Goal: Task Accomplishment & Management: Use online tool/utility

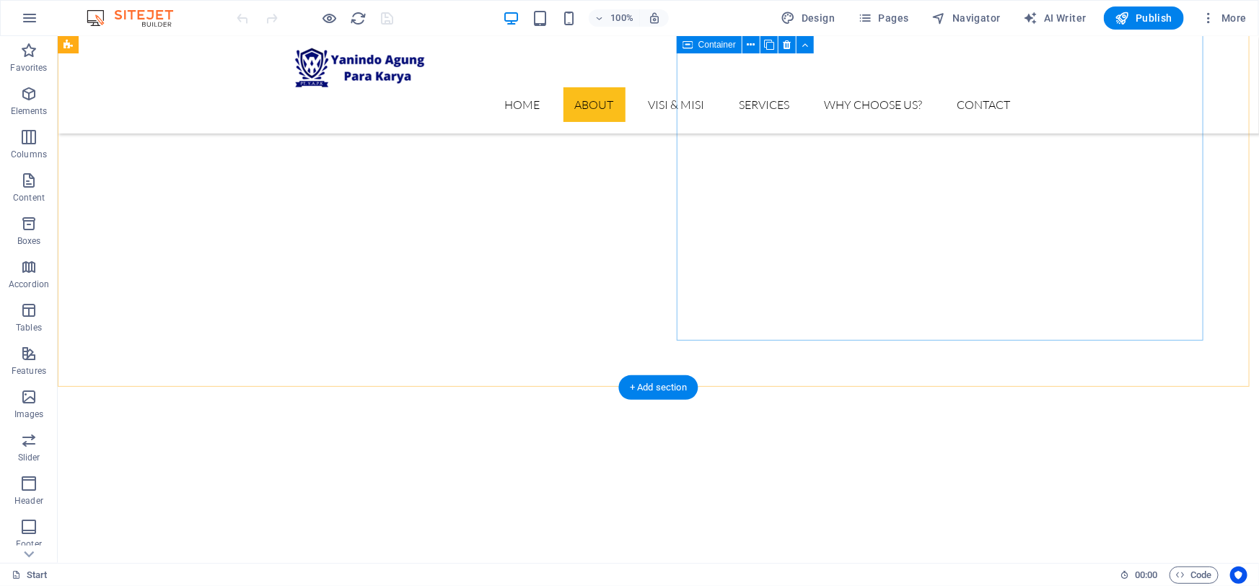
scroll to position [590, 0]
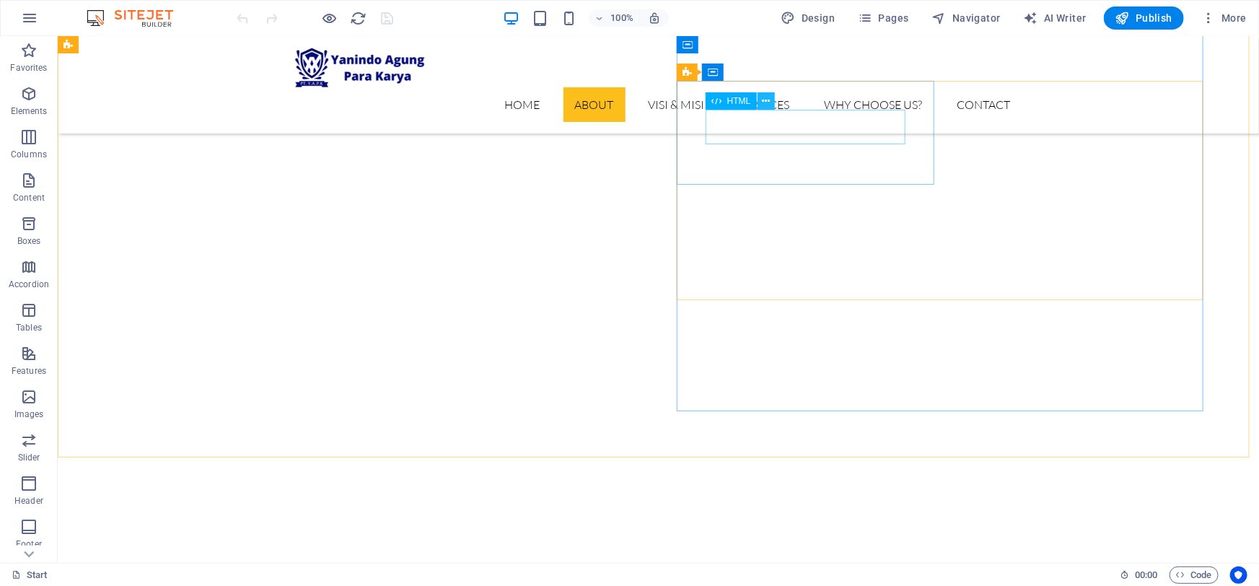
click at [770, 103] on button at bounding box center [766, 100] width 17 height 17
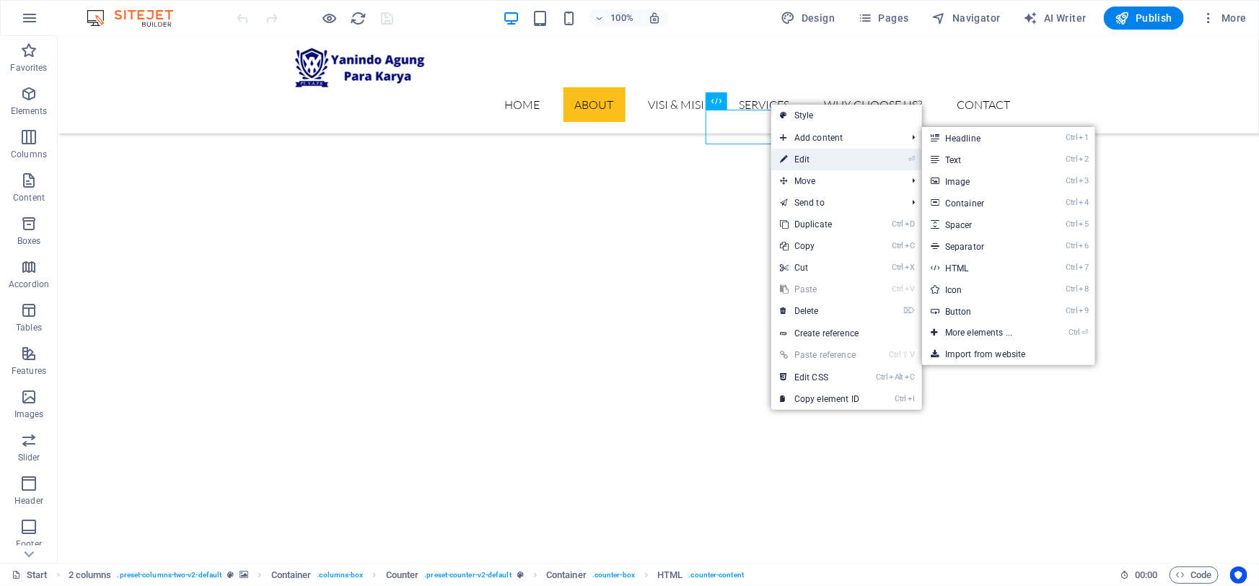
drag, startPoint x: 802, startPoint y: 157, endPoint x: 491, endPoint y: 121, distance: 313.8
click at [802, 157] on link "⏎ Edit" at bounding box center [819, 160] width 97 height 22
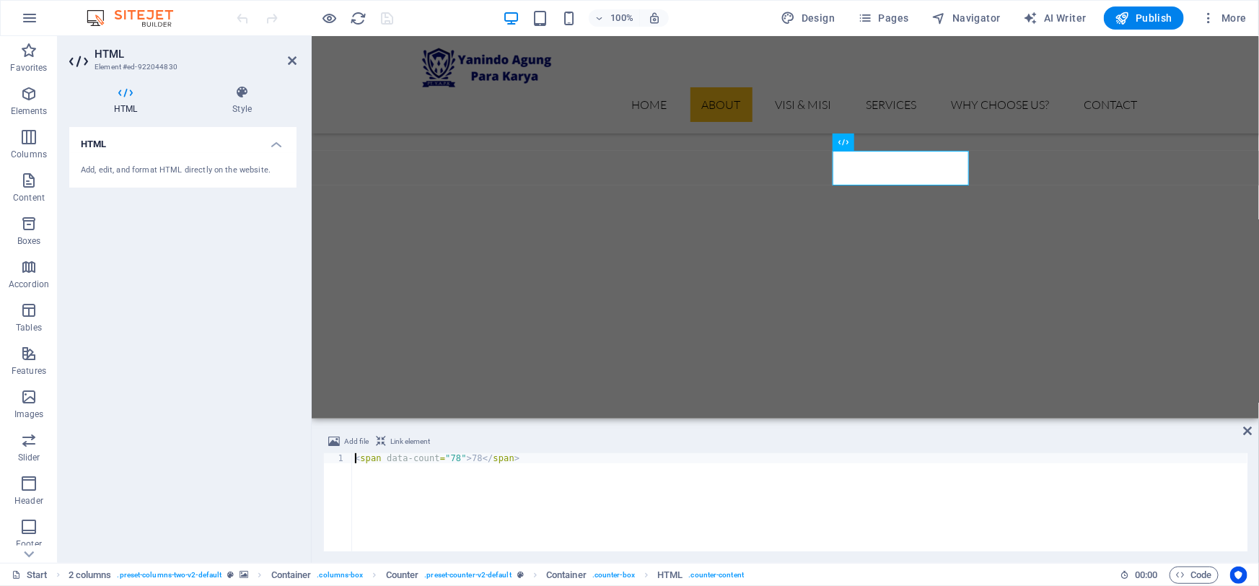
scroll to position [565, 0]
click at [449, 459] on div "< span data-count = "78" > 78 </ span >" at bounding box center [800, 512] width 896 height 118
click at [450, 459] on div "< span data-count = "78" > 78 </ span >" at bounding box center [800, 512] width 896 height 118
drag, startPoint x: 471, startPoint y: 459, endPoint x: 483, endPoint y: 450, distance: 15.4
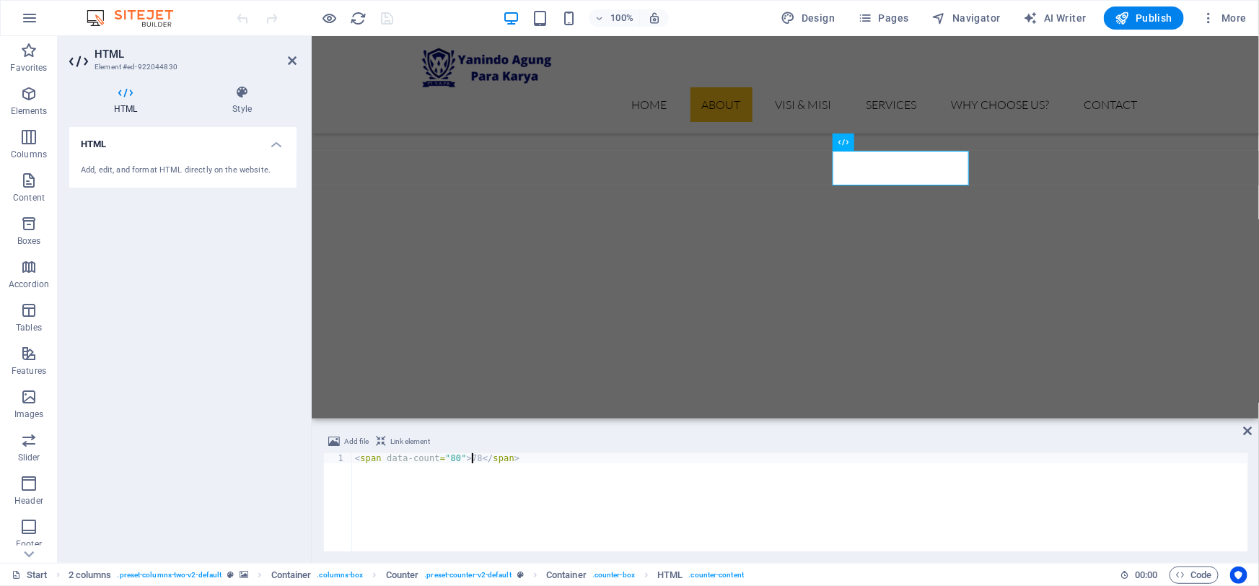
click at [470, 459] on div "< span data-count = "80" > 78 </ span >" at bounding box center [800, 512] width 896 height 118
type textarea "<span data-count="80">80</span>"
click at [1195, 577] on span "Code" at bounding box center [1194, 574] width 36 height 17
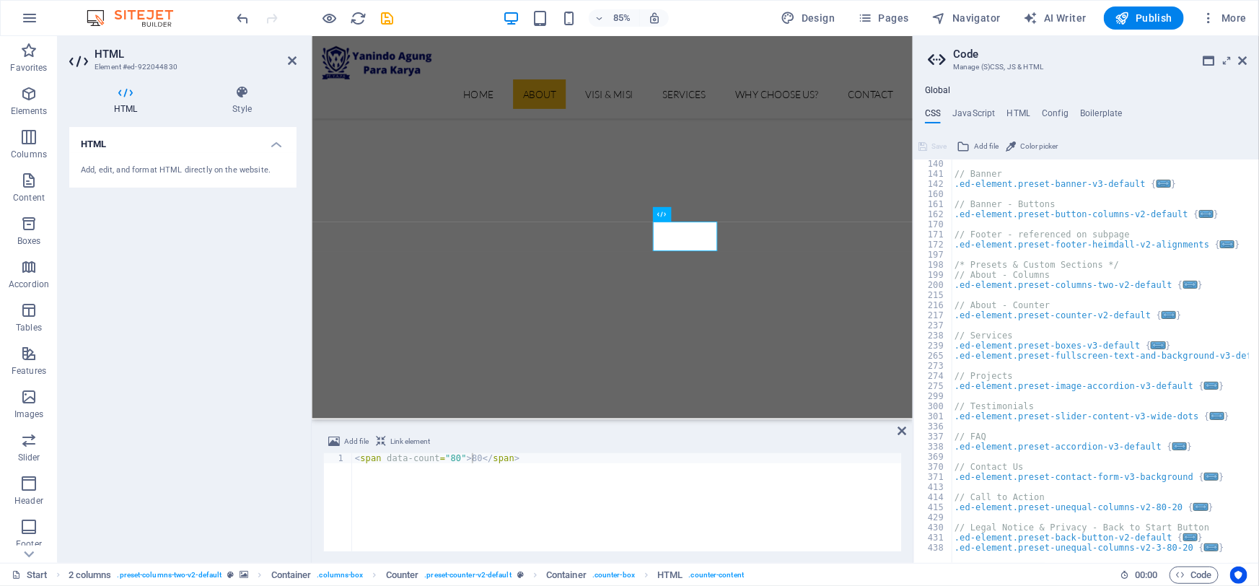
scroll to position [101, 0]
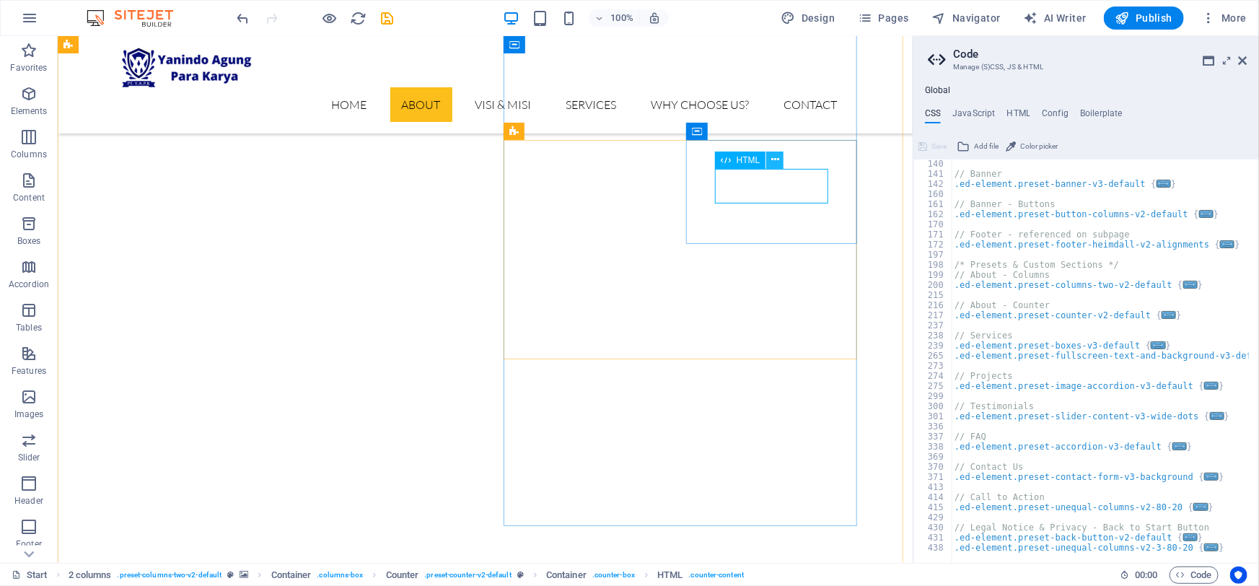
click at [778, 163] on icon at bounding box center [775, 159] width 8 height 15
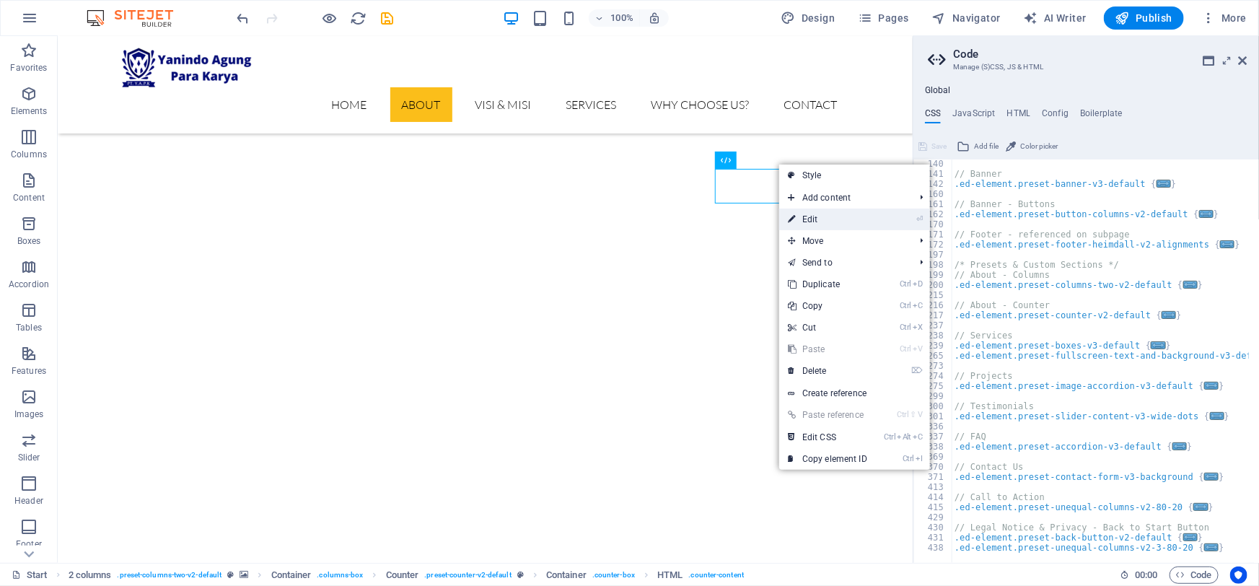
click at [818, 224] on link "⏎ Edit" at bounding box center [827, 220] width 97 height 22
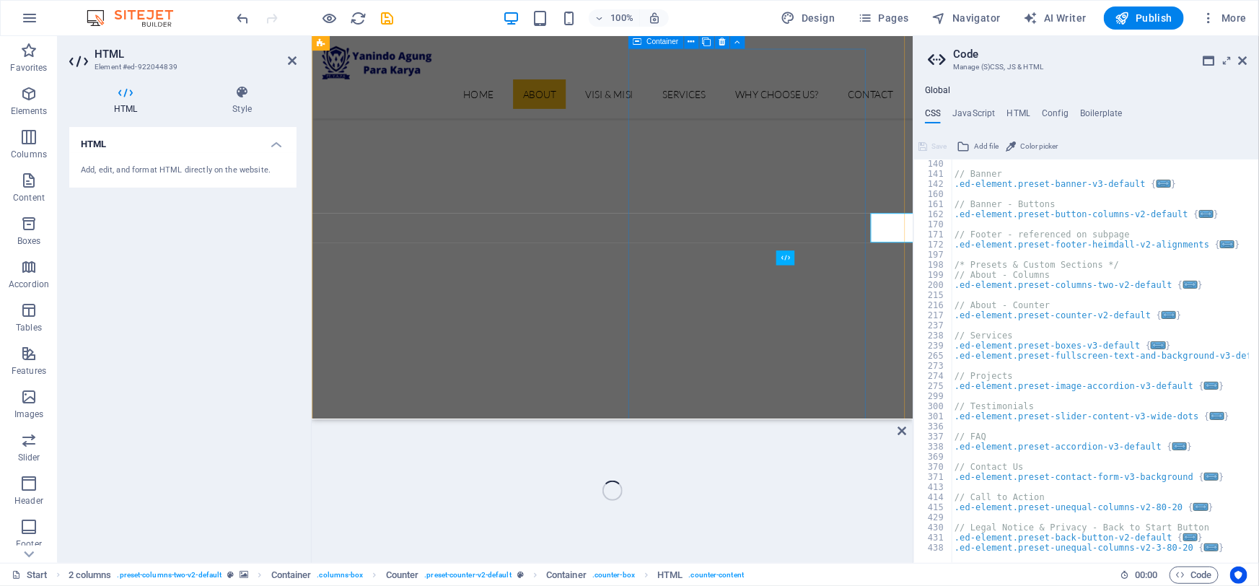
scroll to position [511, 0]
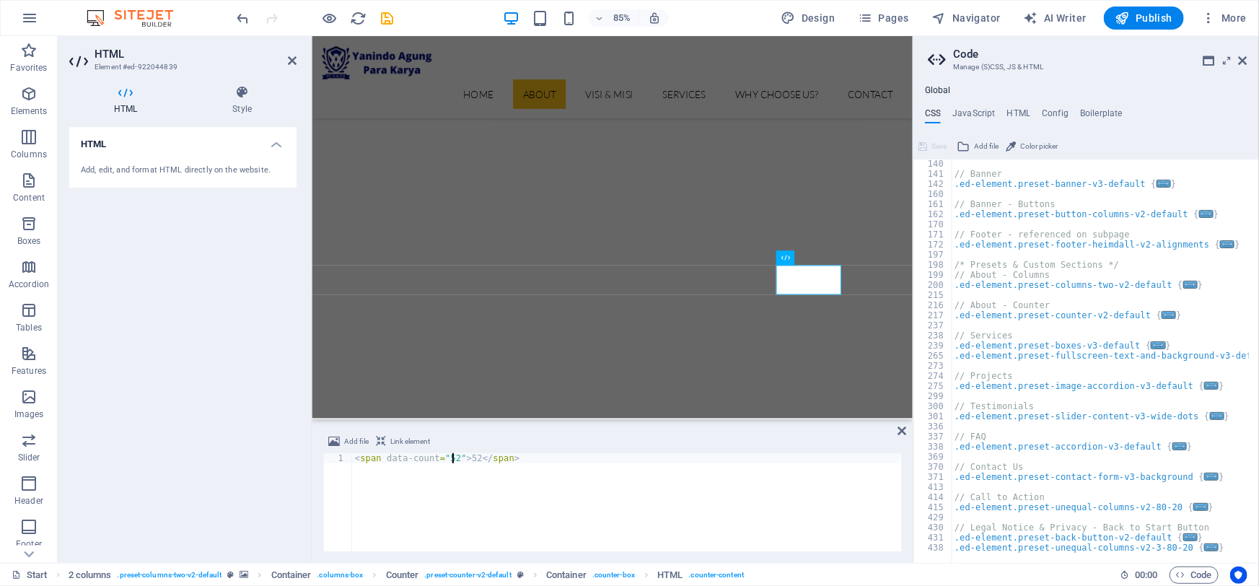
click at [451, 457] on div "< span data-count = "52" > 52 </ span >" at bounding box center [626, 512] width 549 height 118
click at [447, 457] on div "< span data-count = "52" > 52 </ span >" at bounding box center [626, 512] width 549 height 118
click at [467, 457] on div "< span data-count = "42" > 52 </ span >" at bounding box center [626, 512] width 549 height 118
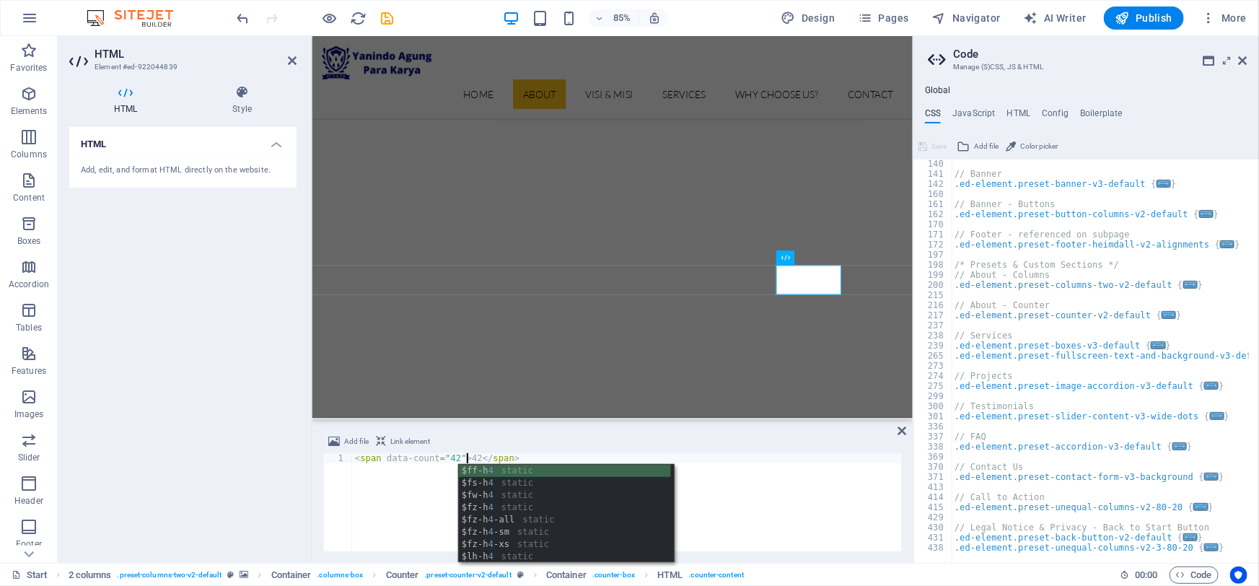
type textarea "<span data-count="42">42</span>"
click at [1252, 60] on aside "Code Manage (S)CSS, JS & HTML Global CSS JavaScript HTML Config Boilerplate /* …" at bounding box center [1086, 299] width 346 height 527
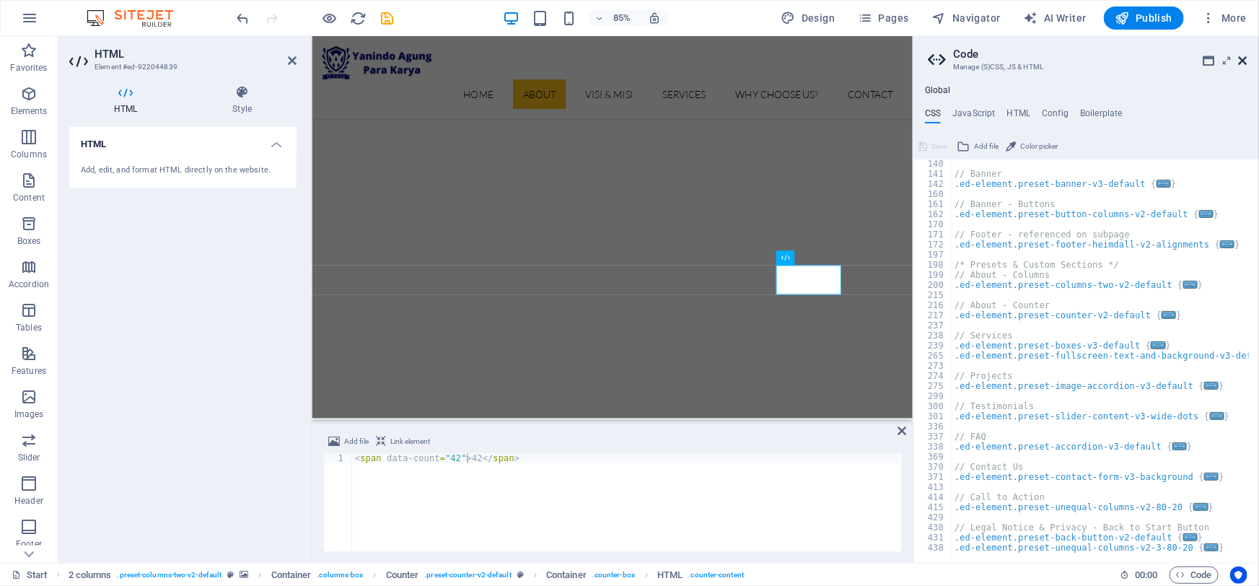
click at [1243, 65] on icon at bounding box center [1243, 61] width 9 height 12
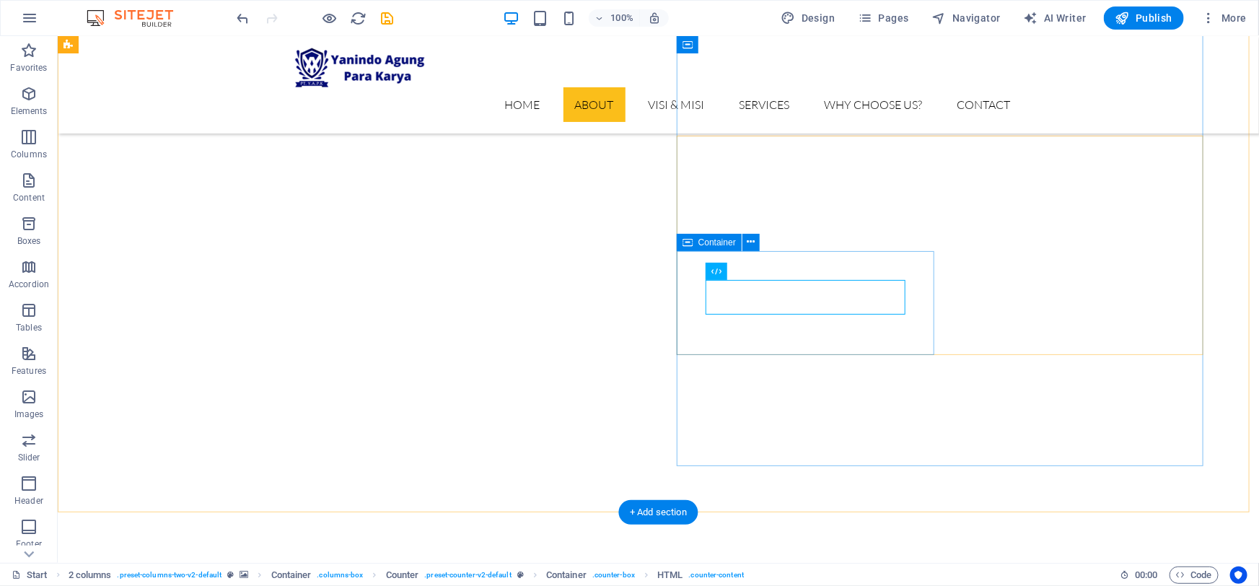
scroll to position [535, 0]
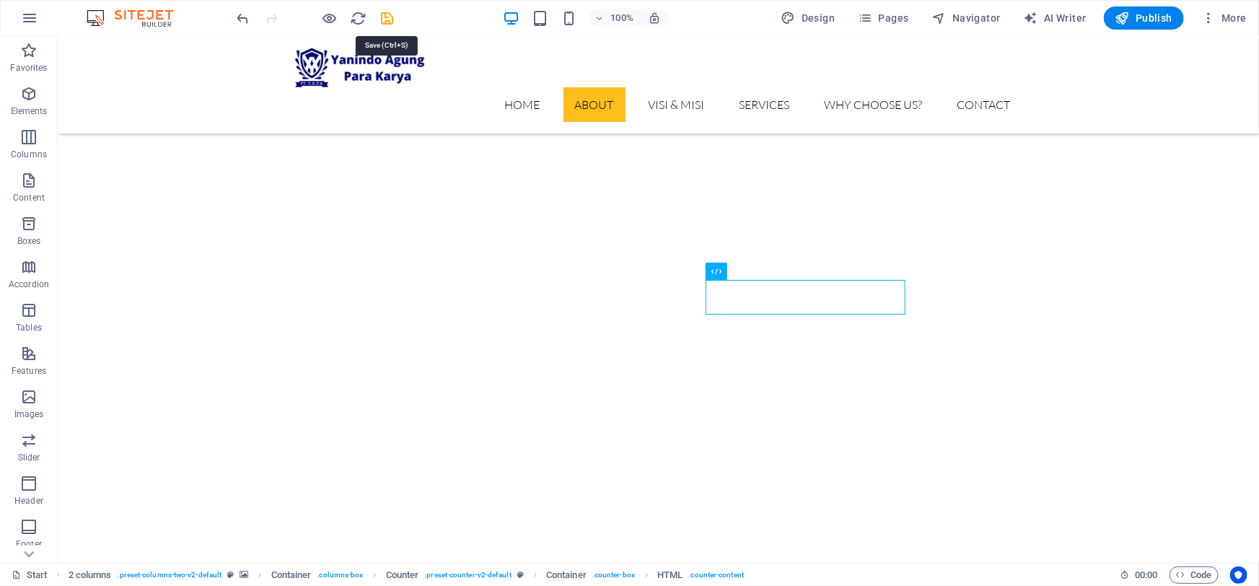
click at [385, 17] on icon "save" at bounding box center [388, 18] width 17 height 17
checkbox input "false"
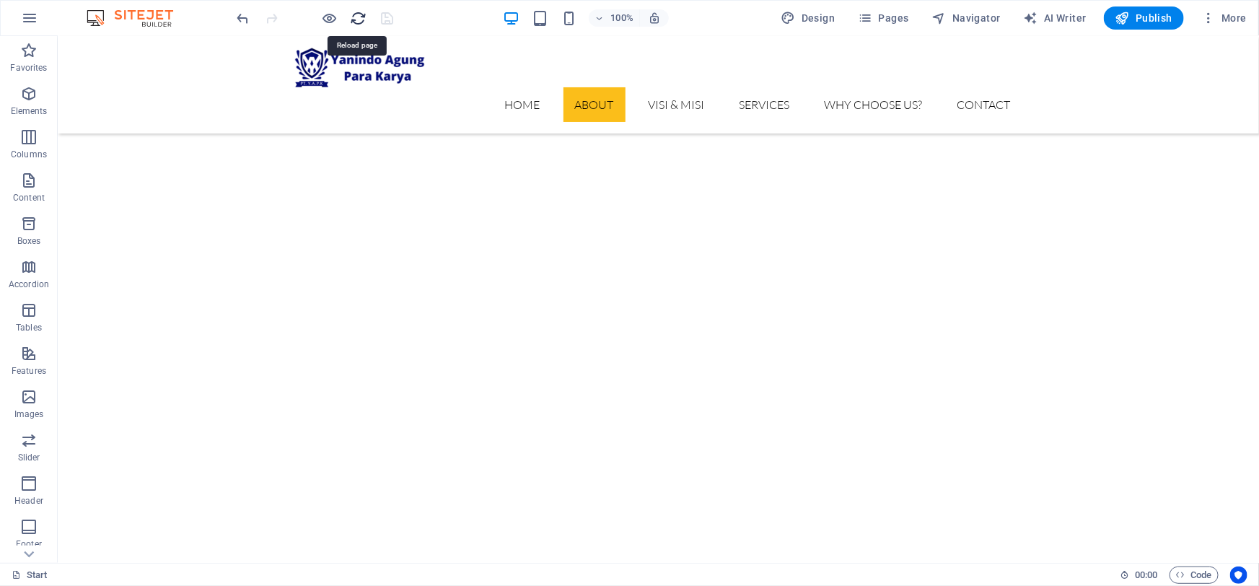
click at [357, 20] on icon "reload" at bounding box center [359, 18] width 17 height 17
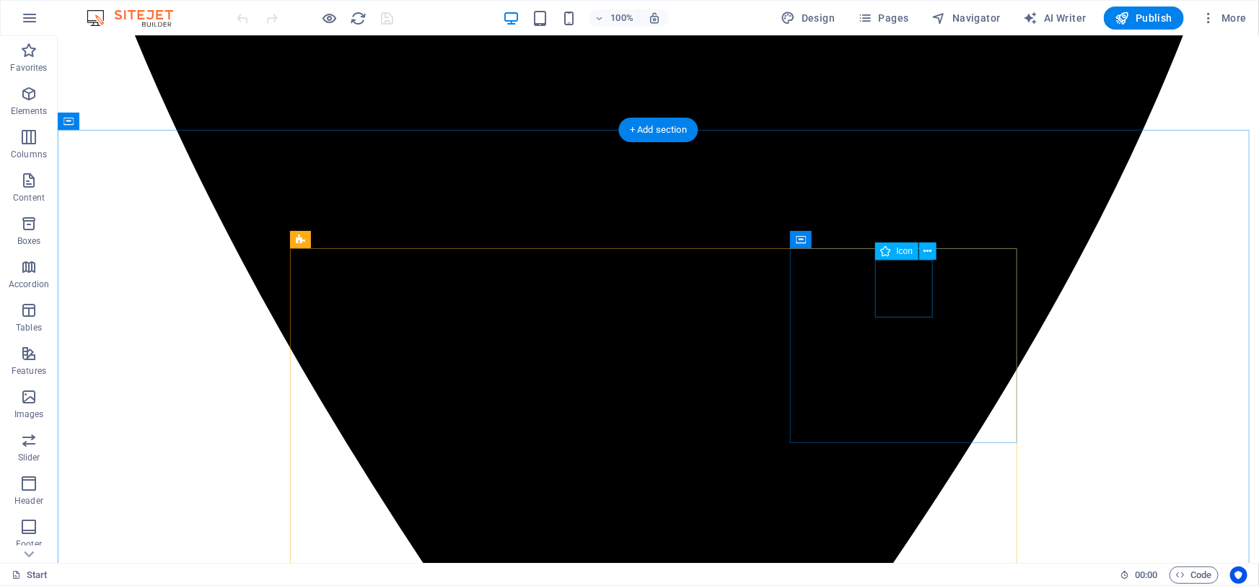
scroll to position [787, 0]
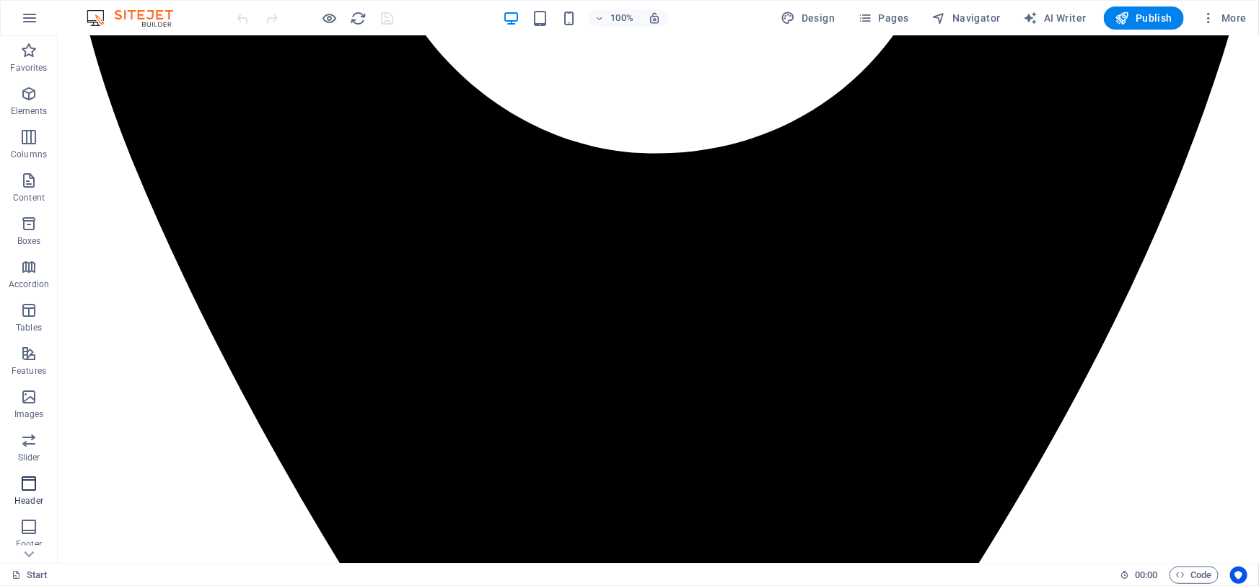
click at [30, 485] on icon "button" at bounding box center [28, 483] width 17 height 17
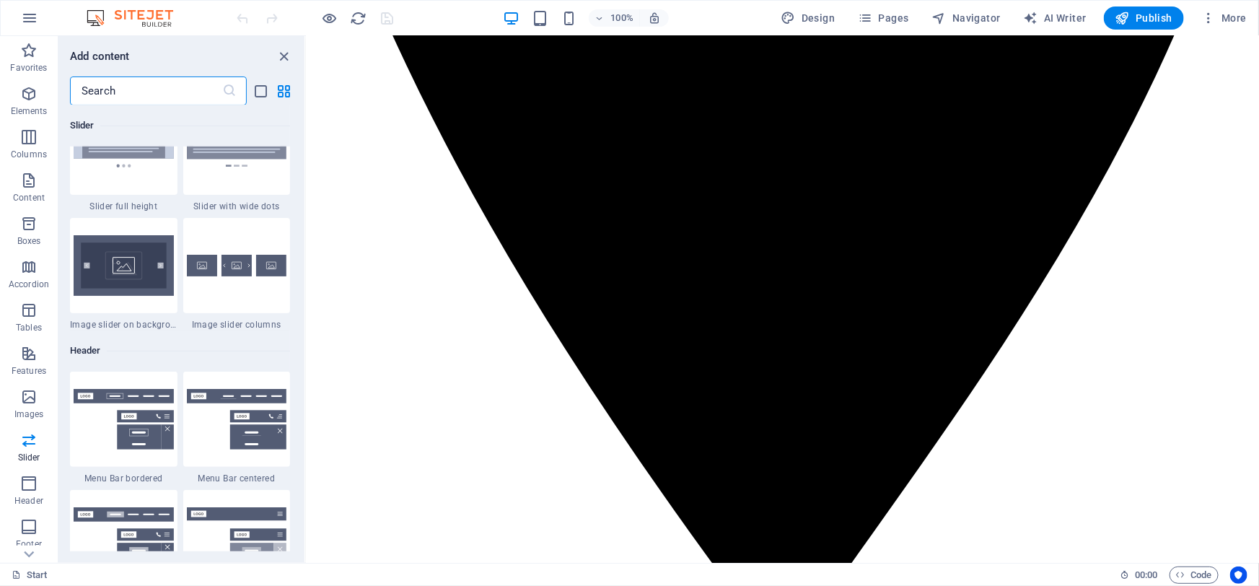
scroll to position [8360, 0]
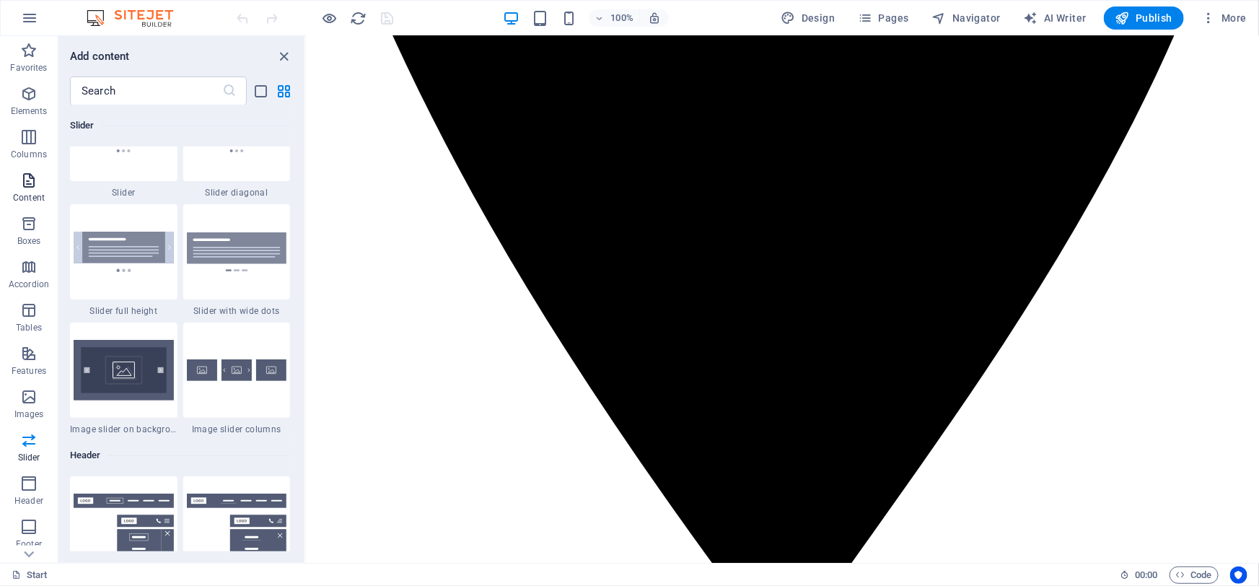
click at [30, 186] on icon "button" at bounding box center [28, 180] width 17 height 17
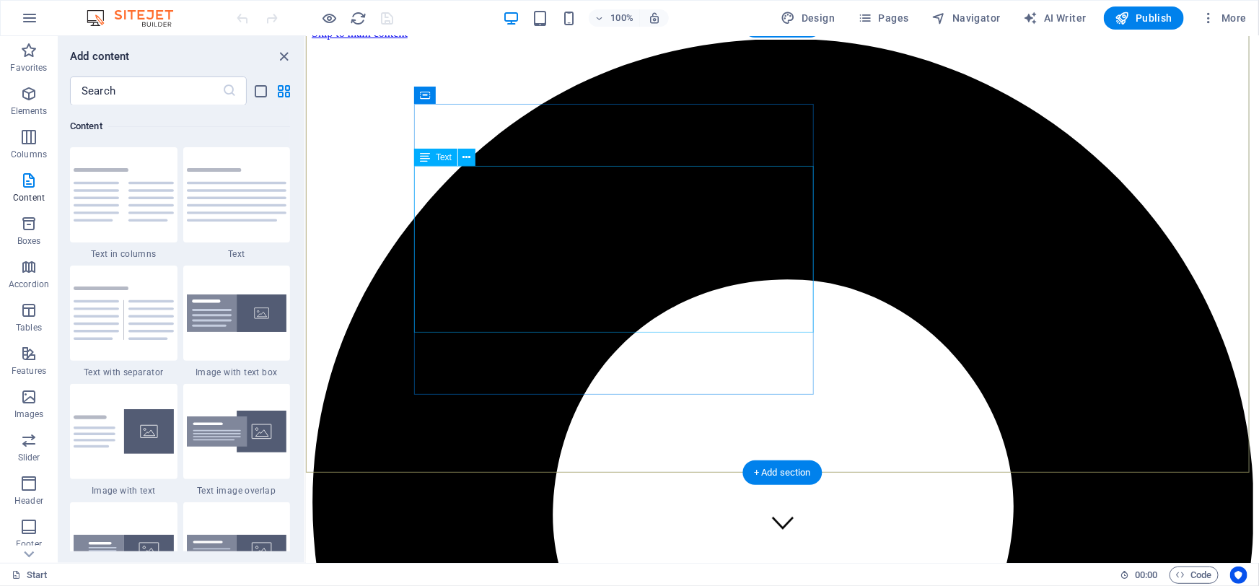
scroll to position [0, 0]
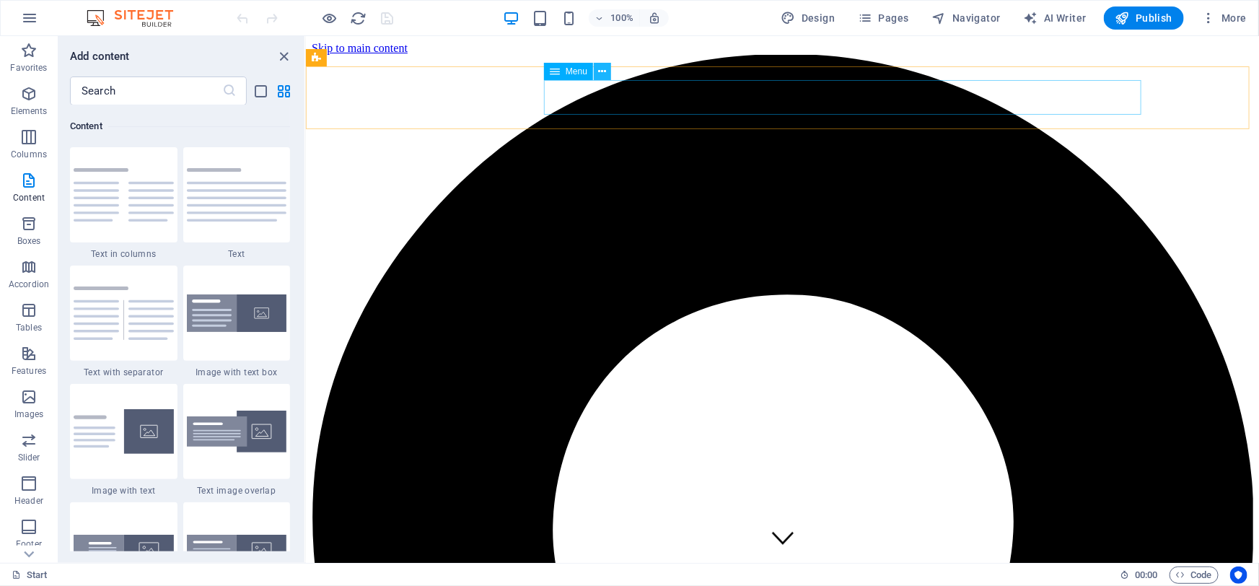
click at [602, 76] on icon at bounding box center [603, 71] width 8 height 15
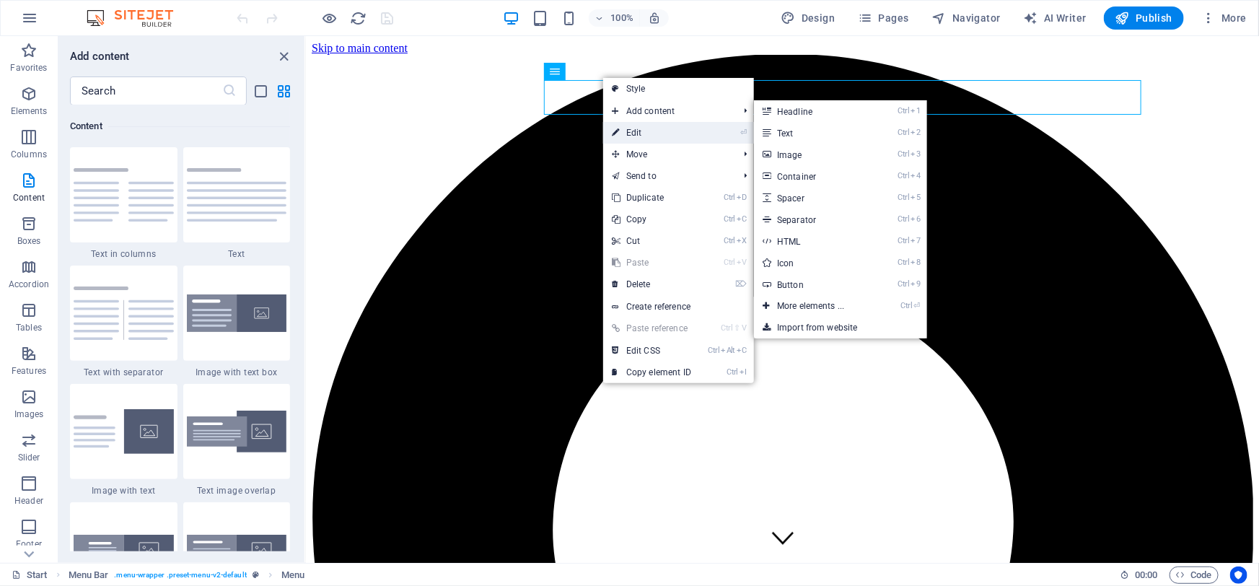
click at [628, 129] on link "⏎ Edit" at bounding box center [651, 133] width 97 height 22
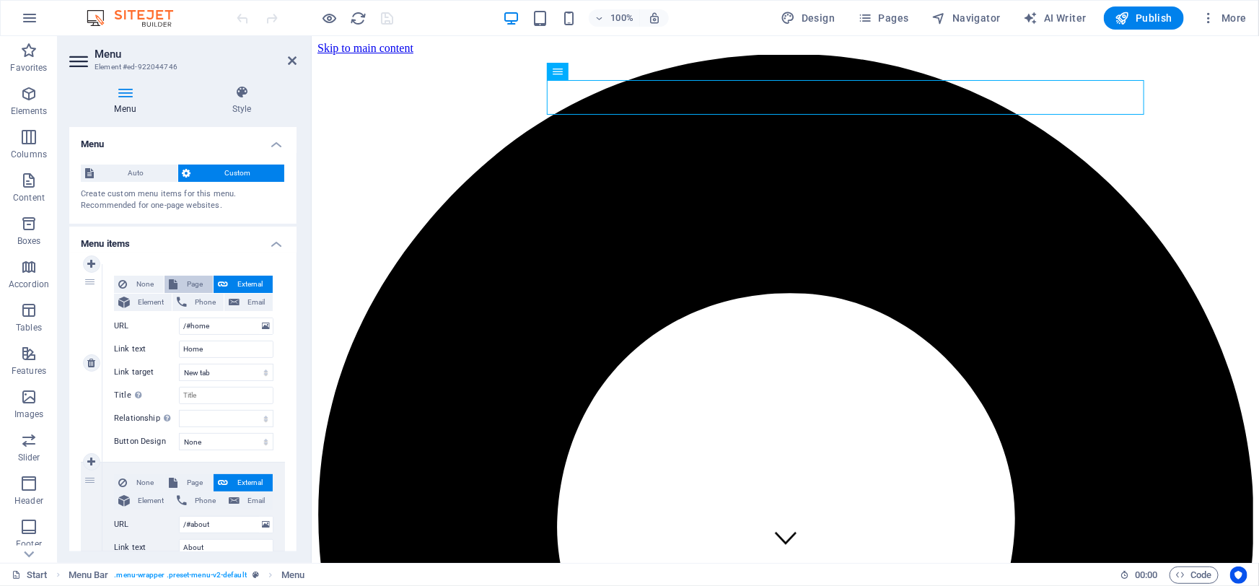
click at [196, 279] on span "Page" at bounding box center [195, 284] width 27 height 17
select select
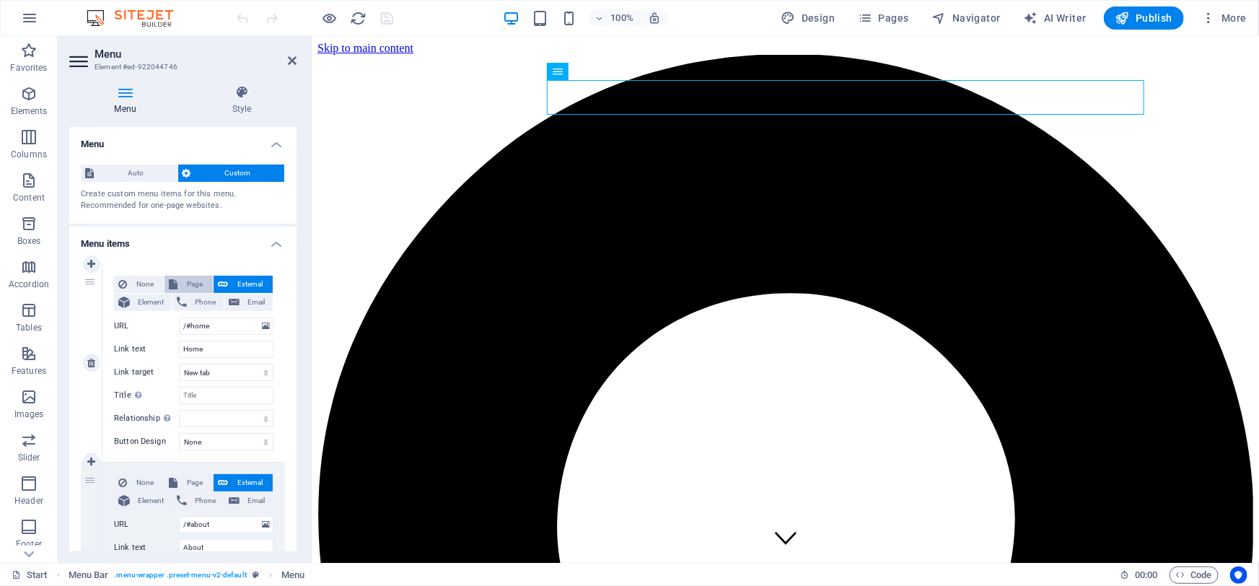
select select
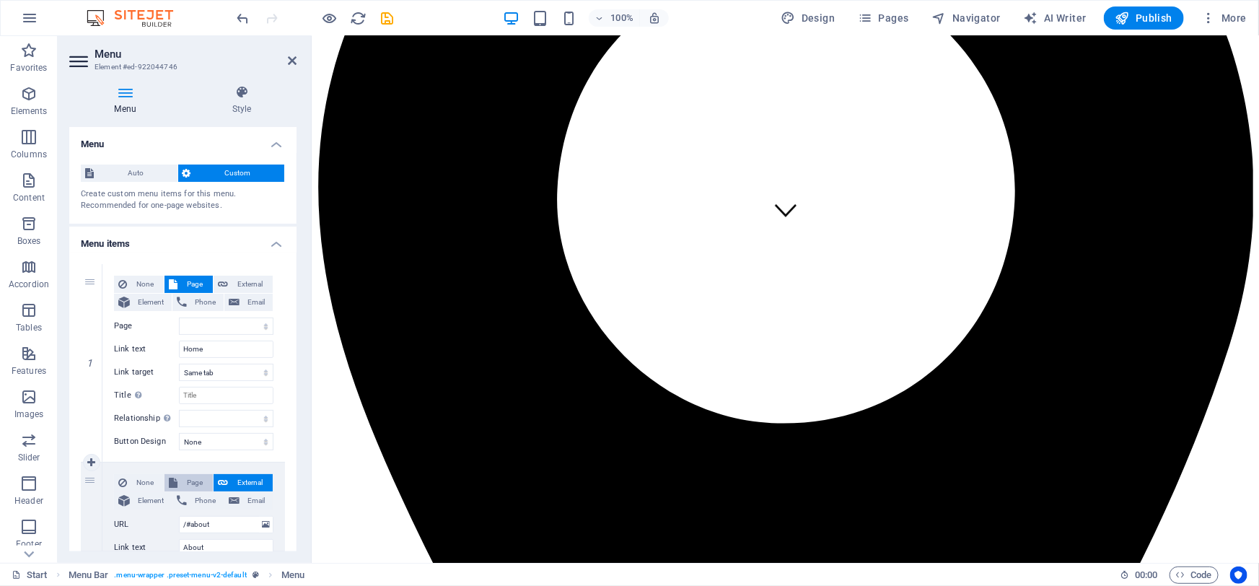
click at [187, 479] on span "Page" at bounding box center [195, 482] width 27 height 17
select select
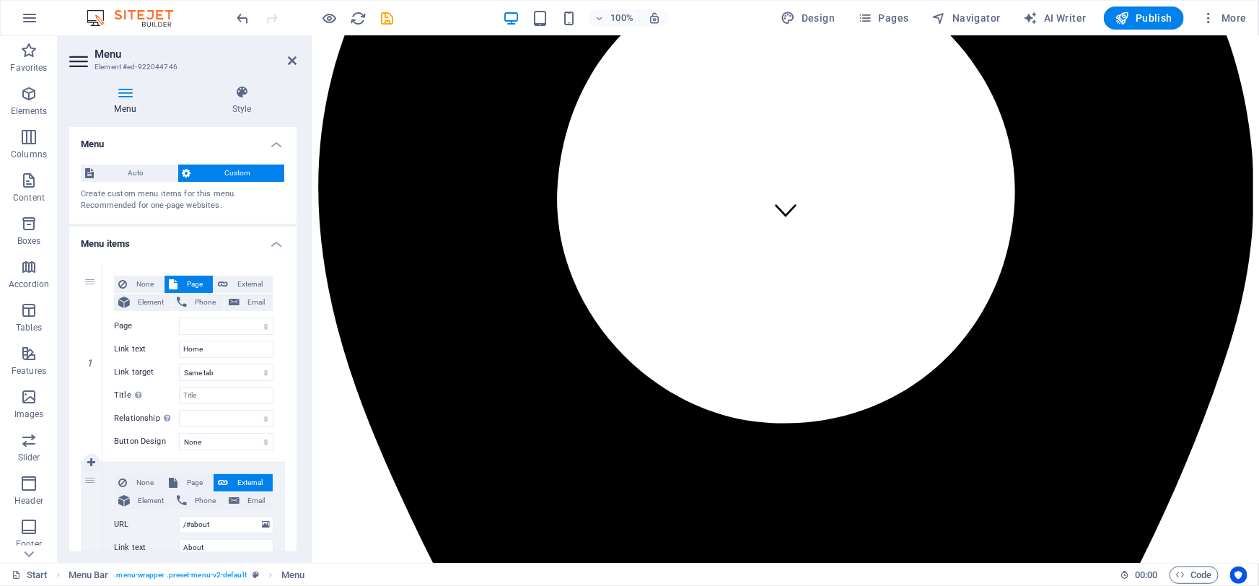
select select
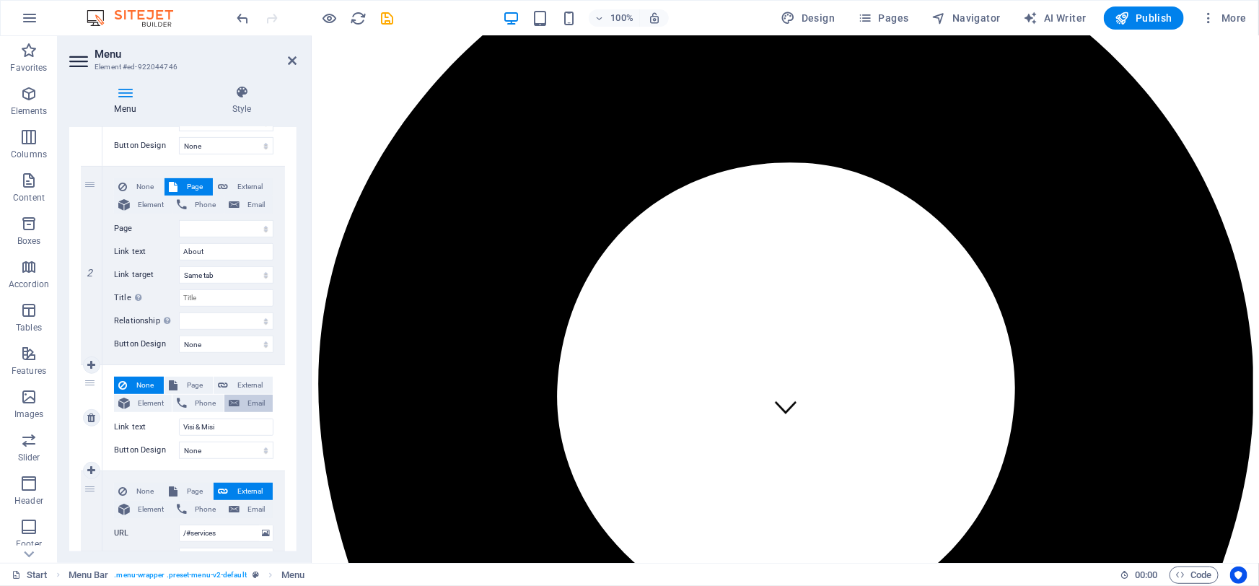
scroll to position [328, 0]
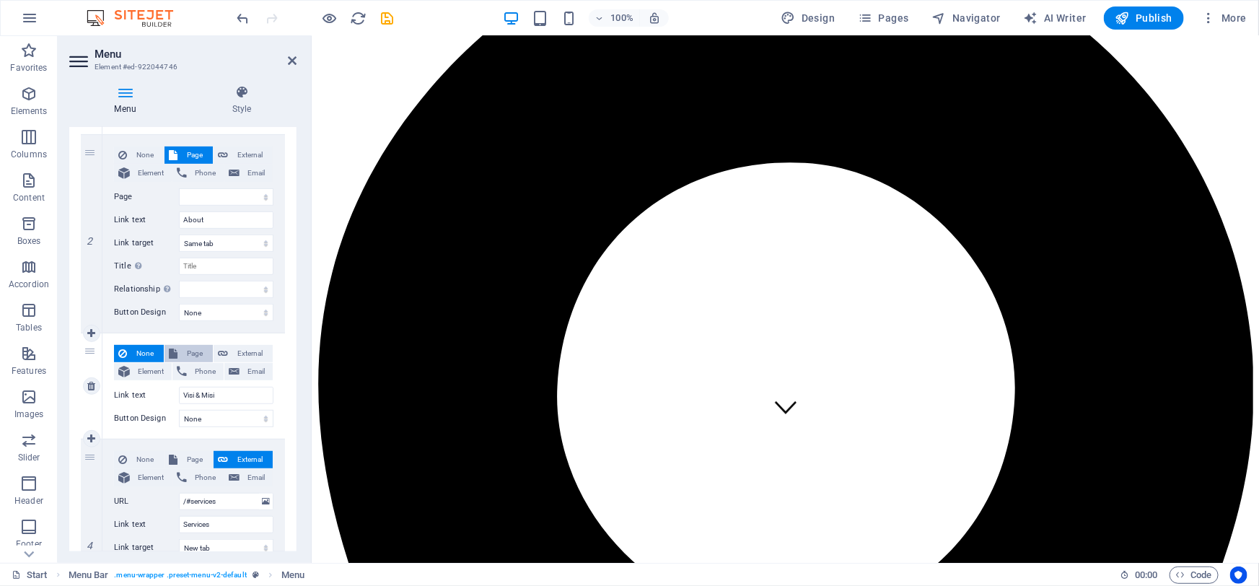
click at [188, 349] on span "Page" at bounding box center [195, 353] width 27 height 17
select select
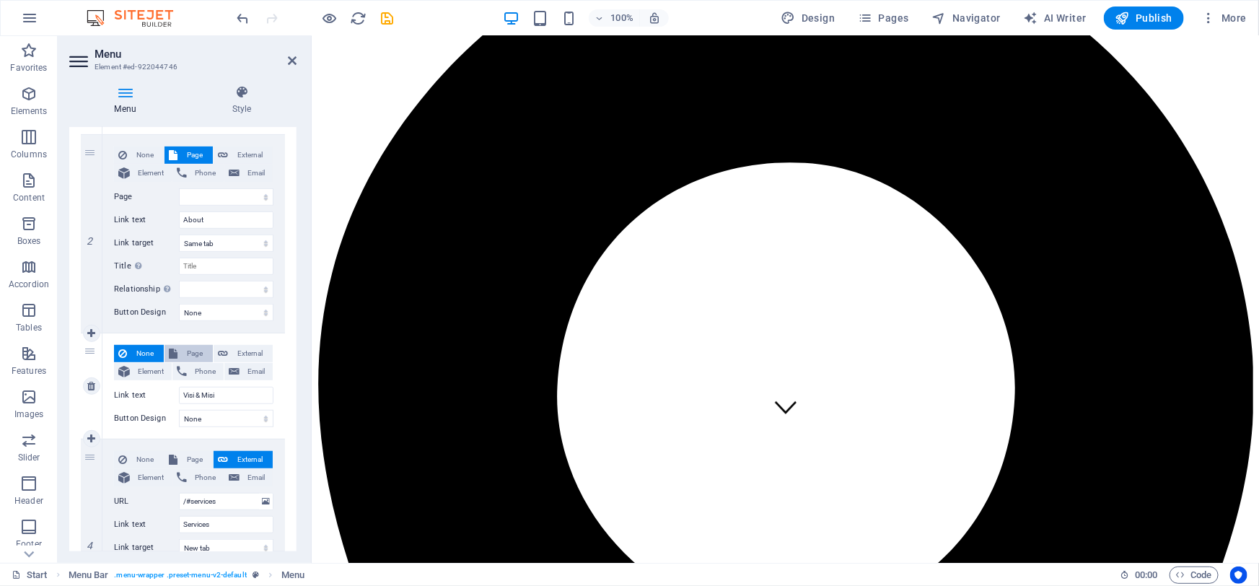
select select
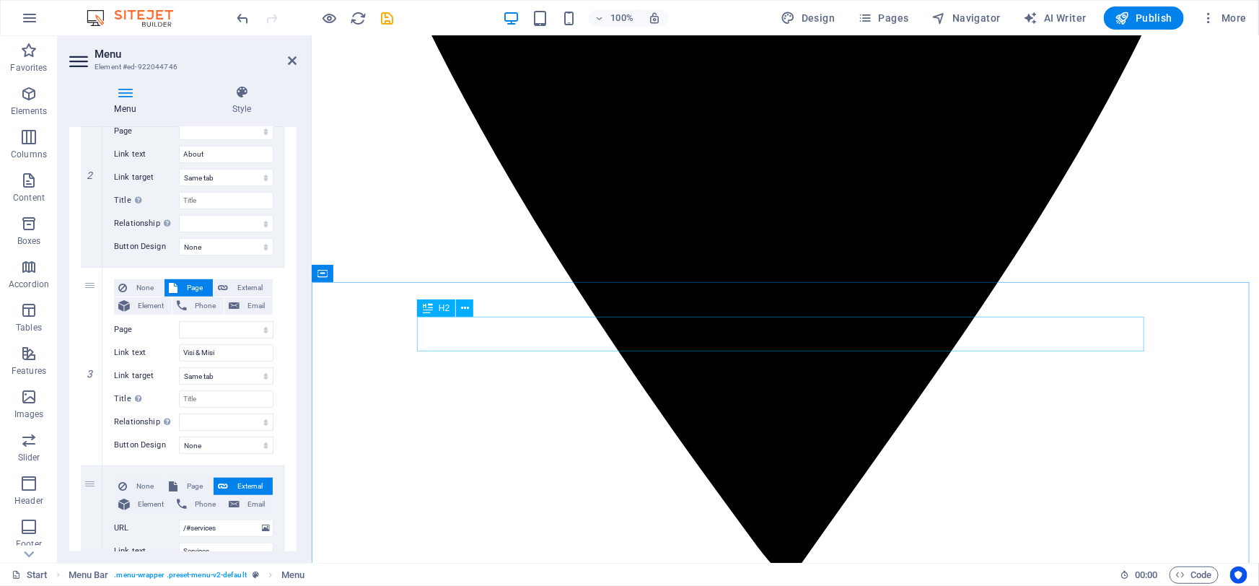
scroll to position [918, 0]
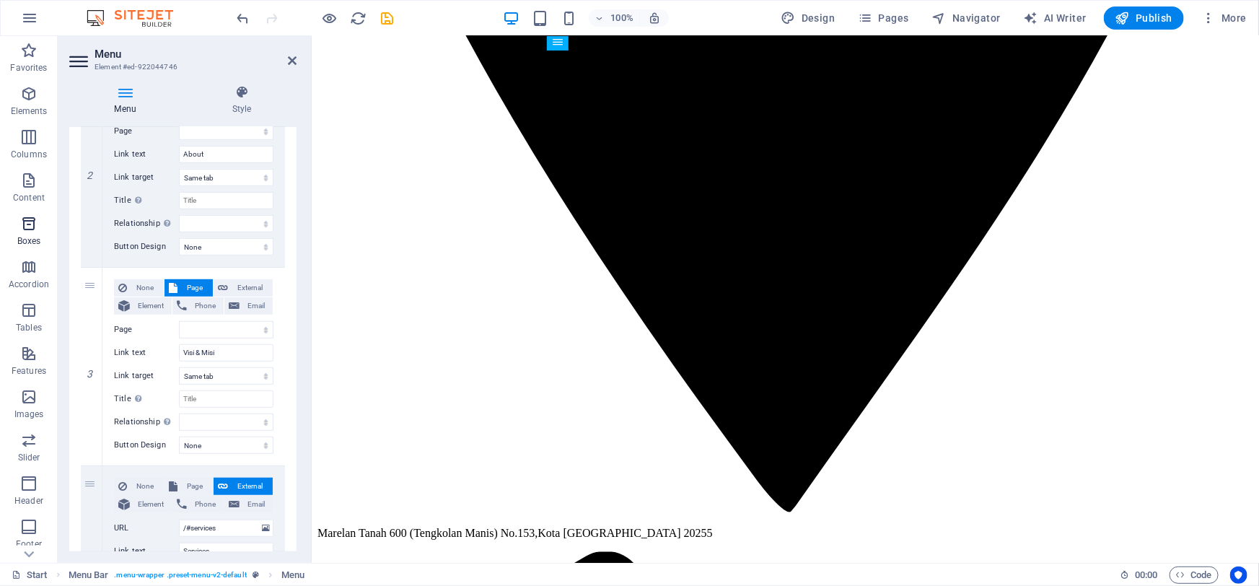
click at [23, 216] on icon "button" at bounding box center [28, 223] width 17 height 17
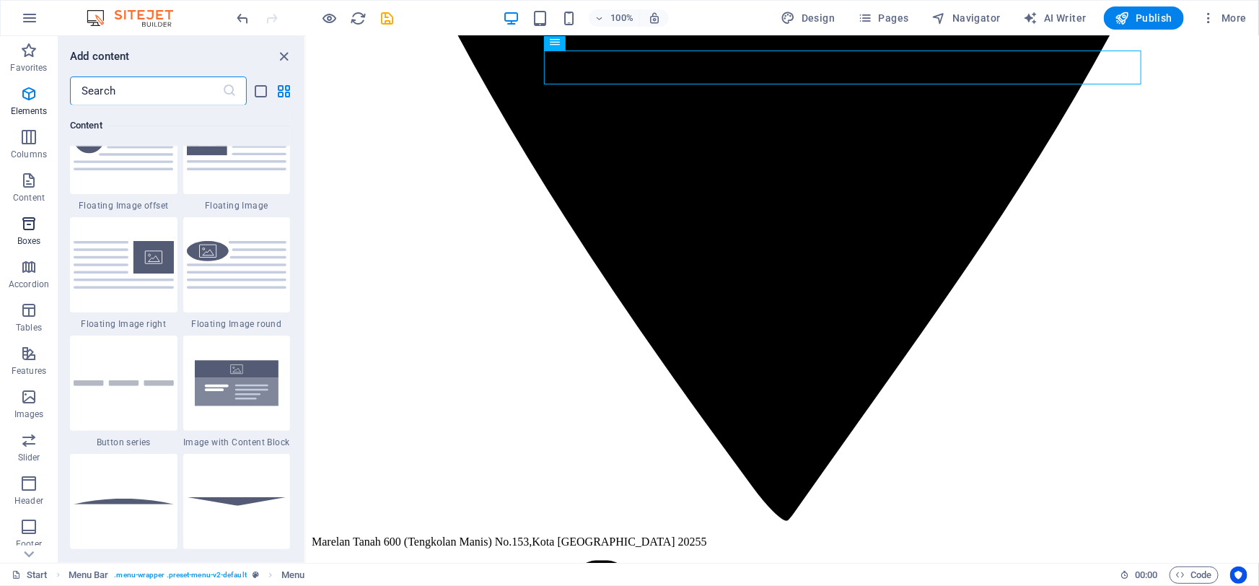
scroll to position [3980, 0]
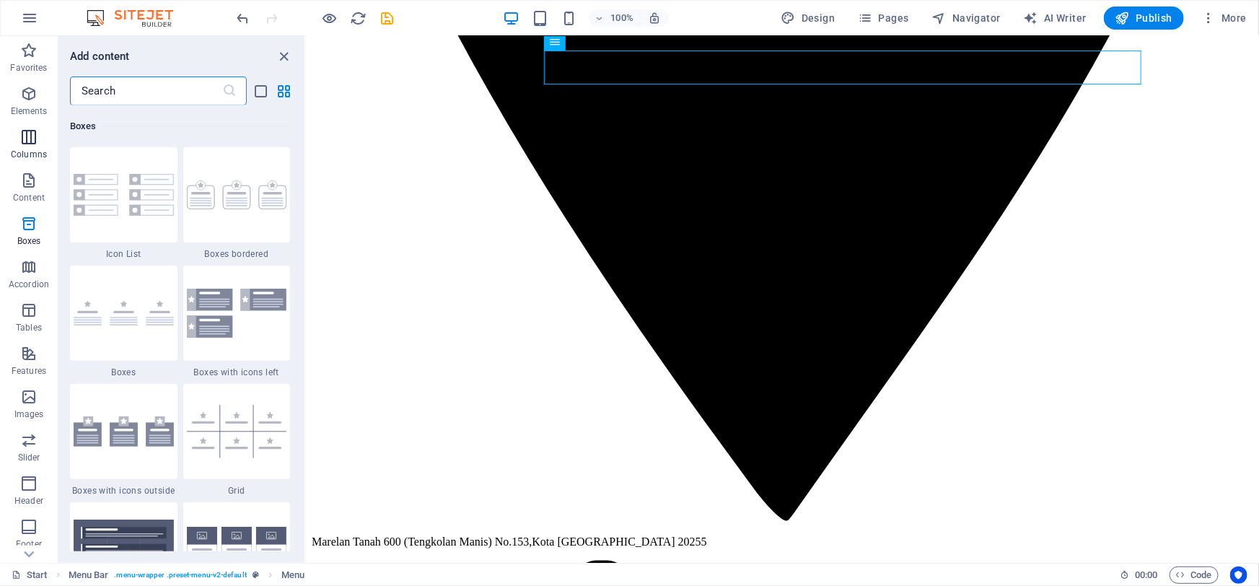
click at [25, 146] on span "Columns" at bounding box center [29, 145] width 58 height 35
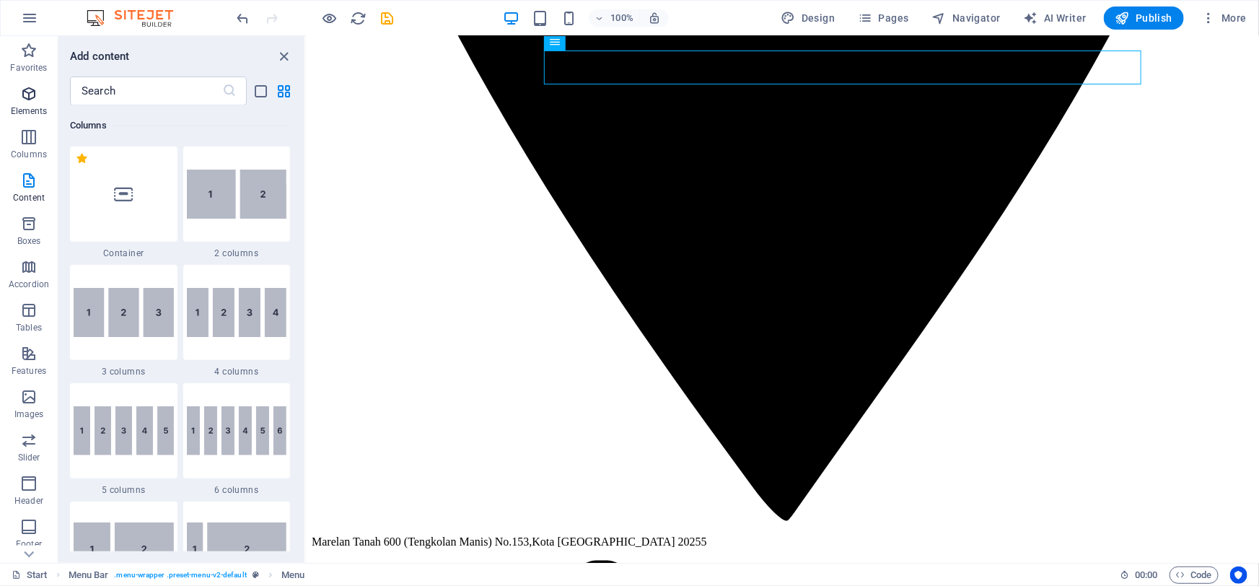
click at [25, 108] on p "Elements" at bounding box center [29, 111] width 37 height 12
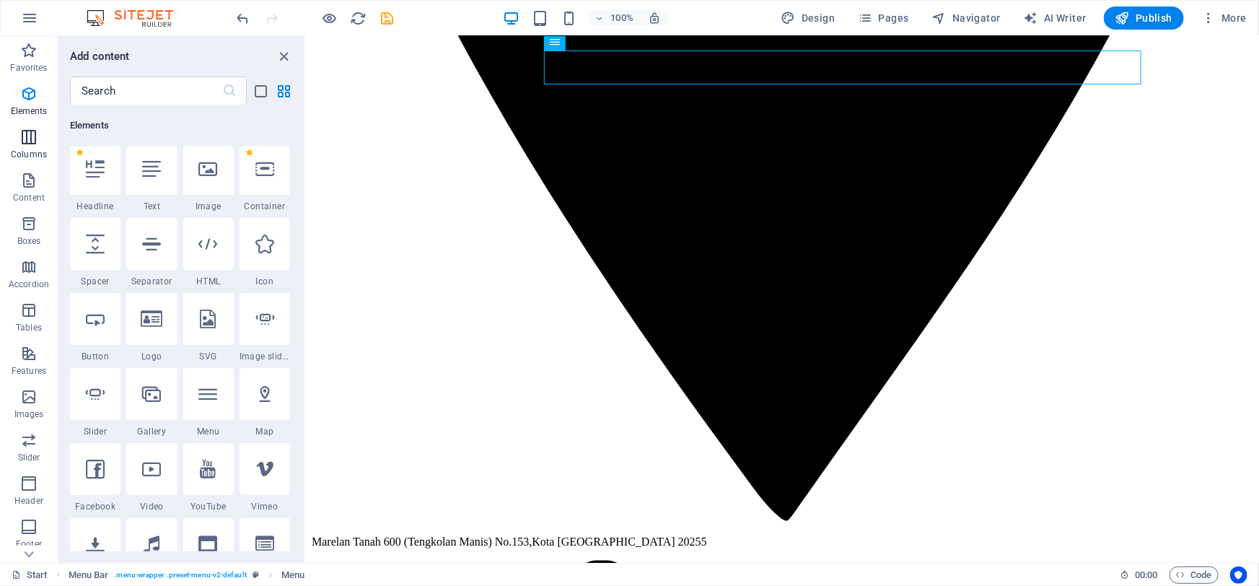
scroll to position [153, 0]
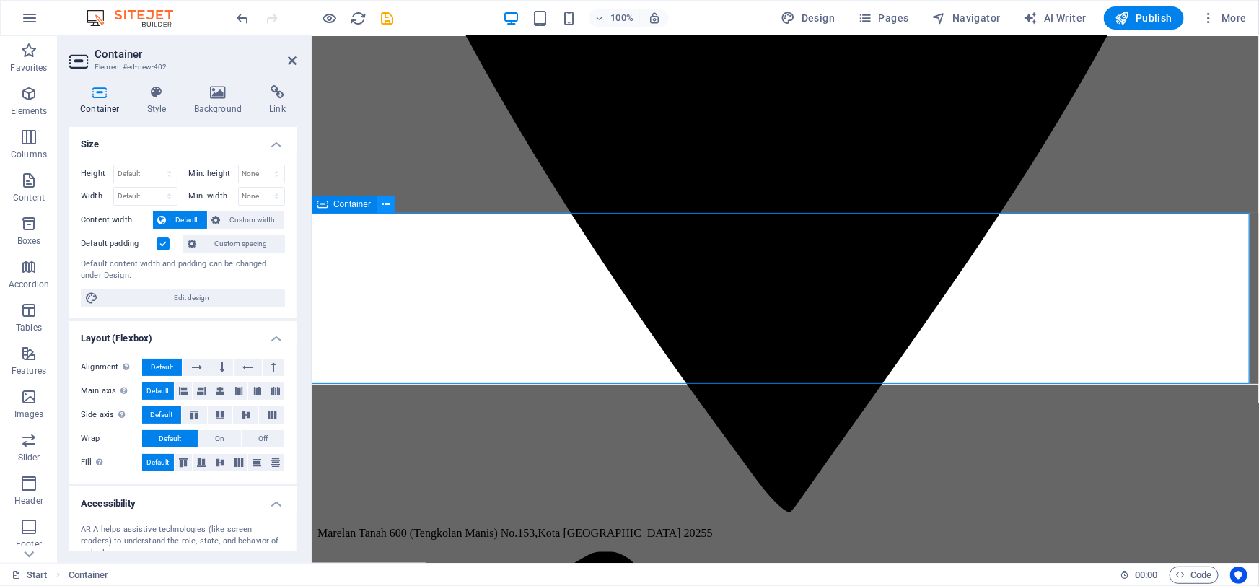
click at [386, 204] on icon at bounding box center [386, 204] width 8 height 15
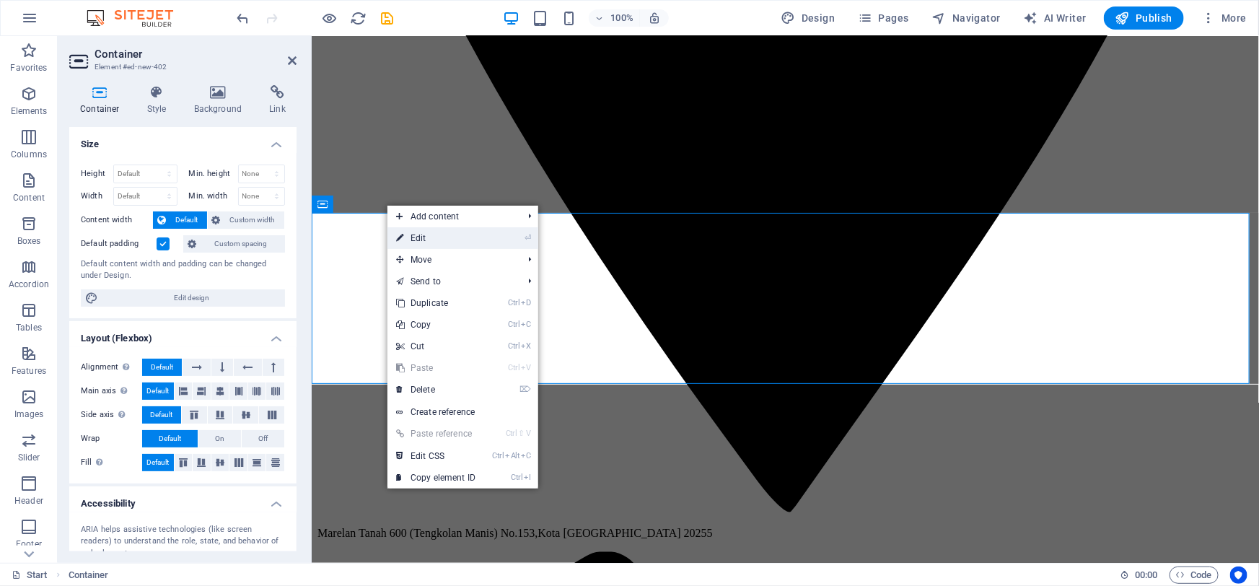
drag, startPoint x: 127, startPoint y: 198, endPoint x: 439, endPoint y: 235, distance: 313.8
click at [439, 235] on link "⏎ Edit" at bounding box center [436, 238] width 97 height 22
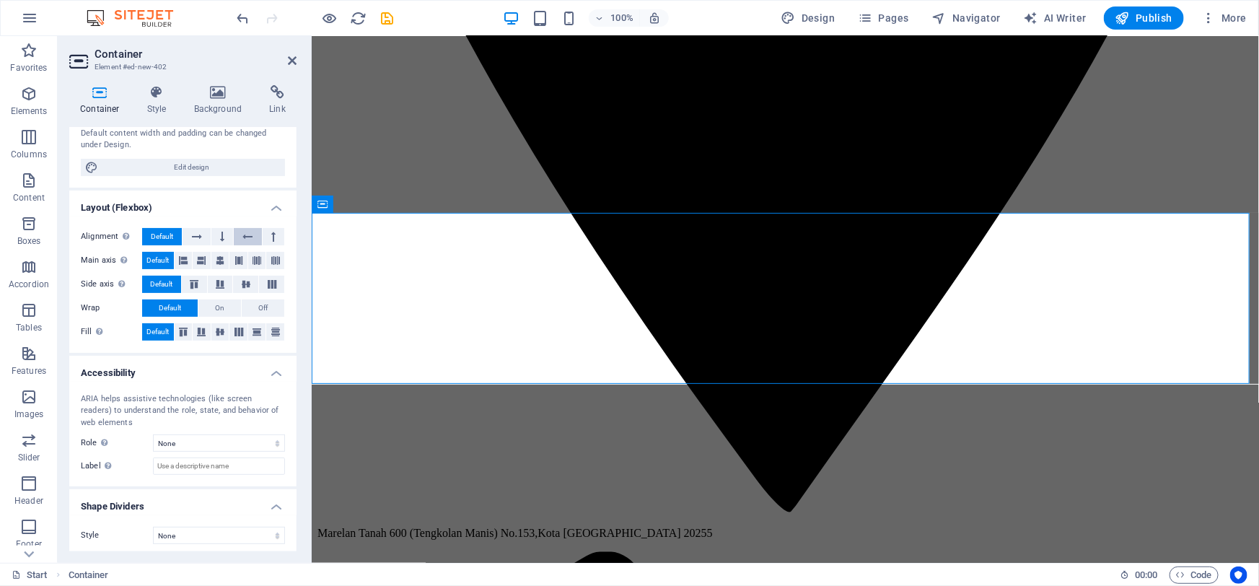
scroll to position [134, 0]
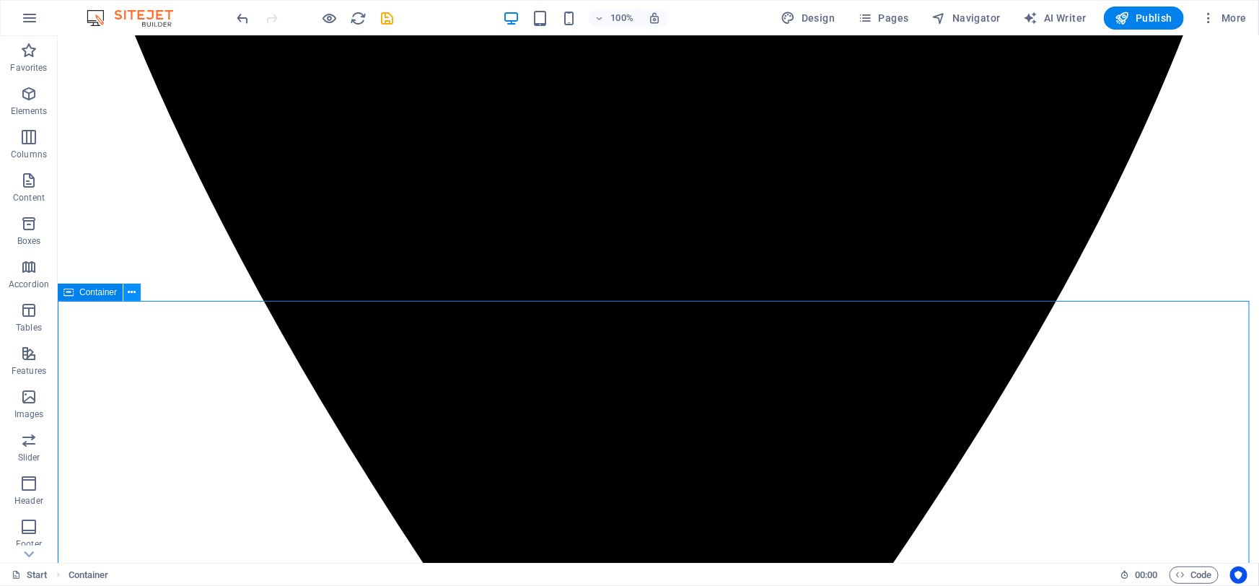
click at [129, 294] on icon at bounding box center [132, 292] width 8 height 15
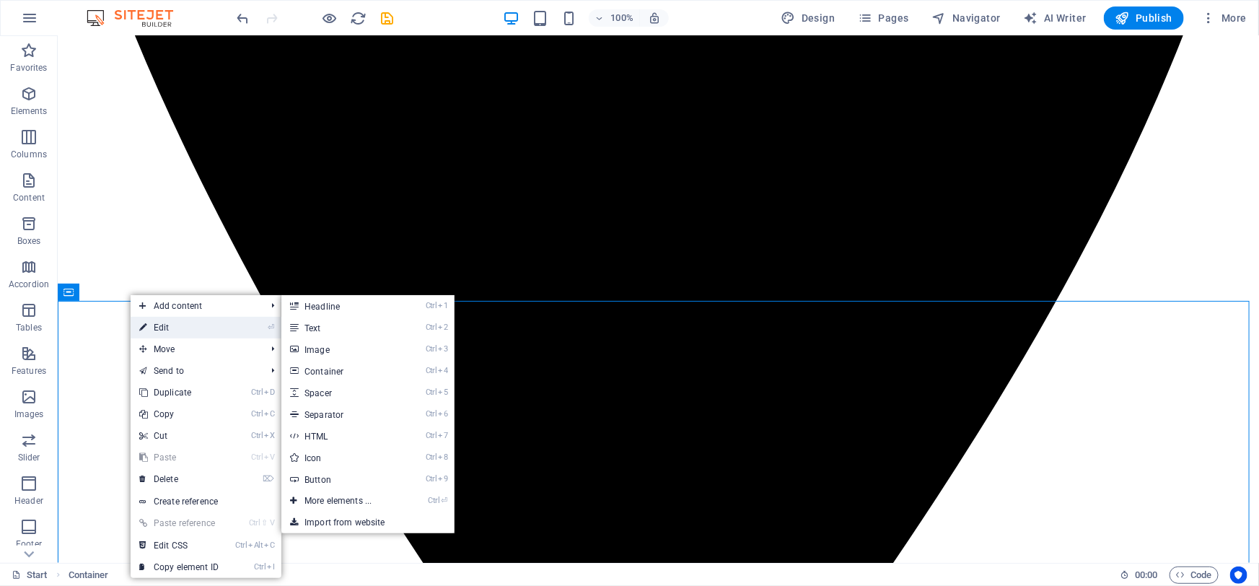
click at [147, 321] on link "⏎ Edit" at bounding box center [179, 328] width 97 height 22
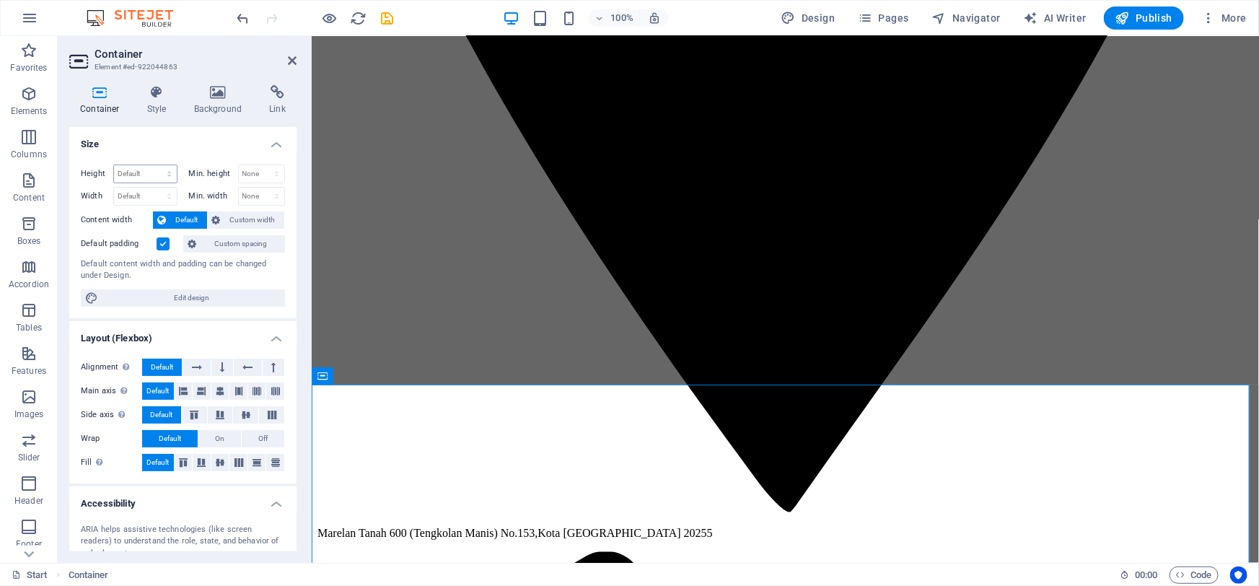
scroll to position [0, 0]
click at [155, 95] on icon at bounding box center [156, 92] width 41 height 14
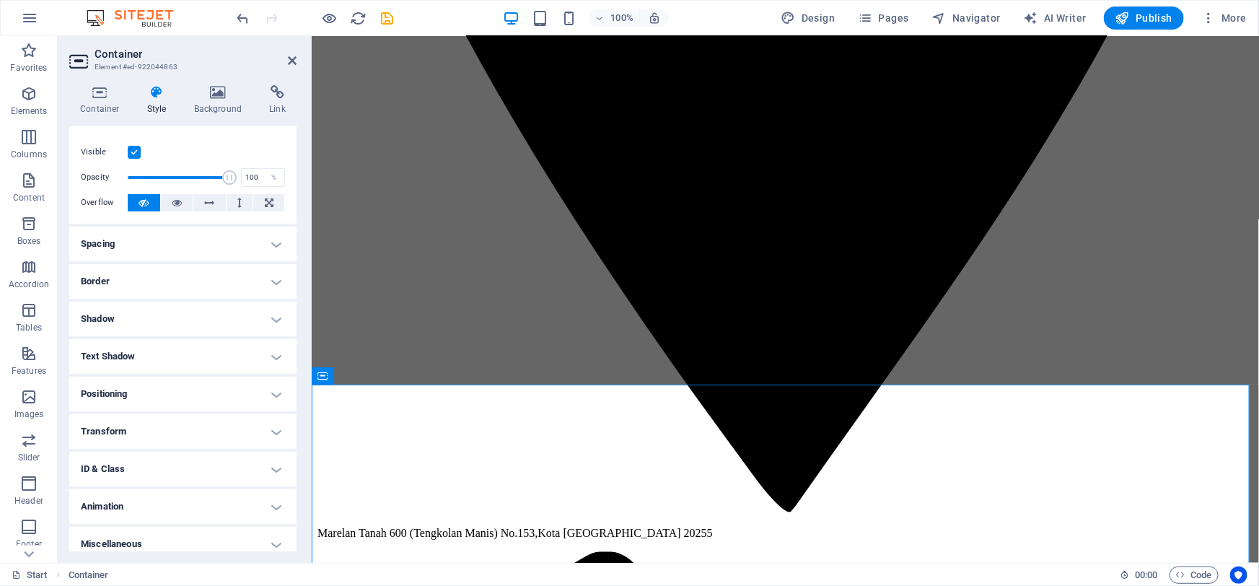
scroll to position [30, 0]
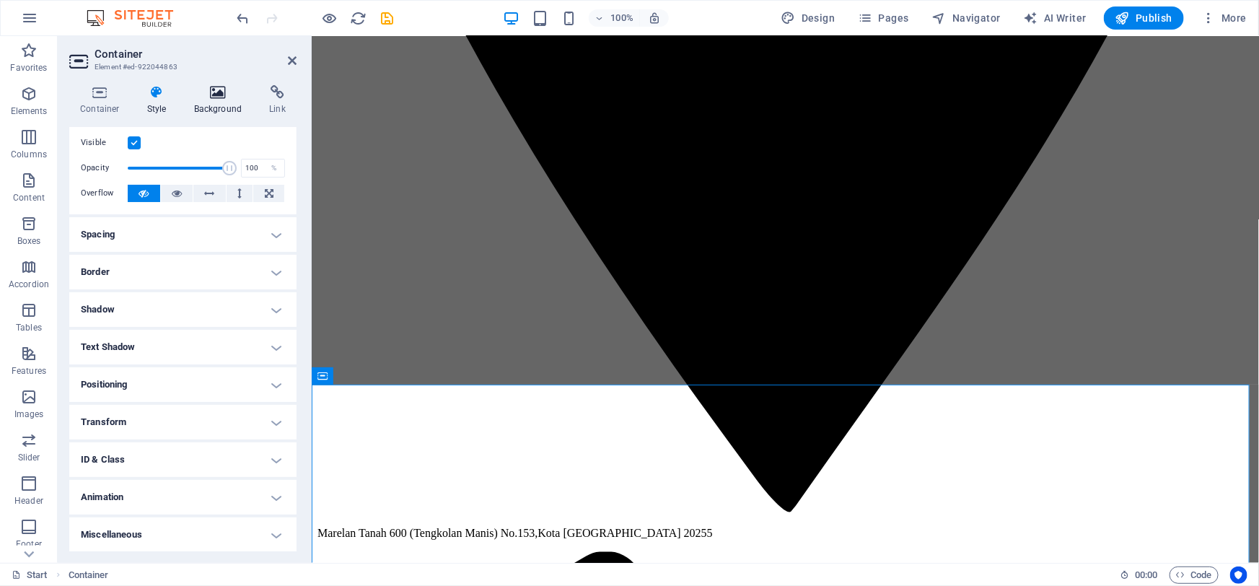
click at [224, 102] on h4 "Background" at bounding box center [221, 100] width 76 height 30
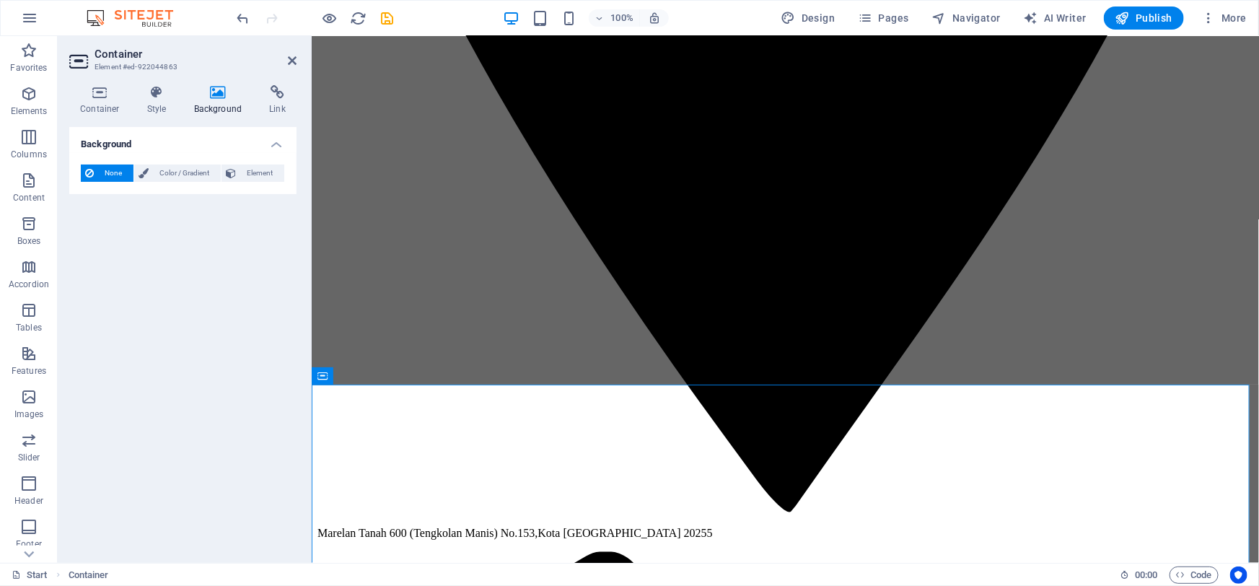
click at [255, 97] on h4 "Background" at bounding box center [221, 100] width 76 height 30
click at [272, 95] on icon at bounding box center [277, 92] width 38 height 14
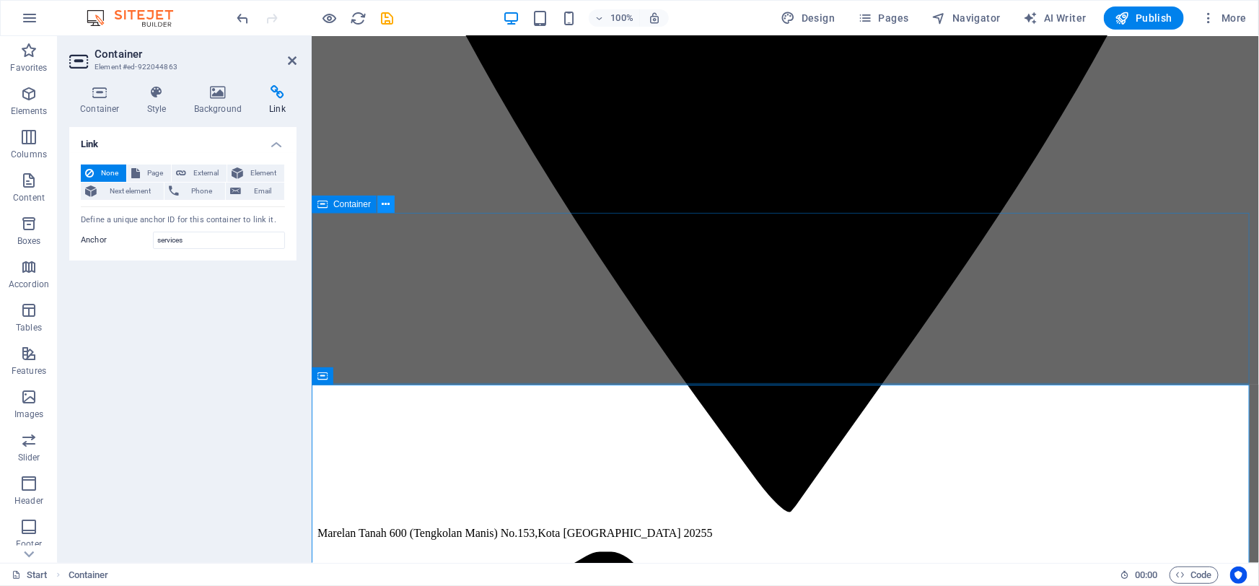
click at [389, 206] on icon at bounding box center [386, 204] width 8 height 15
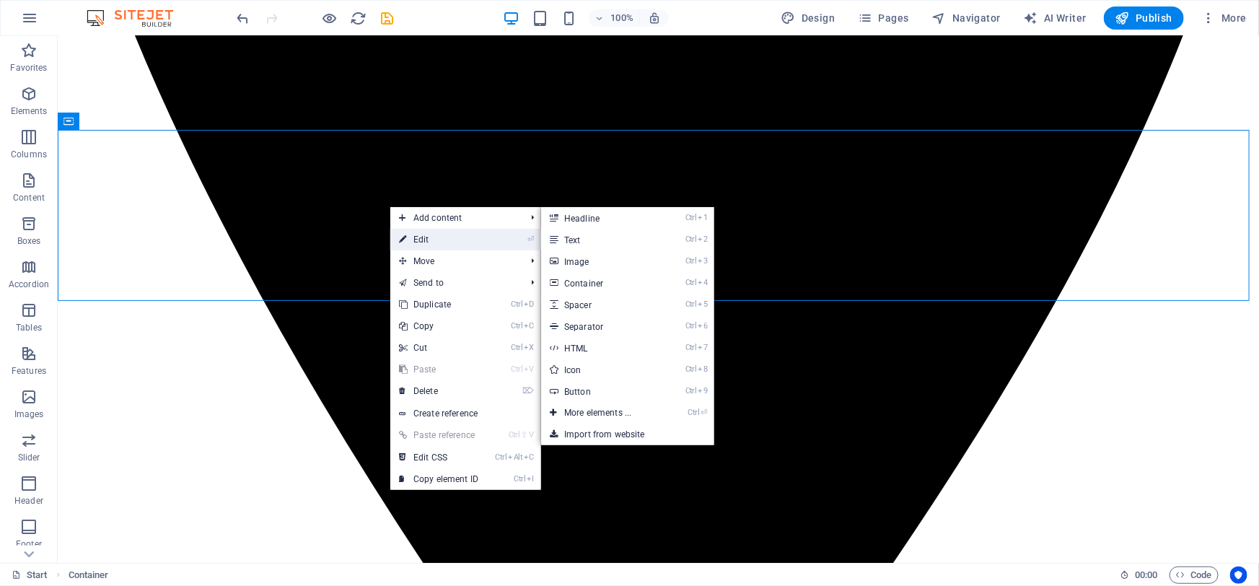
click at [409, 237] on link "⏎ Edit" at bounding box center [438, 240] width 97 height 22
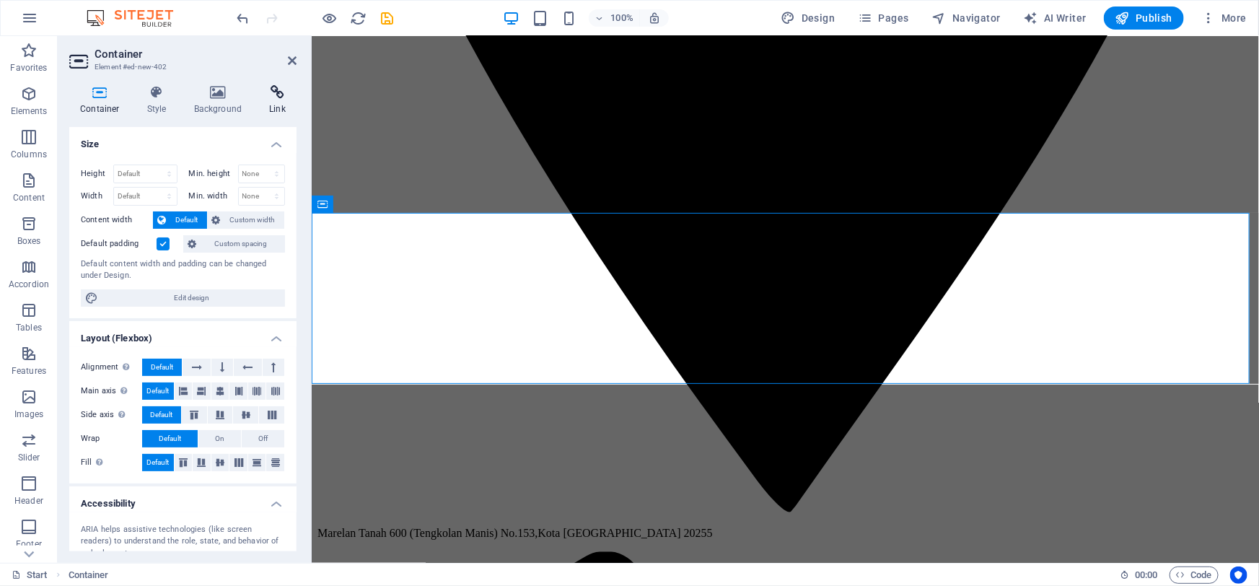
click at [263, 100] on h4 "Link" at bounding box center [277, 100] width 38 height 30
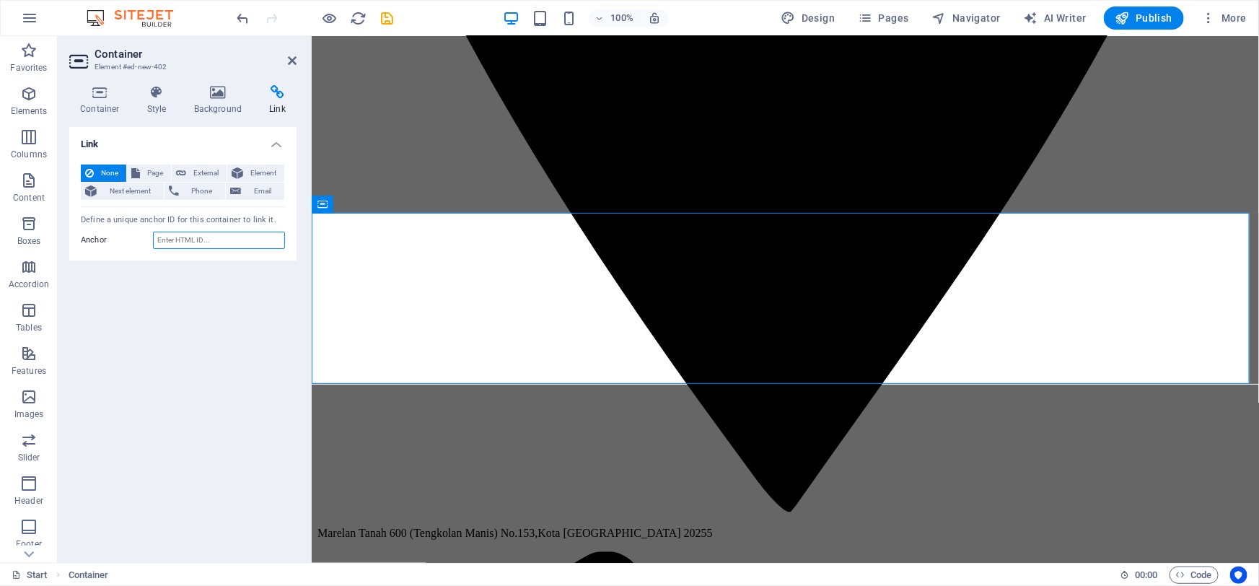
click at [196, 236] on input "Anchor" at bounding box center [219, 240] width 132 height 17
type input "visi&misi"
click at [145, 170] on span "Page" at bounding box center [155, 173] width 22 height 17
select select
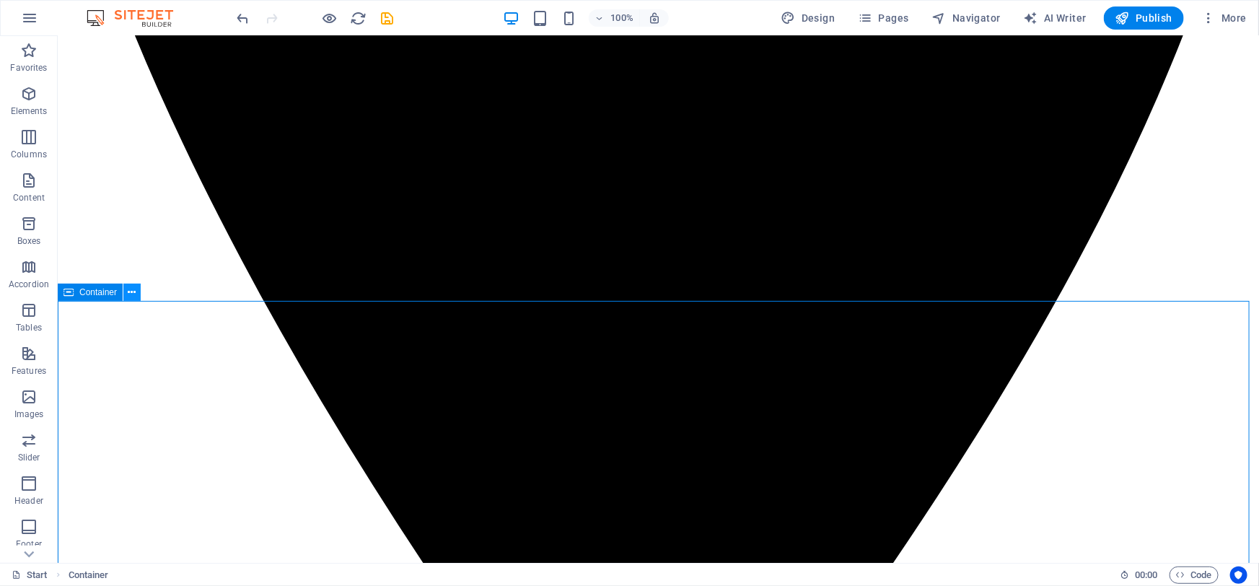
click at [133, 294] on icon at bounding box center [132, 292] width 8 height 15
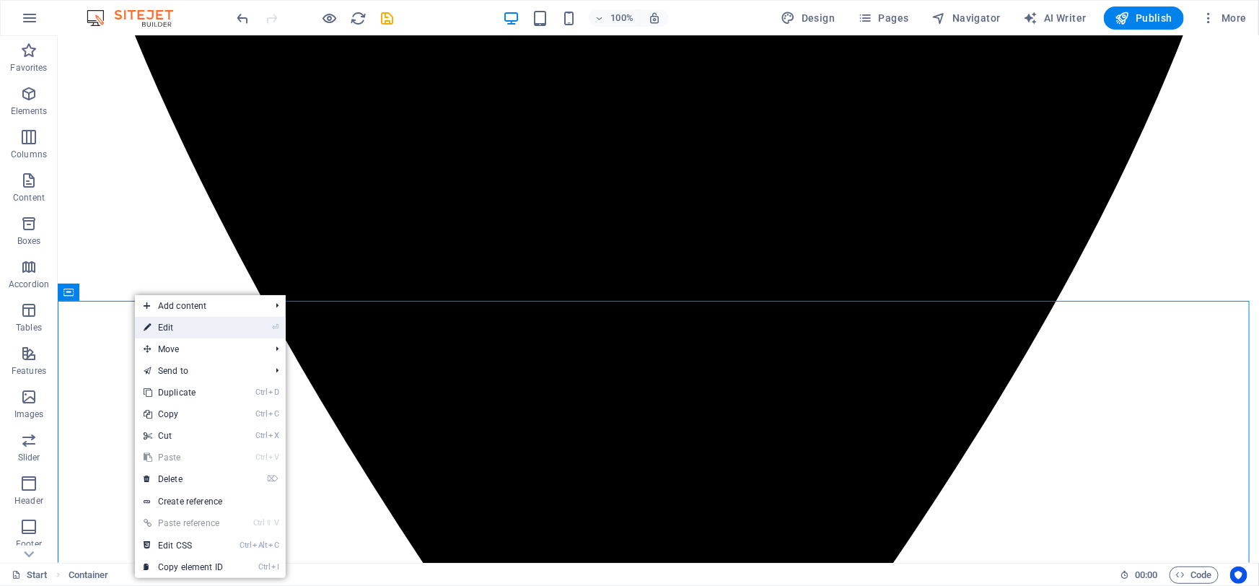
click at [178, 330] on link "⏎ Edit" at bounding box center [183, 328] width 97 height 22
select select
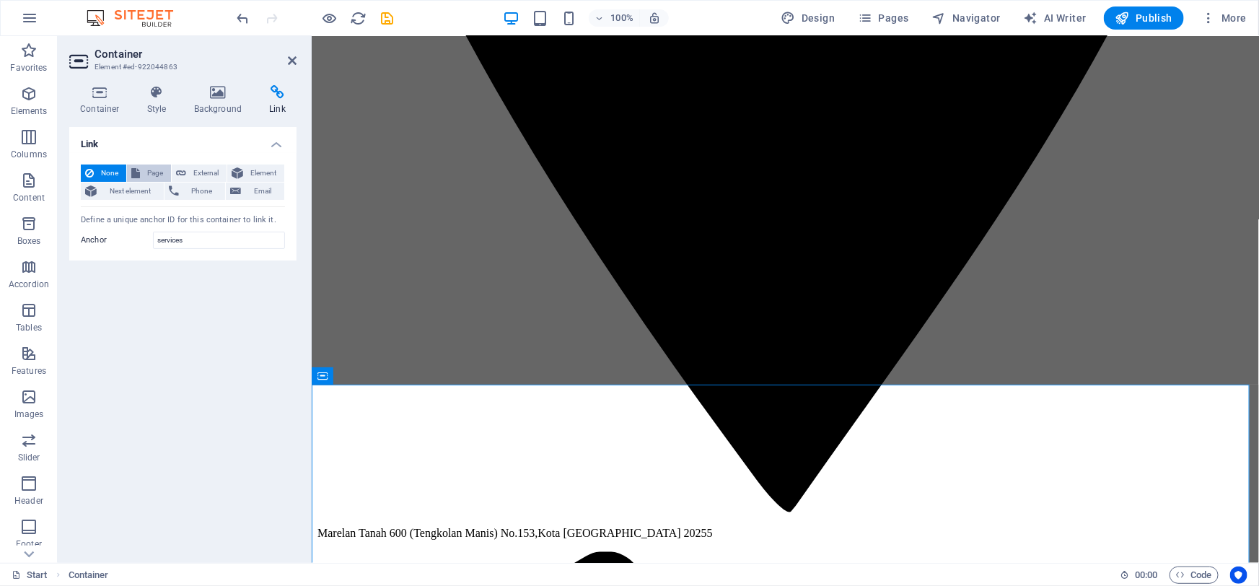
click at [137, 170] on icon at bounding box center [135, 173] width 9 height 17
select select
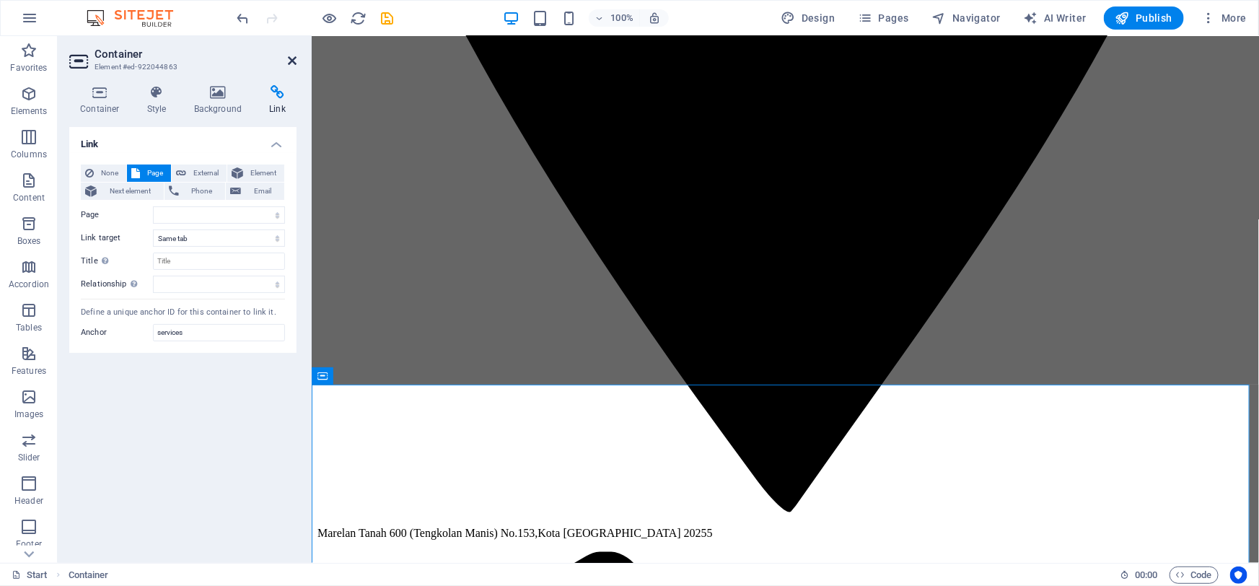
drag, startPoint x: 296, startPoint y: 58, endPoint x: 245, endPoint y: 14, distance: 67.5
click at [296, 58] on icon at bounding box center [292, 61] width 9 height 12
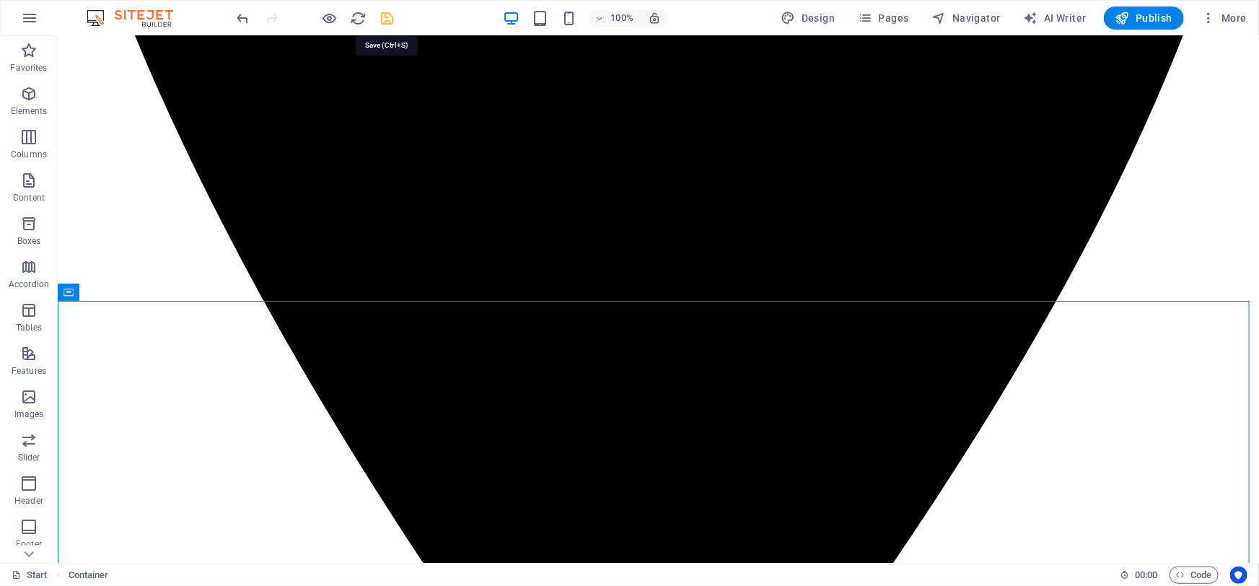
click at [385, 16] on icon "save" at bounding box center [388, 18] width 17 height 17
checkbox input "false"
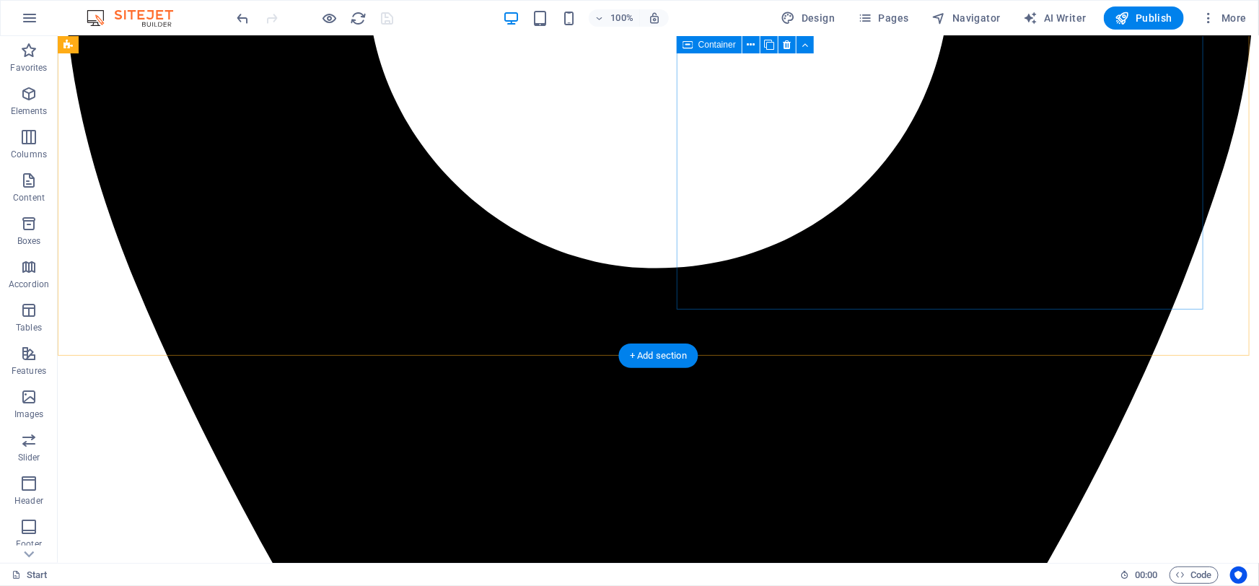
scroll to position [656, 0]
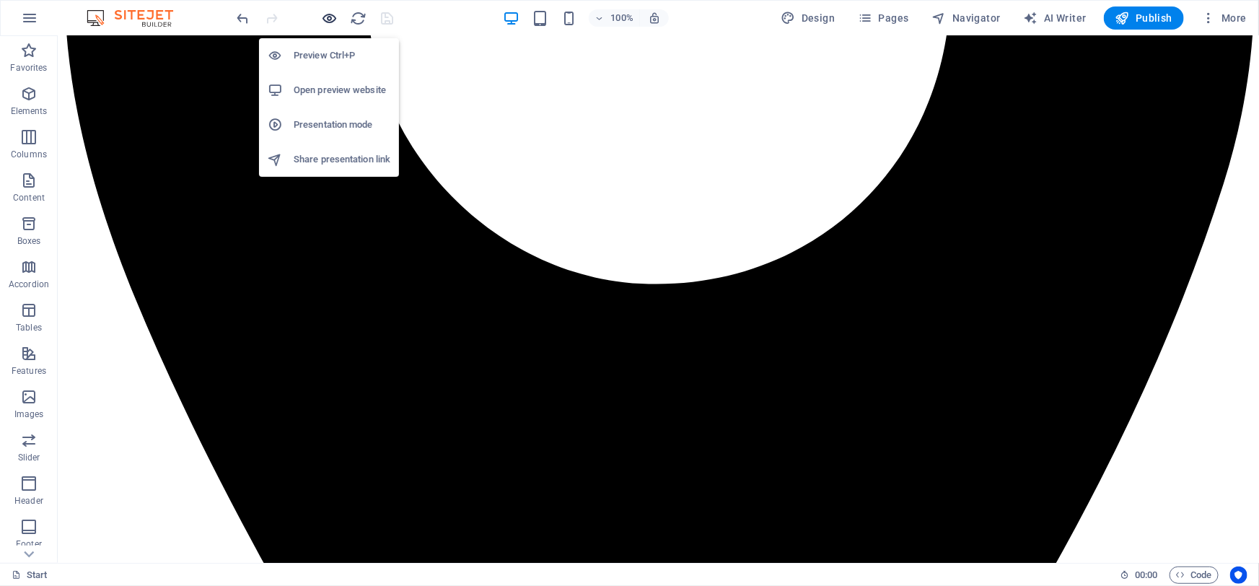
click at [324, 18] on icon "button" at bounding box center [330, 18] width 17 height 17
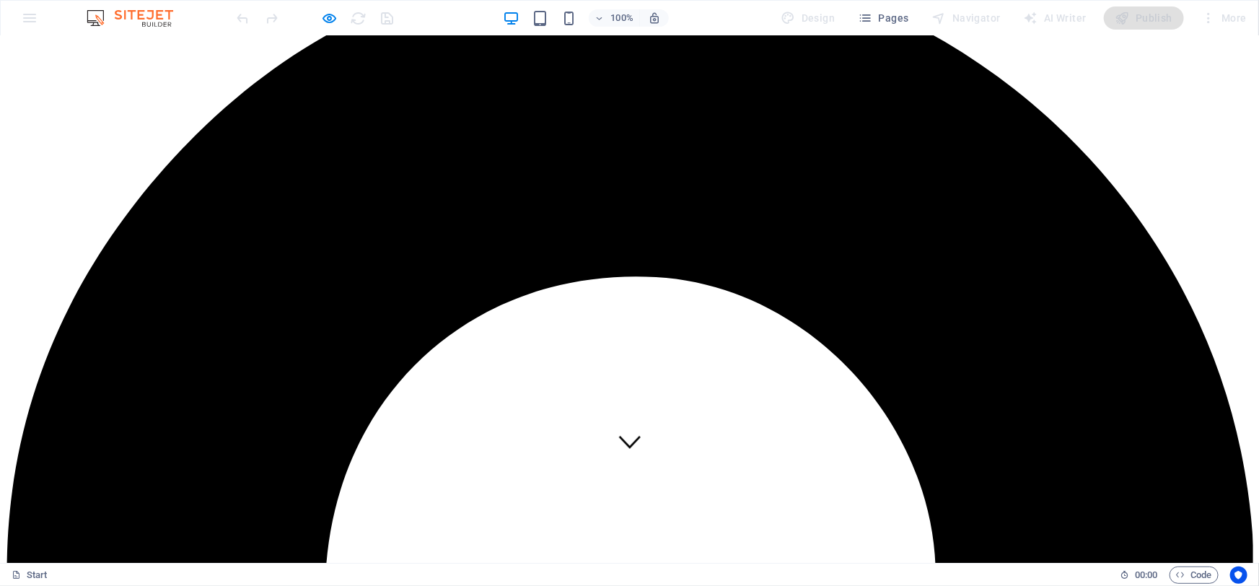
scroll to position [0, 0]
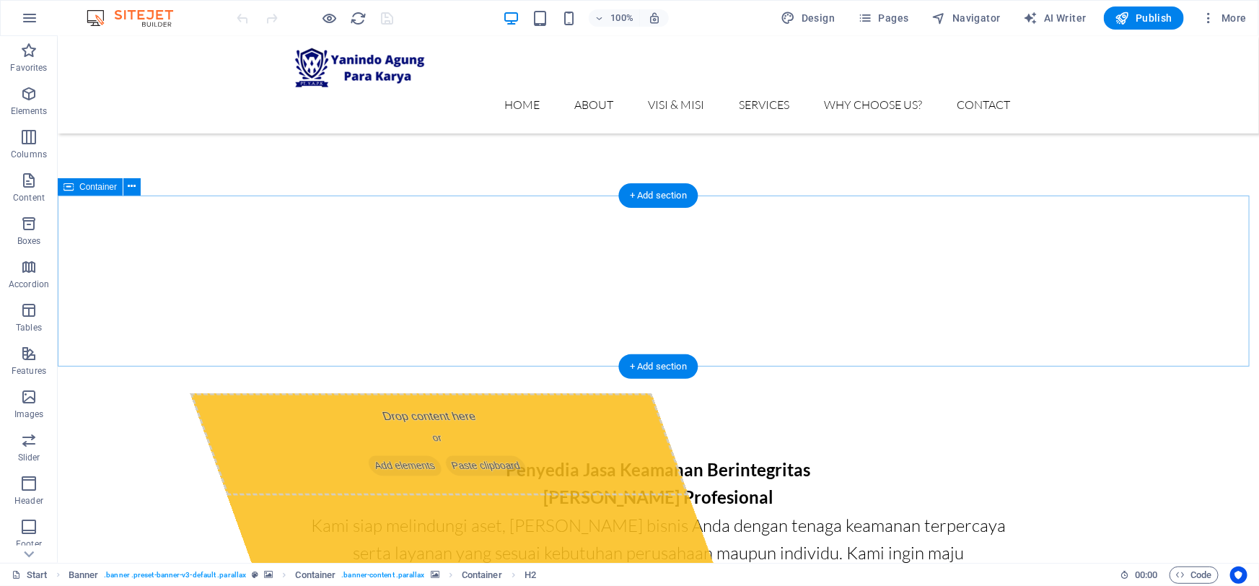
scroll to position [852, 0]
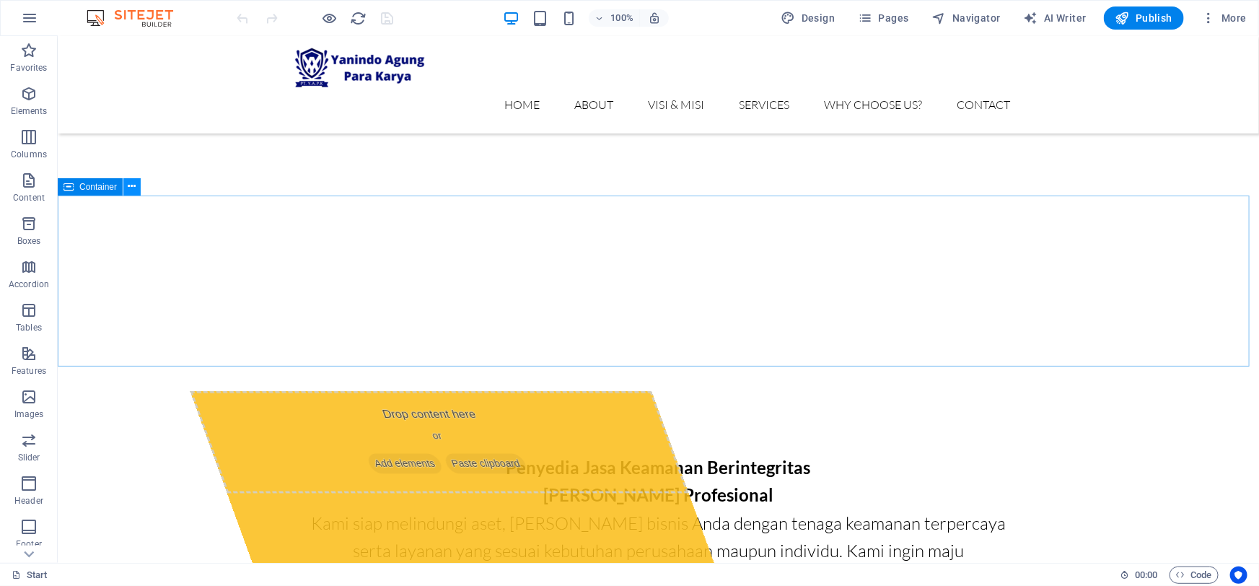
click at [135, 188] on icon at bounding box center [132, 186] width 8 height 15
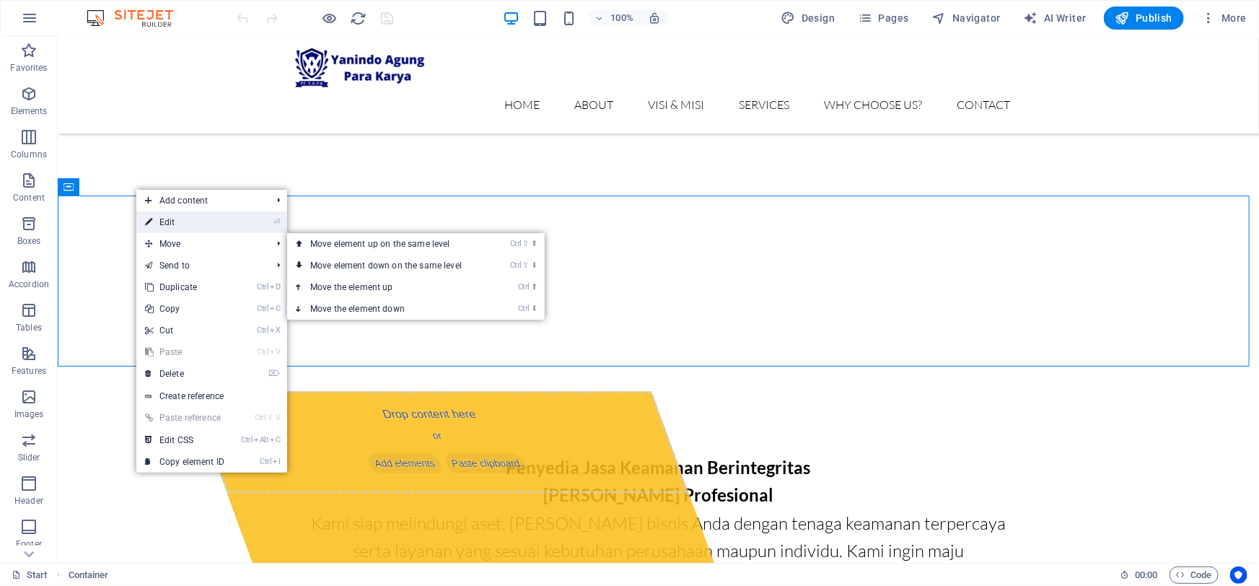
click at [174, 223] on link "⏎ Edit" at bounding box center [184, 222] width 97 height 22
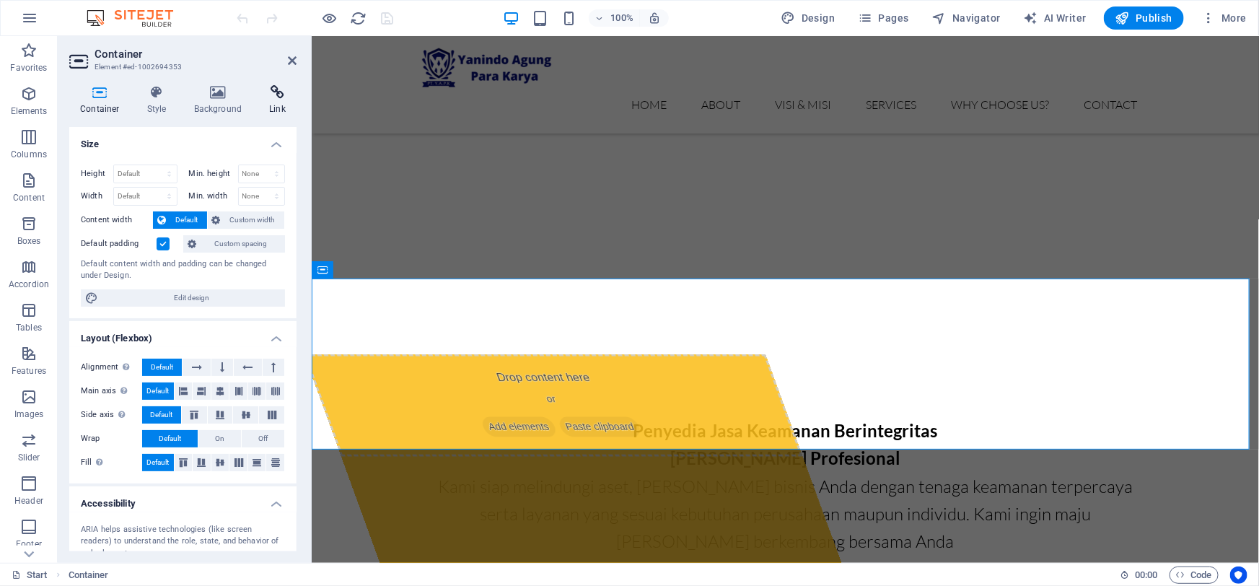
click at [271, 95] on icon at bounding box center [277, 92] width 38 height 14
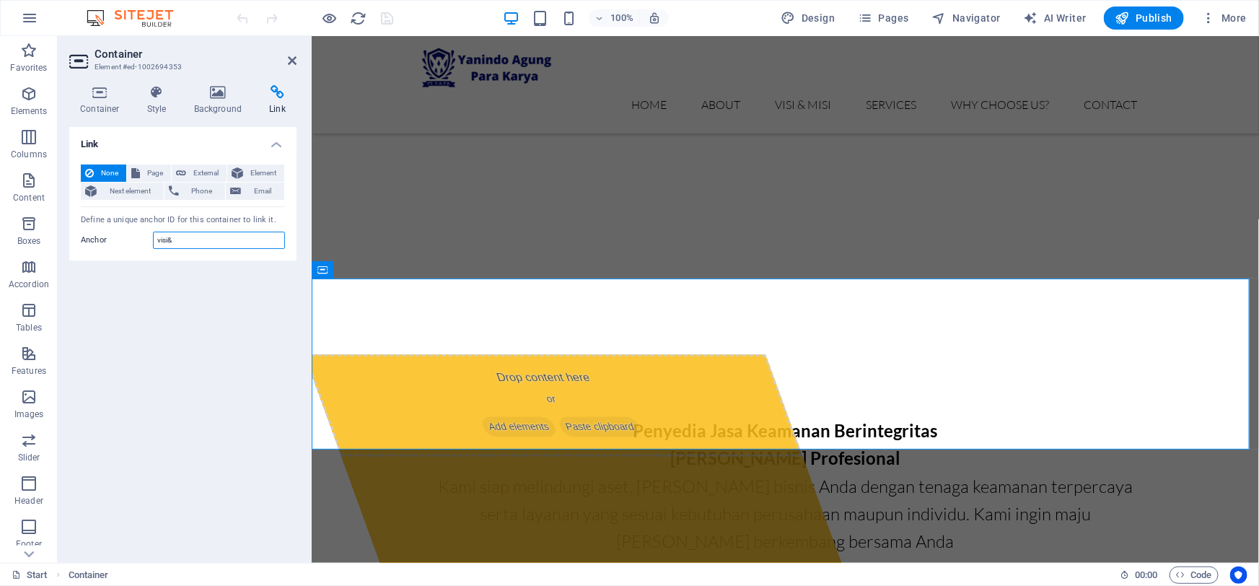
click at [188, 238] on input "visi&" at bounding box center [219, 240] width 132 height 17
type input "visi&misi"
click at [251, 321] on div "Link None Page External Element Next element Phone Email Page Start Subpage Leg…" at bounding box center [182, 339] width 227 height 424
click at [391, 22] on icon "save" at bounding box center [388, 18] width 17 height 17
checkbox input "false"
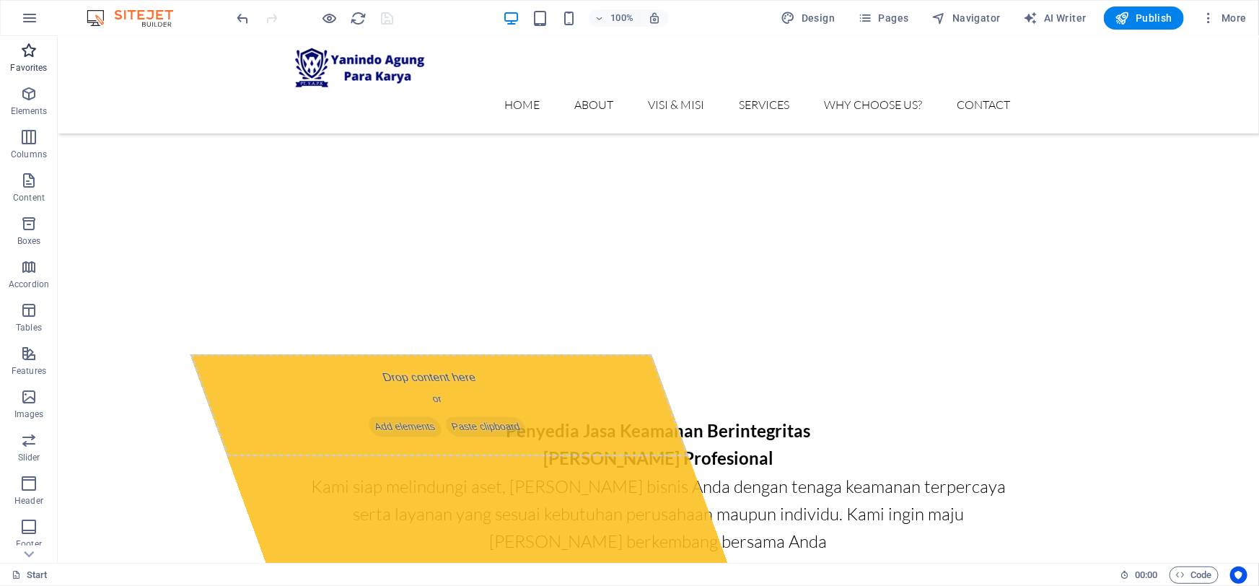
click at [27, 58] on icon "button" at bounding box center [28, 50] width 17 height 17
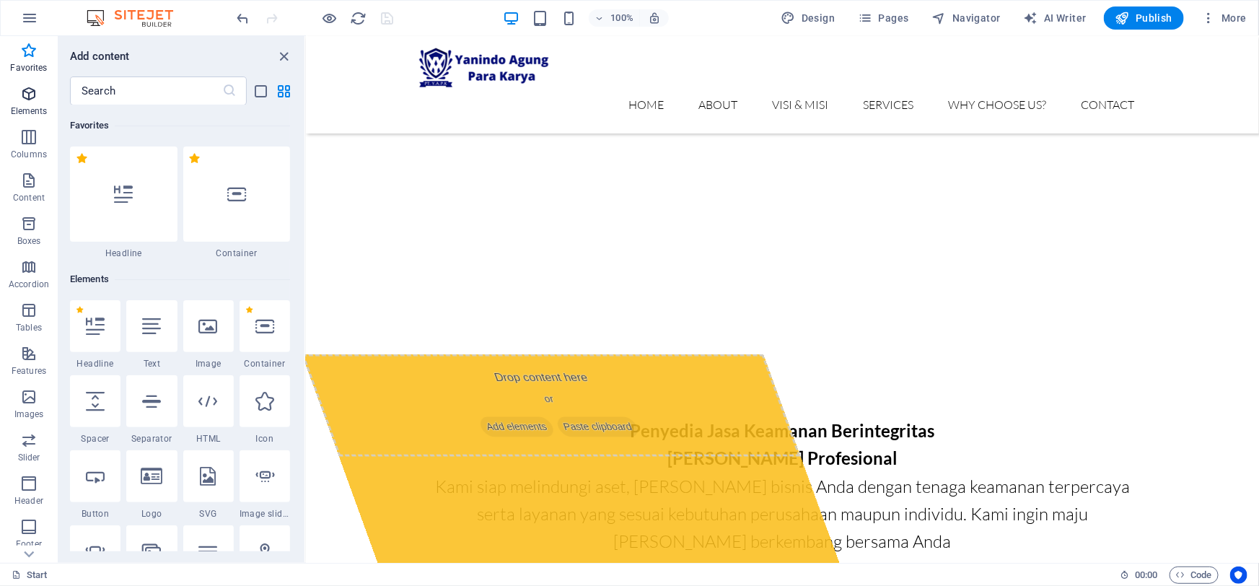
click at [30, 103] on span "Elements" at bounding box center [29, 102] width 58 height 35
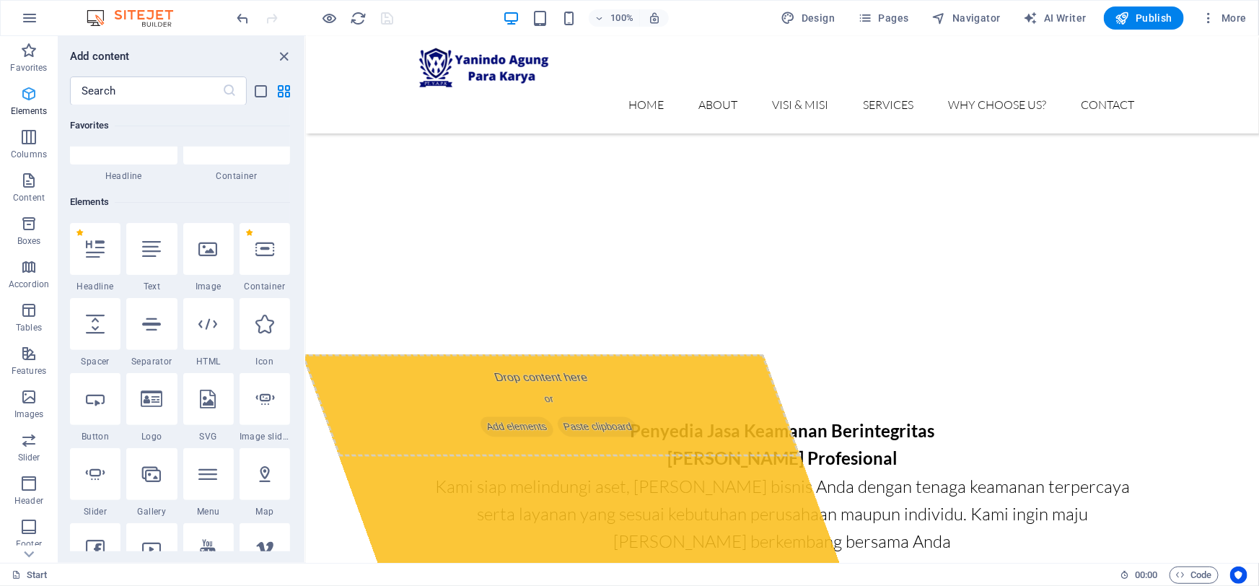
scroll to position [153, 0]
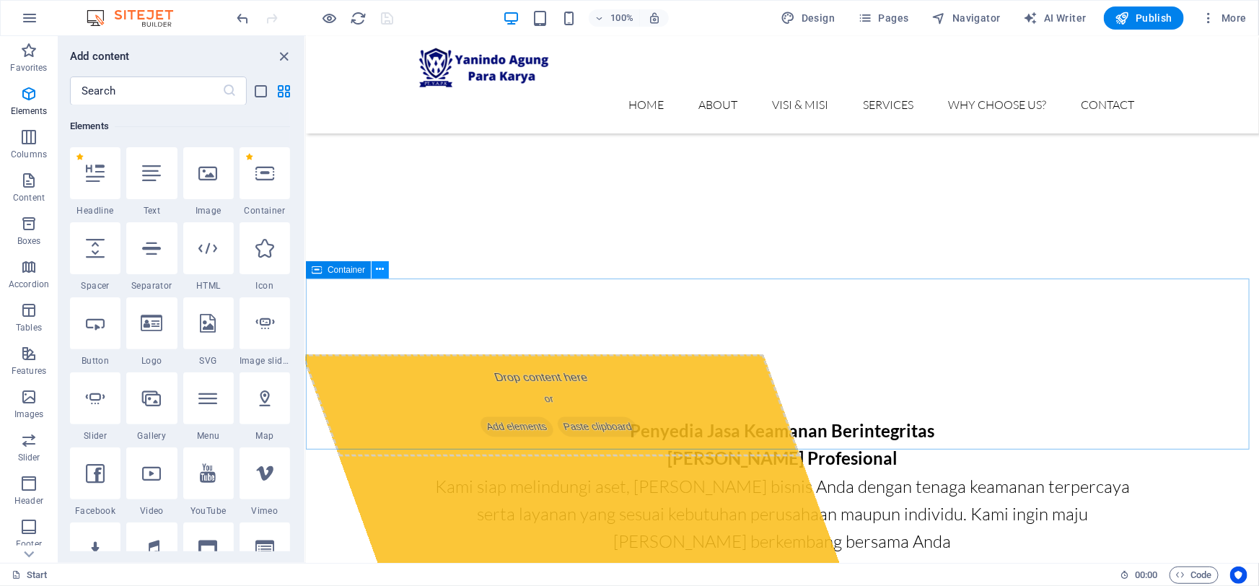
click at [382, 271] on icon at bounding box center [381, 269] width 8 height 15
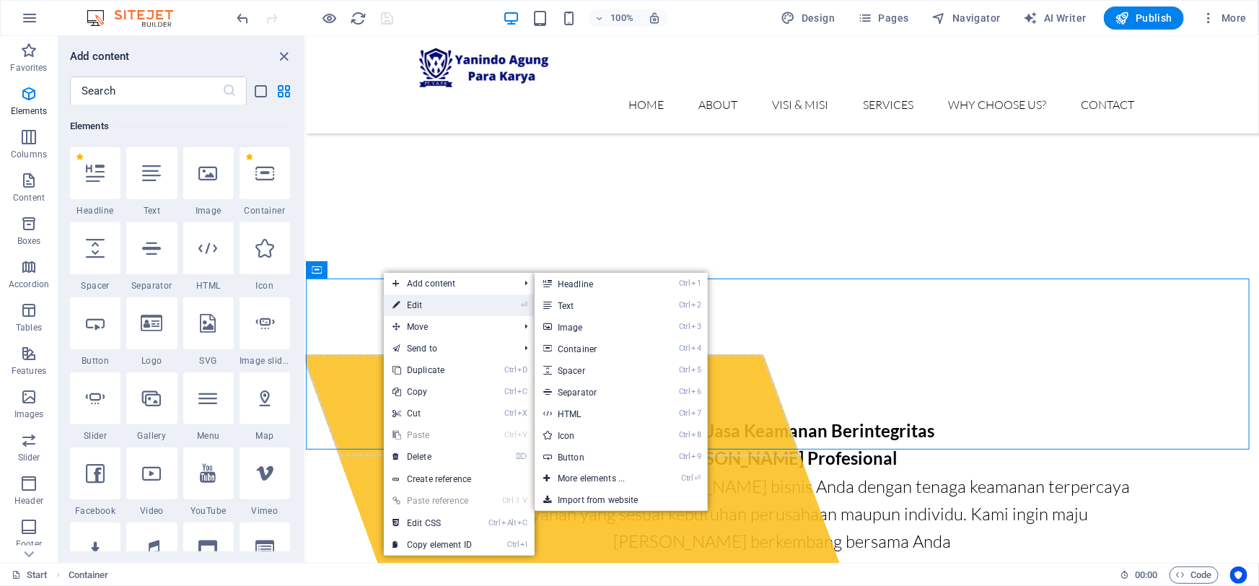
click at [406, 308] on link "⏎ Edit" at bounding box center [432, 305] width 97 height 22
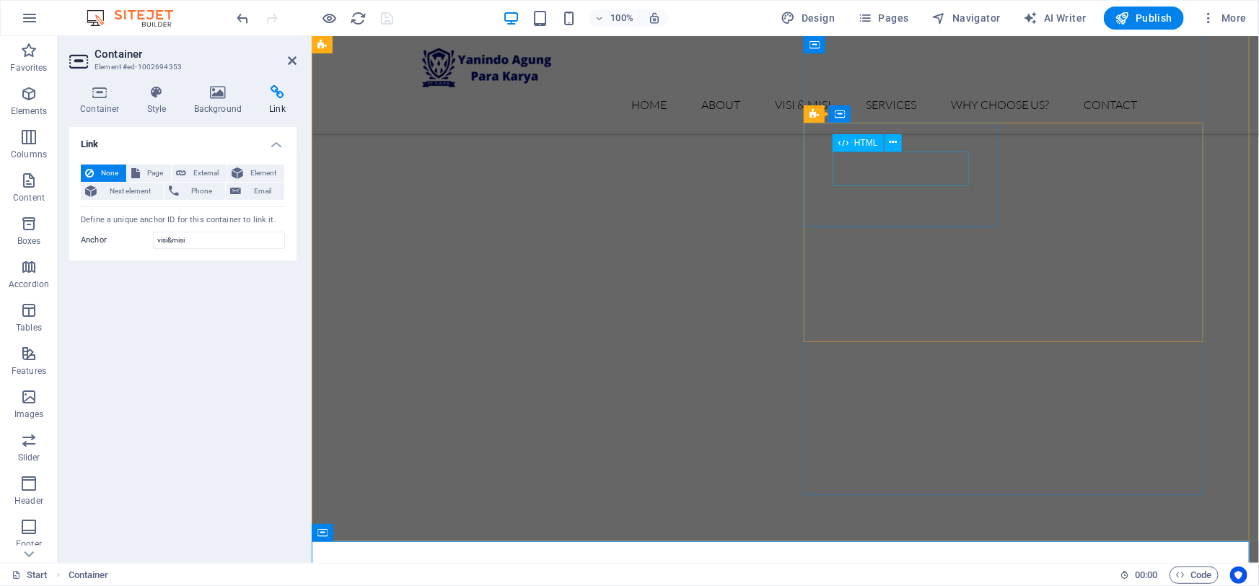
scroll to position [590, 0]
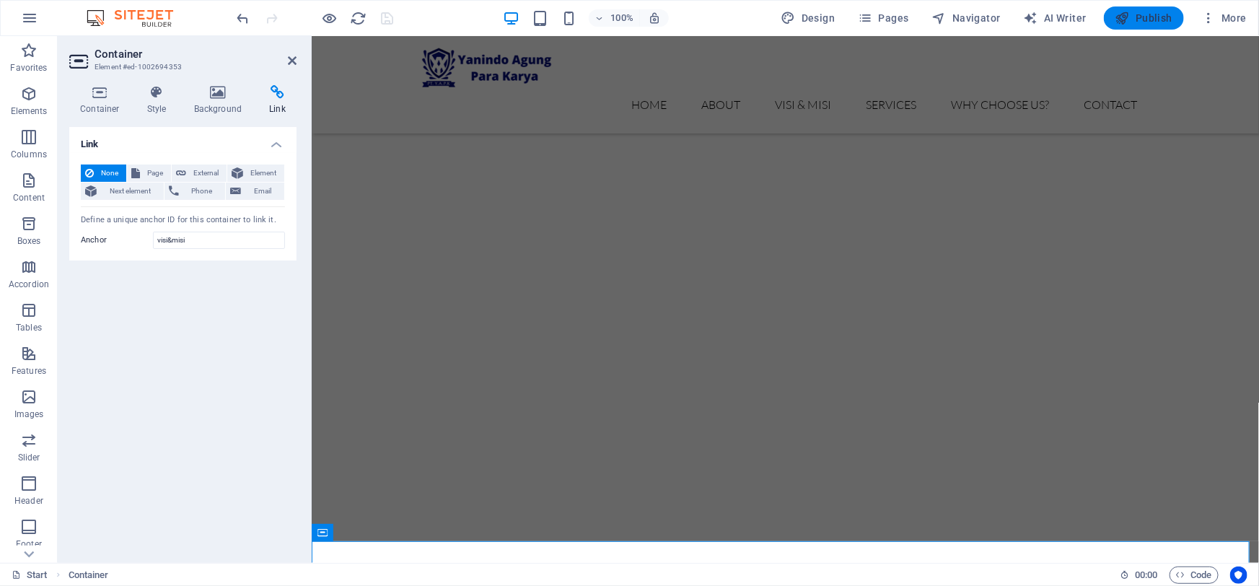
click at [1136, 22] on span "Publish" at bounding box center [1144, 18] width 57 height 14
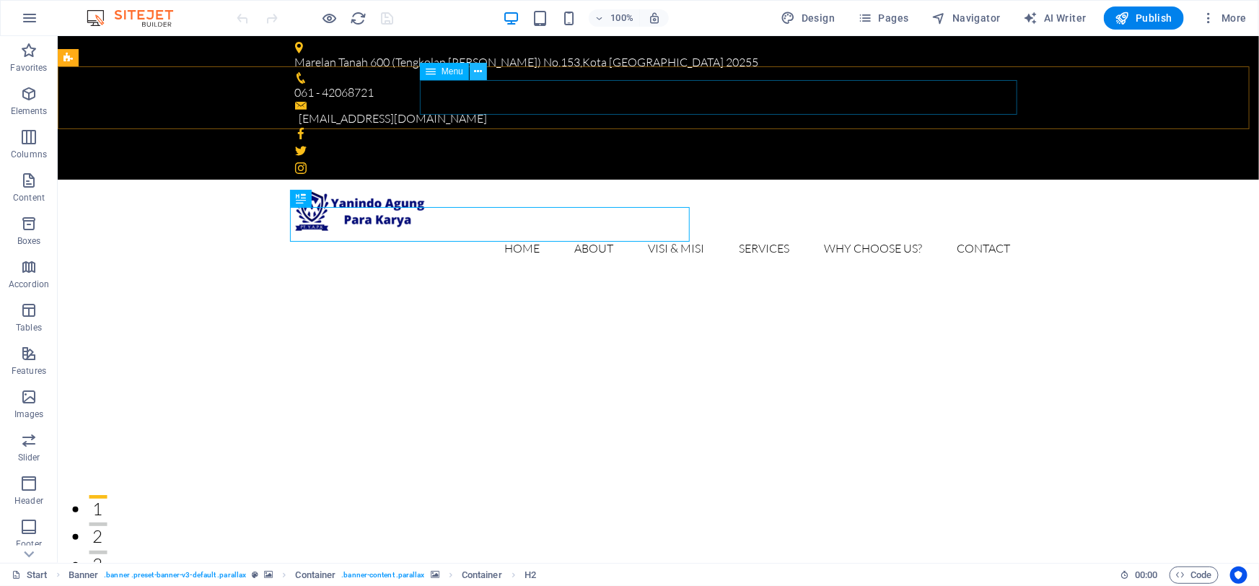
click at [476, 75] on icon at bounding box center [478, 71] width 8 height 15
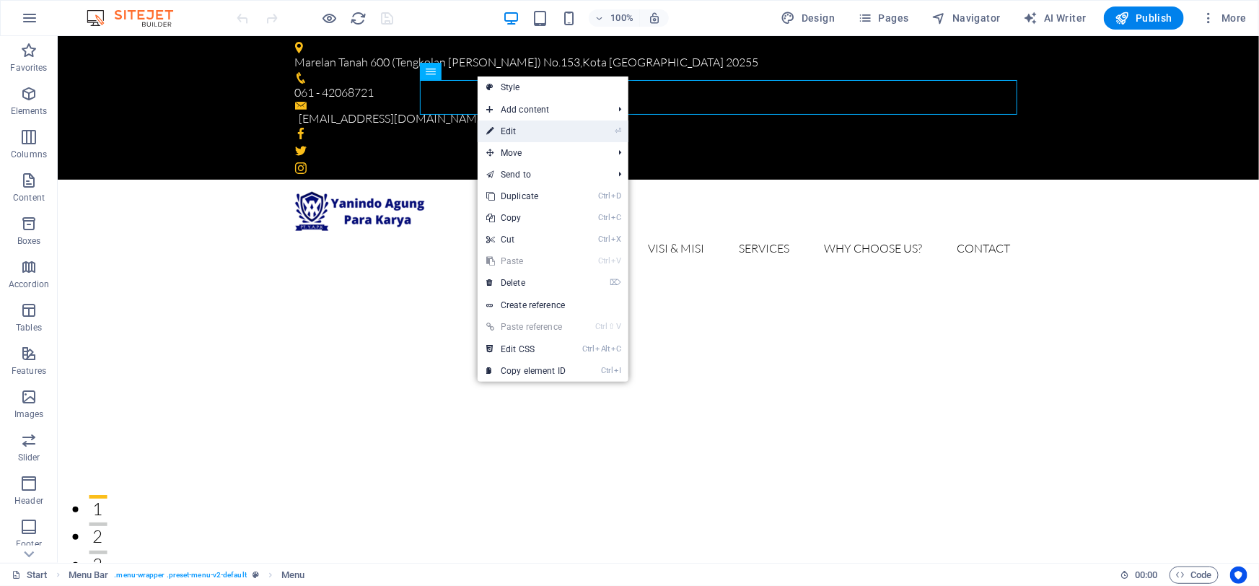
click at [513, 131] on link "⏎ Edit" at bounding box center [526, 132] width 97 height 22
select select
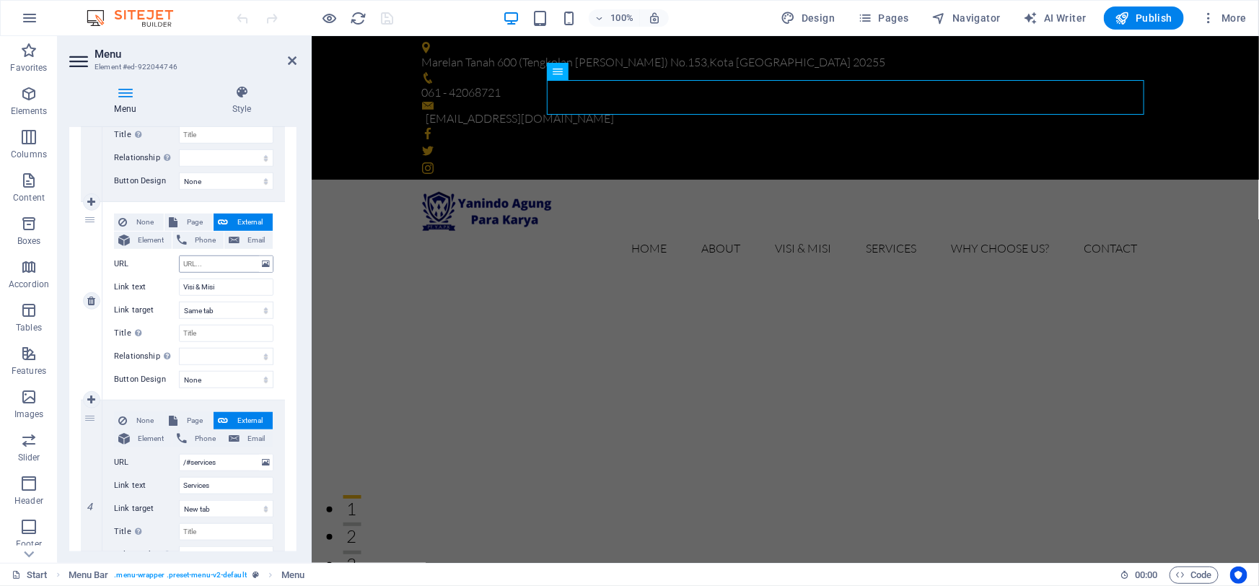
scroll to position [393, 0]
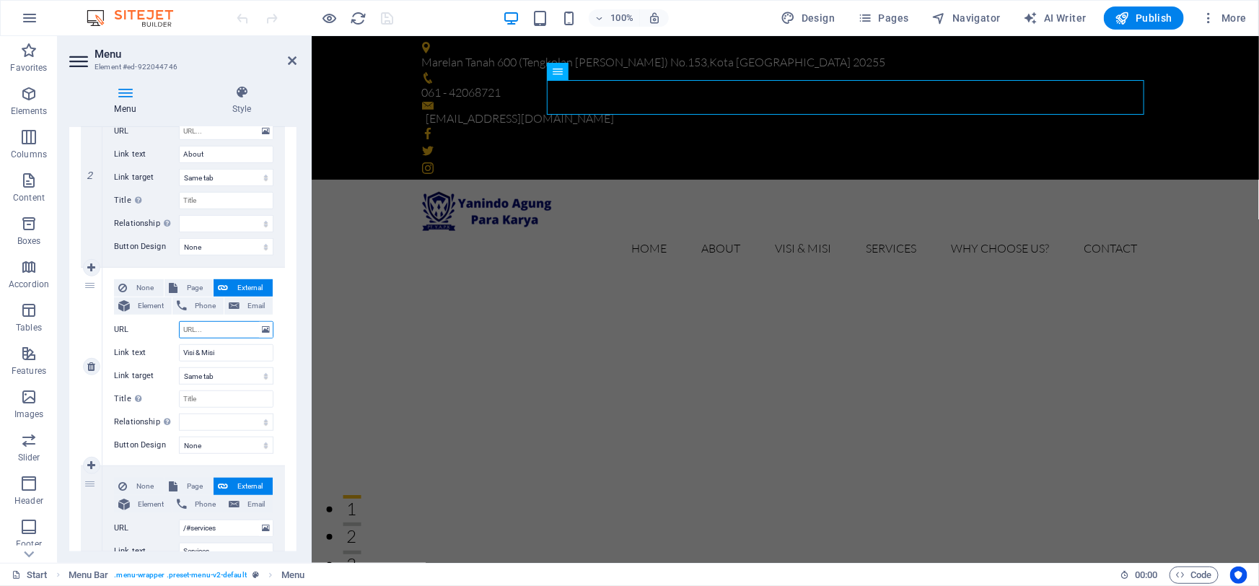
click at [206, 326] on input "URL" at bounding box center [226, 329] width 95 height 17
type input "/"
select select
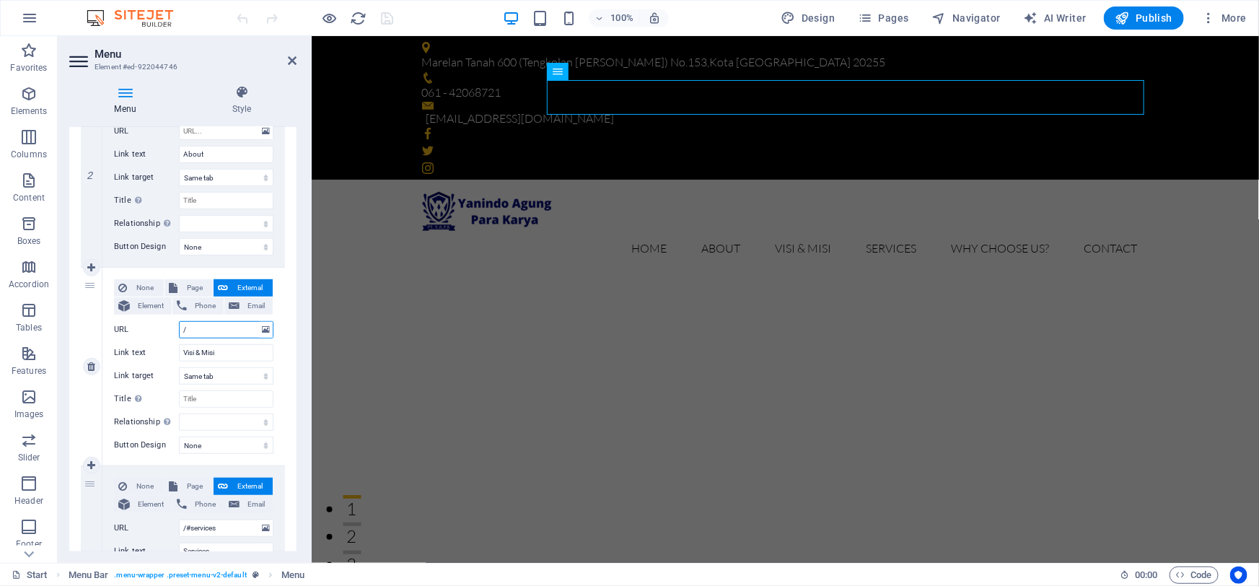
select select
type input "/visi"
select select
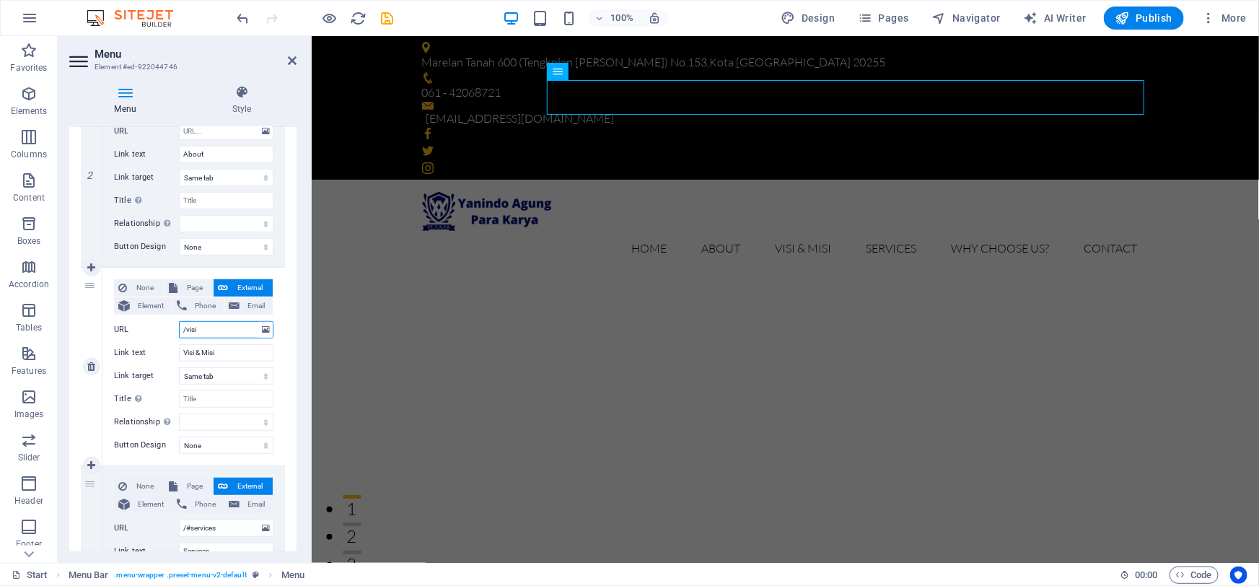
select select
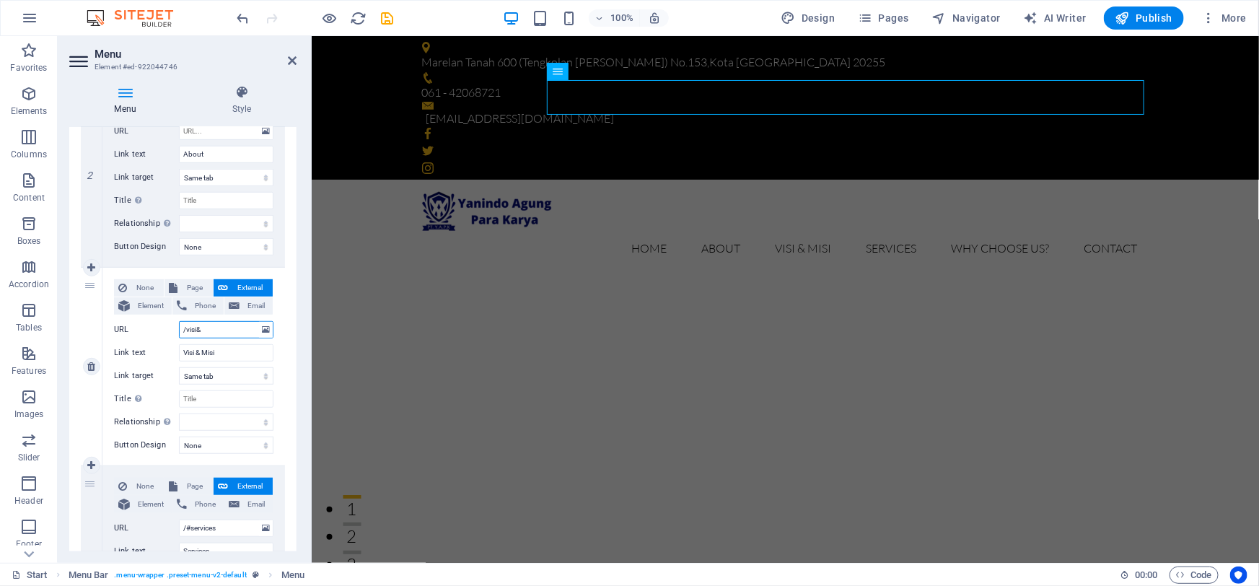
type input "/visi&m"
select select
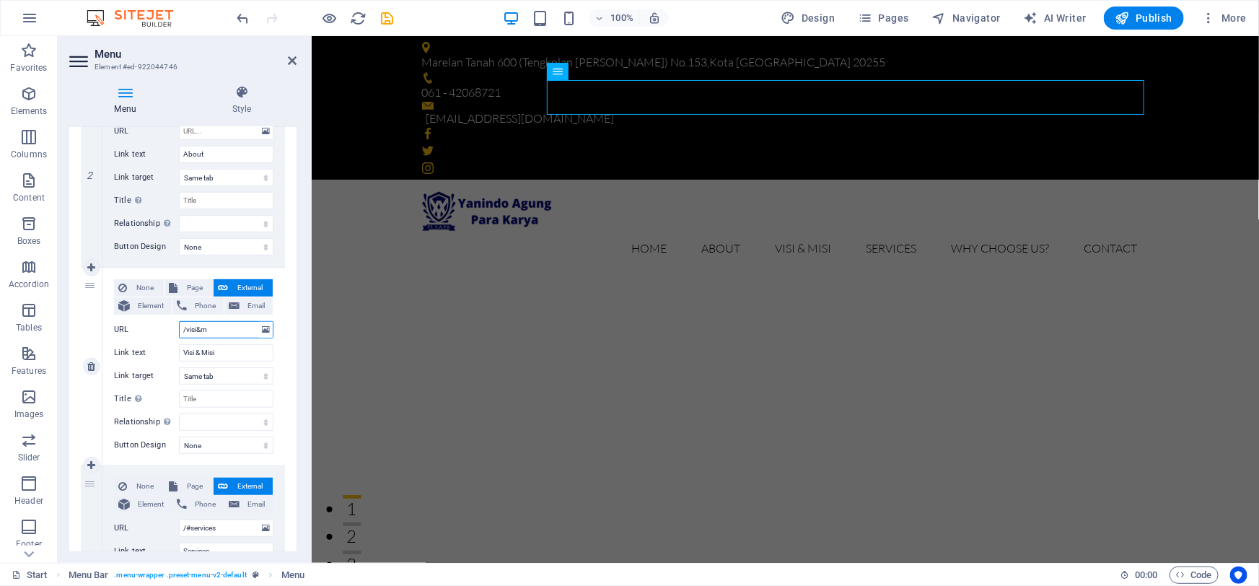
select select
type input "/visi&misi"
select select
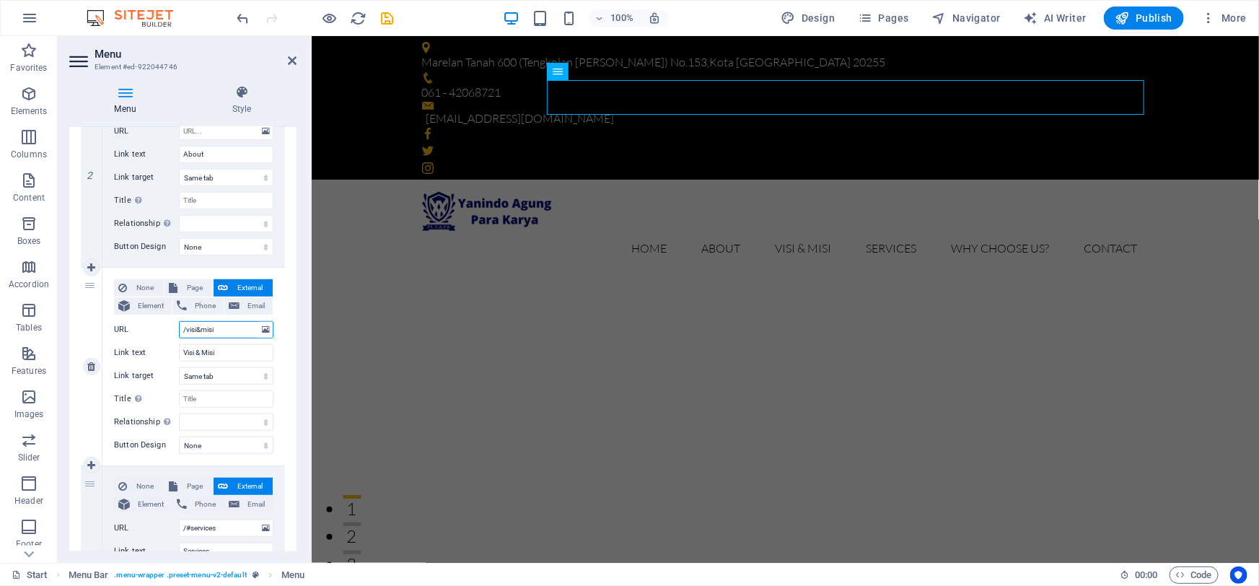
select select
click at [185, 328] on input "/visi&misi" at bounding box center [226, 329] width 95 height 17
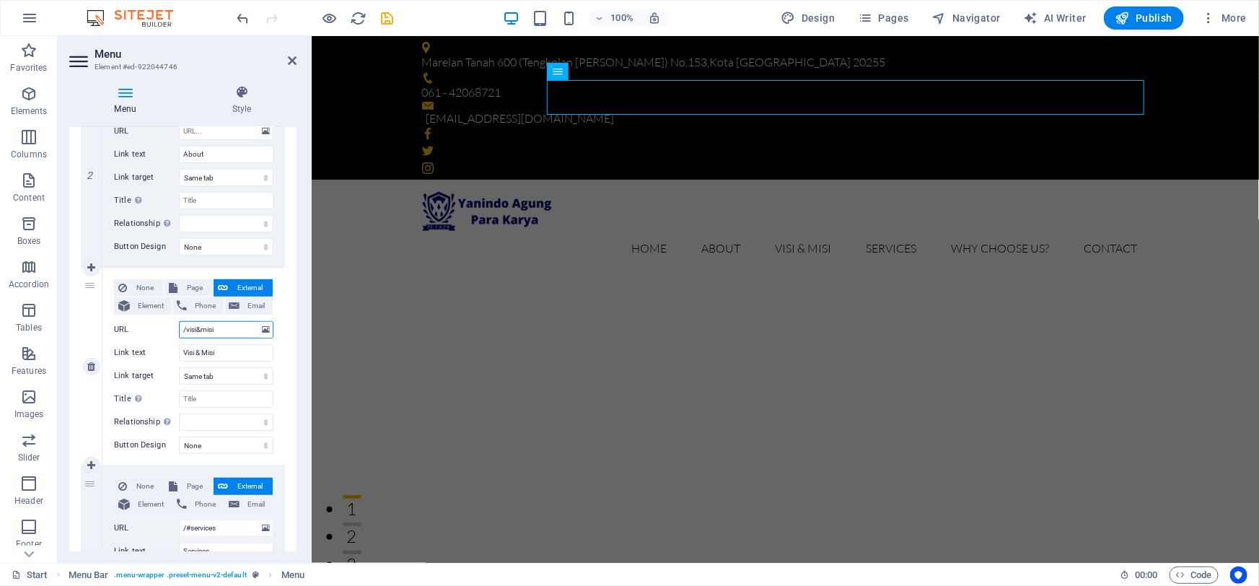
type input "/#visi&misi"
select select
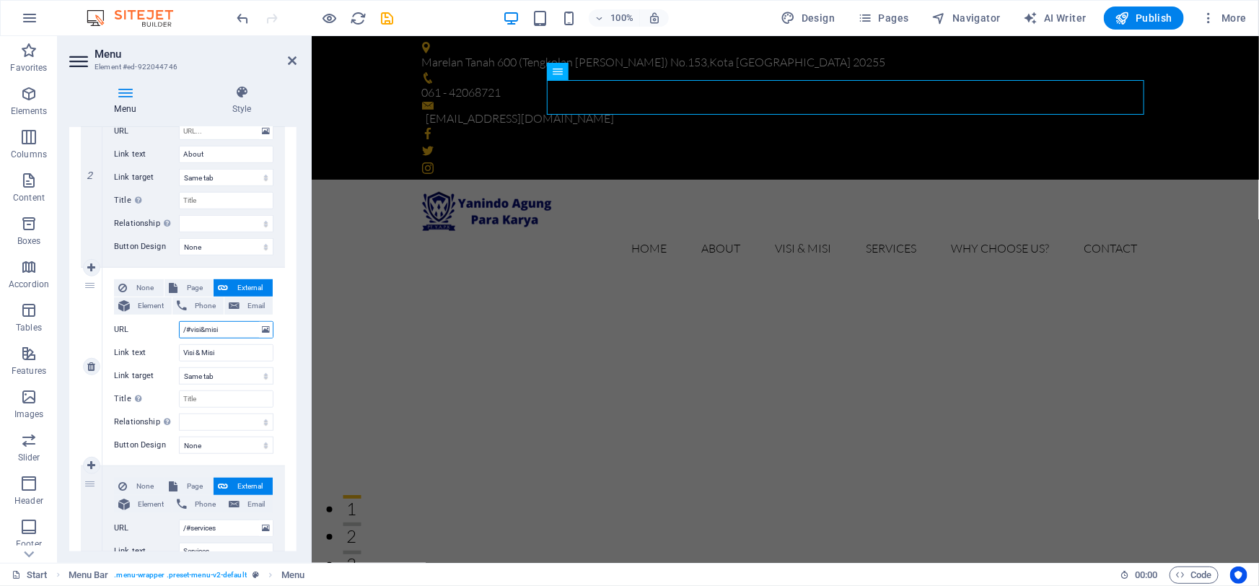
select select
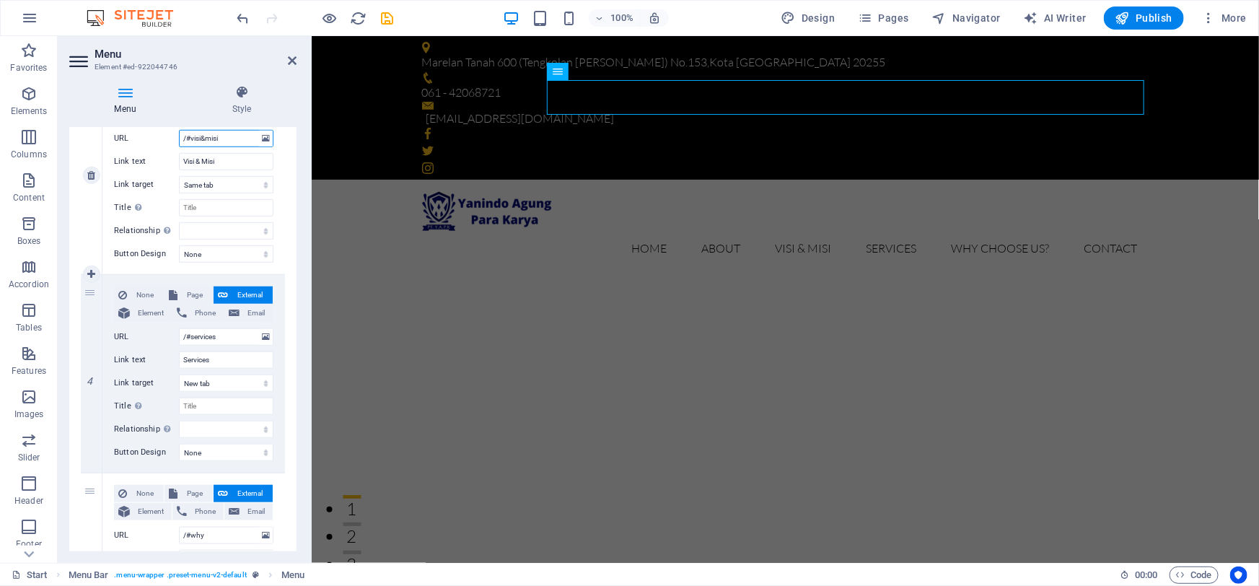
scroll to position [590, 0]
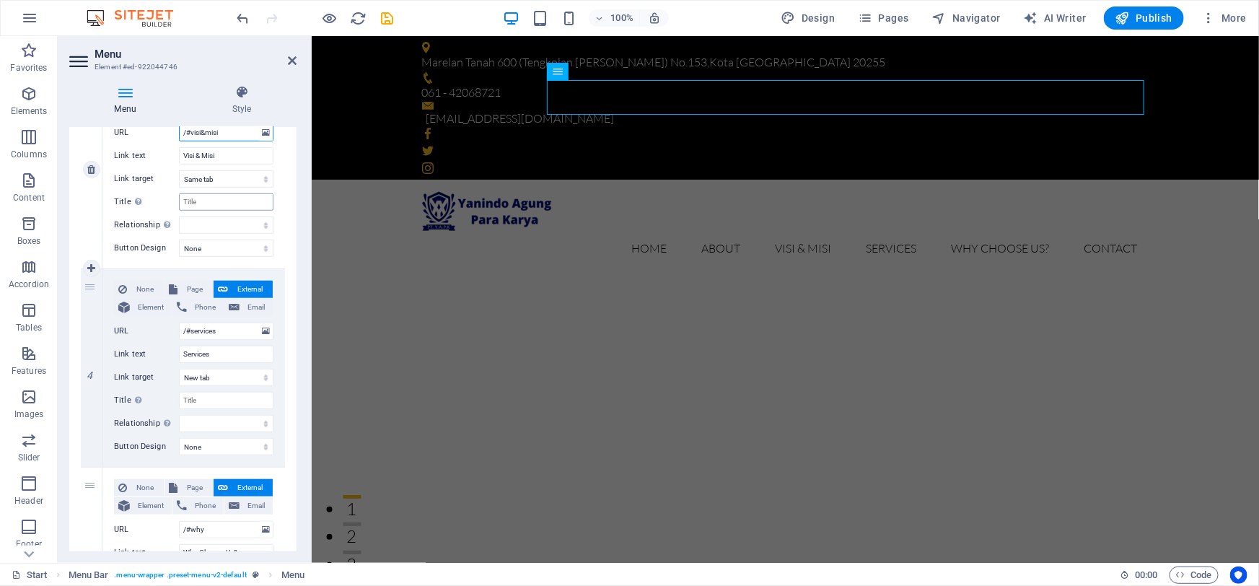
type input "/#visi&misi"
click at [211, 199] on input "Title Additional link description, should not be the same as the link text. The…" at bounding box center [226, 201] width 95 height 17
click at [221, 174] on select "New tab Same tab Overlay" at bounding box center [226, 178] width 95 height 17
select select "blank"
click at [179, 170] on select "New tab Same tab Overlay" at bounding box center [226, 178] width 95 height 17
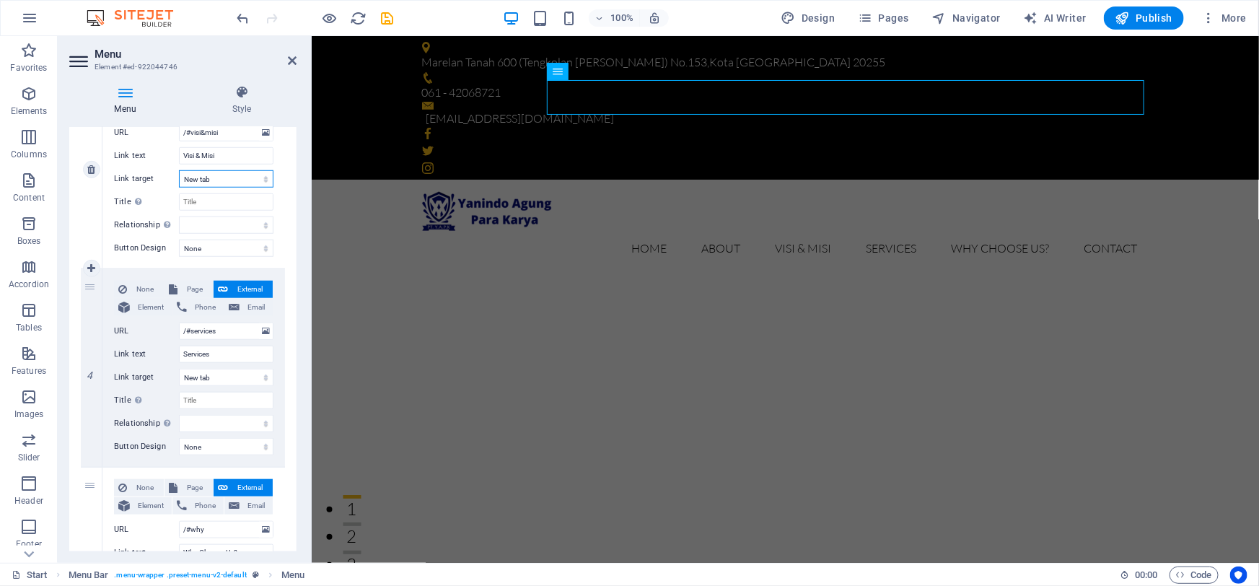
select select
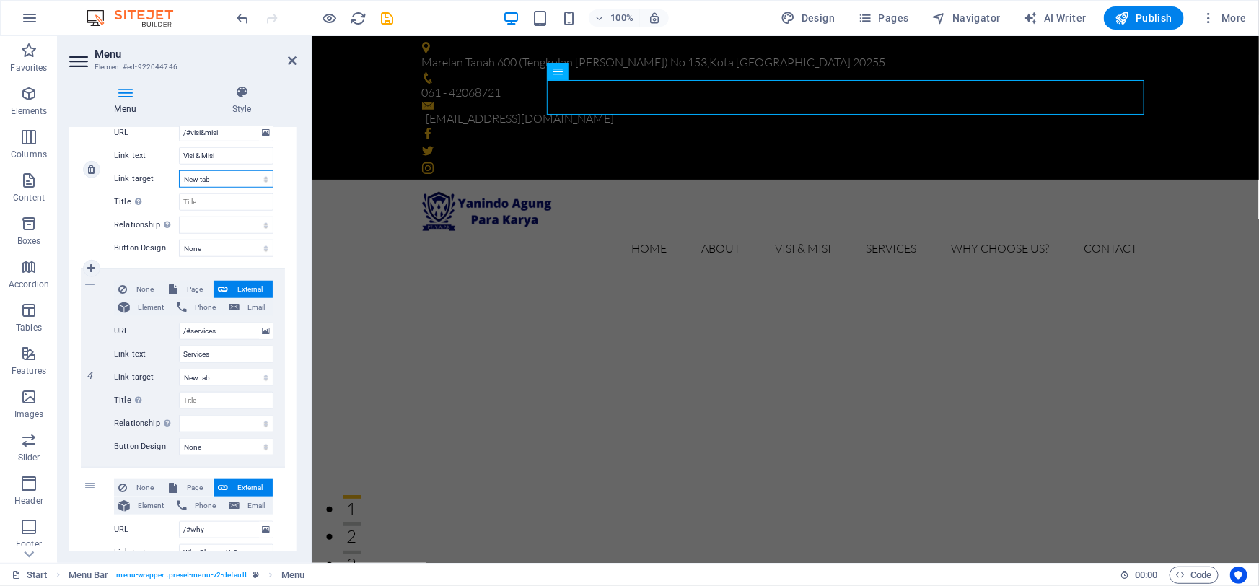
select select
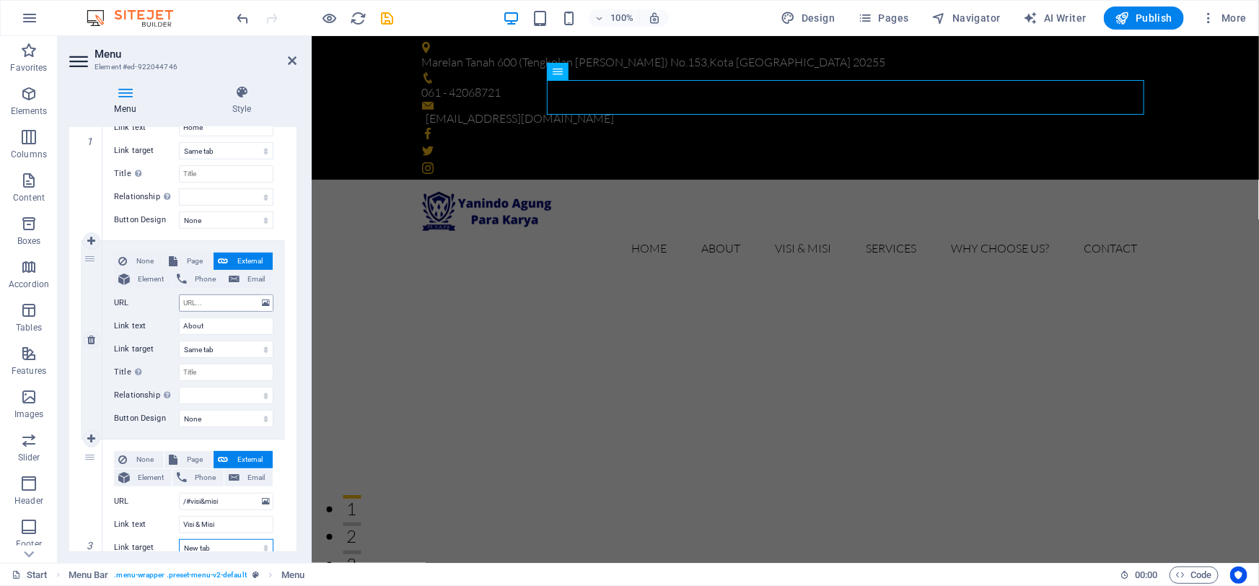
scroll to position [287, 0]
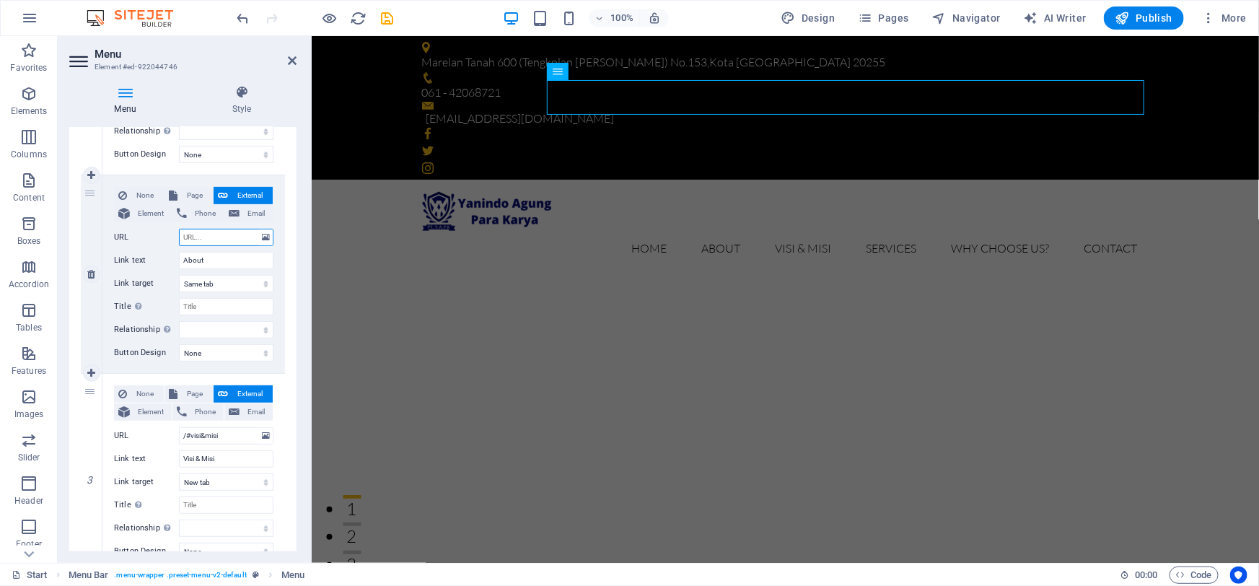
click at [209, 237] on input "URL" at bounding box center [226, 237] width 95 height 17
type input "/"
select select
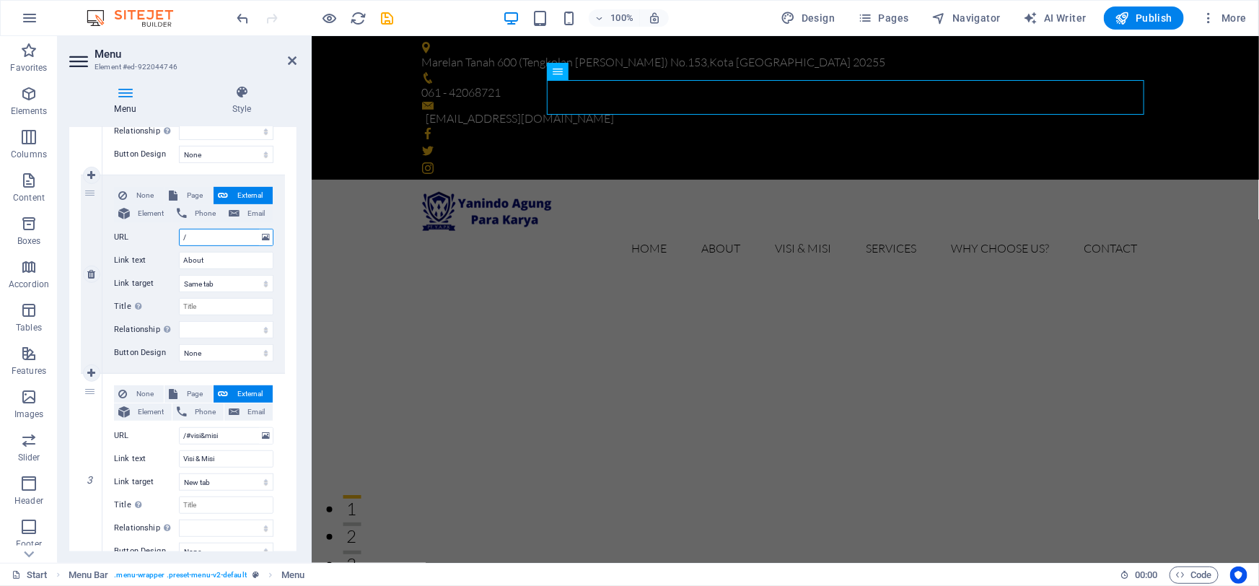
select select
type input "/#"
select select
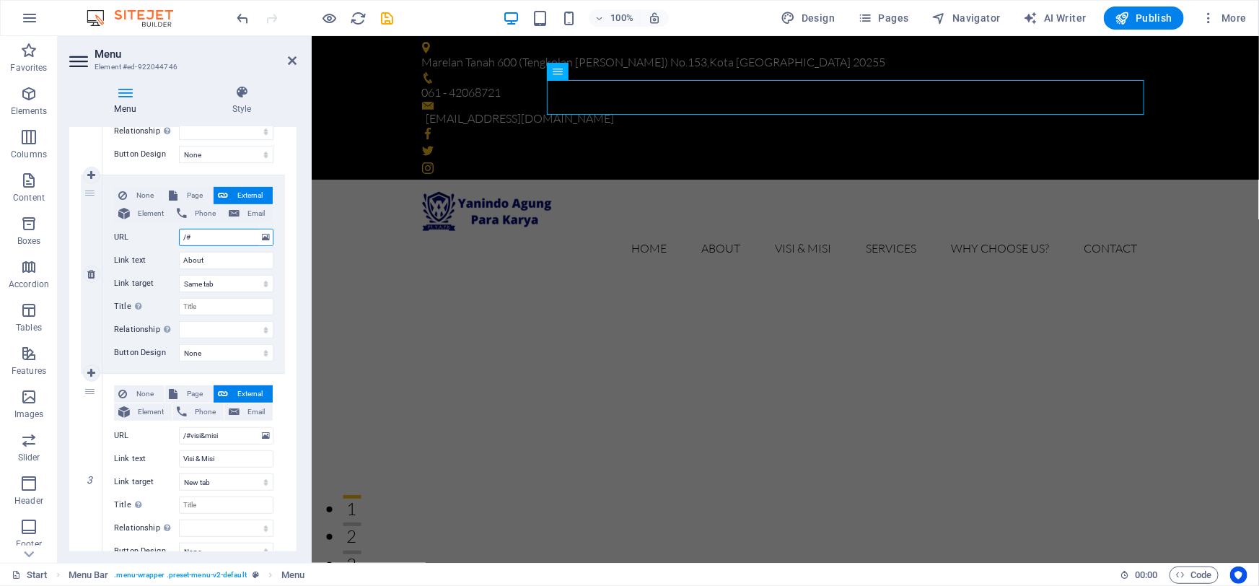
select select
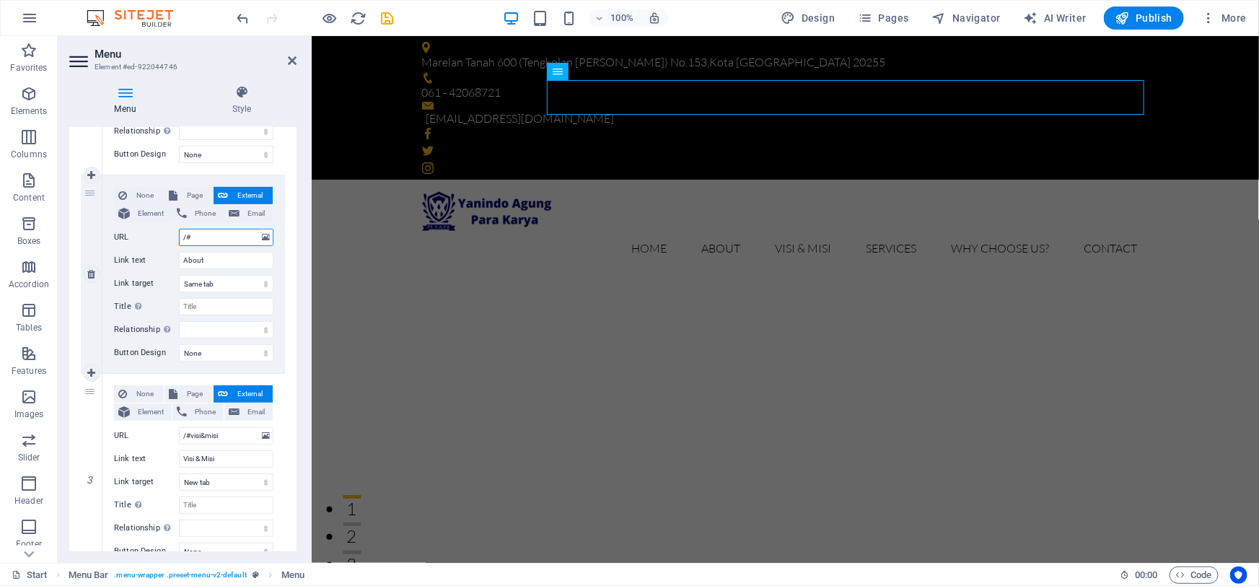
type input "/#a"
select select
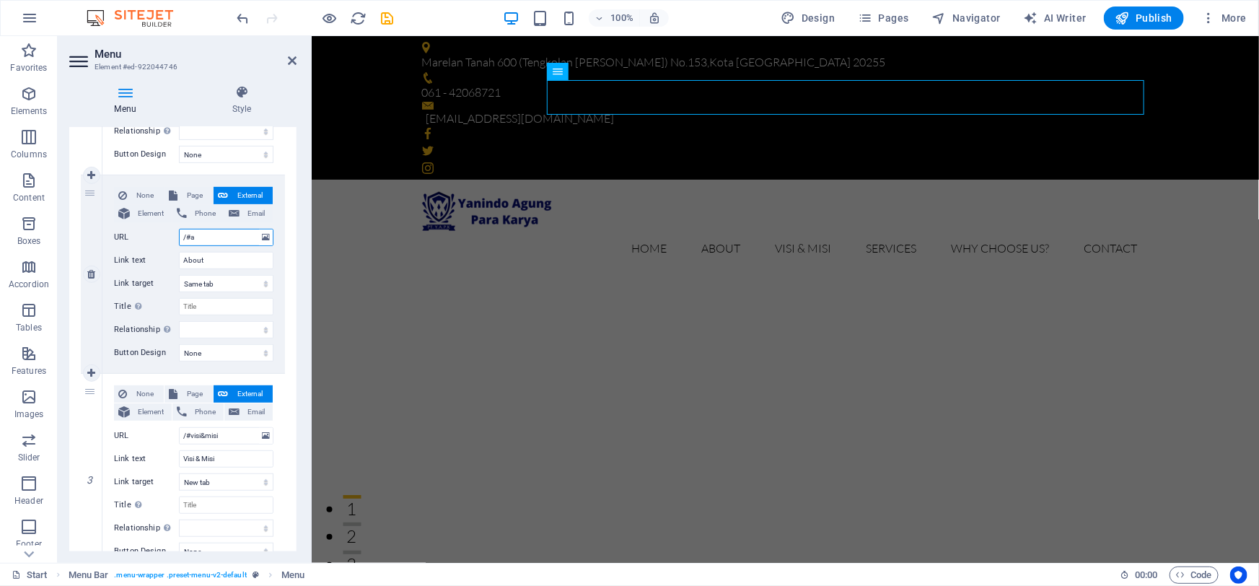
select select
type input "/#ab"
select select
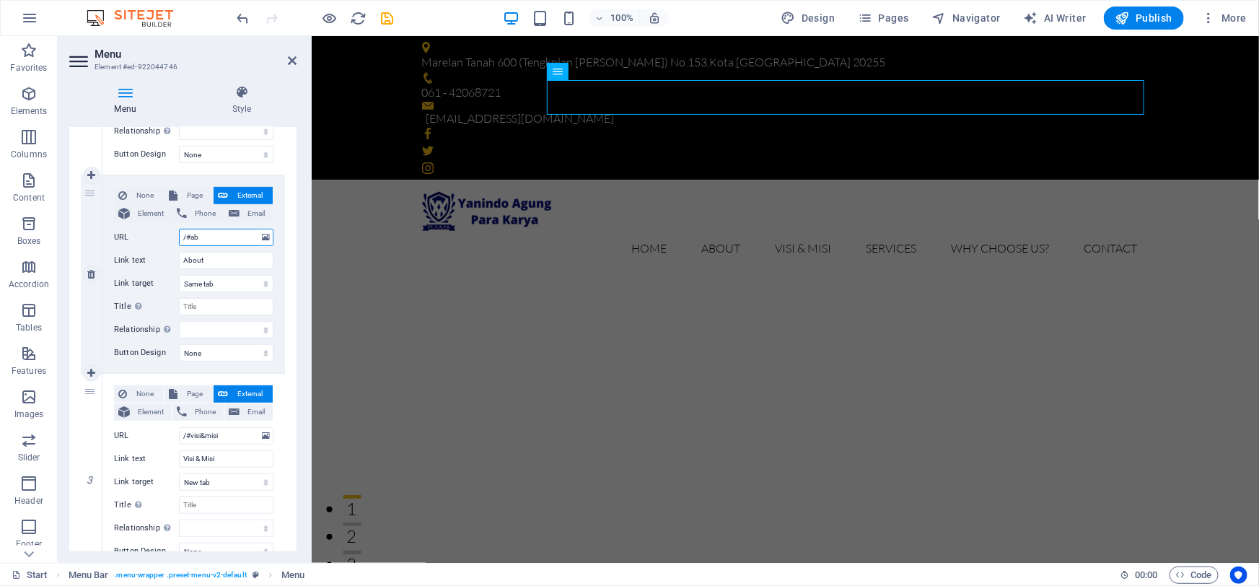
select select
type input "/#about"
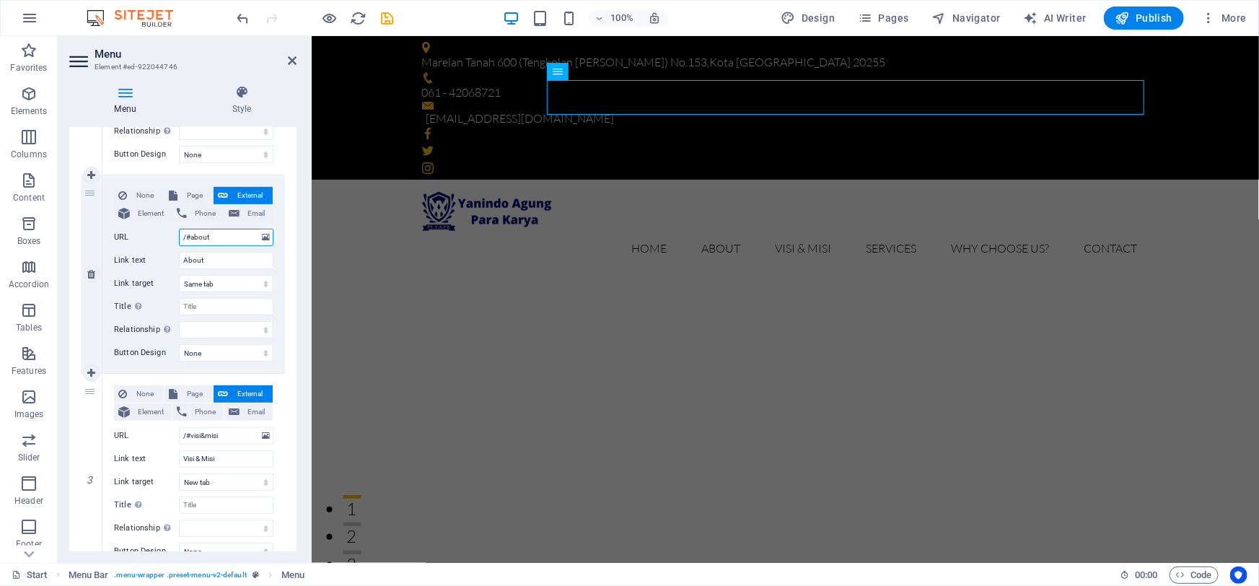
select select
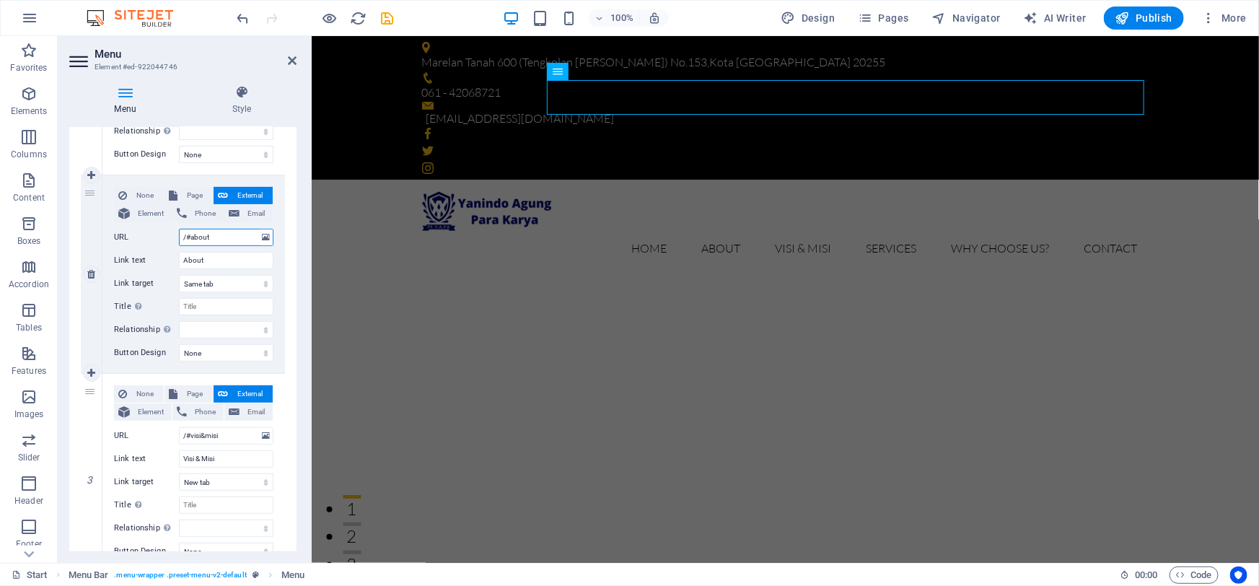
select select
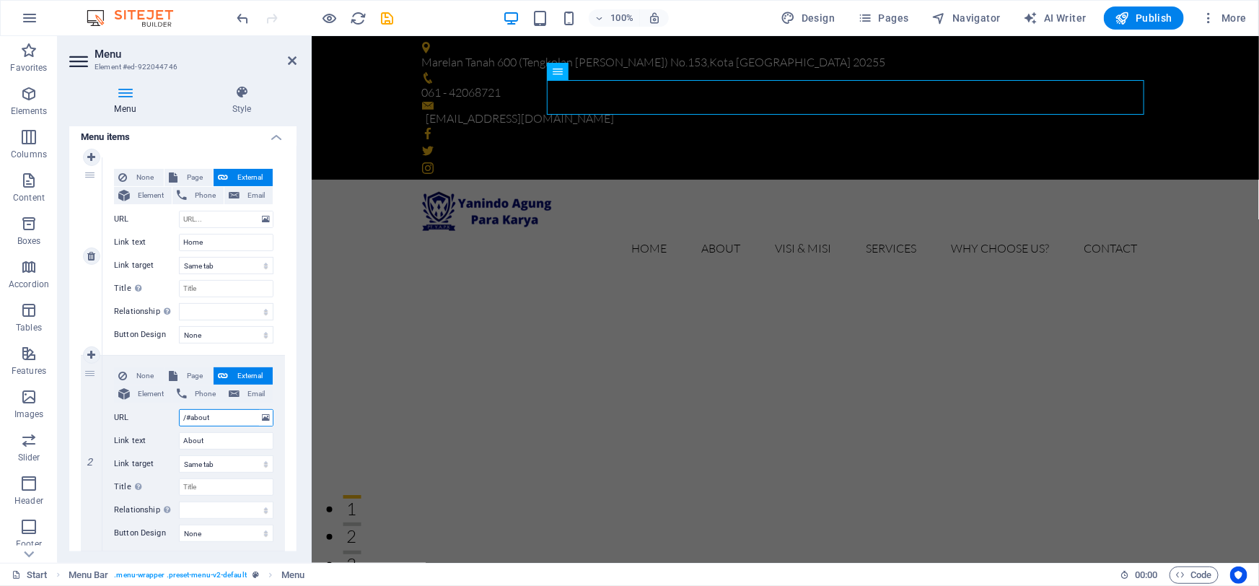
scroll to position [90, 0]
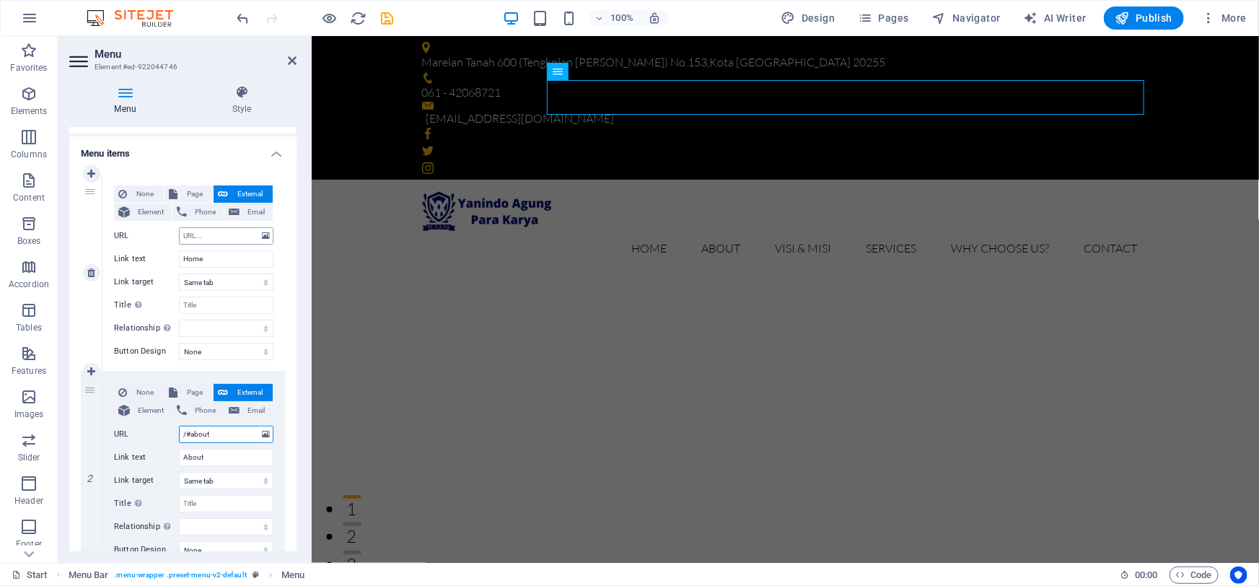
type input "/#about"
click at [215, 236] on input "URL" at bounding box center [226, 235] width 95 height 17
type input "/"
select select
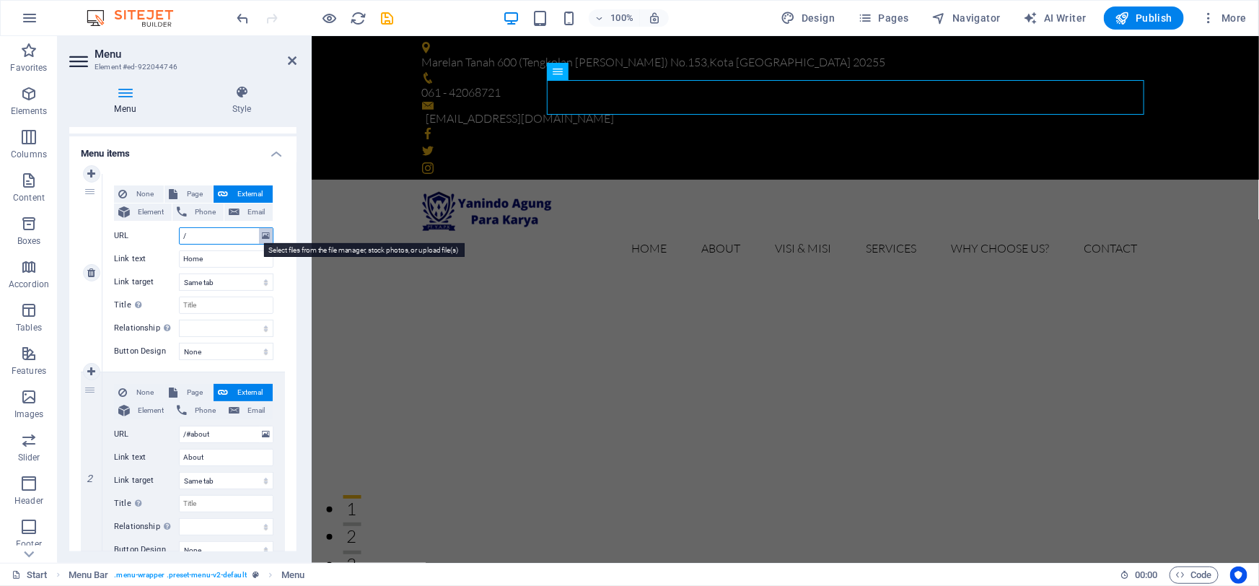
select select
type input "/#"
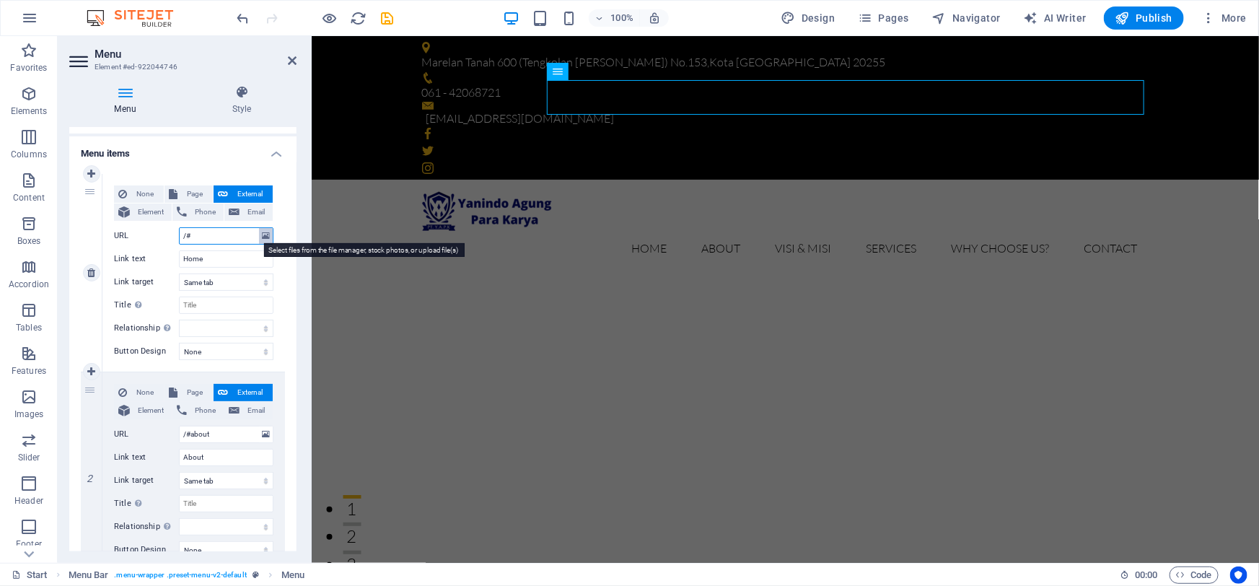
select select
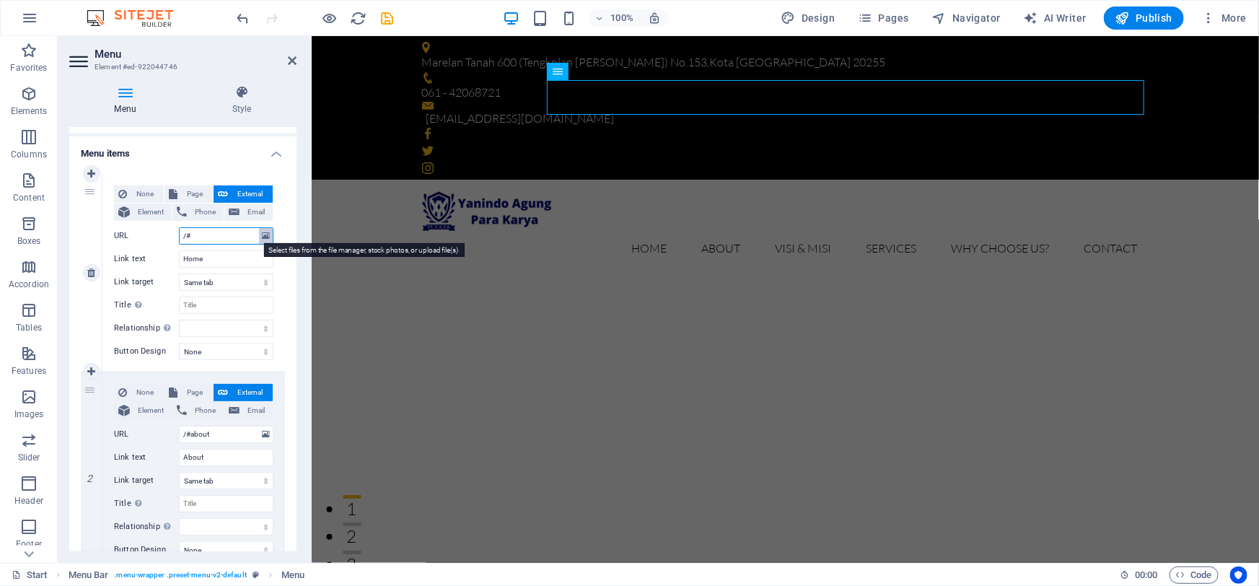
select select
type input "/#hom"
select select
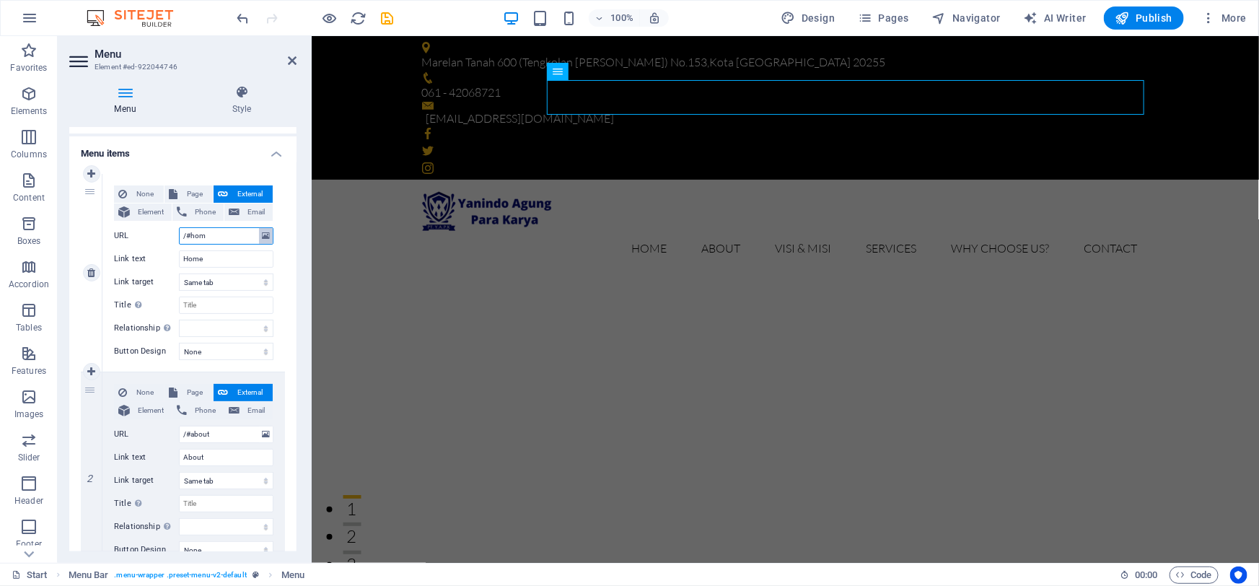
select select
type input "/#home"
select select
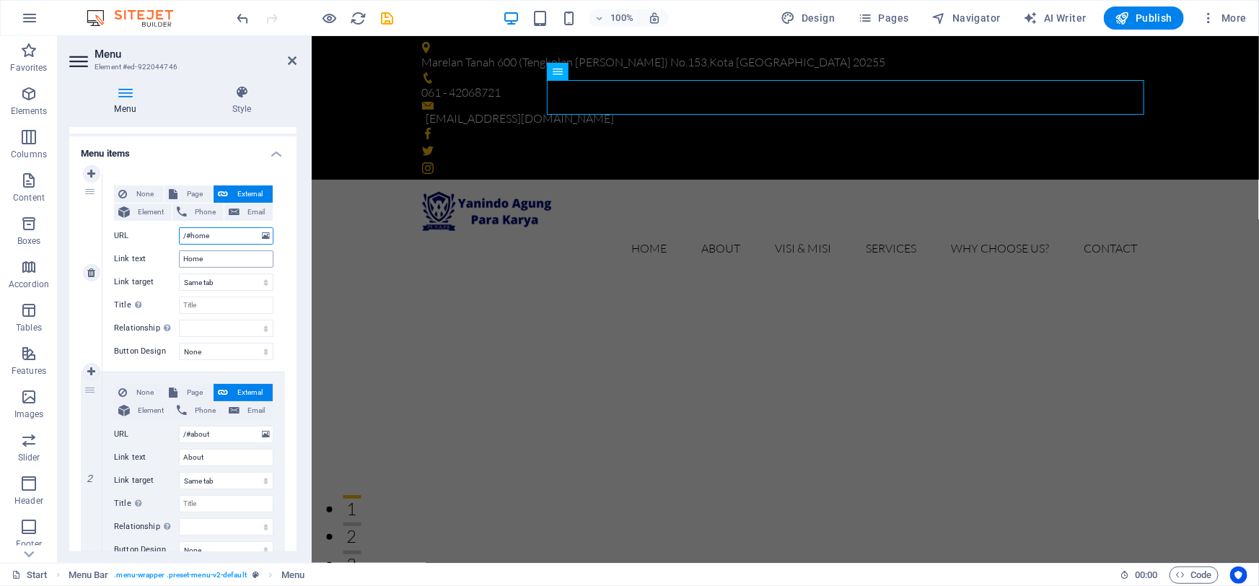
select select
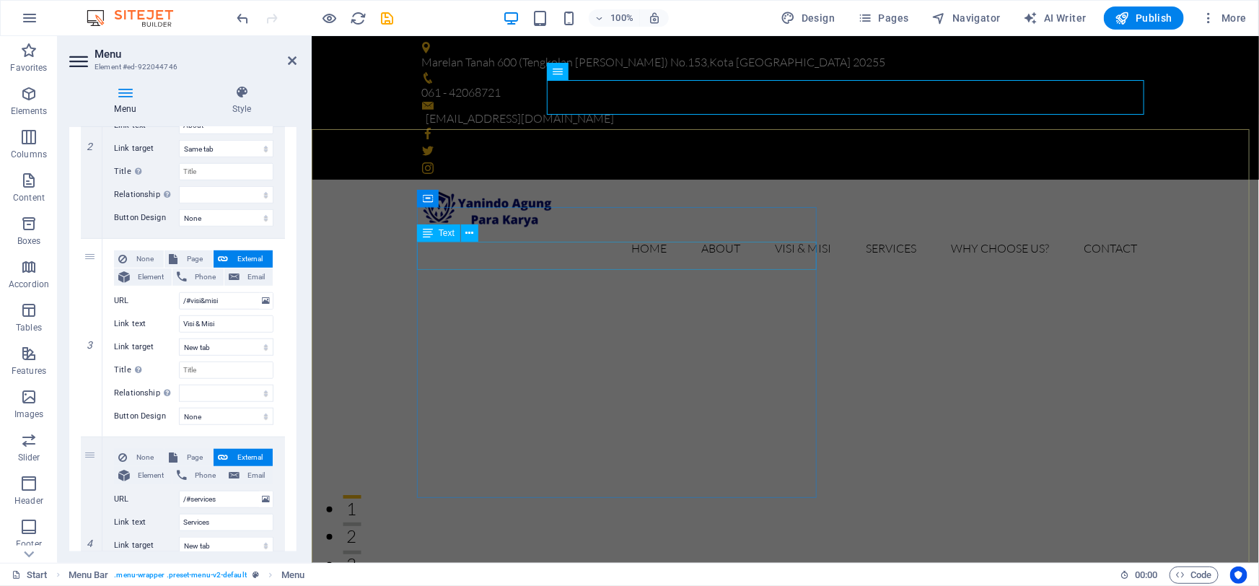
scroll to position [353, 0]
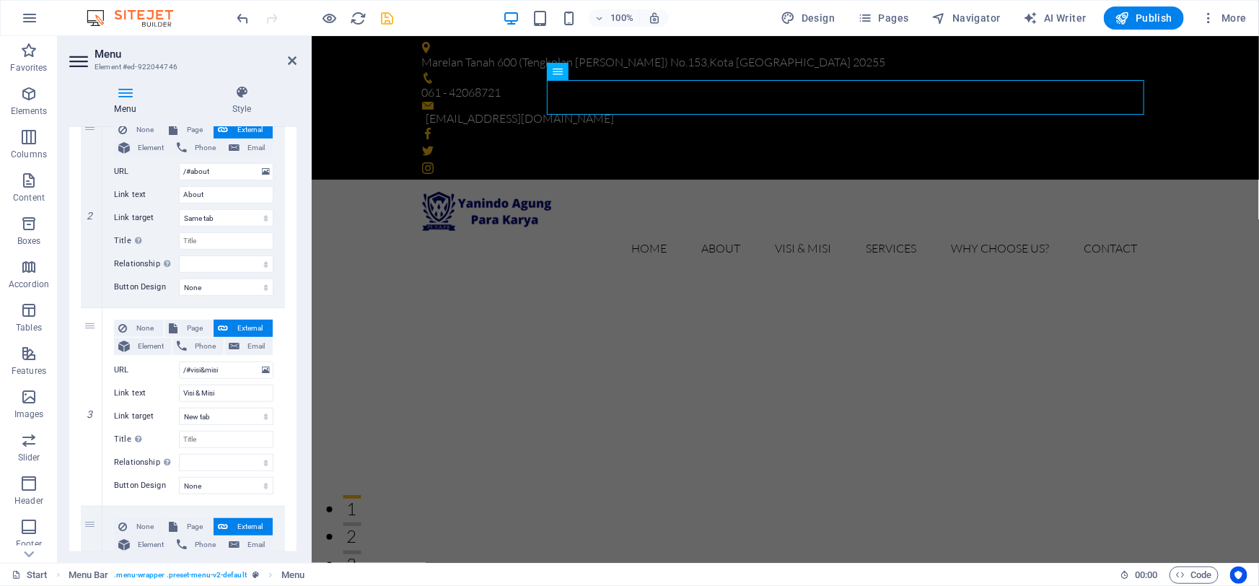
type input "/#home"
click at [384, 19] on icon "save" at bounding box center [388, 18] width 17 height 17
checkbox input "false"
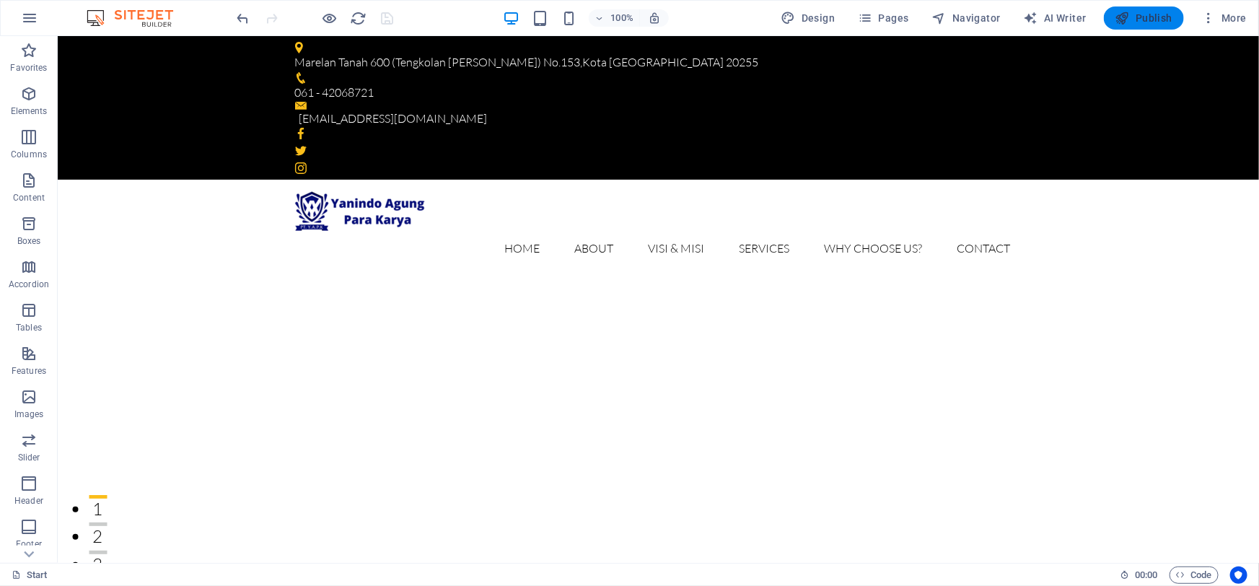
click at [1164, 21] on span "Publish" at bounding box center [1144, 18] width 57 height 14
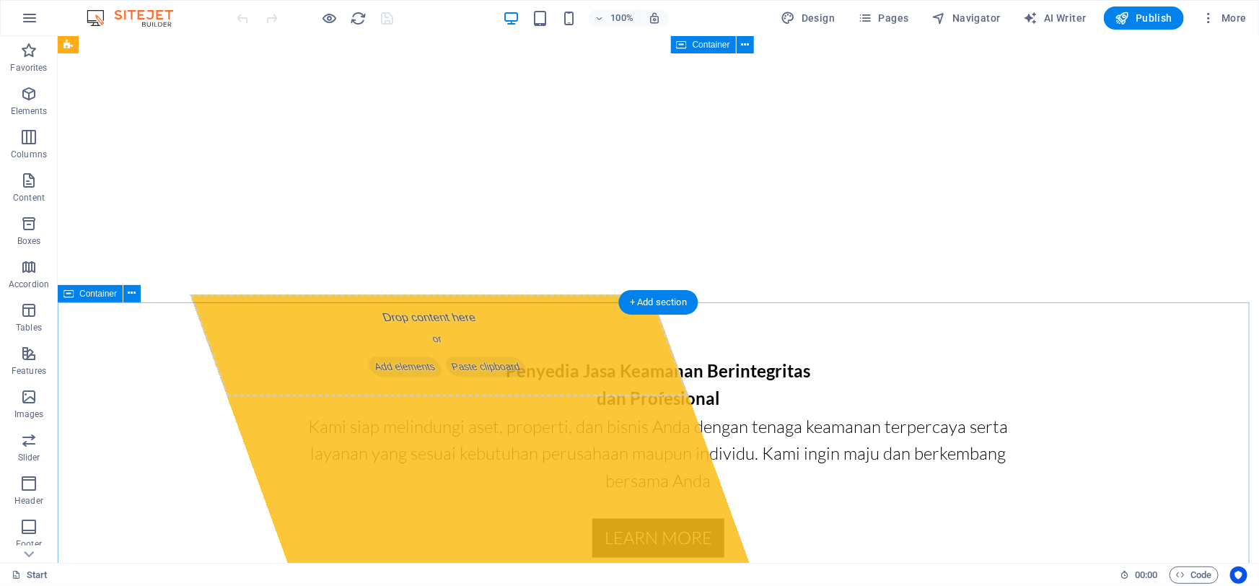
scroll to position [918, 0]
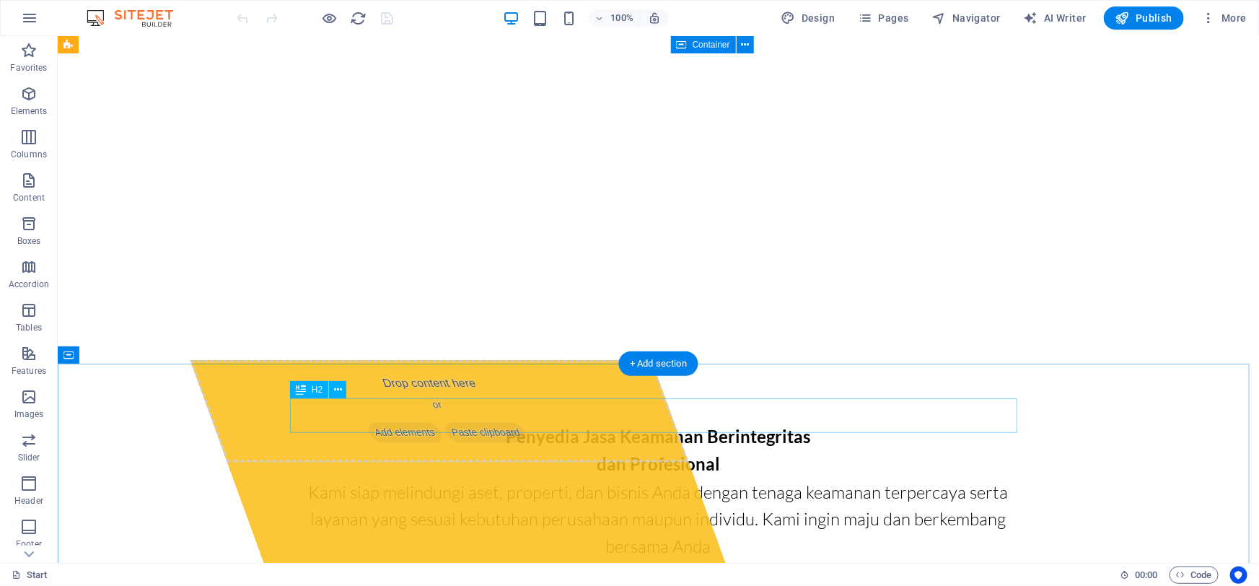
click at [335, 388] on icon at bounding box center [338, 389] width 8 height 15
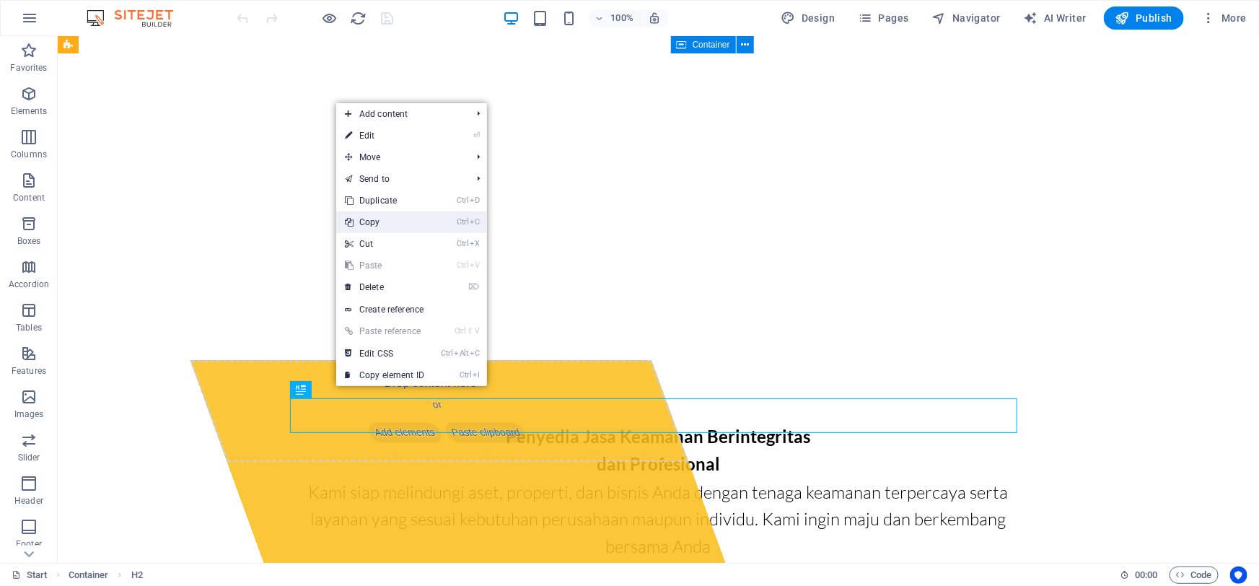
click at [389, 222] on link "Ctrl C Copy" at bounding box center [384, 222] width 97 height 22
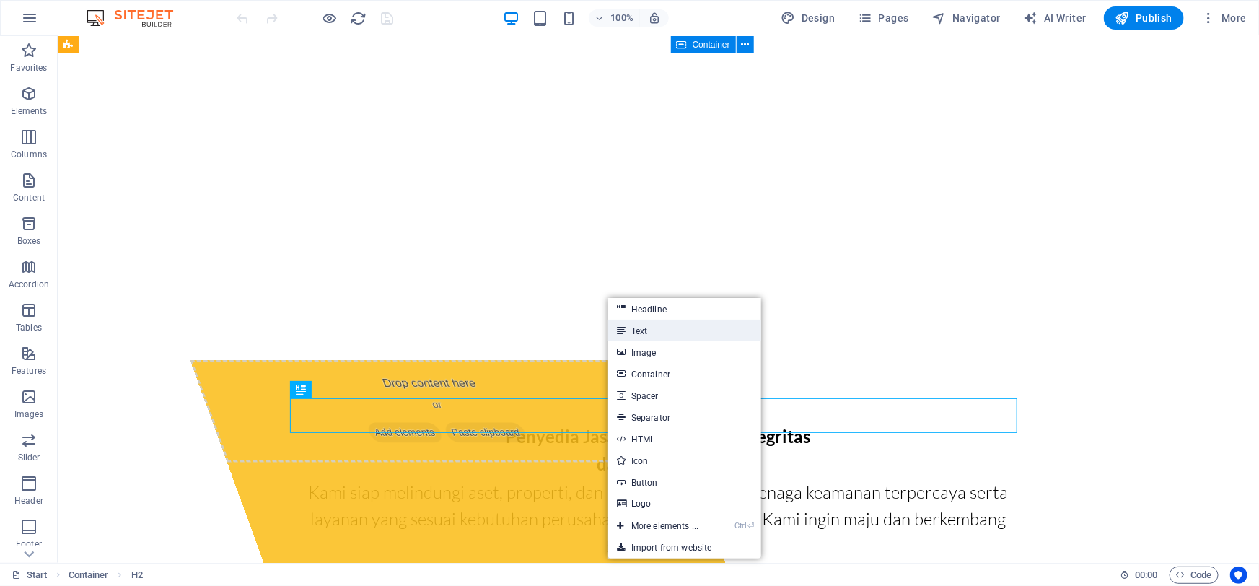
click at [651, 326] on link "Text" at bounding box center [684, 331] width 153 height 22
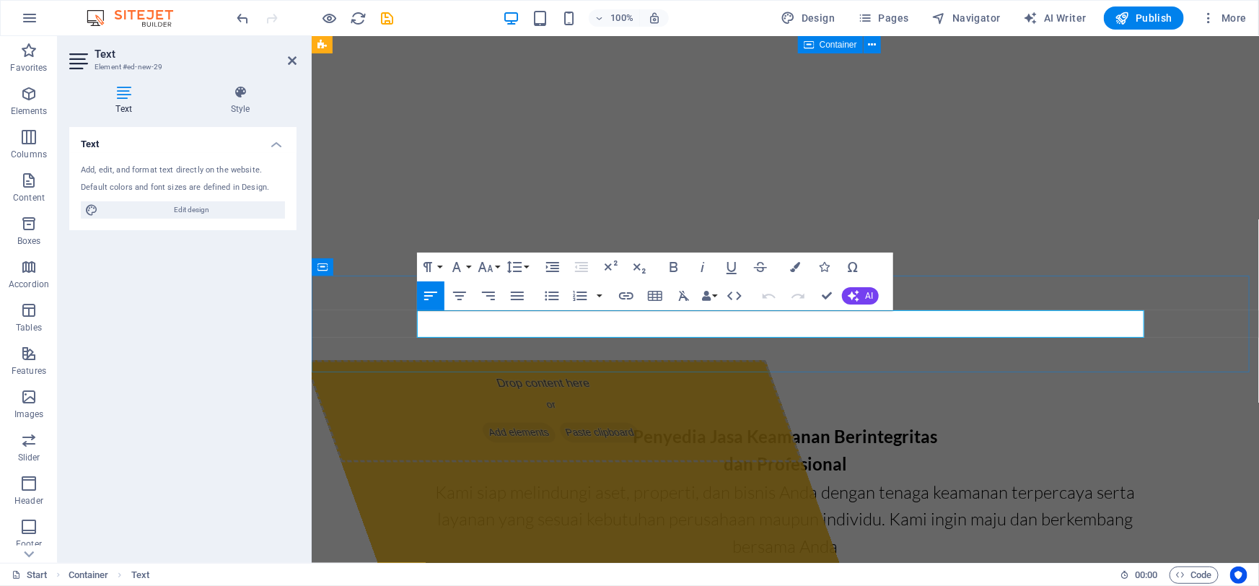
scroll to position [3447, 7]
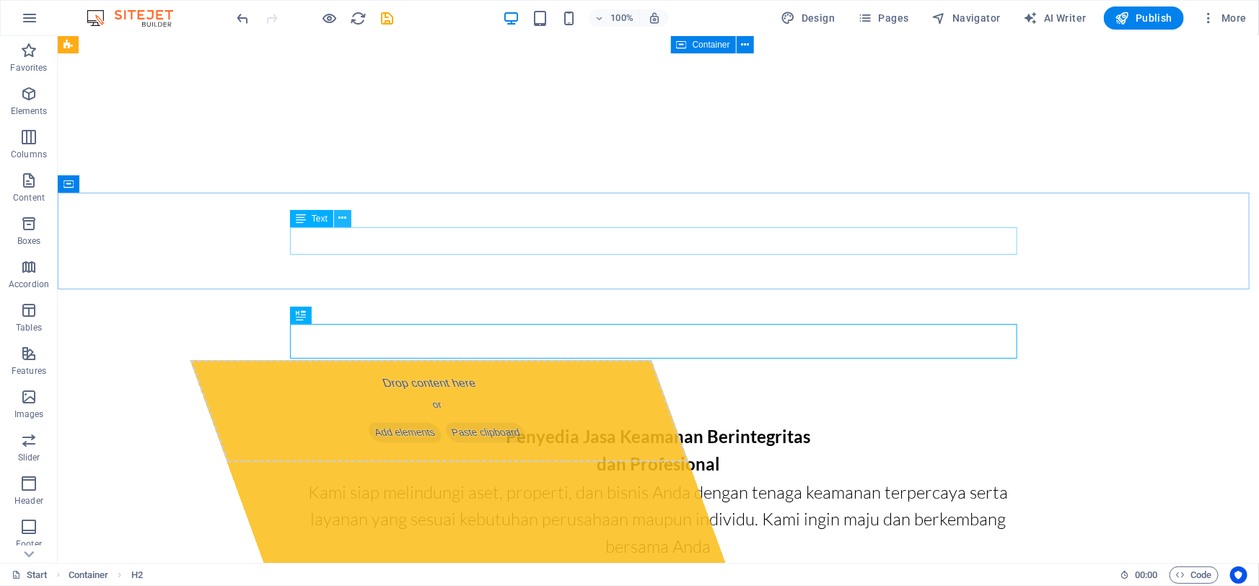
click at [338, 219] on icon at bounding box center [342, 218] width 8 height 15
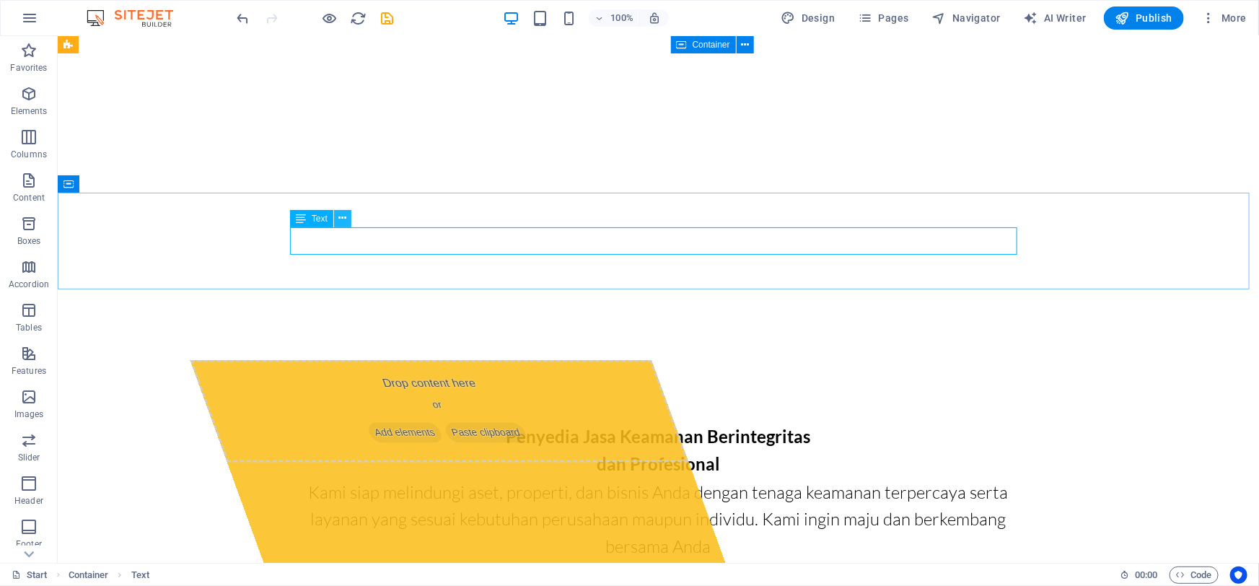
click at [341, 215] on icon at bounding box center [342, 218] width 8 height 15
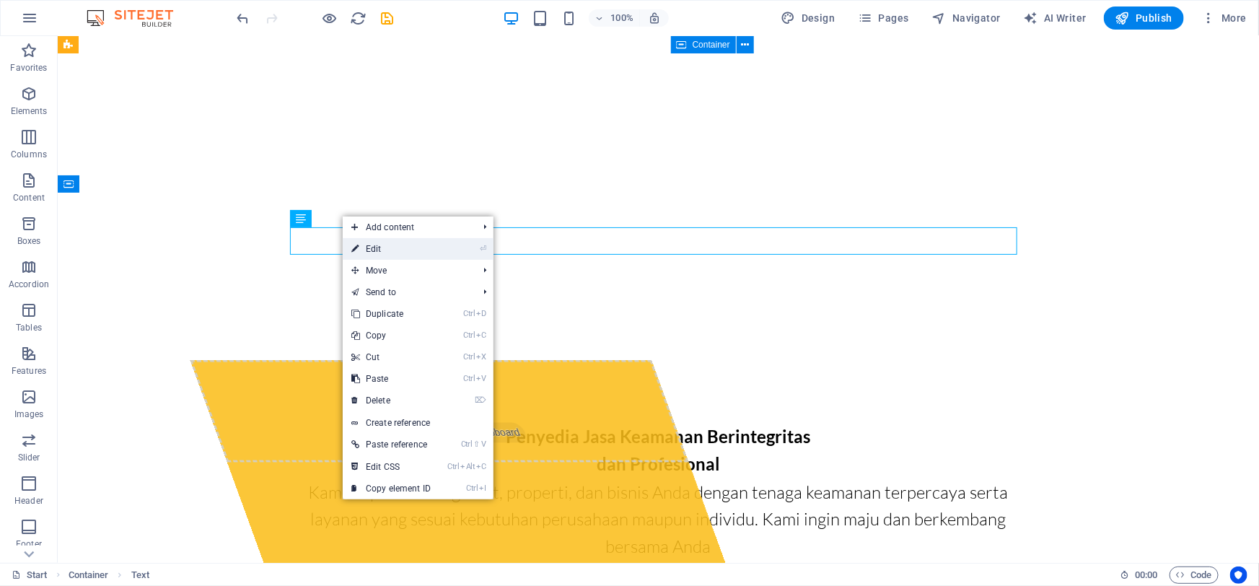
click at [372, 248] on link "⏎ Edit" at bounding box center [391, 249] width 97 height 22
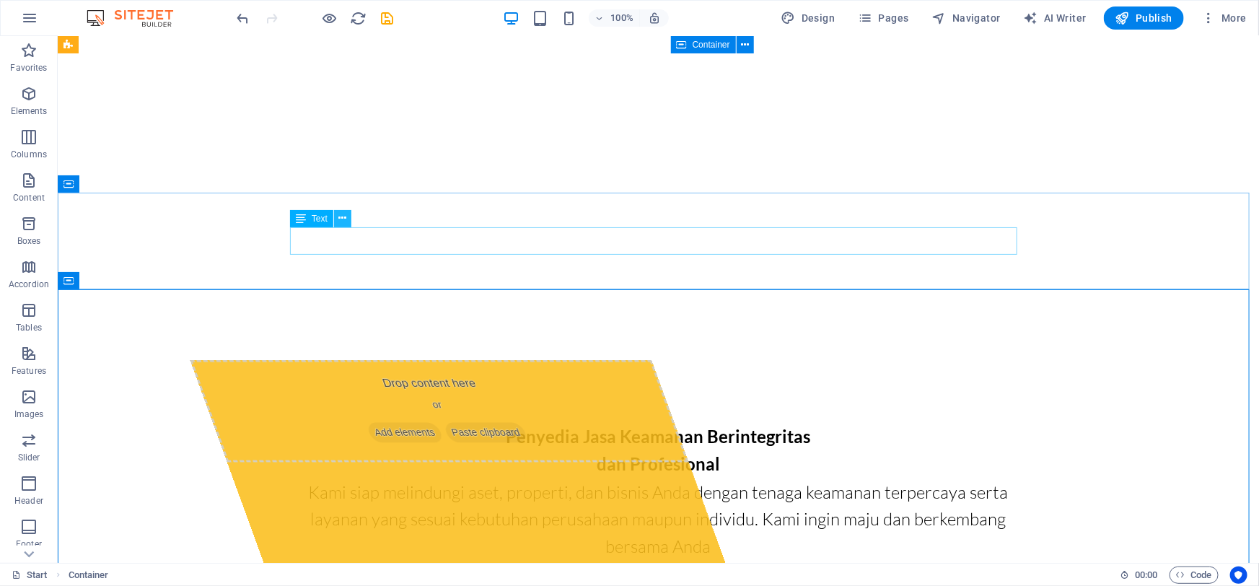
click at [342, 225] on icon at bounding box center [342, 218] width 8 height 15
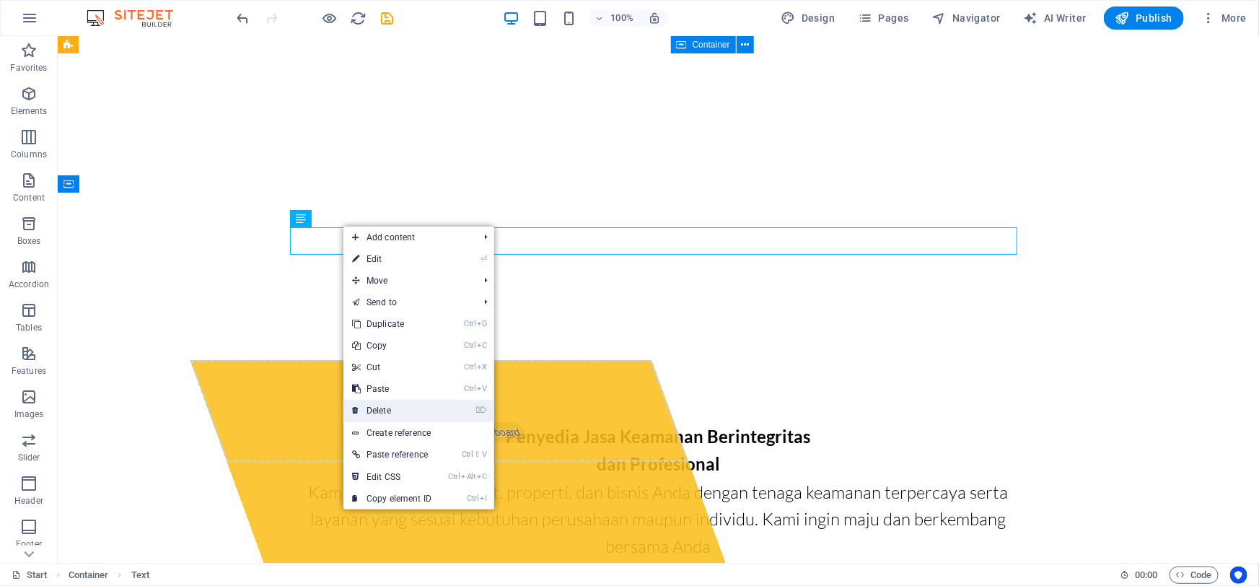
click at [377, 416] on link "⌦ Delete" at bounding box center [391, 411] width 97 height 22
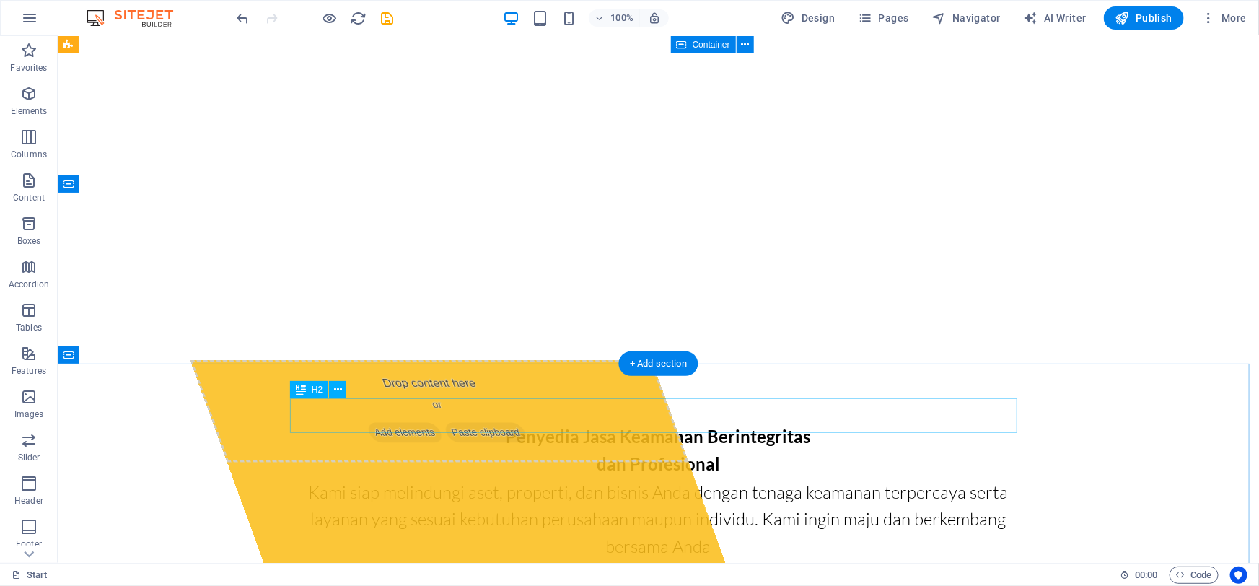
click at [340, 392] on icon at bounding box center [338, 389] width 8 height 15
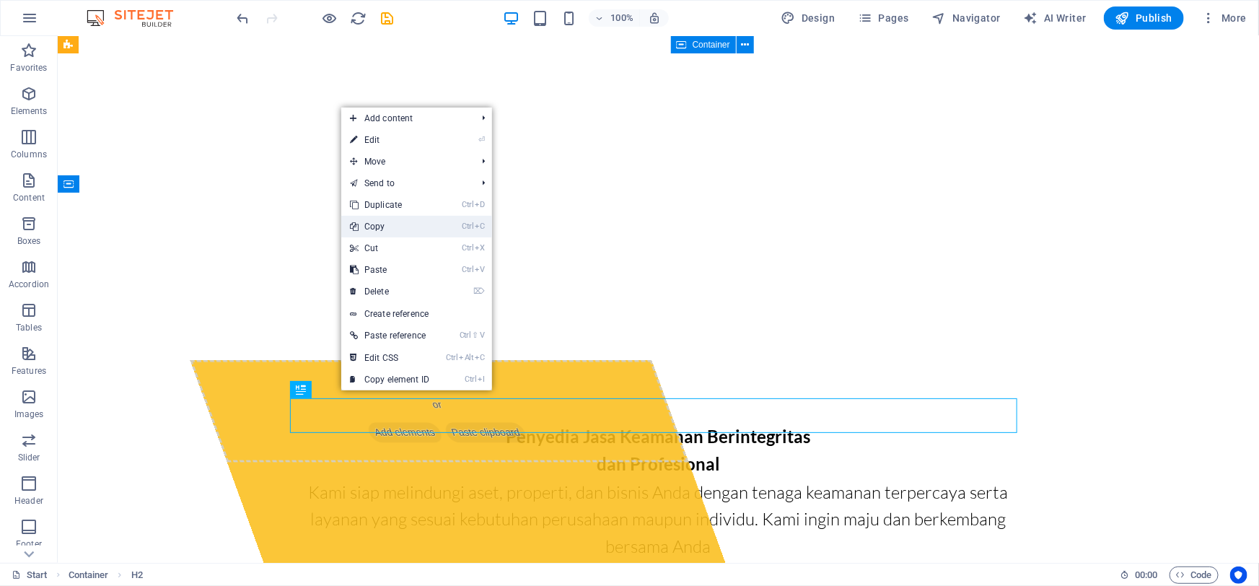
click at [388, 229] on link "Ctrl C Copy" at bounding box center [389, 227] width 97 height 22
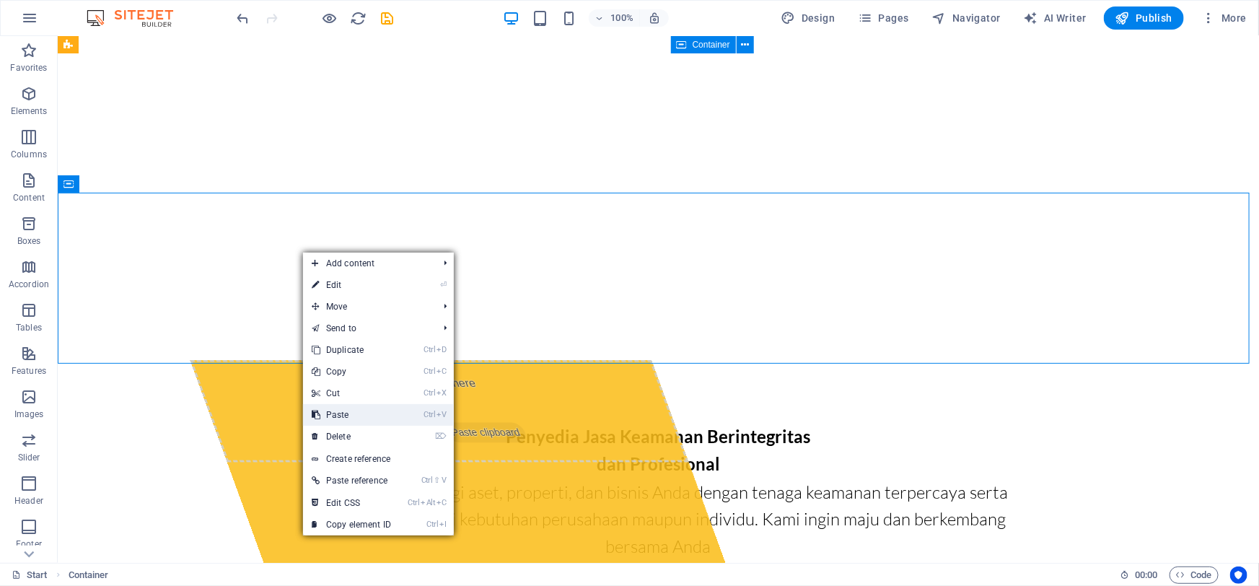
click at [354, 411] on link "Ctrl V Paste" at bounding box center [351, 415] width 97 height 22
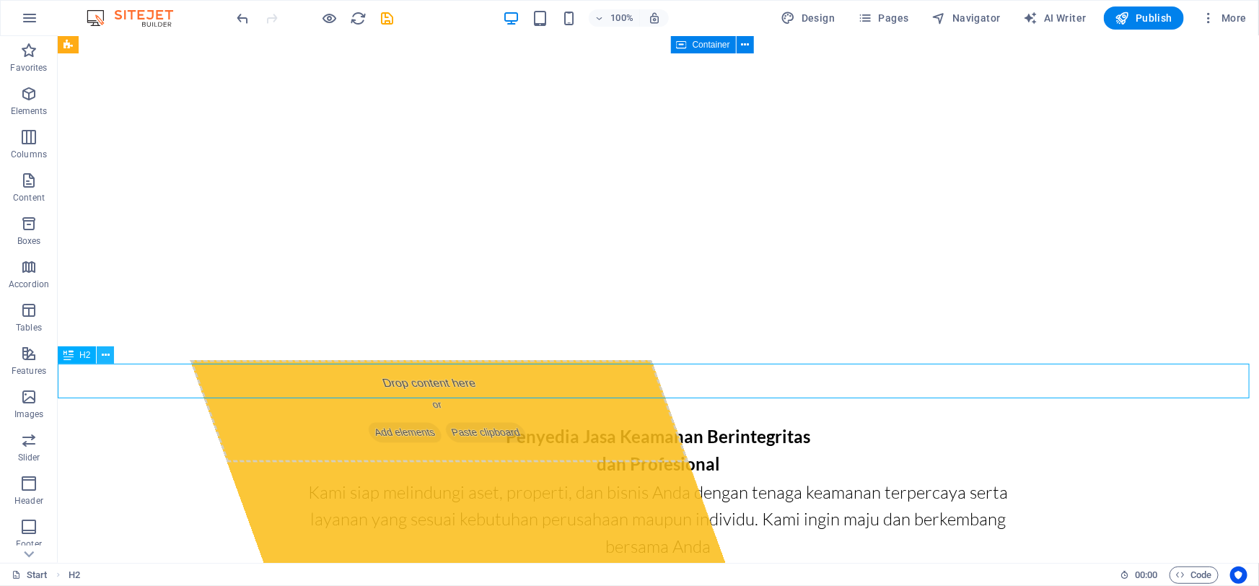
click at [106, 359] on icon at bounding box center [106, 355] width 8 height 15
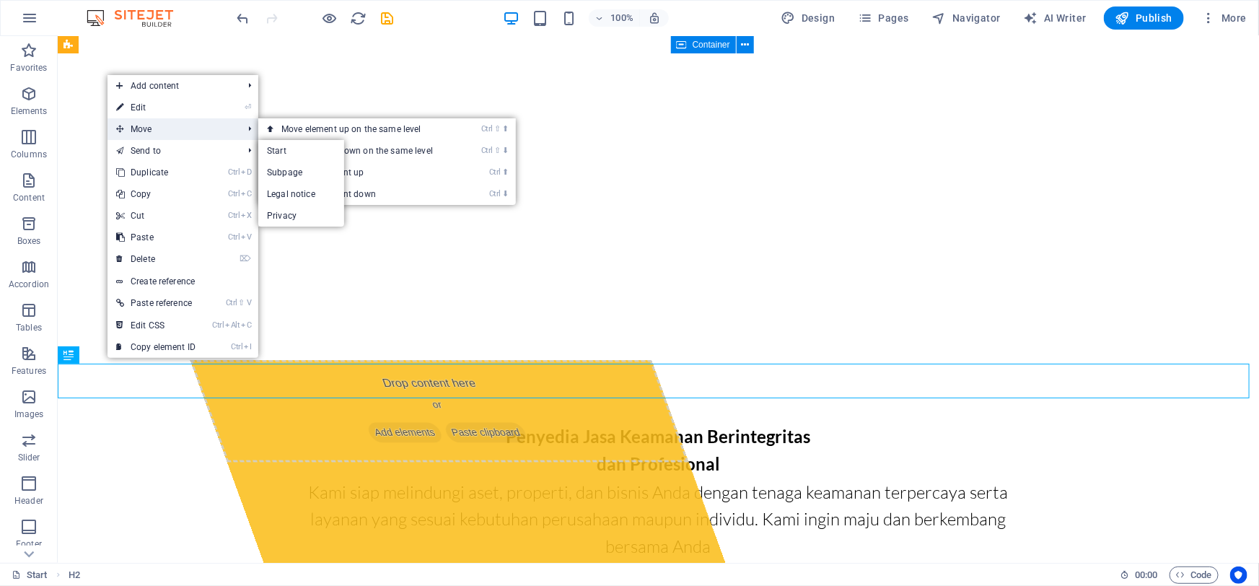
click at [165, 133] on span "Move" at bounding box center [172, 129] width 129 height 22
click at [369, 134] on link "Ctrl ⇧ ⬆ Move element up on the same level" at bounding box center [359, 129] width 203 height 22
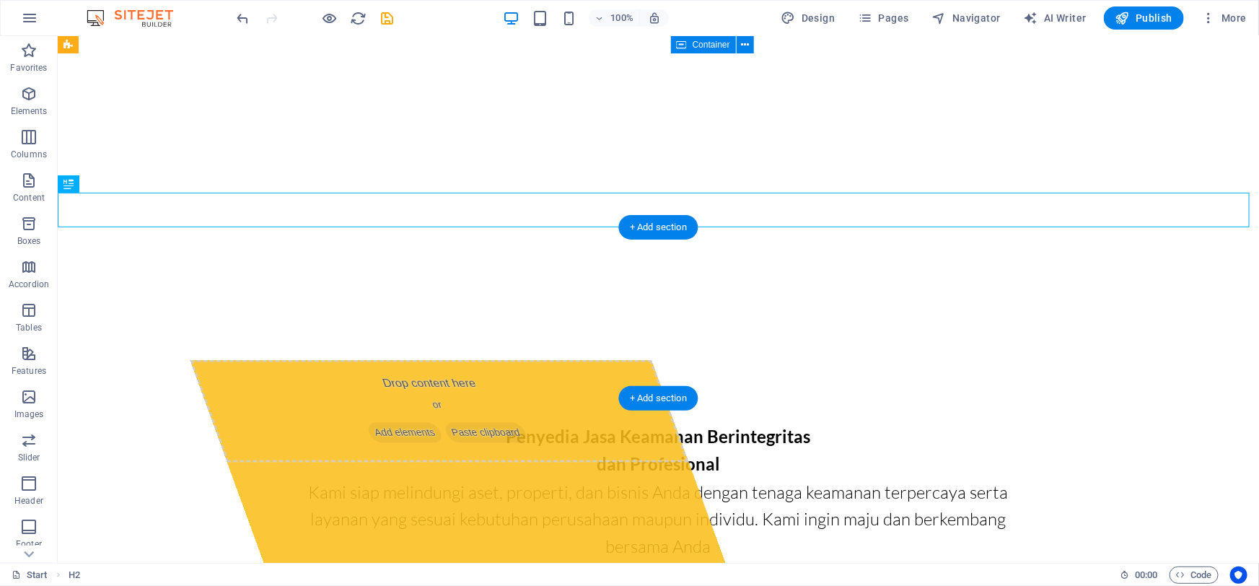
drag, startPoint x: 139, startPoint y: 219, endPoint x: 350, endPoint y: 294, distance: 224.4
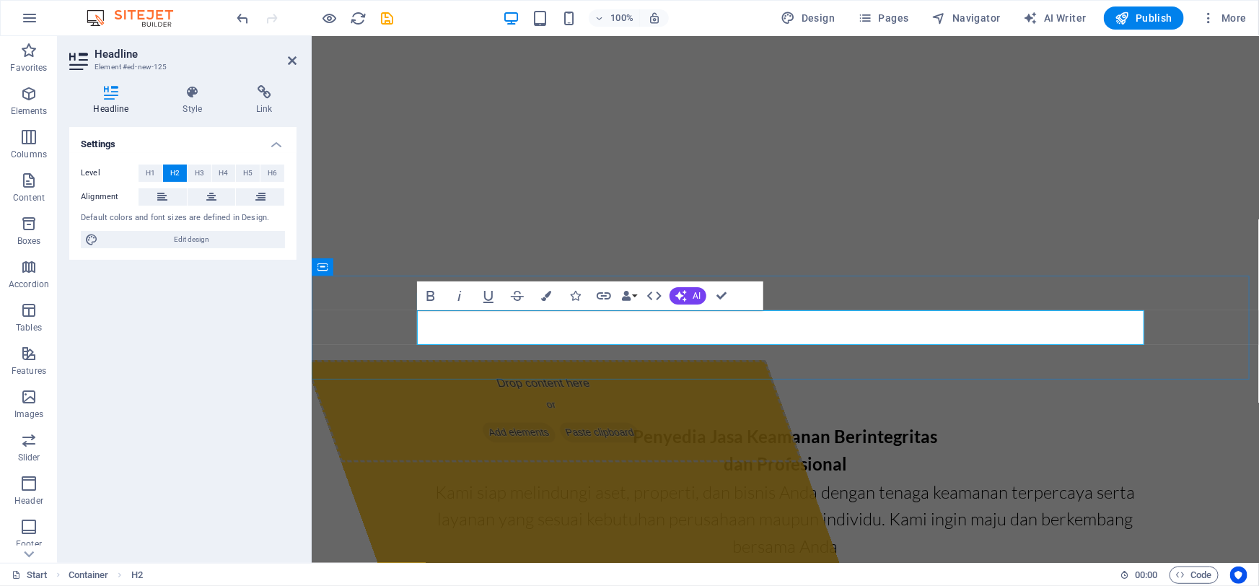
drag, startPoint x: 760, startPoint y: 325, endPoint x: 752, endPoint y: 325, distance: 7.9
drag, startPoint x: 722, startPoint y: 324, endPoint x: 761, endPoint y: 319, distance: 39.3
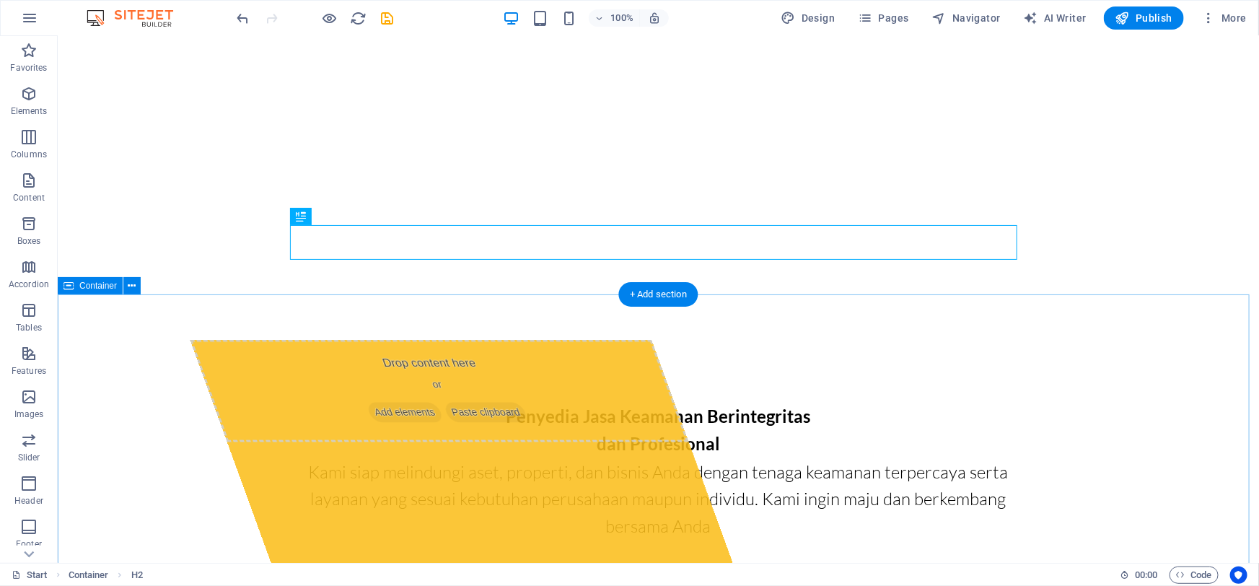
scroll to position [966, 0]
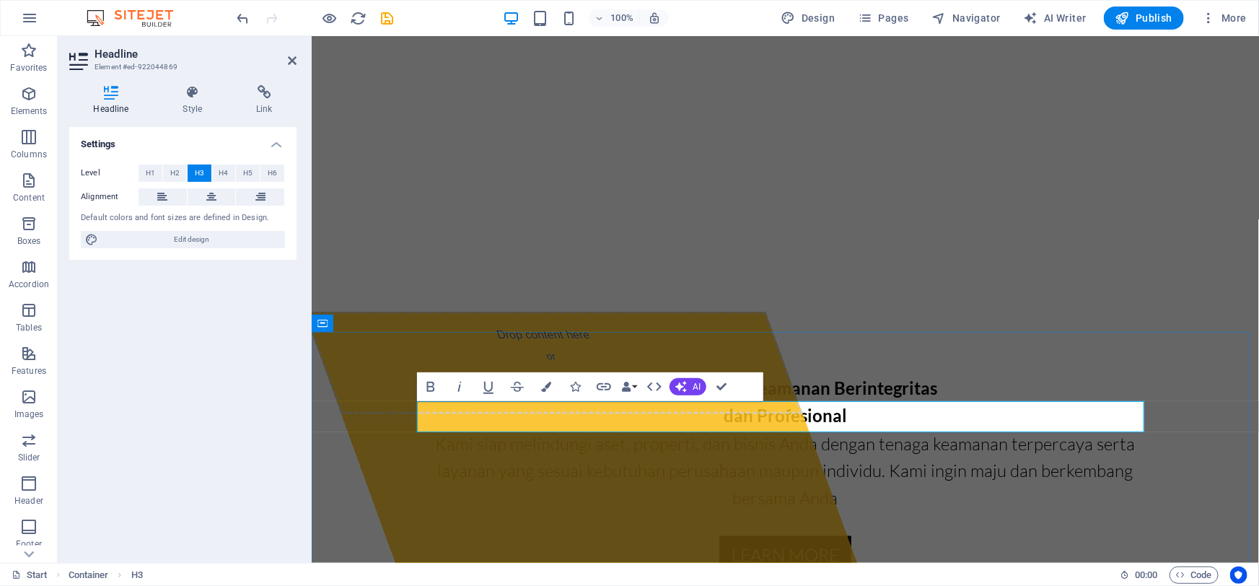
drag, startPoint x: 833, startPoint y: 413, endPoint x: 734, endPoint y: 419, distance: 99.0
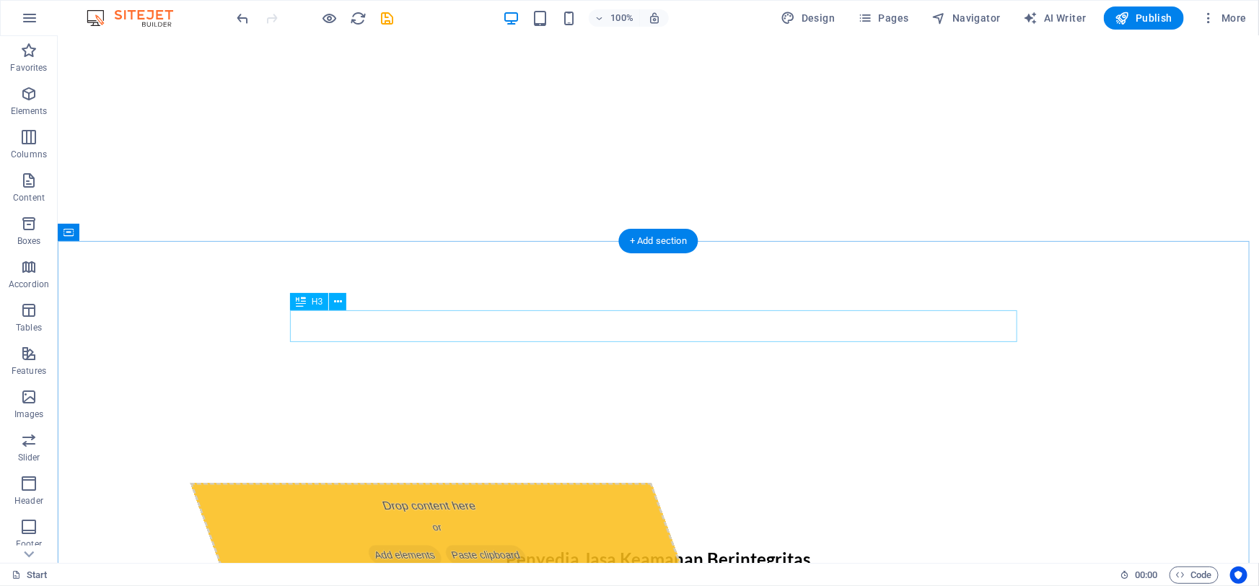
scroll to position [769, 0]
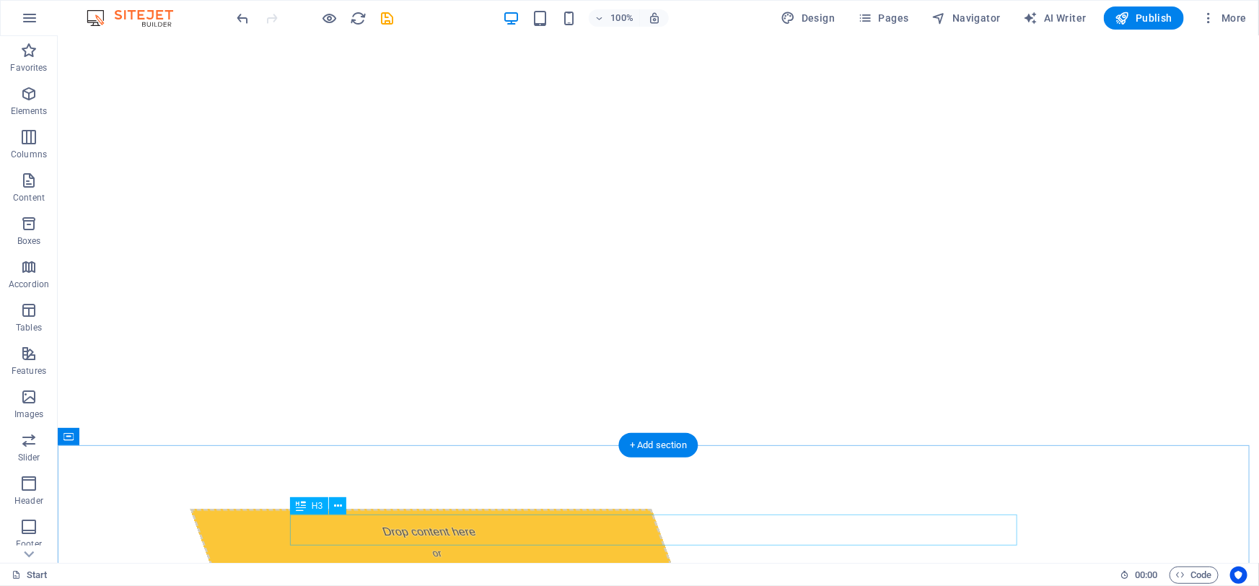
click at [331, 508] on button at bounding box center [337, 505] width 17 height 17
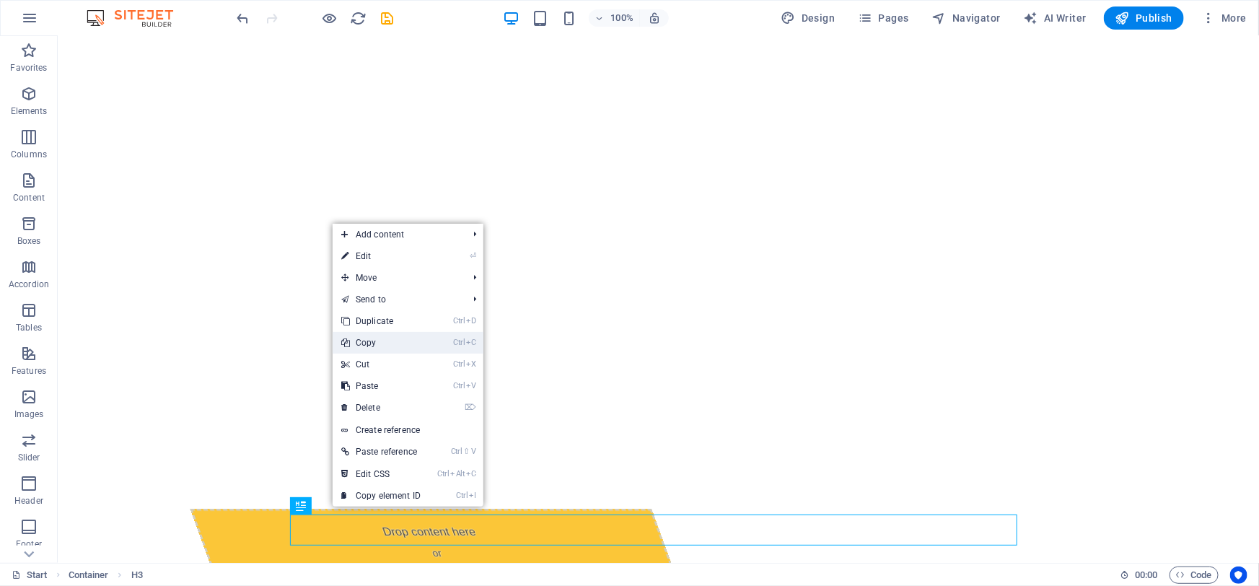
click at [377, 344] on link "Ctrl C Copy" at bounding box center [381, 343] width 97 height 22
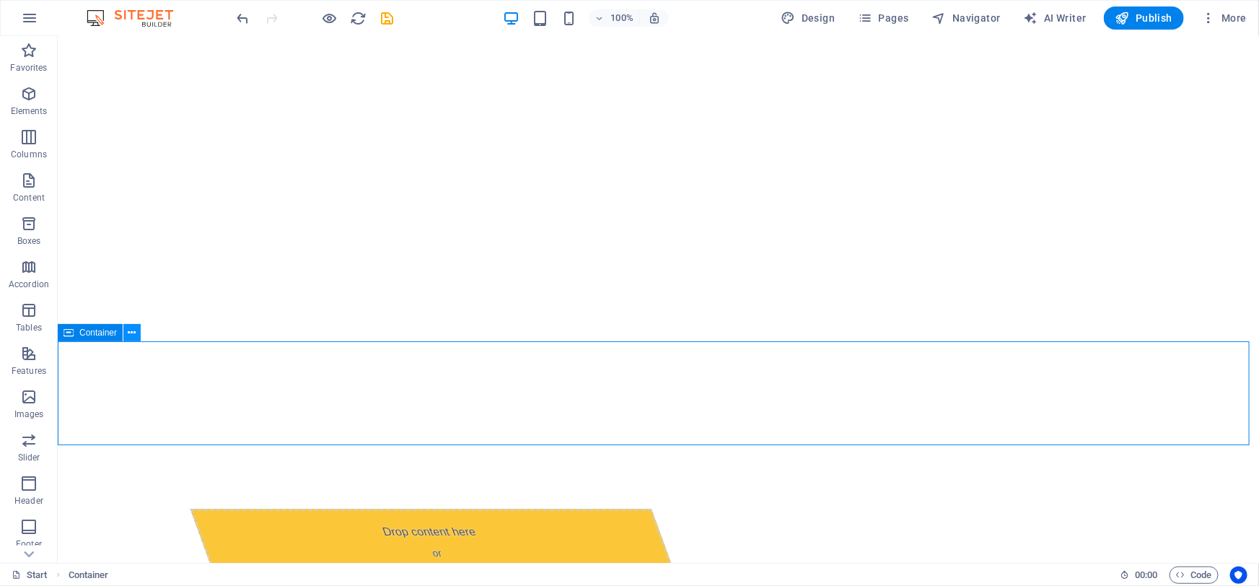
click at [129, 331] on icon at bounding box center [132, 332] width 8 height 15
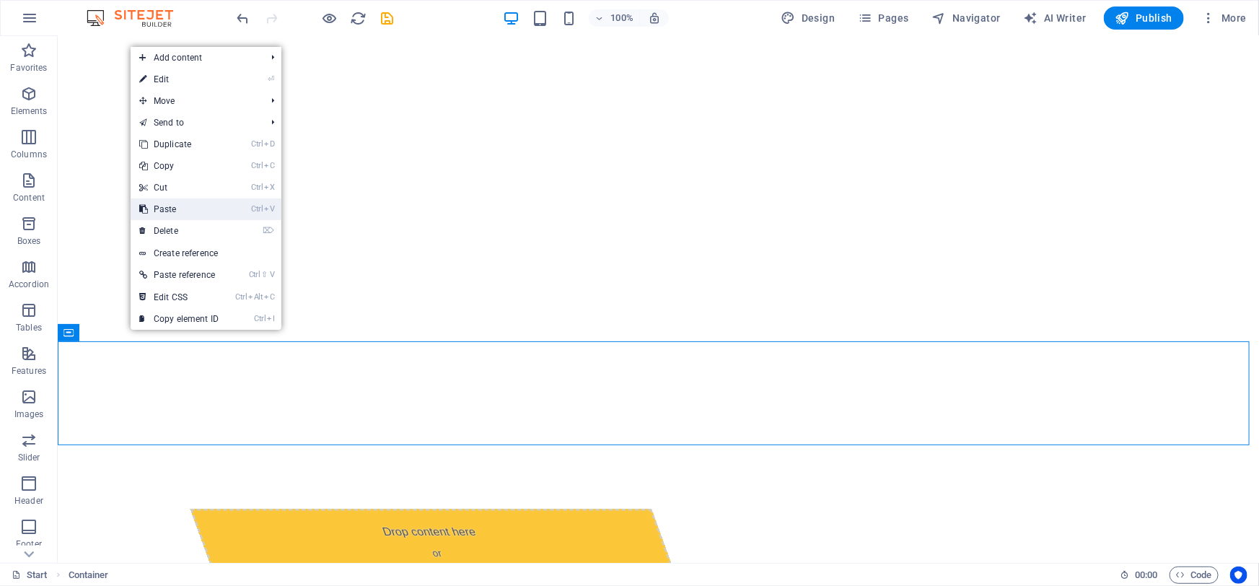
click at [166, 206] on link "Ctrl V Paste" at bounding box center [179, 209] width 97 height 22
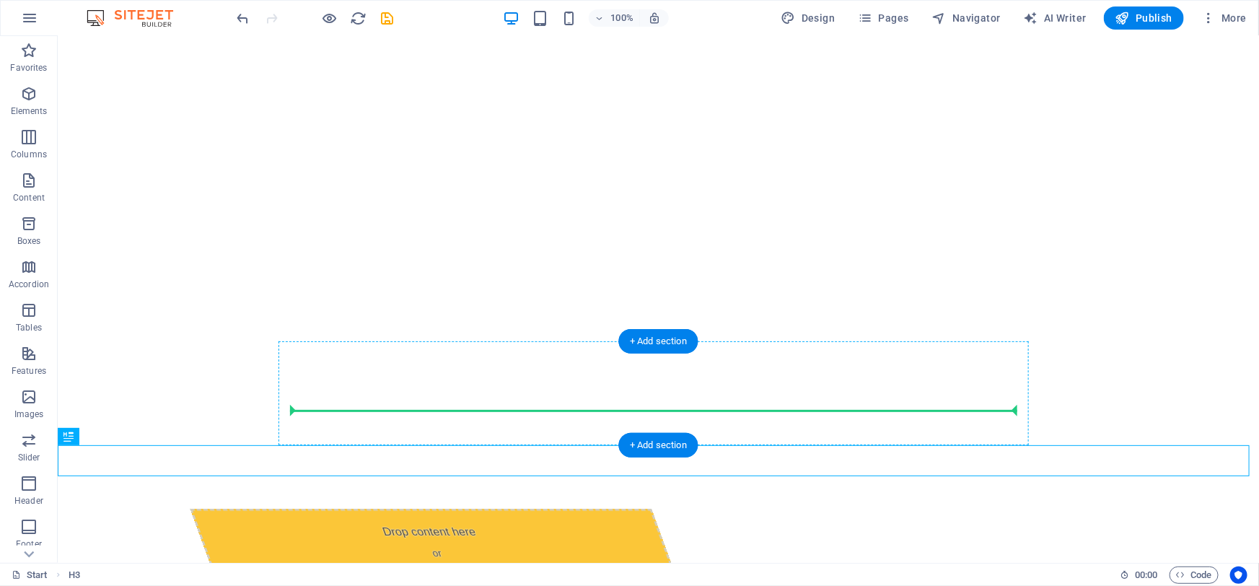
drag, startPoint x: 134, startPoint y: 470, endPoint x: 555, endPoint y: 405, distance: 425.8
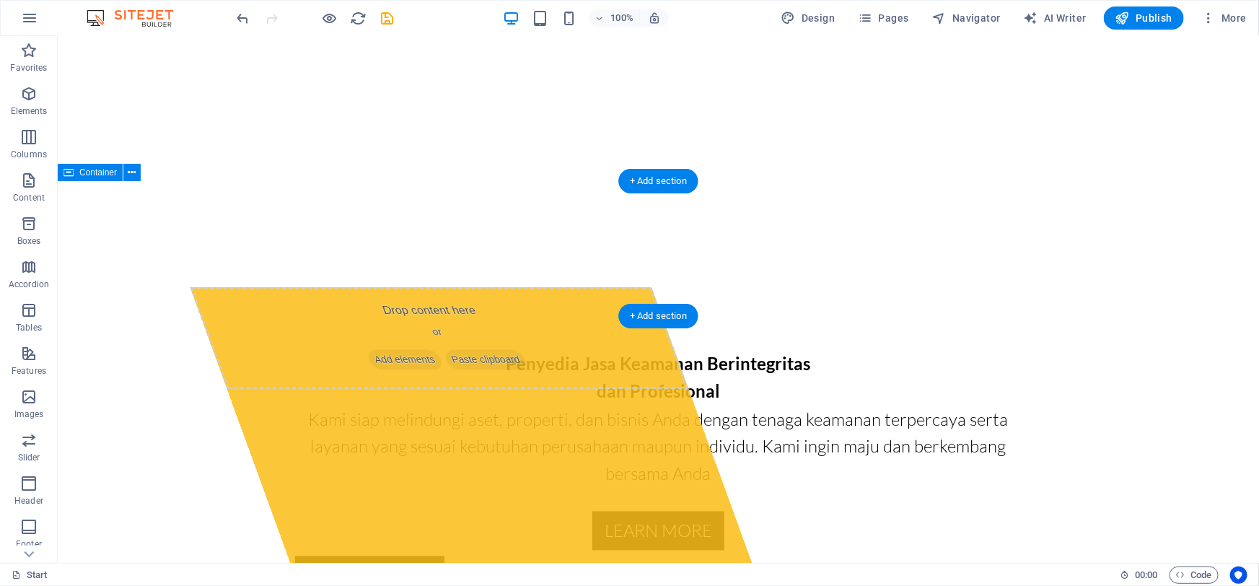
scroll to position [1032, 0]
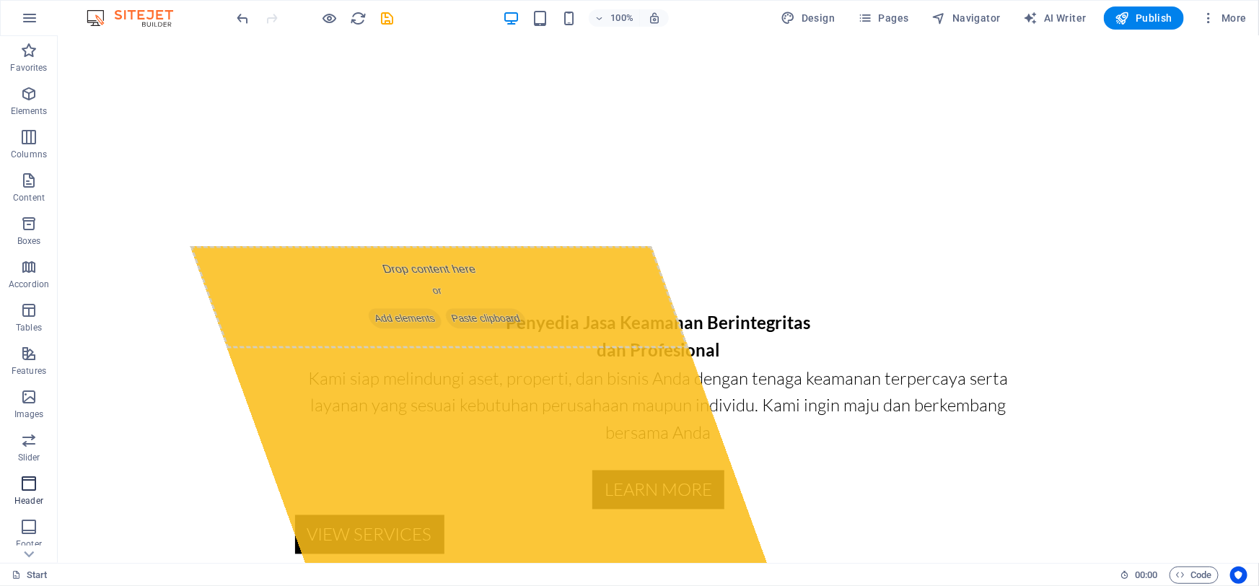
click at [28, 483] on icon "button" at bounding box center [28, 483] width 17 height 17
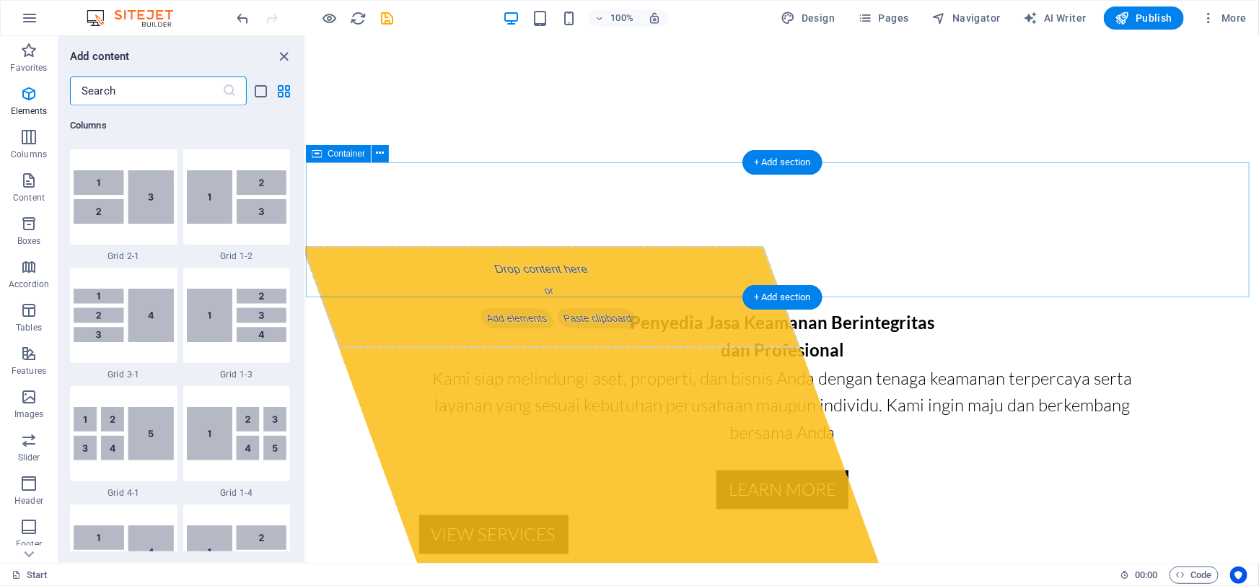
scroll to position [8688, 0]
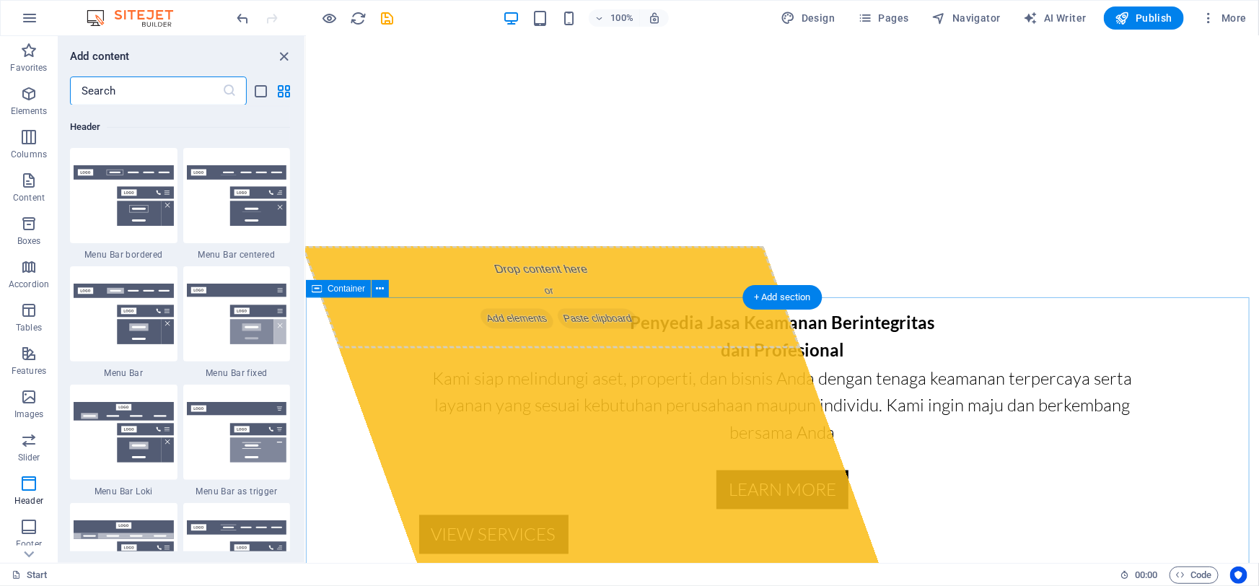
click at [30, 488] on icon "button" at bounding box center [28, 483] width 17 height 17
click at [16, 87] on span "Elements" at bounding box center [29, 102] width 58 height 35
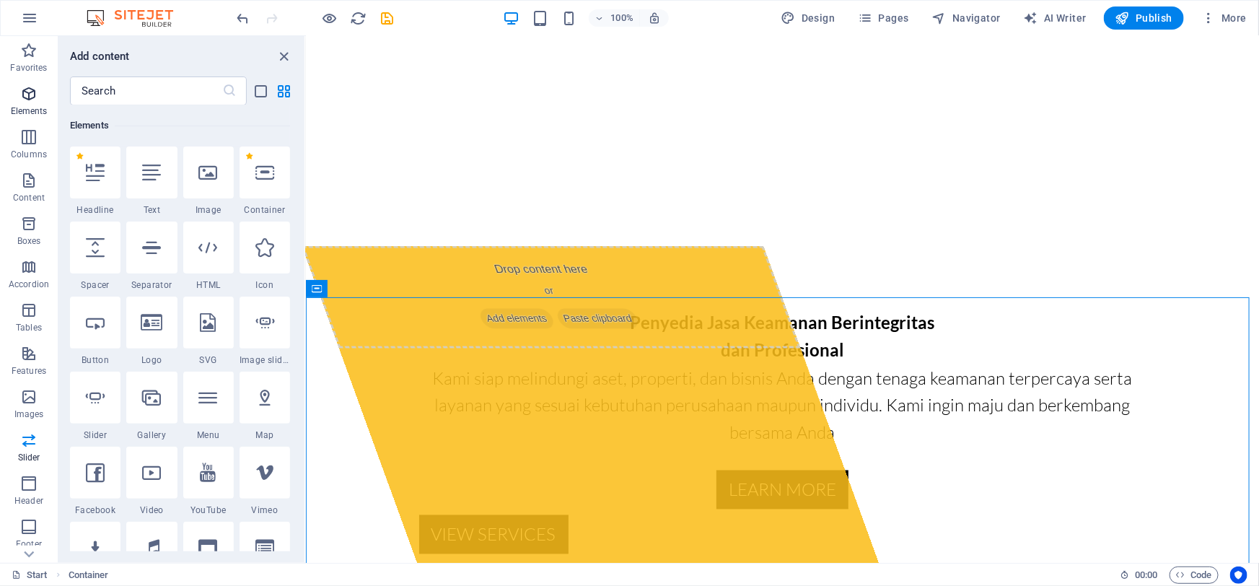
scroll to position [153, 0]
click at [286, 54] on icon "close panel" at bounding box center [284, 56] width 17 height 17
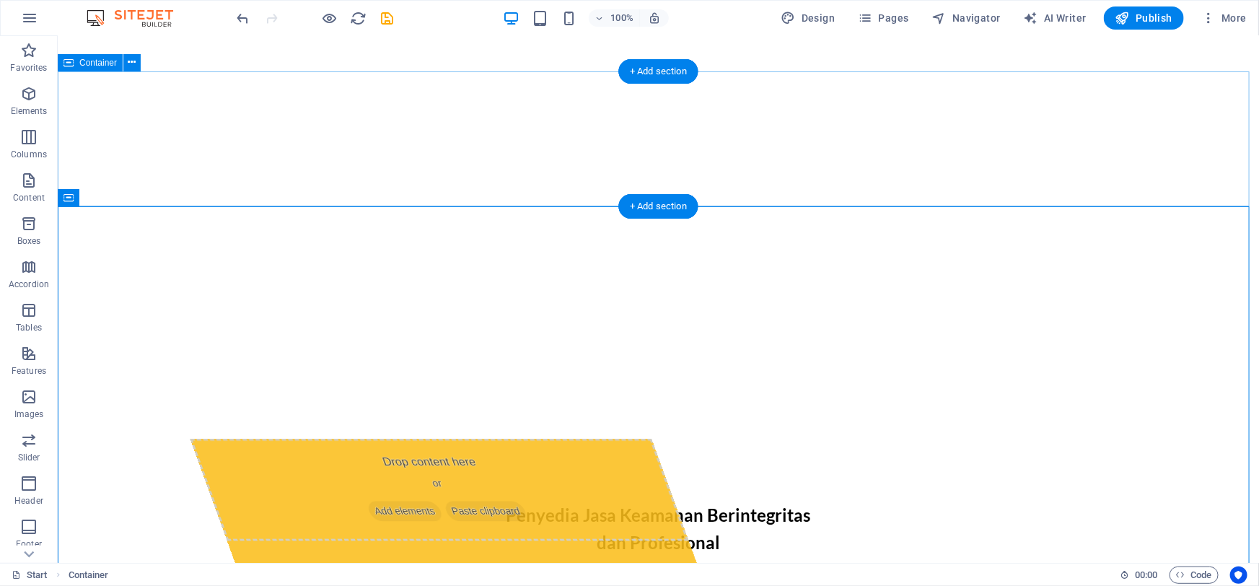
scroll to position [835, 0]
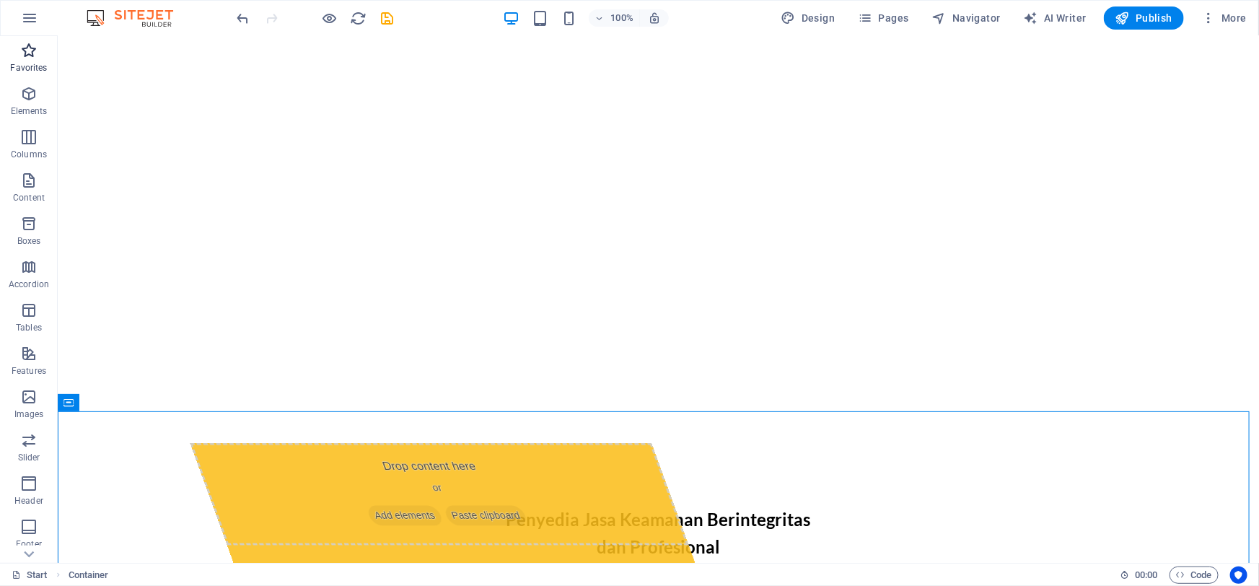
click at [29, 57] on icon "button" at bounding box center [28, 50] width 17 height 17
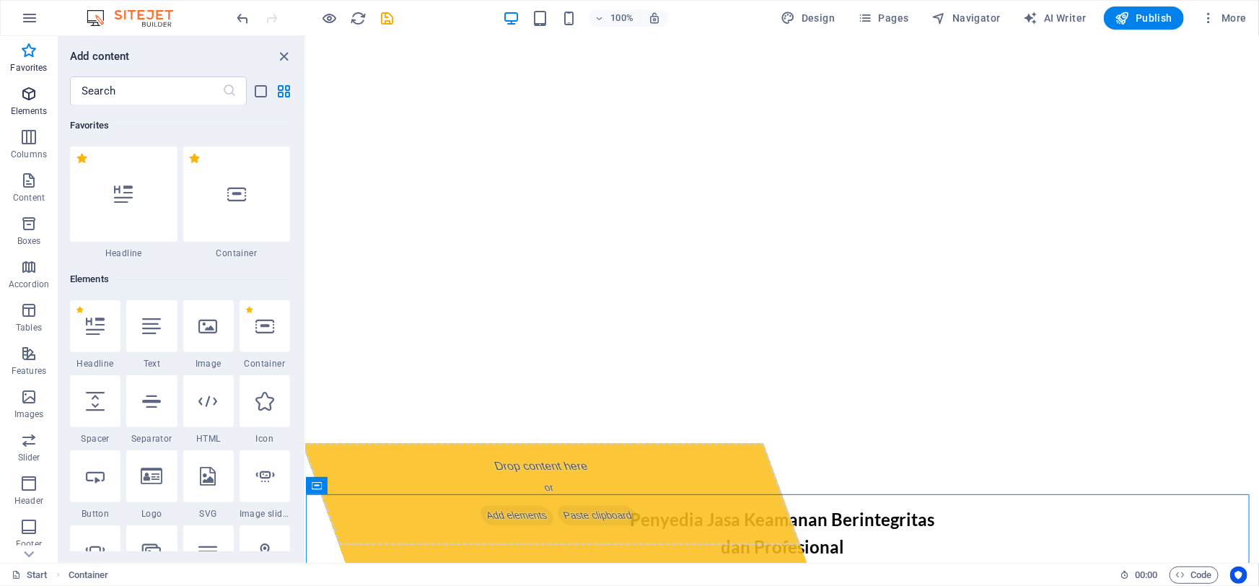
click at [26, 97] on icon "button" at bounding box center [28, 93] width 17 height 17
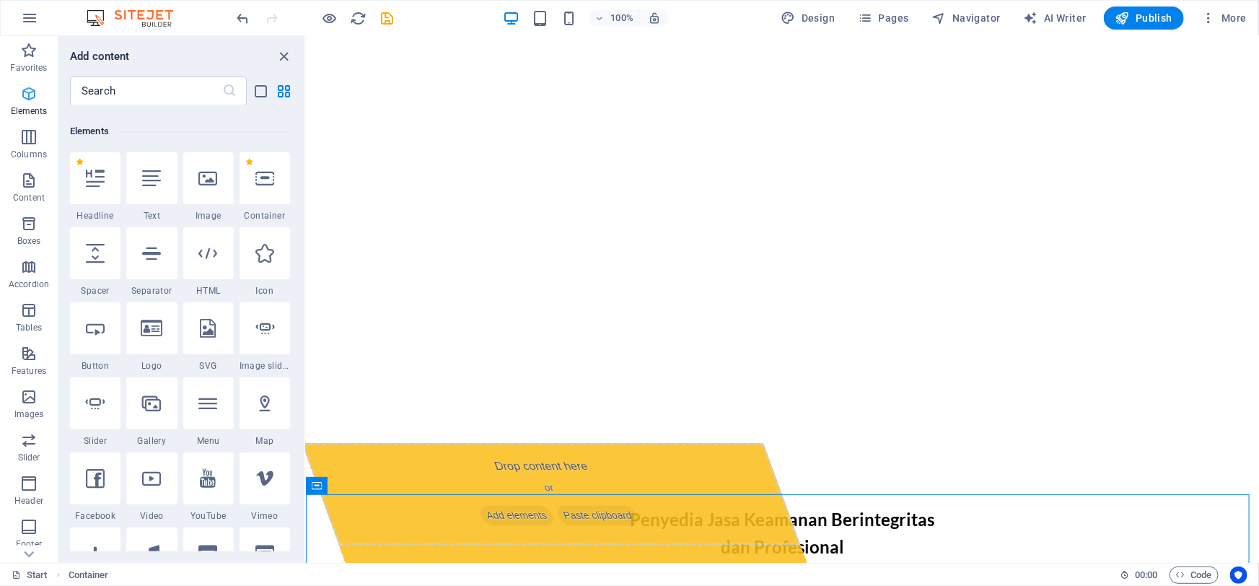
scroll to position [153, 0]
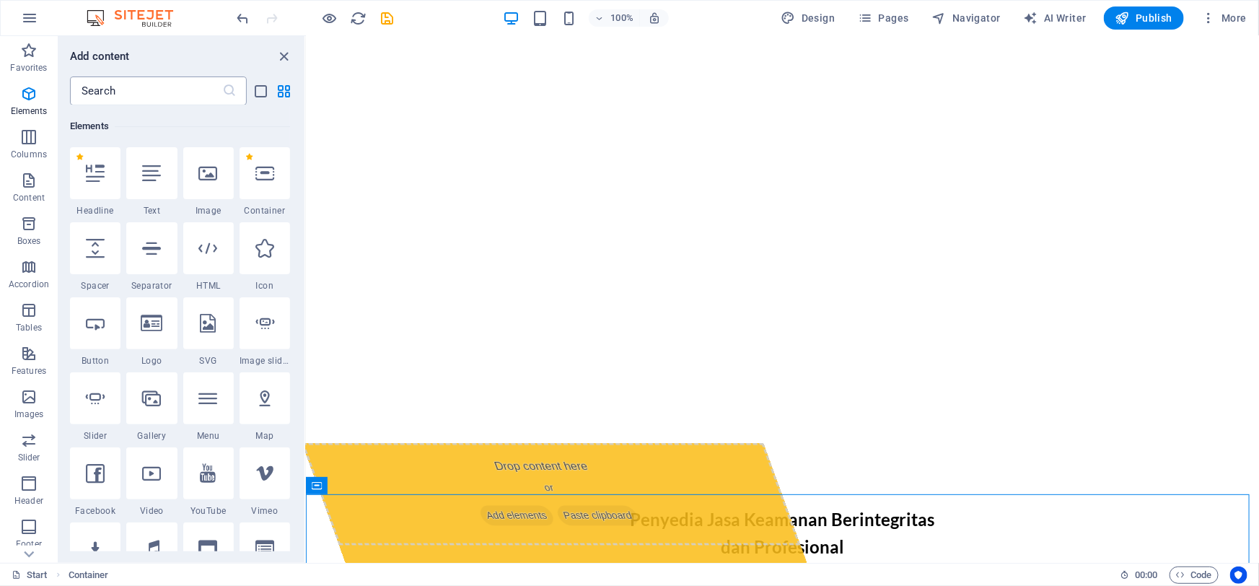
click at [158, 95] on input "text" at bounding box center [146, 90] width 152 height 29
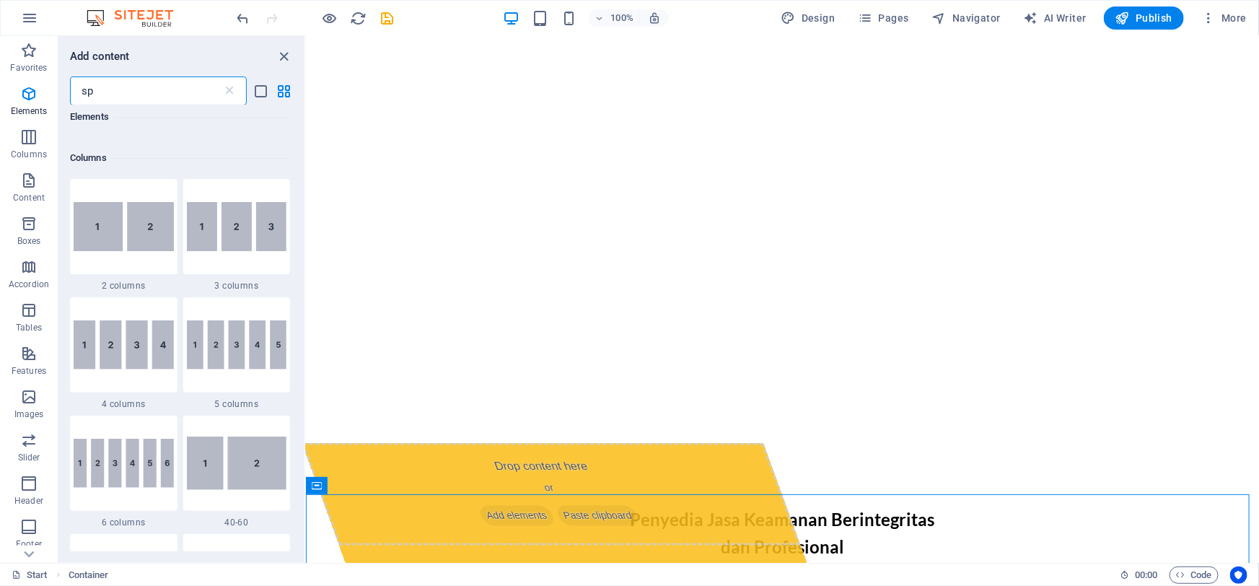
scroll to position [0, 0]
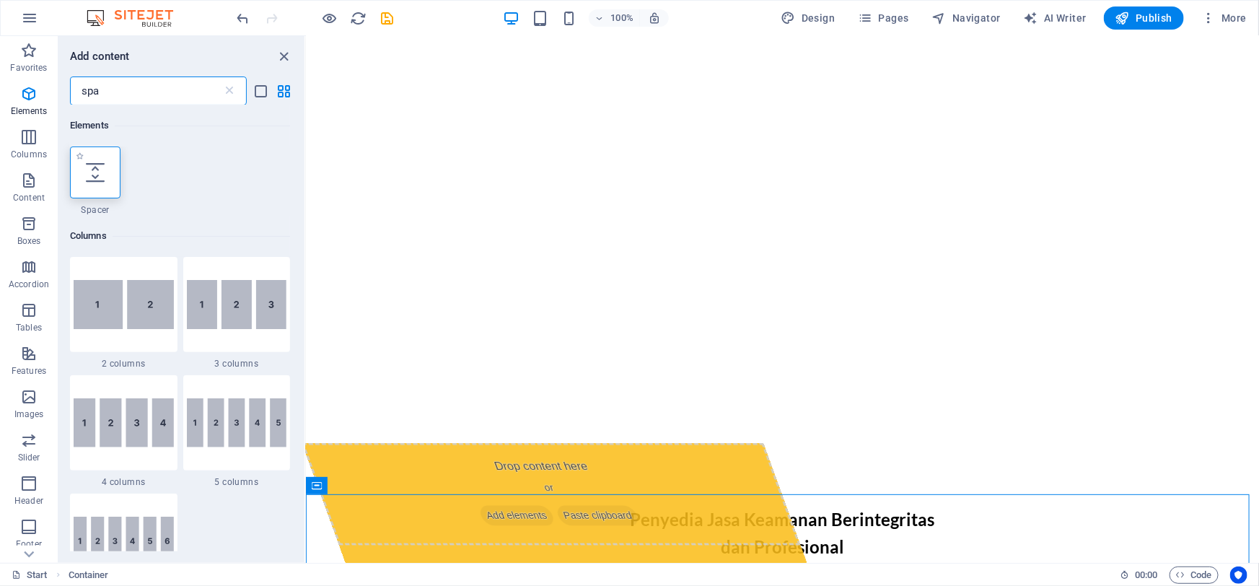
type input "spa"
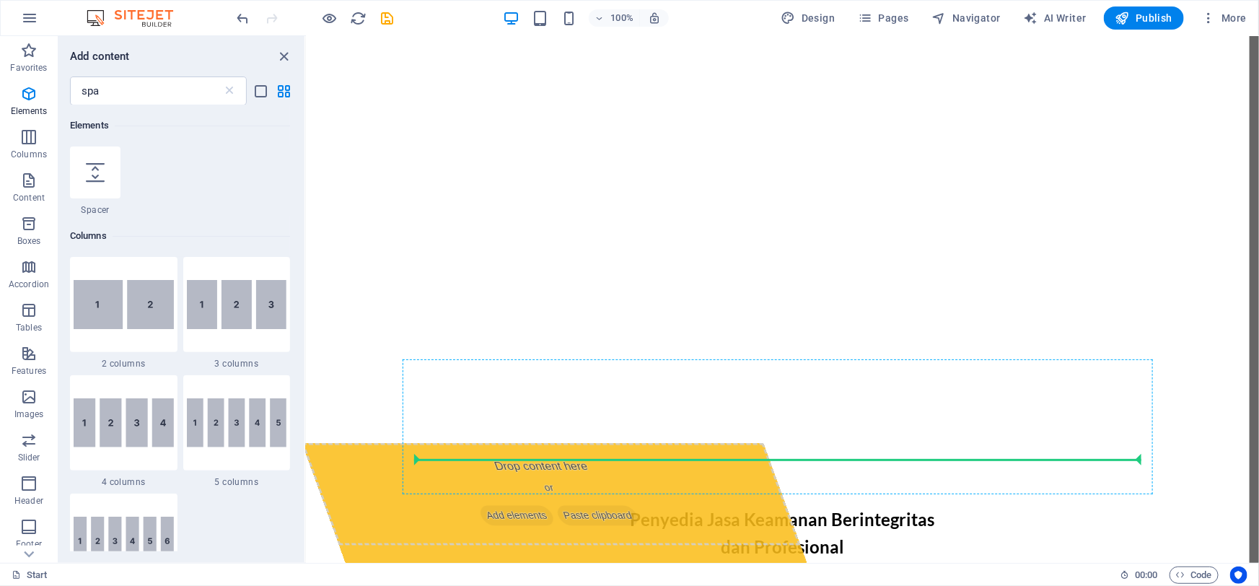
select select "px"
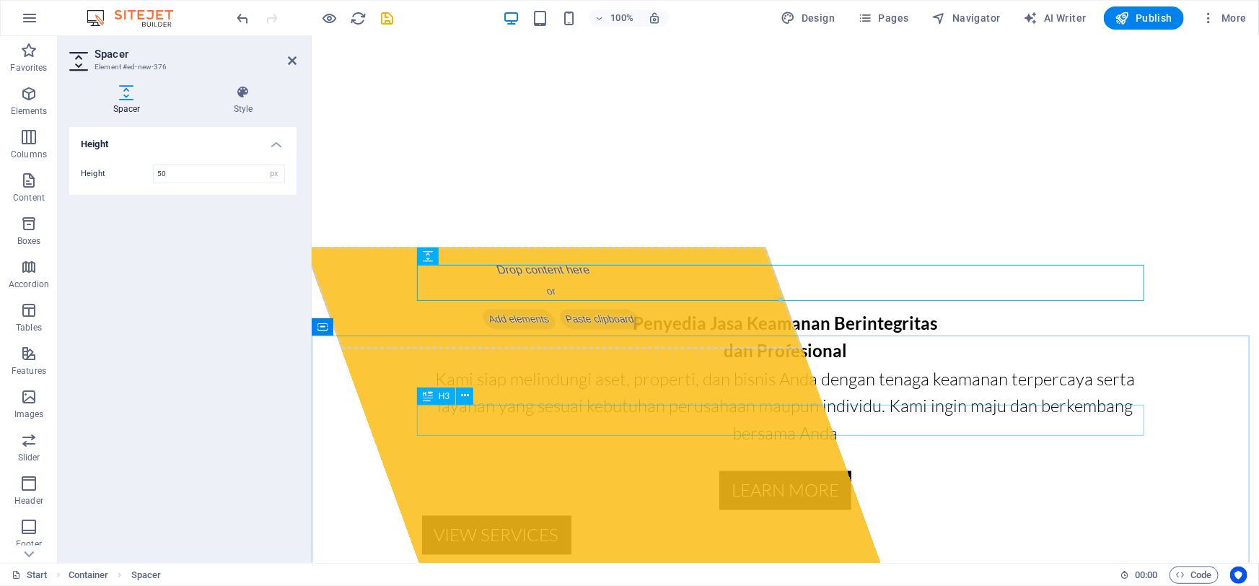
scroll to position [1032, 0]
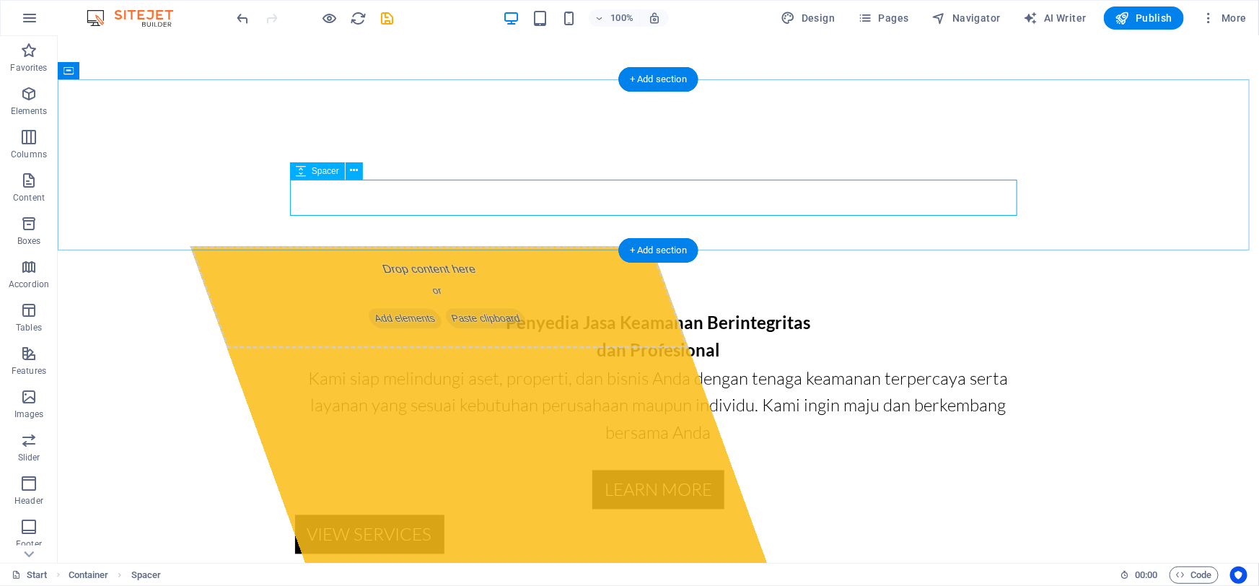
click at [356, 172] on icon at bounding box center [354, 170] width 8 height 15
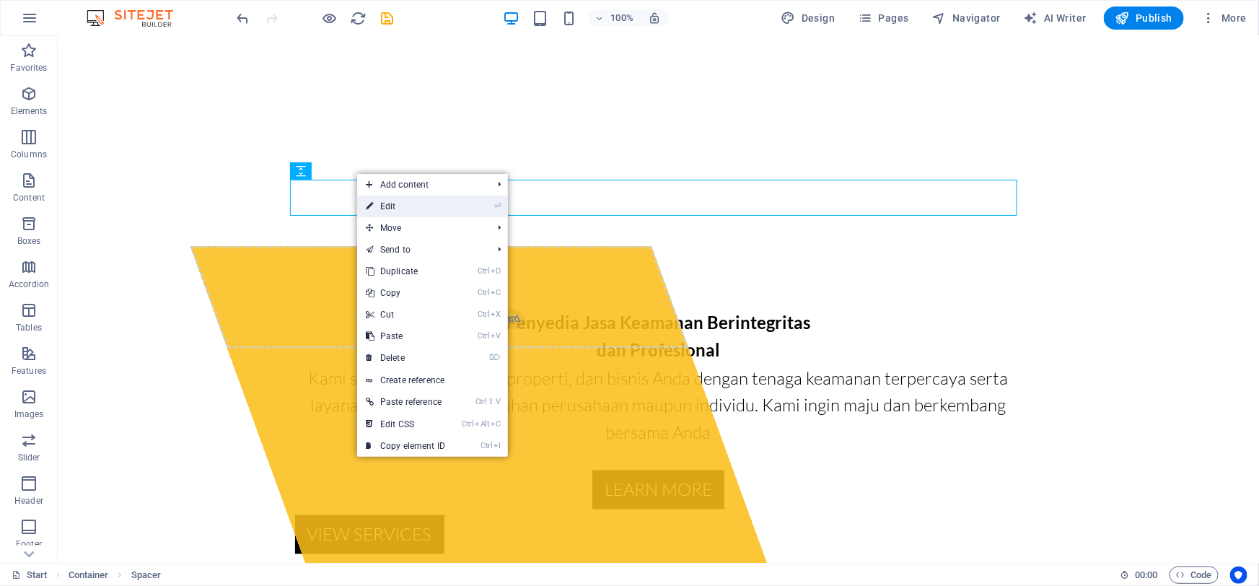
click at [380, 202] on link "⏎ Edit" at bounding box center [405, 207] width 97 height 22
select select "px"
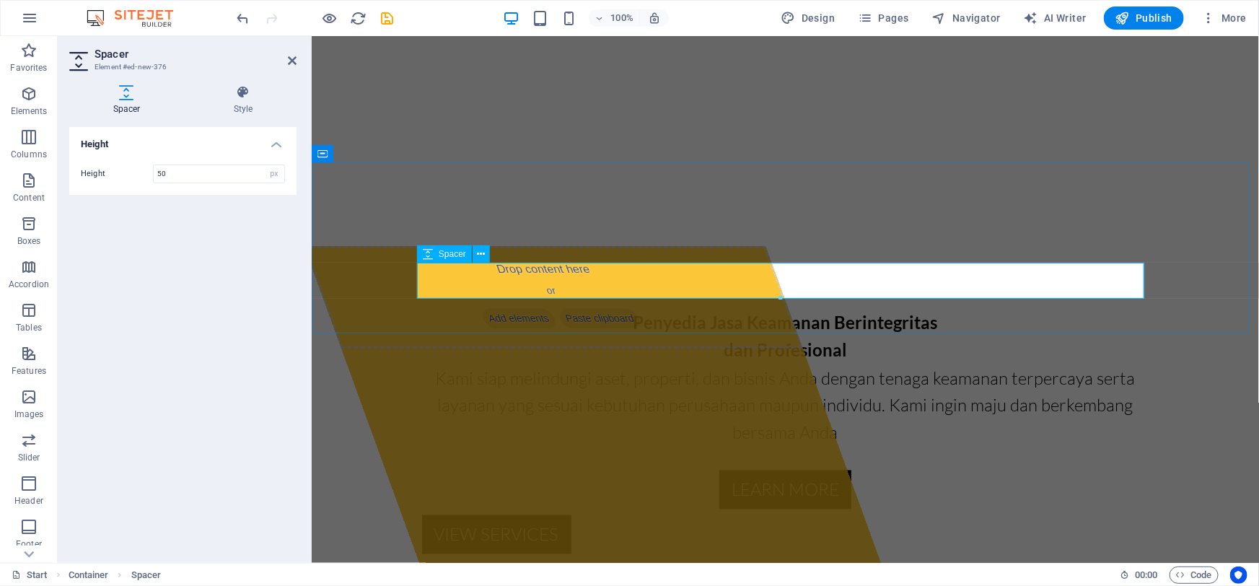
drag, startPoint x: 1090, startPoint y: 331, endPoint x: 776, endPoint y: 281, distance: 317.2
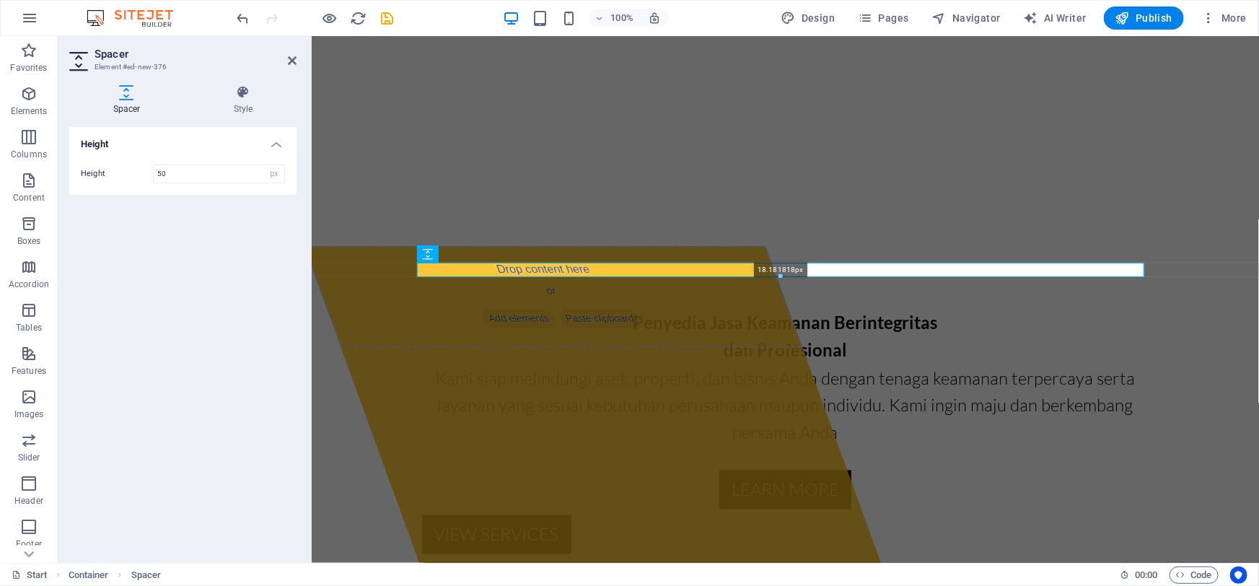
drag, startPoint x: 781, startPoint y: 296, endPoint x: 782, endPoint y: 273, distance: 22.4
click at [782, 273] on div "18.181818px" at bounding box center [780, 270] width 727 height 14
type input "18"
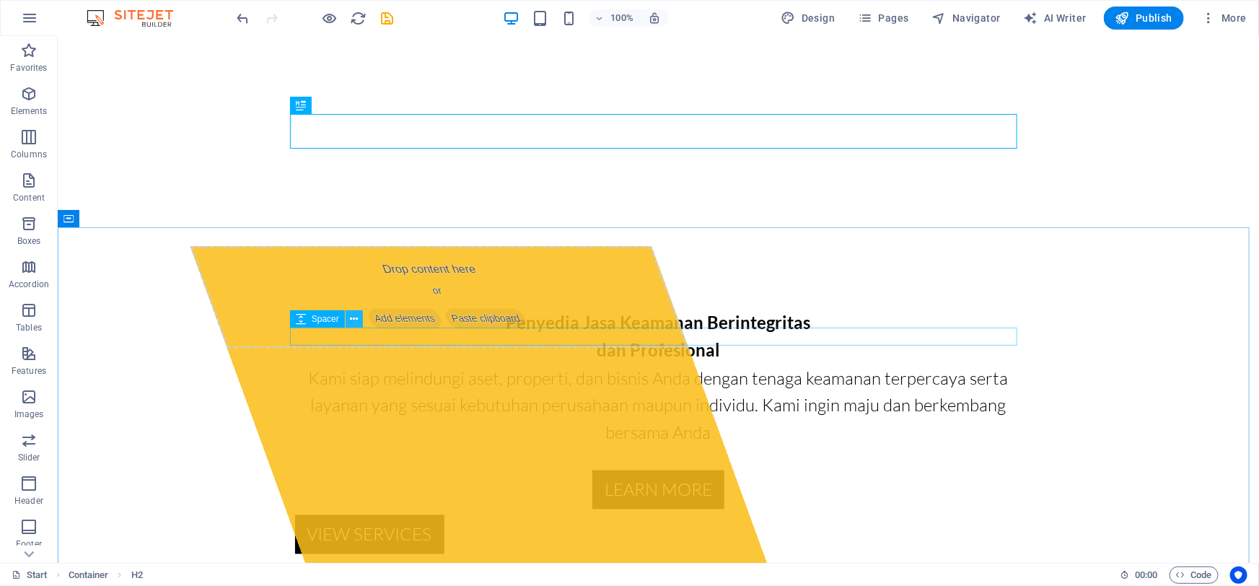
click at [353, 324] on icon at bounding box center [354, 319] width 8 height 15
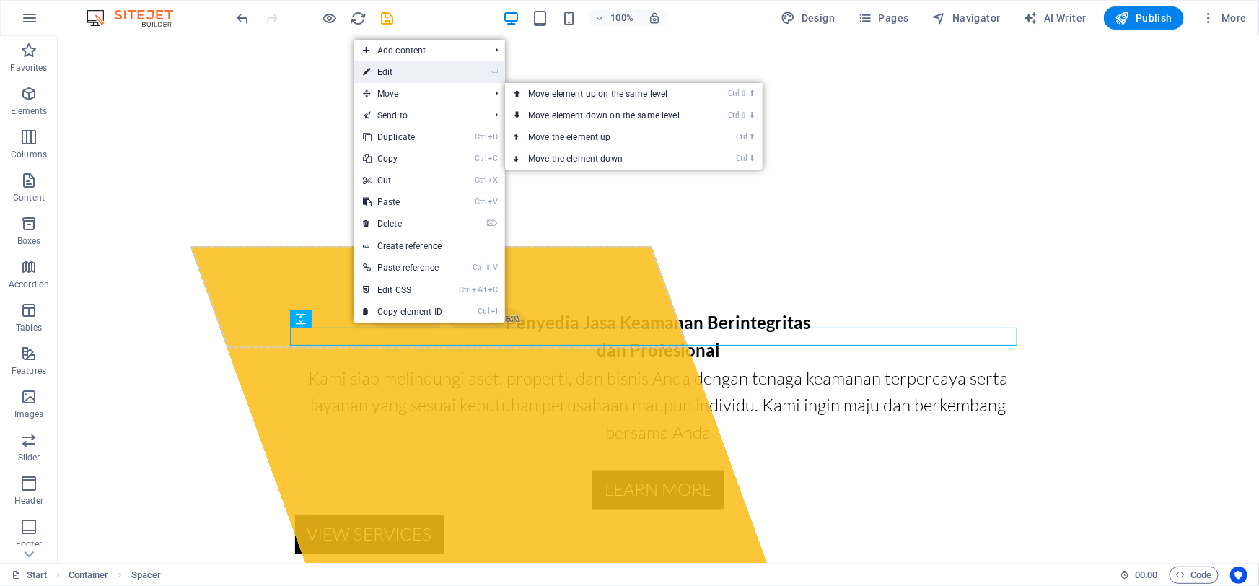
click at [418, 71] on link "⏎ Edit" at bounding box center [402, 72] width 97 height 22
select select "px"
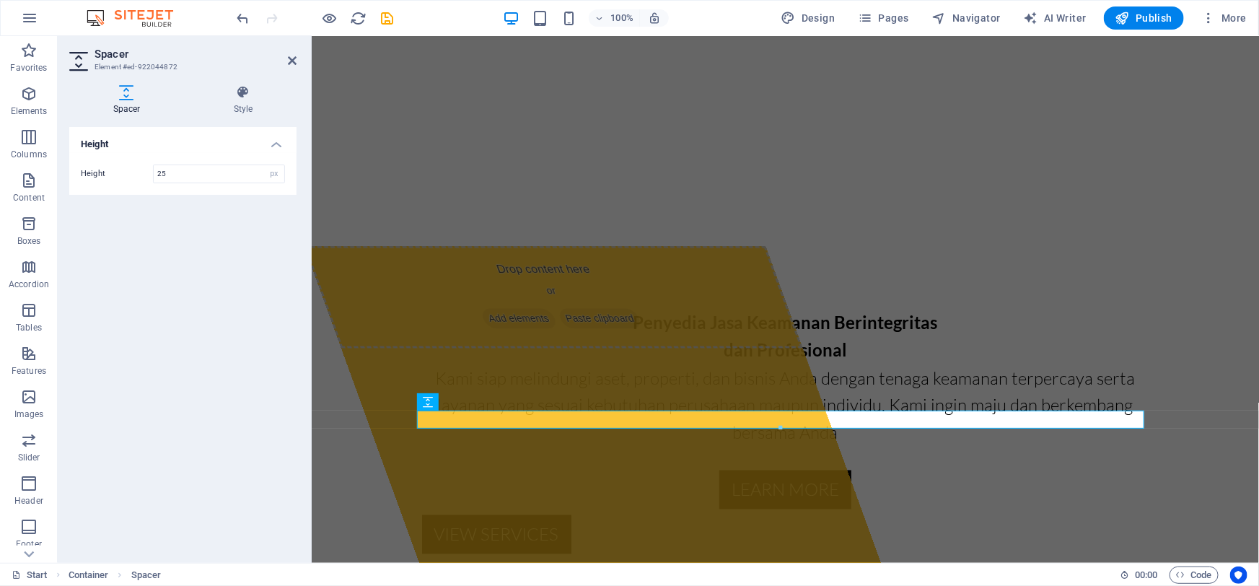
click at [779, 427] on div at bounding box center [781, 428] width 726 height 5
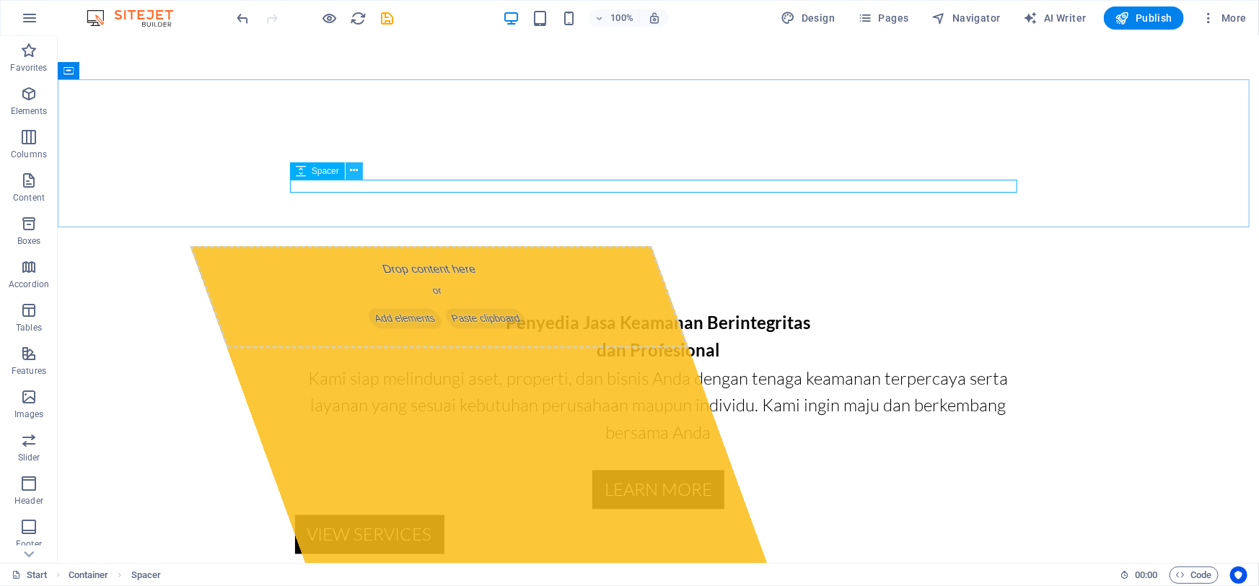
click at [353, 172] on icon at bounding box center [354, 170] width 8 height 15
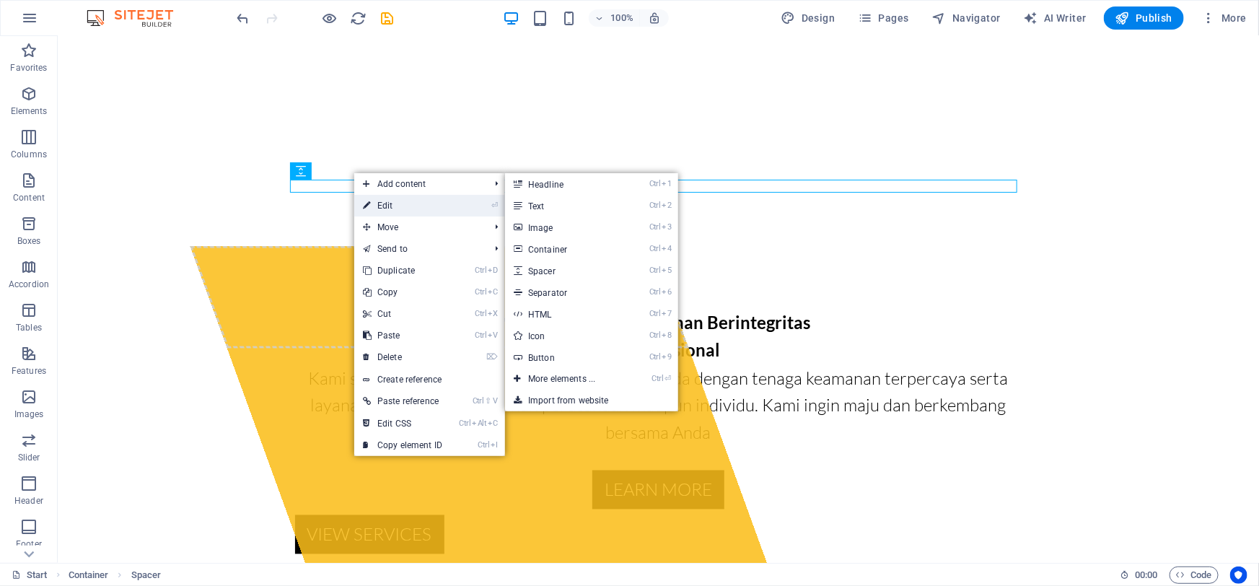
click at [372, 199] on link "⏎ Edit" at bounding box center [402, 206] width 97 height 22
select select "px"
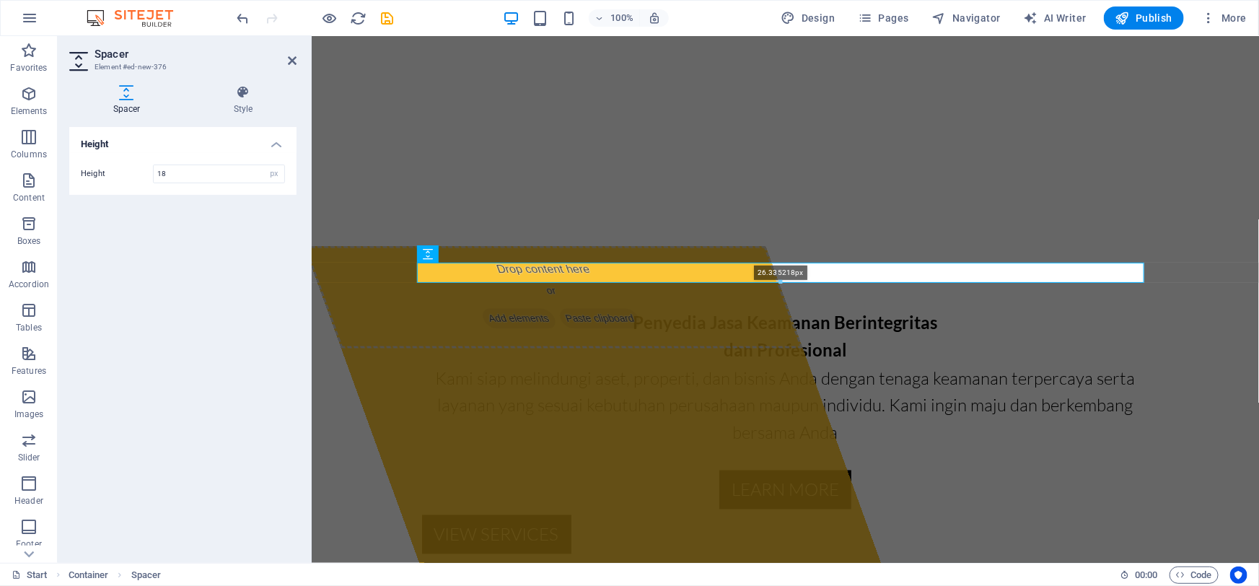
click at [779, 279] on div "26.335218px" at bounding box center [780, 273] width 727 height 20
type input "26"
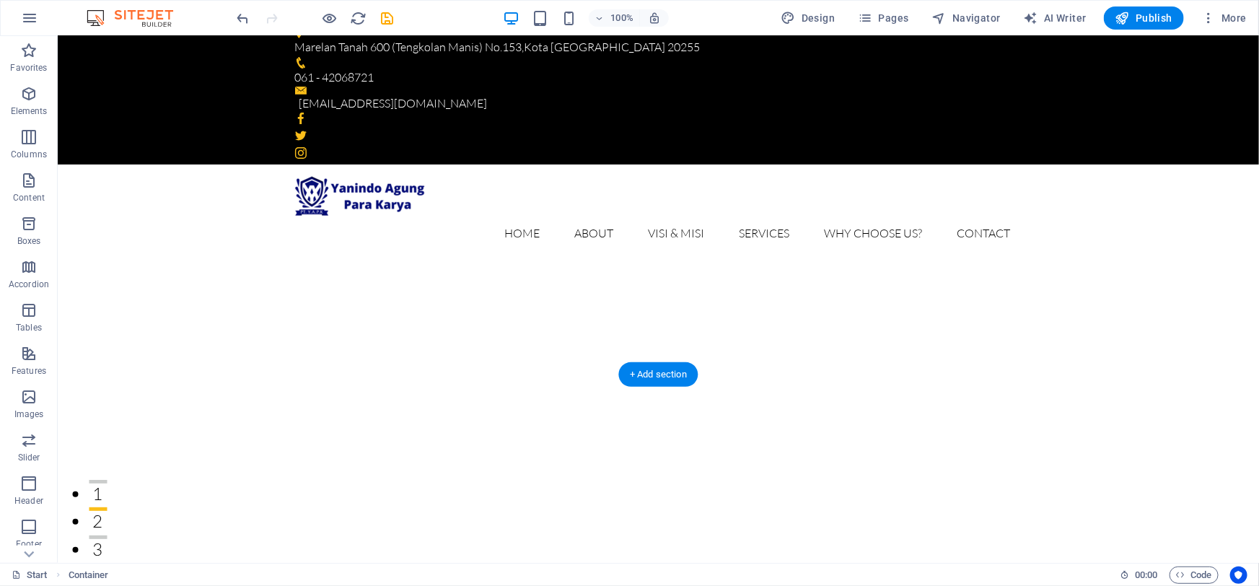
scroll to position [0, 0]
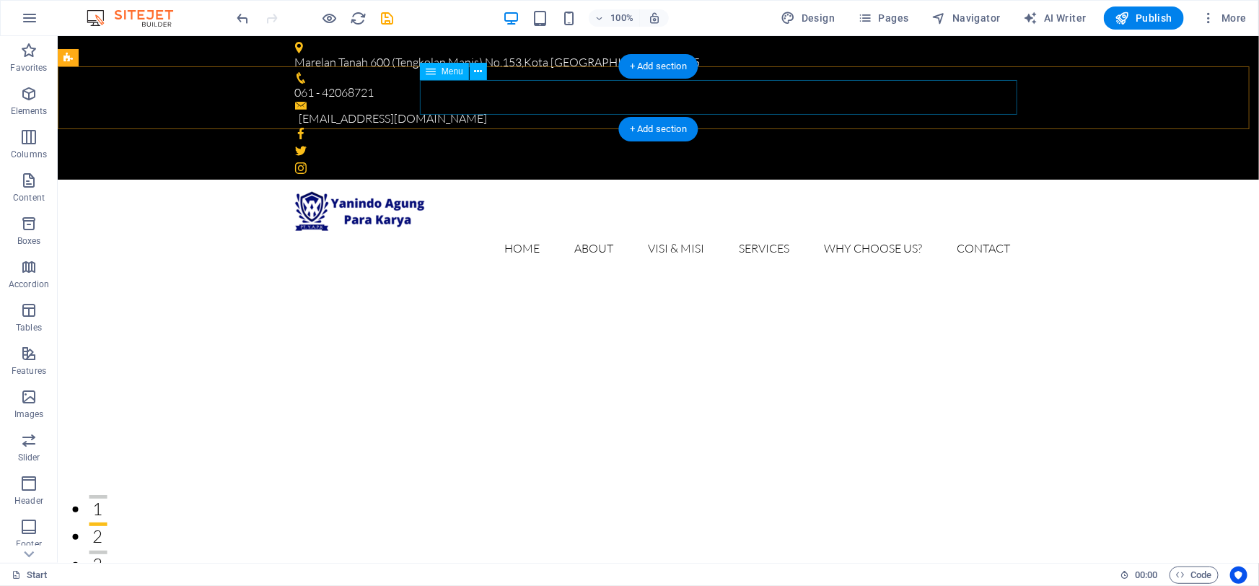
click at [653, 230] on nav "Home About Visi & Misi Services Why Choose Us? Contact" at bounding box center [657, 247] width 727 height 35
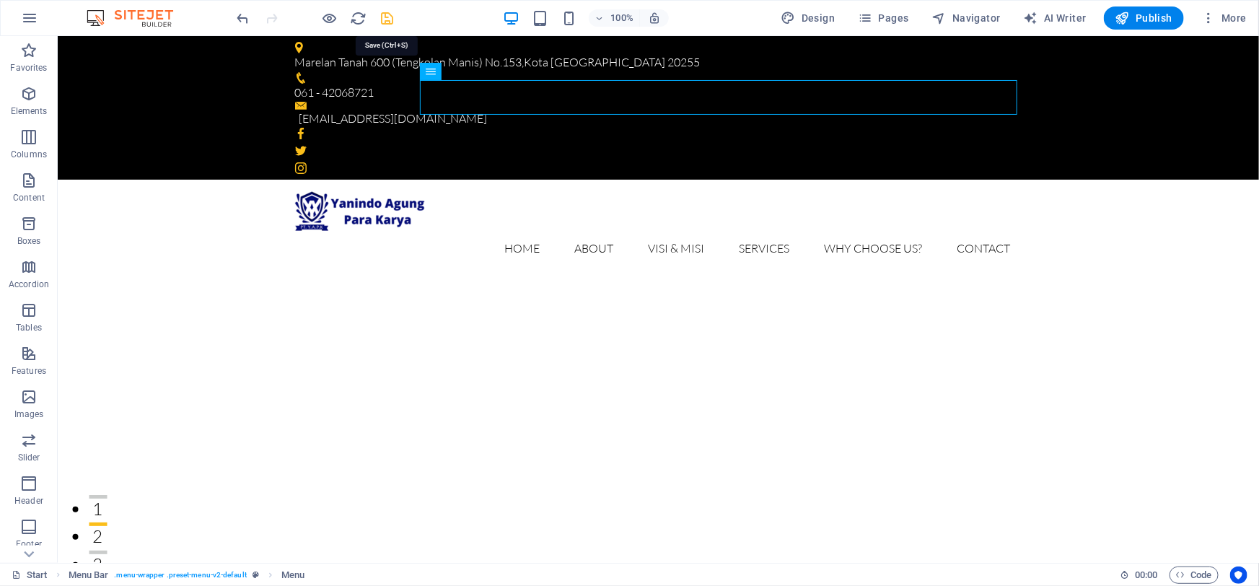
click at [383, 22] on icon "save" at bounding box center [388, 18] width 17 height 17
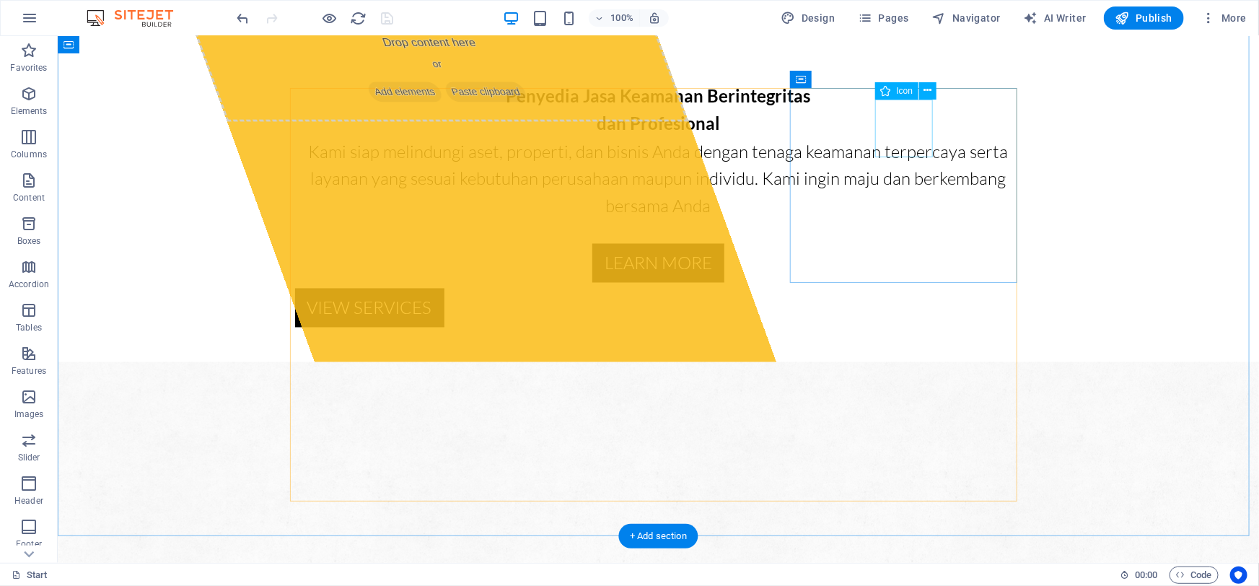
scroll to position [1246, 0]
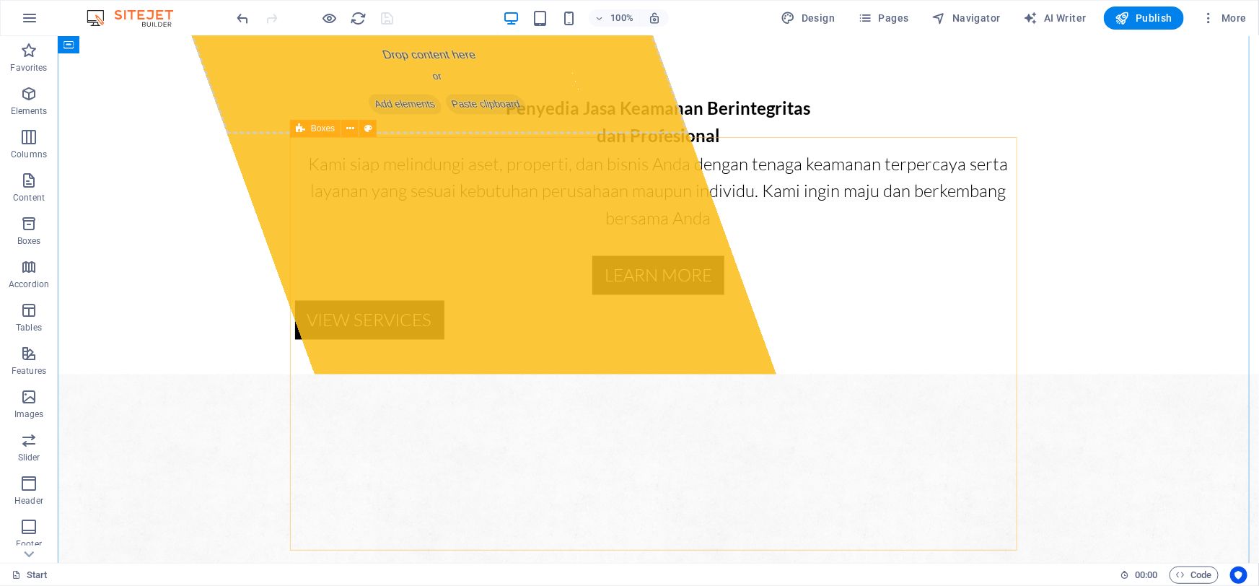
click at [344, 130] on button at bounding box center [349, 128] width 17 height 17
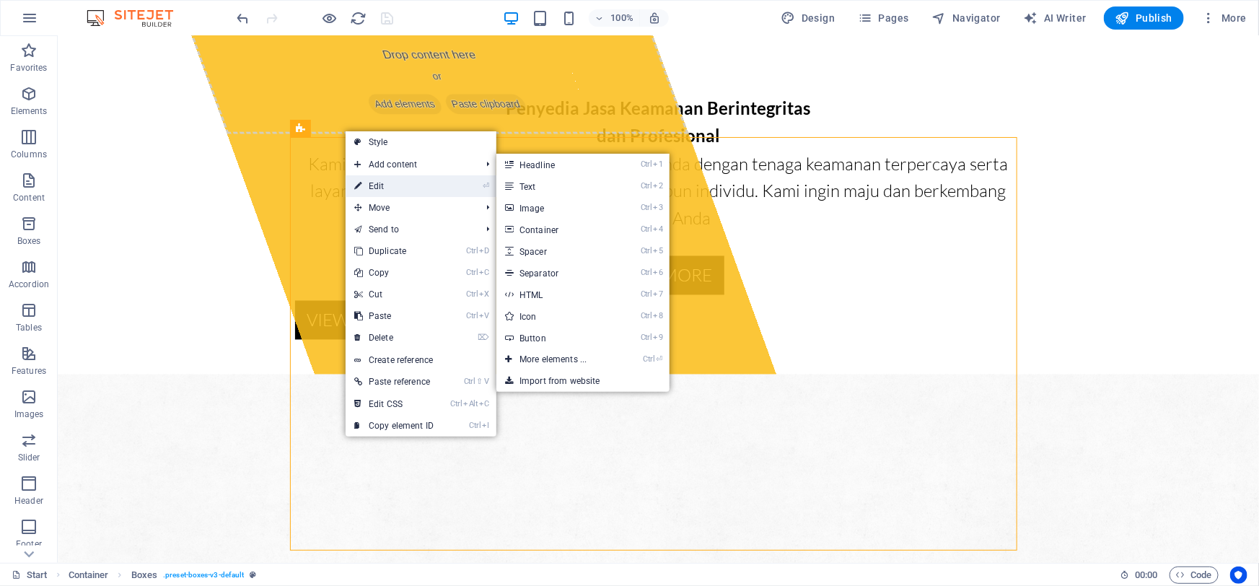
click at [400, 180] on link "⏎ Edit" at bounding box center [394, 186] width 97 height 22
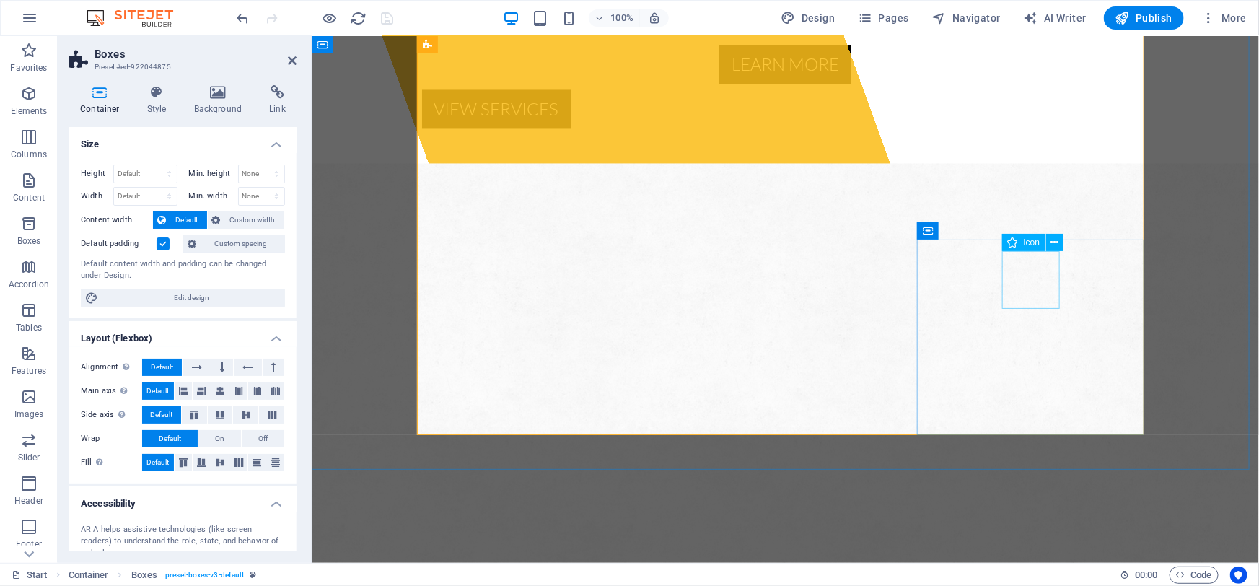
scroll to position [1461, 0]
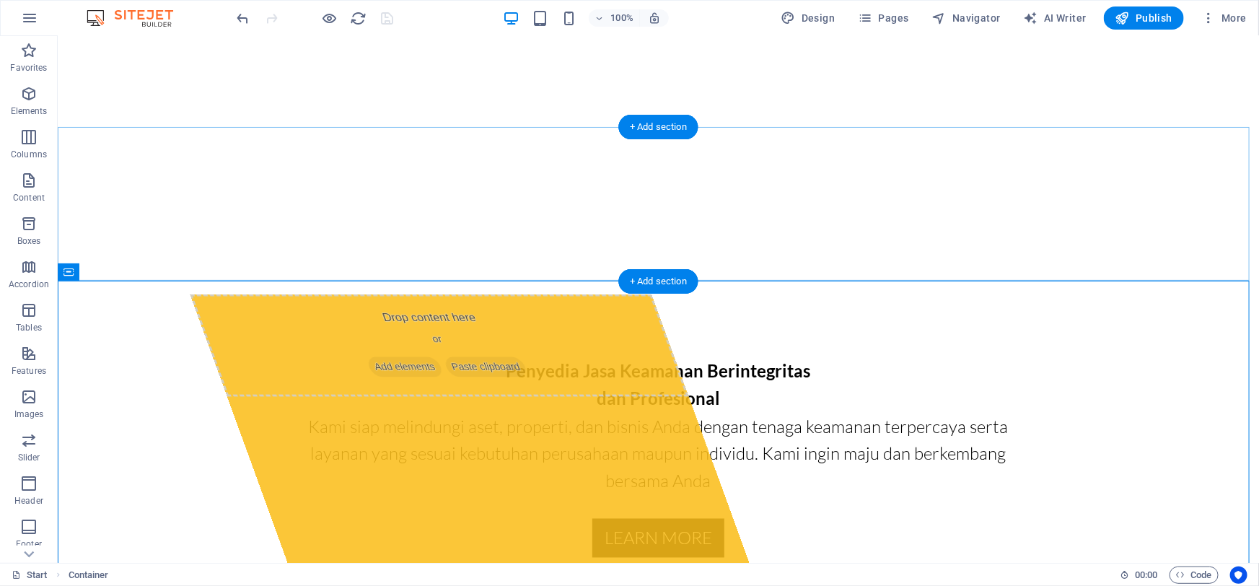
scroll to position [918, 0]
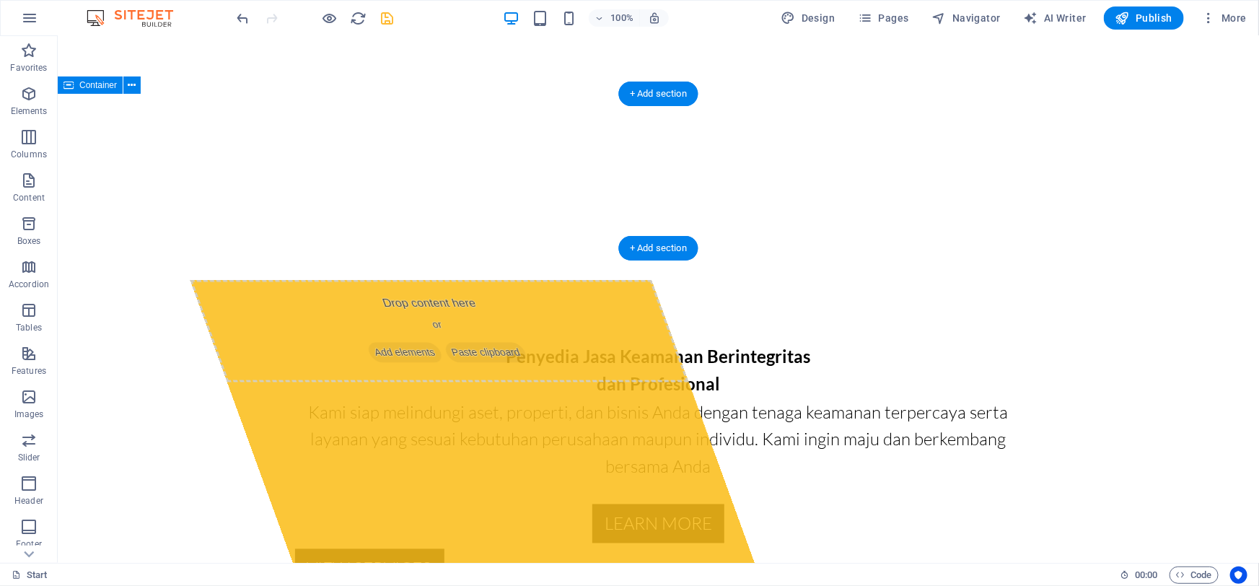
scroll to position [984, 0]
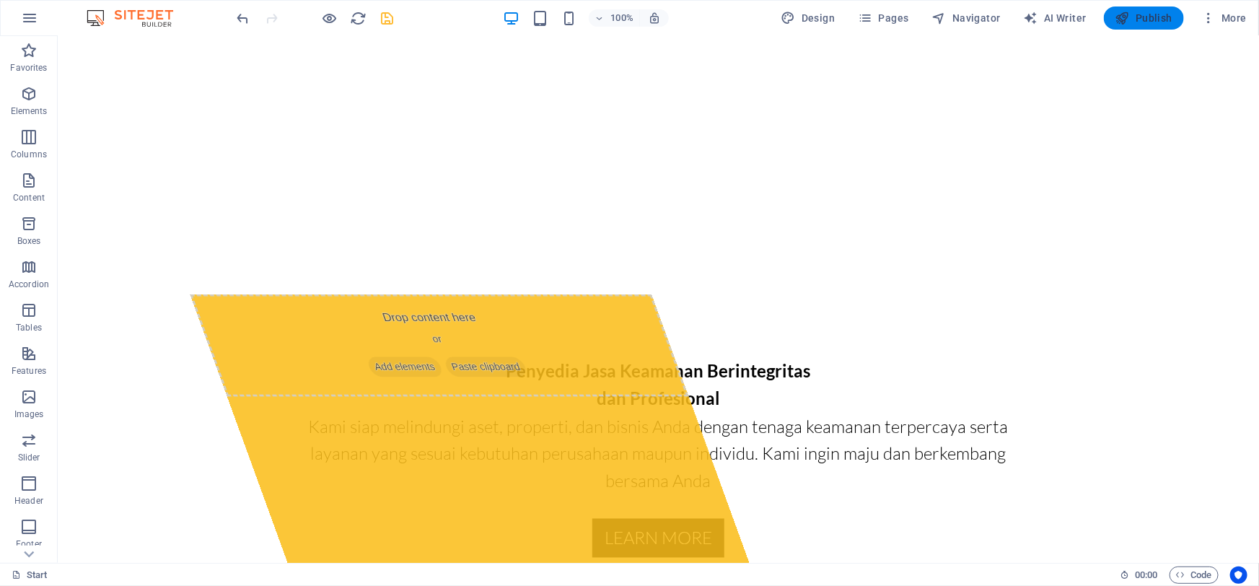
click at [1142, 22] on span "Publish" at bounding box center [1144, 18] width 57 height 14
checkbox input "false"
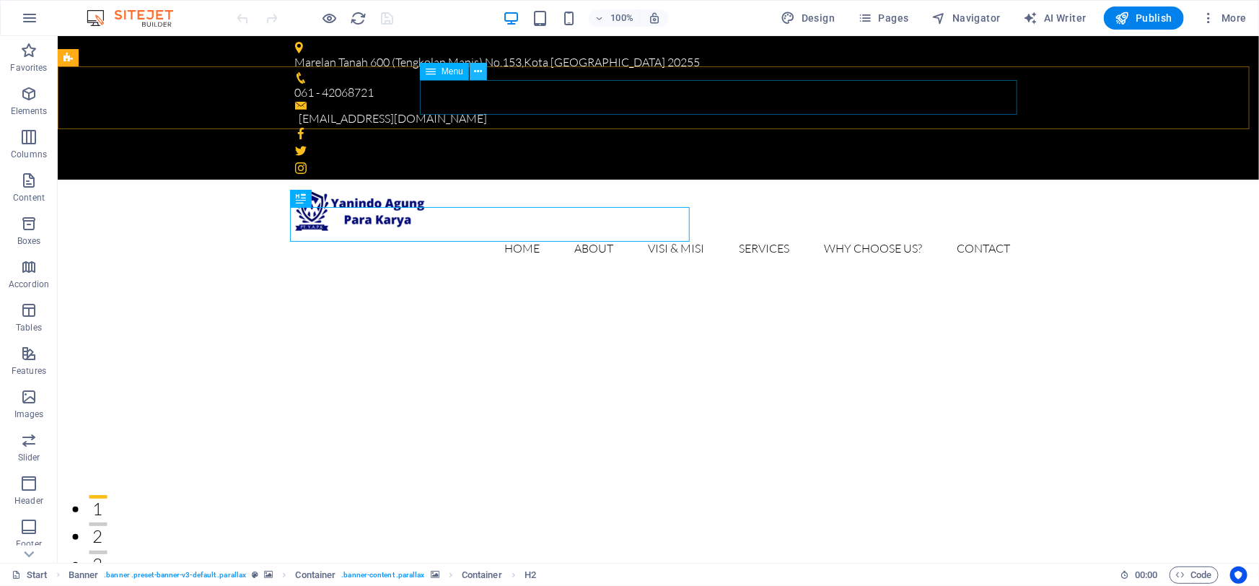
click at [476, 78] on icon at bounding box center [478, 71] width 8 height 15
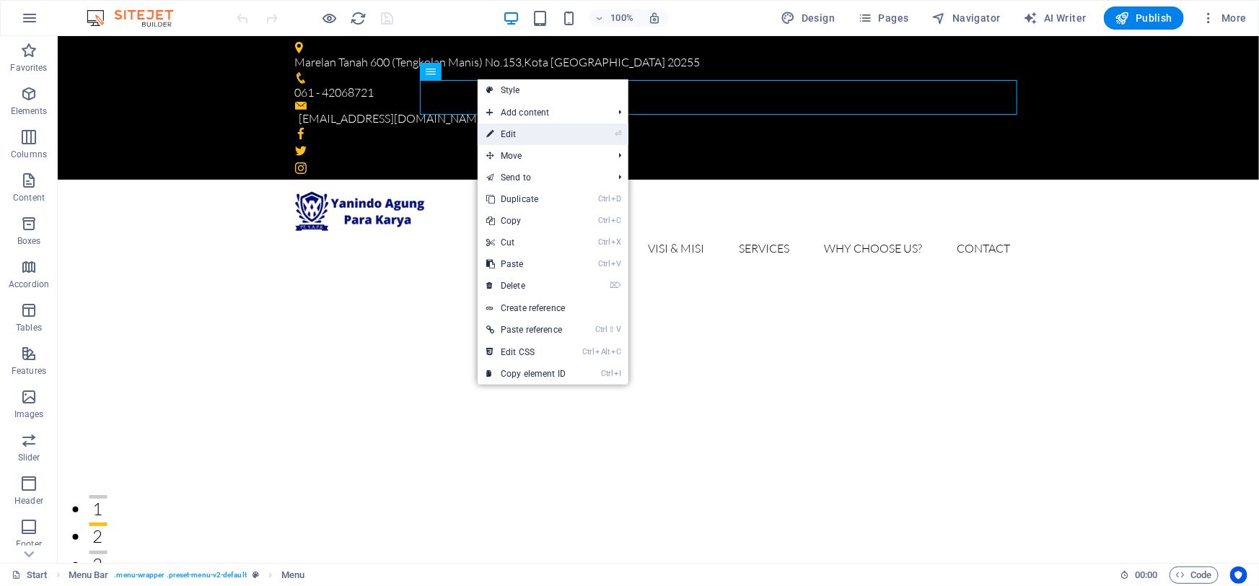
click at [512, 131] on link "⏎ Edit" at bounding box center [526, 134] width 97 height 22
select select
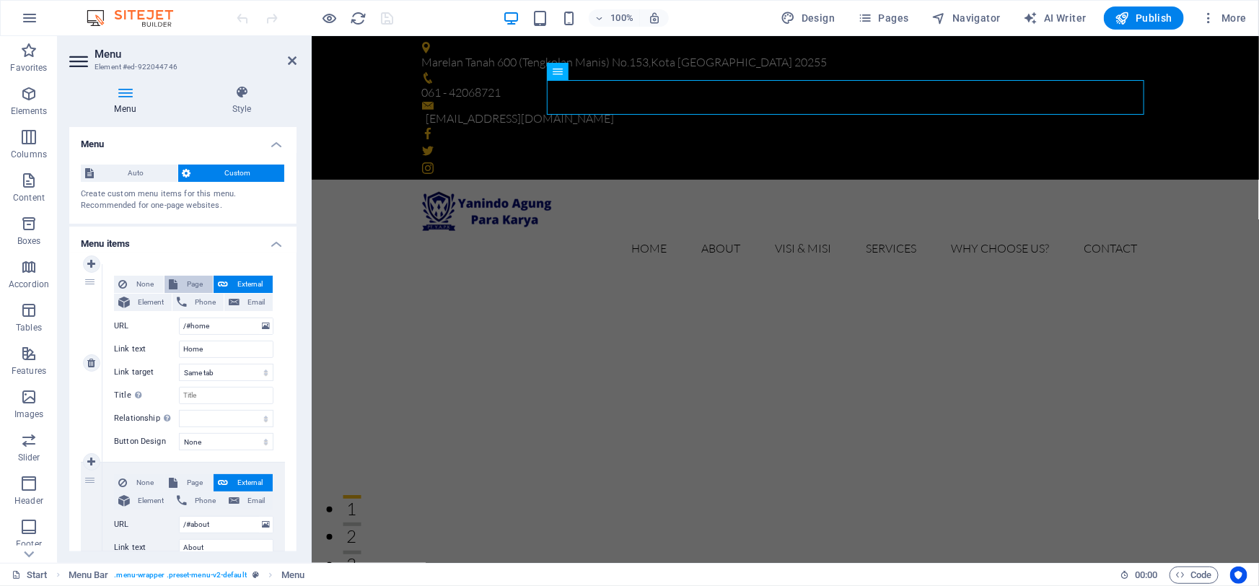
click at [193, 282] on span "Page" at bounding box center [195, 284] width 27 height 17
select select
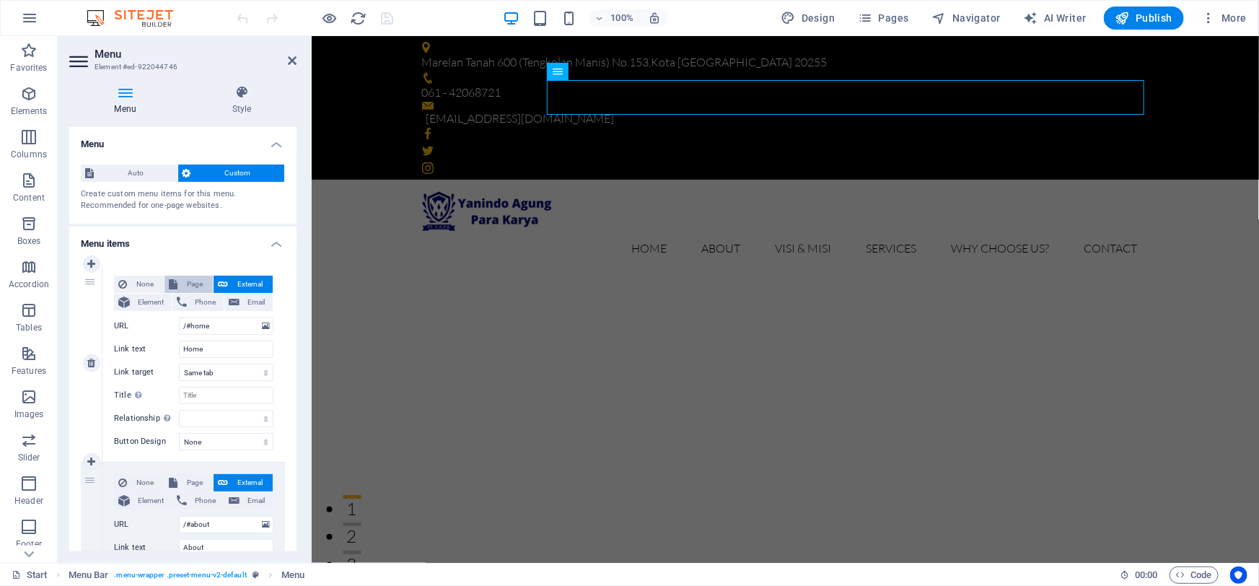
select select
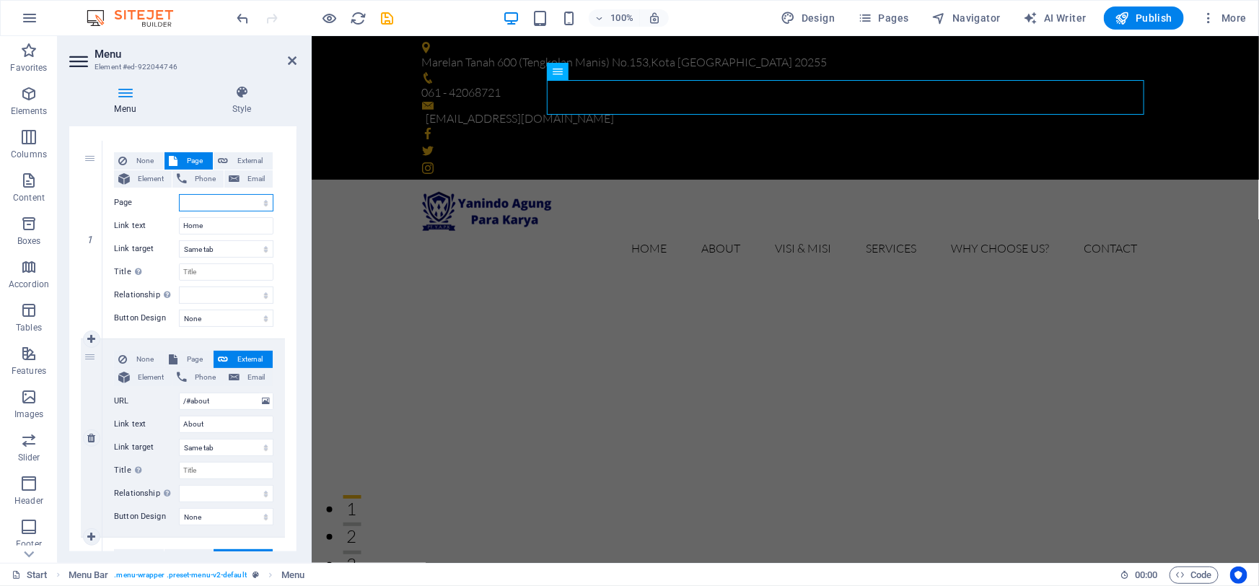
scroll to position [131, 0]
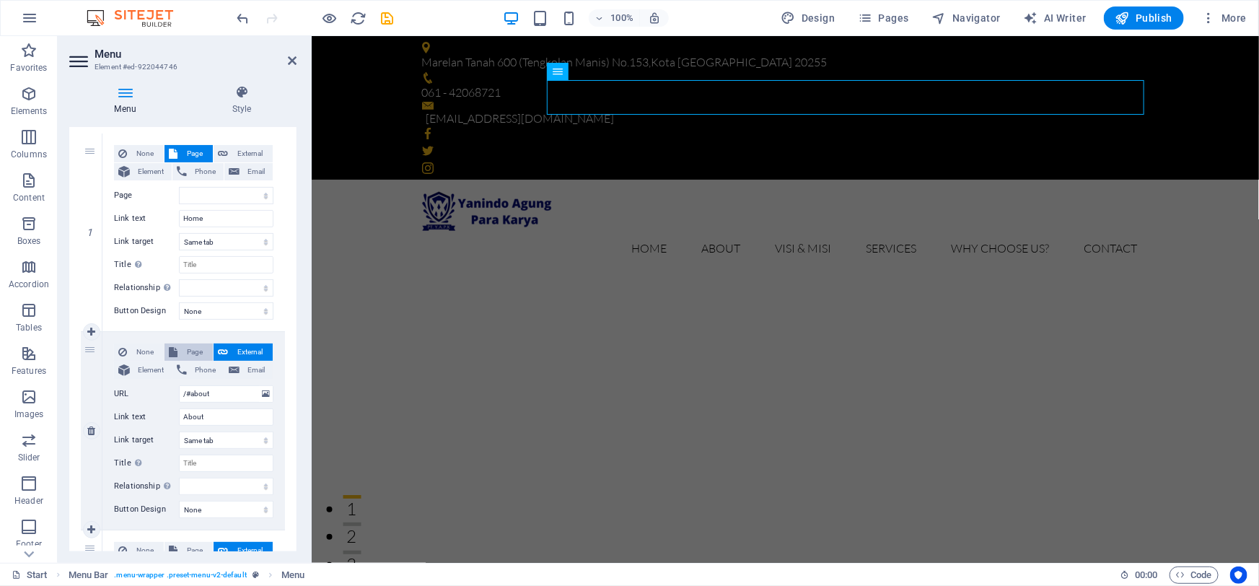
click at [189, 352] on span "Page" at bounding box center [195, 351] width 27 height 17
select select
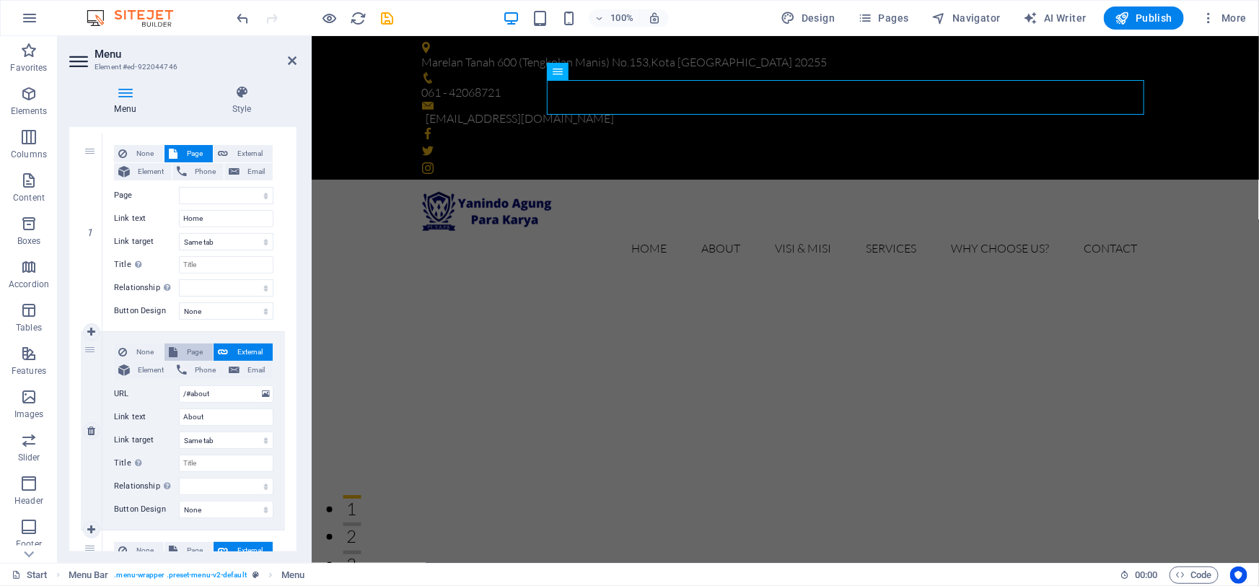
select select
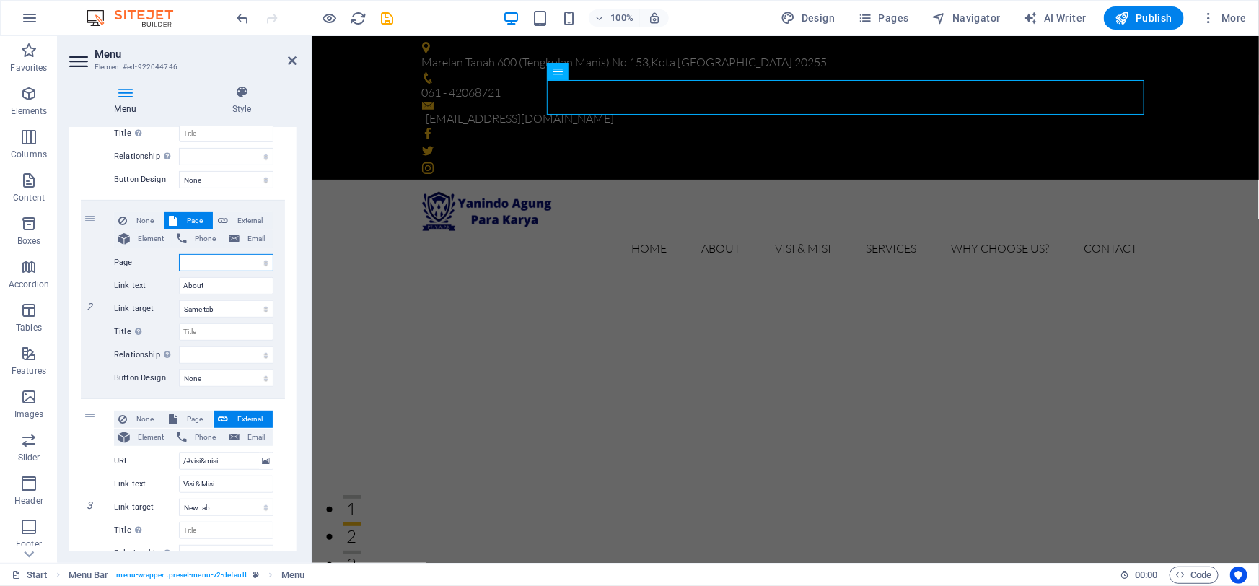
scroll to position [328, 0]
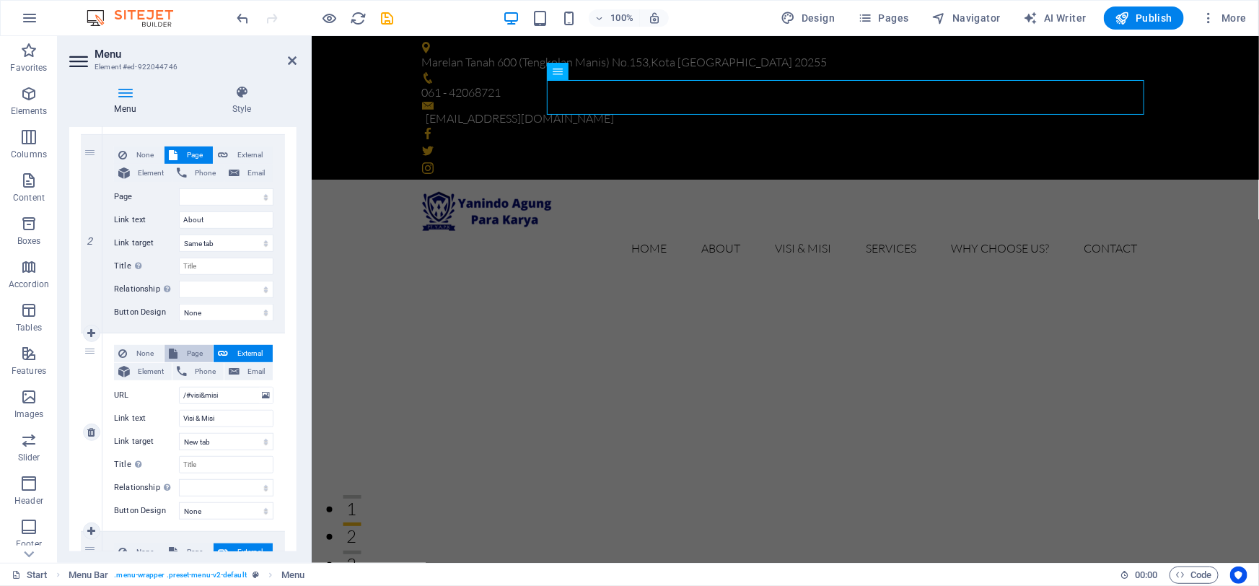
click at [198, 352] on span "Page" at bounding box center [195, 353] width 27 height 17
select select
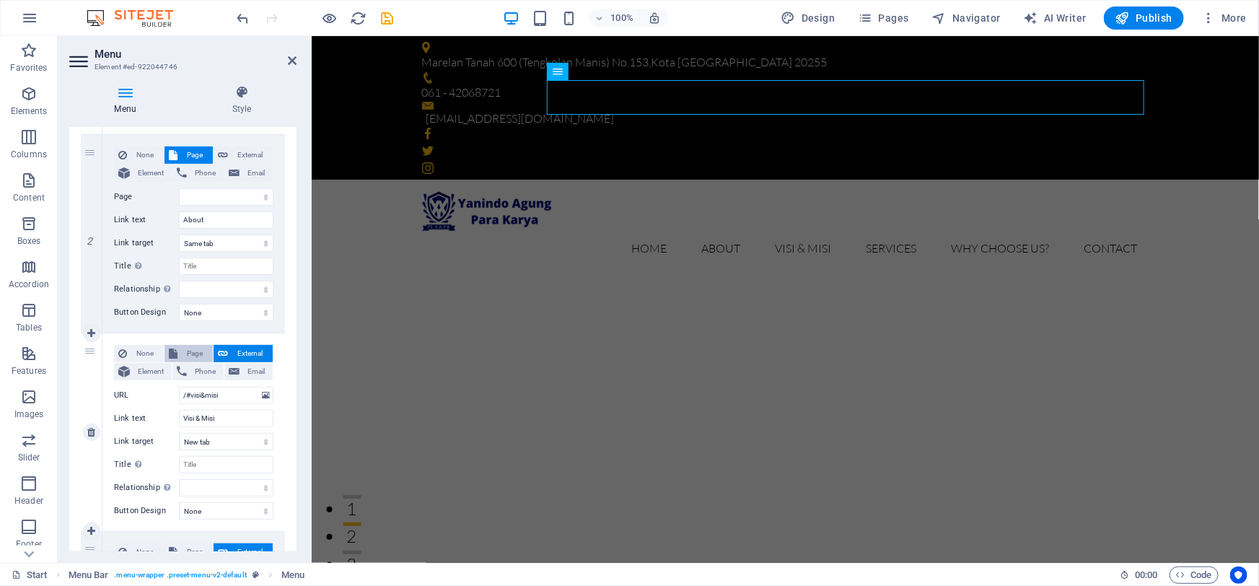
select select
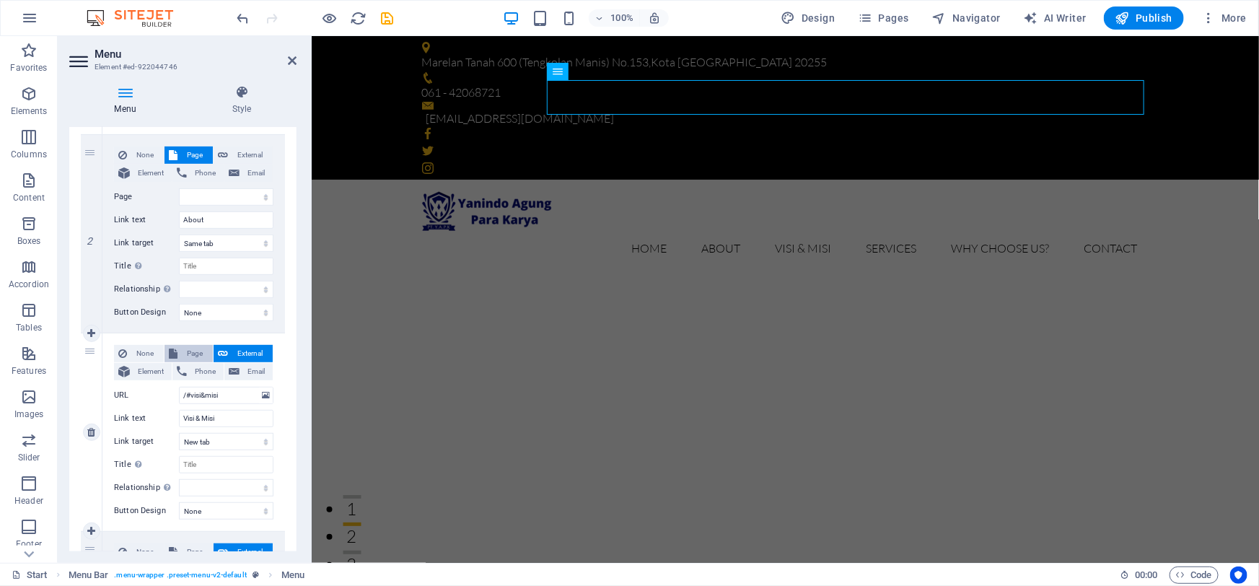
select select
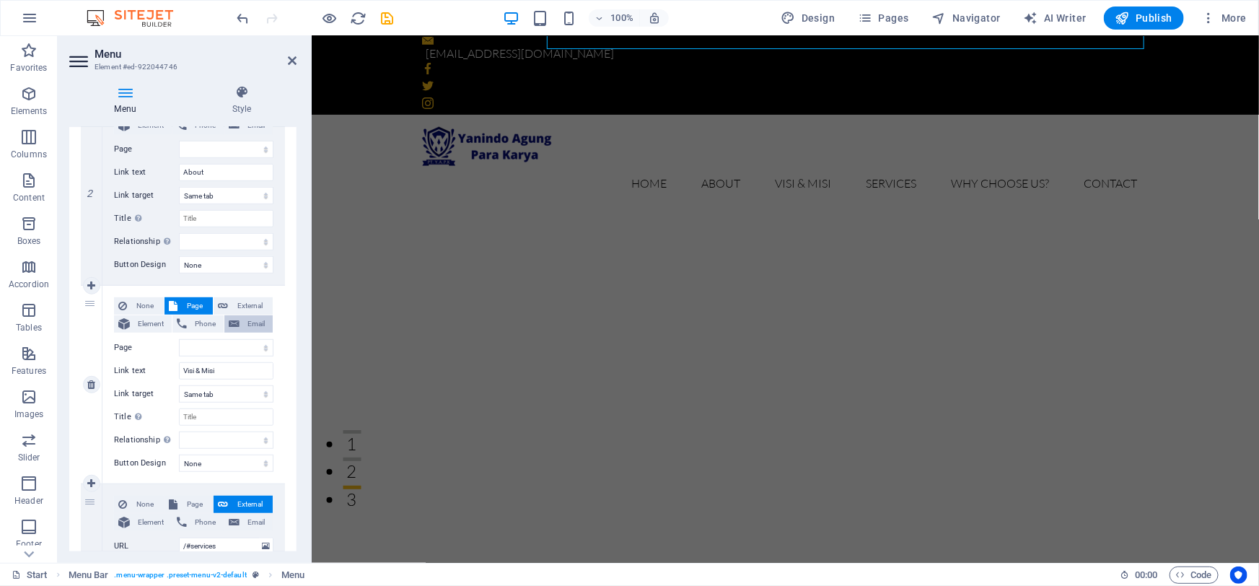
scroll to position [393, 0]
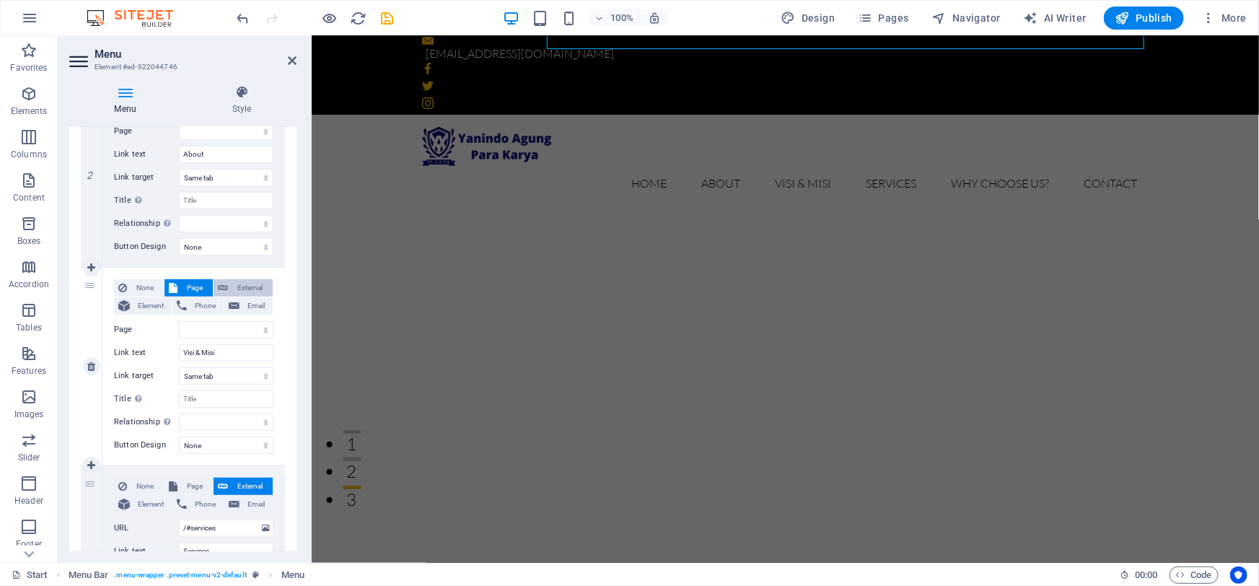
click at [232, 280] on span "External" at bounding box center [250, 287] width 36 height 17
select select
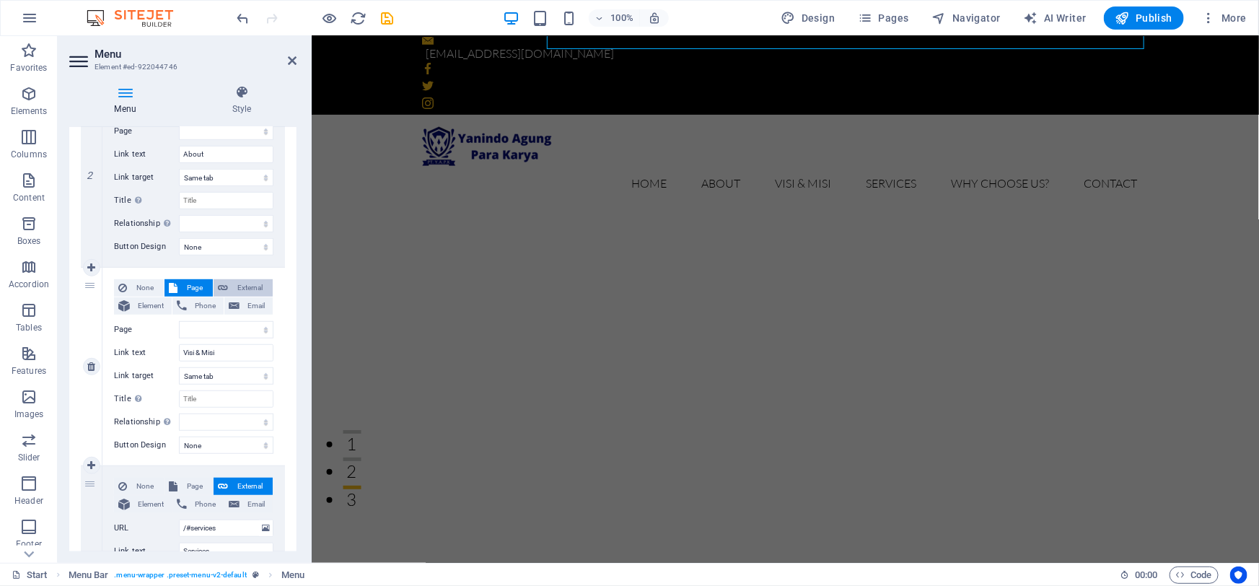
select select "blank"
select select
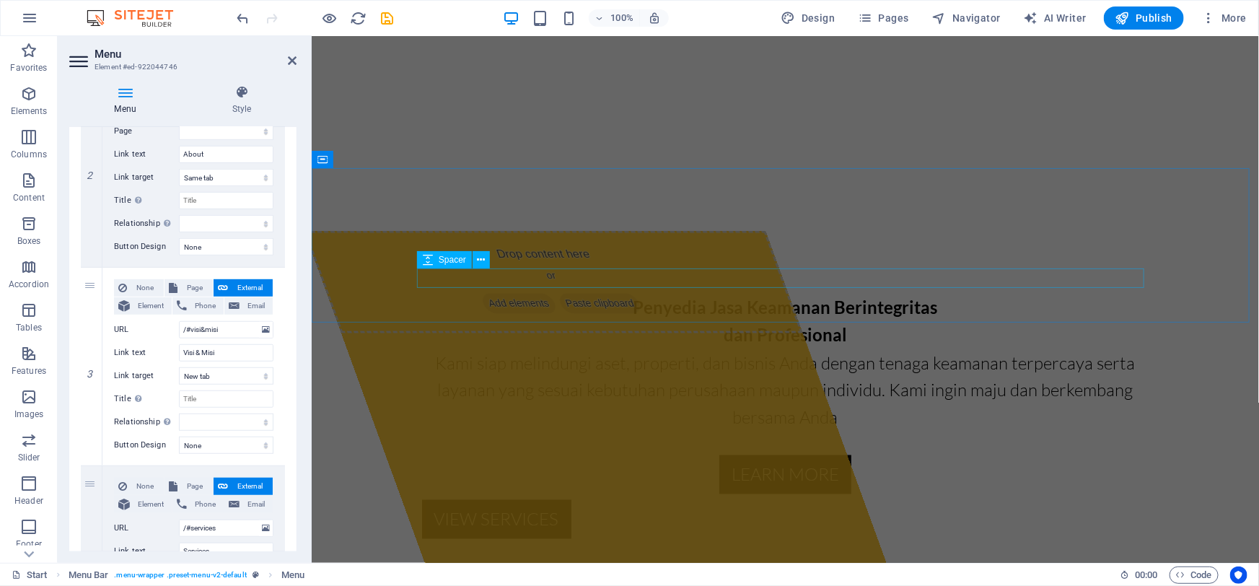
scroll to position [1049, 0]
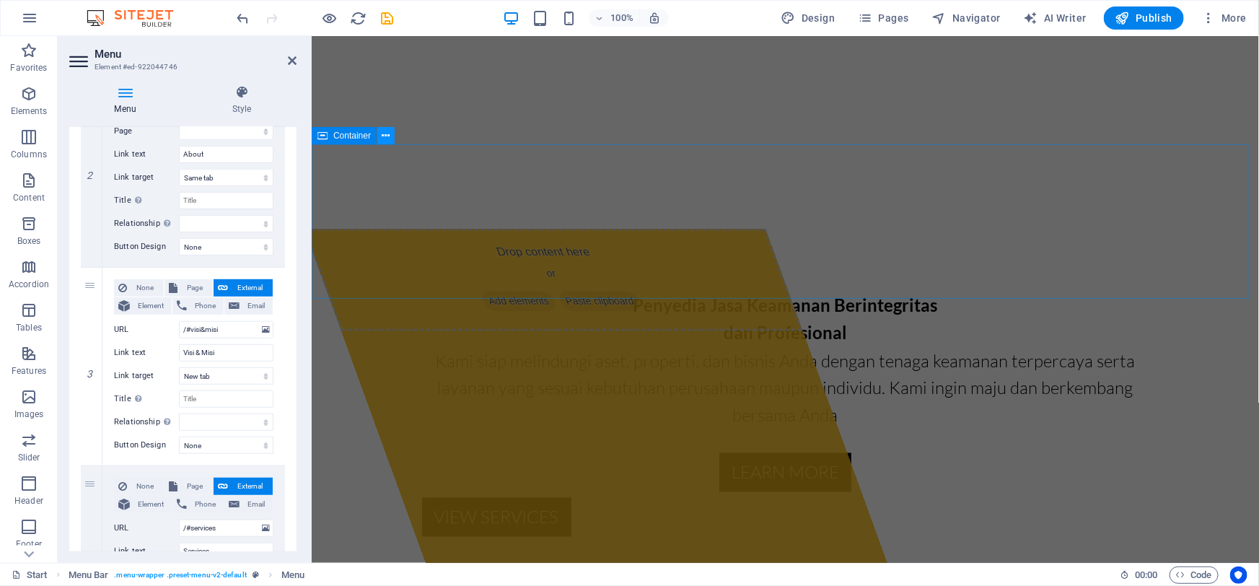
click at [387, 139] on icon at bounding box center [386, 135] width 8 height 15
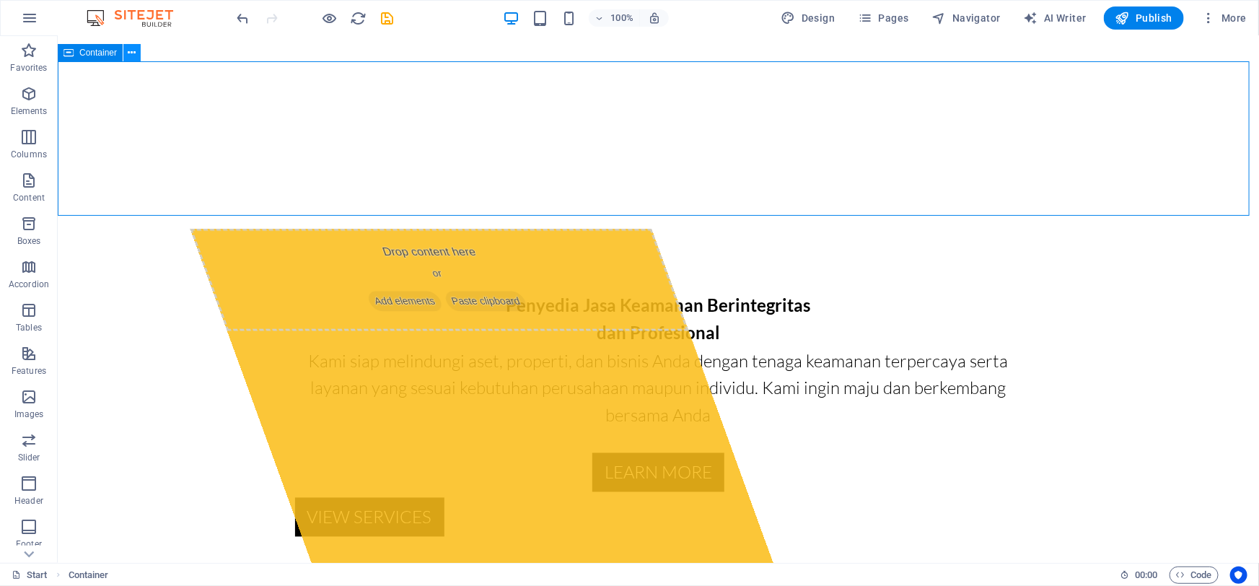
click at [128, 58] on icon at bounding box center [132, 52] width 8 height 15
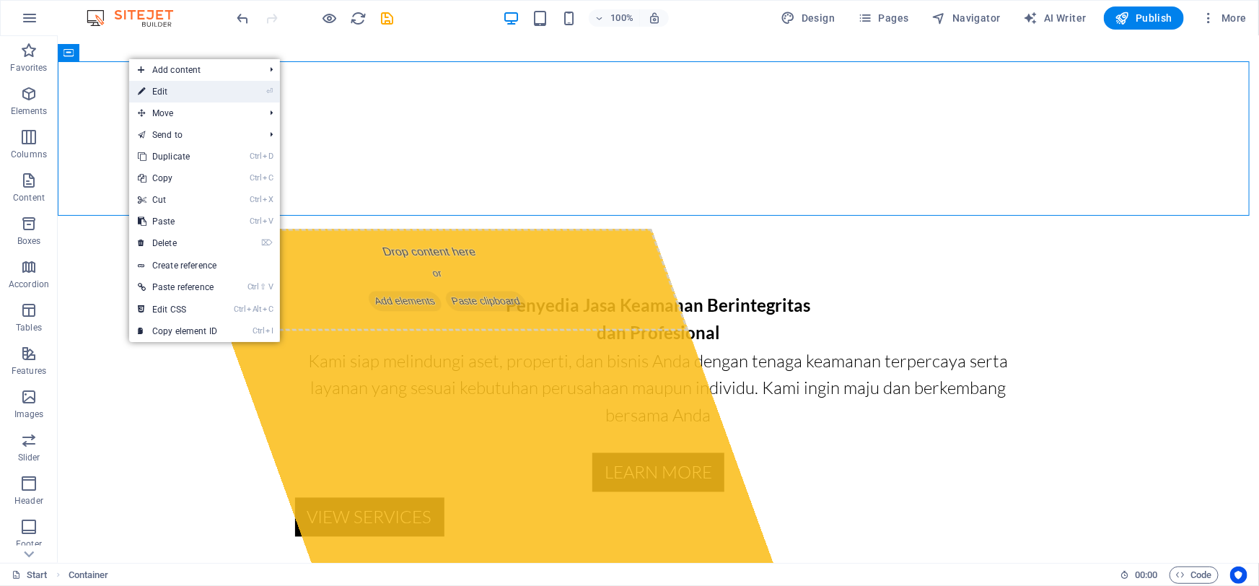
click at [159, 87] on link "⏎ Edit" at bounding box center [177, 92] width 97 height 22
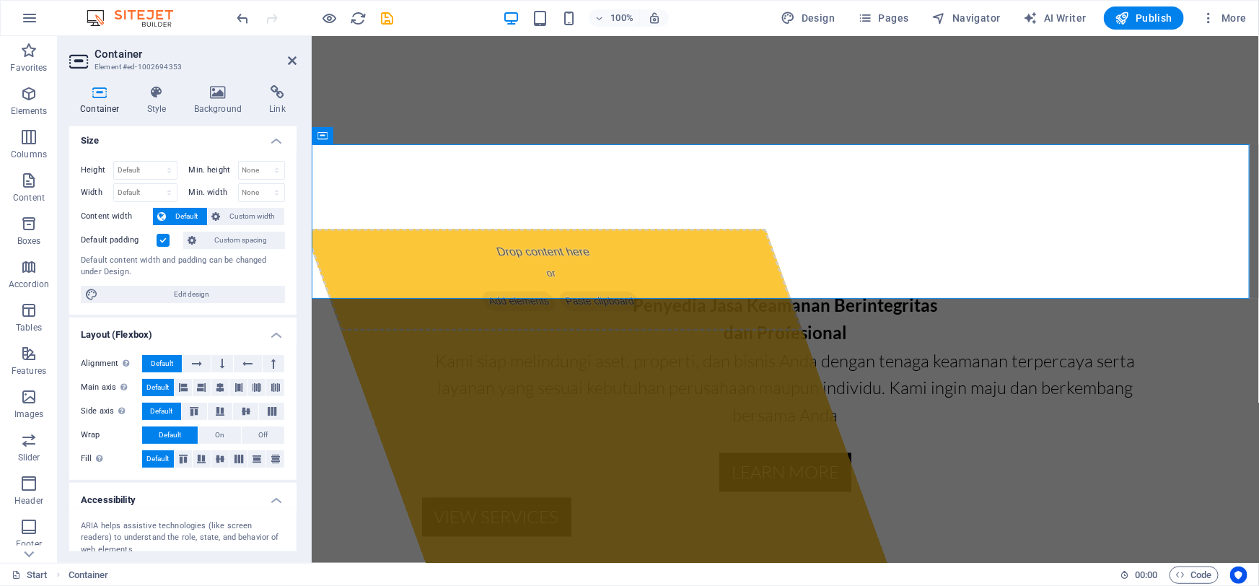
scroll to position [0, 0]
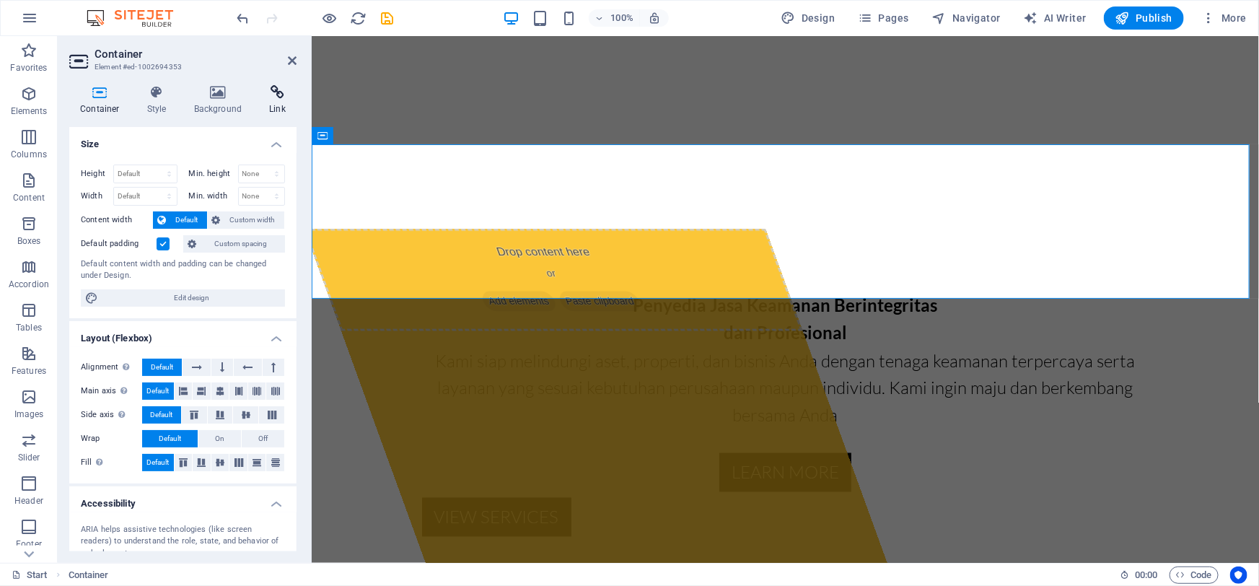
click at [267, 94] on icon at bounding box center [277, 92] width 38 height 14
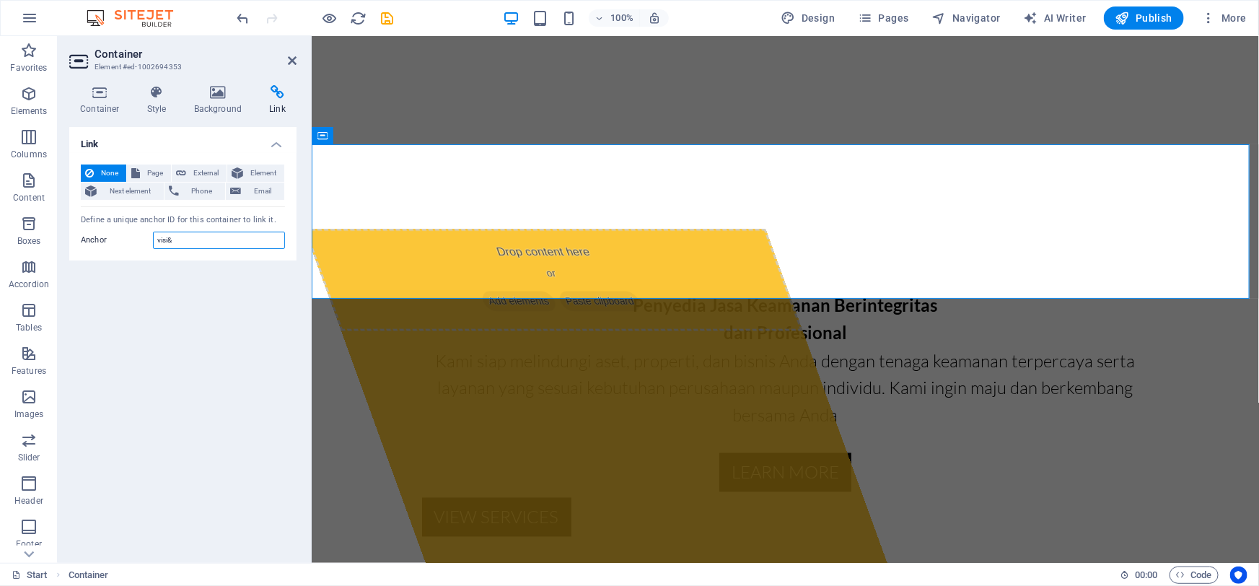
click at [193, 243] on input "visi&" at bounding box center [219, 240] width 132 height 17
type input "visi&misi"
click at [91, 107] on h4 "Container" at bounding box center [102, 100] width 67 height 30
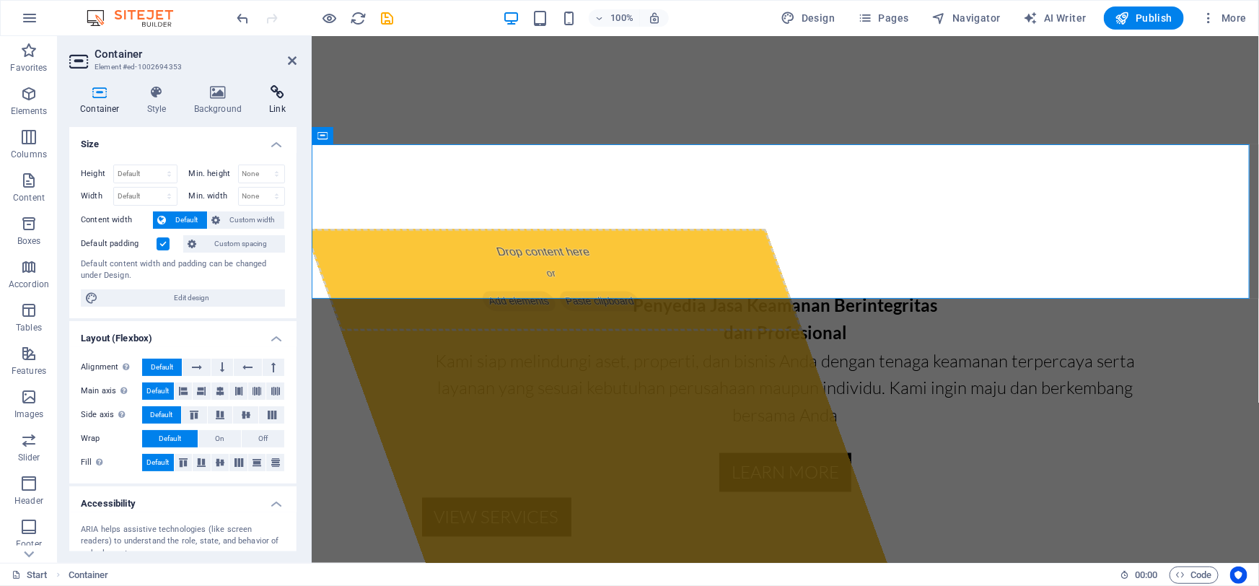
click at [273, 95] on icon at bounding box center [277, 92] width 38 height 14
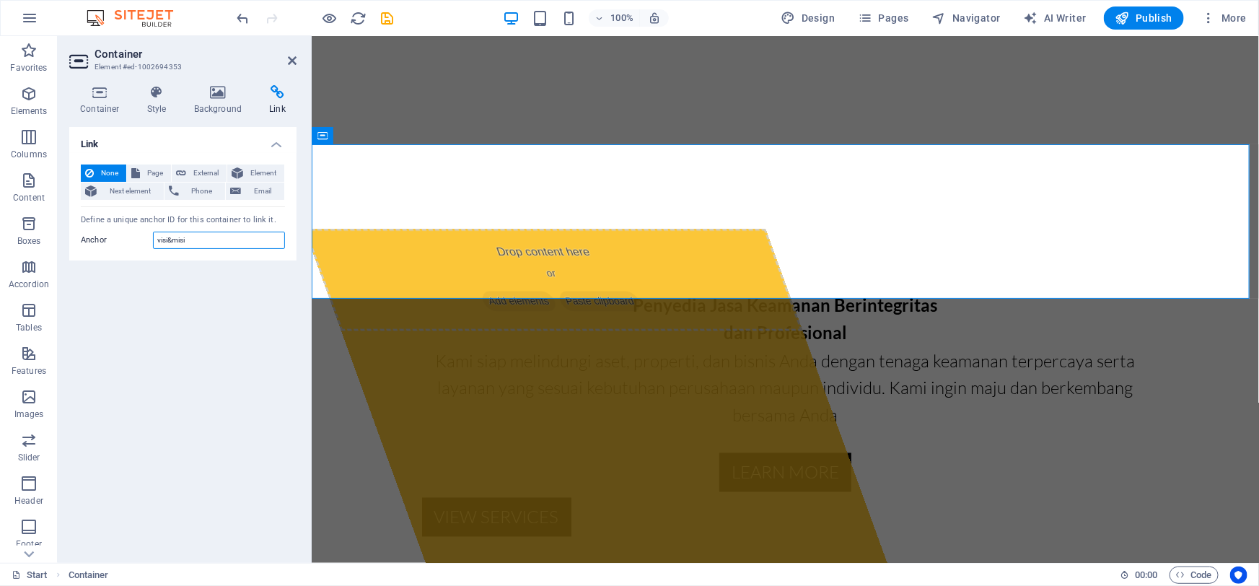
click at [203, 244] on input "visi&misi" at bounding box center [219, 240] width 132 height 17
click at [152, 172] on span "Page" at bounding box center [155, 173] width 22 height 17
select select
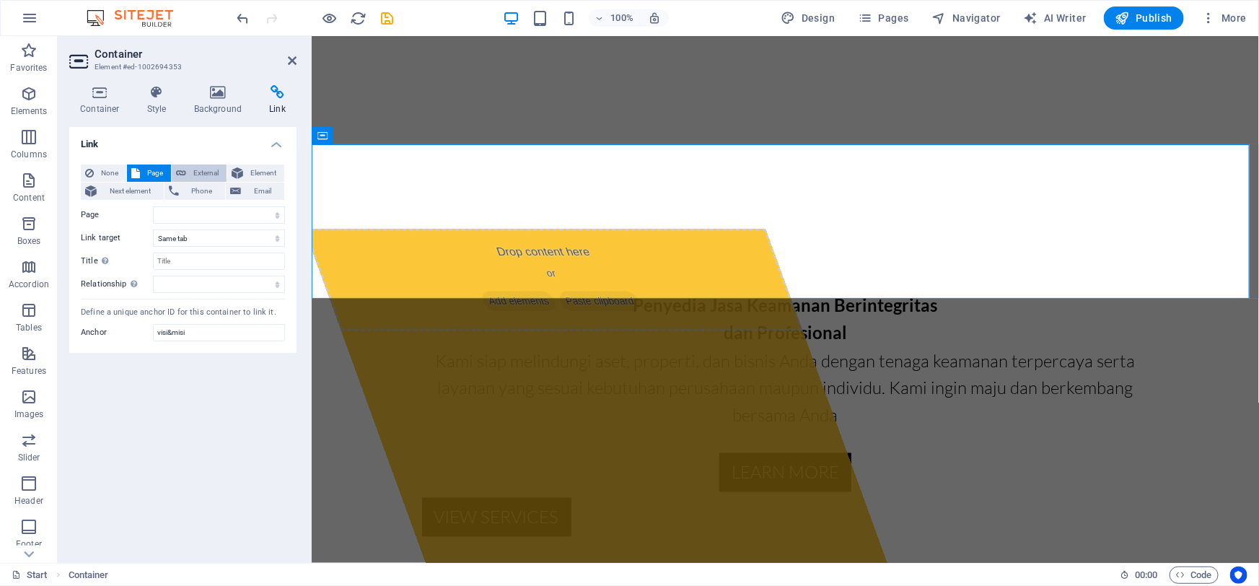
click at [199, 170] on span "External" at bounding box center [207, 173] width 32 height 17
select select "blank"
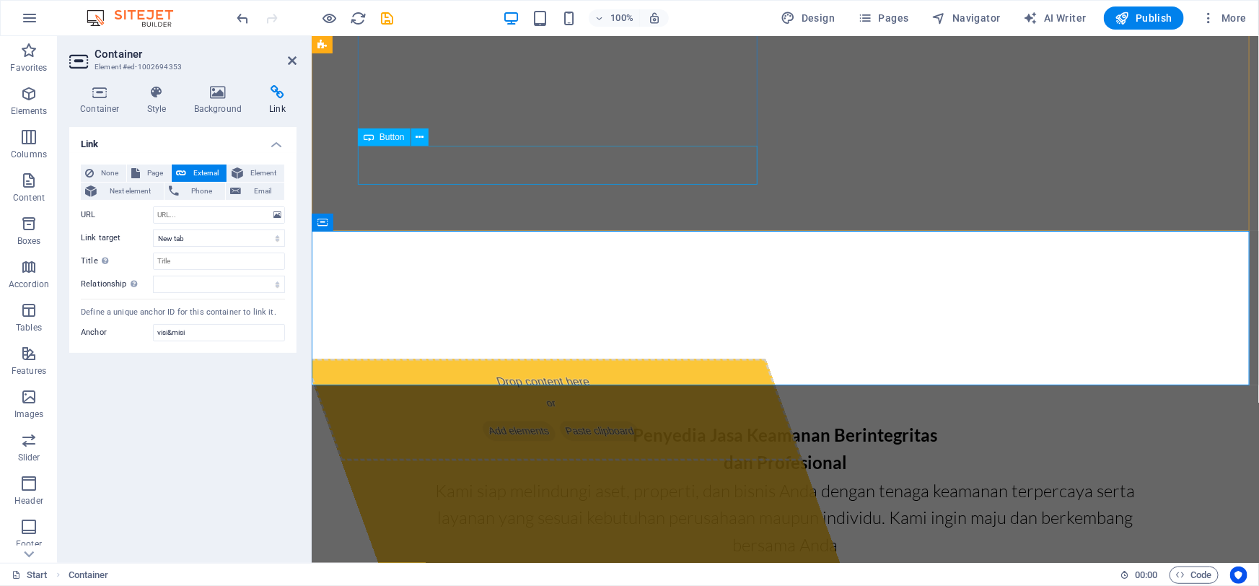
scroll to position [918, 0]
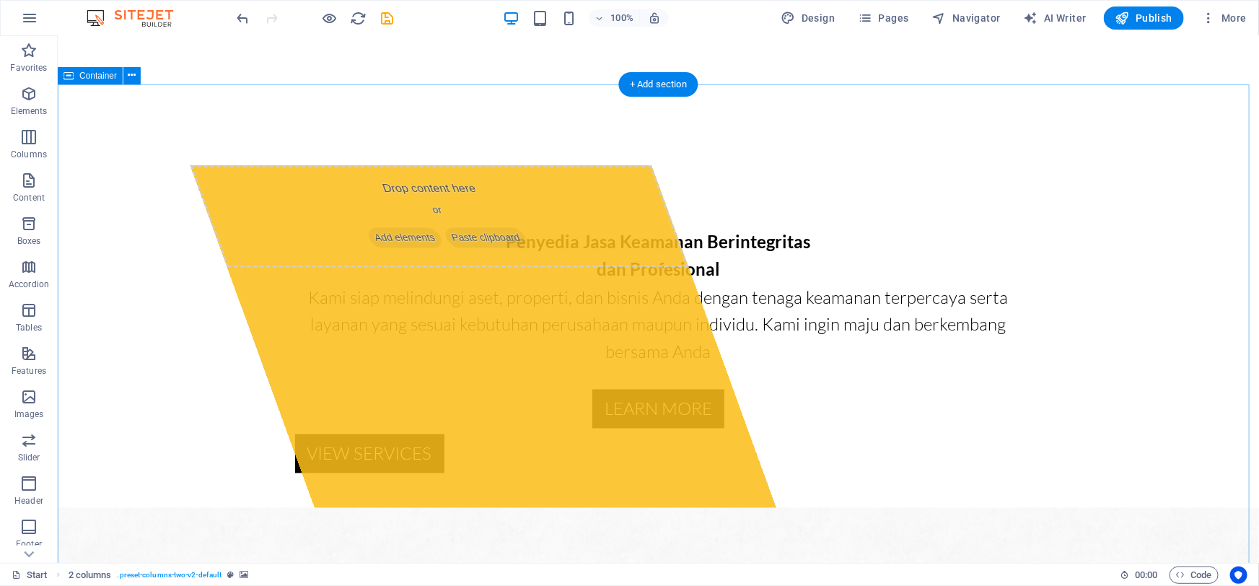
scroll to position [1181, 0]
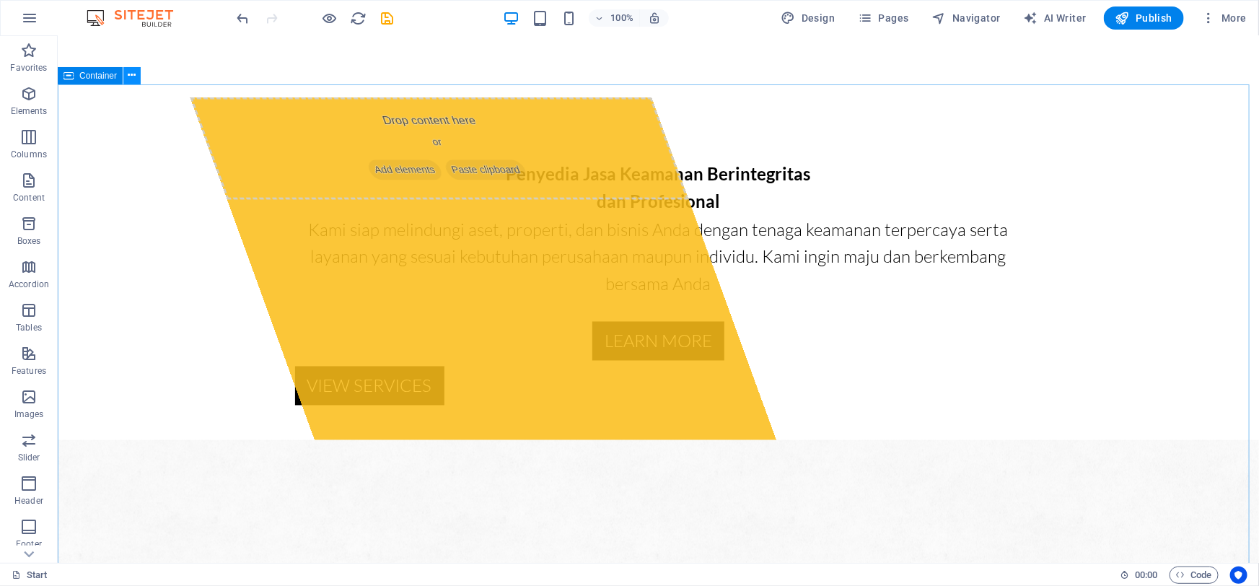
click at [127, 75] on button at bounding box center [131, 75] width 17 height 17
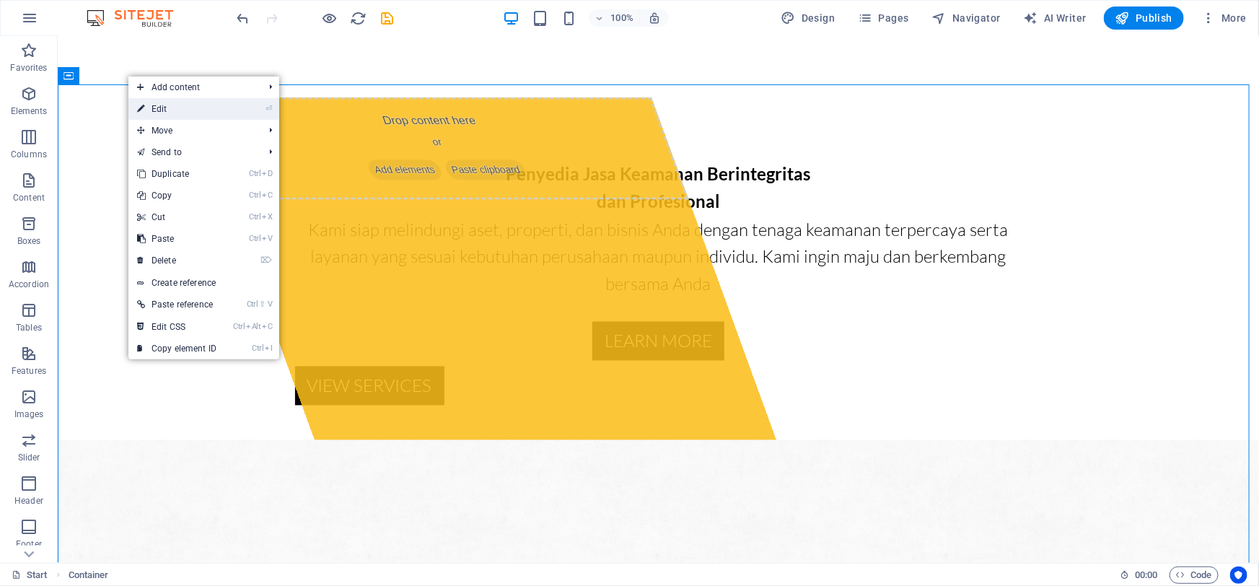
click at [157, 108] on link "⏎ Edit" at bounding box center [176, 109] width 97 height 22
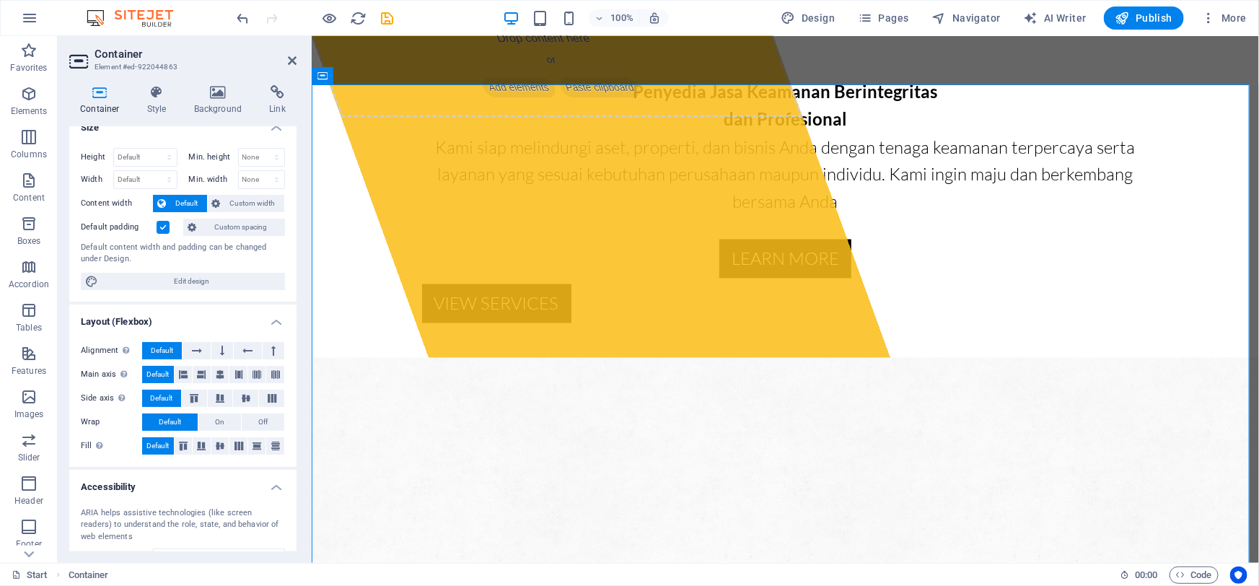
scroll to position [0, 0]
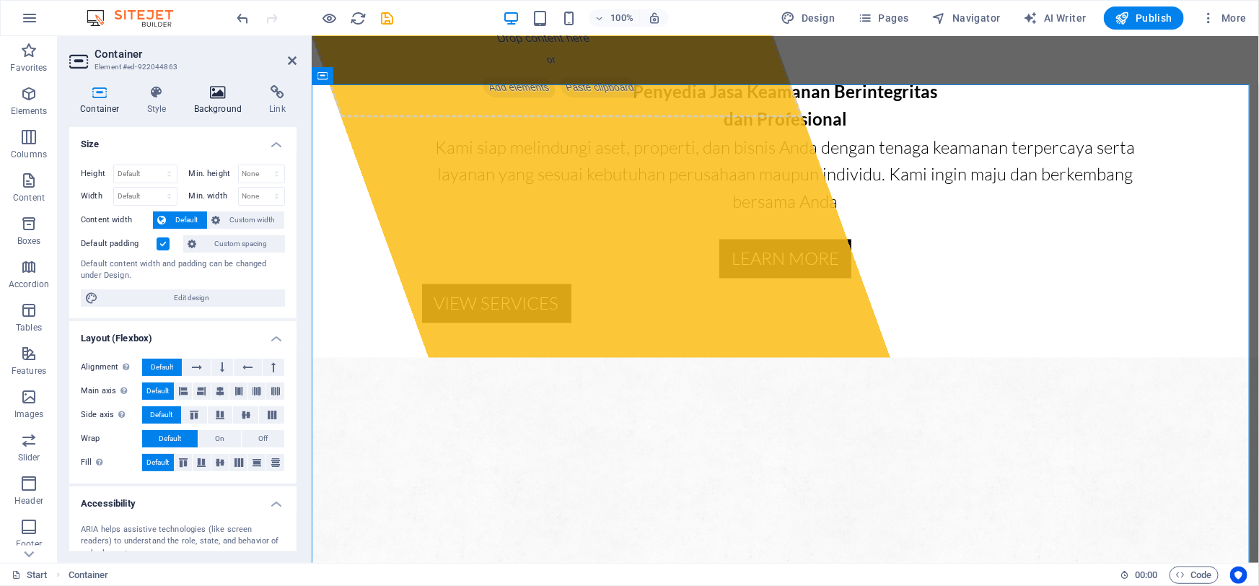
click at [201, 102] on h4 "Background" at bounding box center [221, 100] width 76 height 30
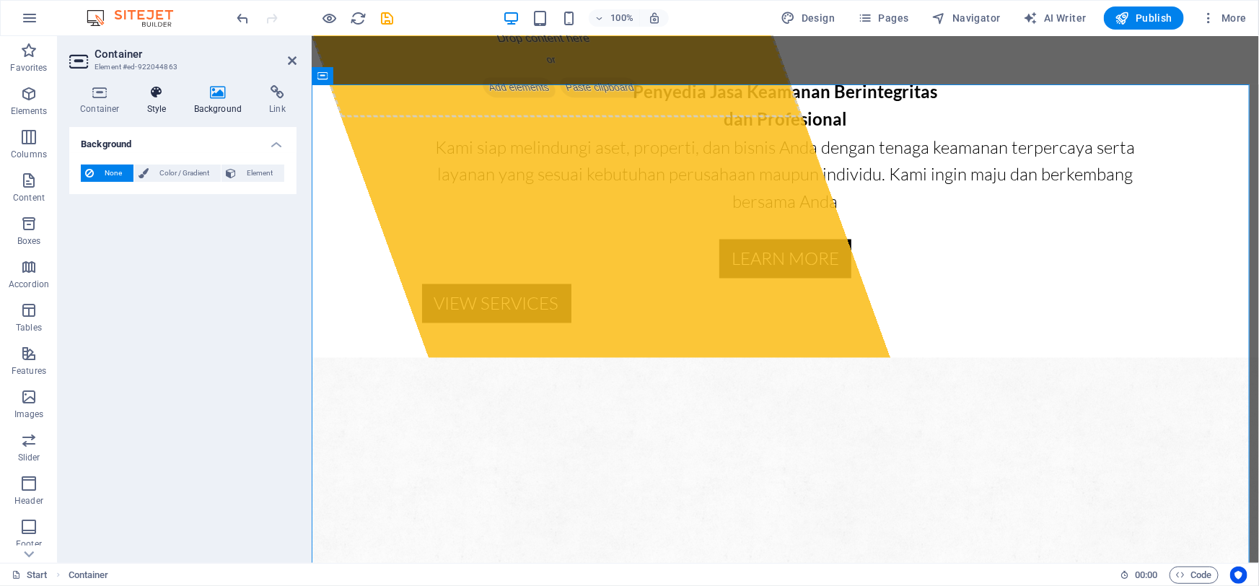
click at [157, 97] on icon at bounding box center [156, 92] width 41 height 14
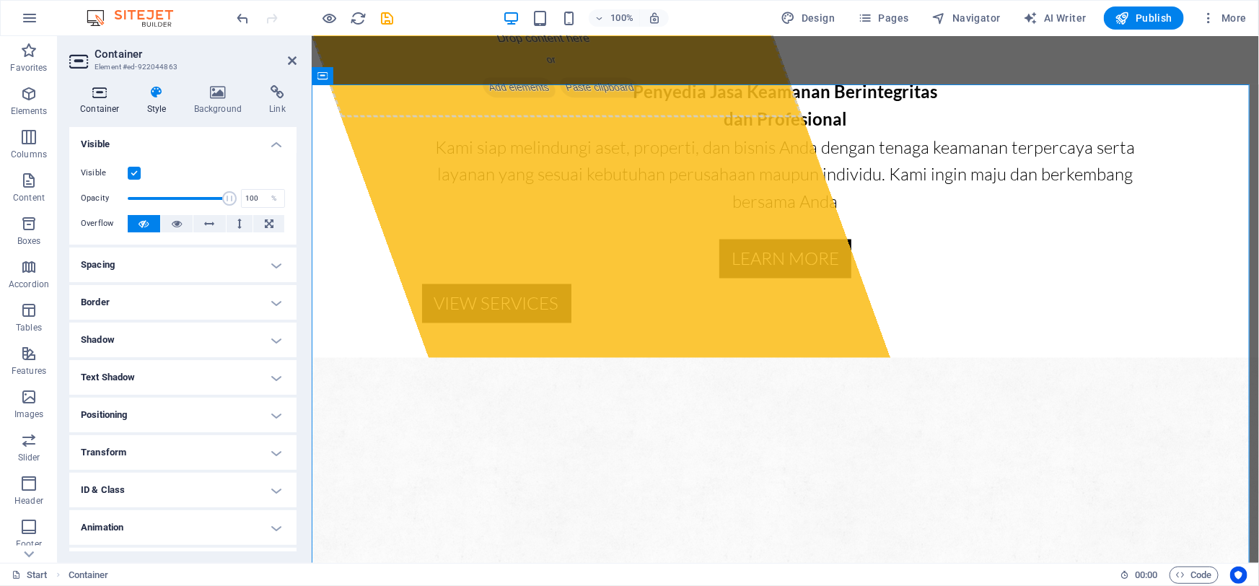
click at [103, 97] on icon at bounding box center [99, 92] width 61 height 14
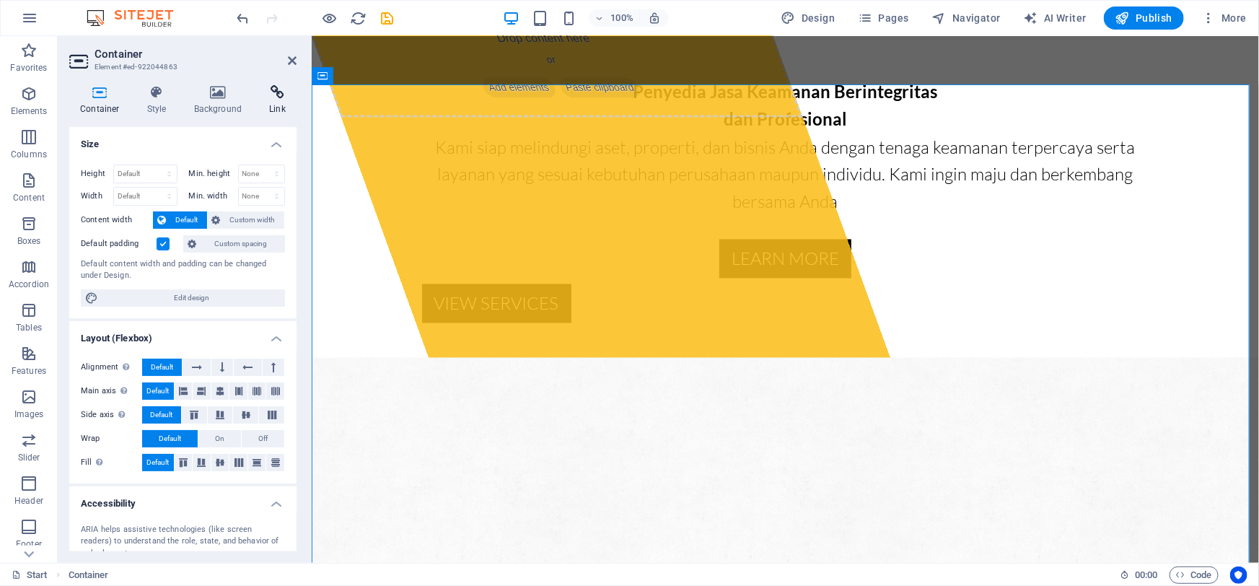
click at [281, 98] on icon at bounding box center [277, 92] width 38 height 14
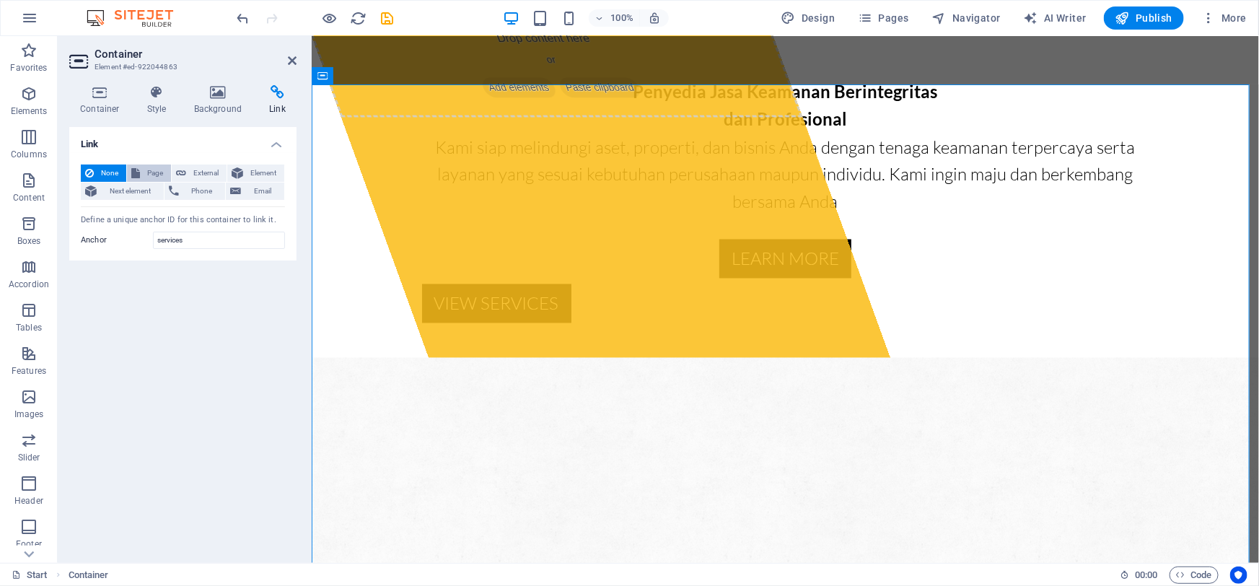
click at [137, 172] on icon at bounding box center [135, 173] width 9 height 17
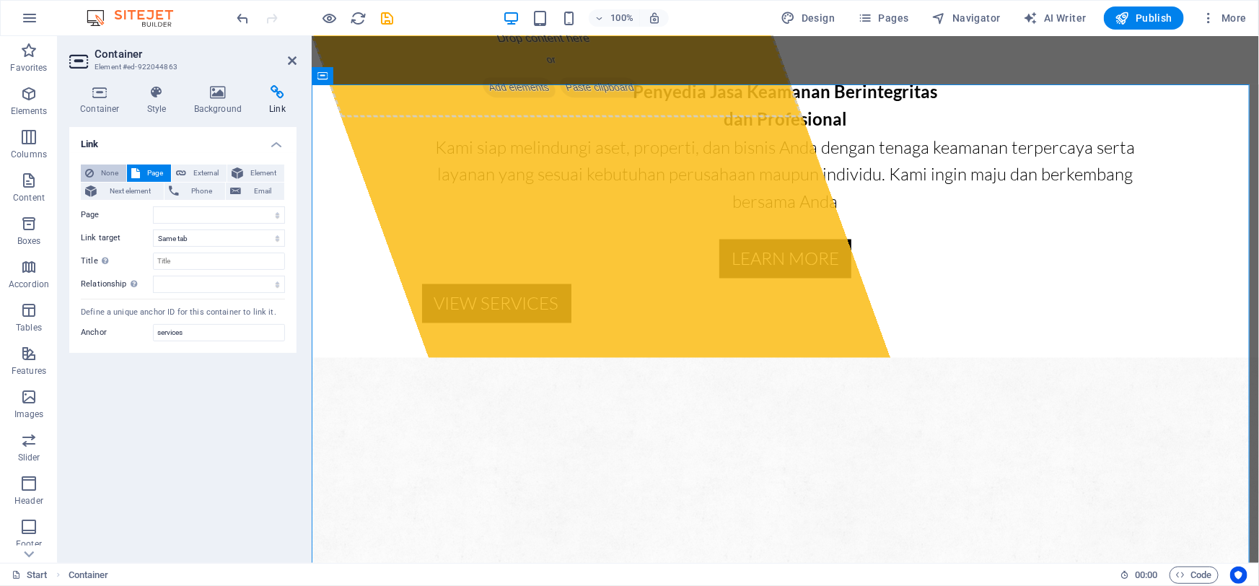
click at [86, 172] on icon at bounding box center [89, 173] width 9 height 17
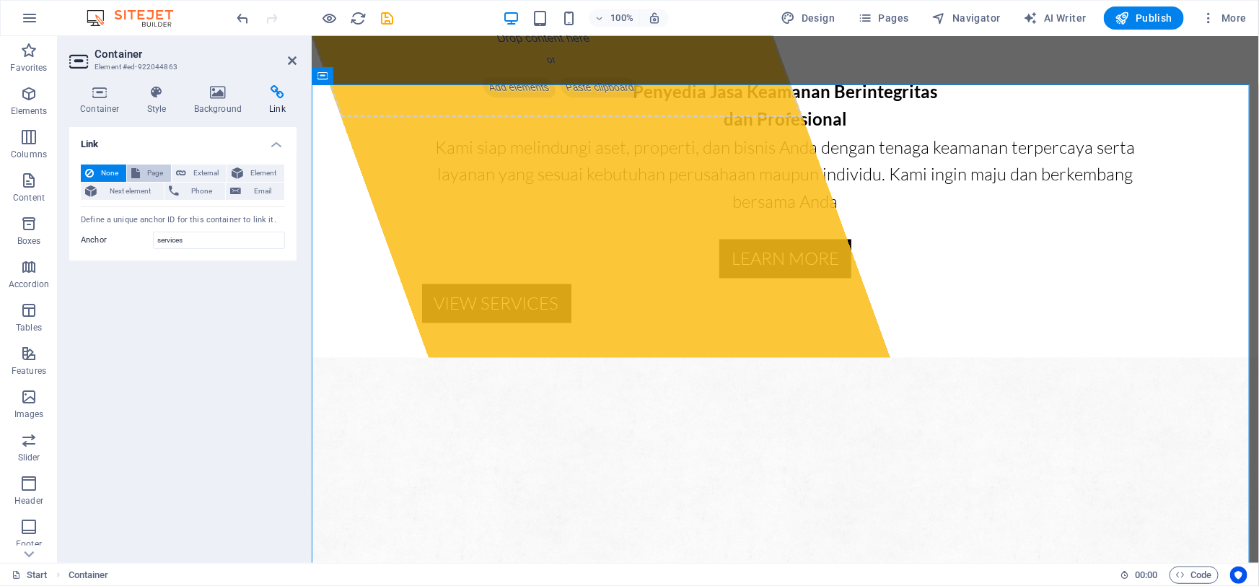
click at [149, 172] on span "Page" at bounding box center [155, 173] width 22 height 17
select select
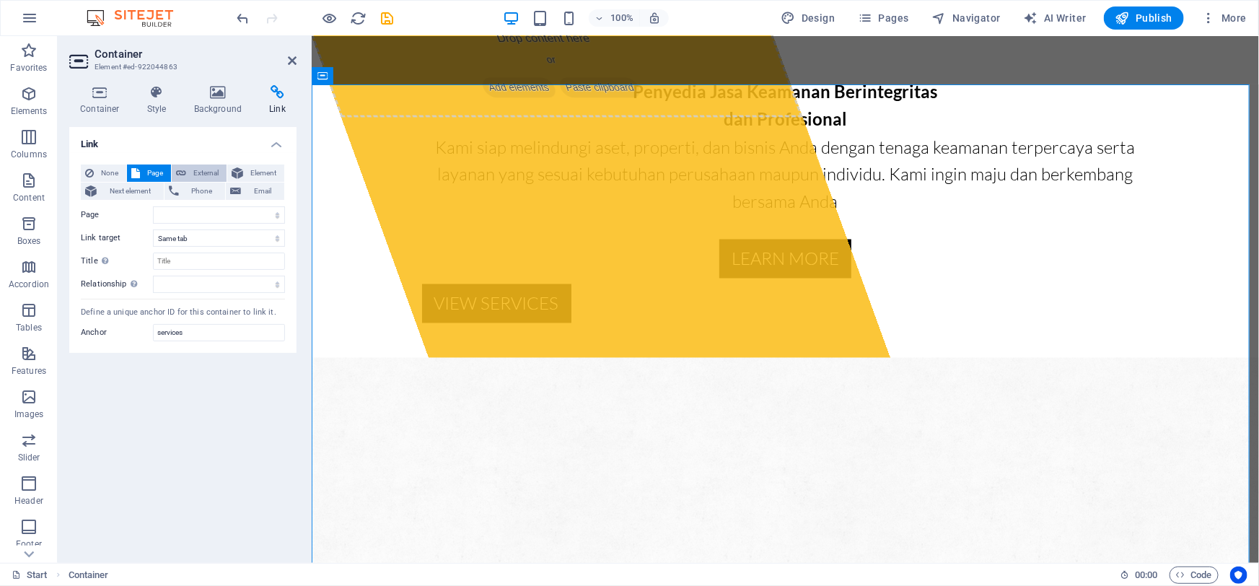
click at [191, 171] on span "External" at bounding box center [207, 173] width 32 height 17
select select "blank"
click at [256, 172] on span "Element" at bounding box center [264, 173] width 32 height 17
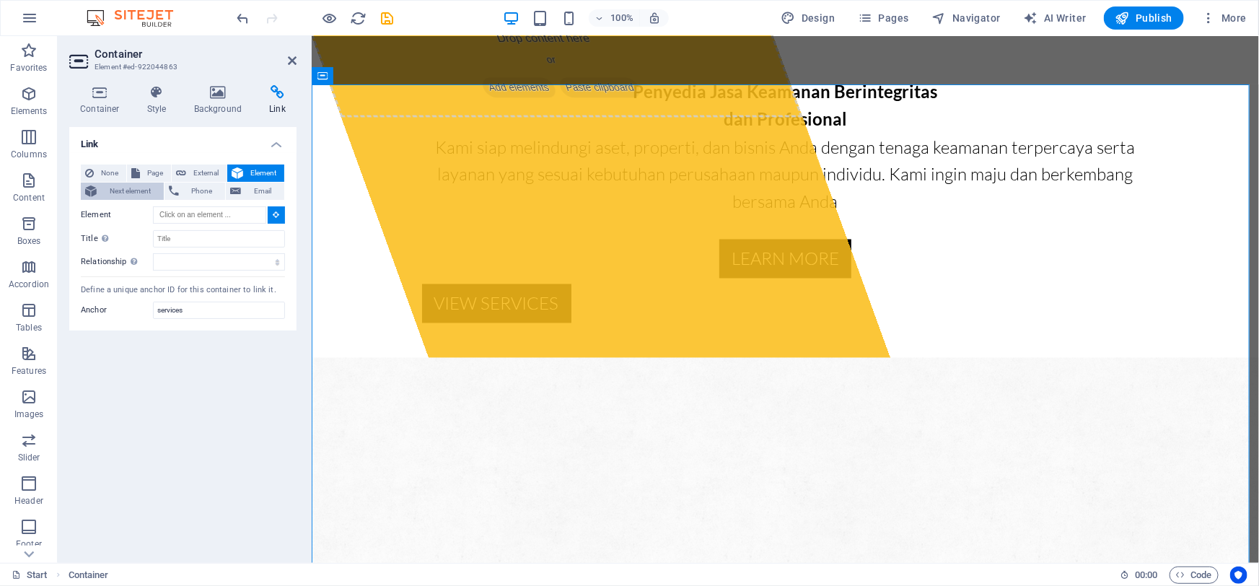
click at [111, 192] on span "Next element" at bounding box center [130, 191] width 58 height 17
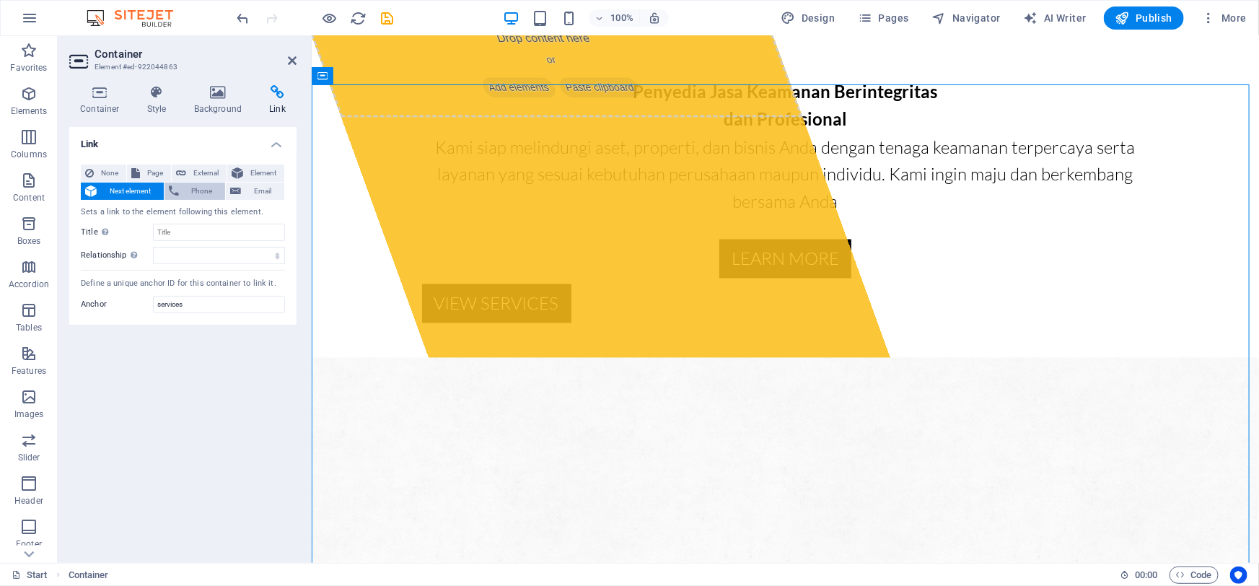
click at [178, 192] on icon at bounding box center [174, 191] width 10 height 17
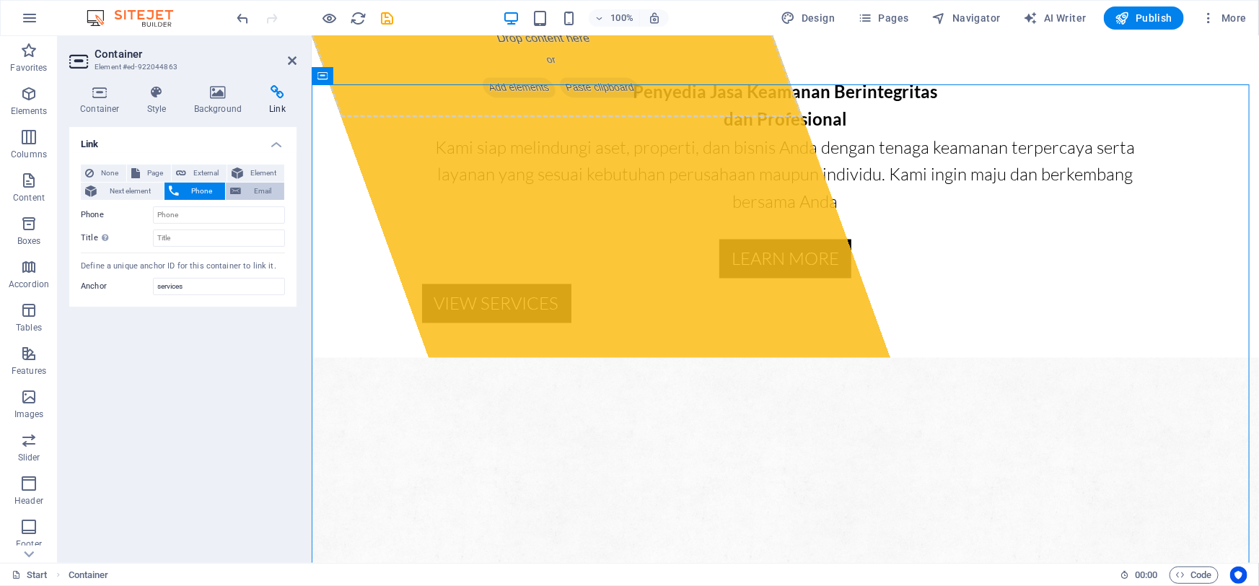
click at [255, 192] on span "Email" at bounding box center [262, 191] width 35 height 17
click at [116, 192] on span "Next element" at bounding box center [130, 191] width 58 height 17
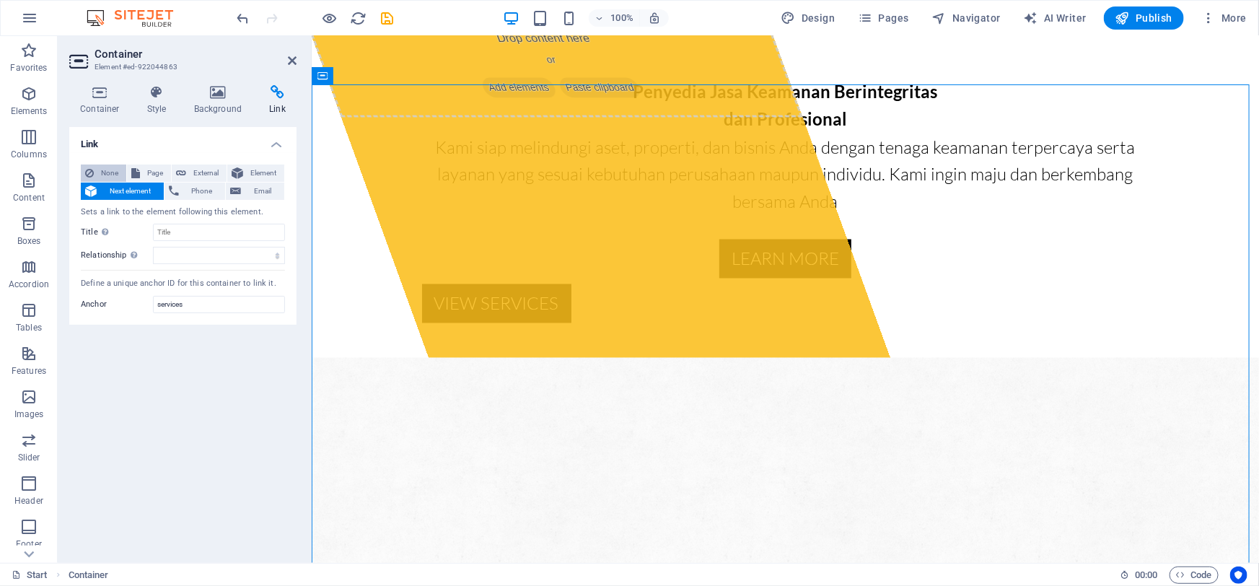
click at [113, 180] on span "None" at bounding box center [110, 173] width 24 height 17
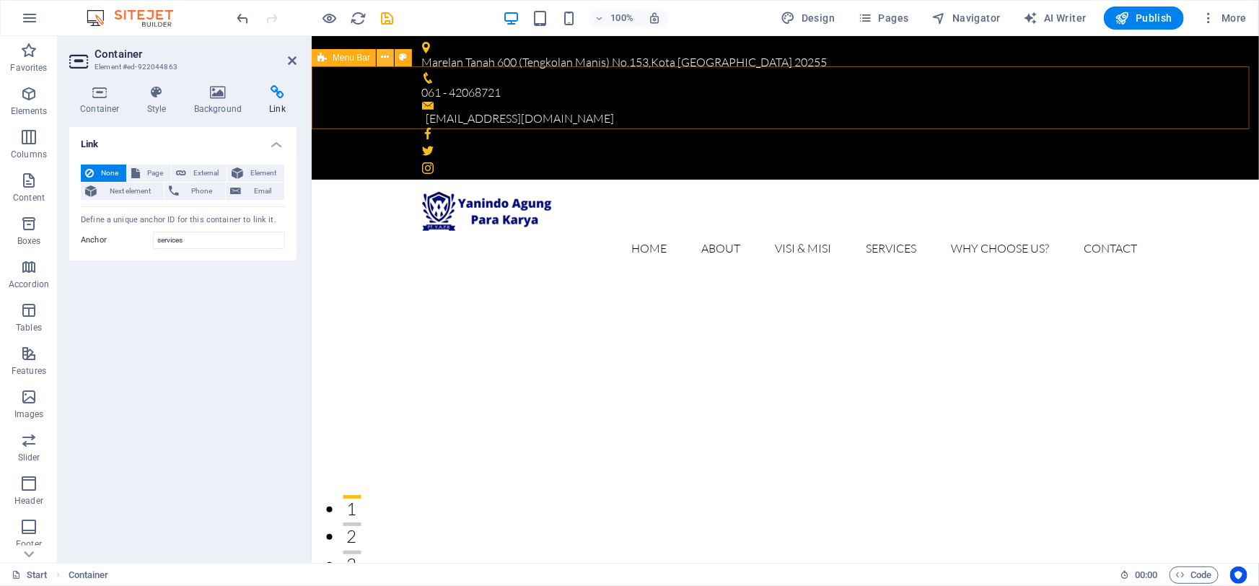
click at [383, 61] on icon at bounding box center [386, 57] width 8 height 15
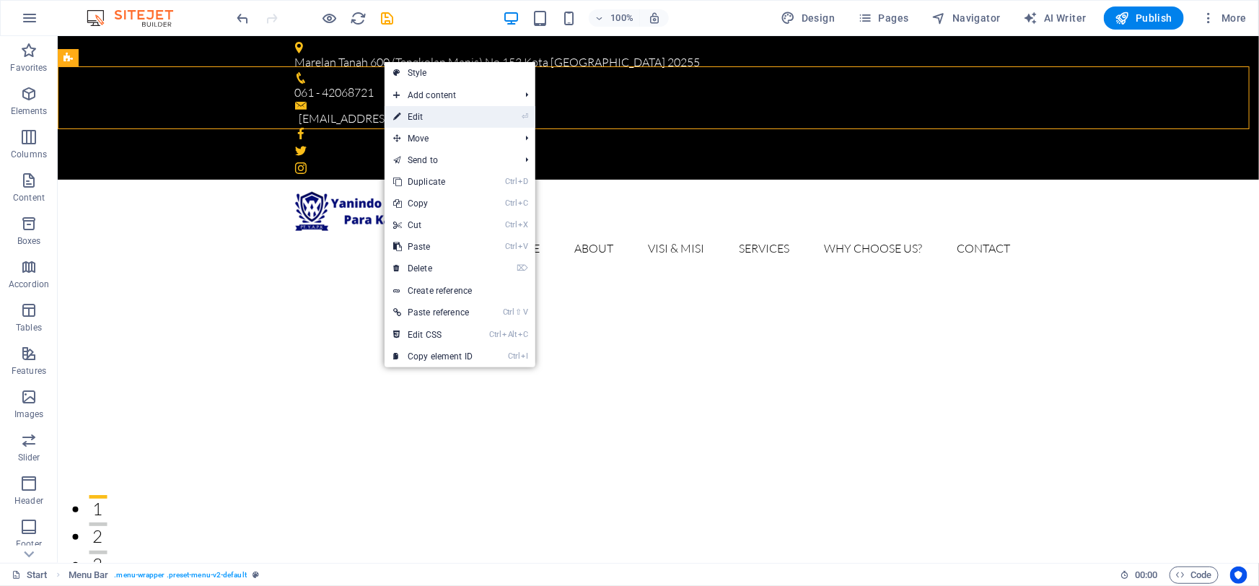
drag, startPoint x: 419, startPoint y: 113, endPoint x: 223, endPoint y: 136, distance: 196.9
click at [419, 113] on link "⏎ Edit" at bounding box center [433, 117] width 97 height 22
select select "header"
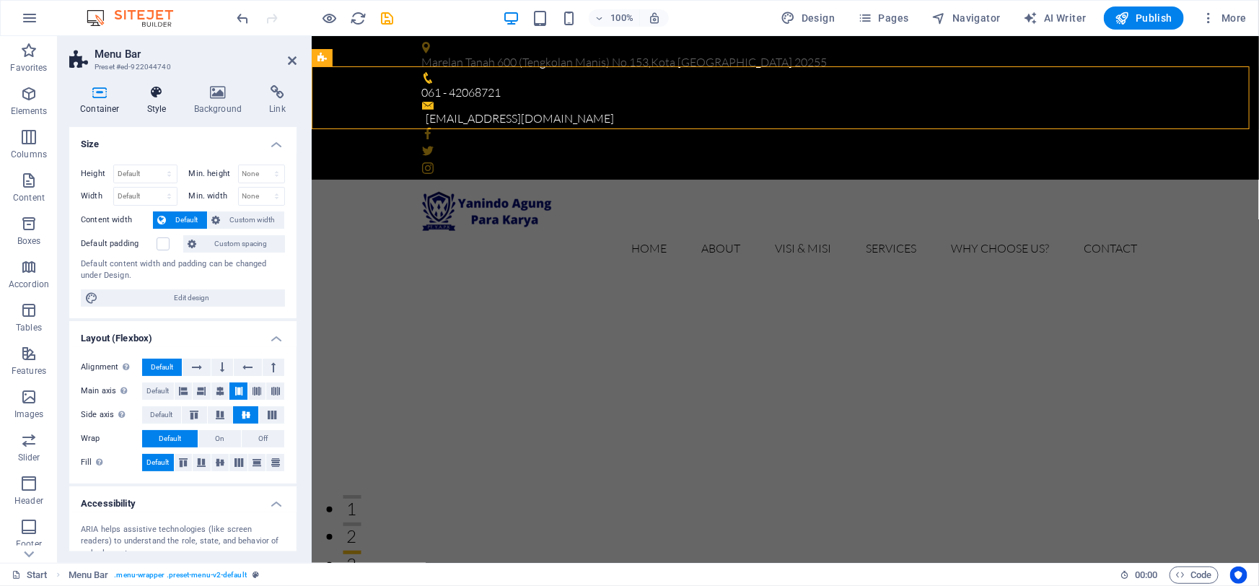
click at [152, 104] on h4 "Style" at bounding box center [159, 100] width 47 height 30
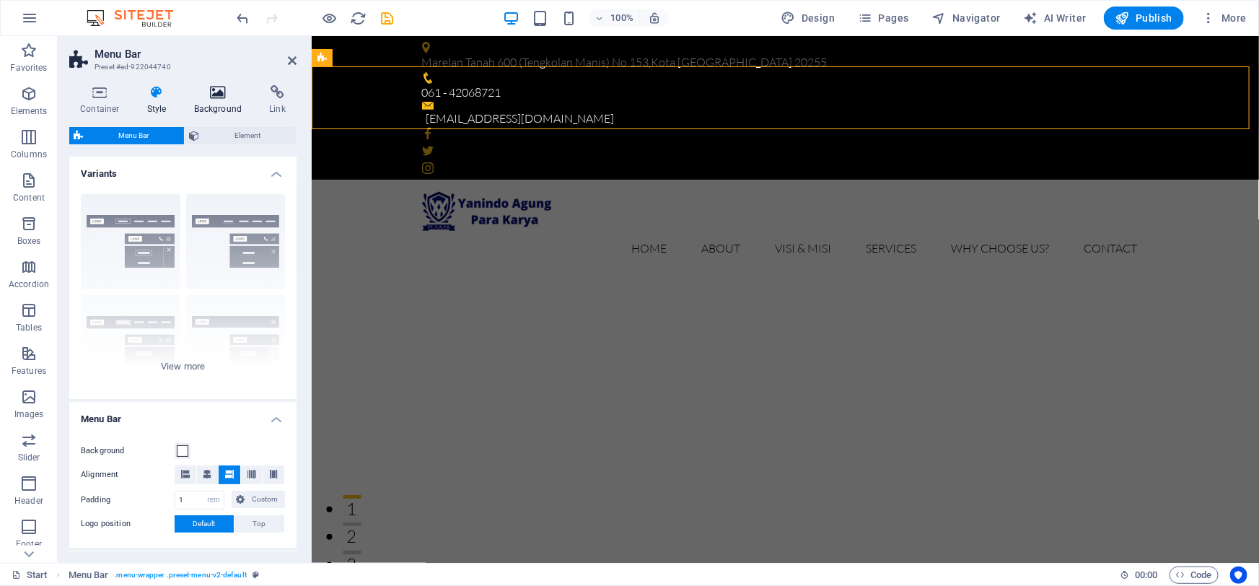
click at [217, 95] on icon at bounding box center [218, 92] width 70 height 14
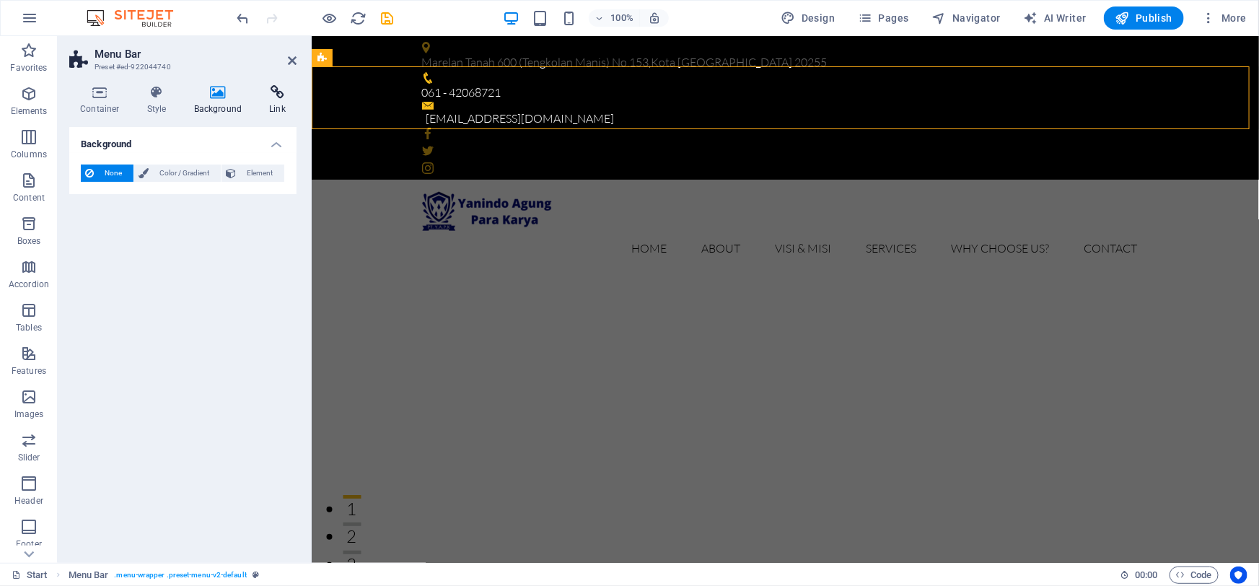
click at [276, 100] on h4 "Link" at bounding box center [277, 100] width 38 height 30
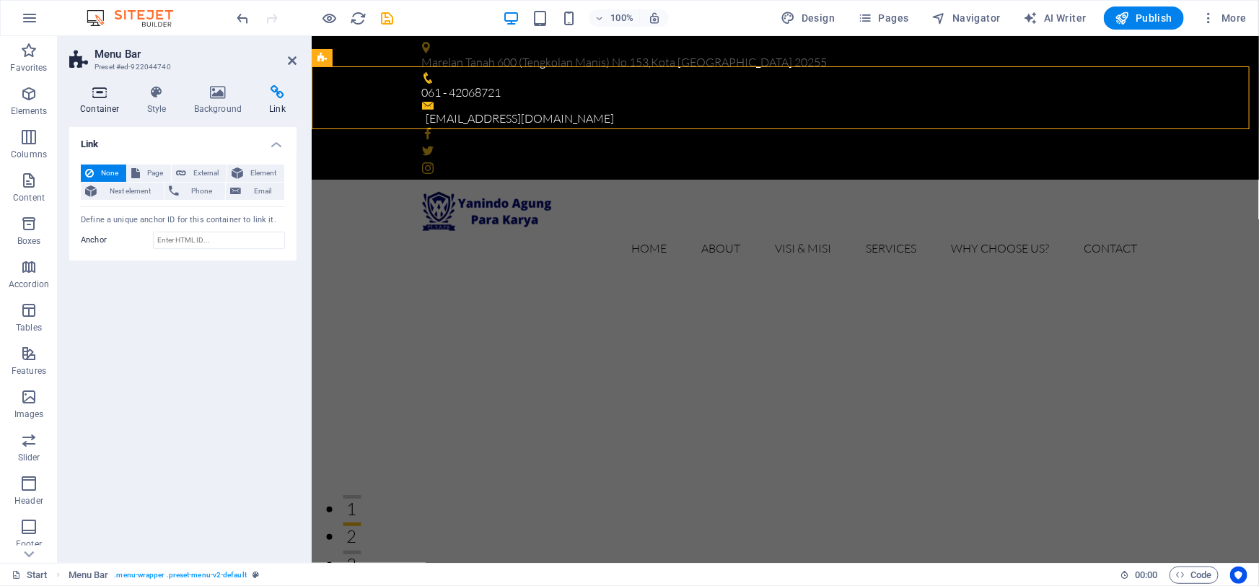
click at [101, 95] on icon at bounding box center [99, 92] width 61 height 14
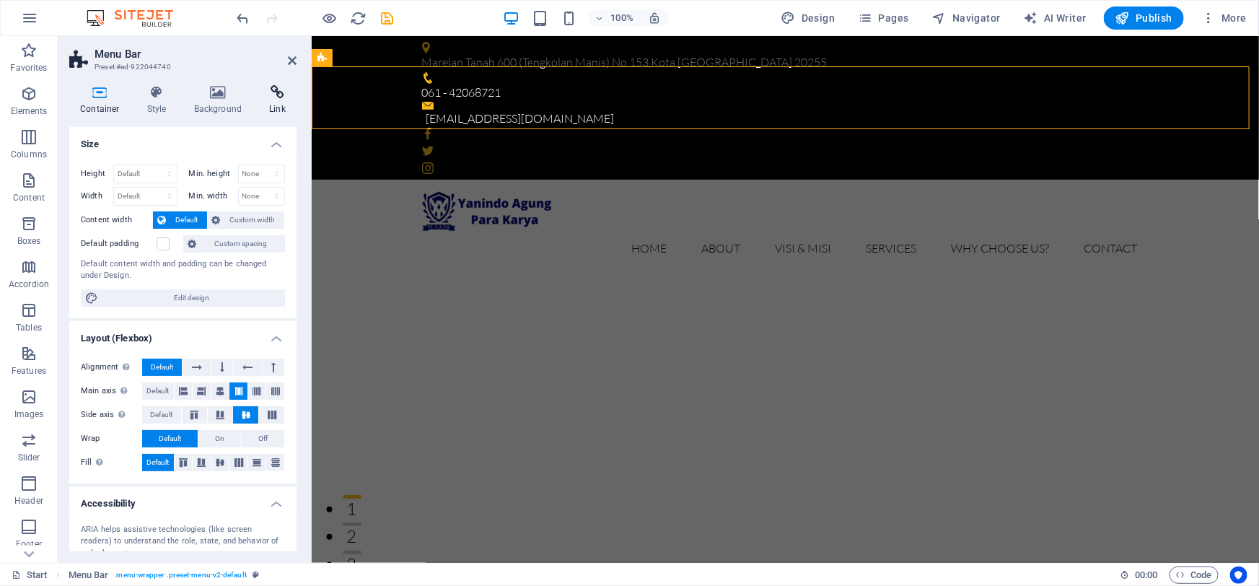
click at [275, 100] on h4 "Link" at bounding box center [277, 100] width 38 height 30
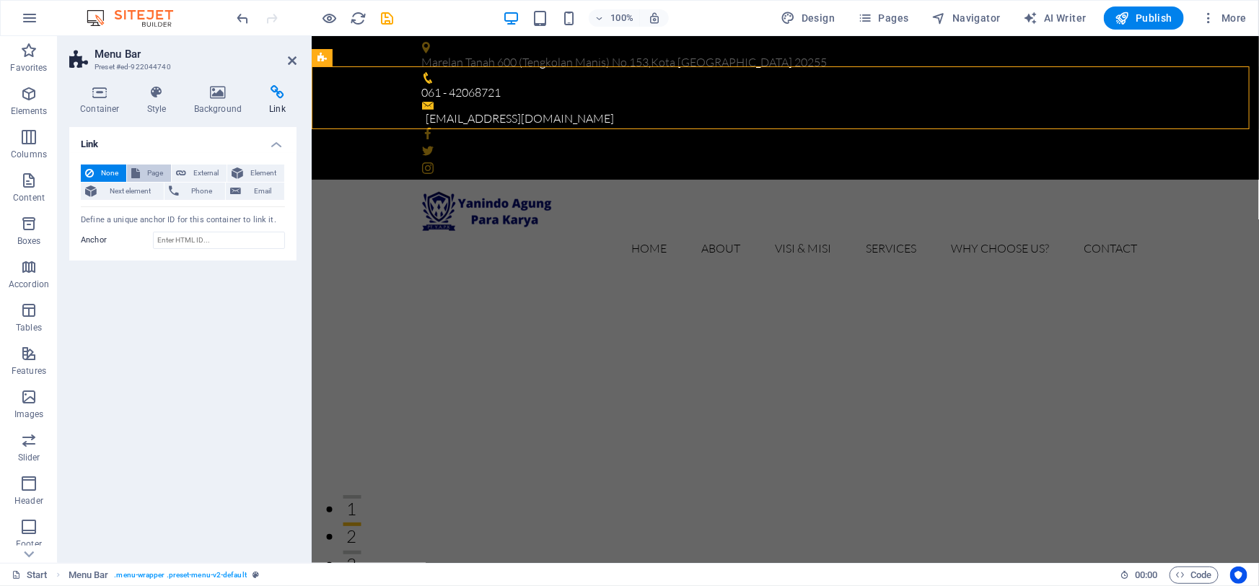
click at [141, 171] on button "Page" at bounding box center [149, 173] width 44 height 17
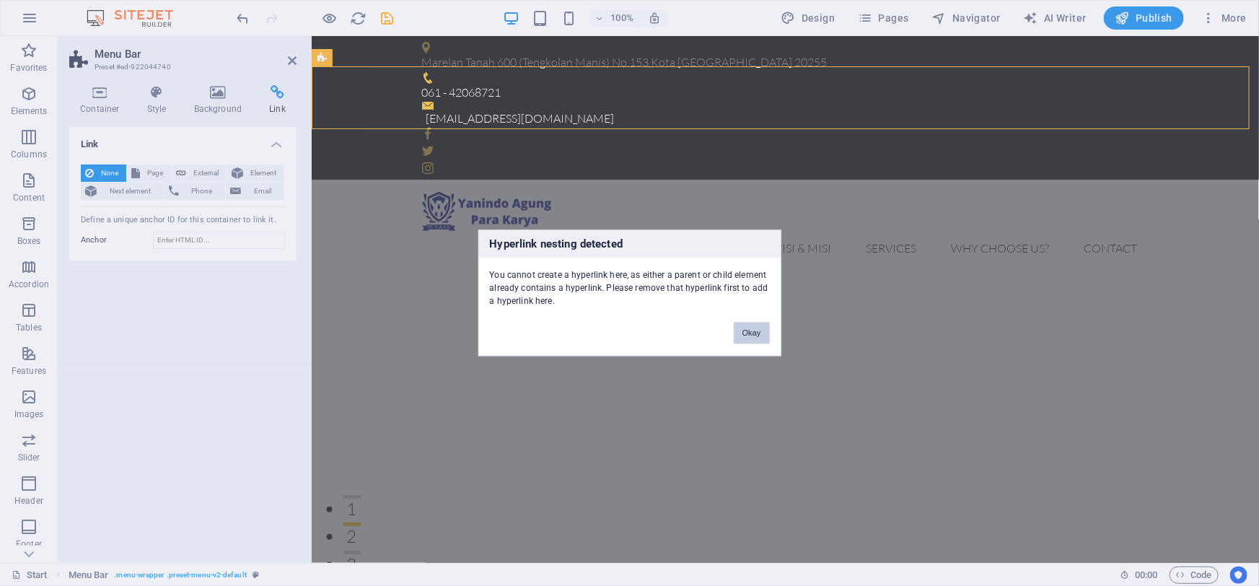
click at [747, 333] on button "Okay" at bounding box center [752, 334] width 36 height 22
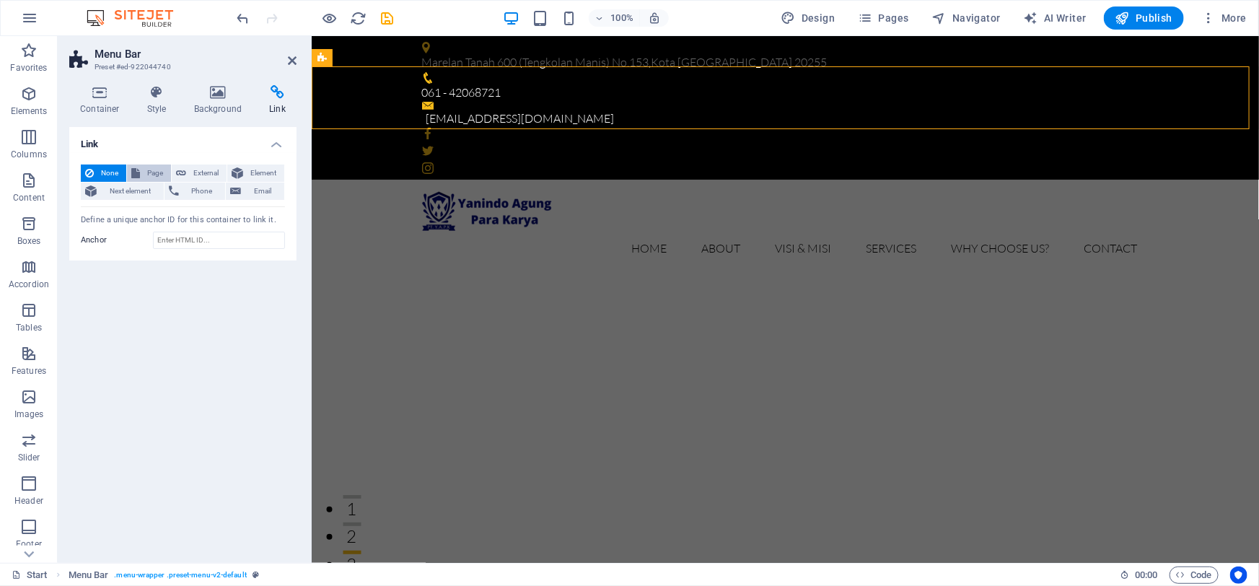
click at [159, 171] on span "Page" at bounding box center [155, 173] width 22 height 17
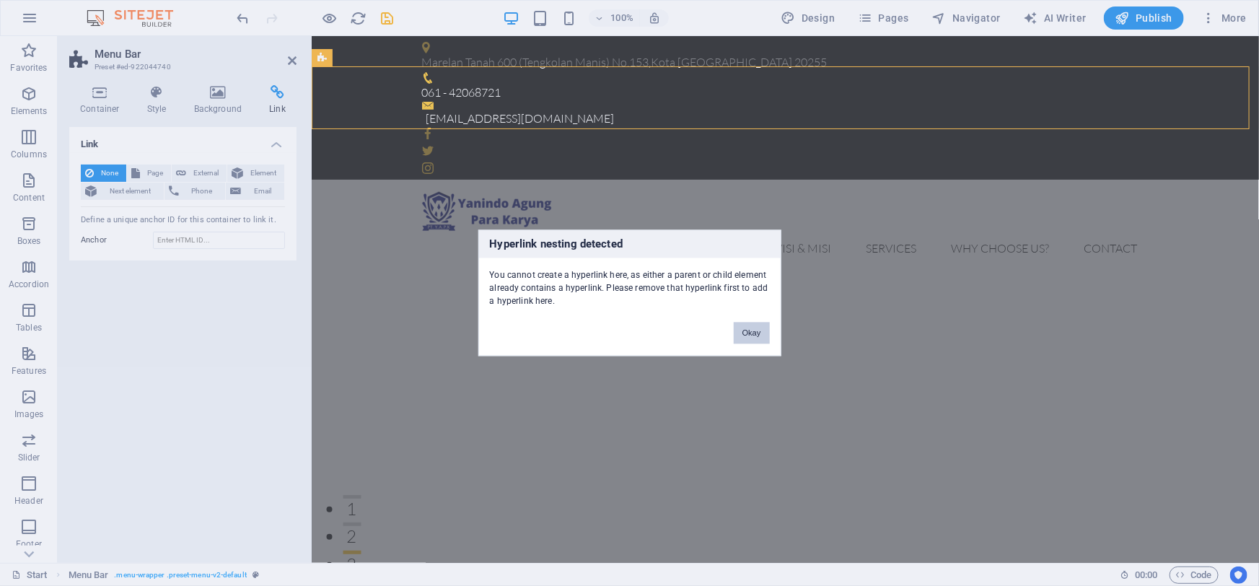
click at [742, 328] on button "Okay" at bounding box center [752, 334] width 36 height 22
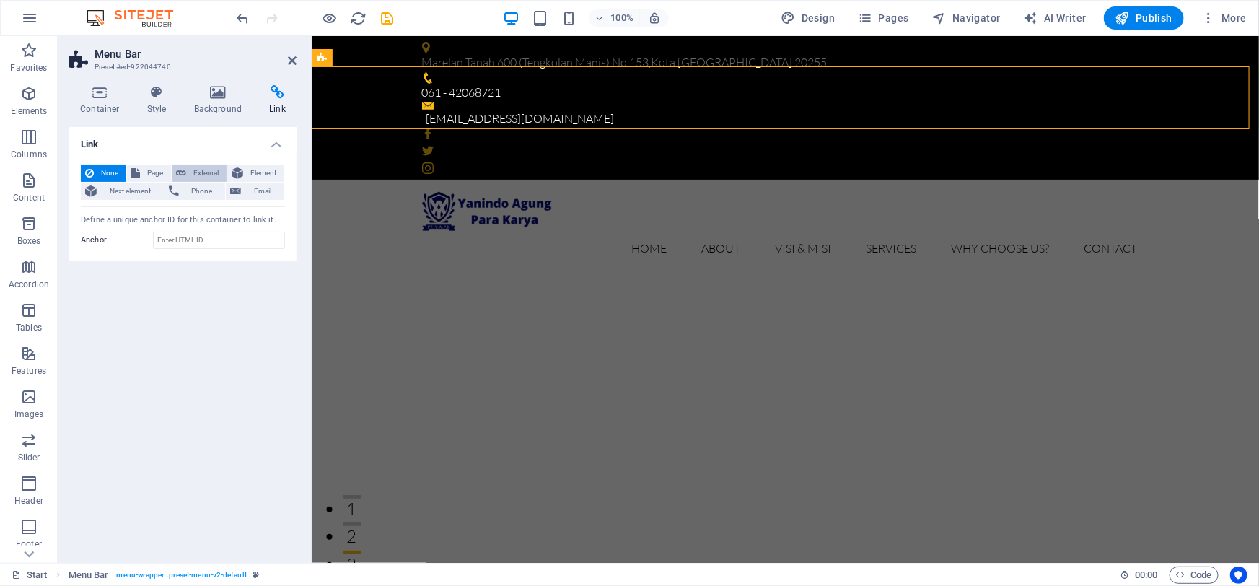
click at [201, 172] on span "External" at bounding box center [207, 173] width 32 height 17
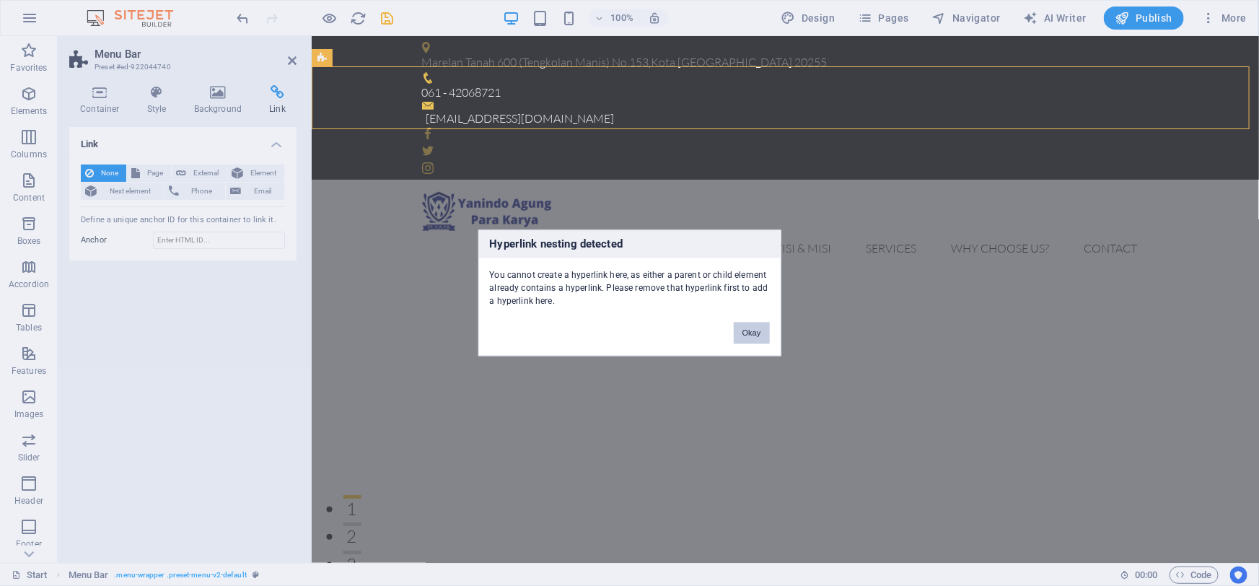
drag, startPoint x: 741, startPoint y: 339, endPoint x: 432, endPoint y: 299, distance: 312.2
click at [741, 339] on button "Okay" at bounding box center [752, 334] width 36 height 22
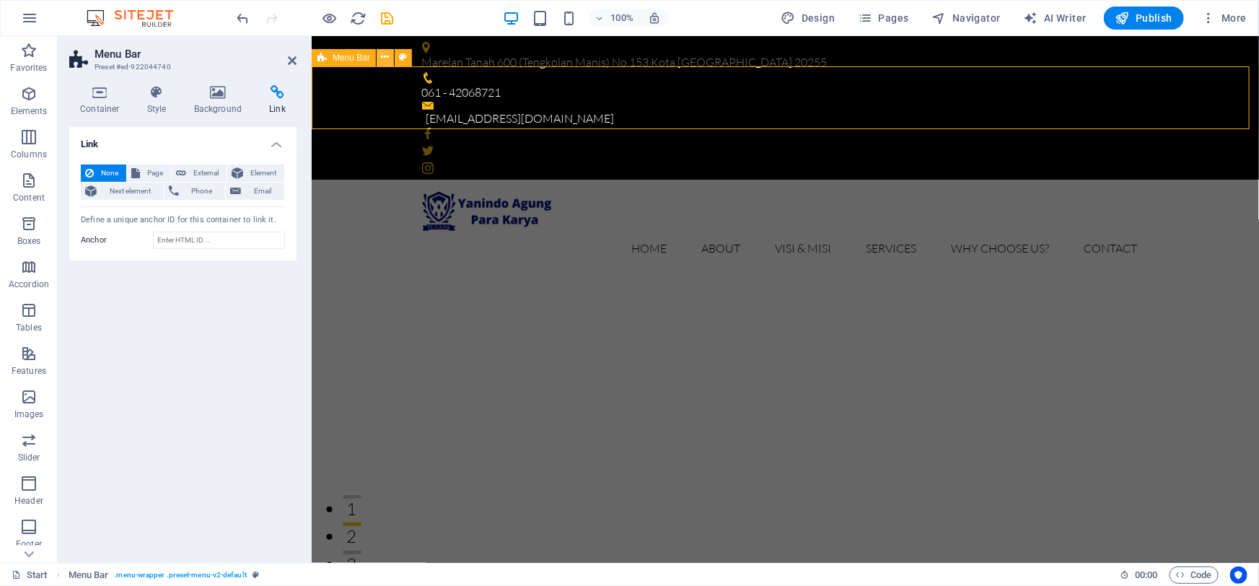
click at [382, 58] on icon at bounding box center [386, 57] width 8 height 15
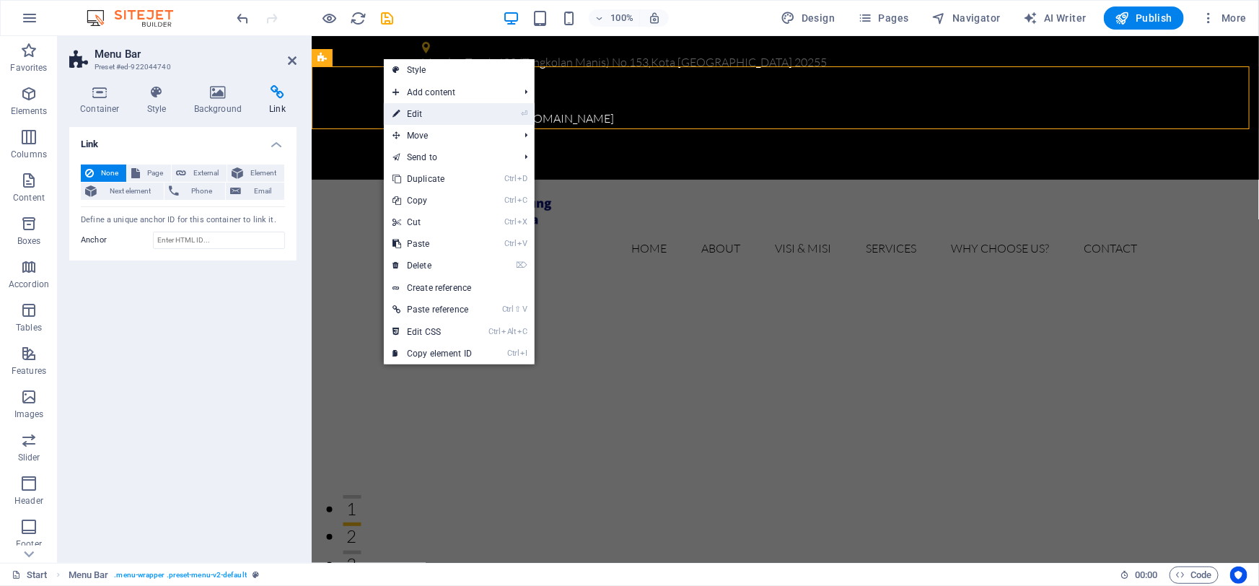
click at [407, 113] on link "⏎ Edit" at bounding box center [432, 114] width 97 height 22
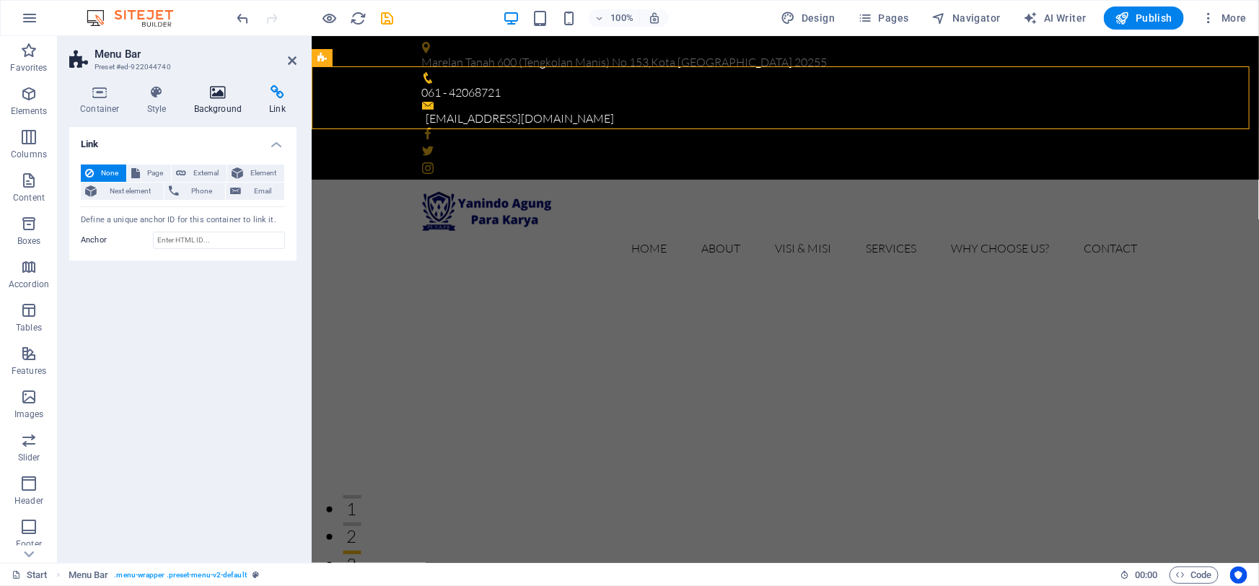
click at [223, 98] on icon at bounding box center [218, 92] width 70 height 14
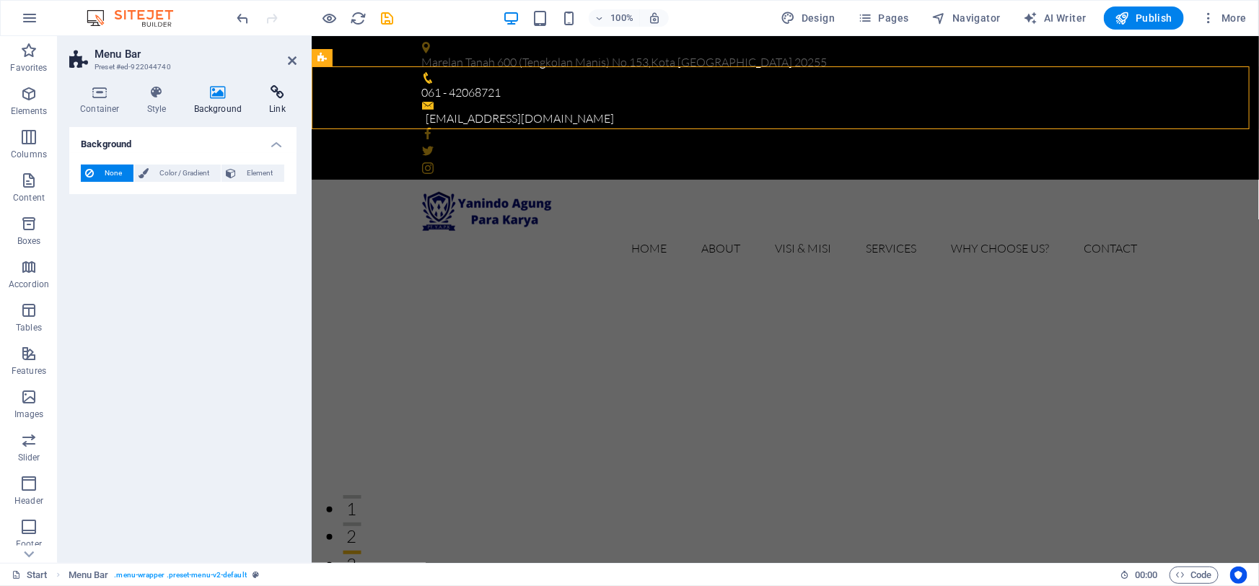
click at [274, 100] on h4 "Link" at bounding box center [277, 100] width 38 height 30
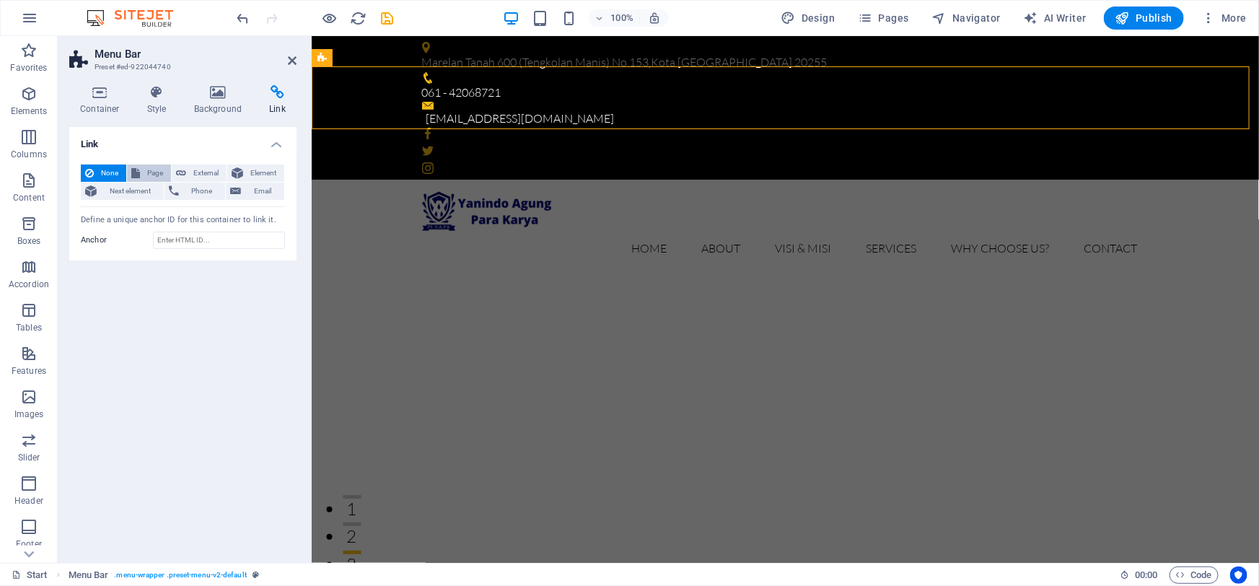
click at [144, 167] on span "Page" at bounding box center [155, 173] width 22 height 17
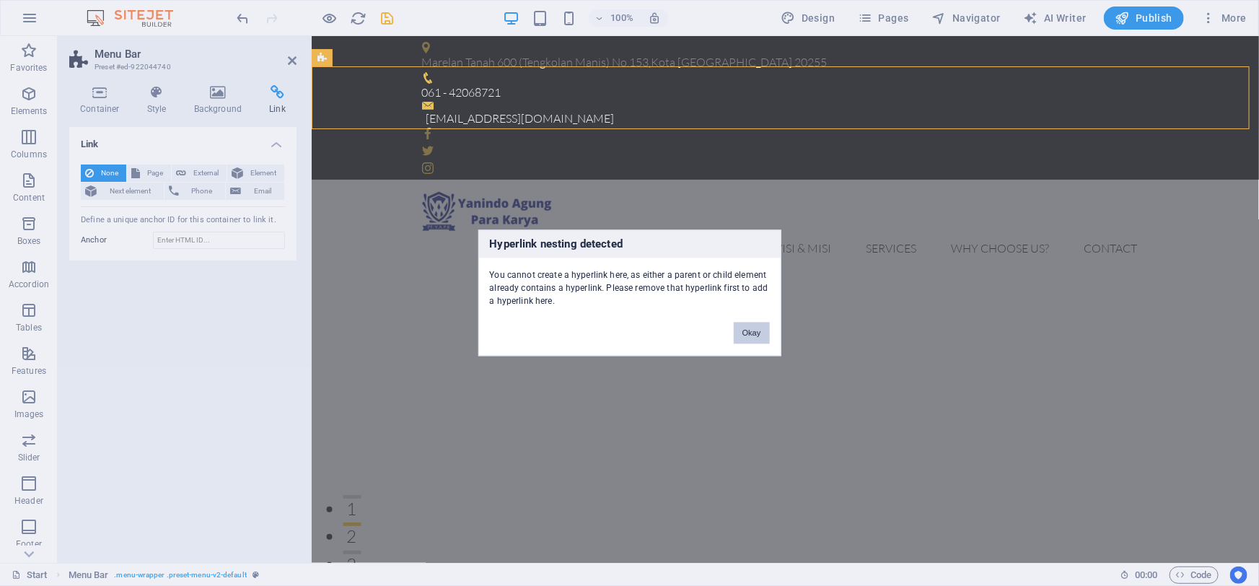
click at [756, 337] on button "Okay" at bounding box center [752, 334] width 36 height 22
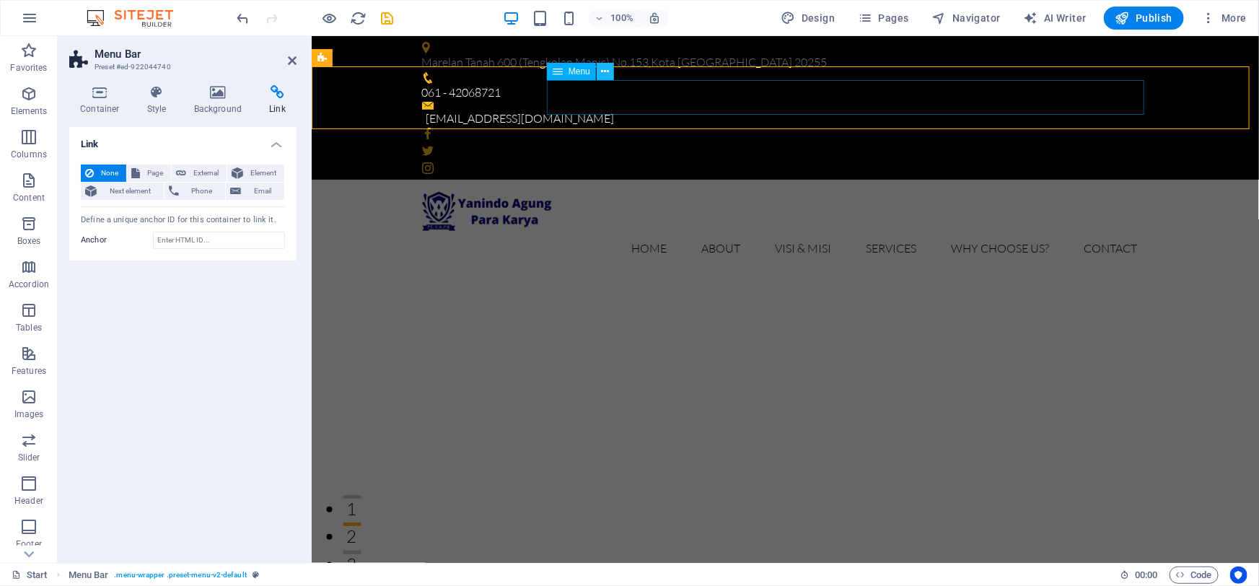
click at [605, 73] on icon at bounding box center [606, 71] width 8 height 15
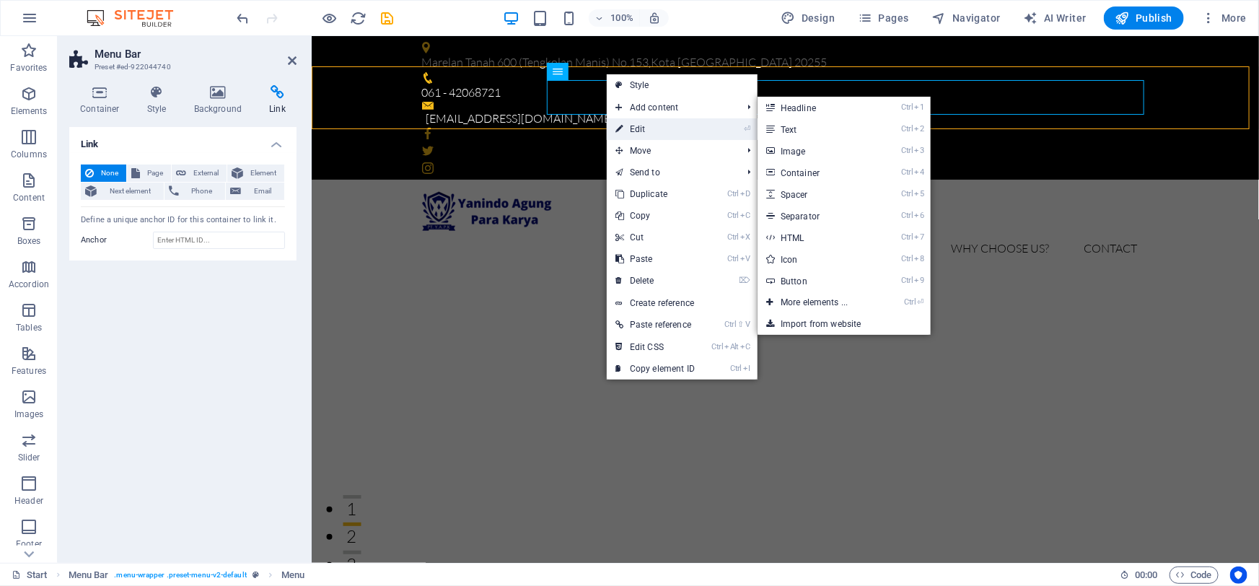
click at [642, 126] on link "⏎ Edit" at bounding box center [655, 129] width 97 height 22
select select
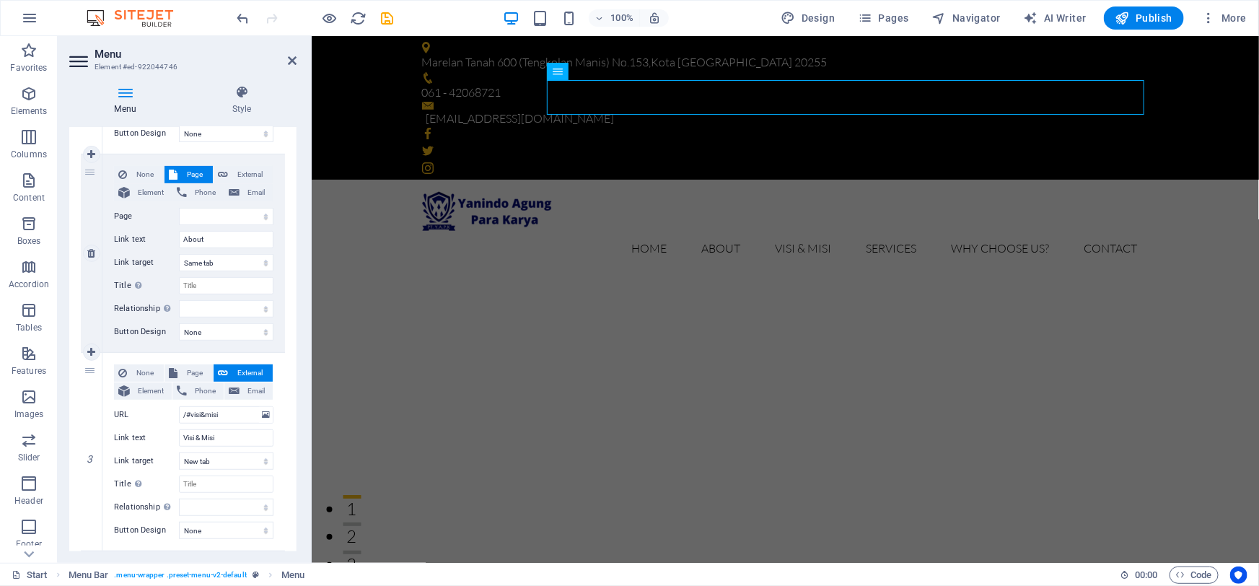
scroll to position [328, 0]
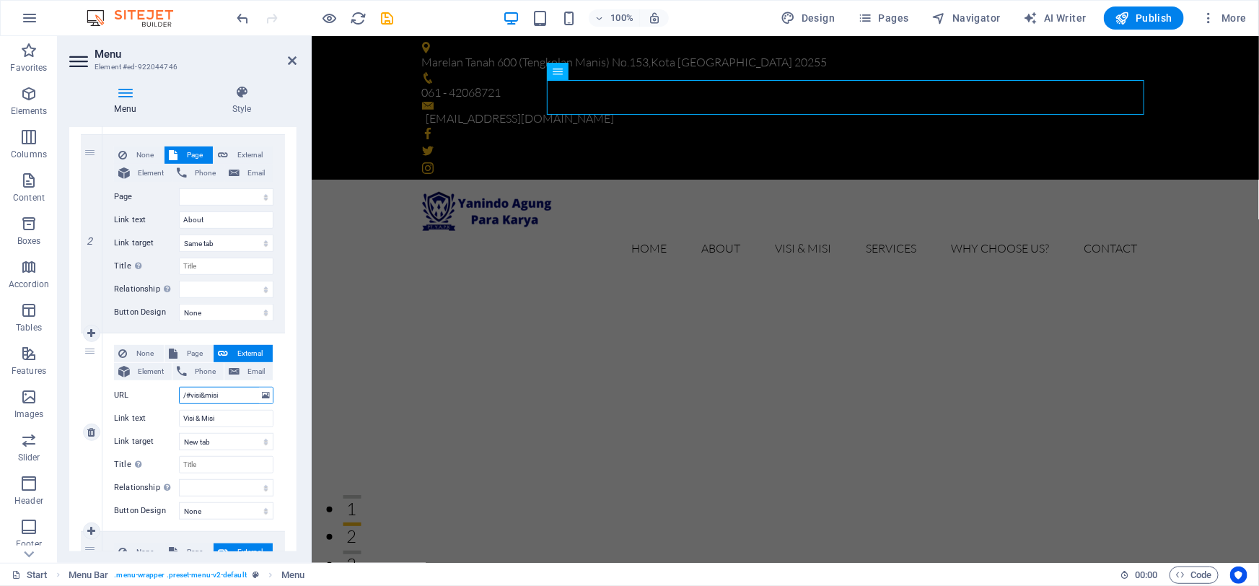
click at [222, 393] on input "/#visi&misi" at bounding box center [226, 395] width 95 height 17
type input "/#visi"
select select
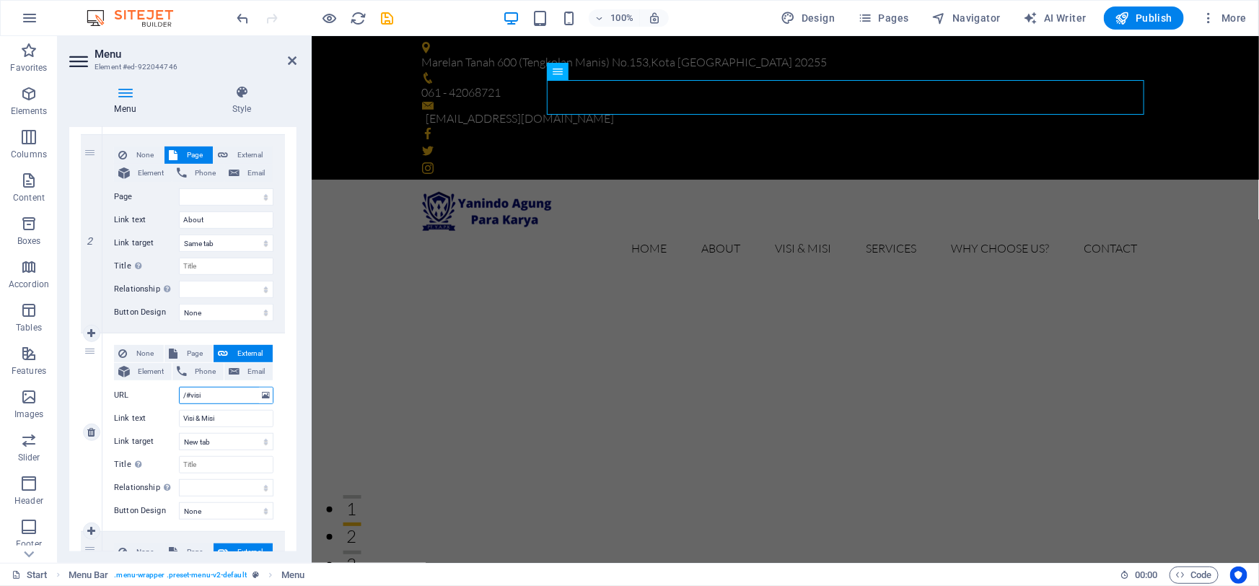
select select
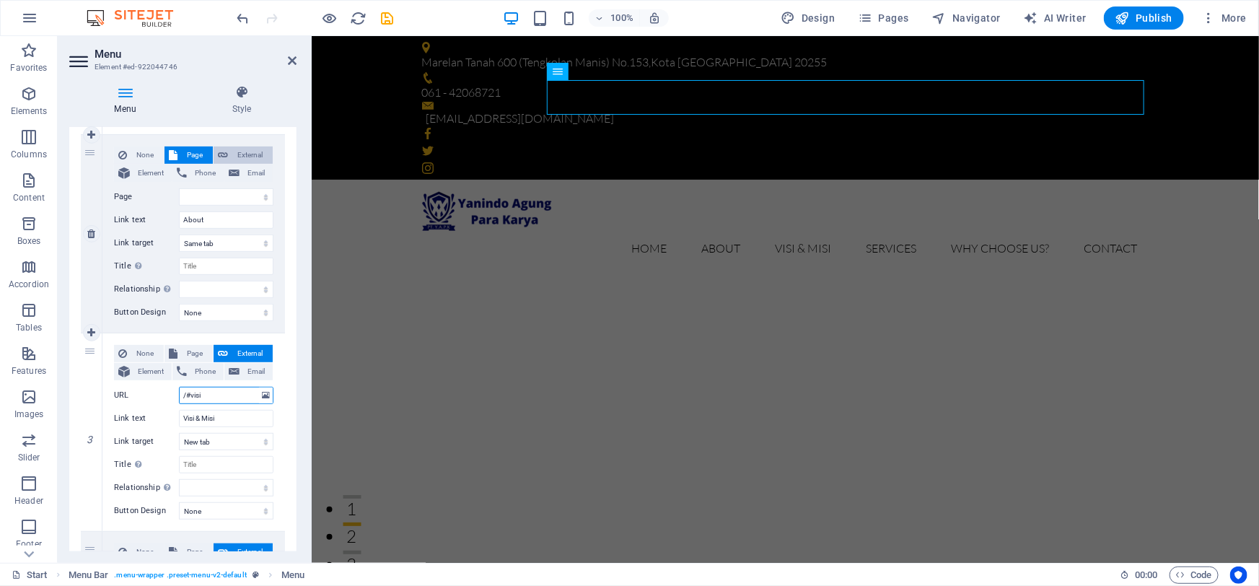
type input "/#visi"
click at [229, 152] on button "External" at bounding box center [243, 154] width 59 height 17
select select
select select "blank"
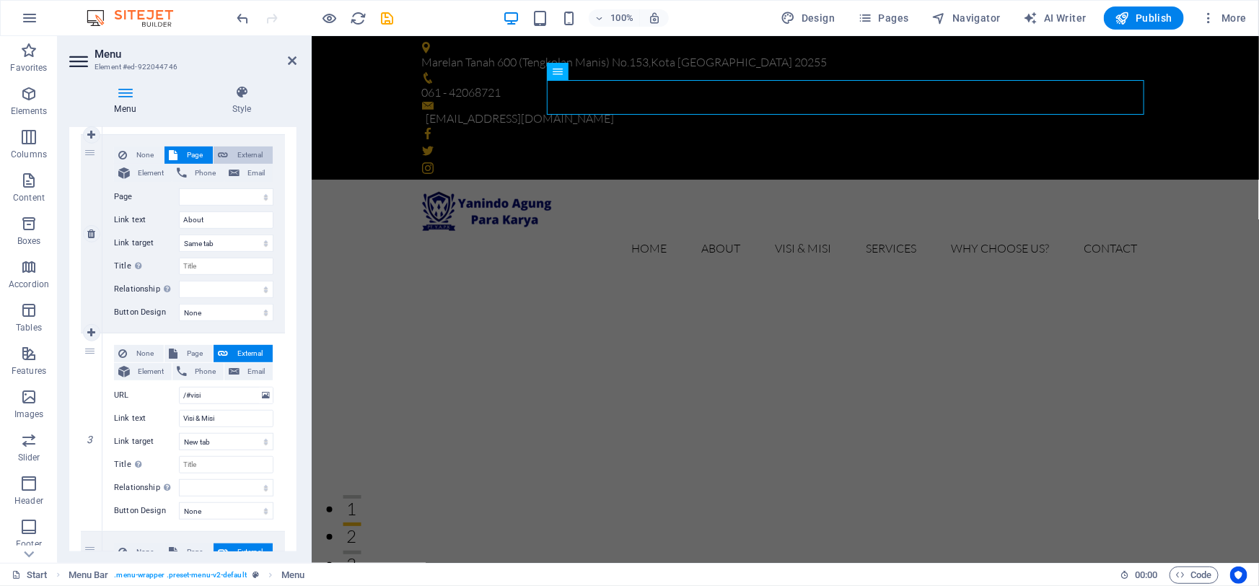
select select
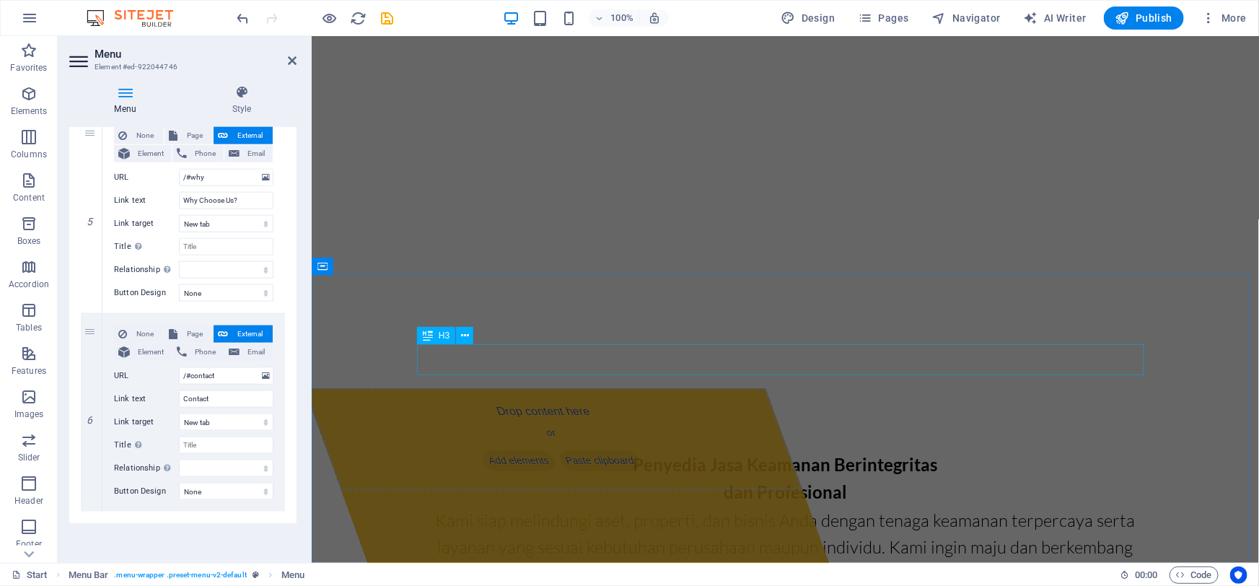
scroll to position [1115, 0]
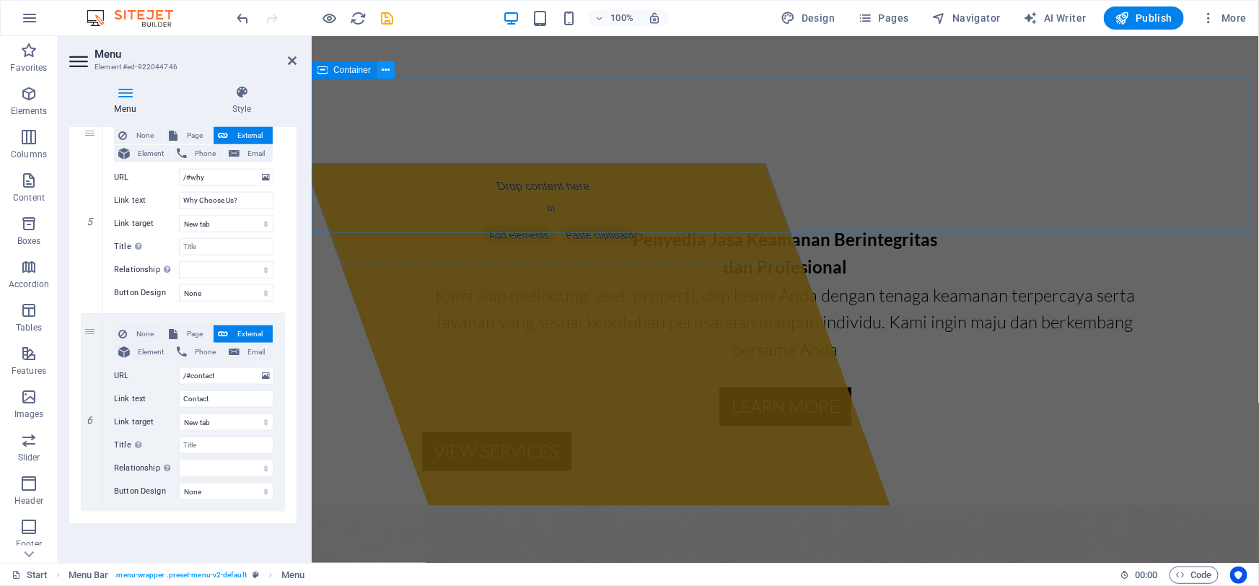
click at [383, 73] on icon at bounding box center [386, 70] width 8 height 15
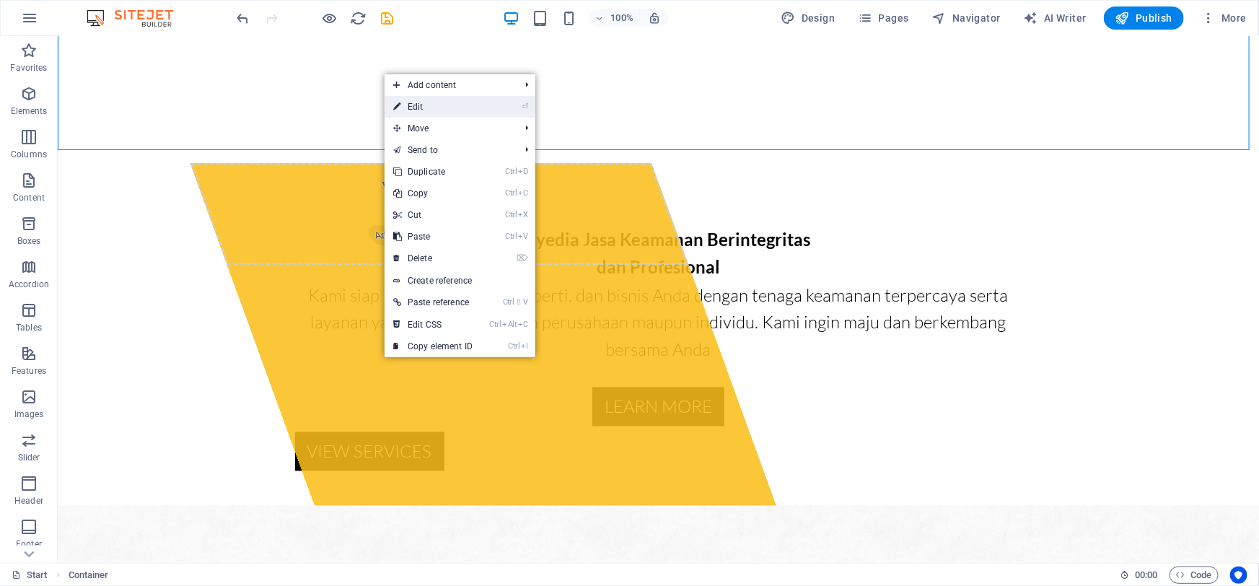
click at [427, 104] on link "⏎ Edit" at bounding box center [433, 107] width 97 height 22
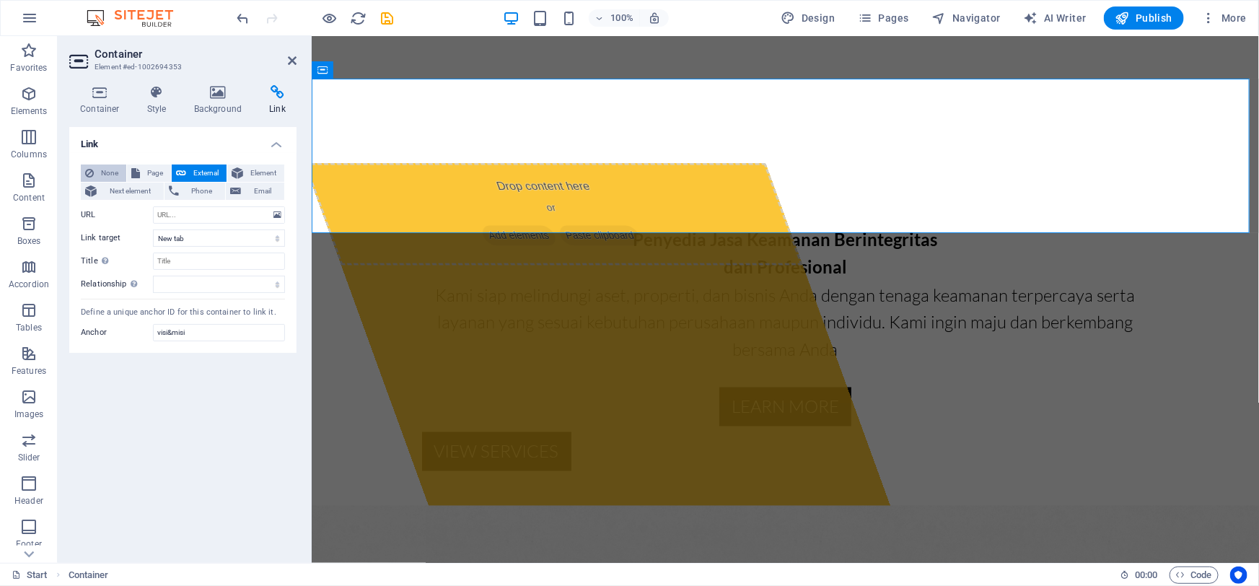
click at [102, 168] on span "None" at bounding box center [110, 173] width 24 height 17
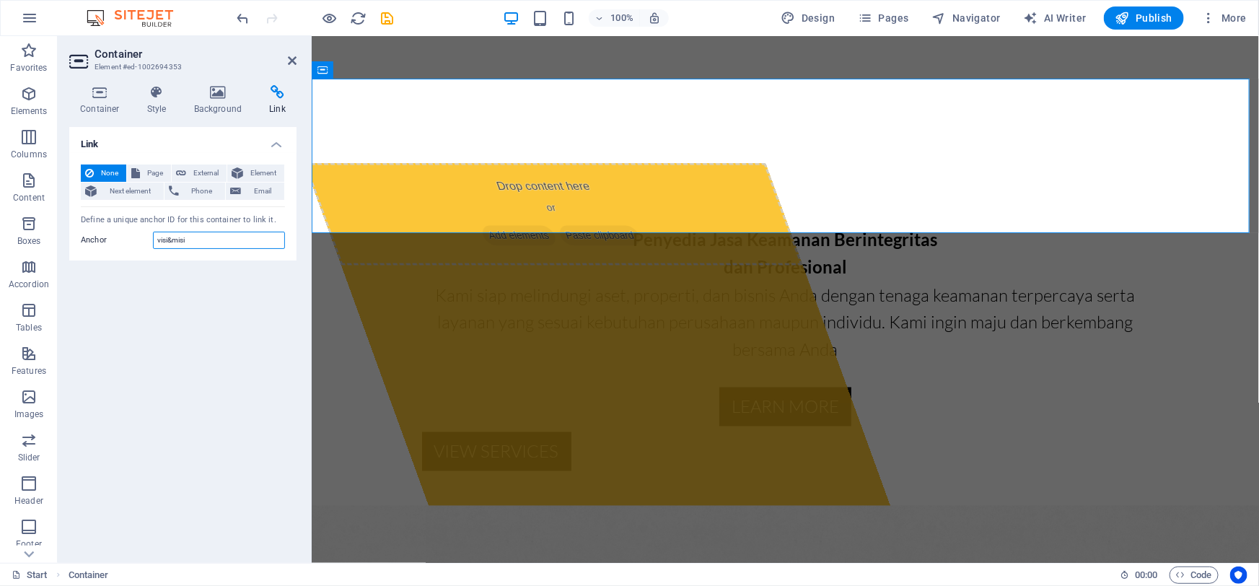
click at [197, 241] on input "visi&misi" at bounding box center [219, 240] width 132 height 17
type input "visi"
click at [147, 175] on span "Page" at bounding box center [155, 173] width 22 height 17
select select
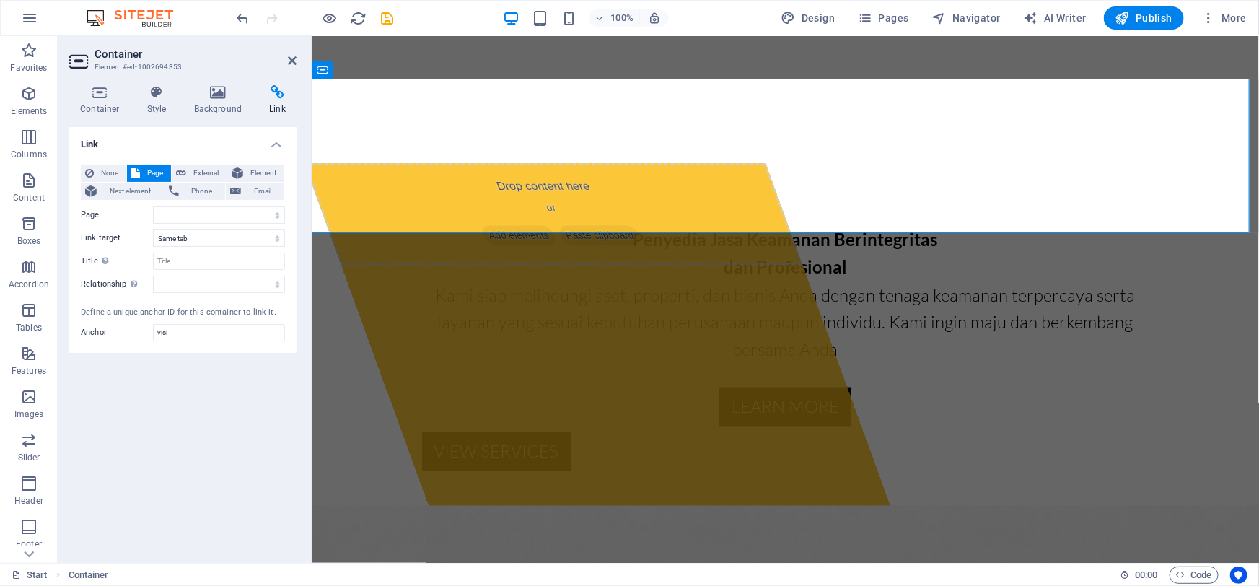
click at [200, 162] on div "None Page External Element Next element Phone Email Page Start Subpage Legal no…" at bounding box center [182, 253] width 227 height 201
click at [198, 176] on span "External" at bounding box center [207, 173] width 32 height 17
select select "blank"
click at [197, 334] on input "visi" at bounding box center [219, 332] width 132 height 17
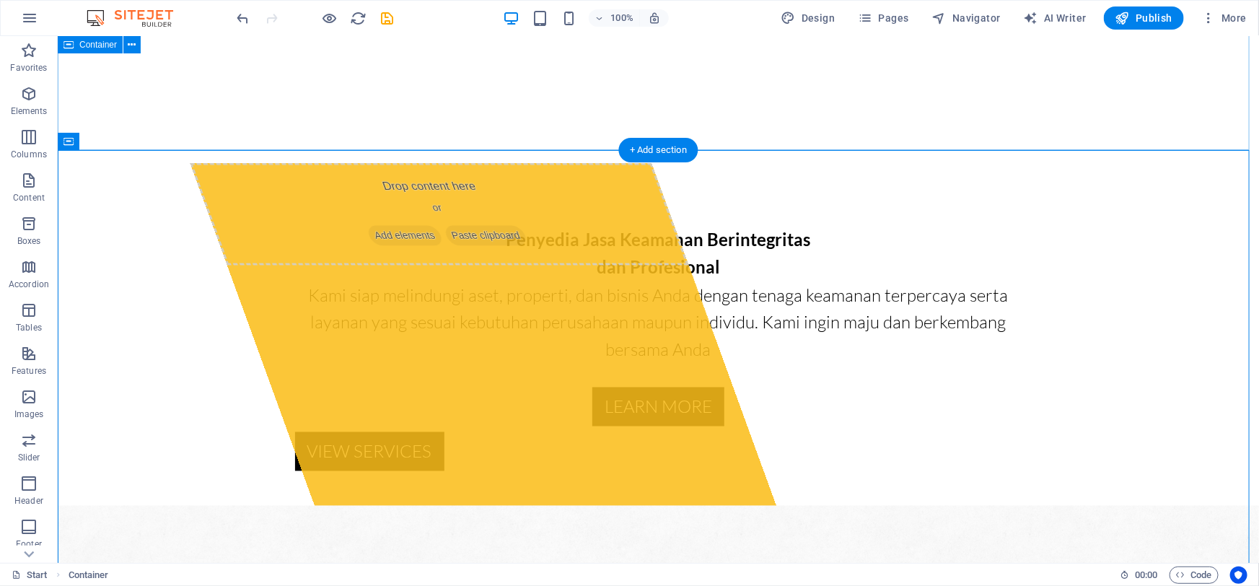
click at [127, 144] on button at bounding box center [131, 141] width 17 height 17
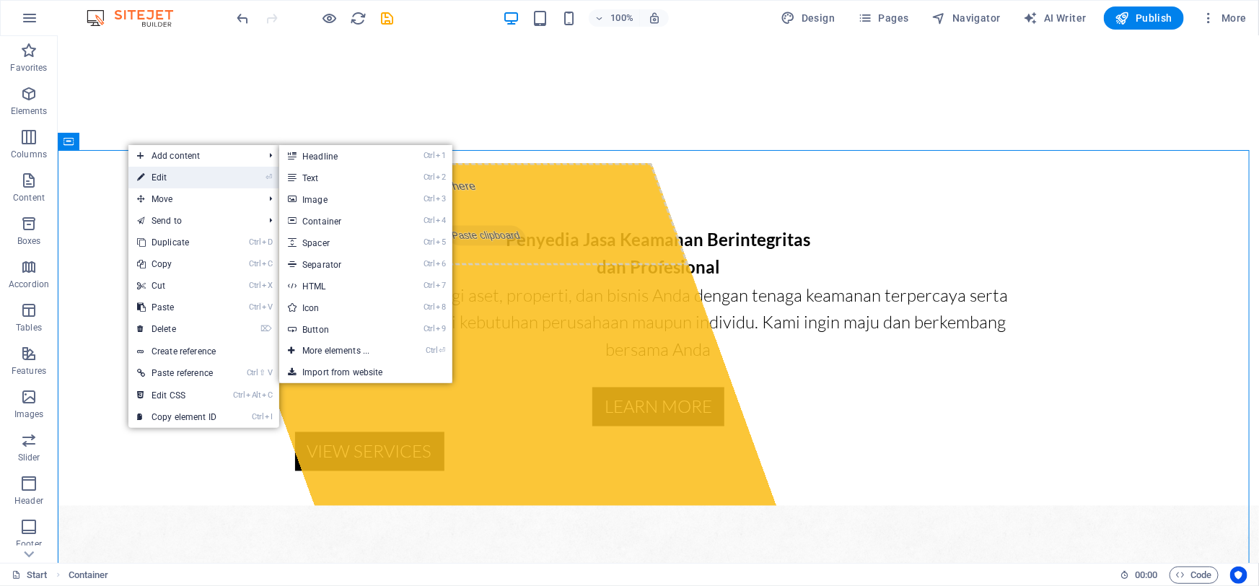
click at [152, 174] on link "⏎ Edit" at bounding box center [176, 178] width 97 height 22
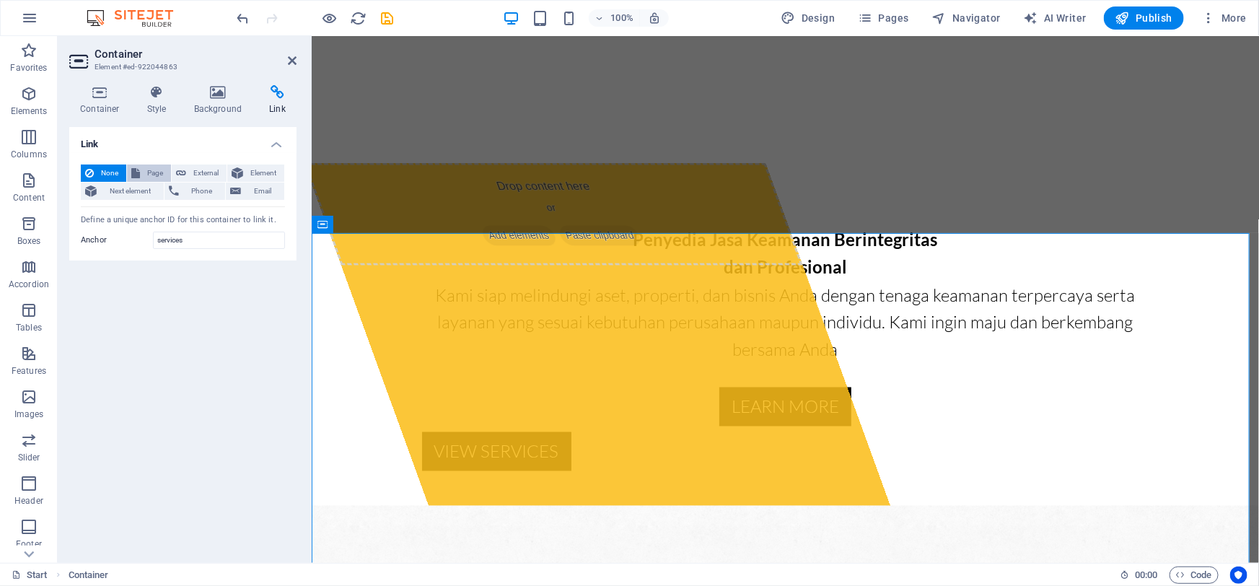
click at [154, 169] on span "Page" at bounding box center [155, 173] width 22 height 17
select select
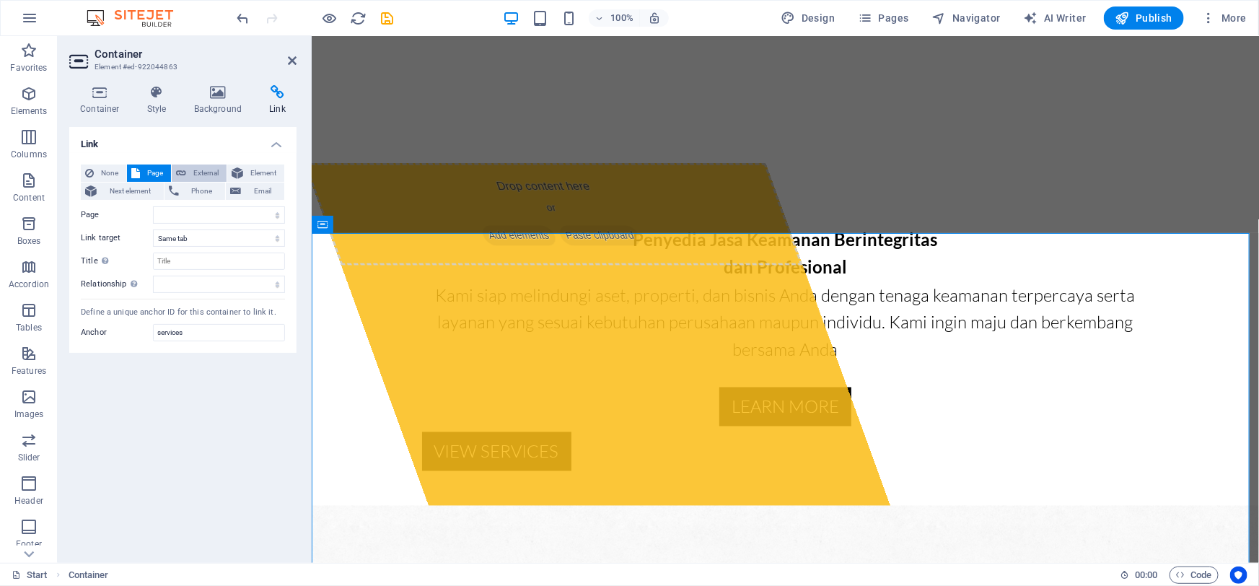
click at [192, 175] on span "External" at bounding box center [207, 173] width 32 height 17
select select "blank"
click at [255, 172] on span "Element" at bounding box center [264, 173] width 32 height 17
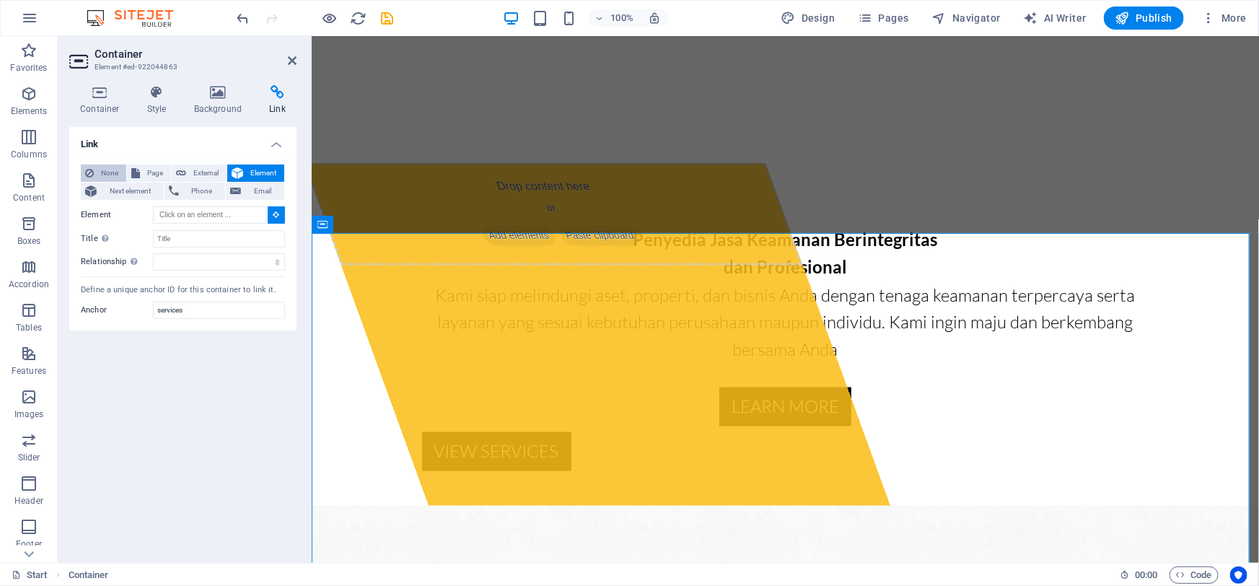
click at [109, 170] on span "None" at bounding box center [110, 173] width 24 height 17
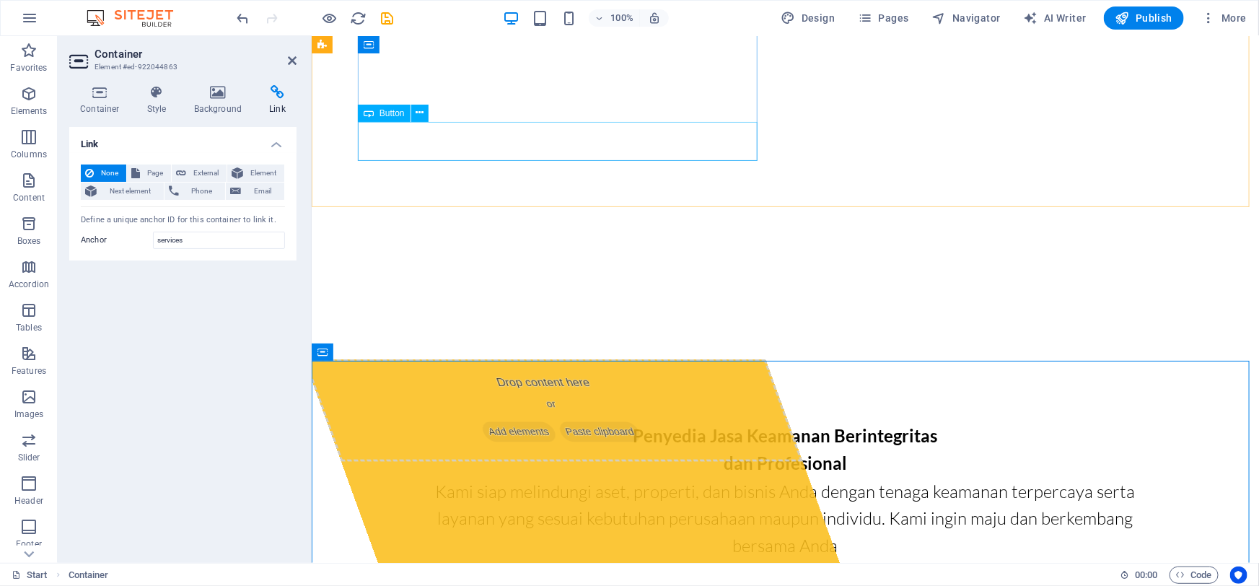
scroll to position [918, 0]
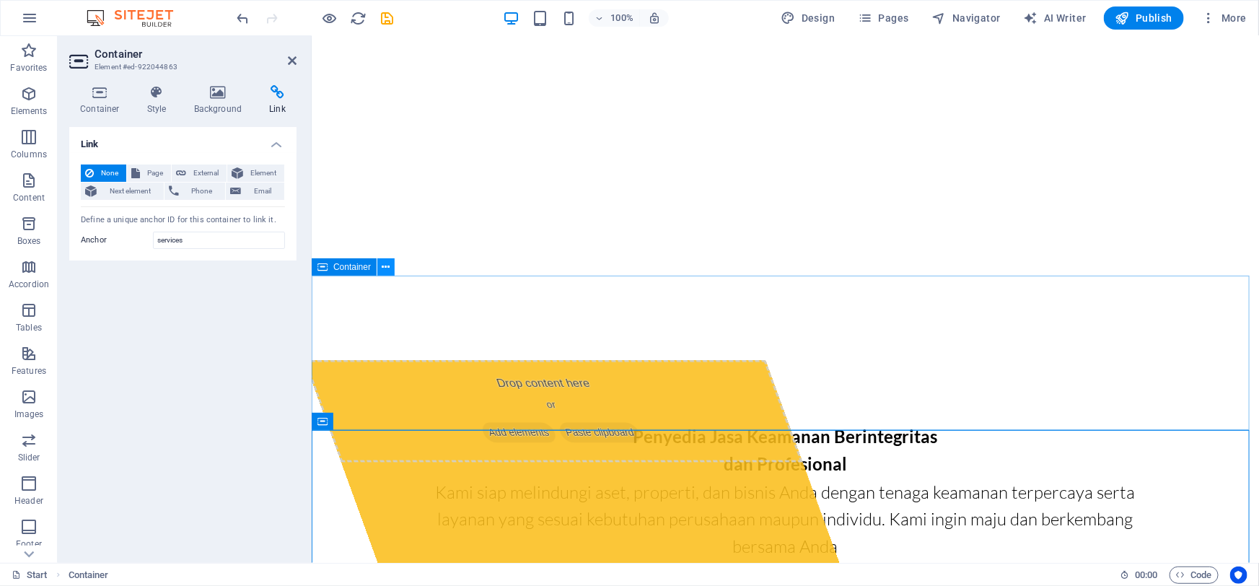
click at [385, 273] on icon at bounding box center [386, 267] width 8 height 15
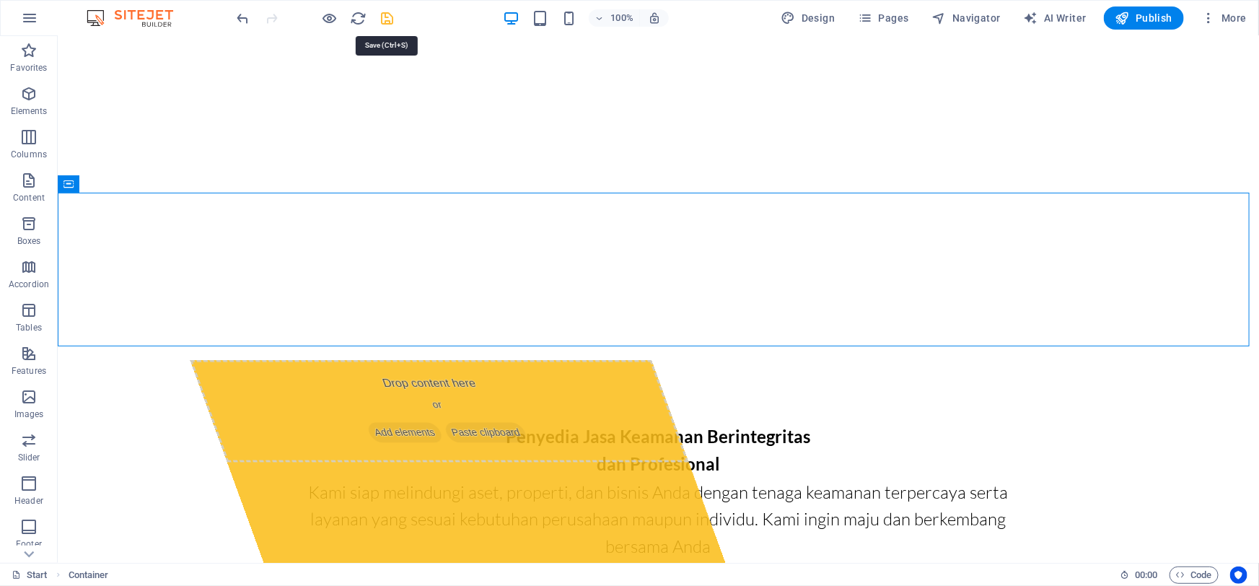
click at [390, 21] on icon "save" at bounding box center [388, 18] width 17 height 17
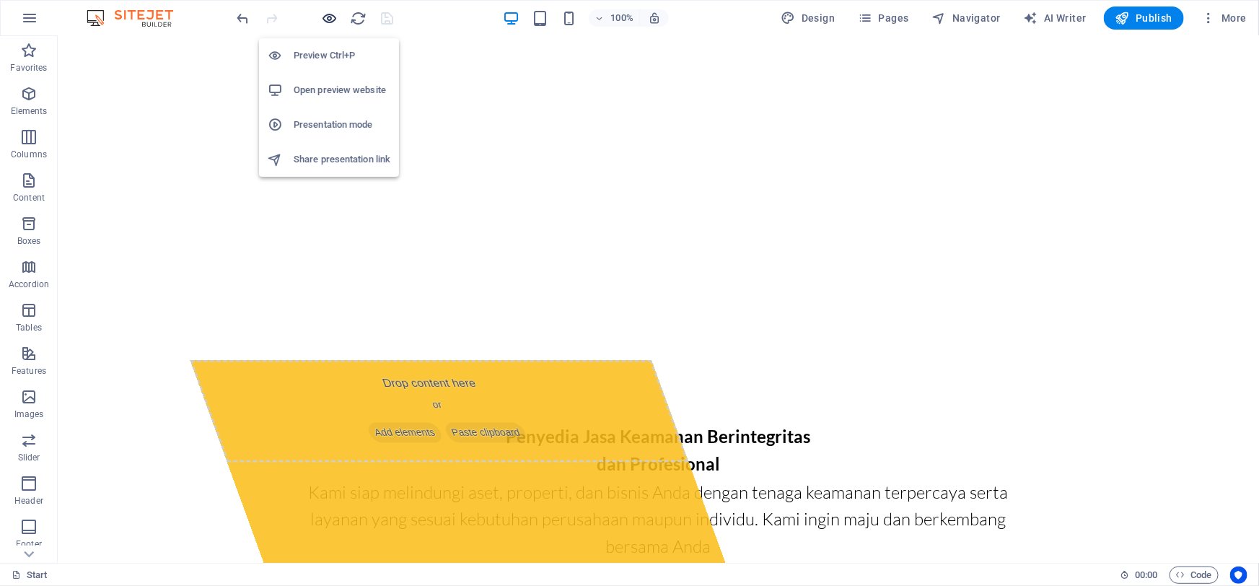
click at [326, 16] on icon "button" at bounding box center [330, 18] width 17 height 17
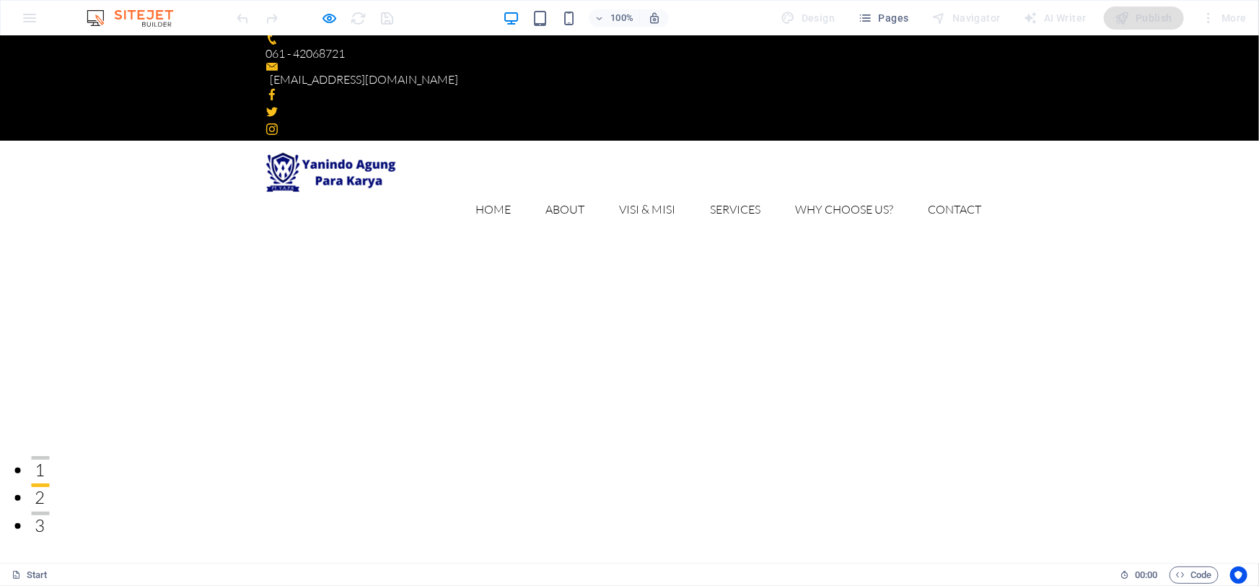
scroll to position [0, 0]
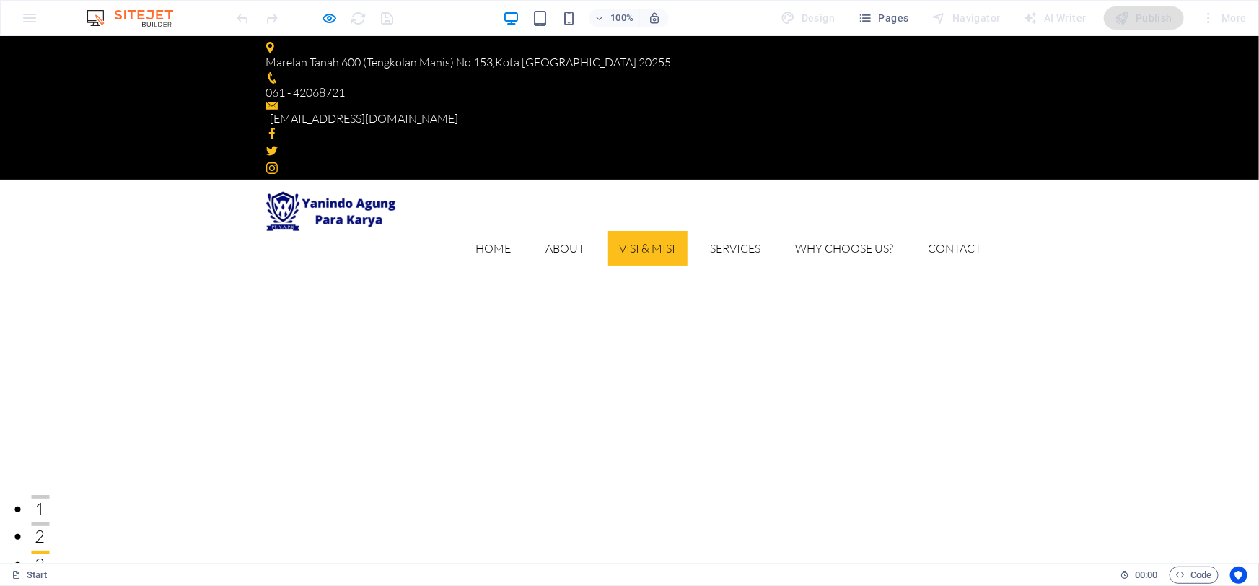
click at [622, 230] on link "Visi & Misi" at bounding box center [647, 247] width 79 height 35
click at [547, 230] on link "About" at bounding box center [566, 247] width 62 height 35
click at [554, 230] on link "About" at bounding box center [566, 247] width 62 height 35
click at [649, 230] on link "Visi & Misi" at bounding box center [647, 247] width 79 height 35
click at [724, 230] on link "Services" at bounding box center [736, 247] width 74 height 35
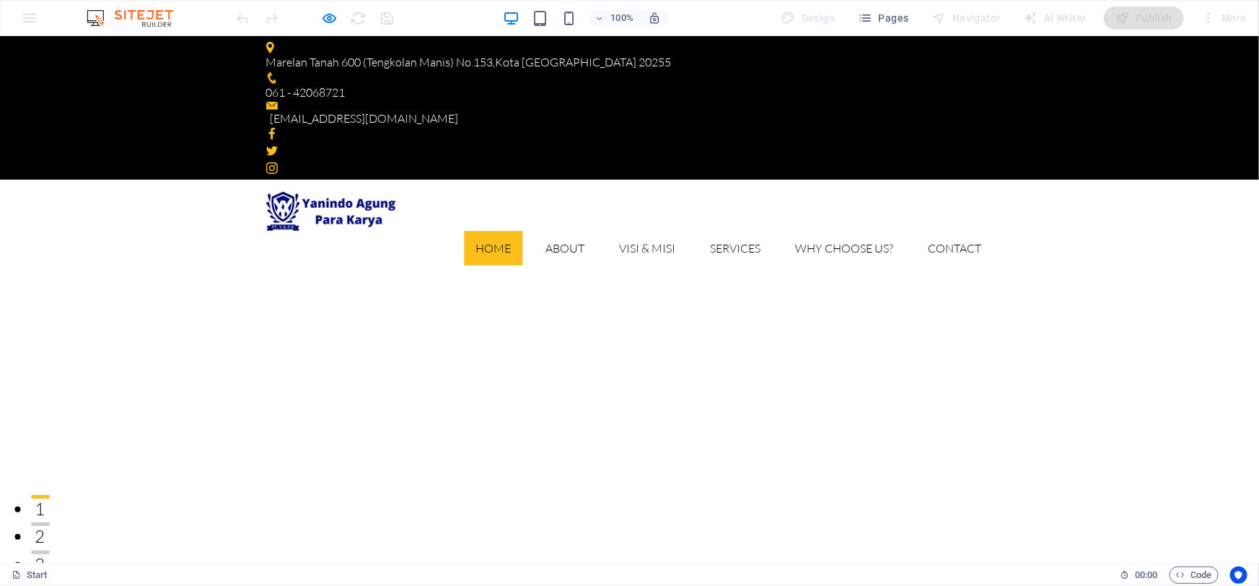
click at [499, 230] on link "Home" at bounding box center [494, 247] width 58 height 35
click at [366, 191] on img at bounding box center [331, 211] width 130 height 40
click at [483, 230] on link "Home" at bounding box center [494, 247] width 58 height 35
click at [556, 230] on link "About" at bounding box center [566, 247] width 62 height 35
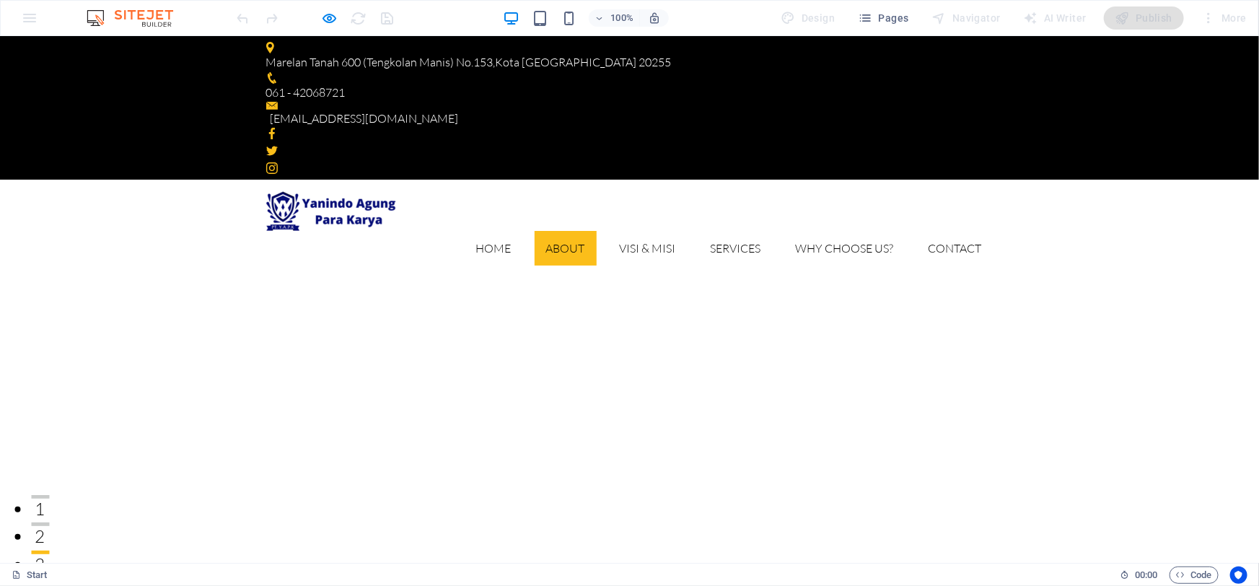
click at [556, 230] on link "About" at bounding box center [566, 247] width 62 height 35
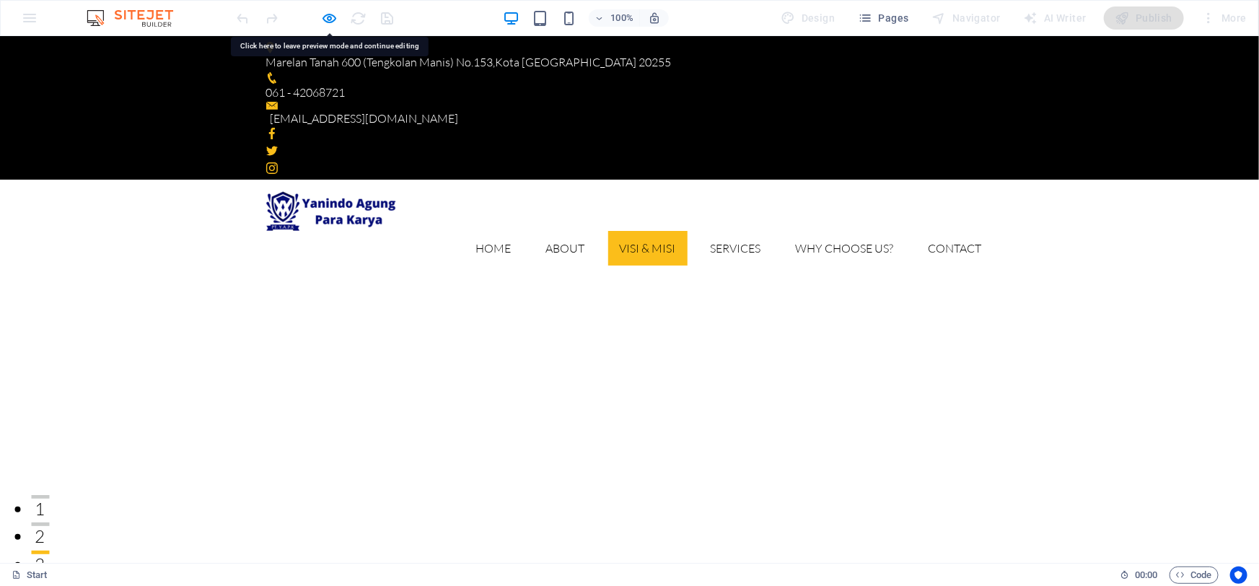
click at [642, 230] on link "Visi & Misi" at bounding box center [647, 247] width 79 height 35
click at [710, 230] on link "Services" at bounding box center [736, 247] width 74 height 35
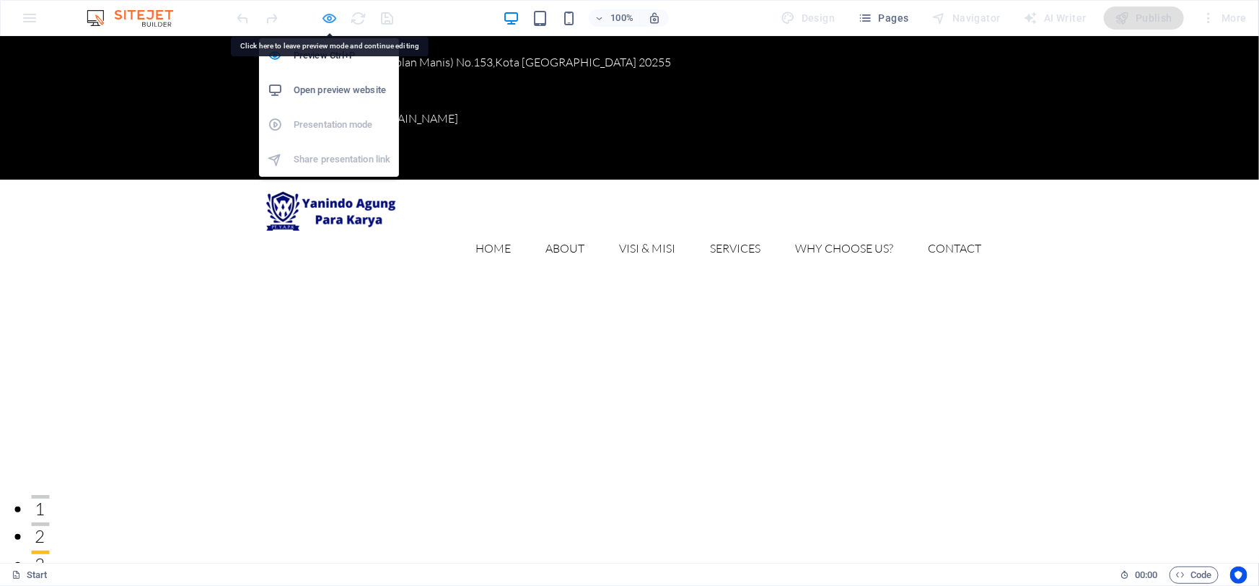
click at [324, 15] on icon "button" at bounding box center [330, 18] width 17 height 17
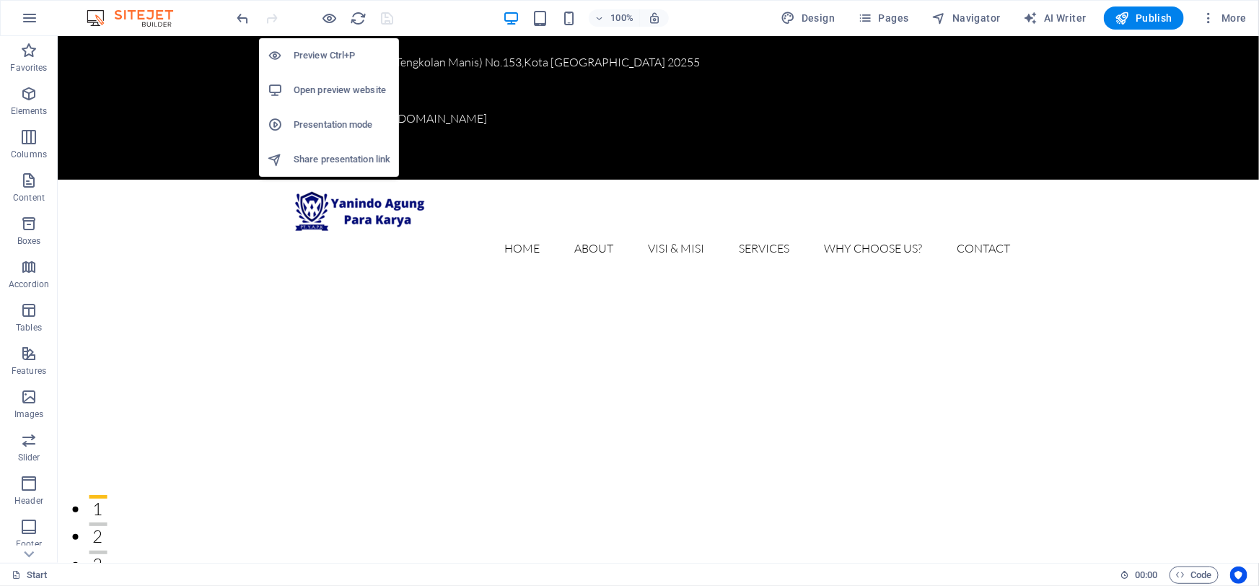
click at [325, 86] on h6 "Open preview website" at bounding box center [342, 90] width 97 height 17
click at [325, 91] on h6 "Open preview website" at bounding box center [342, 90] width 97 height 17
click at [324, 123] on h6 "Presentation mode" at bounding box center [342, 124] width 97 height 17
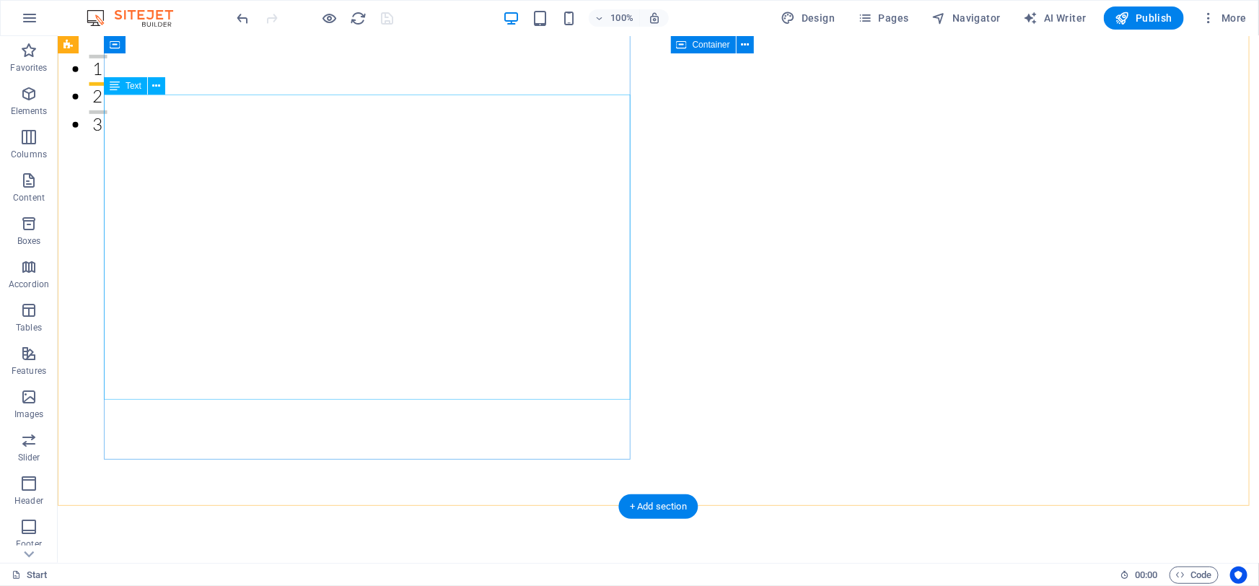
scroll to position [393, 0]
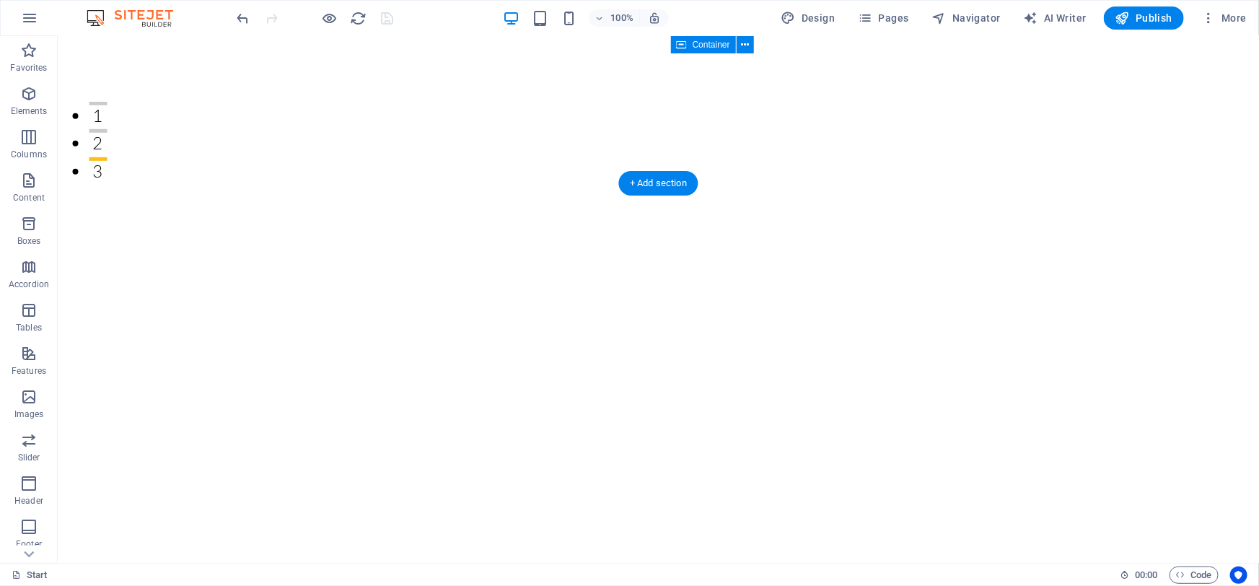
drag, startPoint x: 101, startPoint y: 315, endPoint x: 114, endPoint y: 319, distance: 13.7
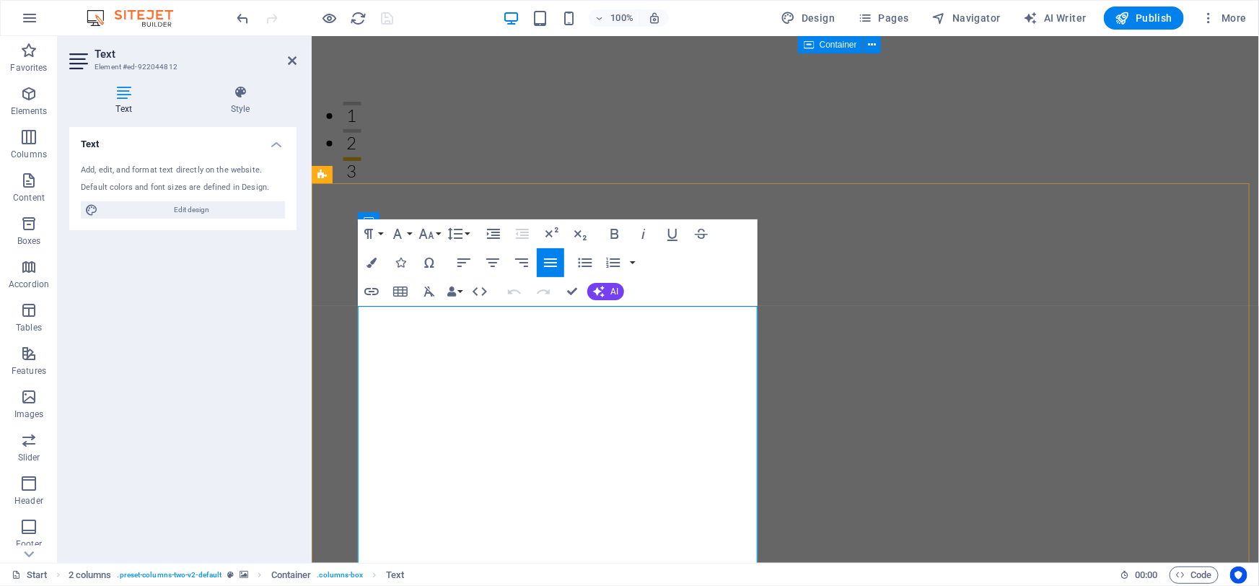
click at [493, 265] on icon "button" at bounding box center [492, 262] width 17 height 17
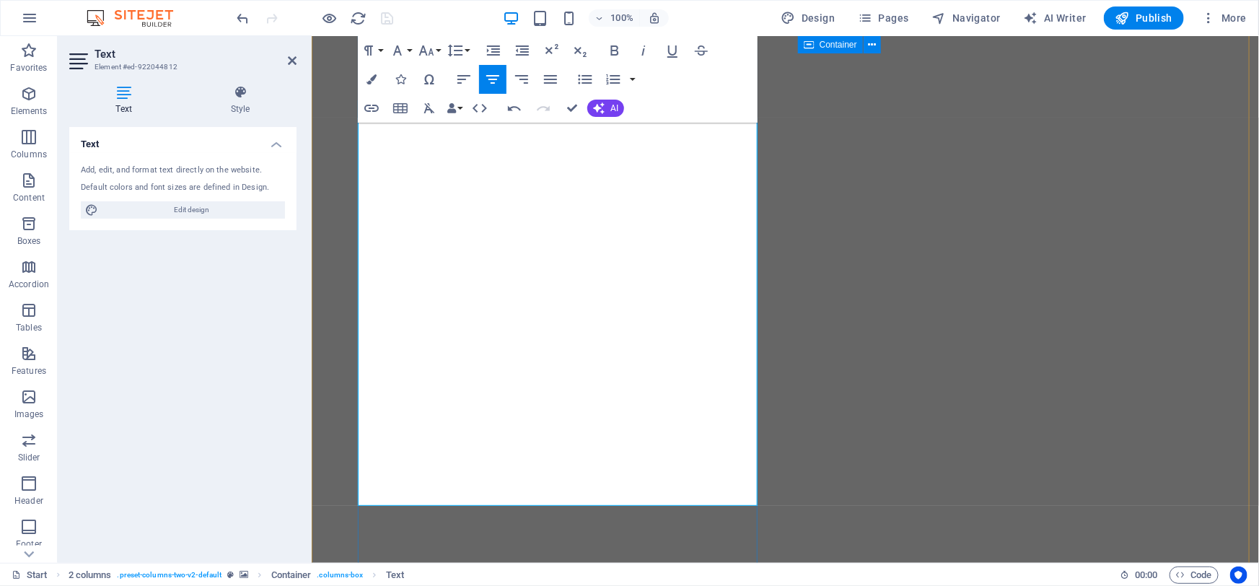
scroll to position [656, 0]
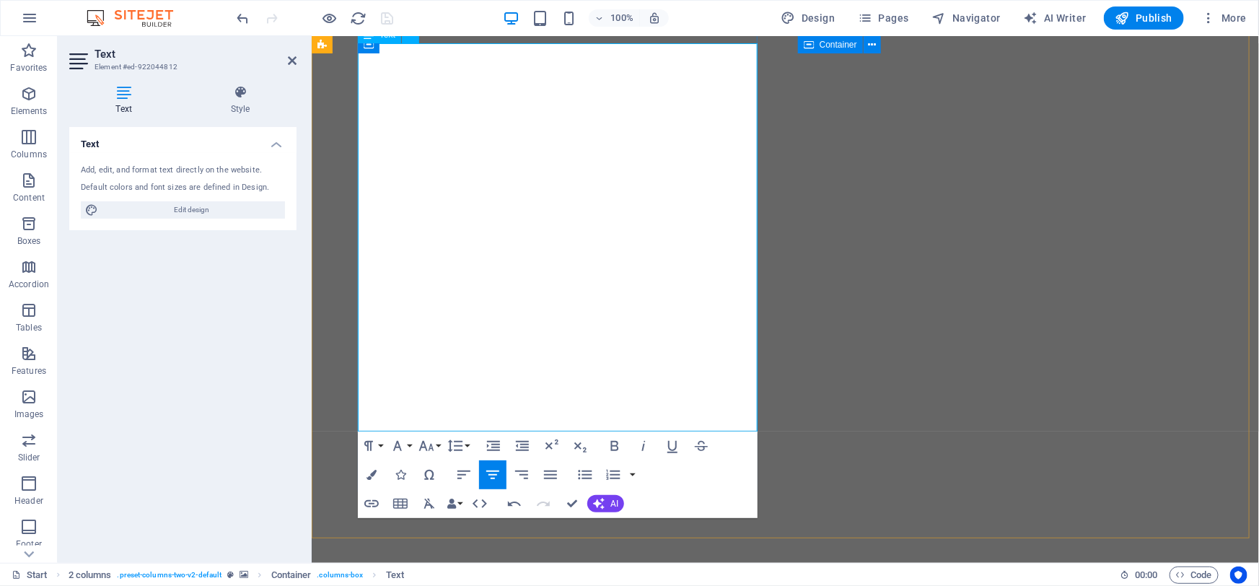
drag, startPoint x: 514, startPoint y: 359, endPoint x: 728, endPoint y: 419, distance: 222.3
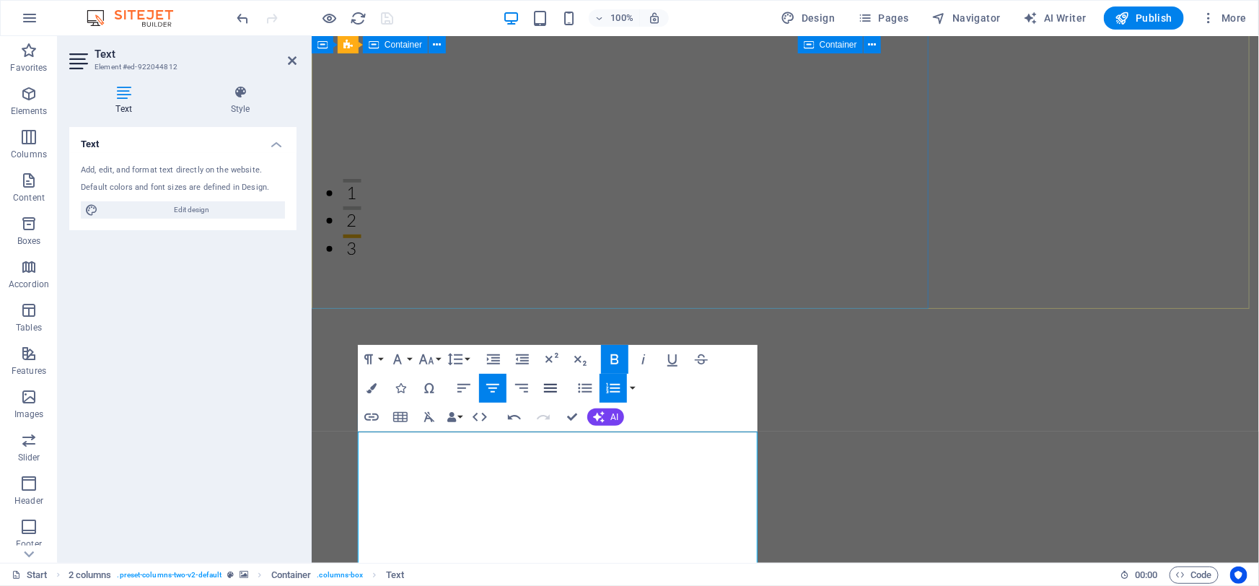
scroll to position [393, 0]
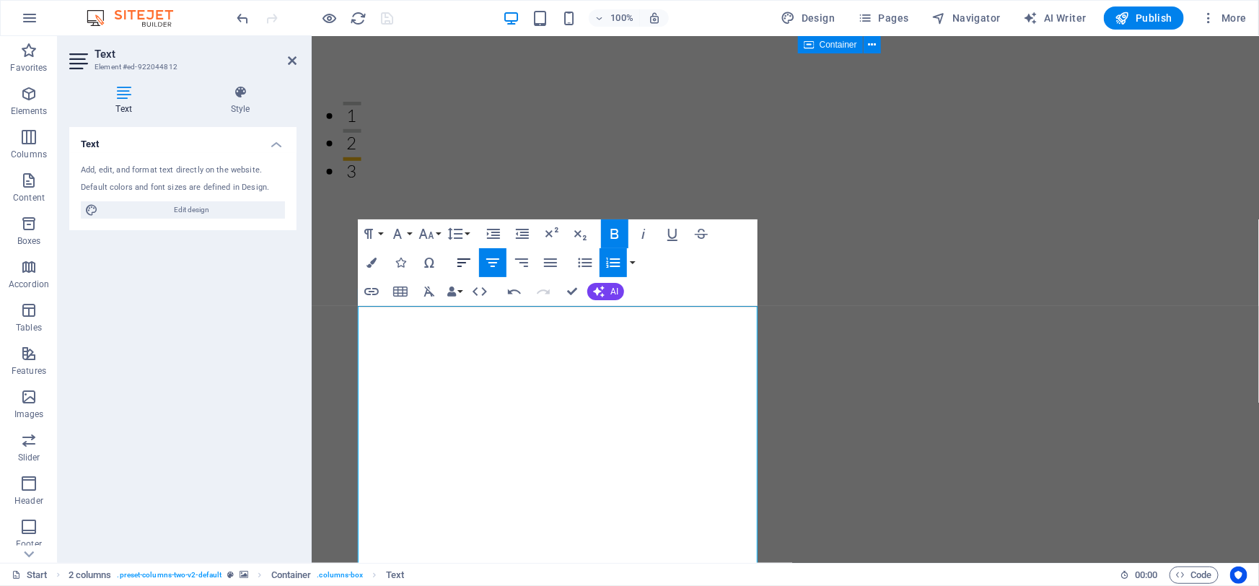
click at [455, 268] on icon "button" at bounding box center [463, 262] width 17 height 17
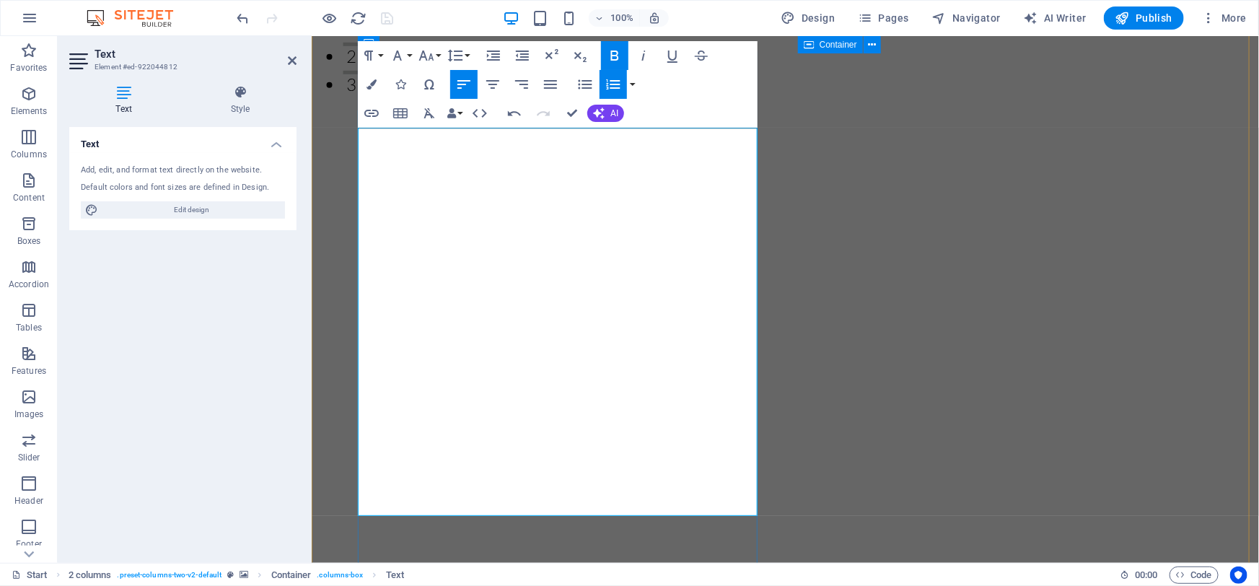
scroll to position [590, 0]
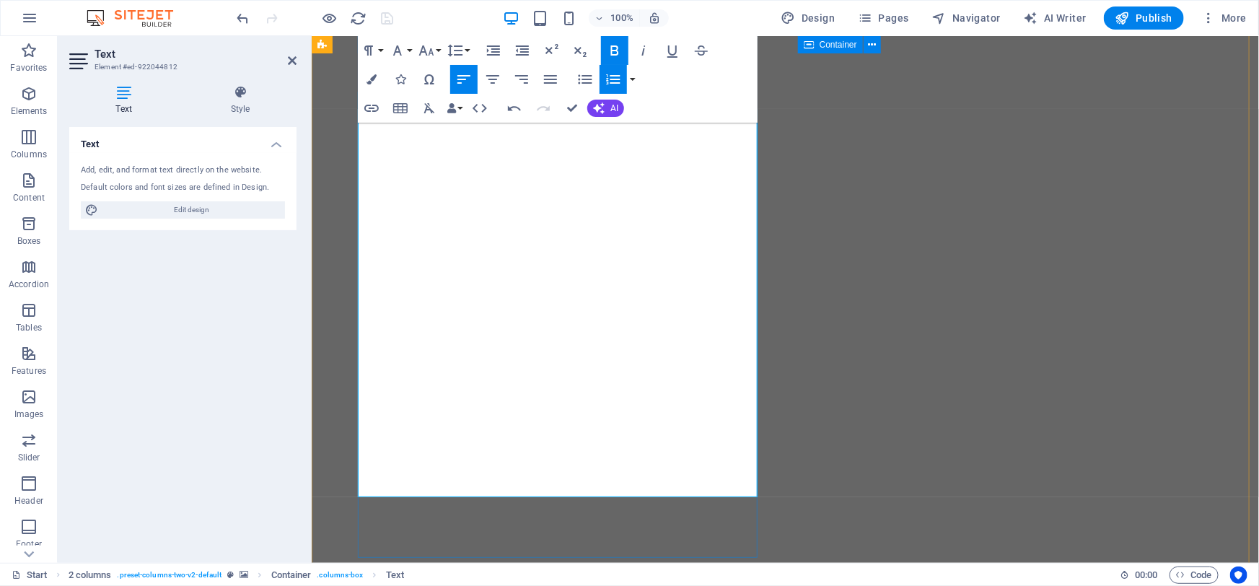
click at [466, 84] on icon "button" at bounding box center [463, 79] width 17 height 17
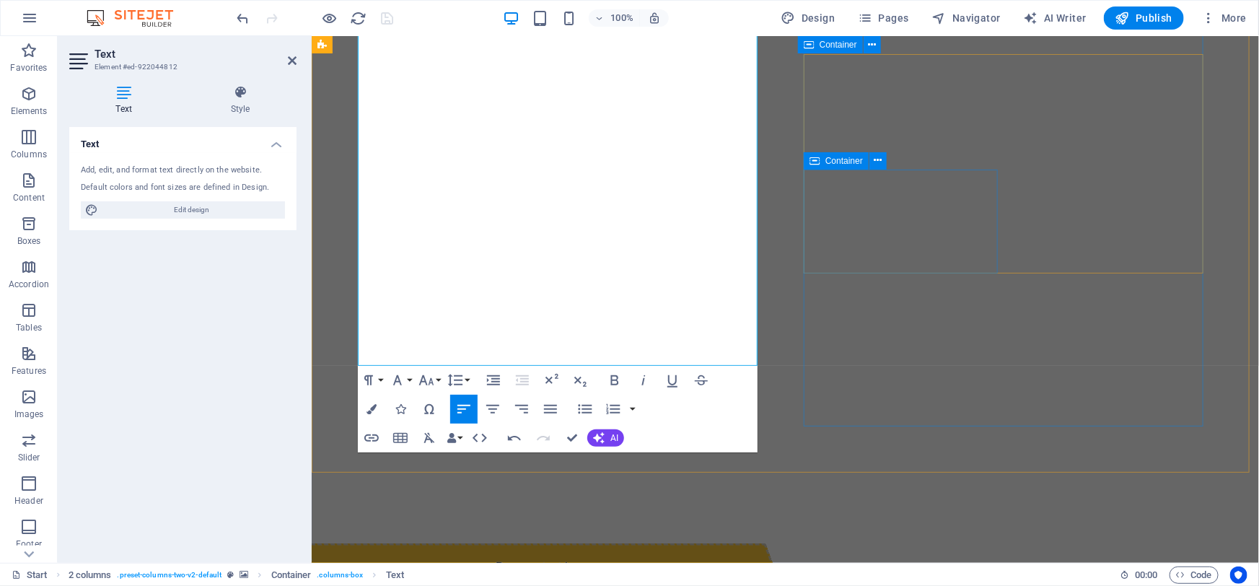
scroll to position [984, 0]
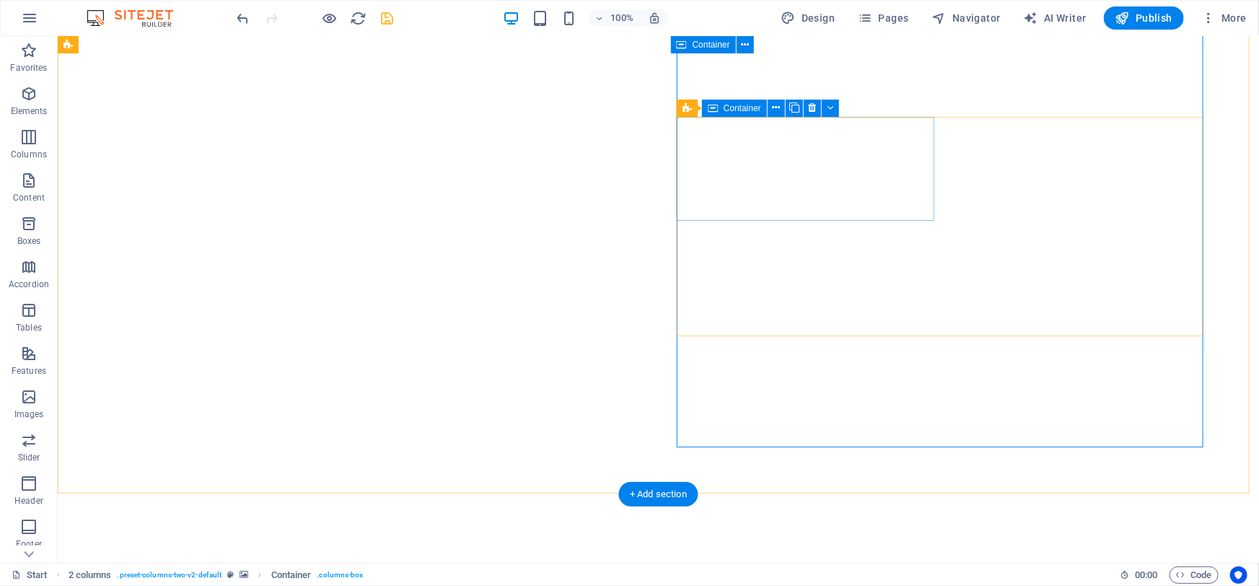
scroll to position [552, 0]
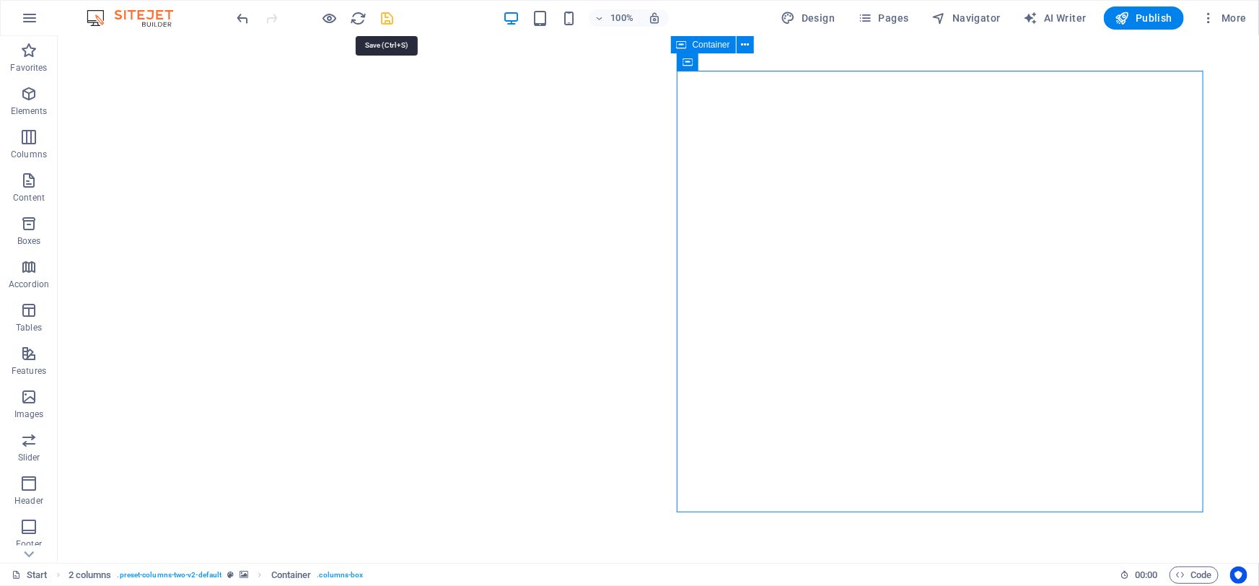
click at [389, 17] on icon "save" at bounding box center [388, 18] width 17 height 17
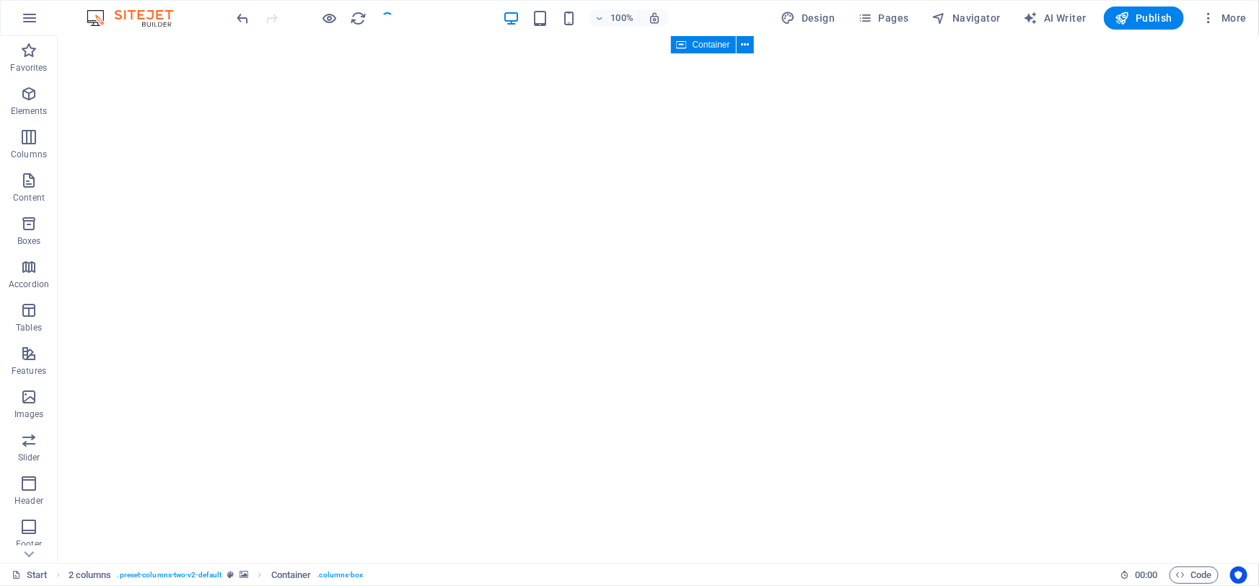
checkbox input "false"
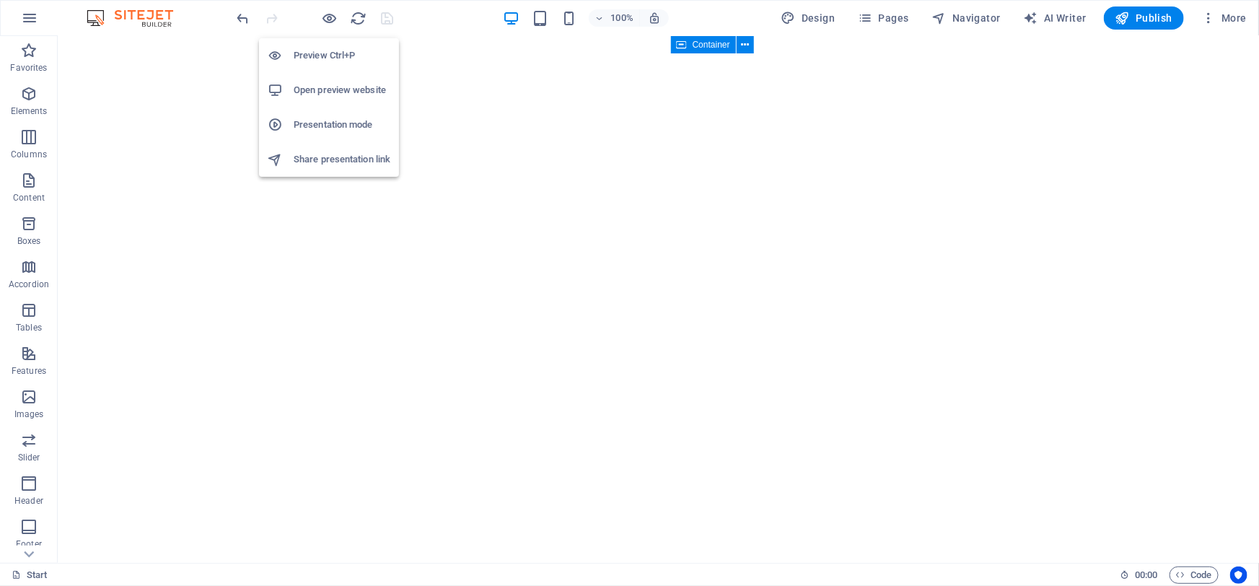
click at [324, 123] on h6 "Presentation mode" at bounding box center [342, 124] width 97 height 17
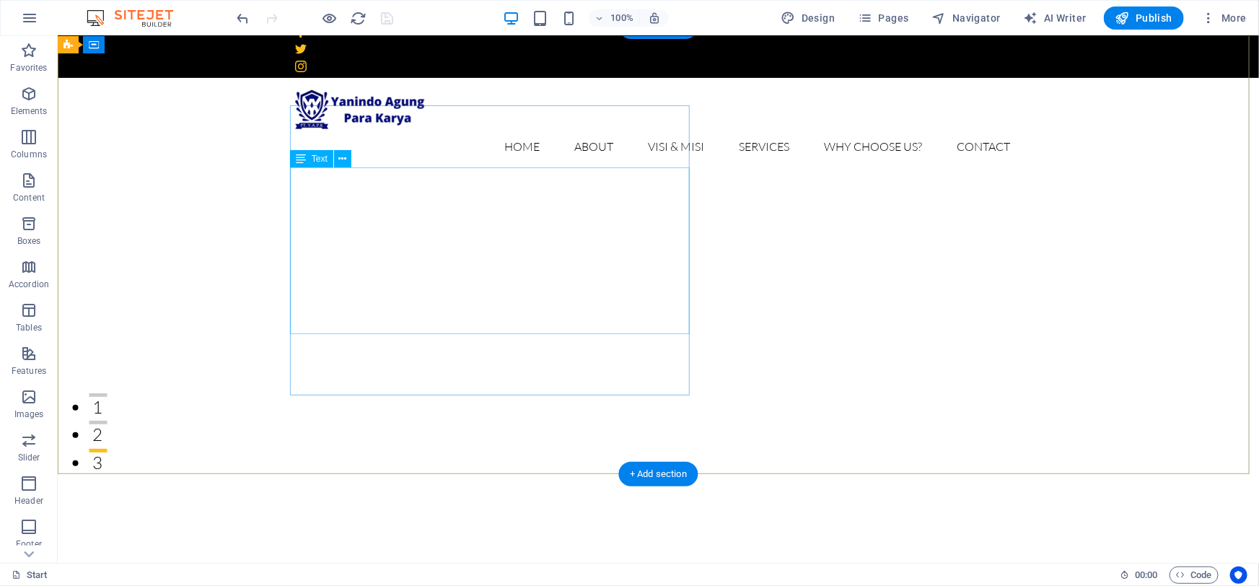
scroll to position [0, 0]
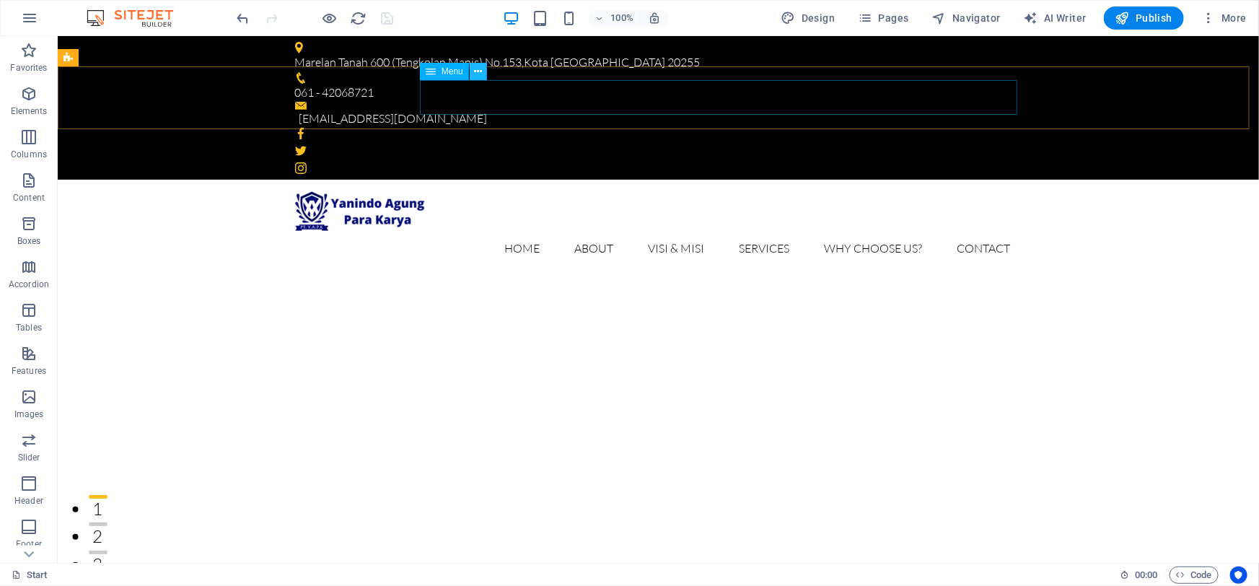
click at [481, 75] on icon at bounding box center [478, 71] width 8 height 15
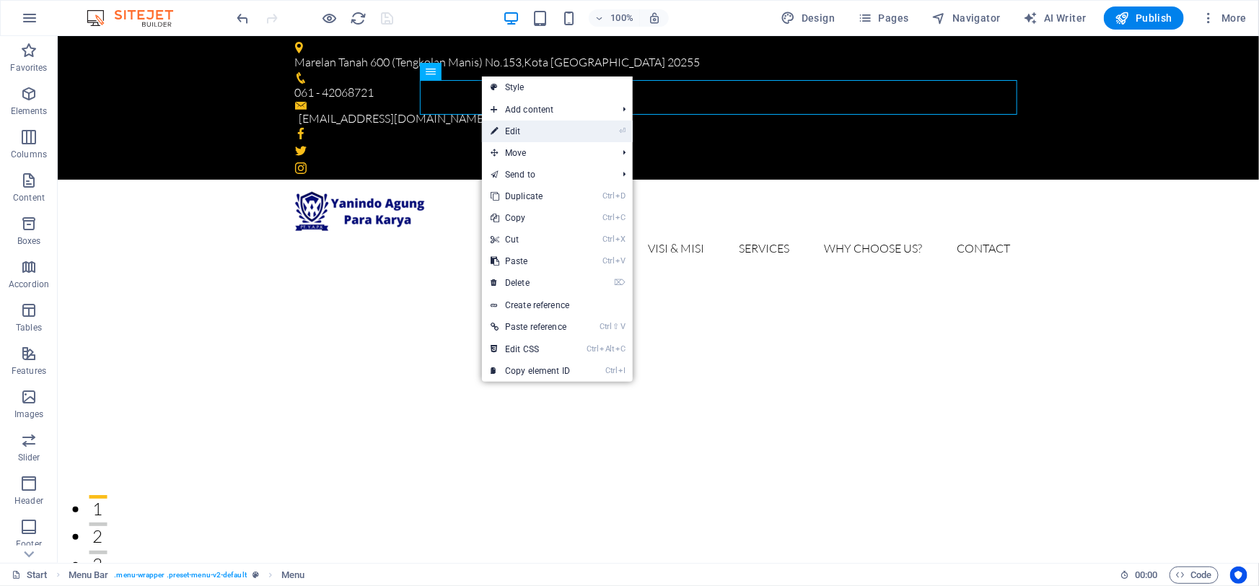
click at [521, 130] on link "⏎ Edit" at bounding box center [530, 132] width 97 height 22
select select
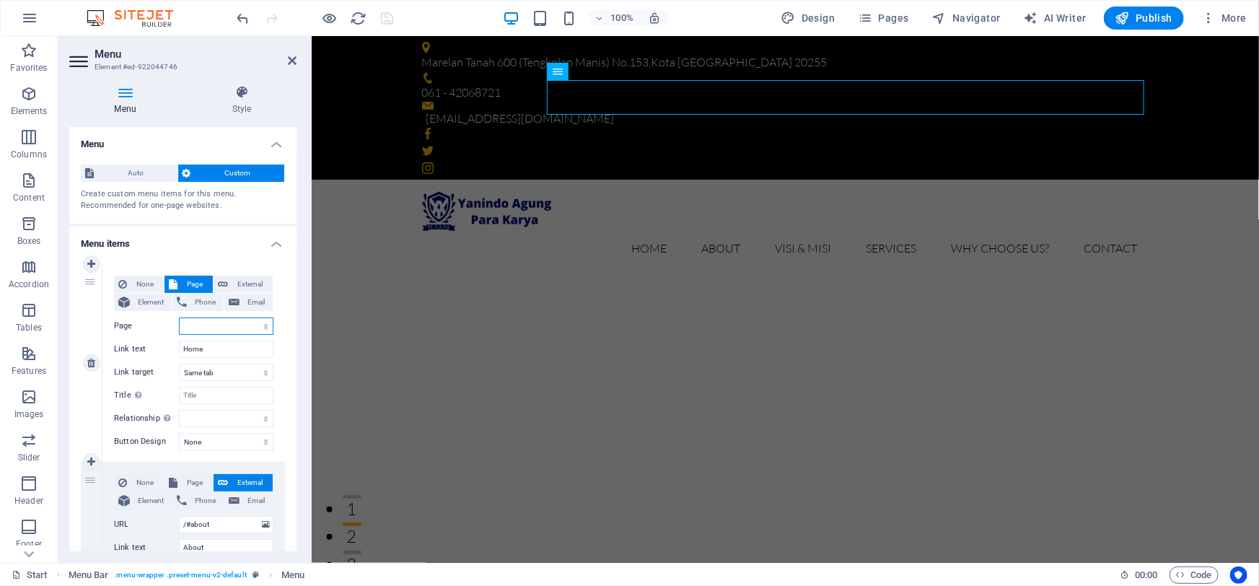
click at [195, 325] on select "Start Subpage Legal notice Privacy" at bounding box center [226, 326] width 95 height 17
click at [193, 328] on select "Start Subpage Legal notice Privacy" at bounding box center [226, 326] width 95 height 17
click at [246, 281] on span "External" at bounding box center [250, 284] width 36 height 17
select select "blank"
select select
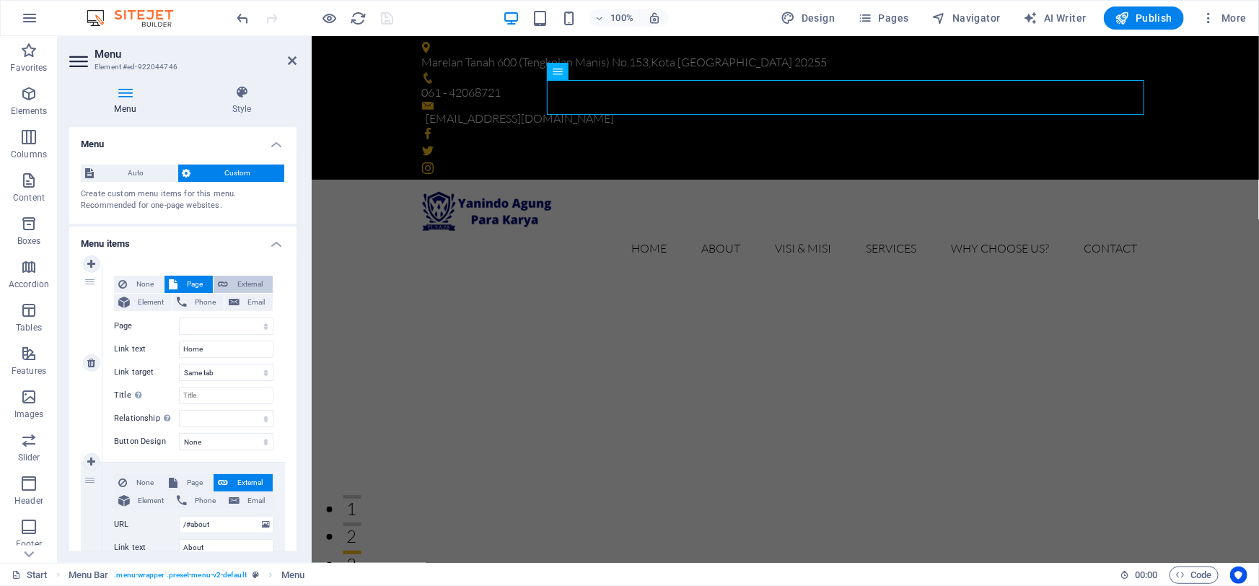
select select
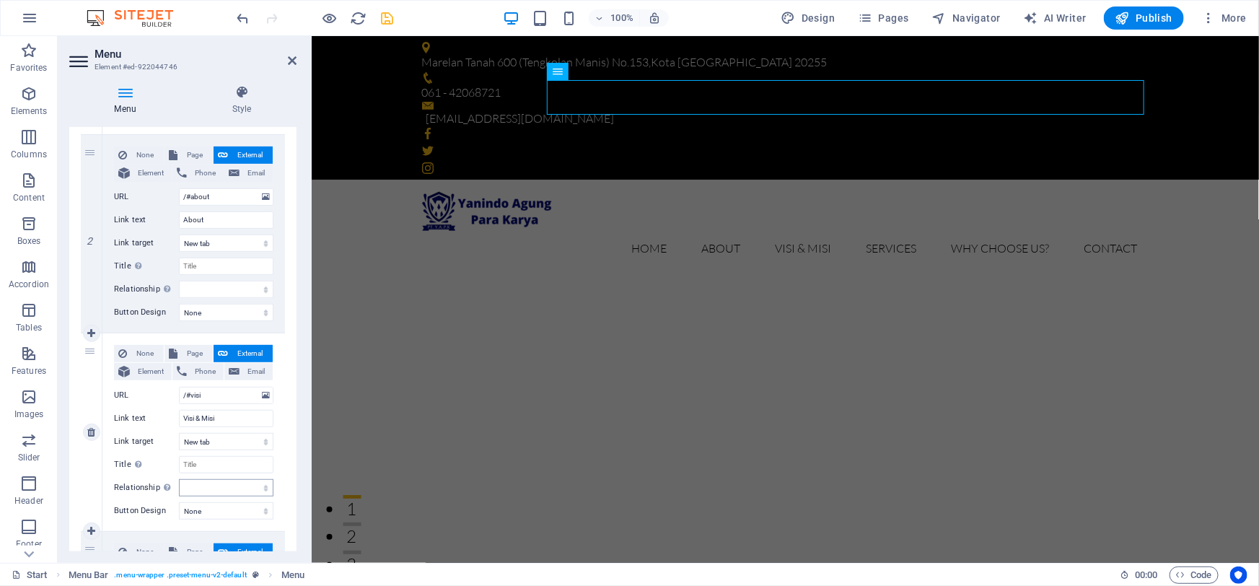
scroll to position [196, 0]
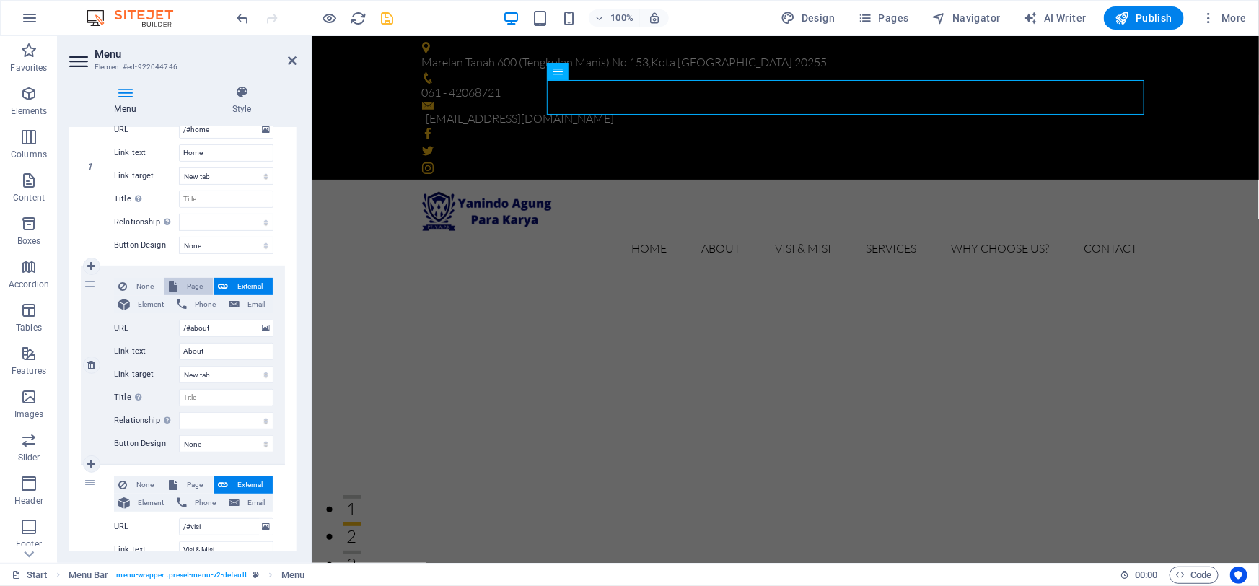
click at [185, 285] on span "Page" at bounding box center [195, 286] width 27 height 17
select select
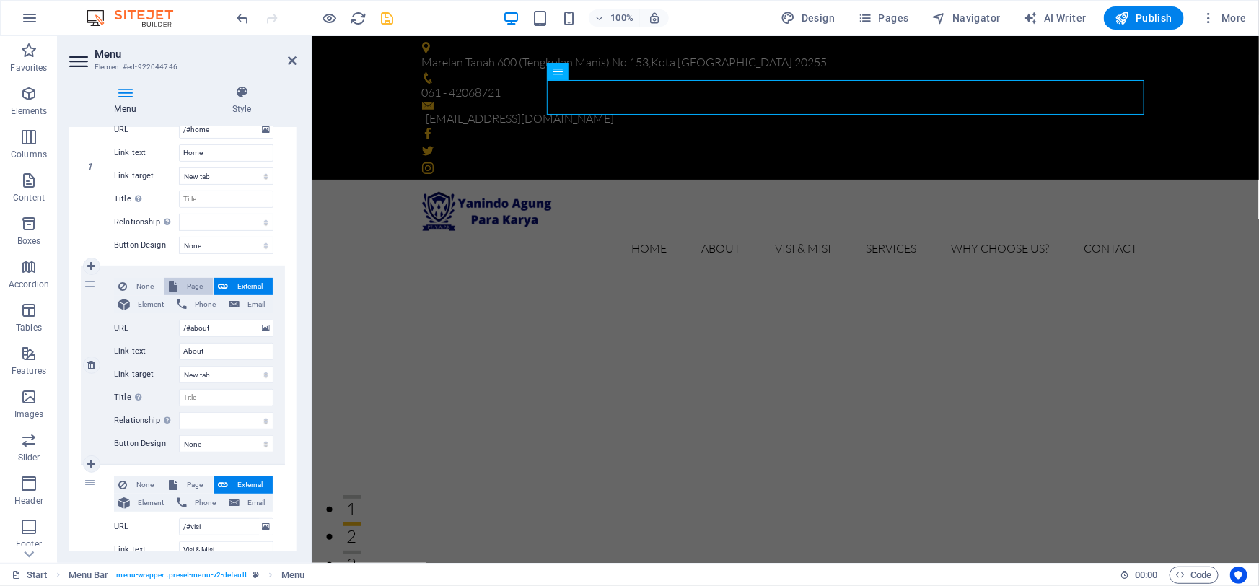
select select
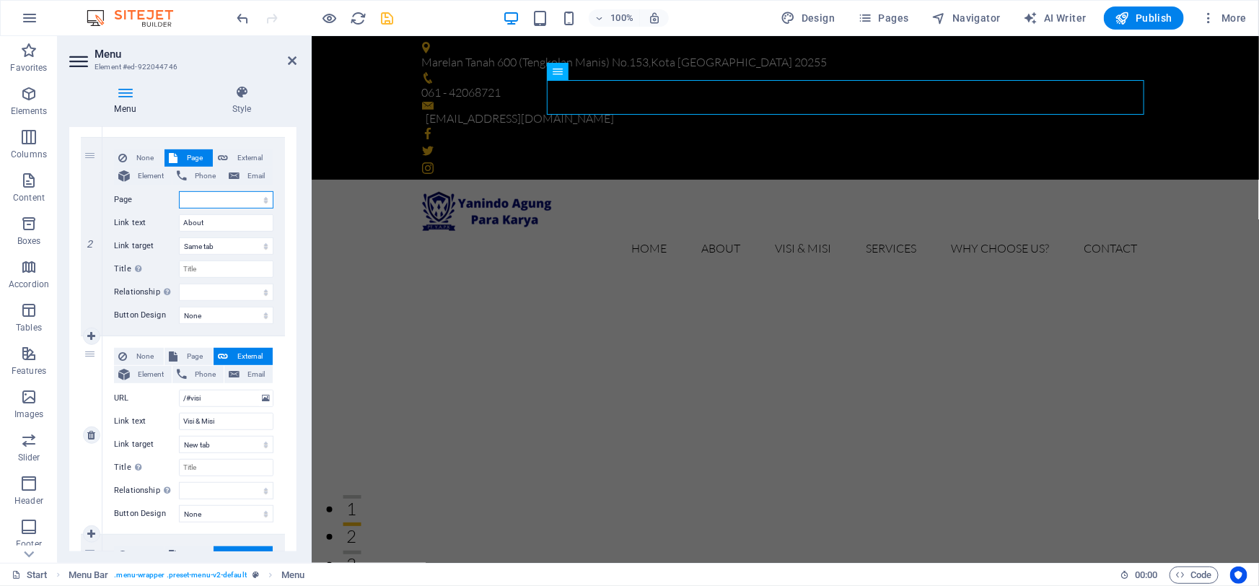
scroll to position [328, 0]
click at [180, 351] on button "Page" at bounding box center [189, 353] width 48 height 17
select select
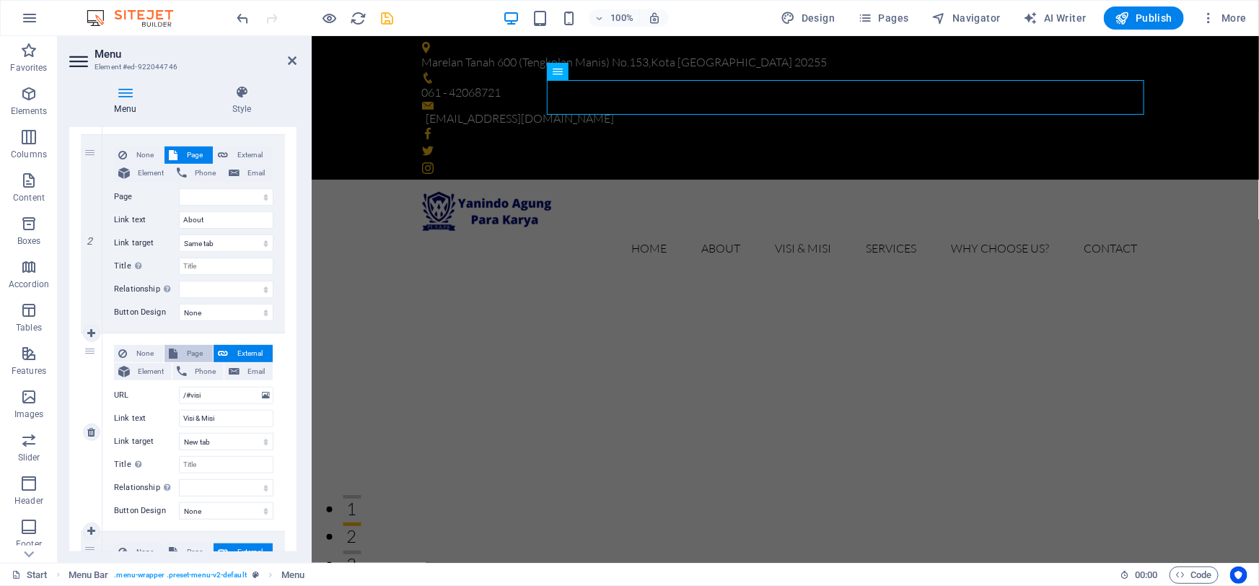
select select
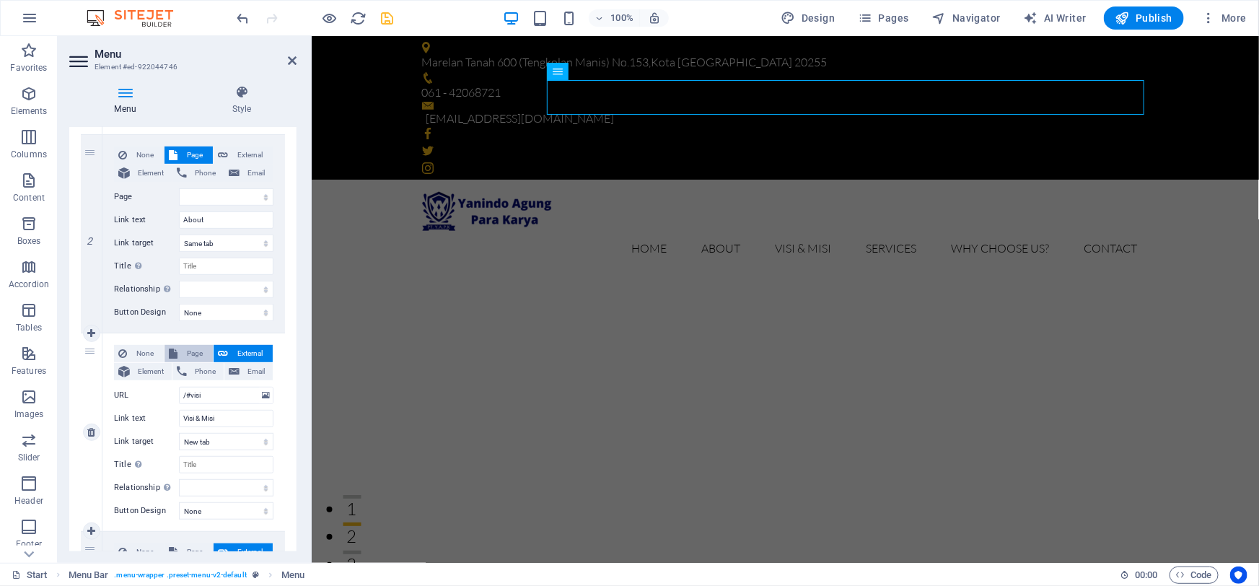
select select
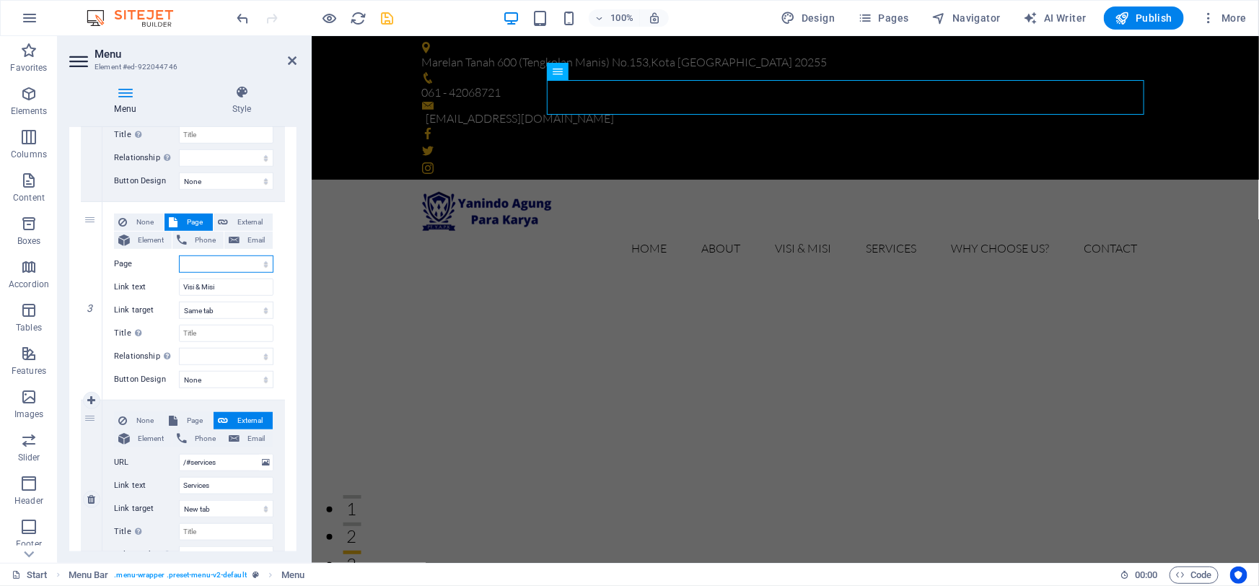
scroll to position [525, 0]
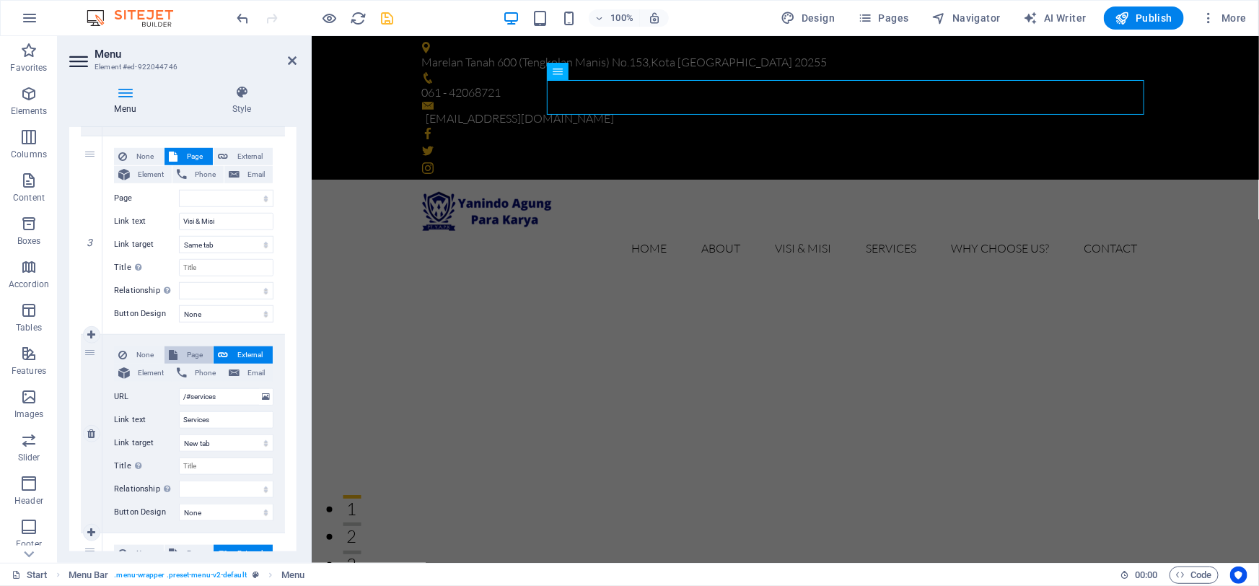
click at [190, 351] on span "Page" at bounding box center [195, 354] width 27 height 17
select select
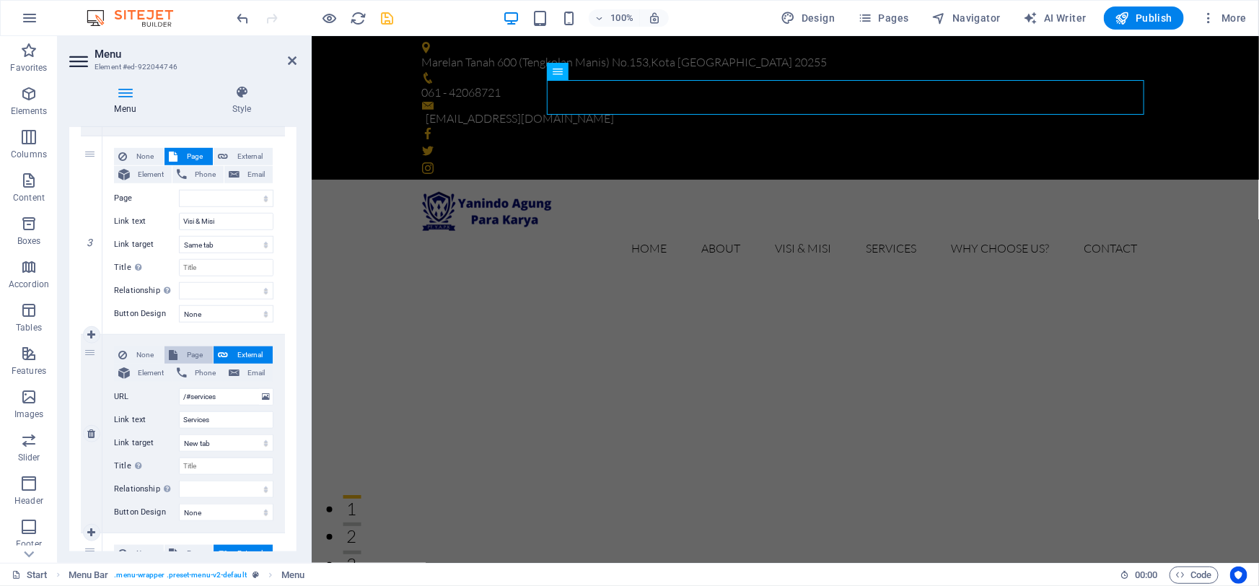
select select
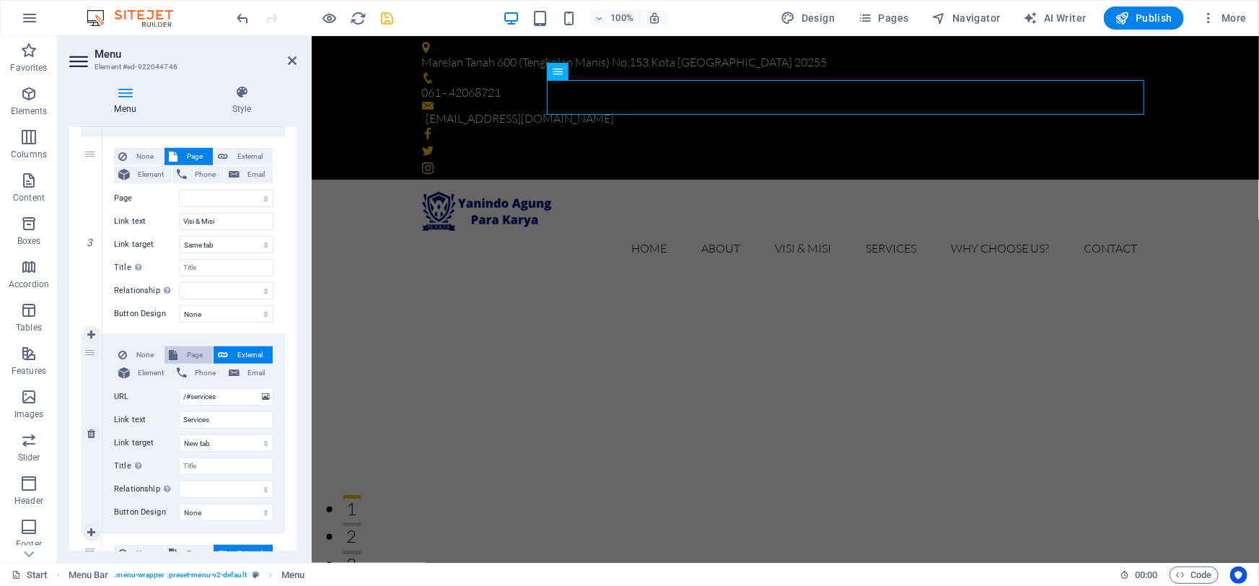
select select
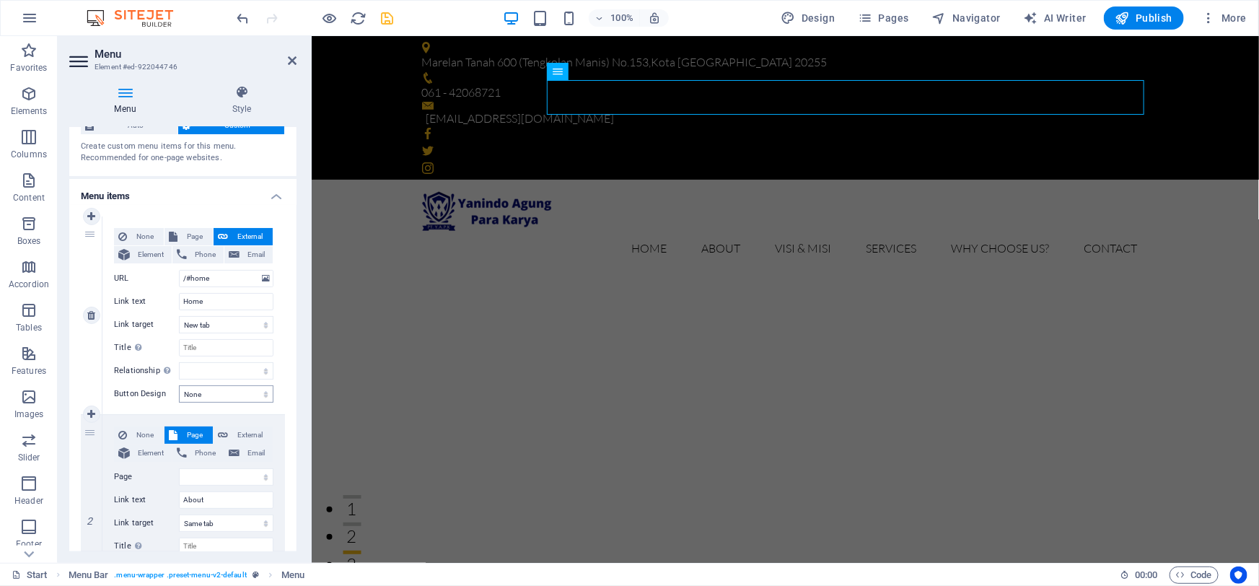
scroll to position [65, 0]
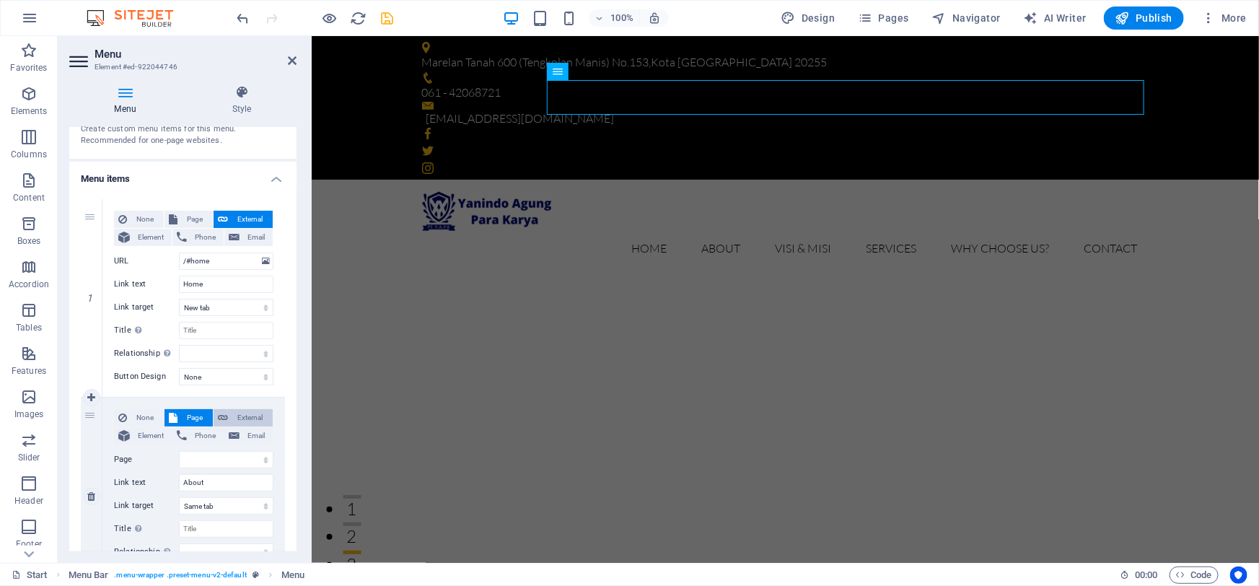
click at [255, 414] on span "External" at bounding box center [250, 417] width 36 height 17
select select
select select "blank"
select select
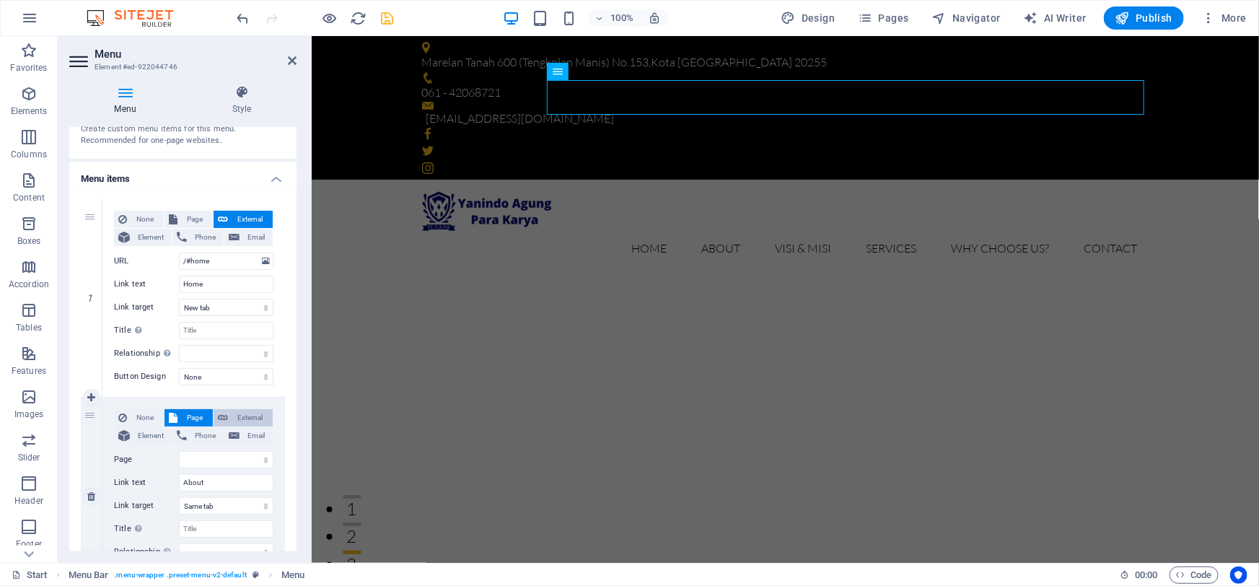
select select
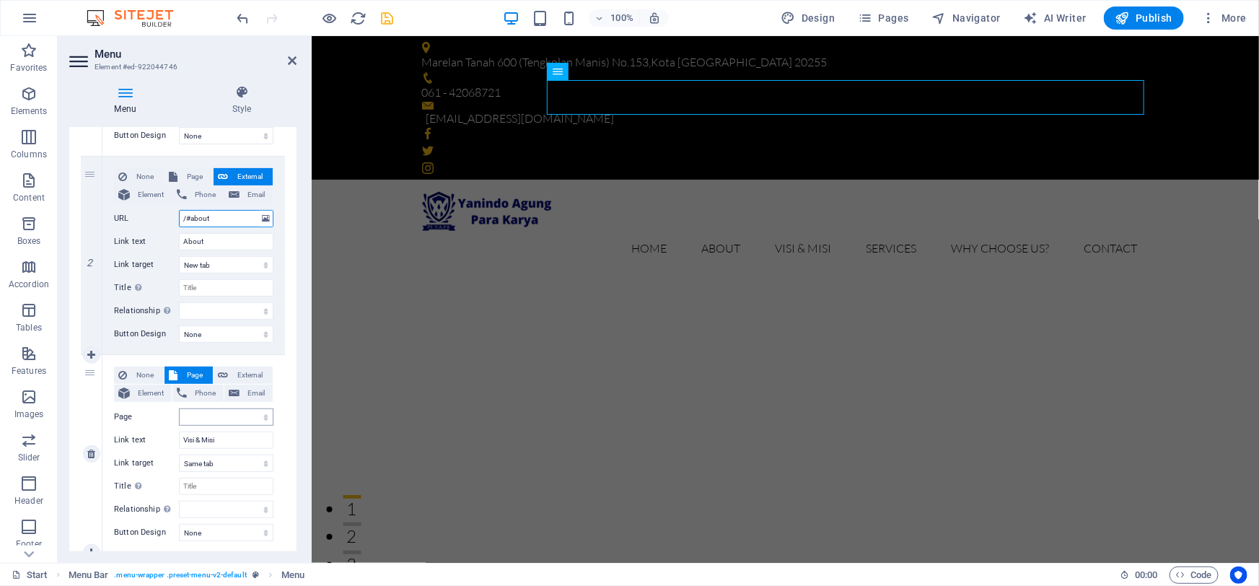
scroll to position [328, 0]
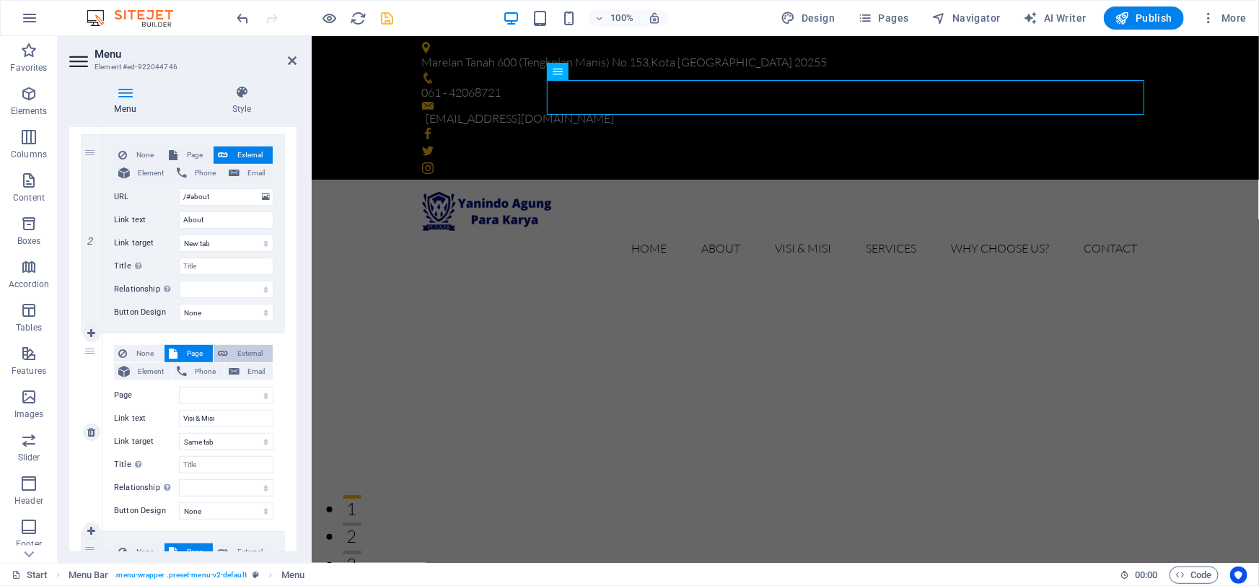
click at [250, 349] on span "External" at bounding box center [250, 353] width 36 height 17
select select
select select "blank"
select select
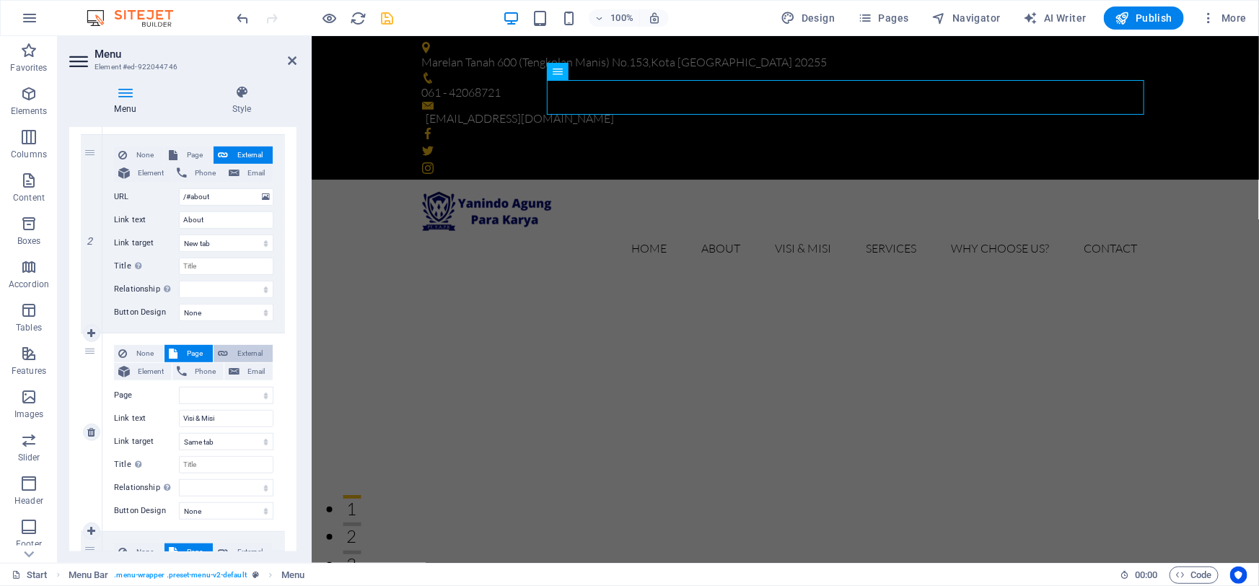
select select
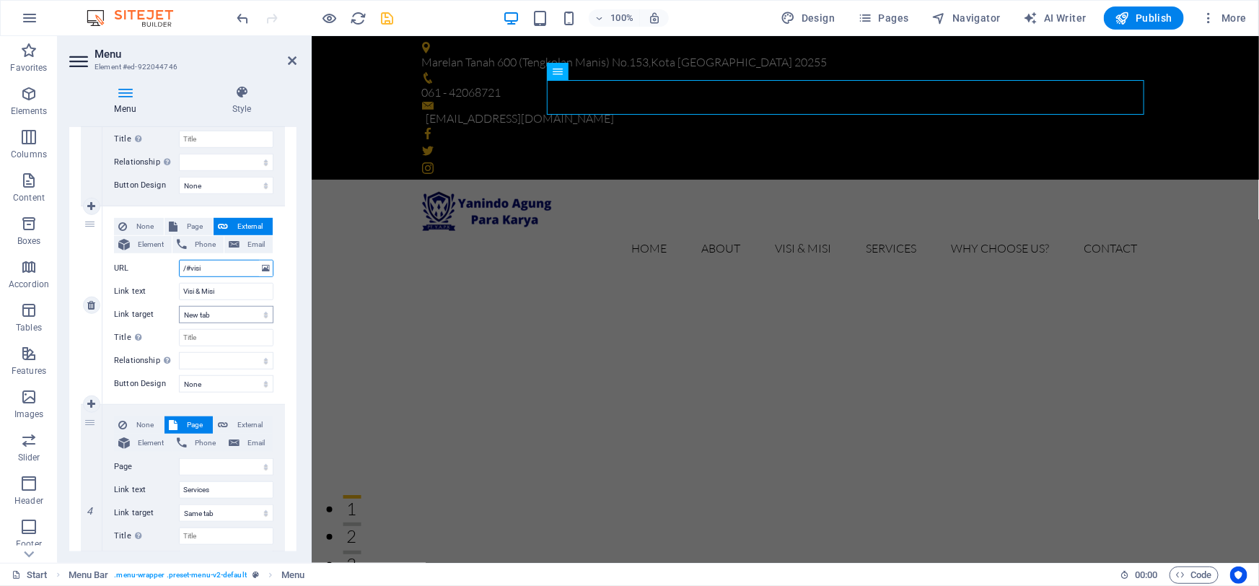
scroll to position [459, 0]
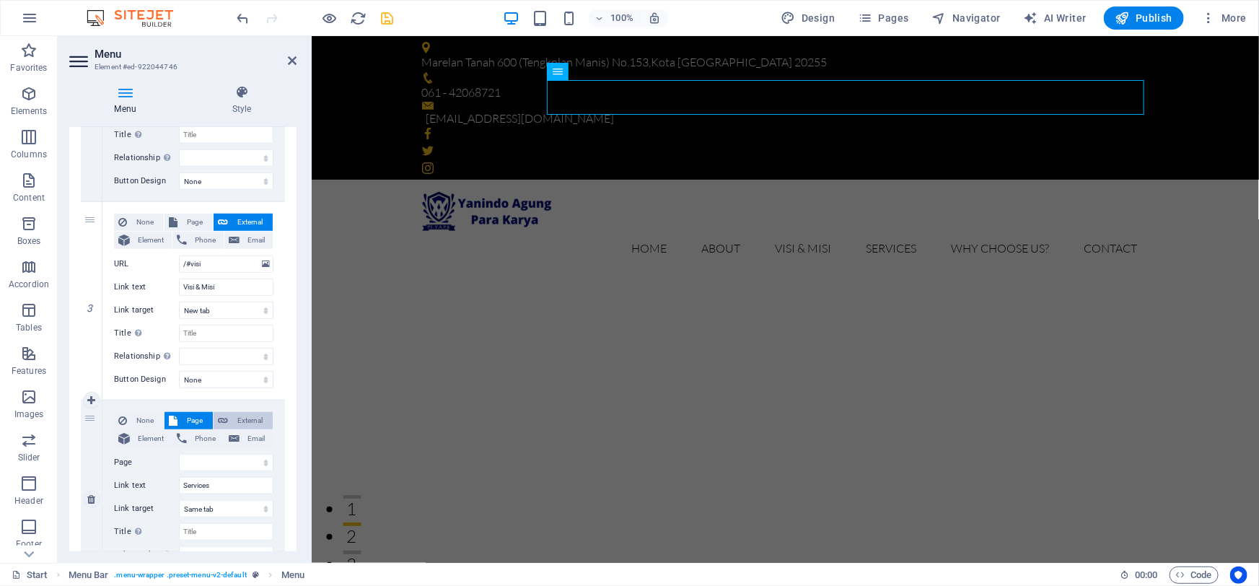
click at [251, 418] on span "External" at bounding box center [250, 420] width 36 height 17
select select
select select "blank"
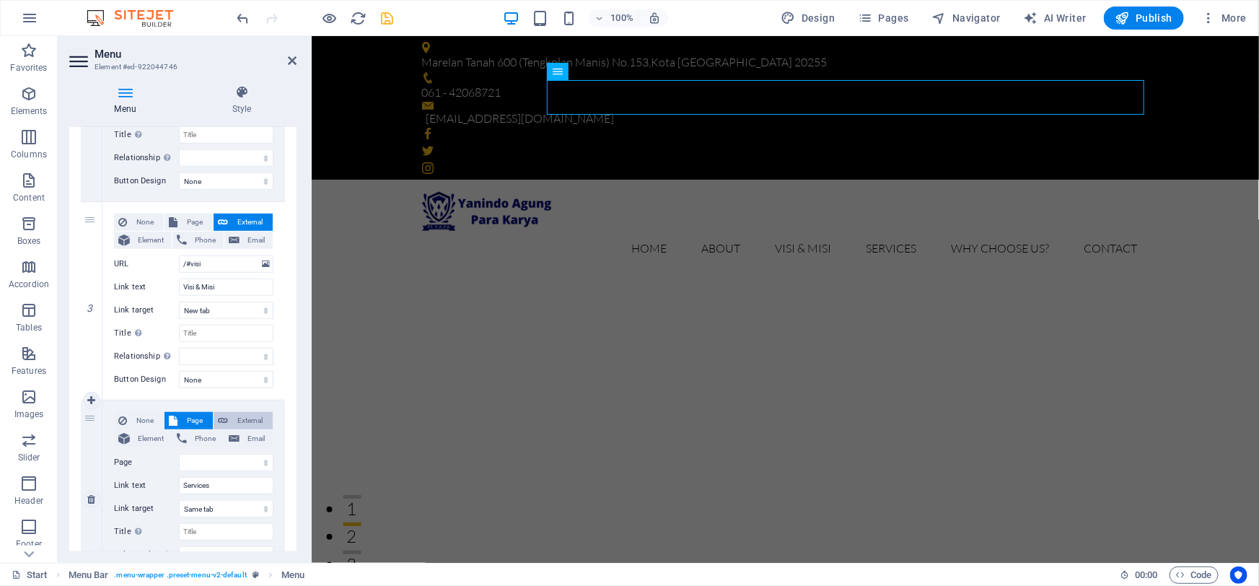
select select
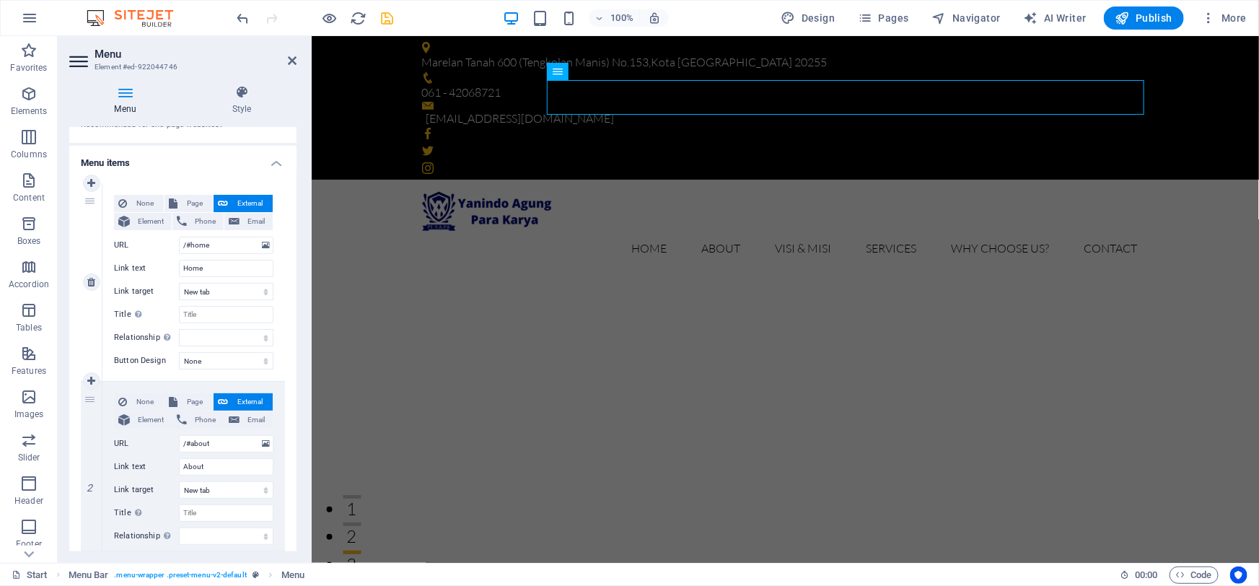
scroll to position [0, 0]
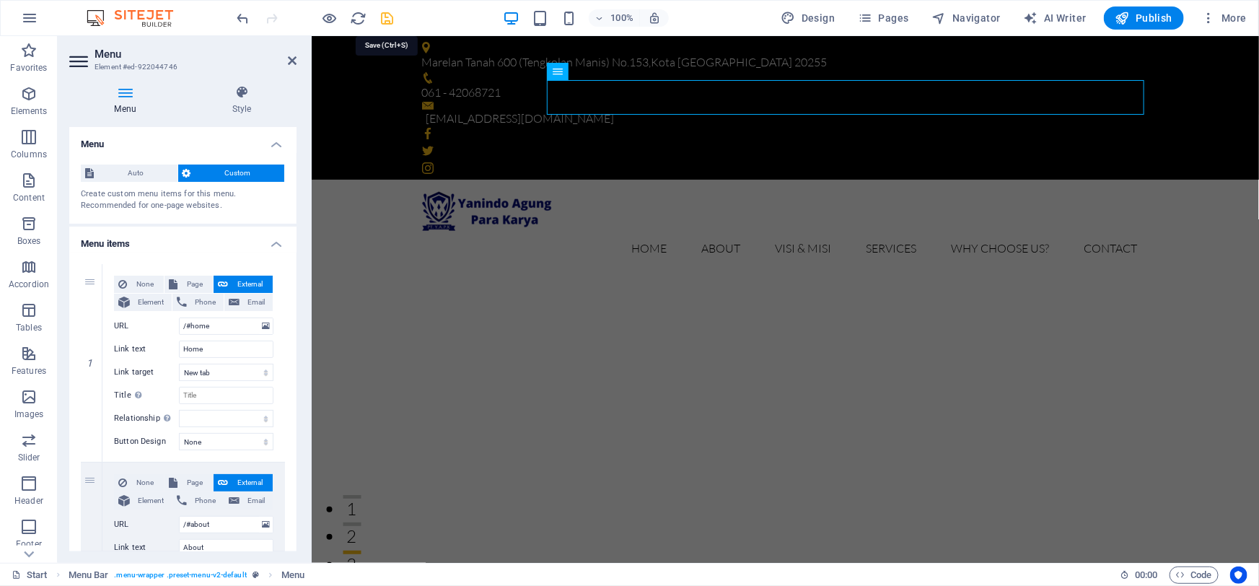
click at [392, 19] on icon "save" at bounding box center [388, 18] width 17 height 17
checkbox input "false"
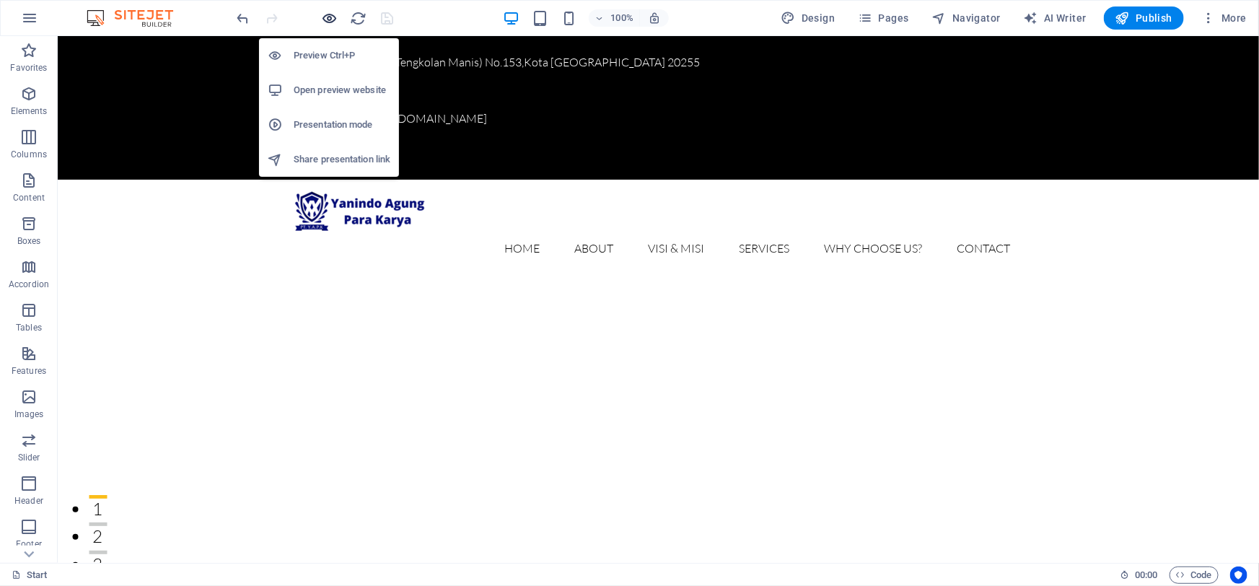
click at [330, 22] on icon "button" at bounding box center [330, 18] width 17 height 17
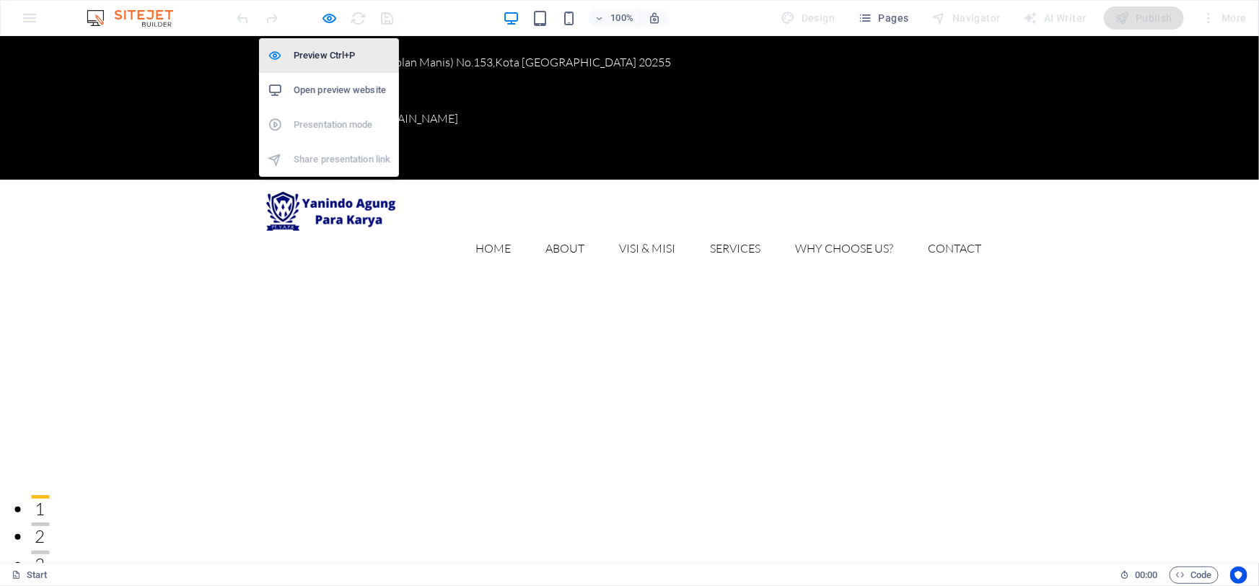
click at [332, 56] on h6 "Preview Ctrl+P" at bounding box center [342, 55] width 97 height 17
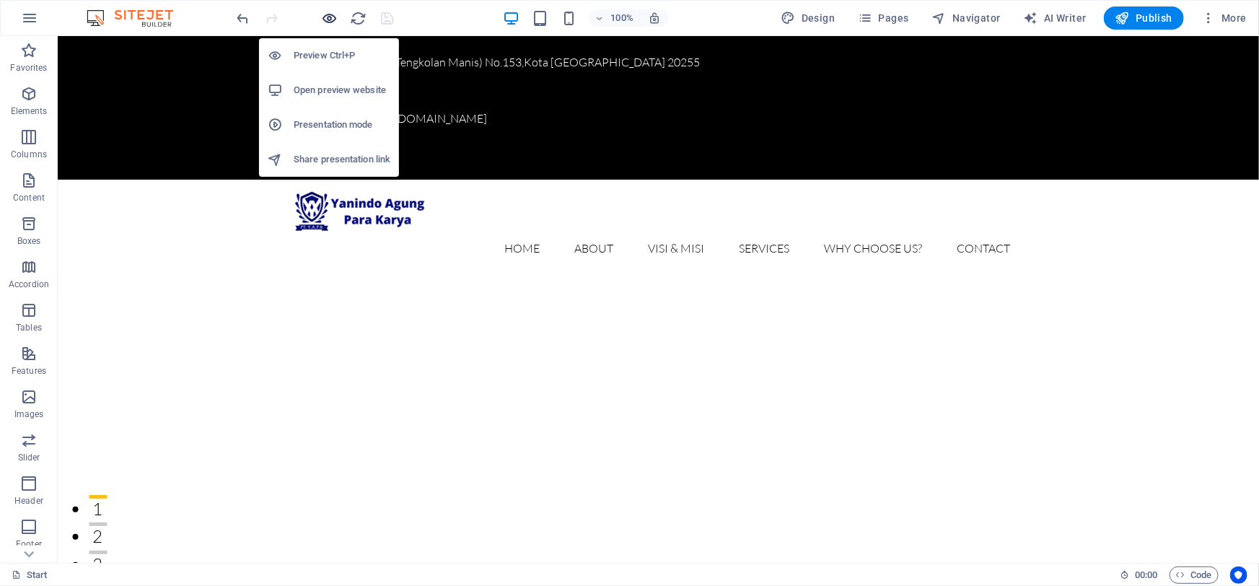
click at [327, 18] on icon "button" at bounding box center [330, 18] width 17 height 17
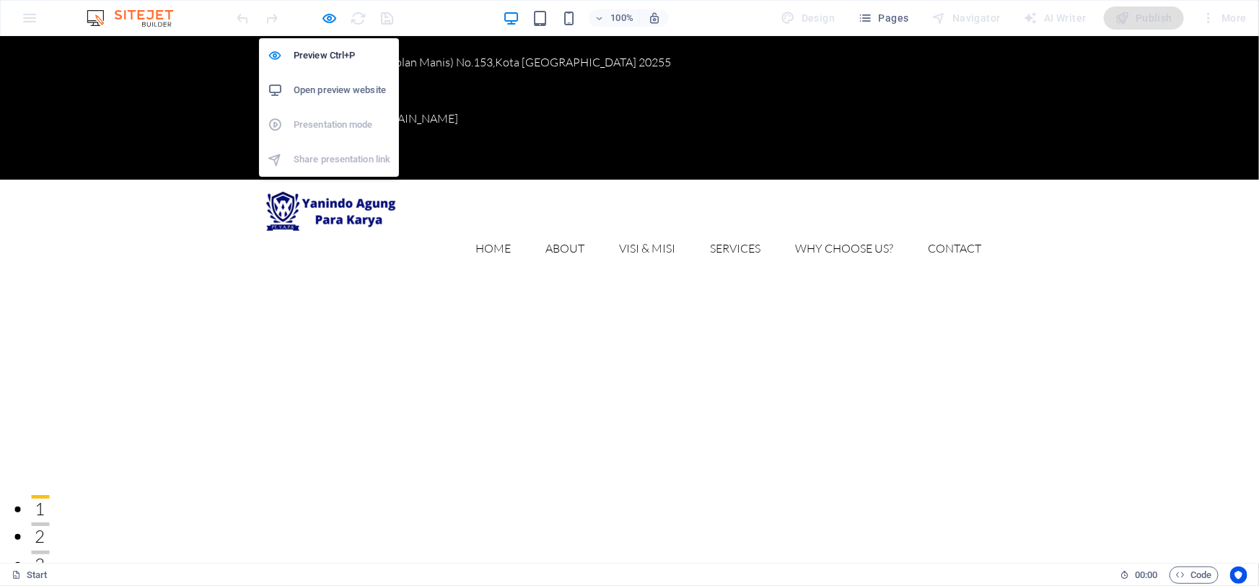
click at [325, 92] on h6 "Open preview website" at bounding box center [342, 90] width 97 height 17
click at [330, 14] on icon "button" at bounding box center [330, 18] width 17 height 17
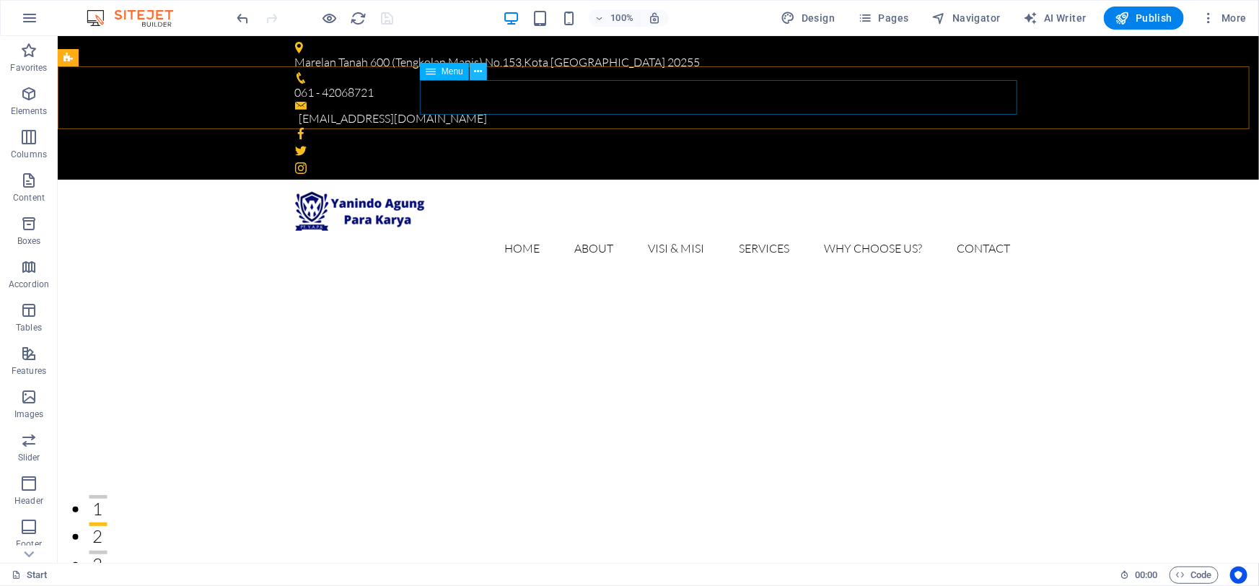
click at [481, 73] on icon at bounding box center [478, 71] width 8 height 15
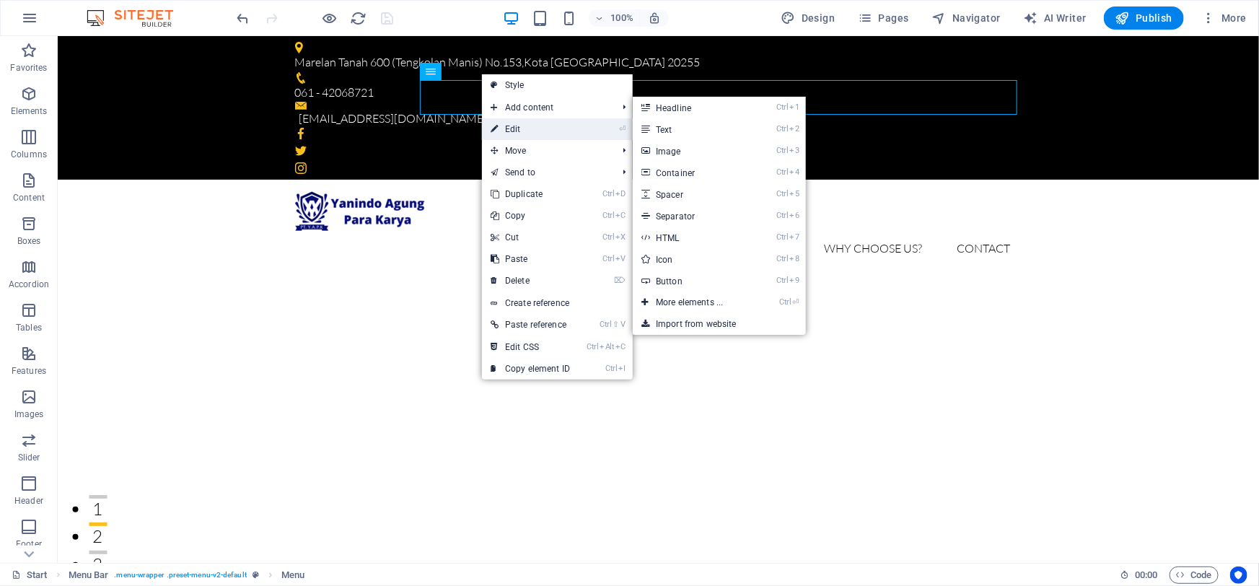
click at [496, 125] on icon at bounding box center [494, 129] width 7 height 22
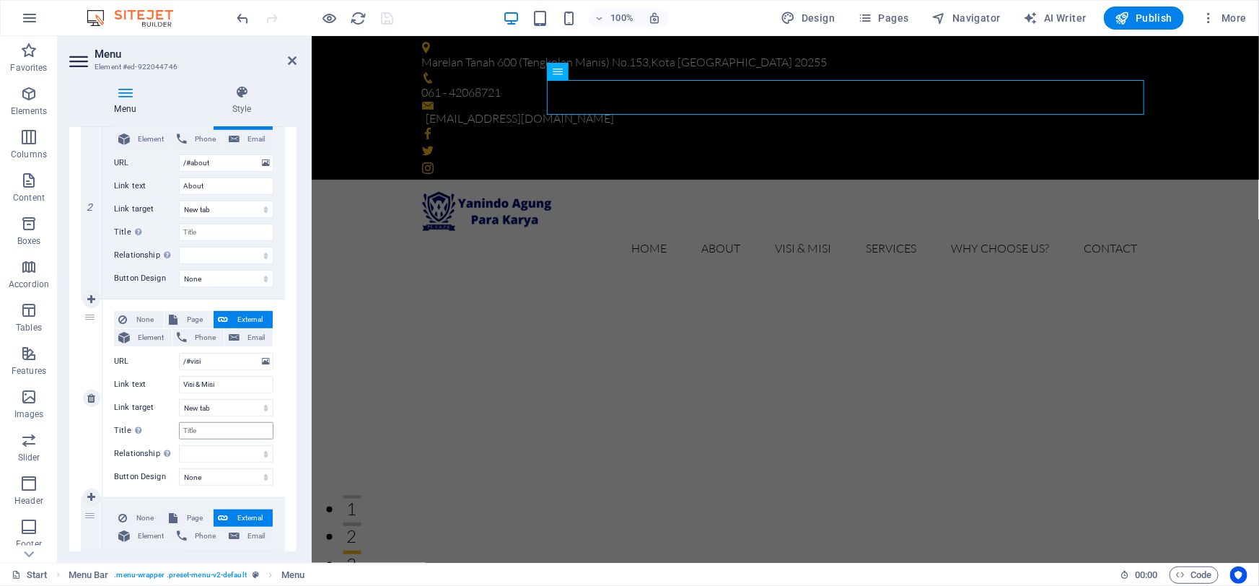
scroll to position [393, 0]
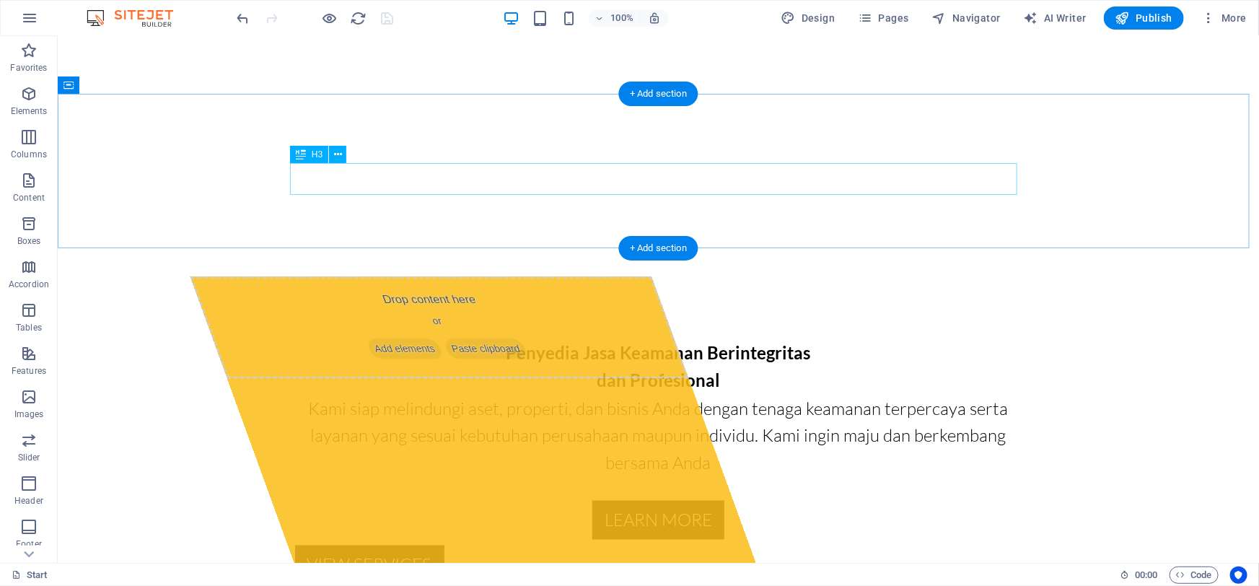
scroll to position [918, 0]
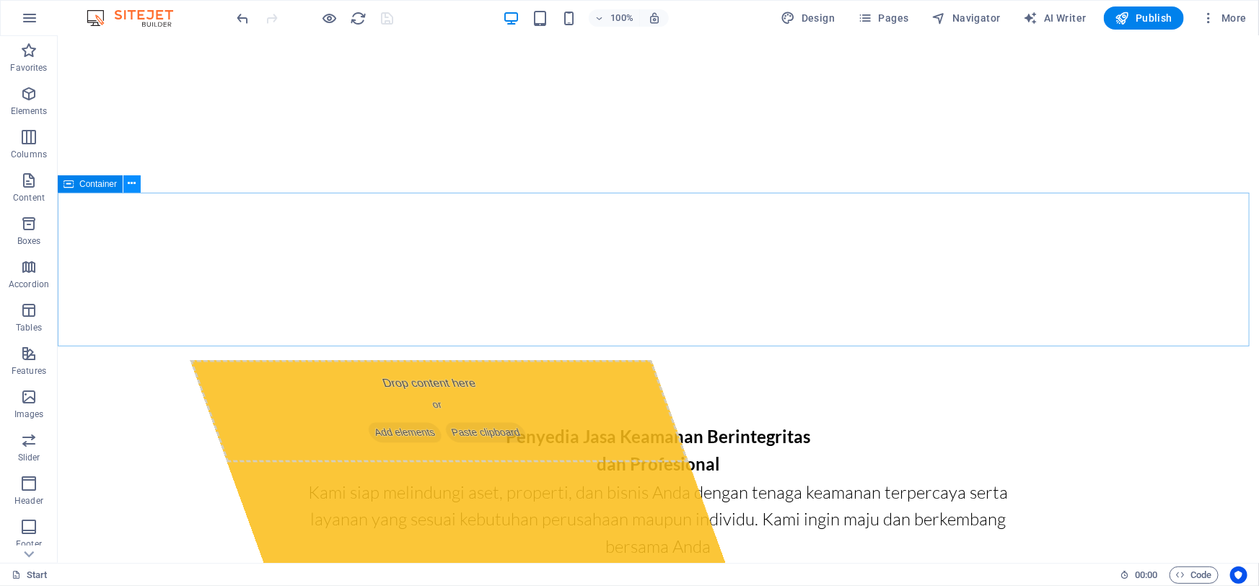
click at [130, 186] on icon at bounding box center [132, 183] width 8 height 15
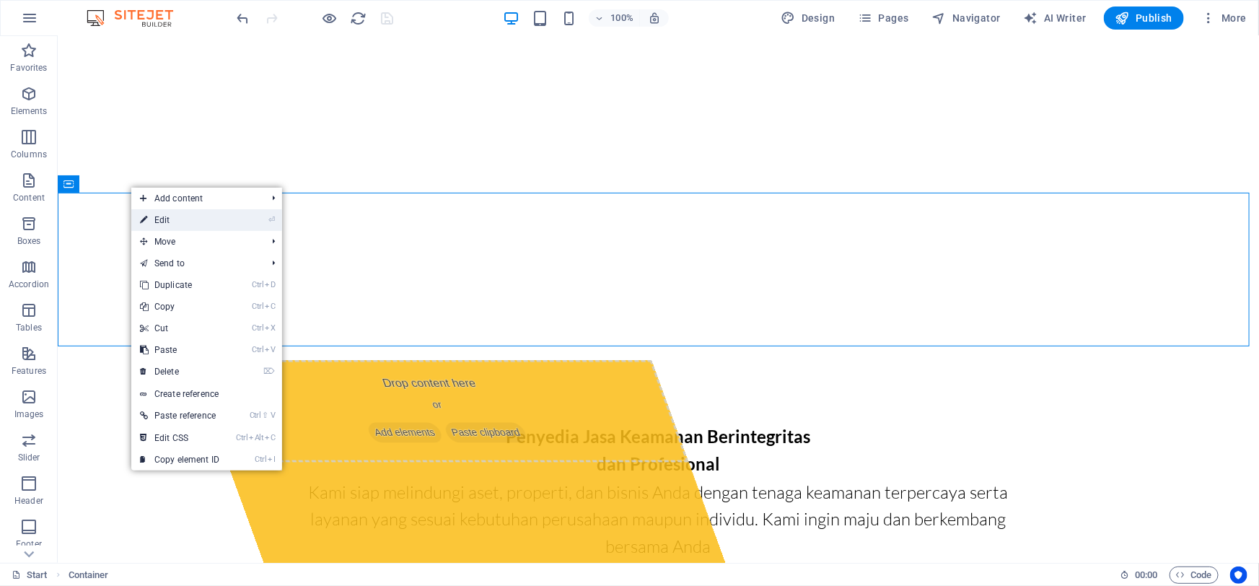
click at [221, 222] on link "⏎ Edit" at bounding box center [179, 220] width 97 height 22
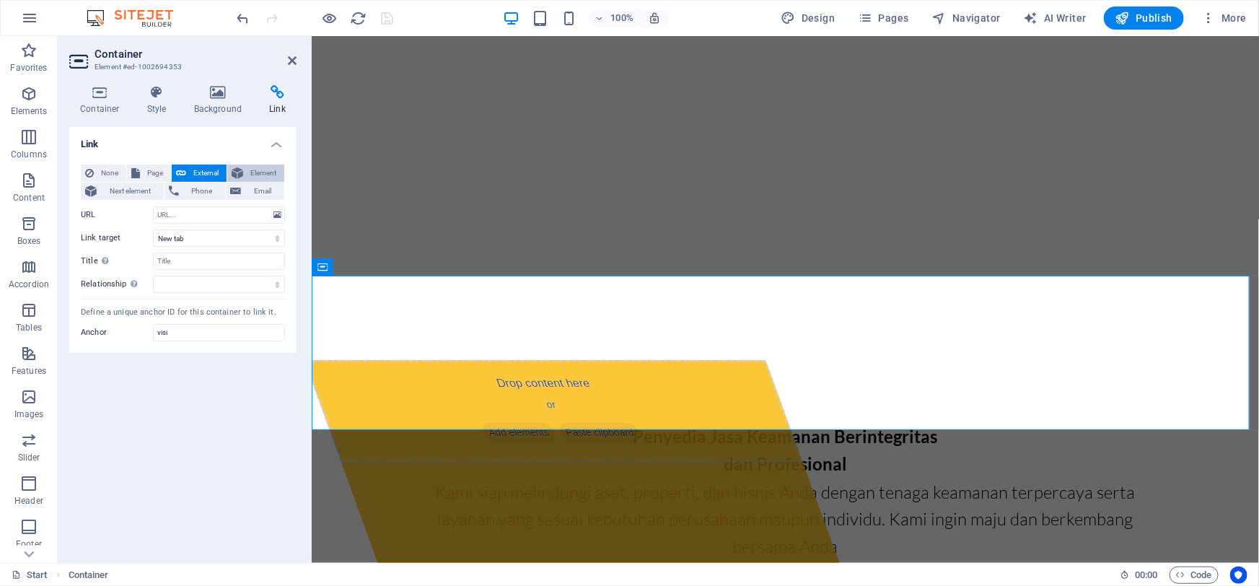
click at [262, 171] on span "Element" at bounding box center [264, 173] width 32 height 17
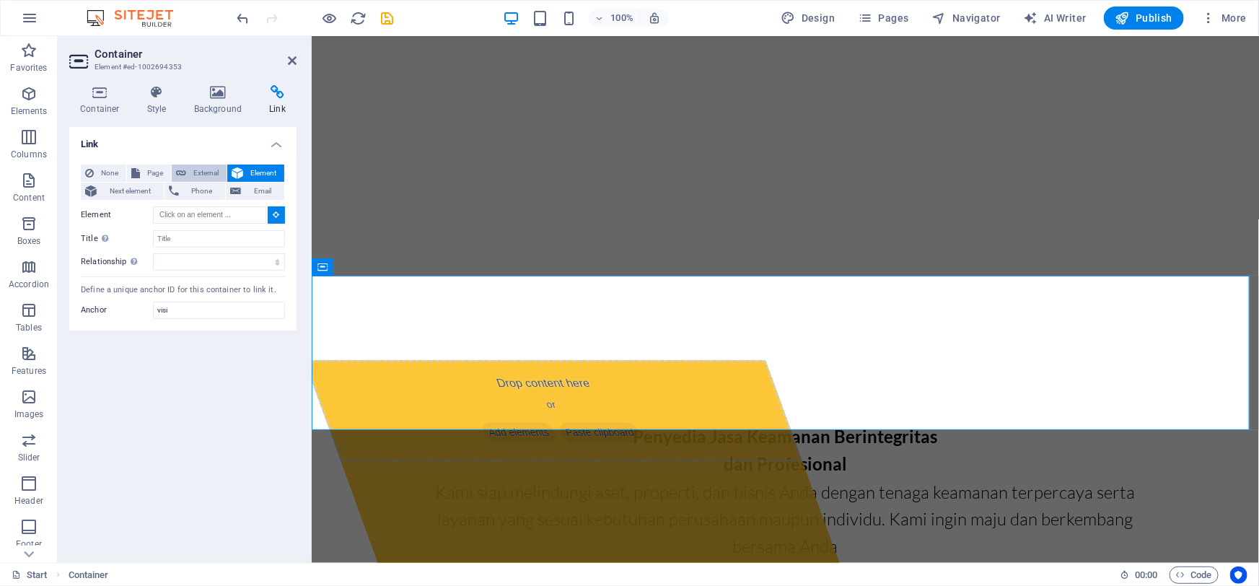
click at [198, 169] on span "External" at bounding box center [207, 173] width 32 height 17
select select "blank"
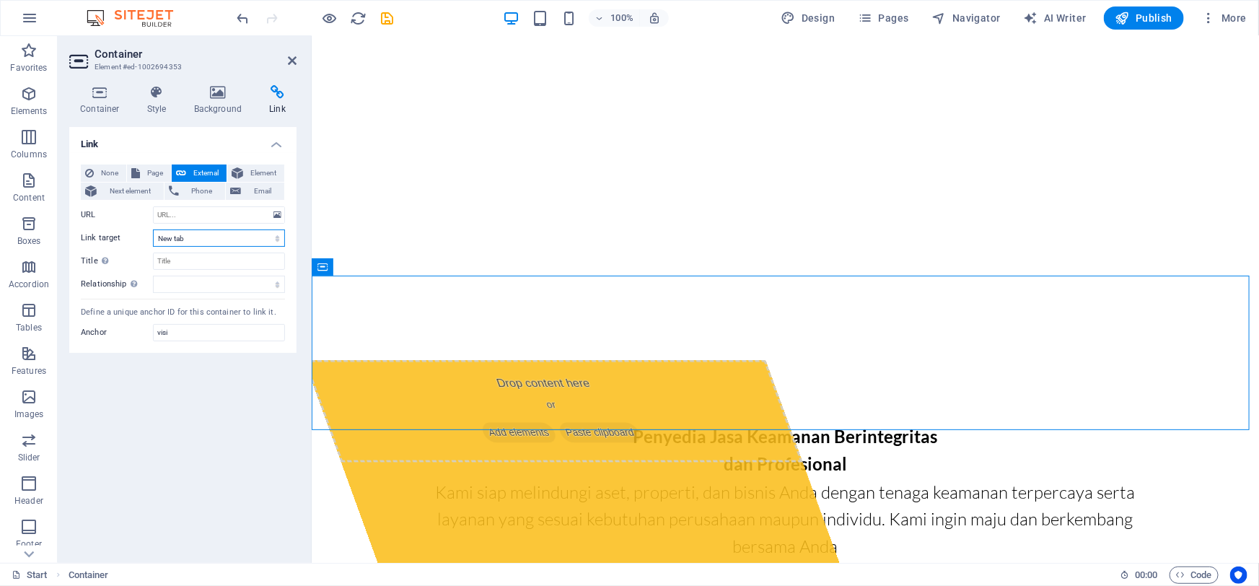
click at [202, 245] on select "New tab Same tab Overlay" at bounding box center [219, 237] width 132 height 17
select select
click at [153, 229] on select "New tab Same tab Overlay" at bounding box center [219, 237] width 132 height 17
click at [144, 169] on span "Page" at bounding box center [155, 173] width 22 height 17
select select
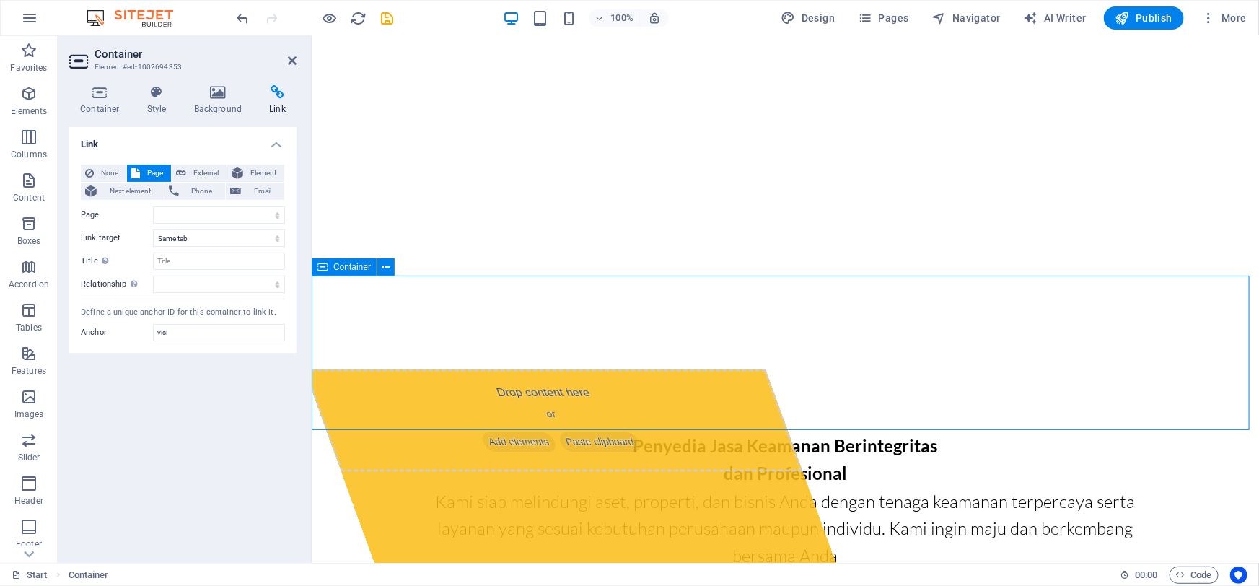
scroll to position [852, 0]
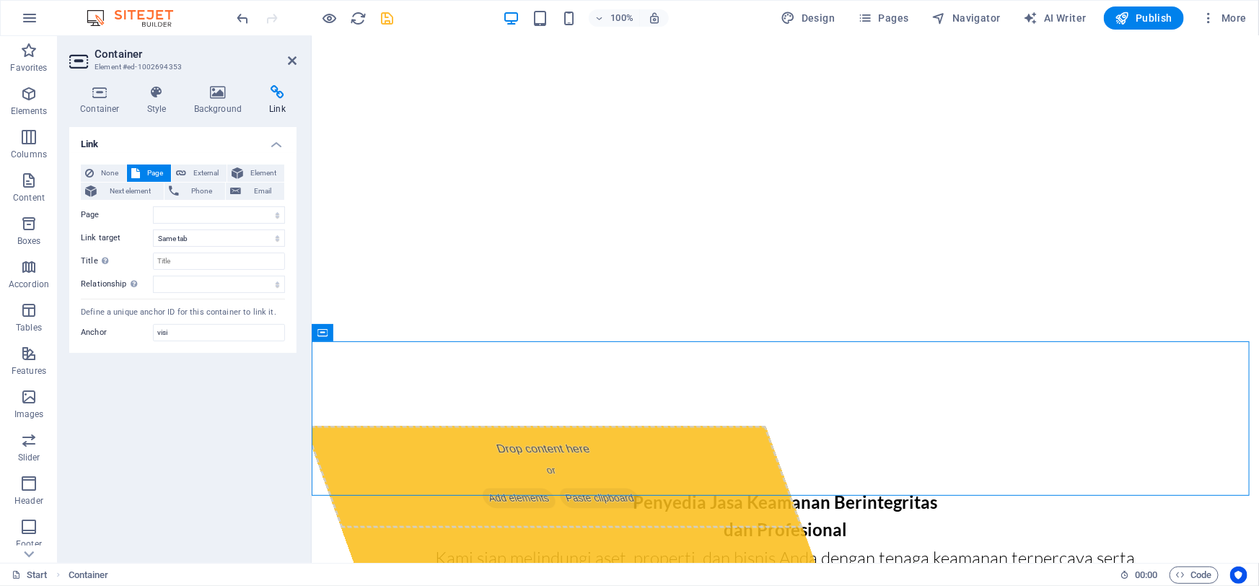
click at [392, 18] on icon "save" at bounding box center [388, 18] width 17 height 17
checkbox input "false"
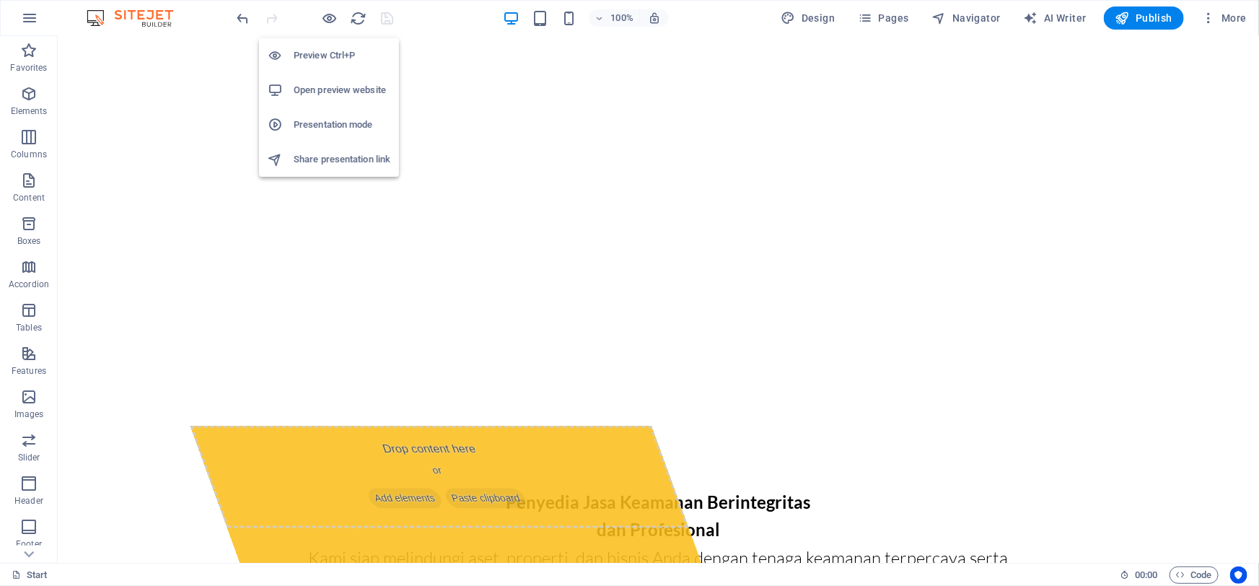
click at [328, 92] on h6 "Open preview website" at bounding box center [342, 90] width 97 height 17
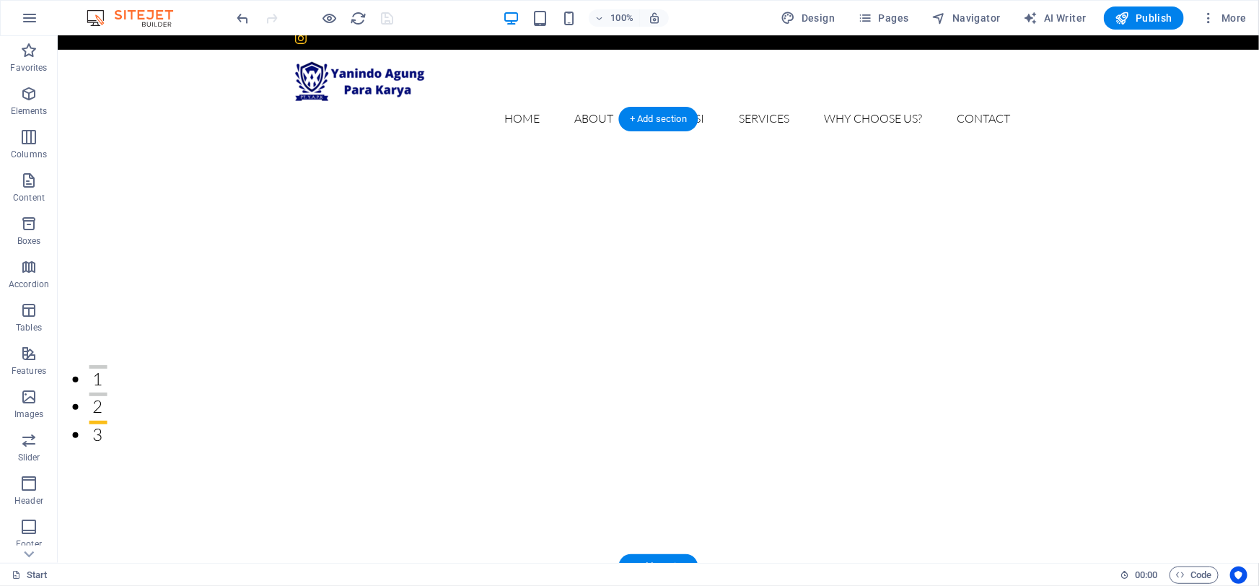
scroll to position [0, 0]
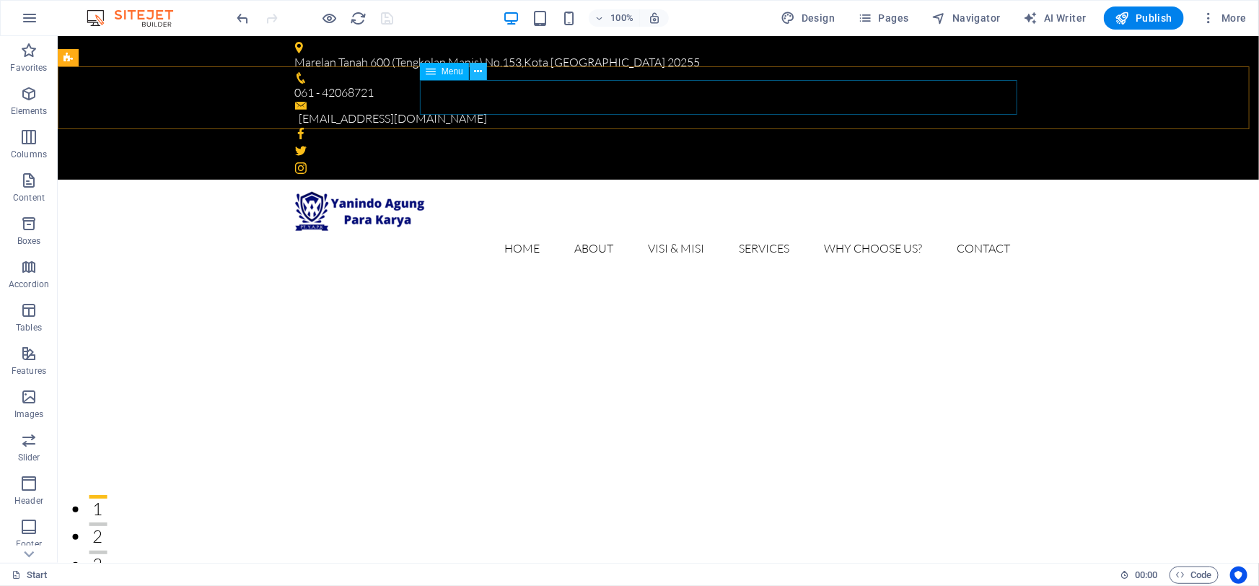
click at [476, 70] on icon at bounding box center [478, 71] width 8 height 15
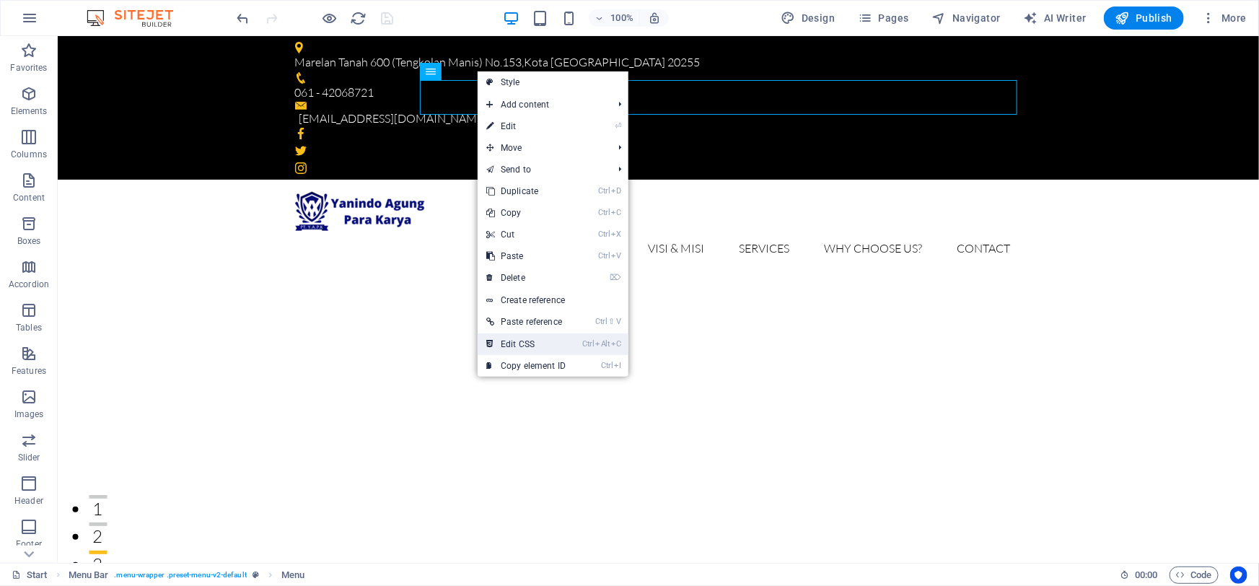
click at [530, 341] on link "Ctrl Alt C Edit CSS" at bounding box center [526, 344] width 97 height 22
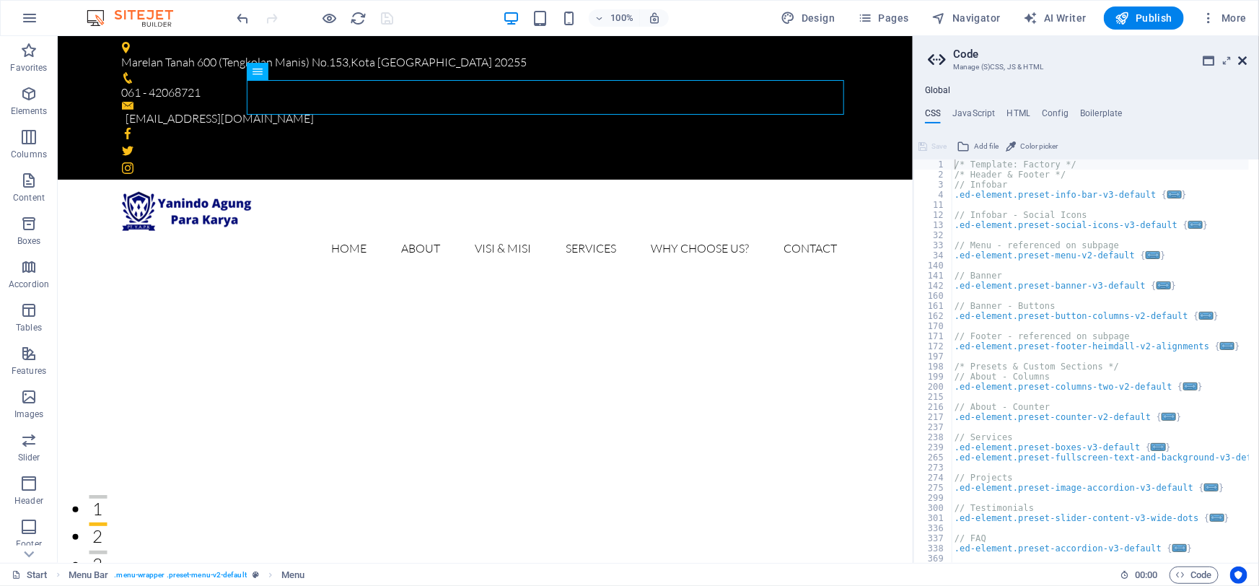
drag, startPoint x: 1244, startPoint y: 64, endPoint x: 1186, endPoint y: 25, distance: 70.2
click at [1244, 64] on icon at bounding box center [1243, 61] width 9 height 12
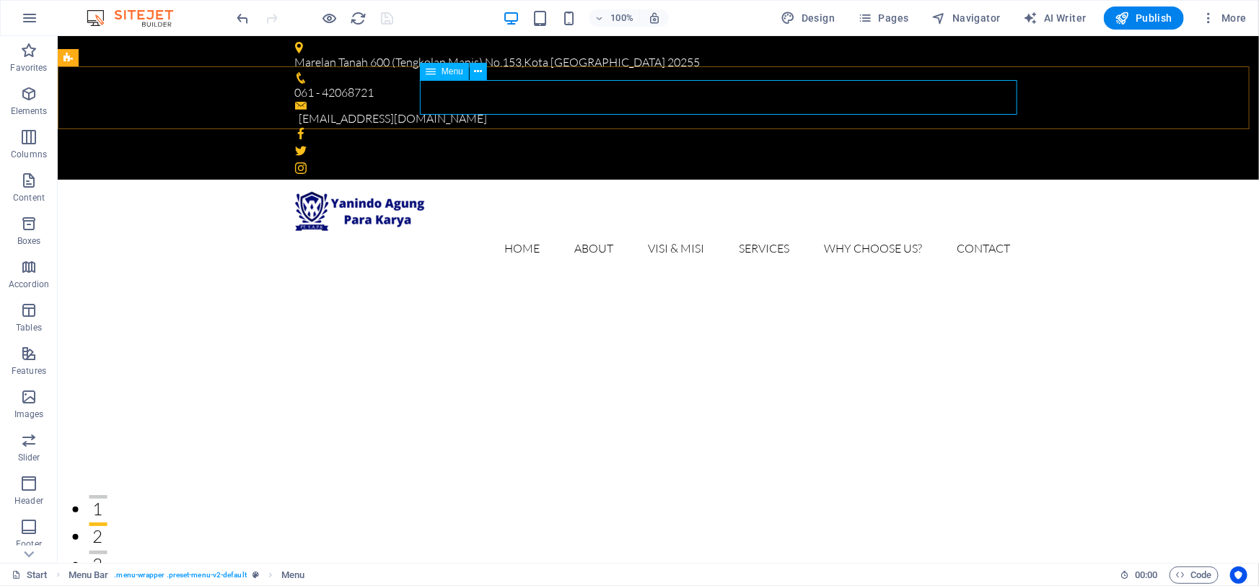
click at [449, 72] on span "Menu" at bounding box center [453, 71] width 22 height 9
click at [429, 72] on icon at bounding box center [431, 71] width 10 height 17
click at [476, 71] on icon at bounding box center [478, 71] width 8 height 15
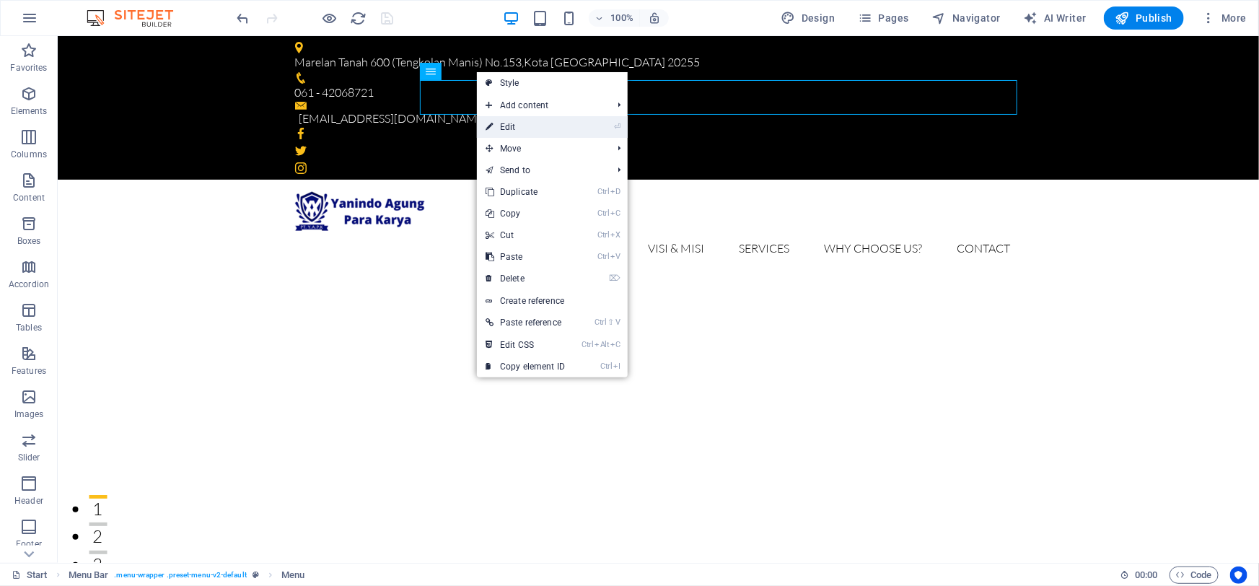
click at [529, 123] on link "⏎ Edit" at bounding box center [525, 127] width 97 height 22
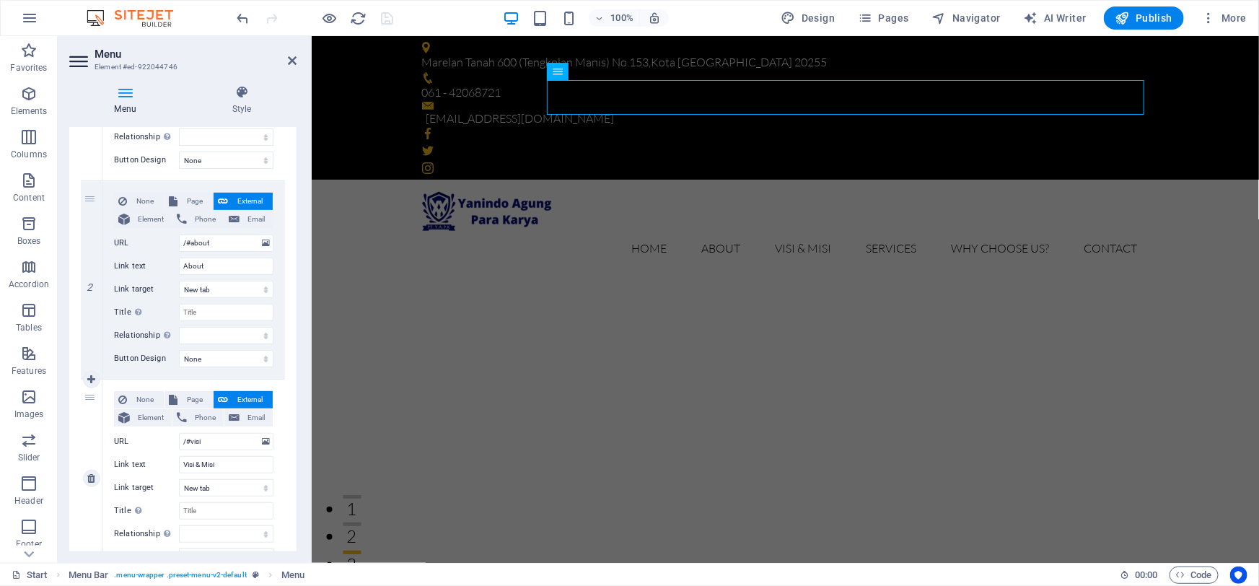
scroll to position [393, 0]
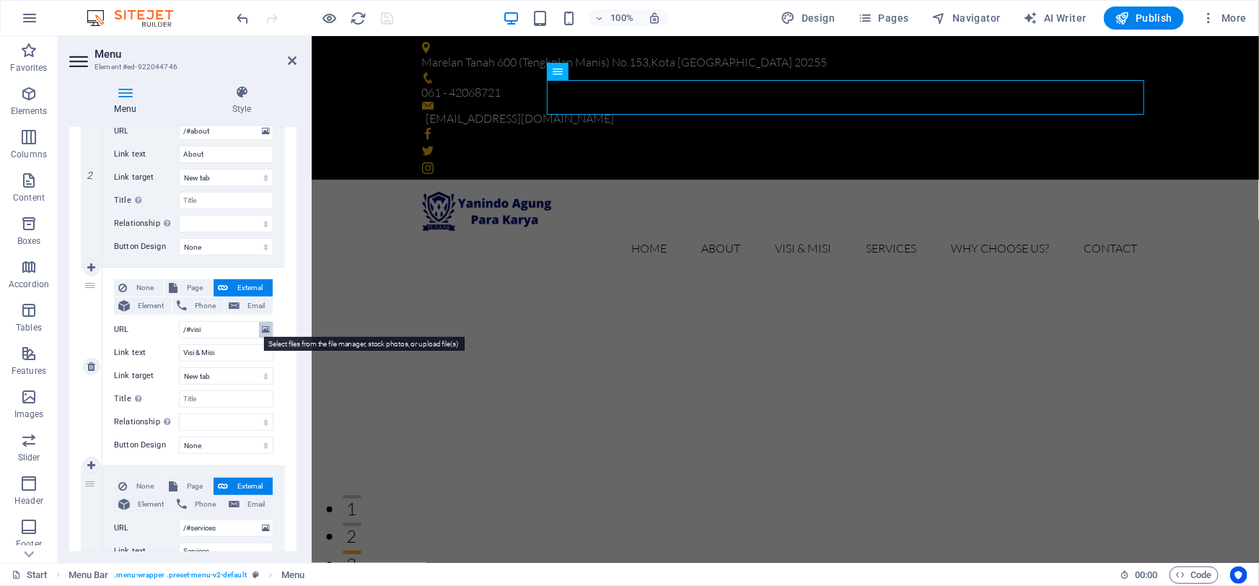
click at [262, 330] on icon at bounding box center [266, 330] width 8 height 16
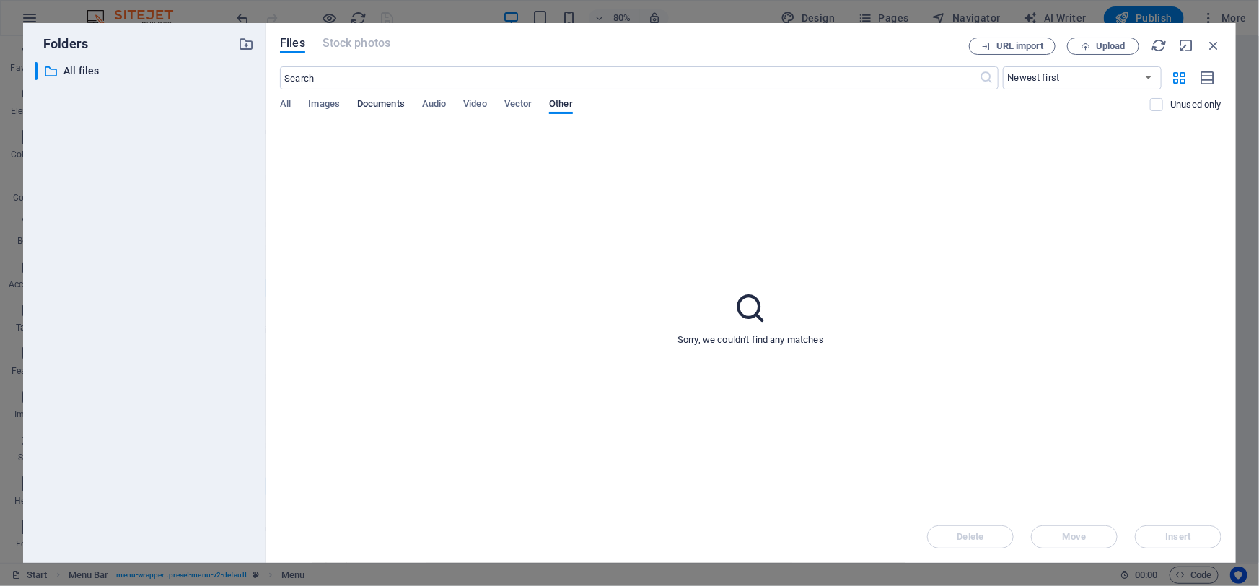
click at [385, 106] on span "Documents" at bounding box center [381, 105] width 48 height 20
click at [426, 101] on span "Audio" at bounding box center [434, 105] width 24 height 20
click at [481, 102] on span "Video" at bounding box center [474, 105] width 23 height 20
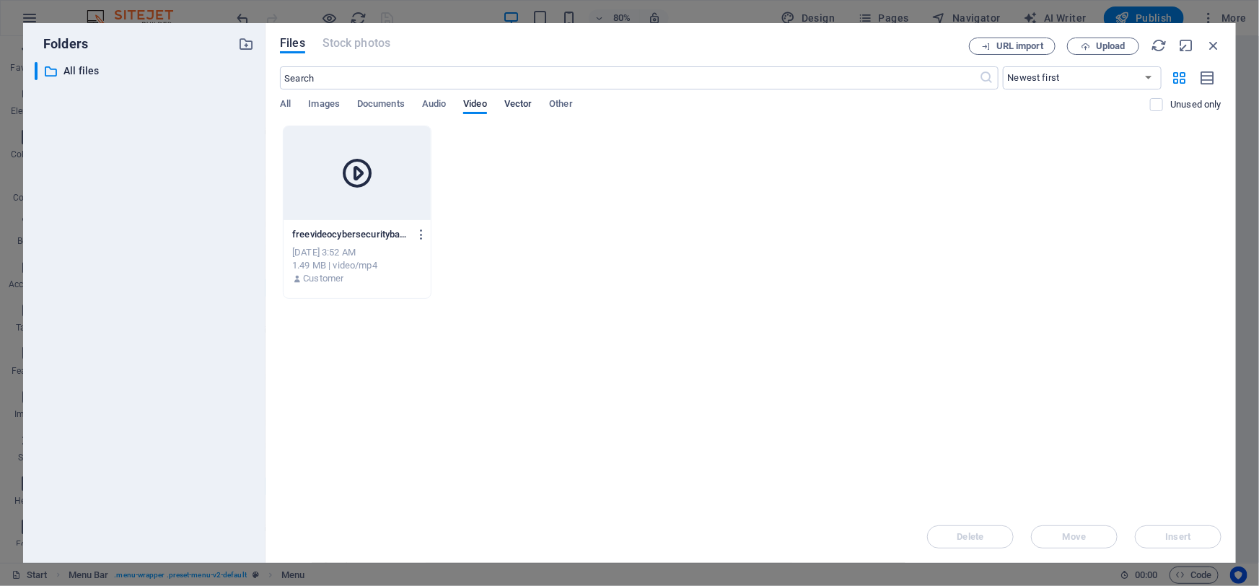
click at [516, 103] on span "Vector" at bounding box center [518, 105] width 28 height 20
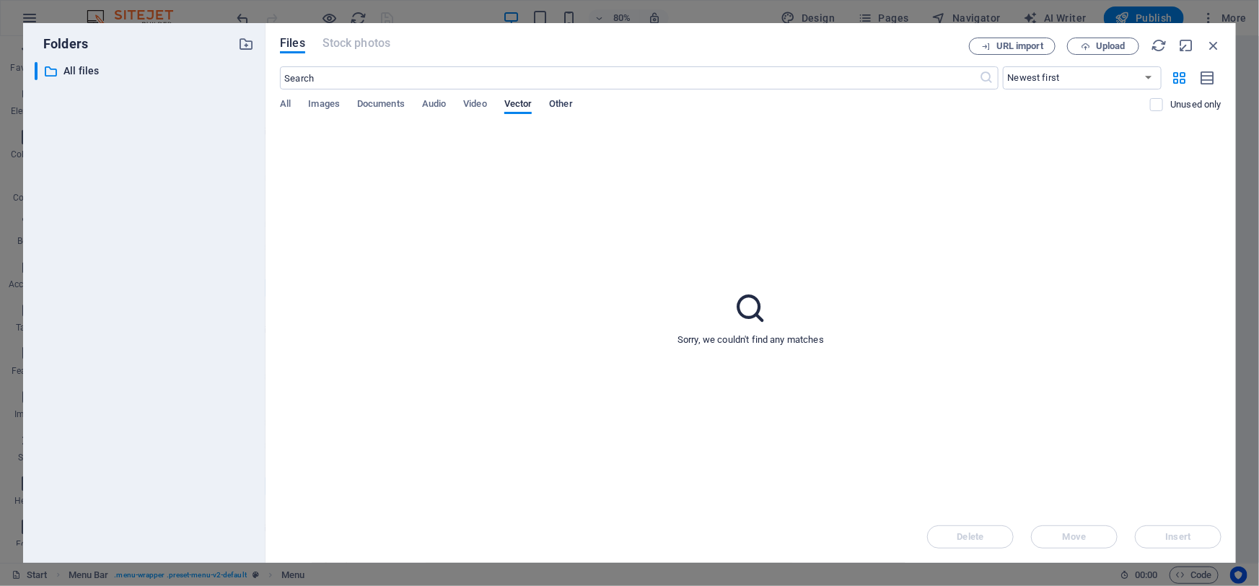
click at [565, 104] on span "Other" at bounding box center [560, 105] width 23 height 20
click at [529, 105] on span "Vector" at bounding box center [518, 105] width 28 height 20
click at [434, 102] on span "Audio" at bounding box center [434, 105] width 24 height 20
click at [392, 103] on span "Documents" at bounding box center [381, 105] width 48 height 20
click at [331, 103] on span "Images" at bounding box center [324, 105] width 32 height 20
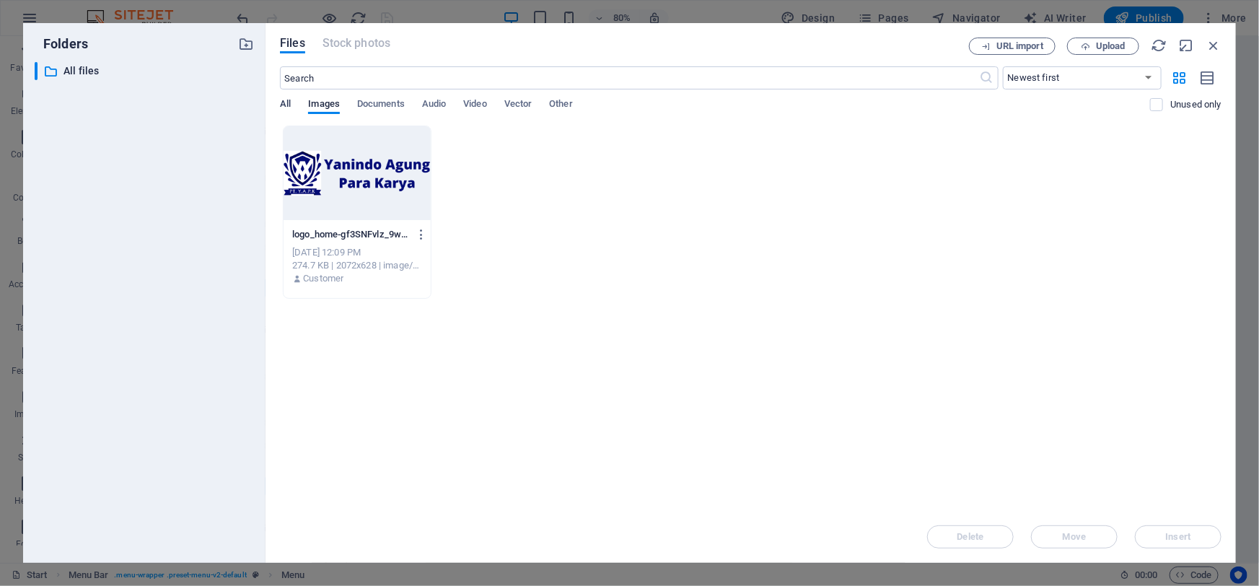
click at [284, 102] on span "All" at bounding box center [285, 105] width 11 height 20
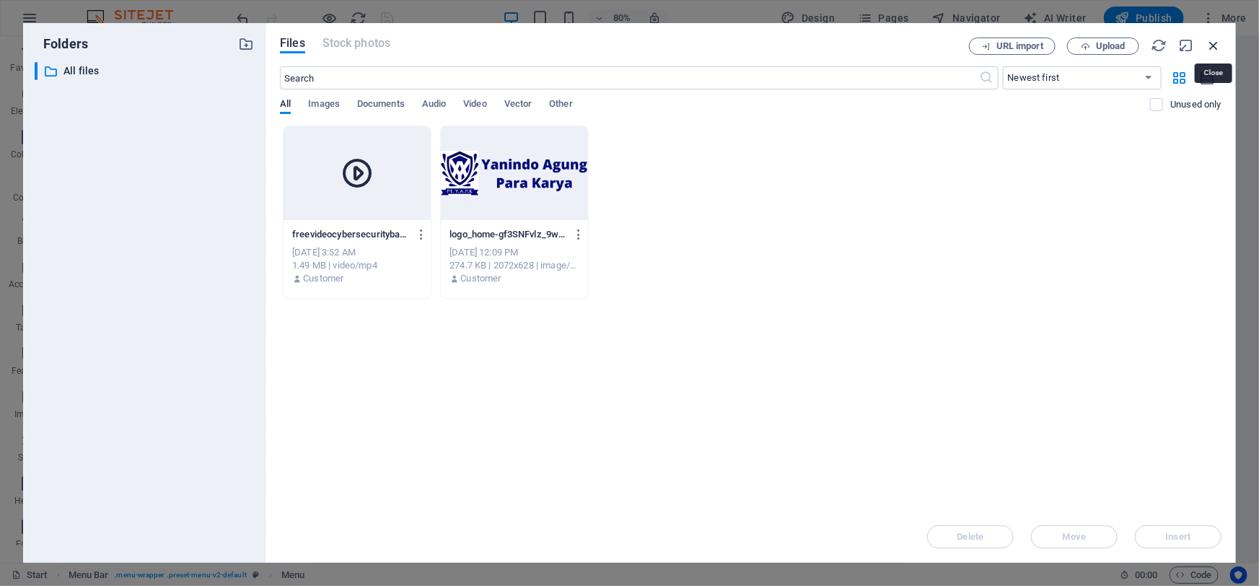
click at [1216, 45] on icon "button" at bounding box center [1214, 46] width 16 height 16
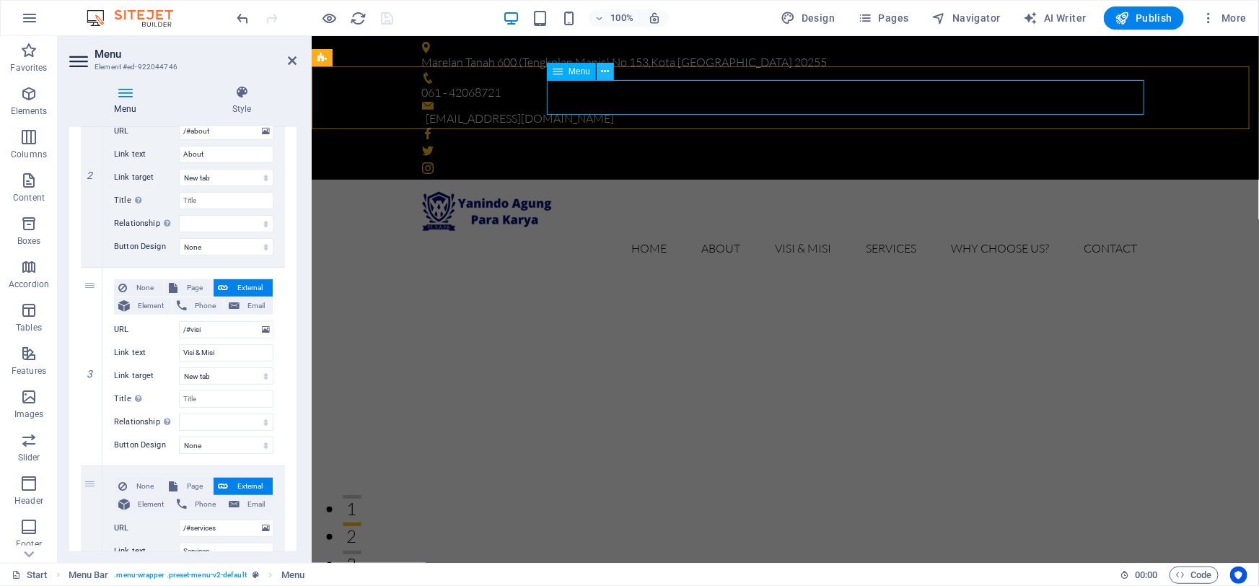
click at [613, 72] on button at bounding box center [605, 71] width 17 height 17
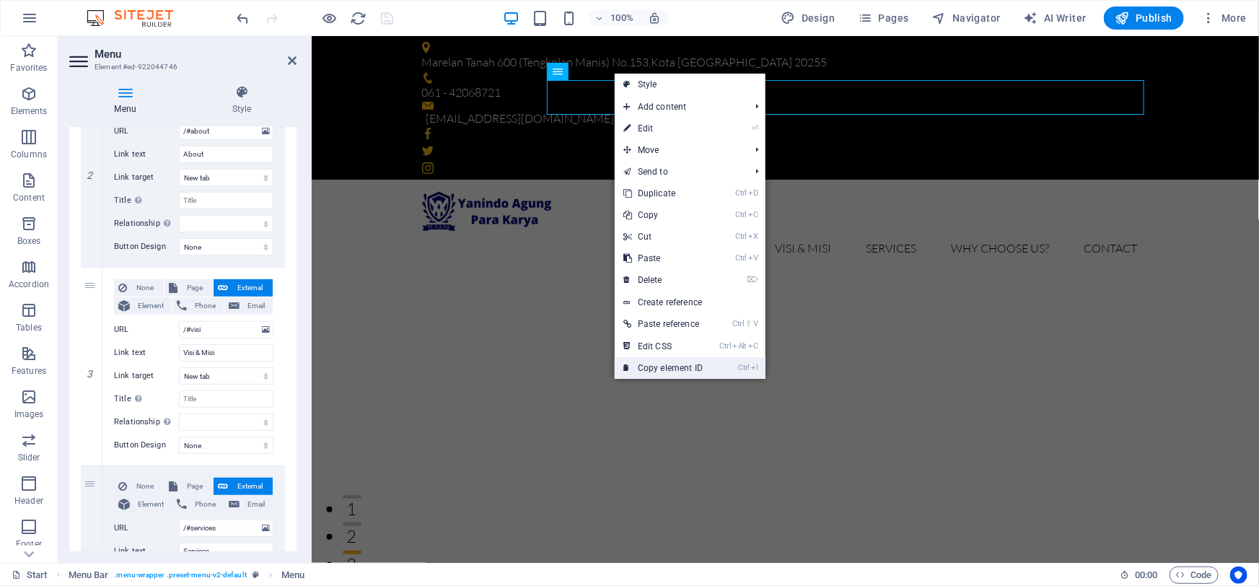
click at [680, 367] on link "Ctrl I Copy element ID" at bounding box center [663, 368] width 97 height 22
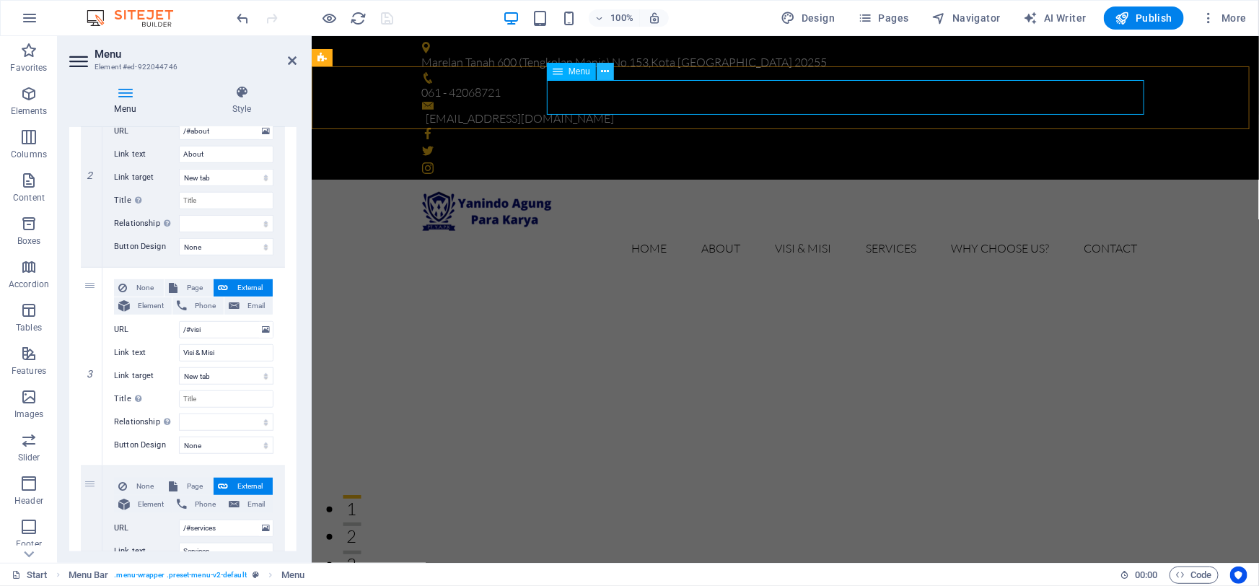
click at [604, 71] on icon at bounding box center [606, 71] width 8 height 15
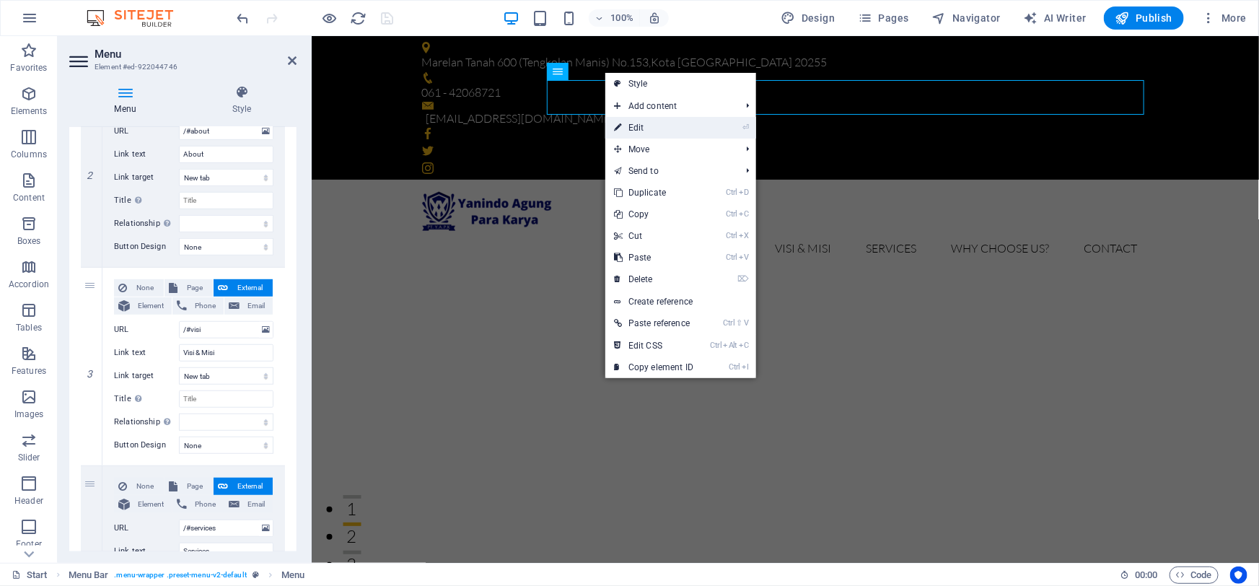
click at [668, 133] on link "⏎ Edit" at bounding box center [653, 128] width 97 height 22
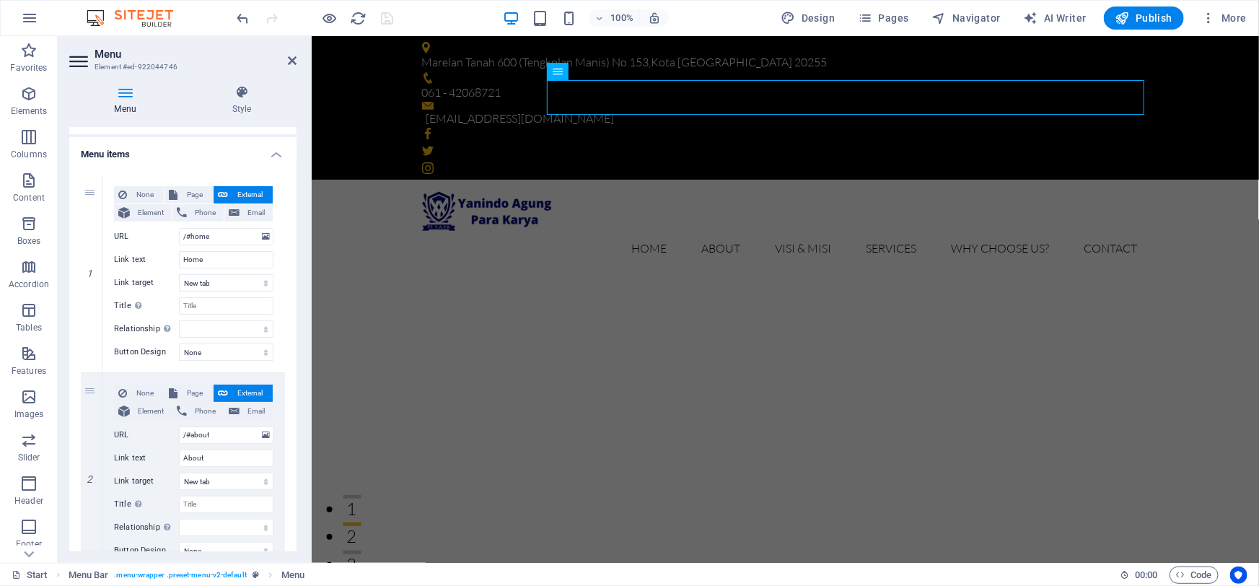
scroll to position [0, 0]
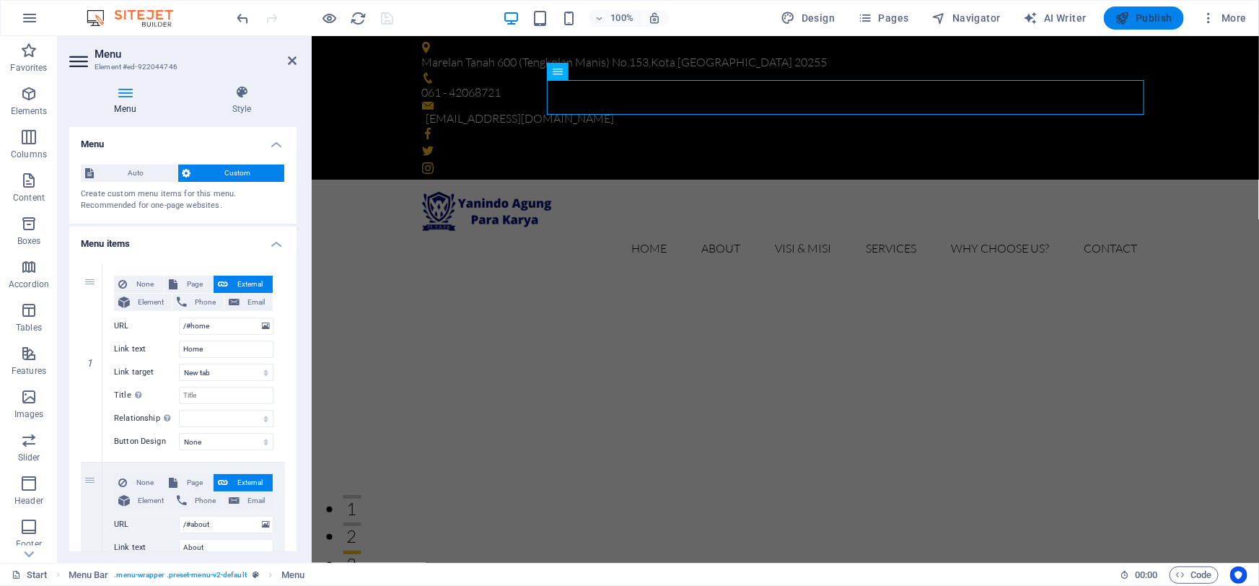
click at [1175, 17] on button "Publish" at bounding box center [1144, 17] width 80 height 23
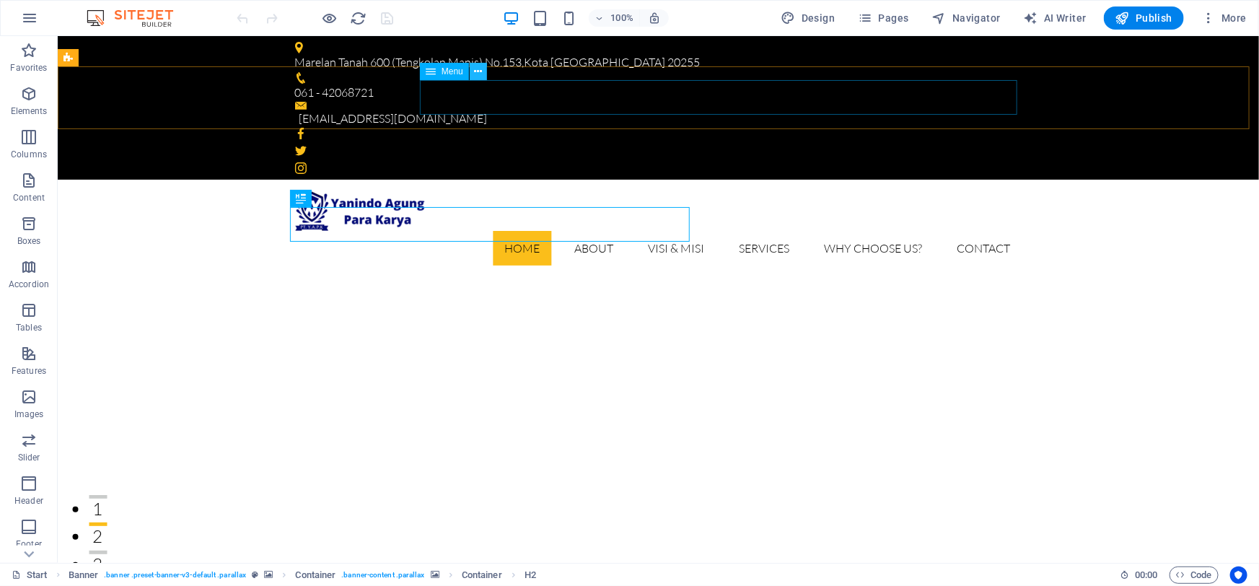
click at [483, 74] on button at bounding box center [478, 71] width 17 height 17
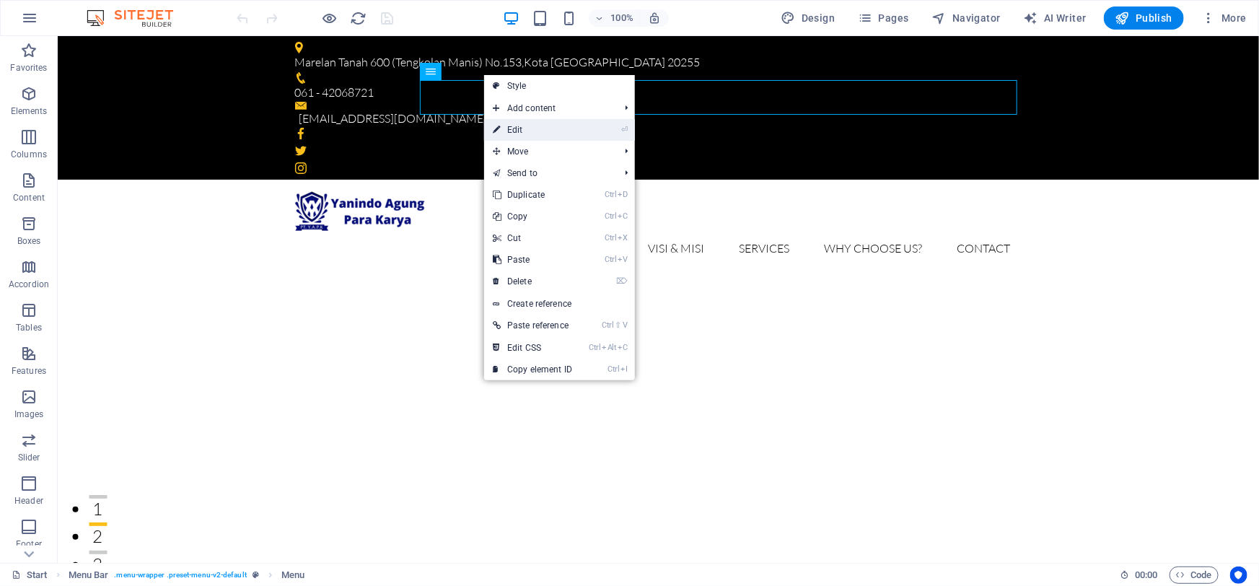
click at [530, 128] on link "⏎ Edit" at bounding box center [532, 130] width 97 height 22
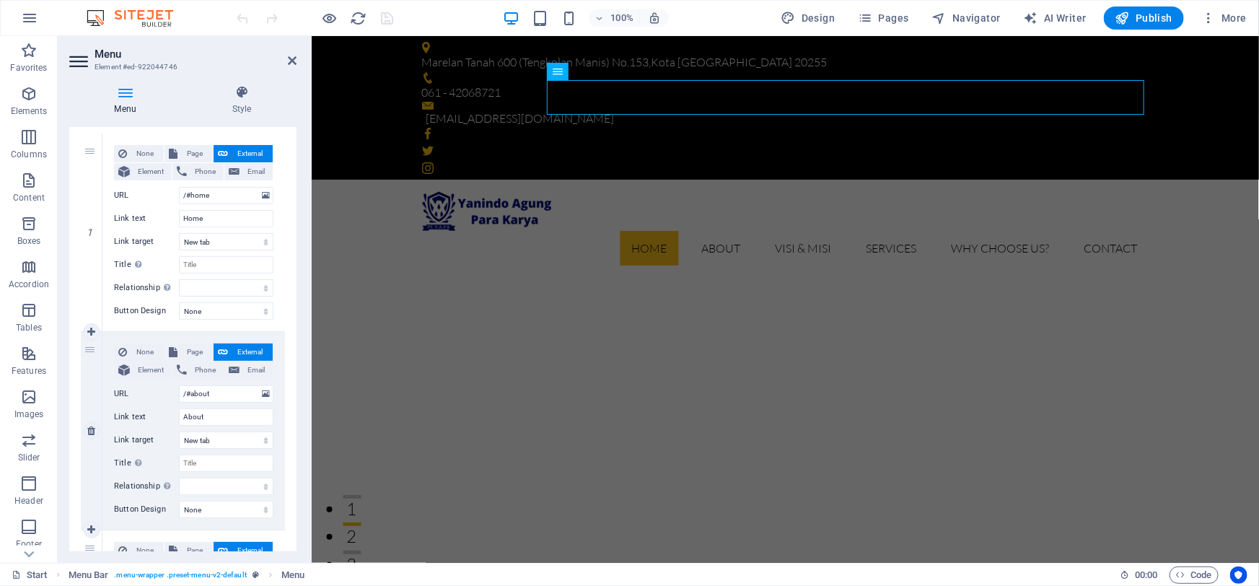
scroll to position [196, 0]
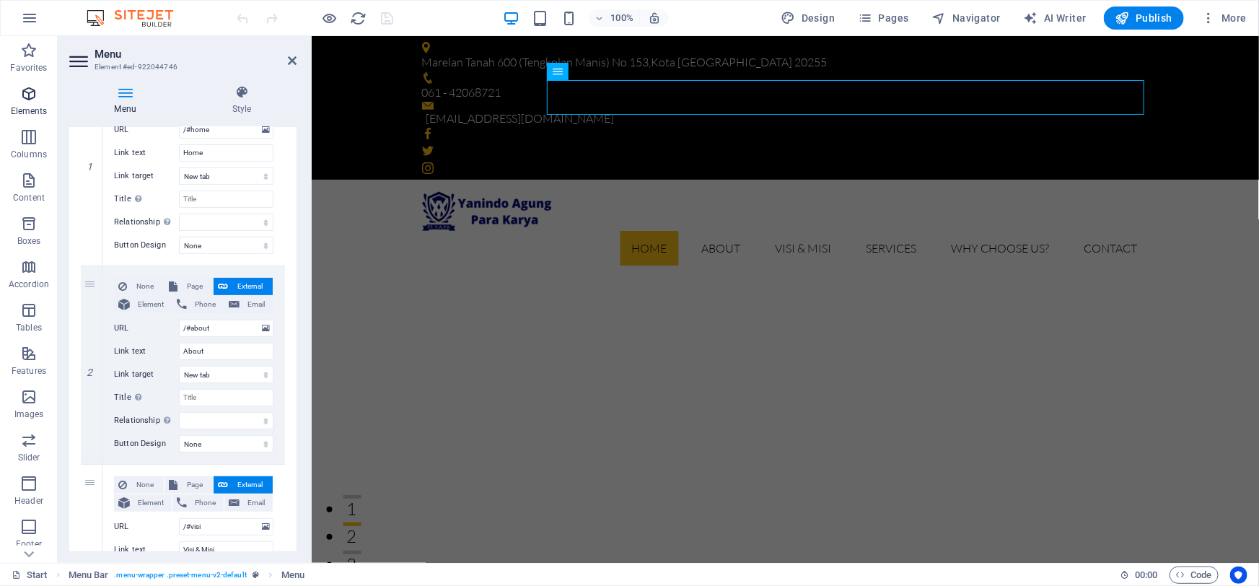
click at [25, 105] on p "Elements" at bounding box center [29, 111] width 37 height 12
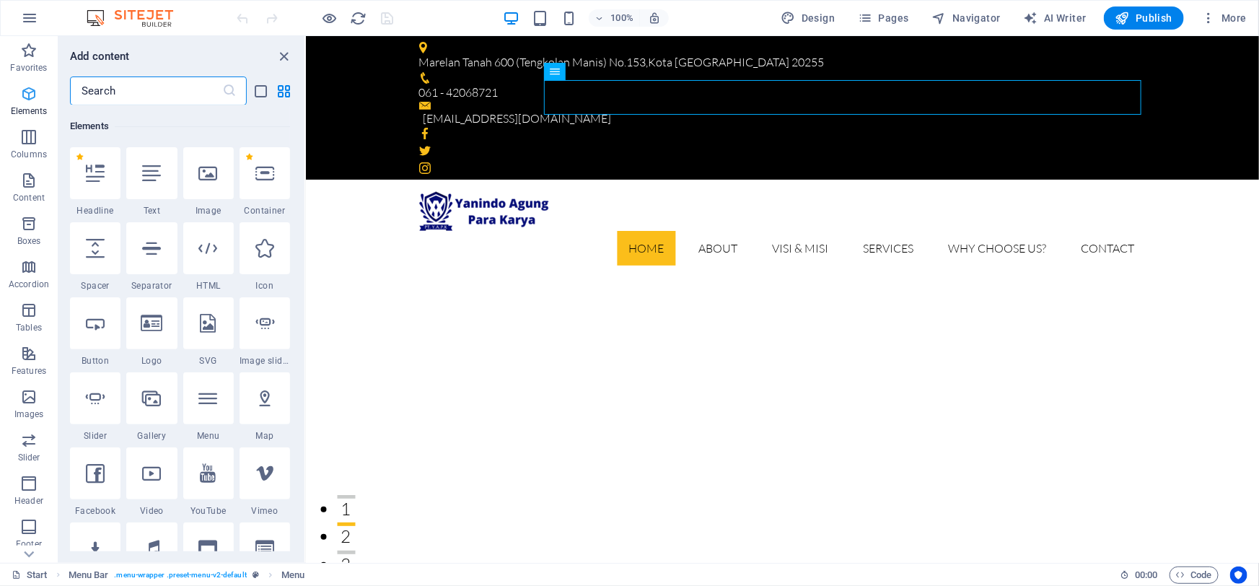
scroll to position [153, 0]
click at [29, 439] on icon "button" at bounding box center [28, 440] width 17 height 17
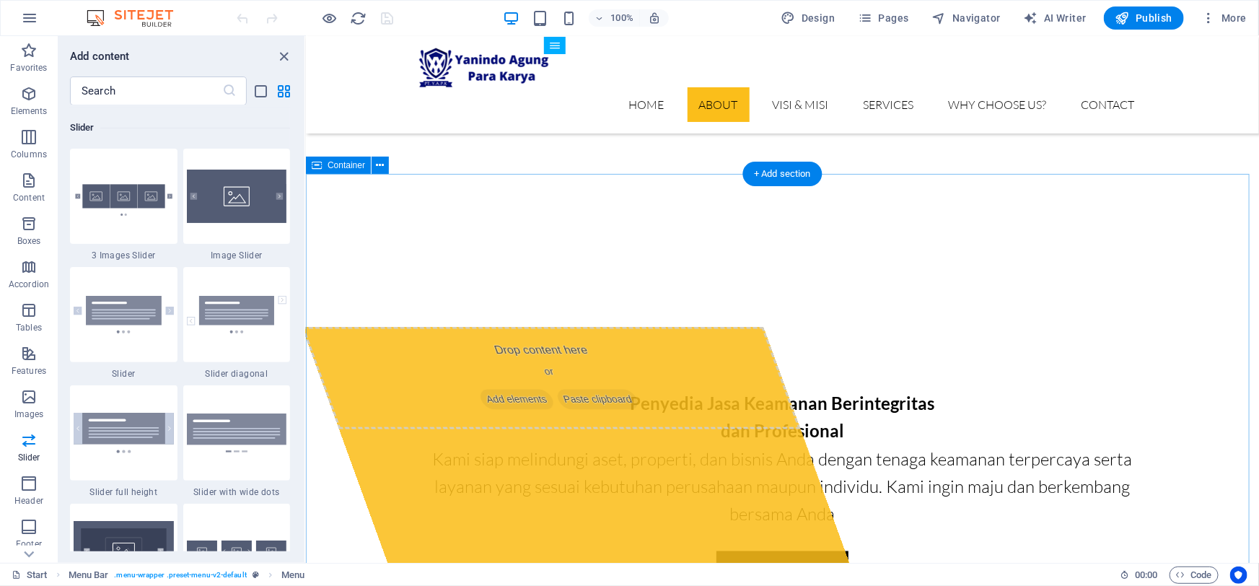
scroll to position [852, 0]
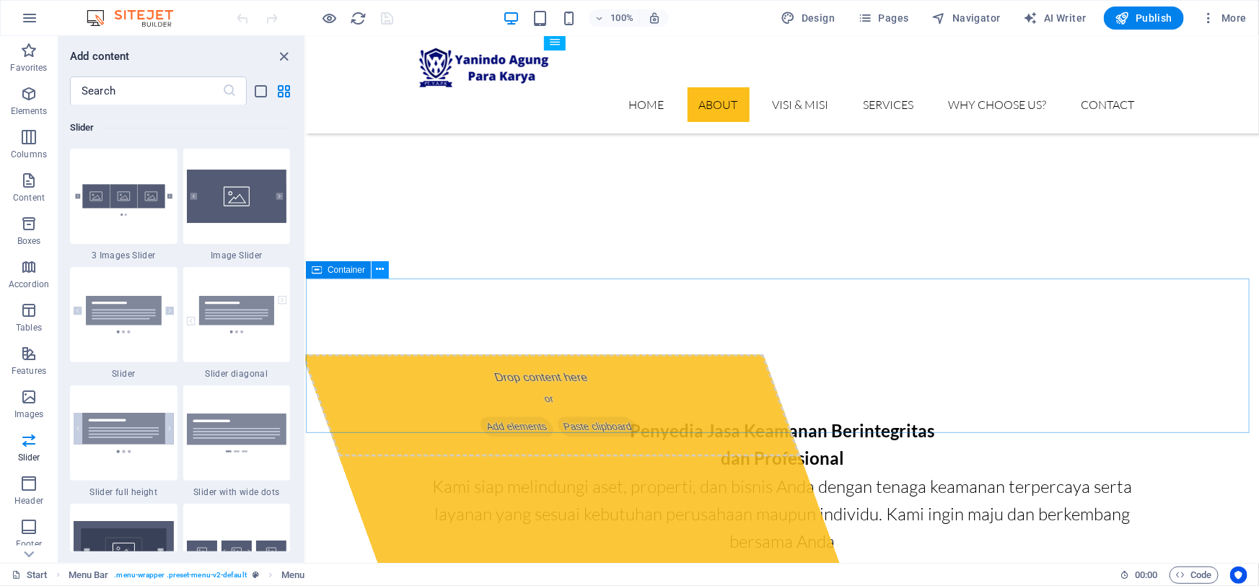
click at [377, 272] on icon at bounding box center [381, 269] width 8 height 15
click at [382, 271] on icon at bounding box center [381, 269] width 8 height 15
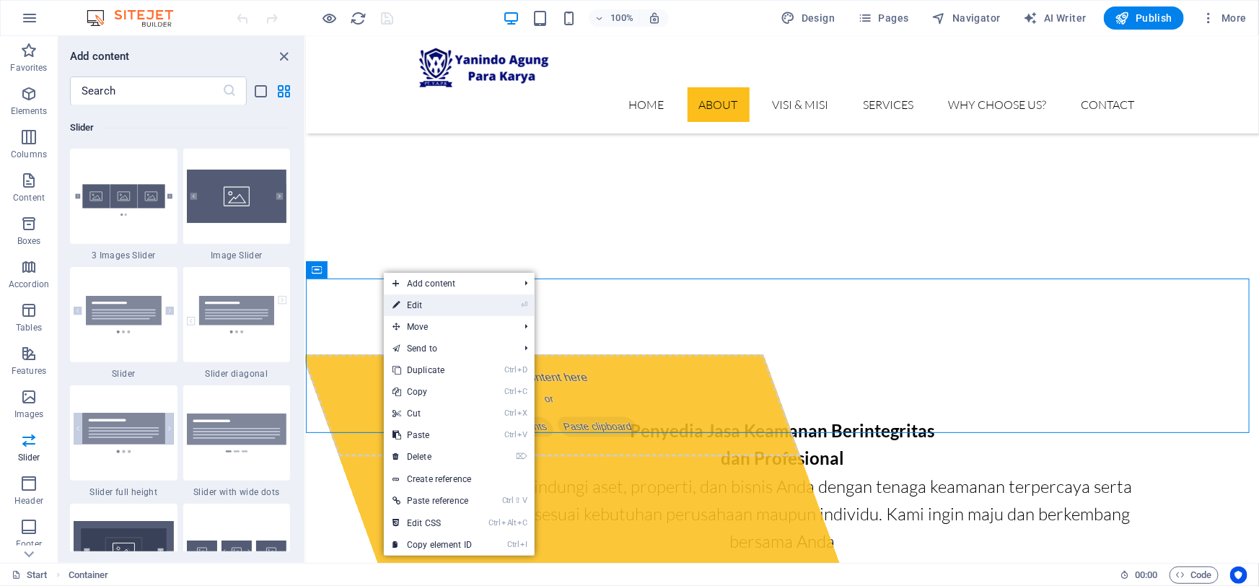
drag, startPoint x: 403, startPoint y: 311, endPoint x: 95, endPoint y: 274, distance: 310.3
click at [403, 311] on link "⏎ Edit" at bounding box center [432, 305] width 97 height 22
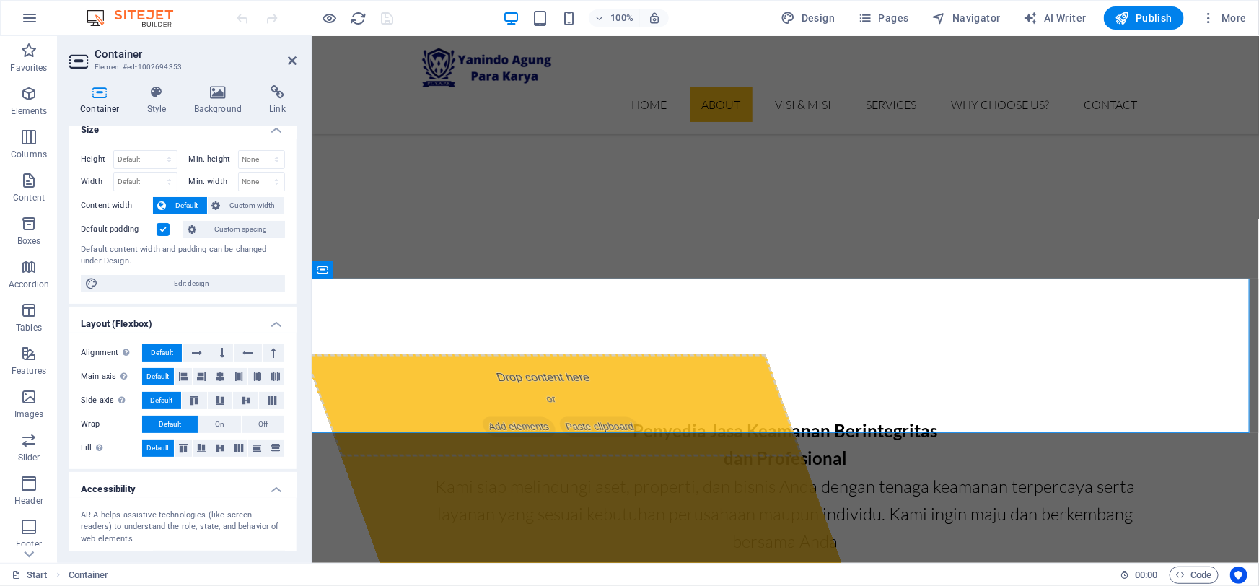
scroll to position [0, 0]
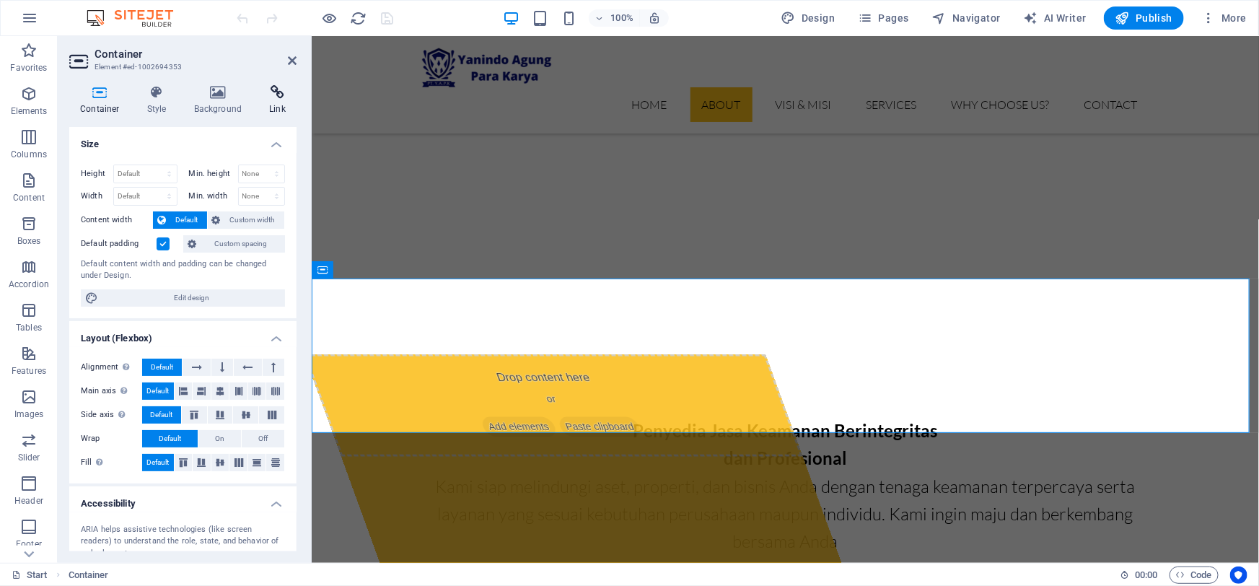
click at [277, 100] on h4 "Link" at bounding box center [277, 100] width 38 height 30
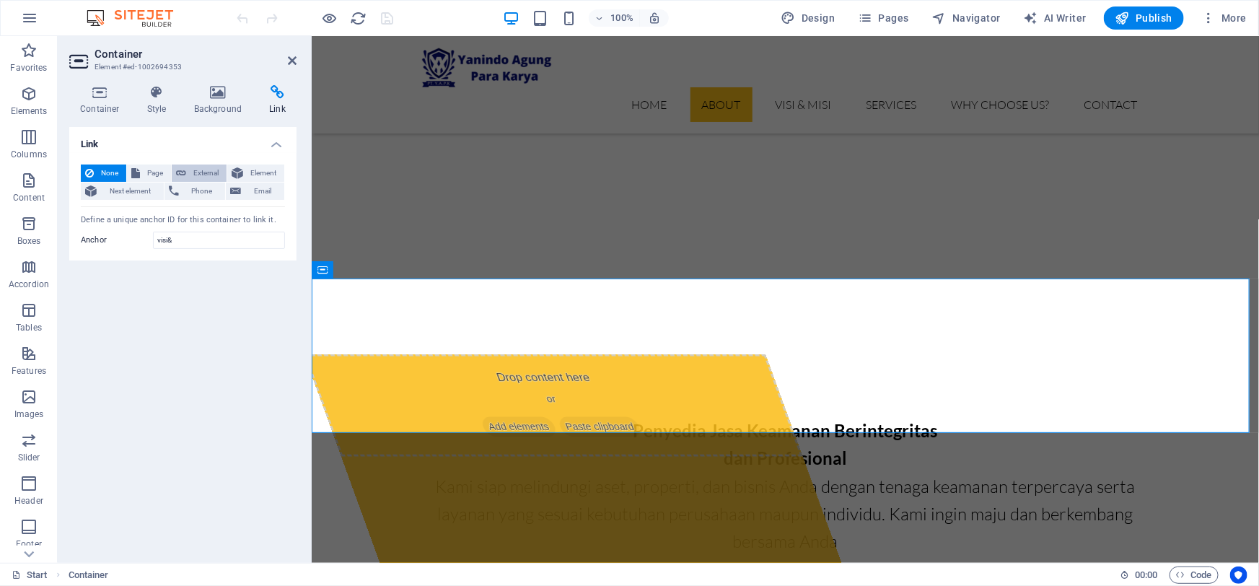
click at [198, 172] on span "External" at bounding box center [207, 173] width 32 height 17
select select "blank"
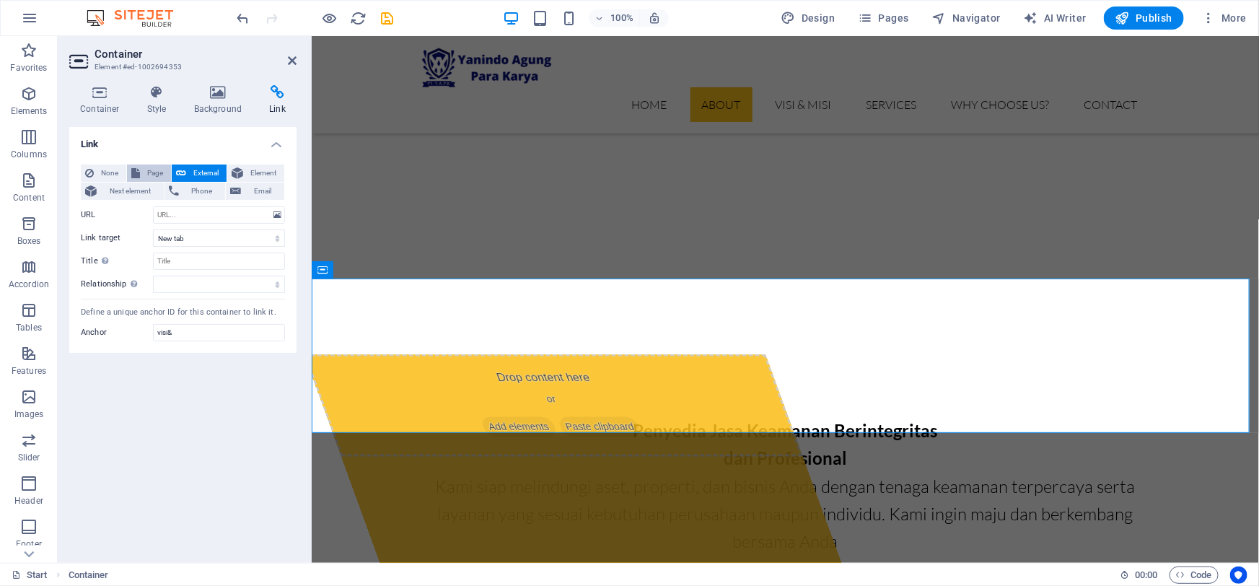
click at [136, 173] on icon at bounding box center [135, 173] width 9 height 17
select select
click at [112, 174] on span "None" at bounding box center [110, 173] width 24 height 17
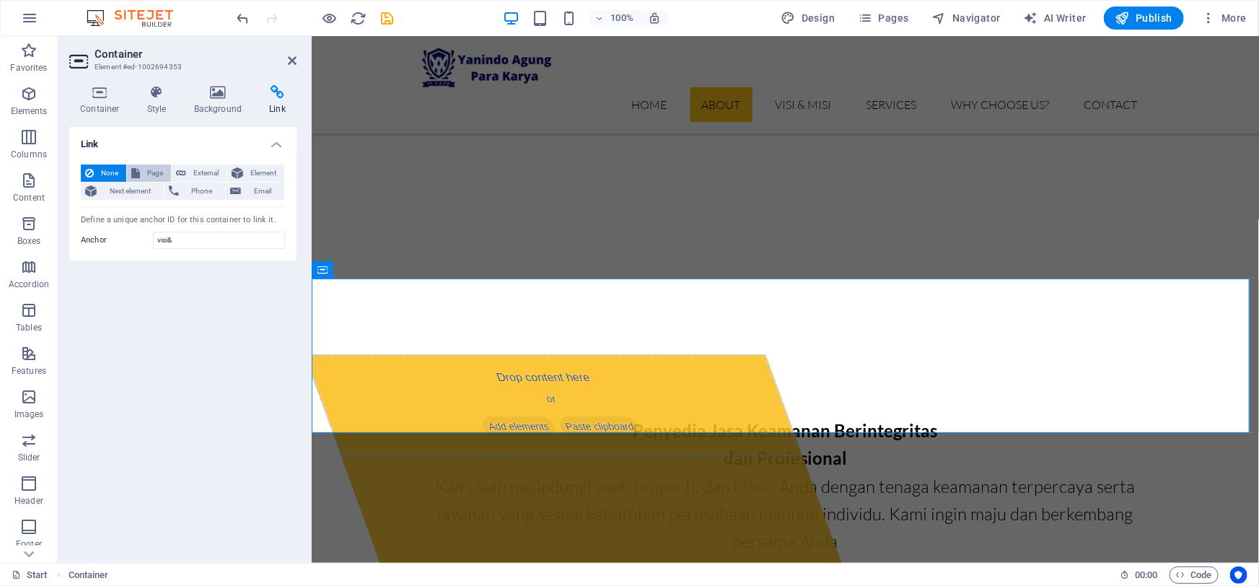
click at [152, 174] on span "Page" at bounding box center [155, 173] width 22 height 17
select select
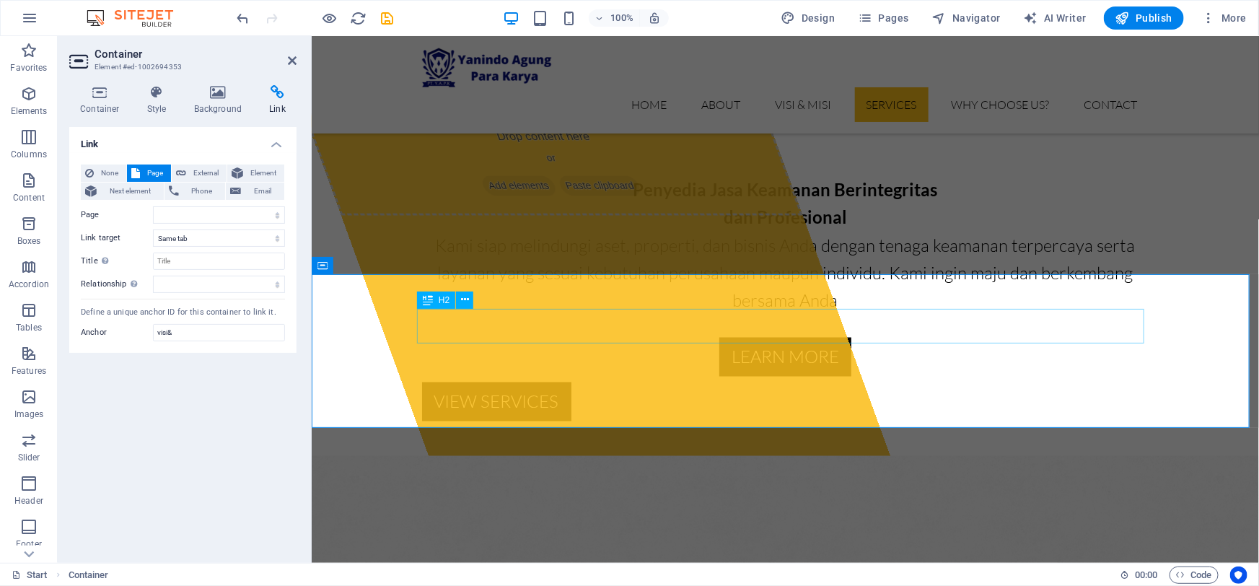
scroll to position [1115, 0]
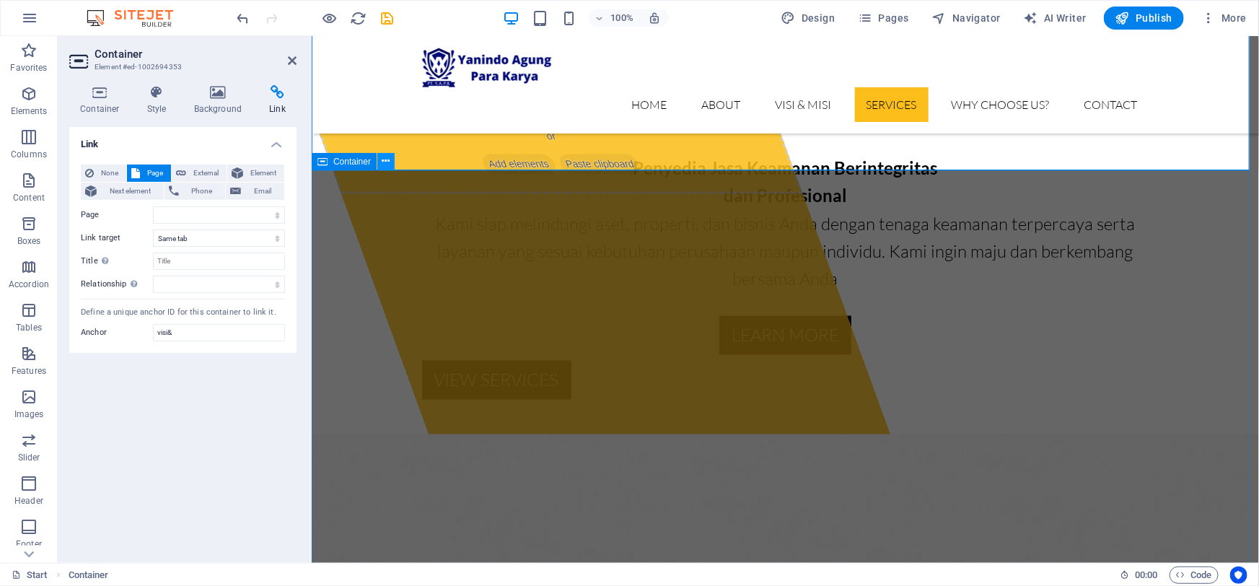
click at [384, 161] on icon at bounding box center [386, 161] width 8 height 15
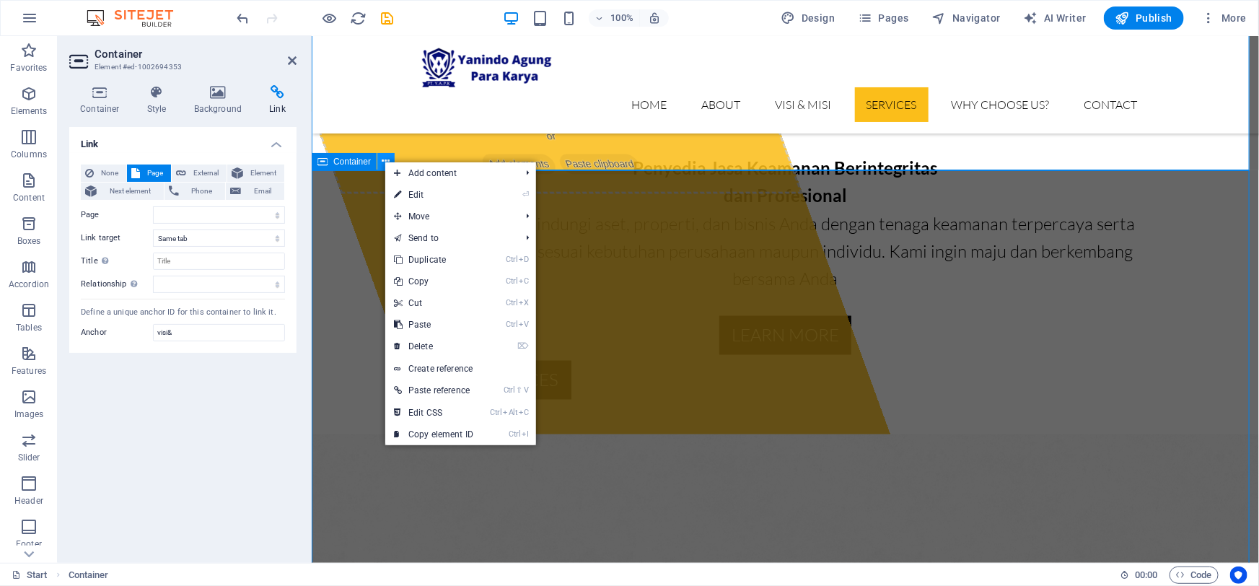
scroll to position [1032, 0]
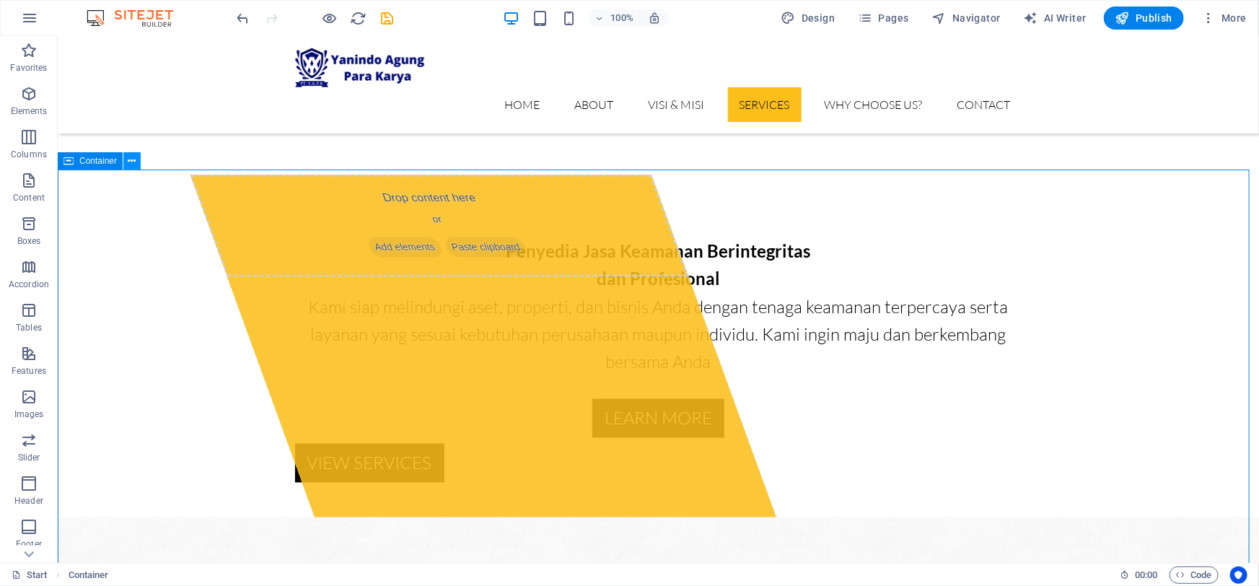
click at [128, 162] on icon at bounding box center [132, 161] width 8 height 15
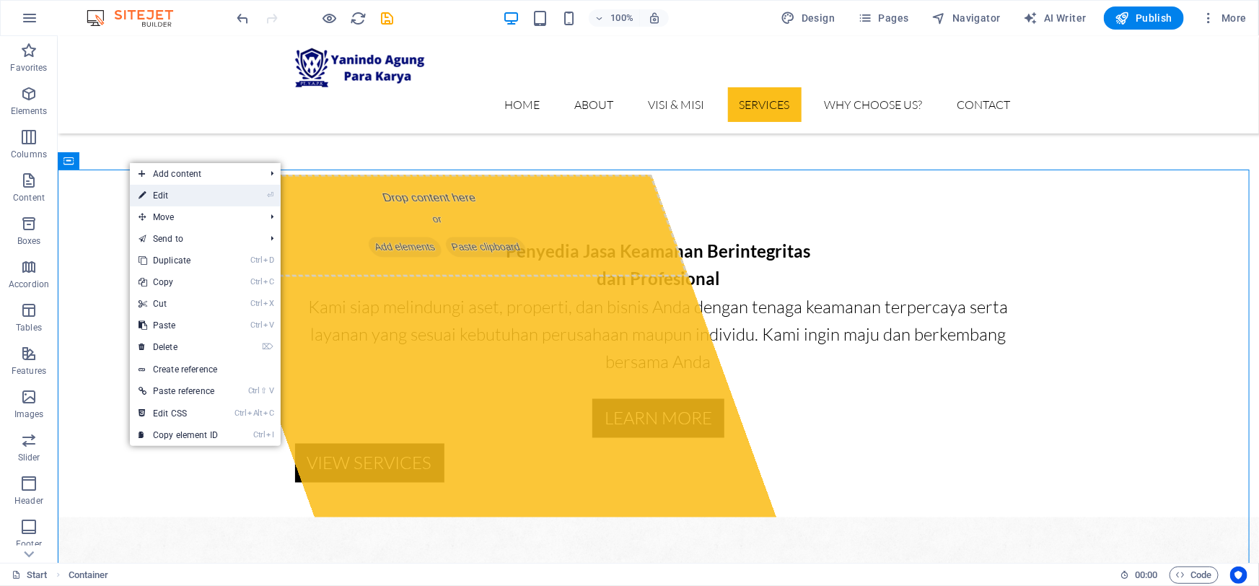
click at [186, 196] on link "⏎ Edit" at bounding box center [178, 196] width 97 height 22
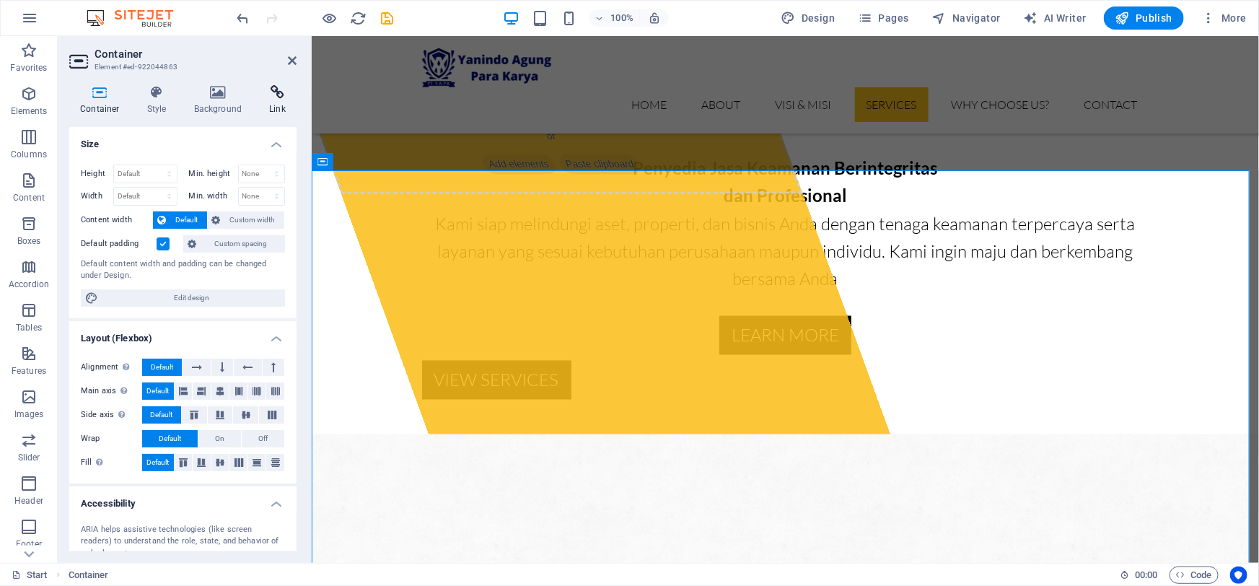
click at [274, 100] on h4 "Link" at bounding box center [277, 100] width 38 height 30
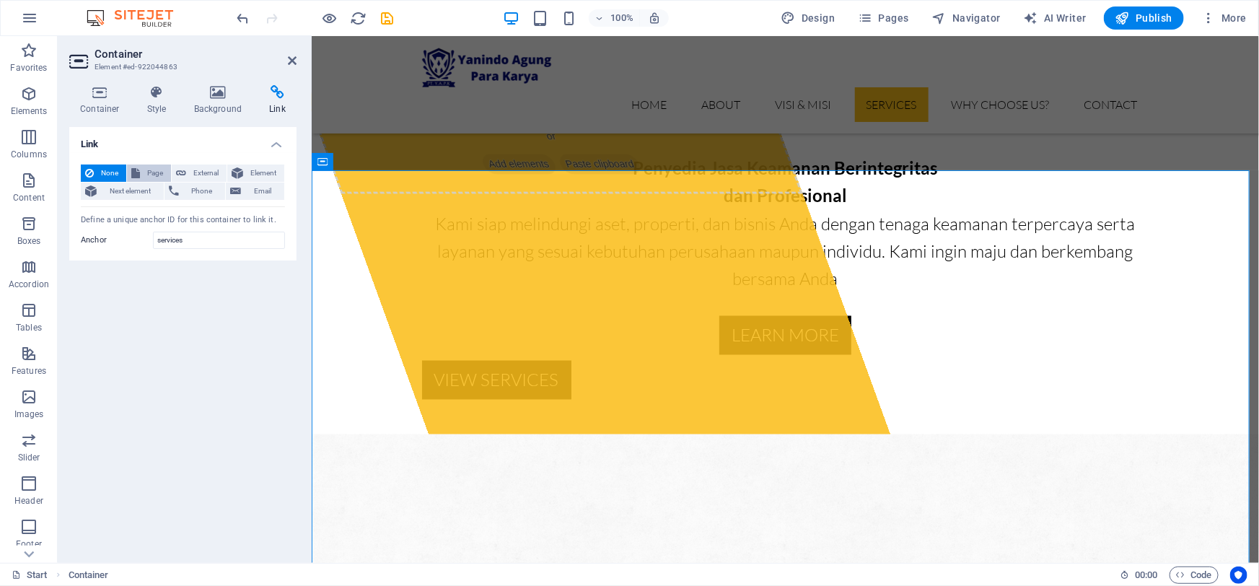
click at [155, 172] on span "Page" at bounding box center [155, 173] width 22 height 17
select select
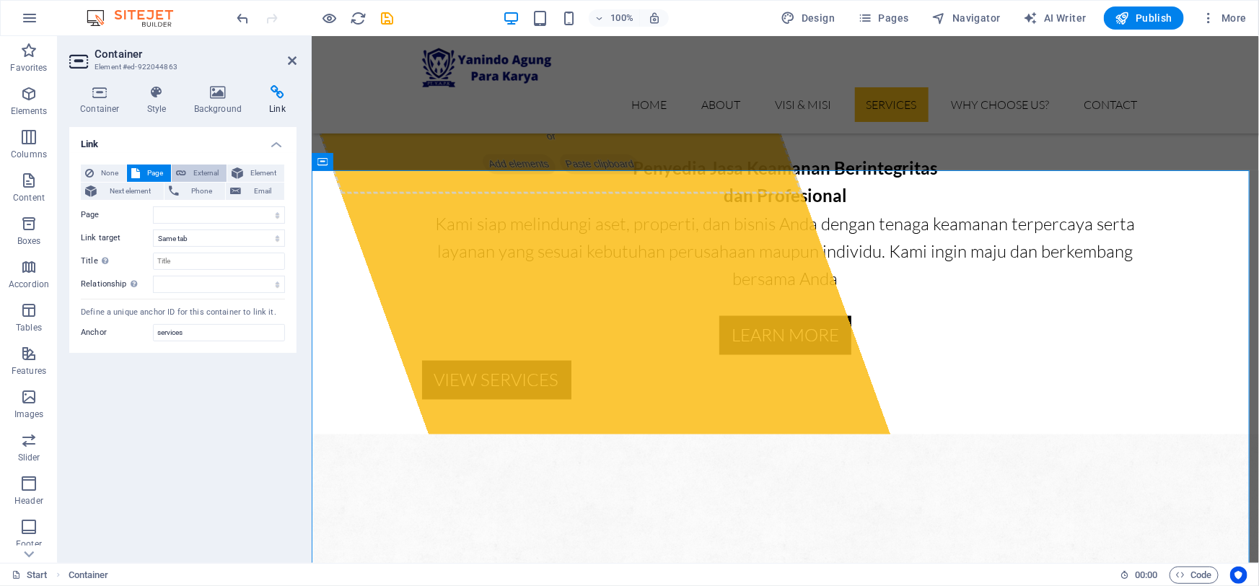
click at [196, 170] on span "External" at bounding box center [207, 173] width 32 height 17
select select "blank"
click at [153, 170] on span "Page" at bounding box center [155, 173] width 22 height 17
select select
click at [187, 173] on button "External" at bounding box center [199, 173] width 55 height 17
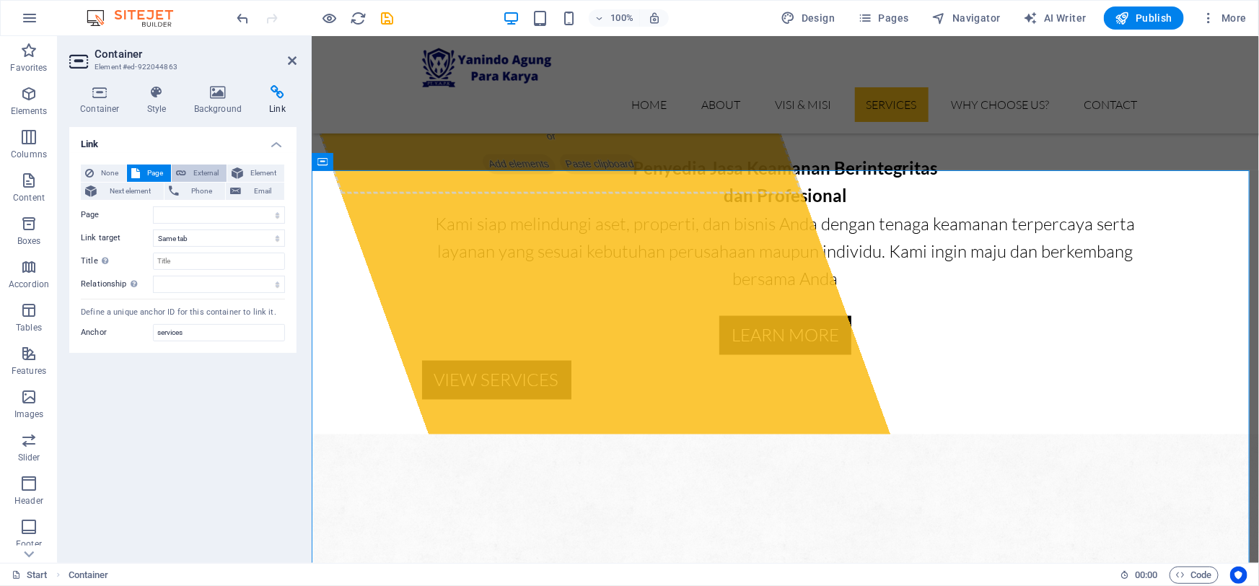
select select "blank"
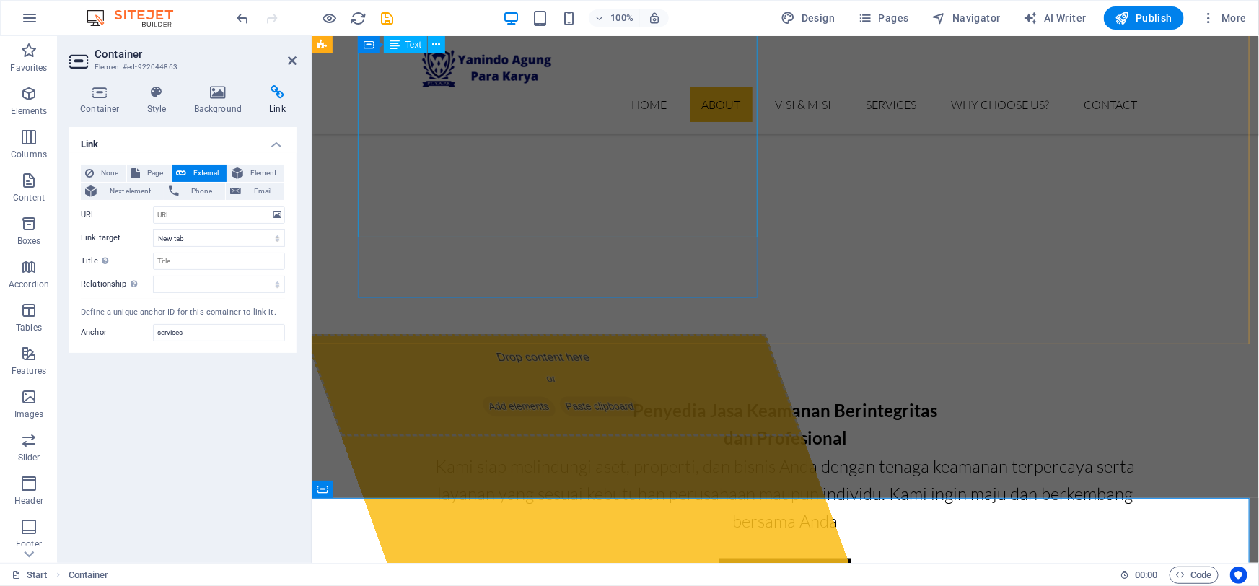
scroll to position [984, 0]
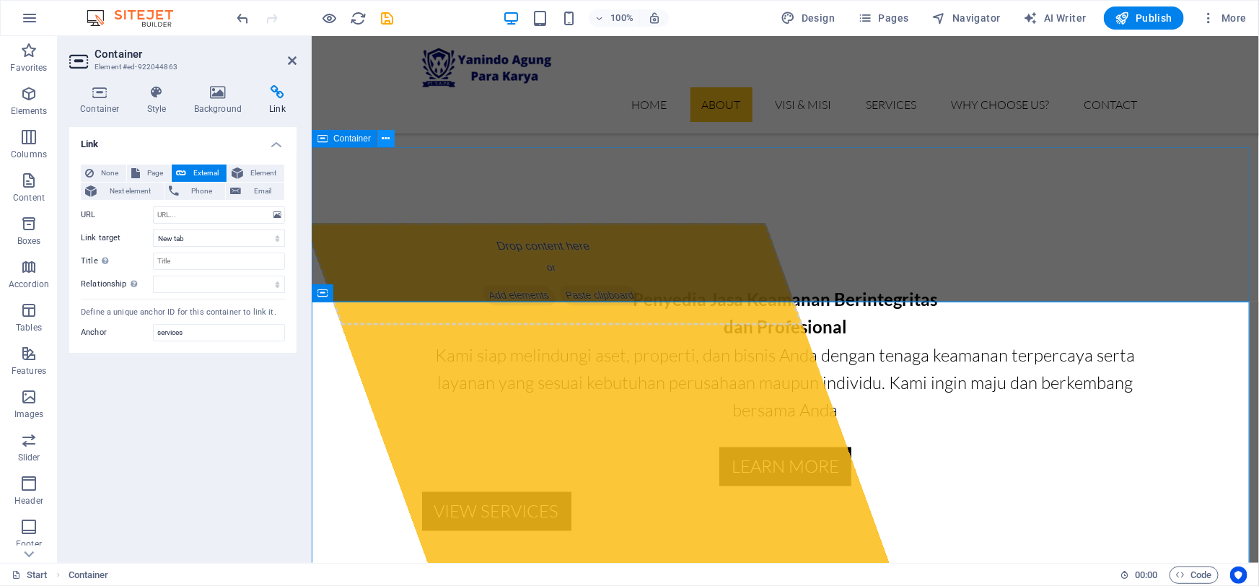
click at [390, 144] on icon at bounding box center [386, 138] width 8 height 15
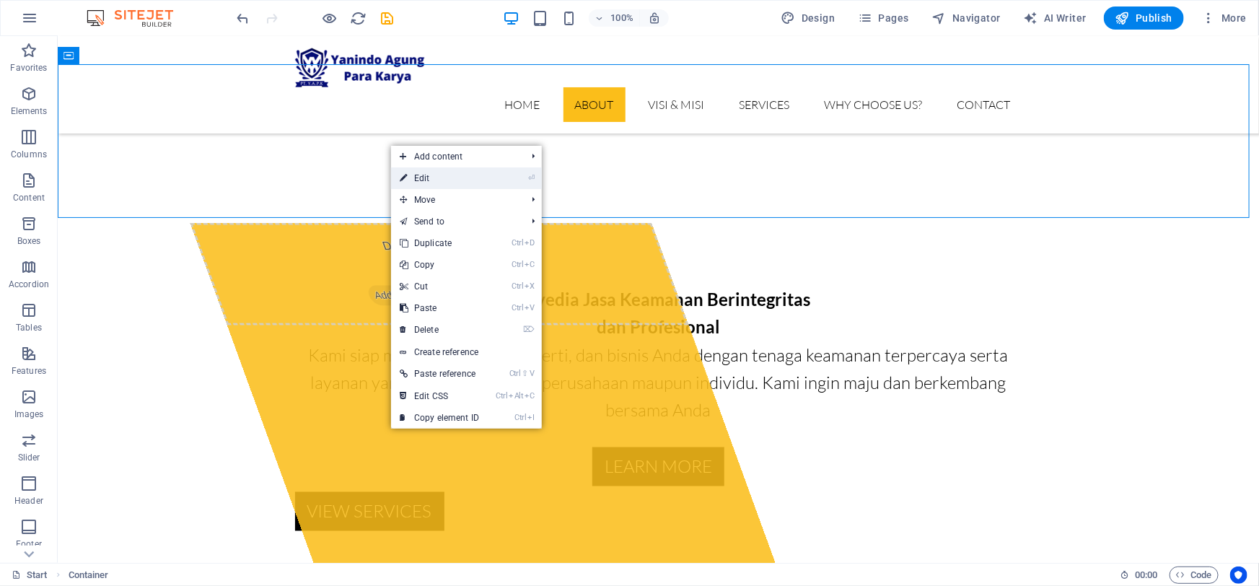
click at [432, 180] on link "⏎ Edit" at bounding box center [439, 178] width 97 height 22
select select
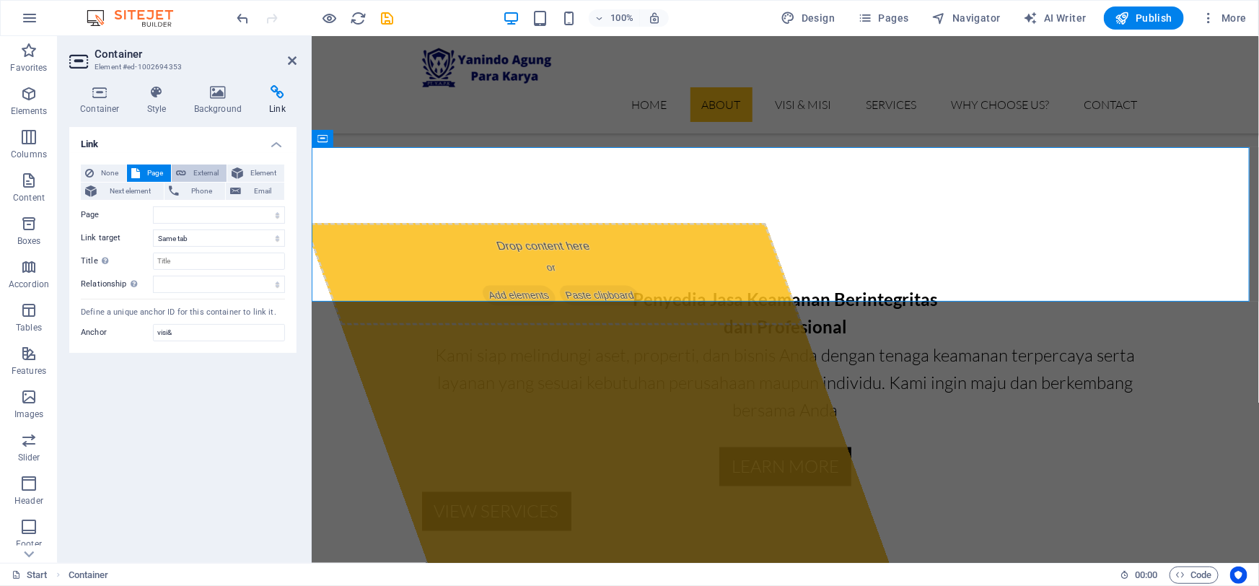
click at [211, 176] on span "External" at bounding box center [207, 173] width 32 height 17
select select "blank"
click at [144, 169] on span "Page" at bounding box center [155, 173] width 22 height 17
select select
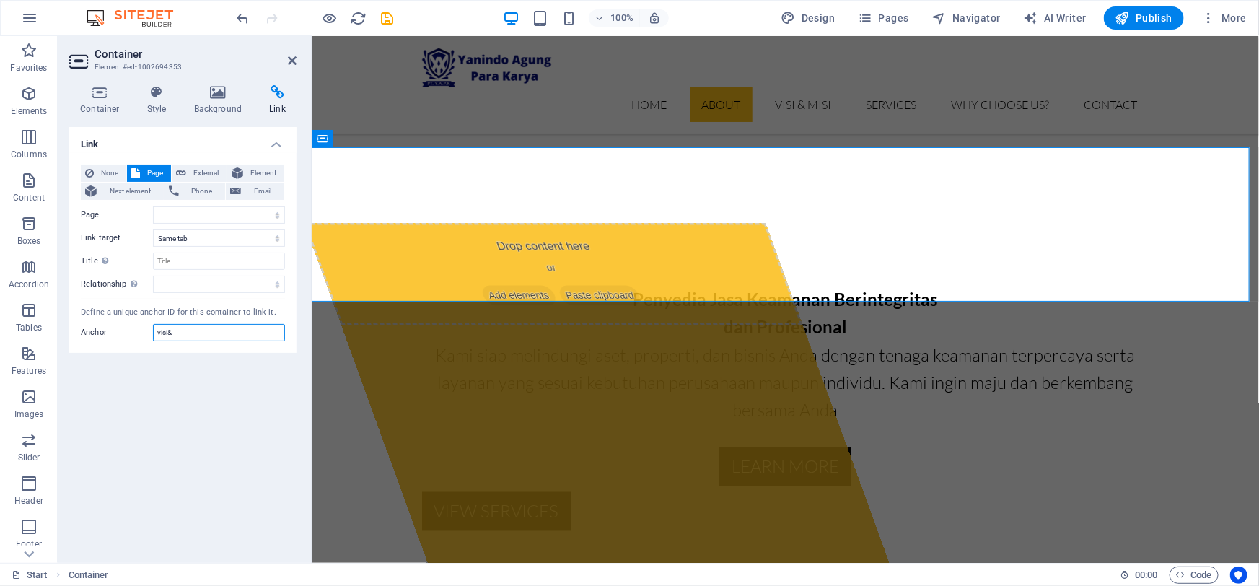
click at [185, 333] on input "visi&" at bounding box center [219, 332] width 132 height 17
type input "visi"
click at [179, 175] on icon at bounding box center [181, 173] width 10 height 17
select select "blank"
click at [137, 178] on icon at bounding box center [135, 173] width 9 height 17
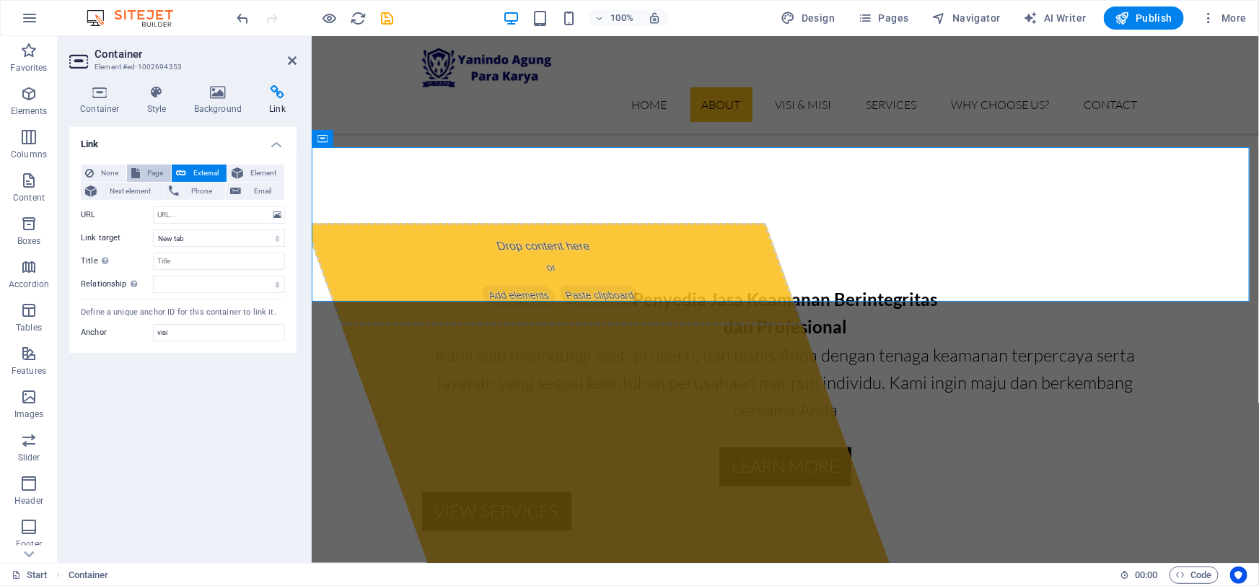
select select
click at [103, 172] on span "None" at bounding box center [110, 173] width 24 height 17
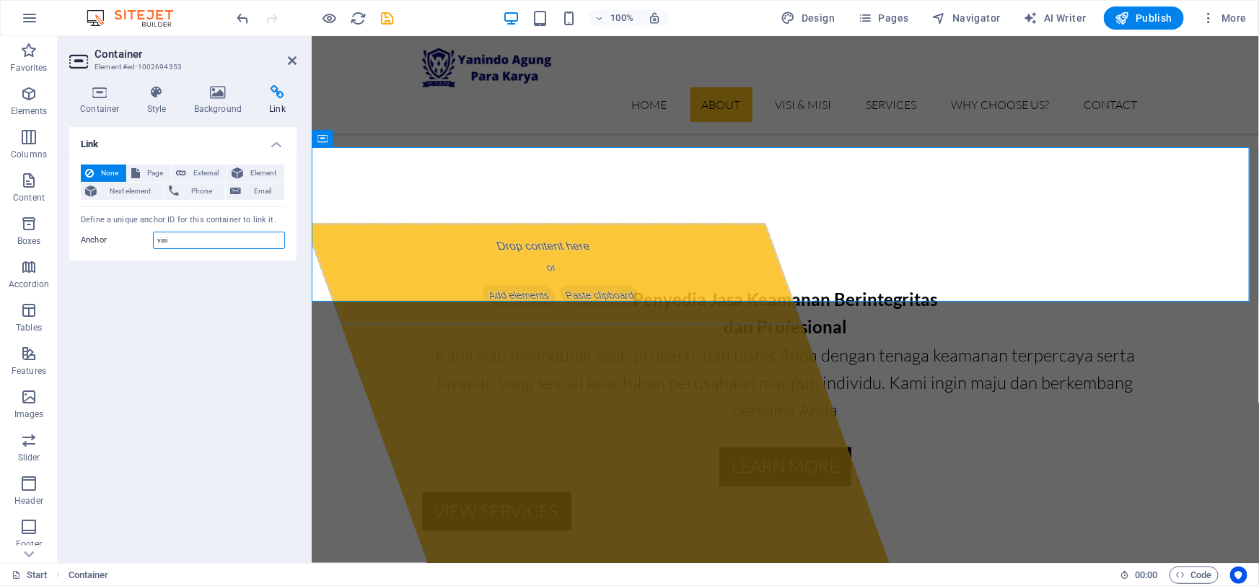
click at [183, 240] on input "visi" at bounding box center [219, 240] width 132 height 17
click at [383, 21] on icon "save" at bounding box center [388, 18] width 17 height 17
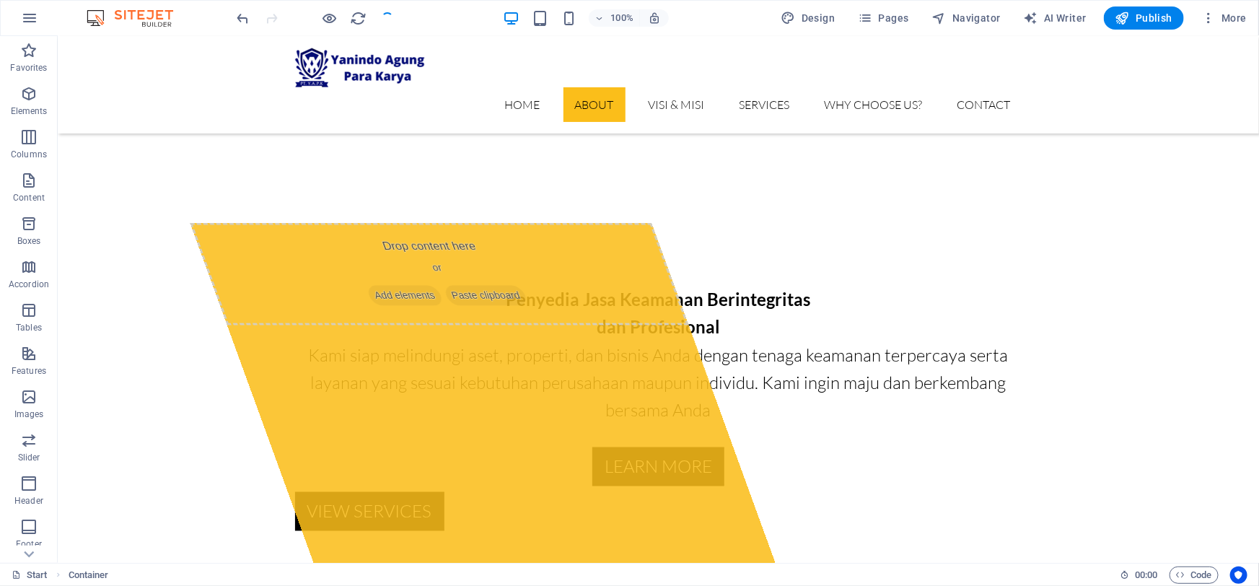
checkbox input "false"
click at [1134, 18] on span "Publish" at bounding box center [1144, 18] width 57 height 14
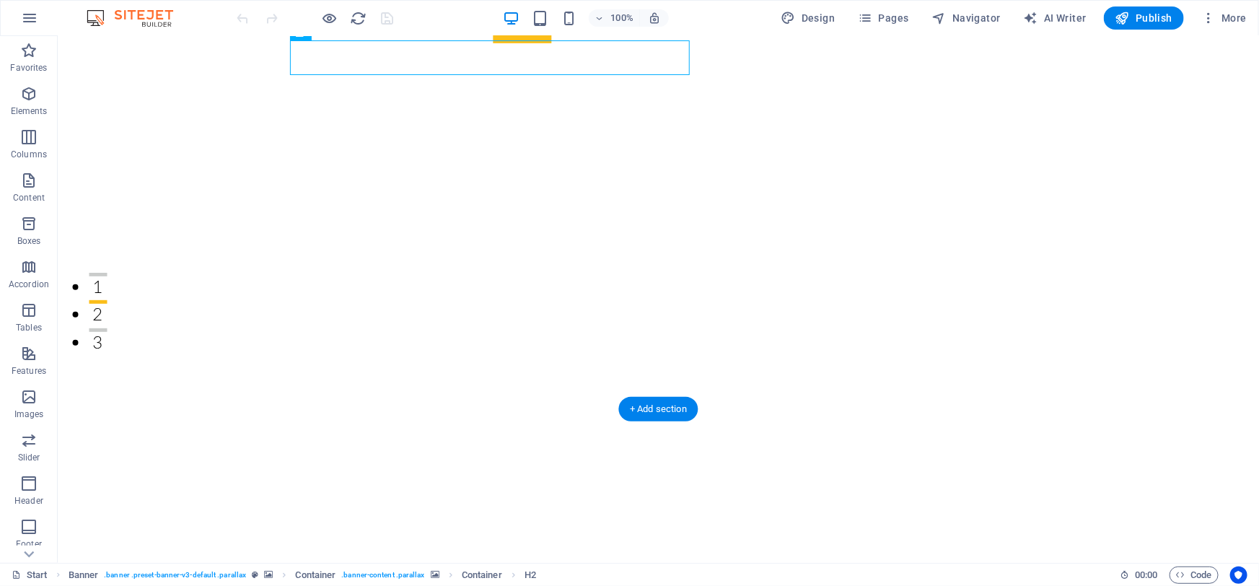
scroll to position [262, 0]
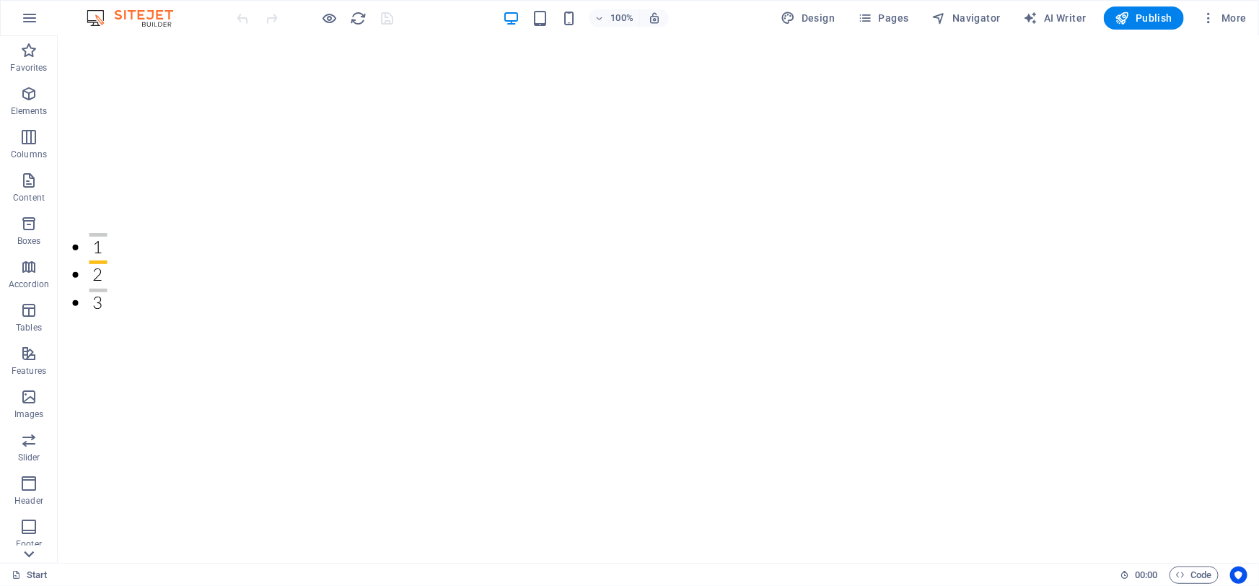
click at [28, 556] on icon at bounding box center [29, 554] width 10 height 6
click at [30, 97] on icon "button" at bounding box center [28, 93] width 17 height 17
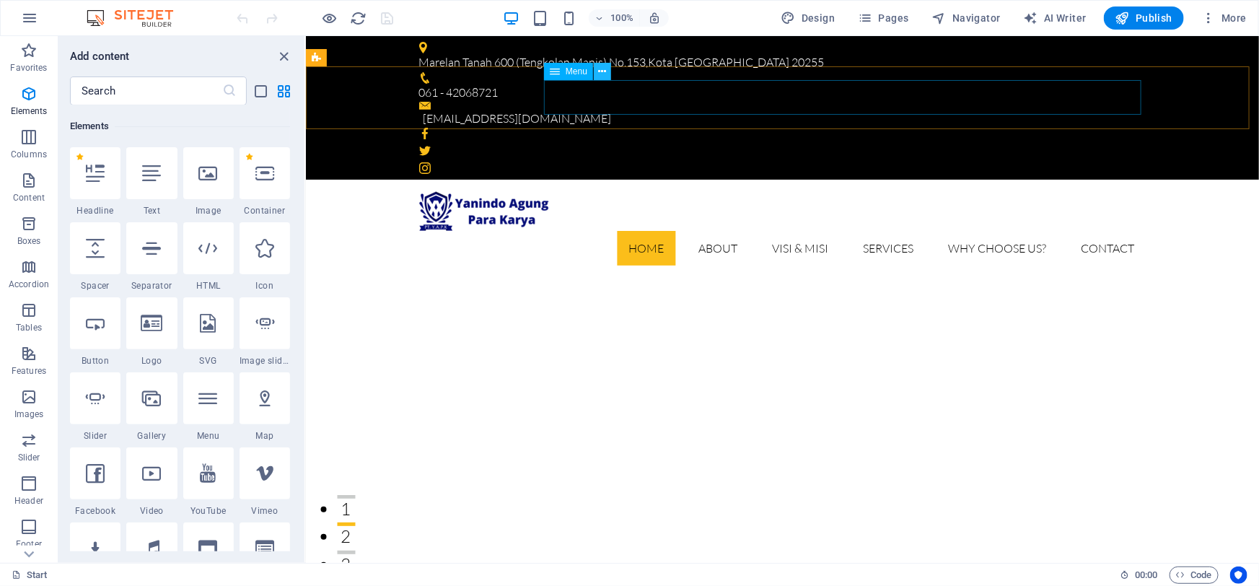
click at [599, 76] on icon at bounding box center [603, 71] width 8 height 15
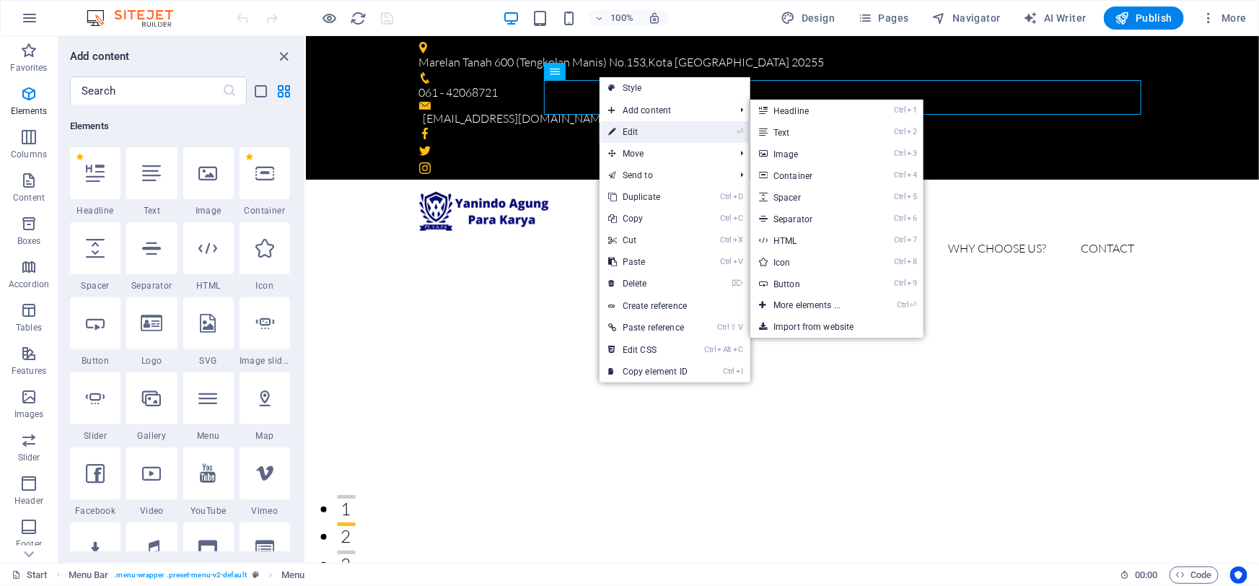
click at [649, 129] on link "⏎ Edit" at bounding box center [648, 132] width 97 height 22
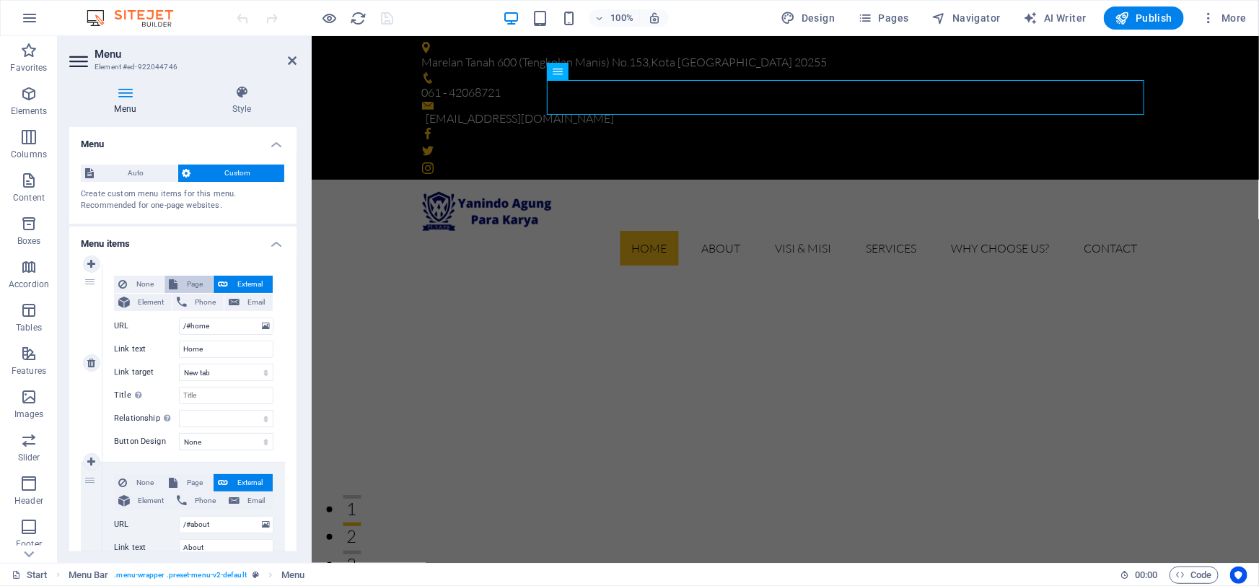
click at [180, 283] on button "Page" at bounding box center [189, 284] width 48 height 17
select select
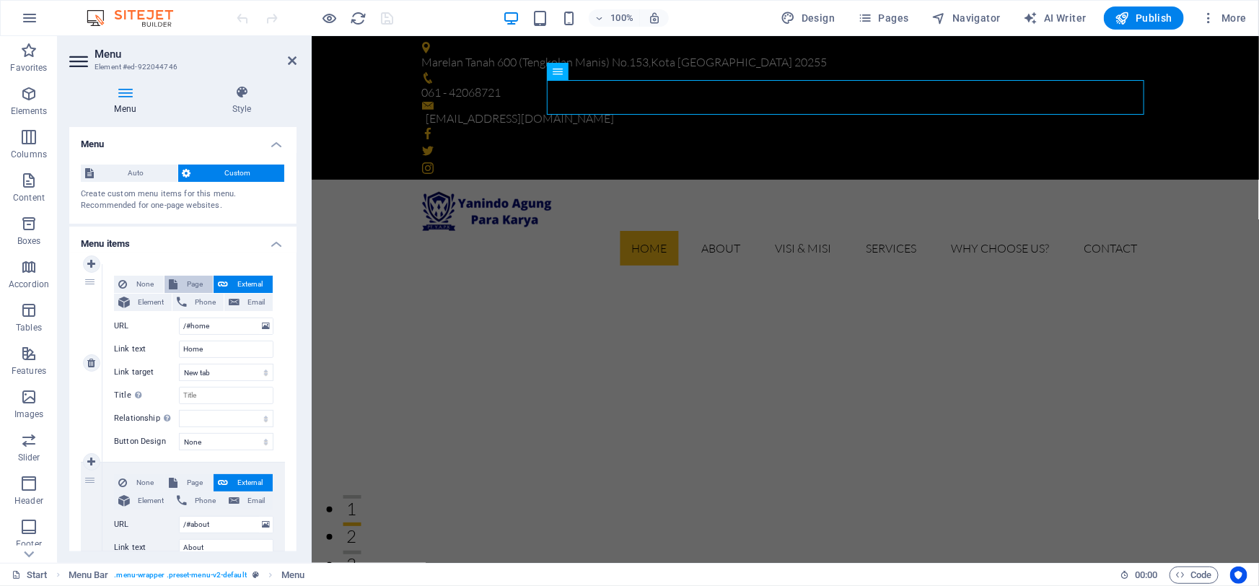
select select
click at [232, 277] on span "External" at bounding box center [250, 284] width 36 height 17
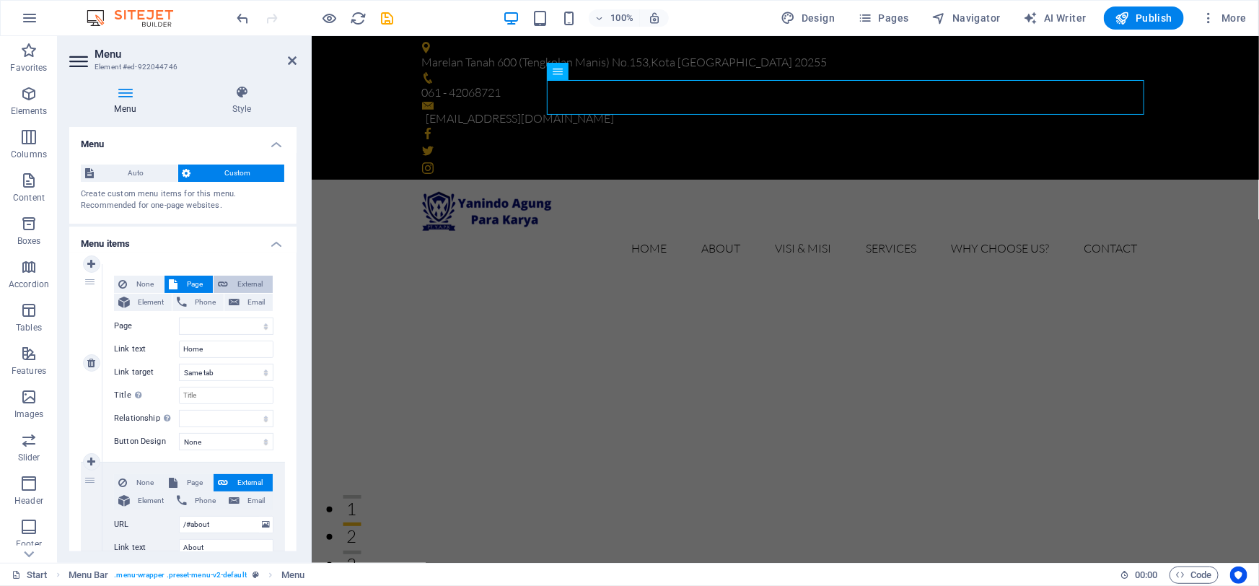
select select "blank"
select select
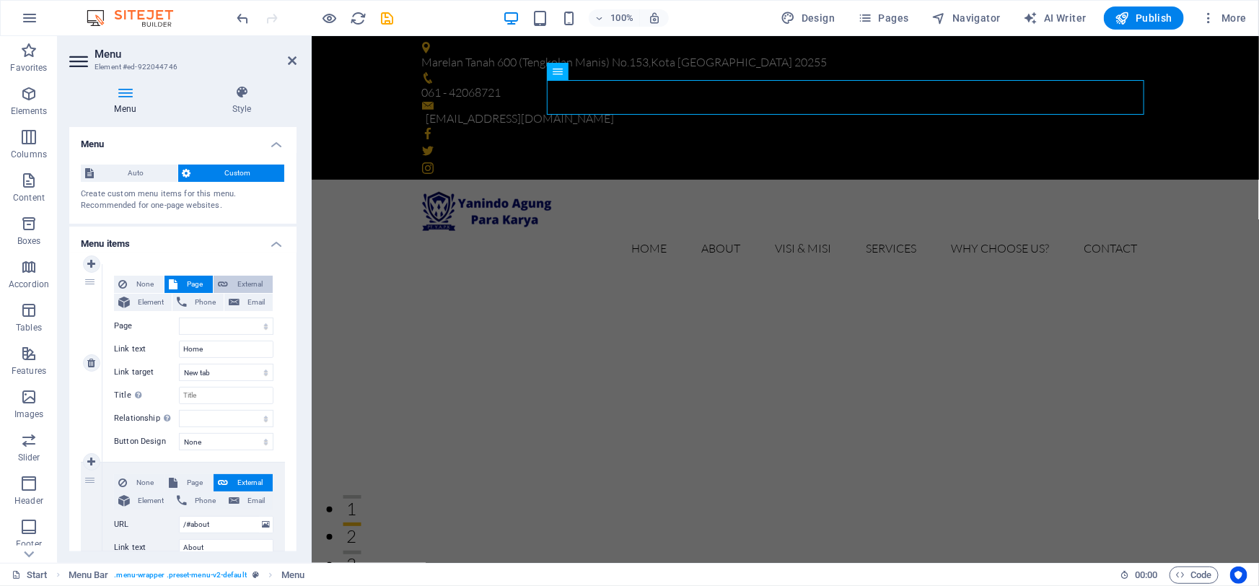
select select
click at [185, 278] on span "Page" at bounding box center [195, 284] width 27 height 17
select select
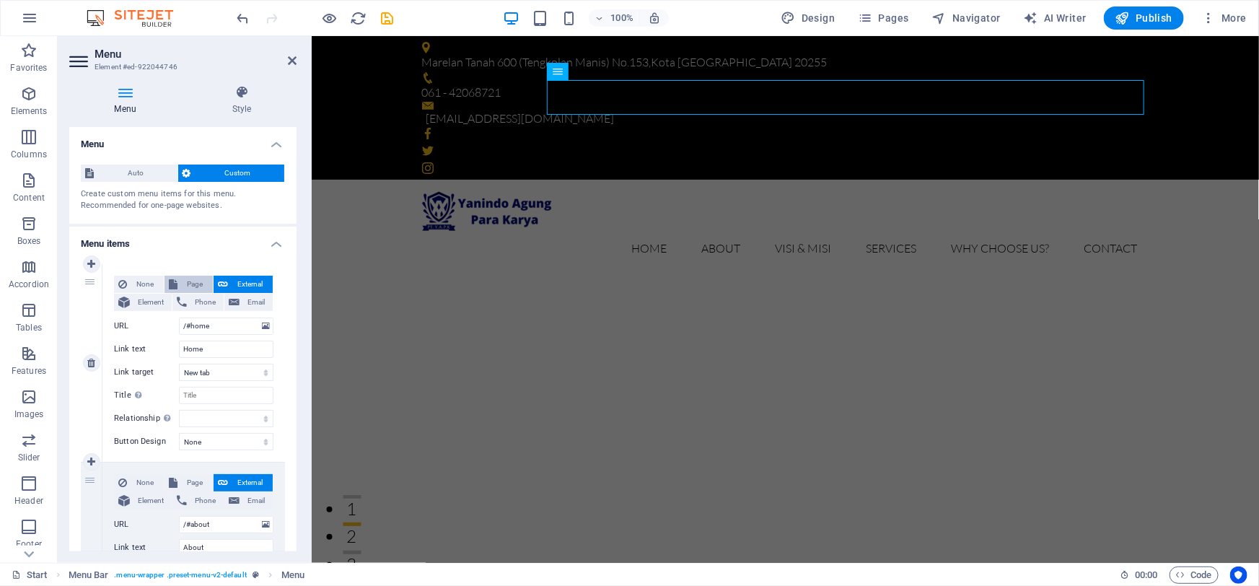
select select
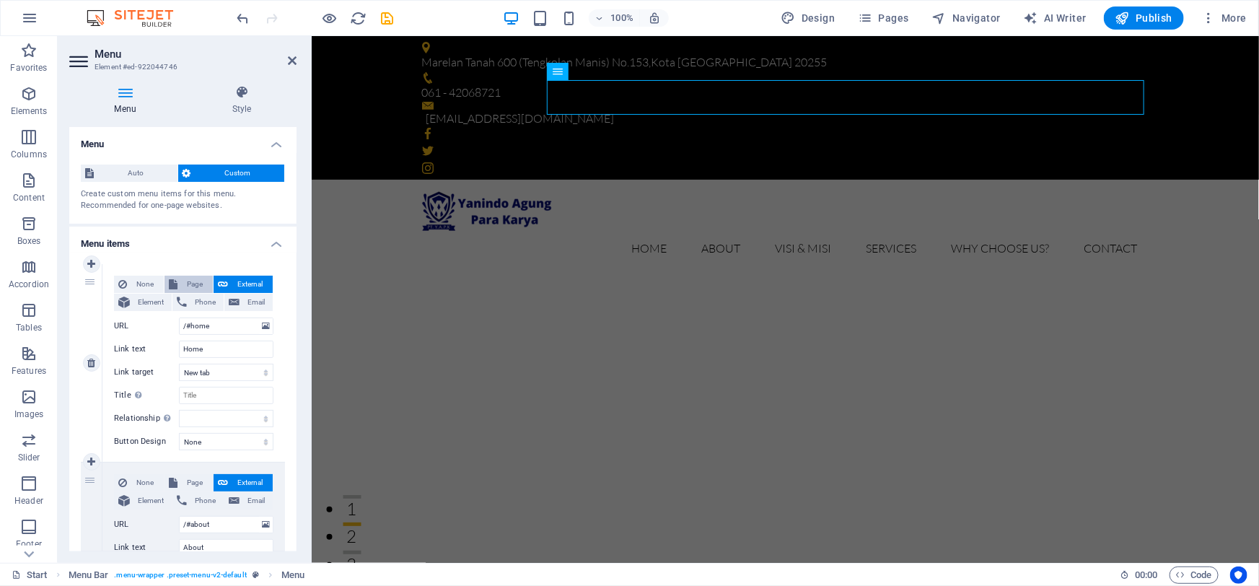
select select
click at [240, 281] on span "External" at bounding box center [250, 284] width 36 height 17
select select "blank"
select select
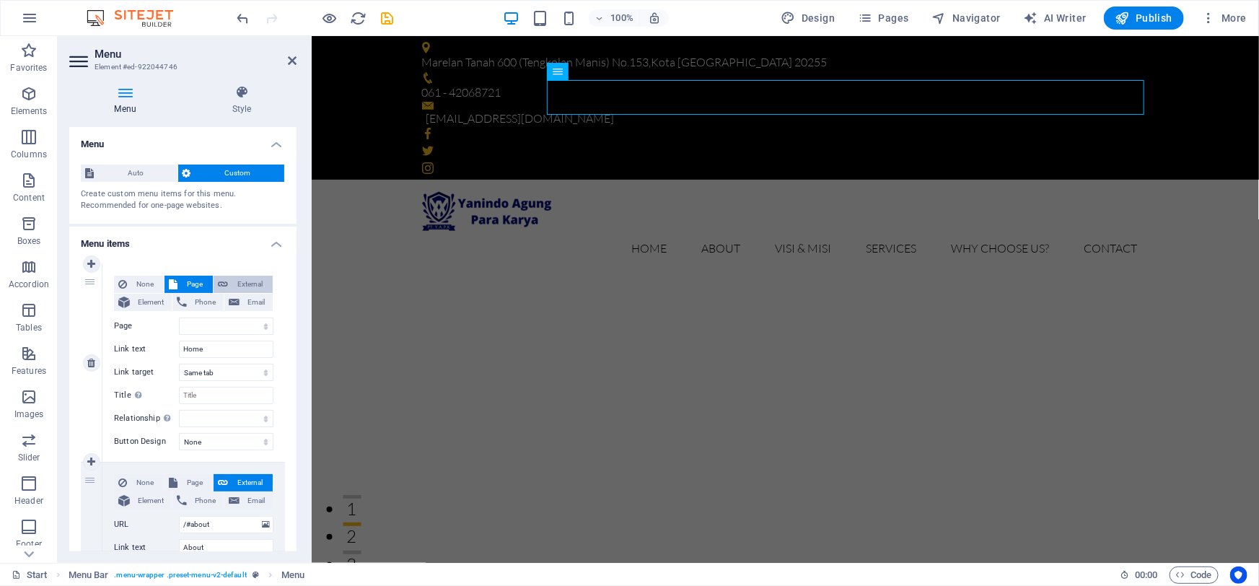
select select
click at [195, 283] on span "Page" at bounding box center [195, 284] width 27 height 17
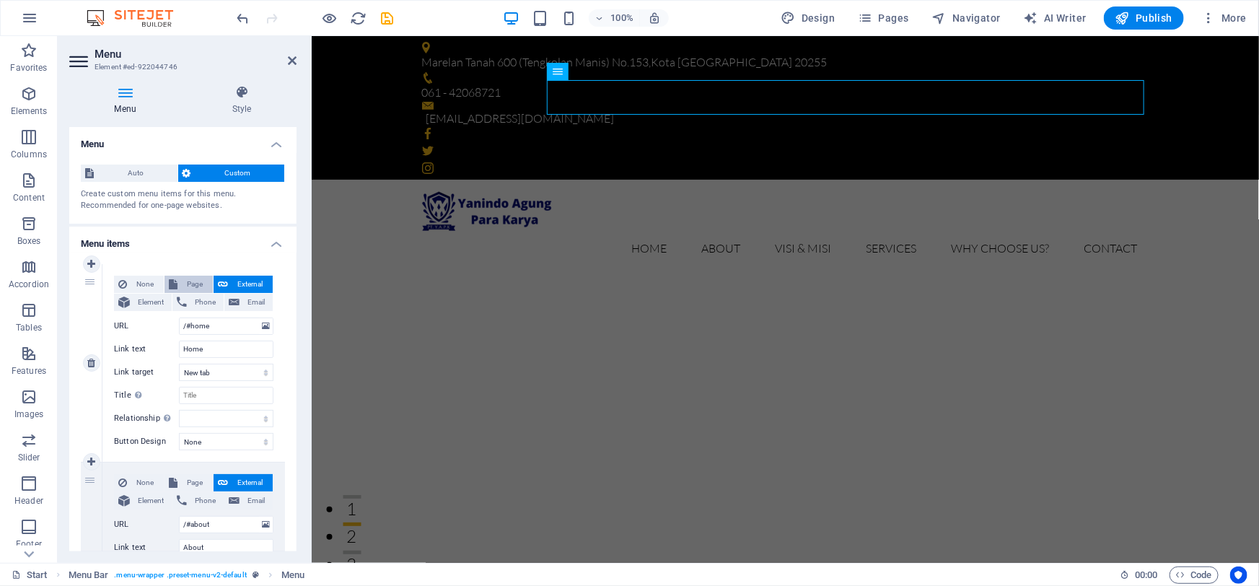
select select
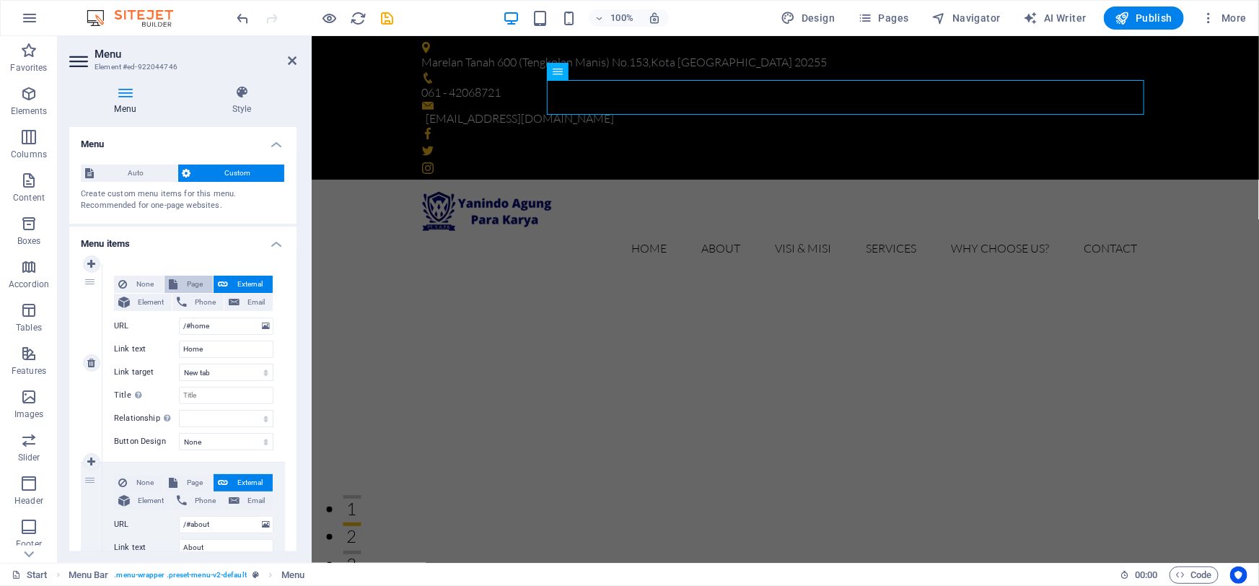
select select
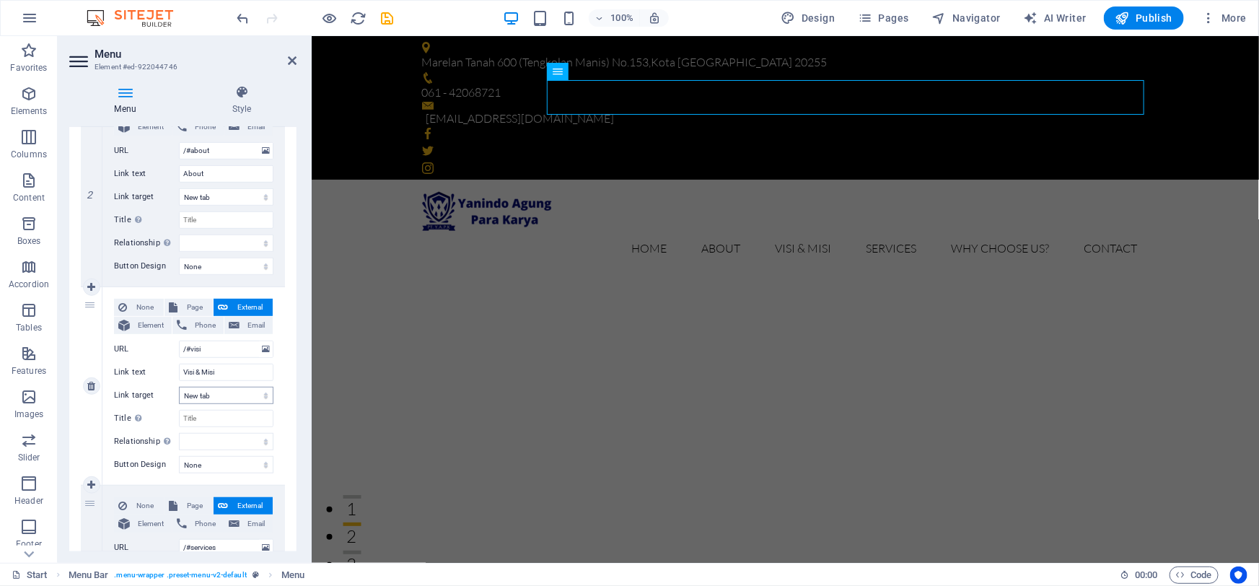
scroll to position [393, 0]
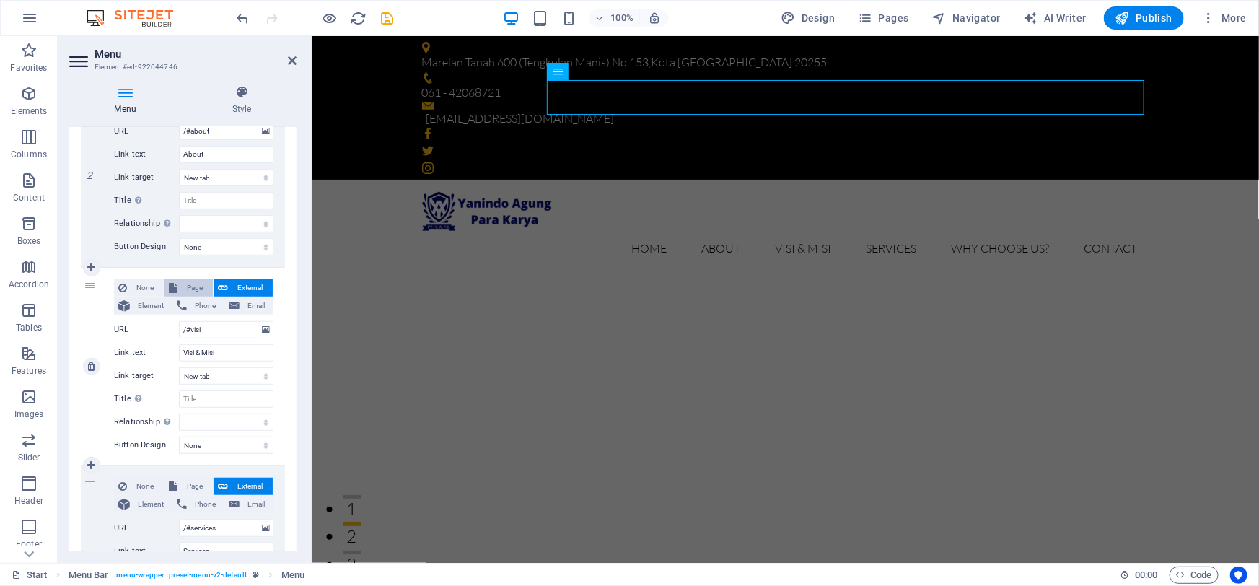
click at [201, 290] on span "Page" at bounding box center [195, 287] width 27 height 17
select select
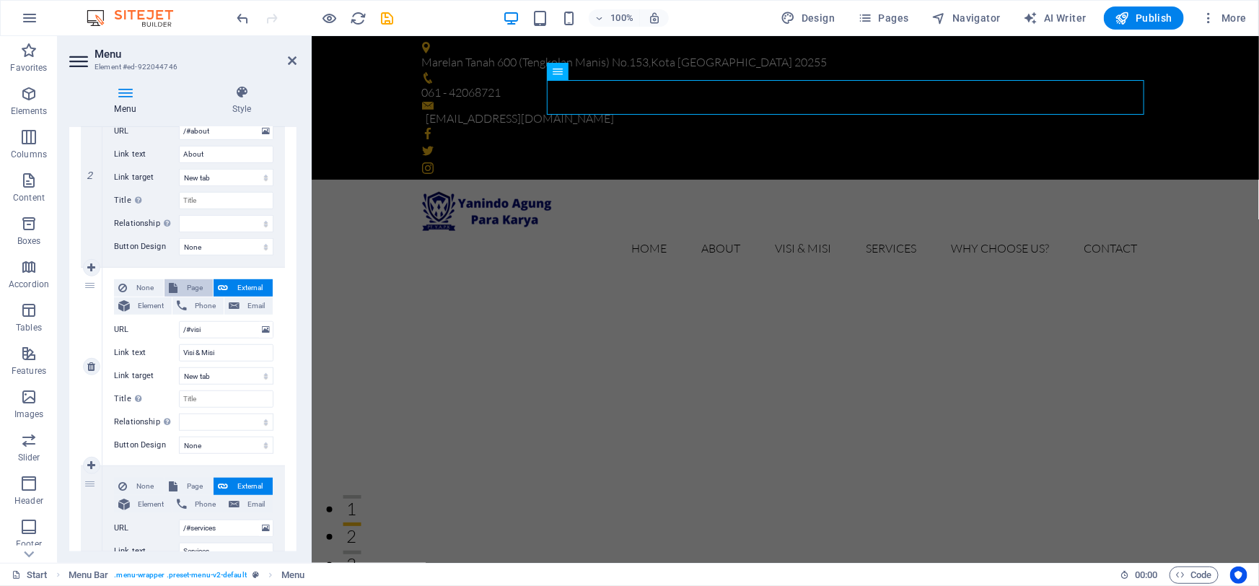
select select
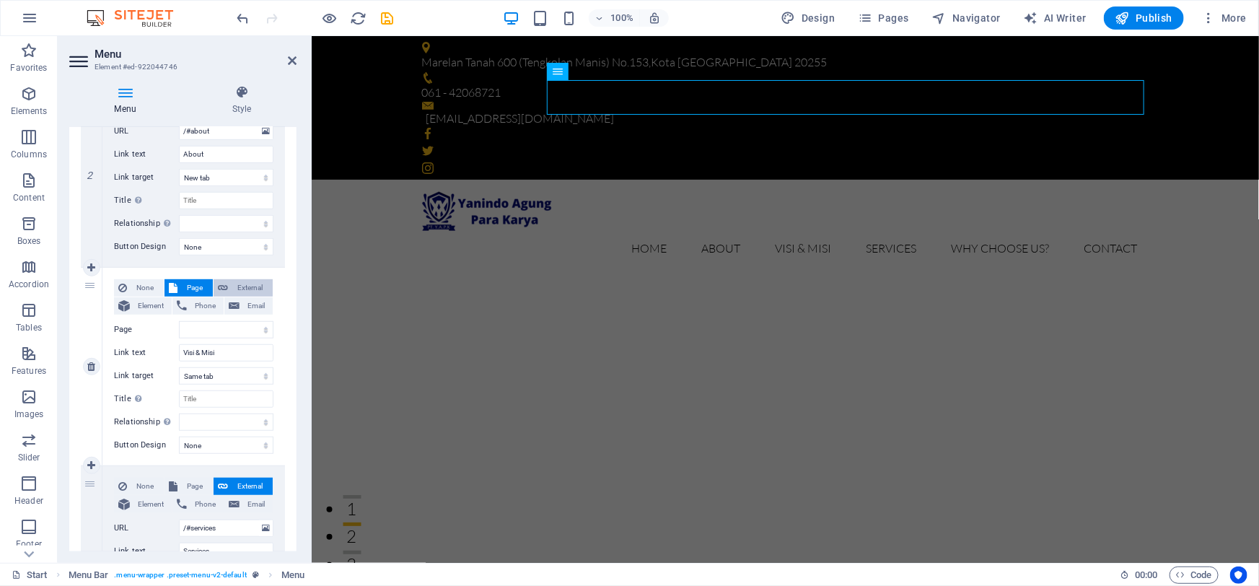
click at [236, 286] on span "External" at bounding box center [250, 287] width 36 height 17
select select
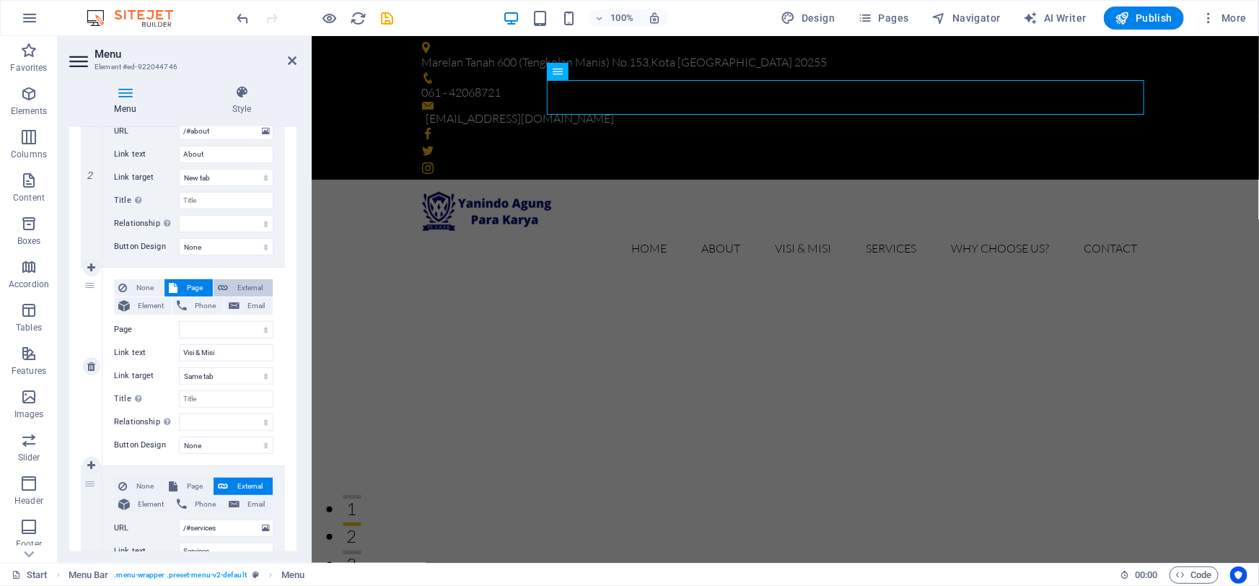
select select "blank"
select select
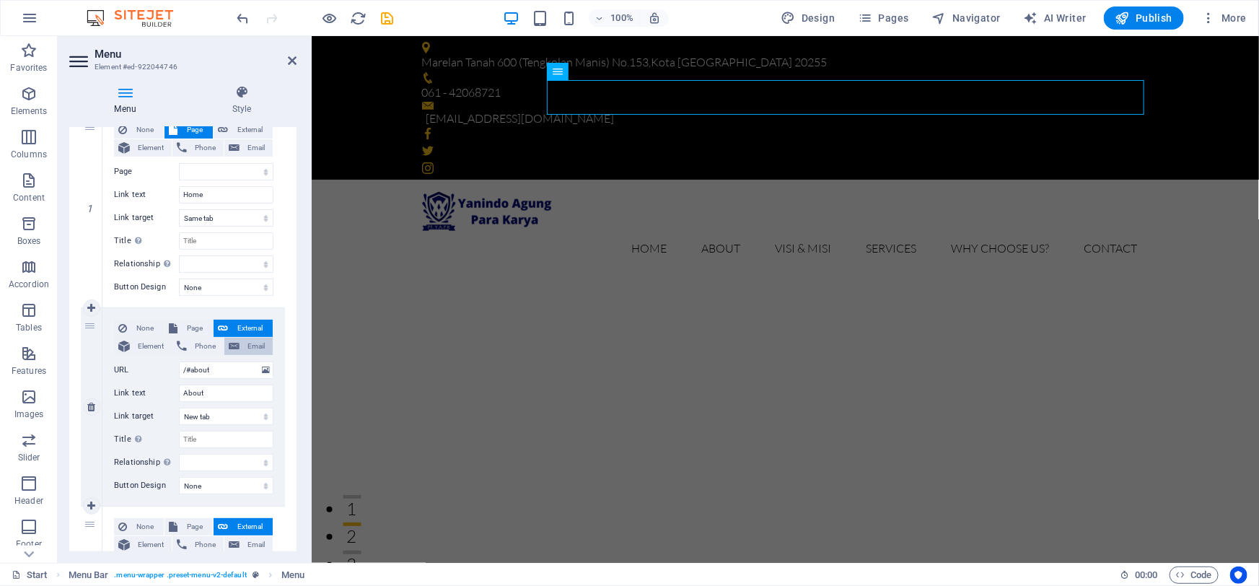
scroll to position [131, 0]
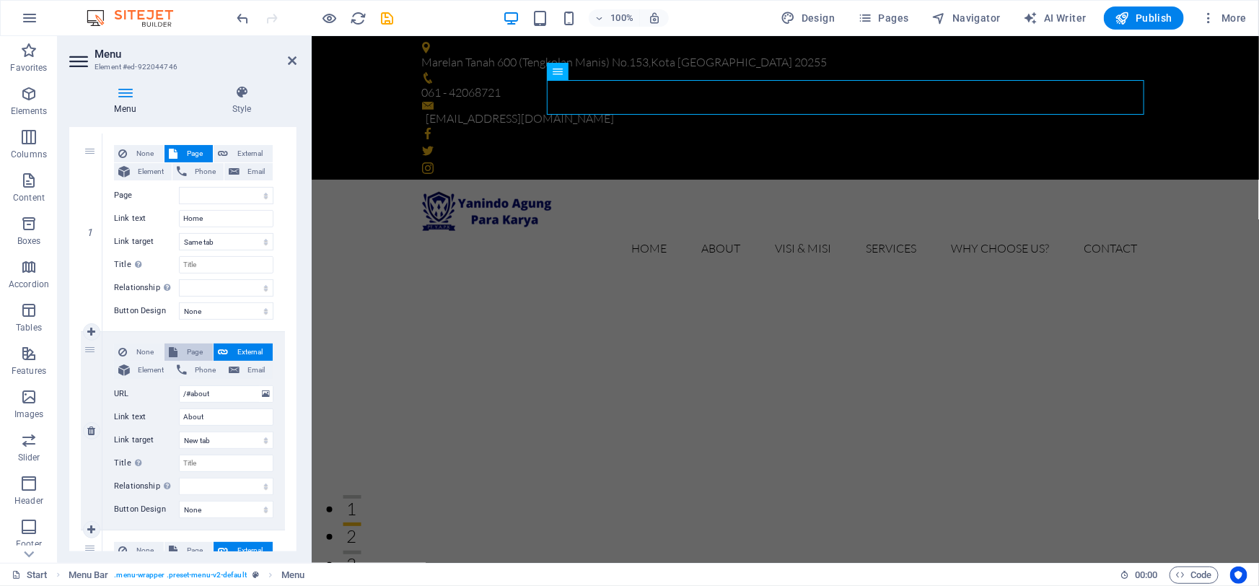
click at [183, 347] on span "Page" at bounding box center [195, 351] width 27 height 17
select select
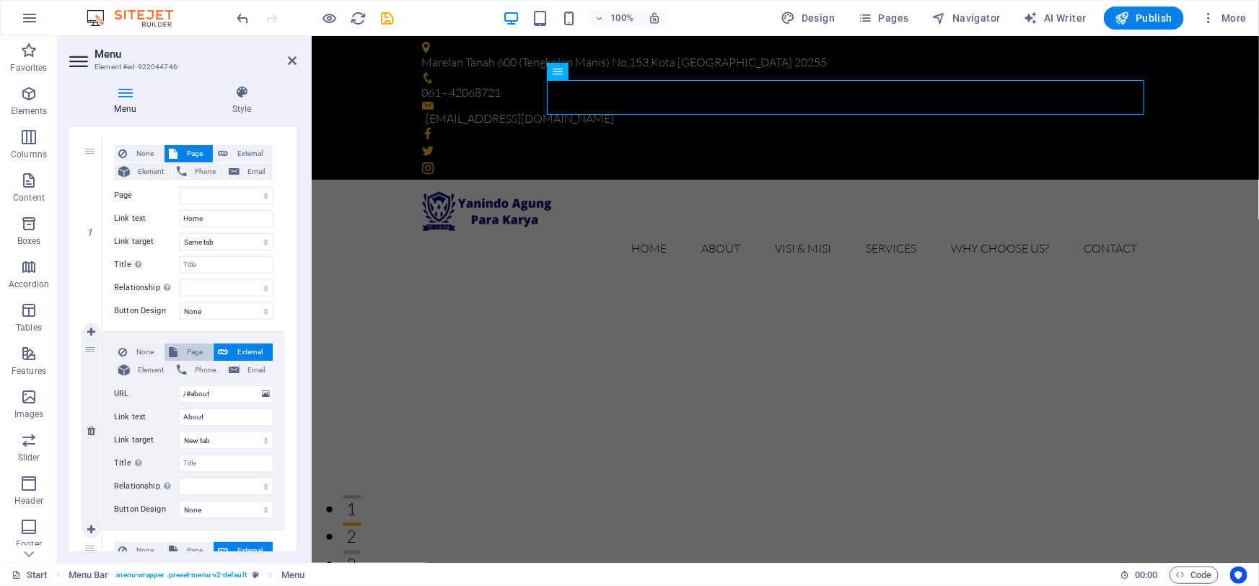
select select
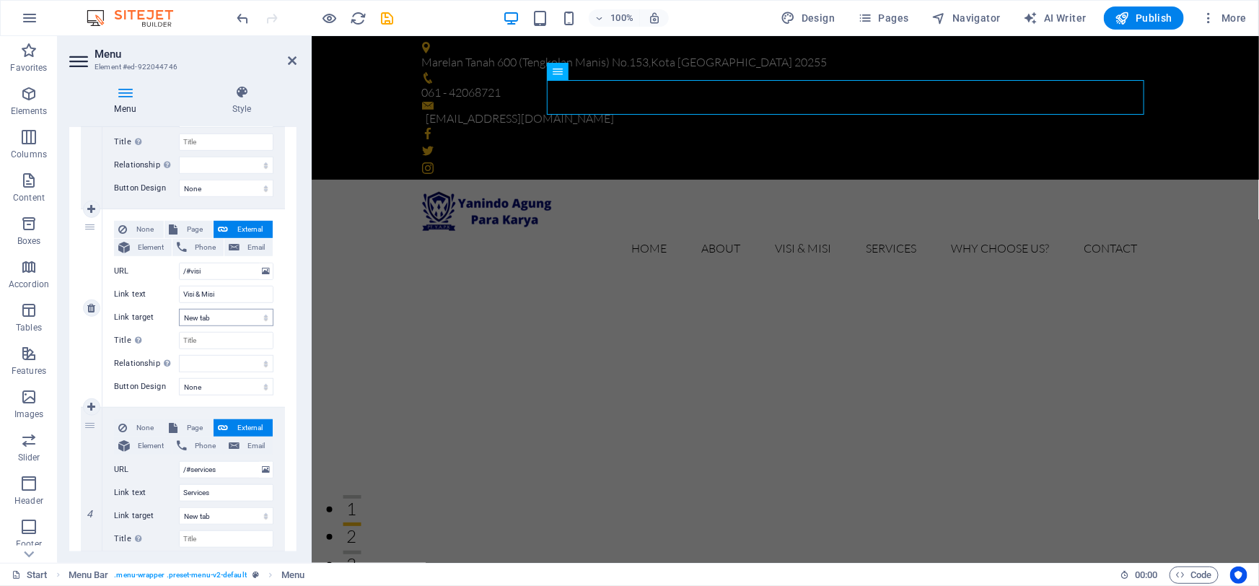
scroll to position [459, 0]
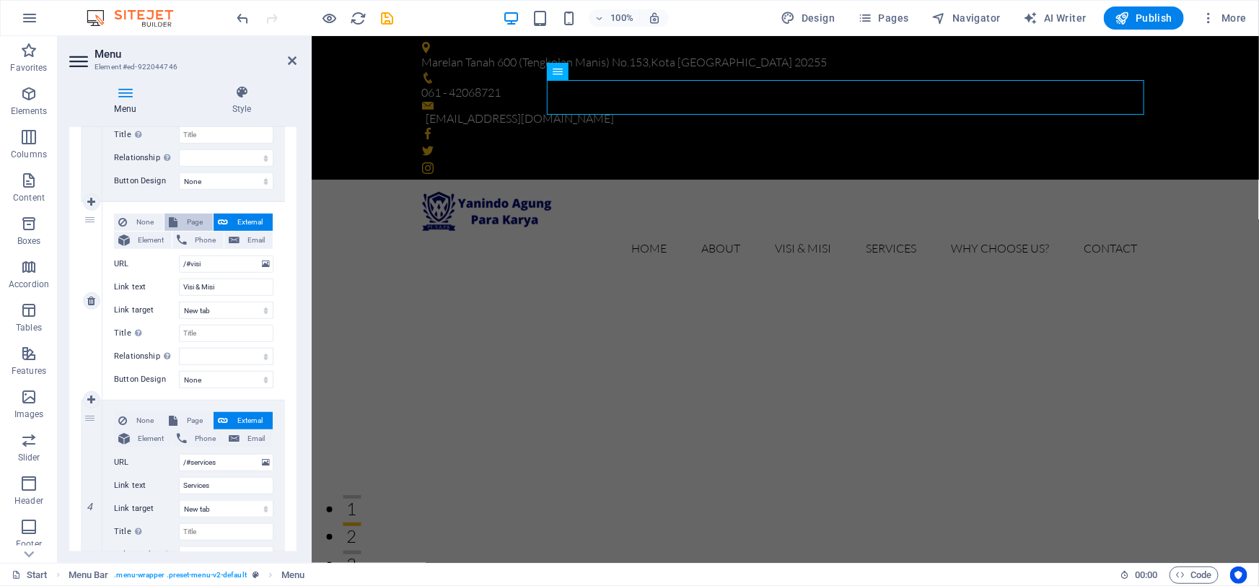
click at [195, 215] on span "Page" at bounding box center [195, 222] width 27 height 17
select select
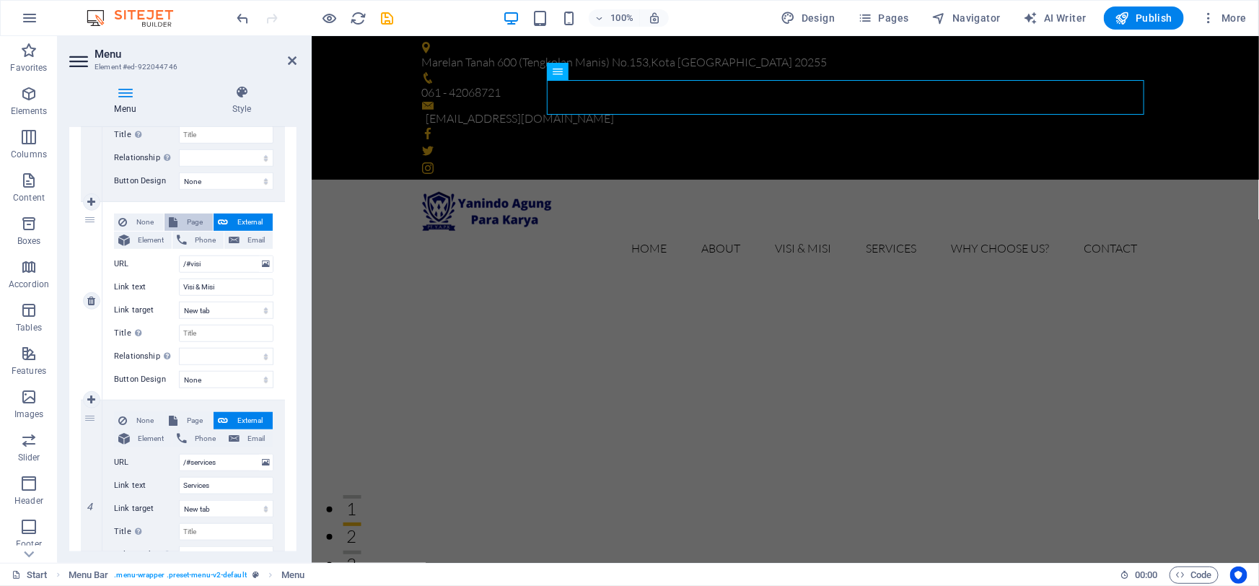
select select
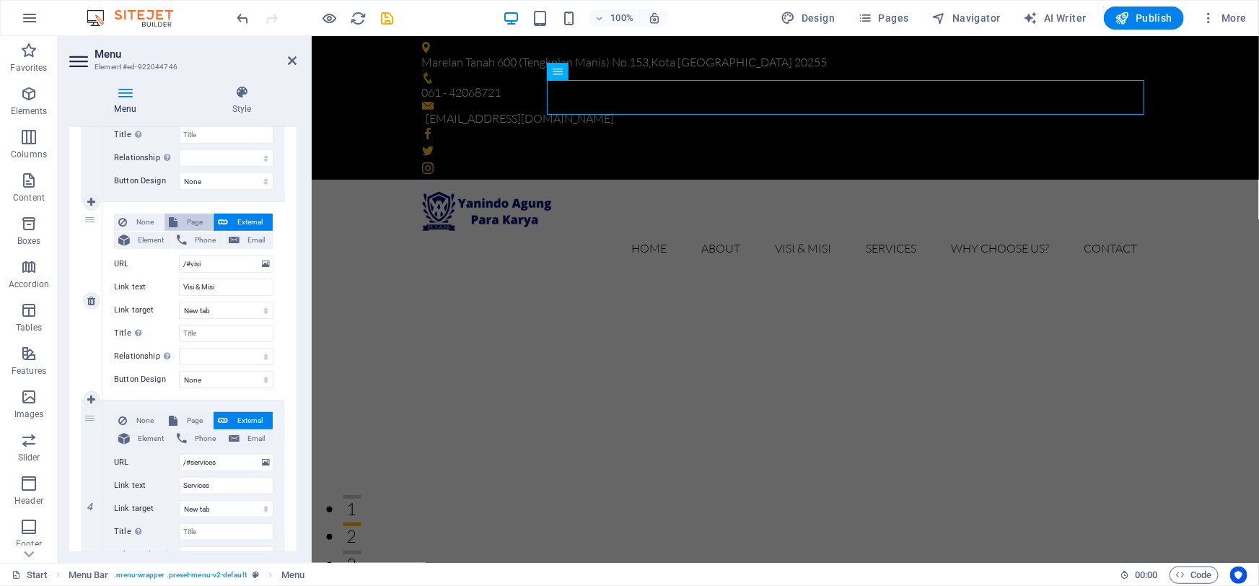
select select
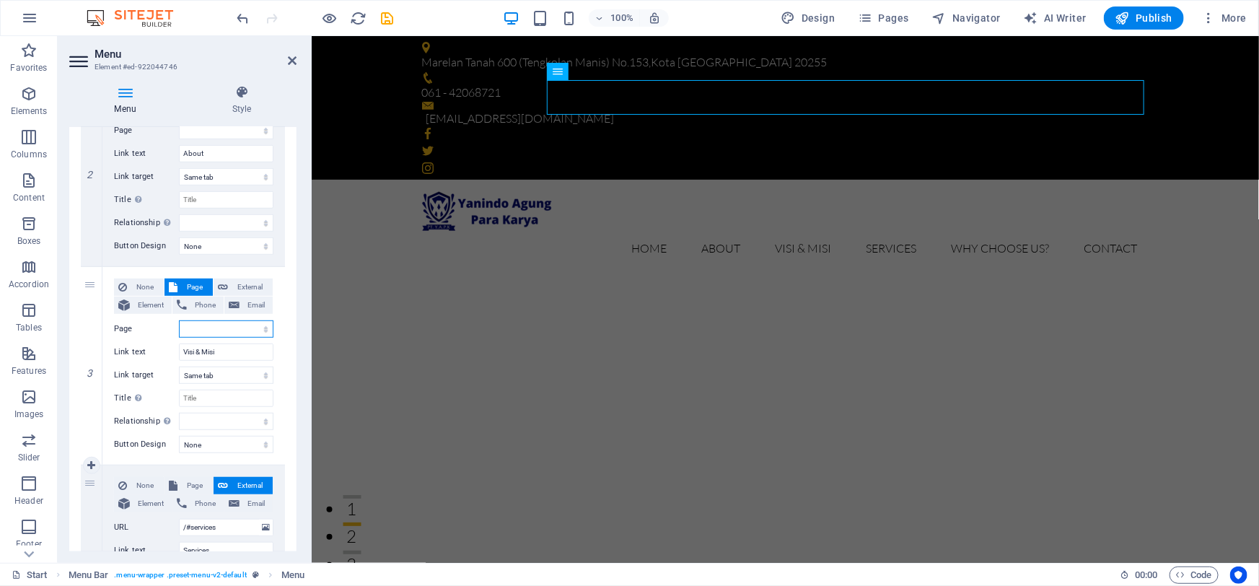
scroll to position [393, 0]
click at [235, 289] on span "External" at bounding box center [250, 287] width 36 height 17
select select
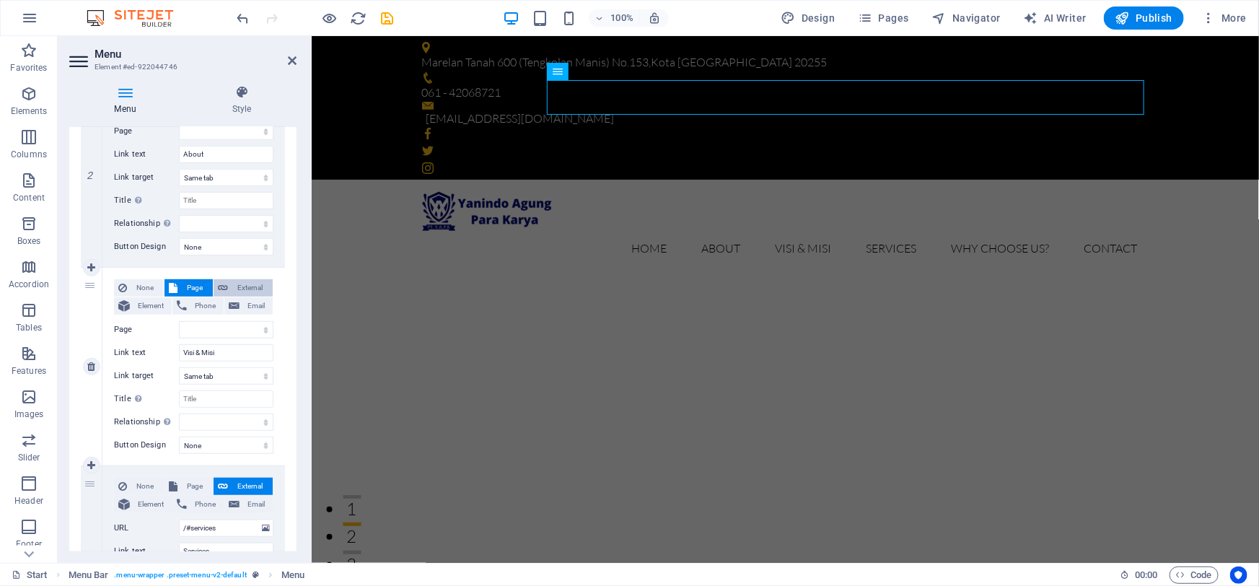
select select
select select "blank"
select select
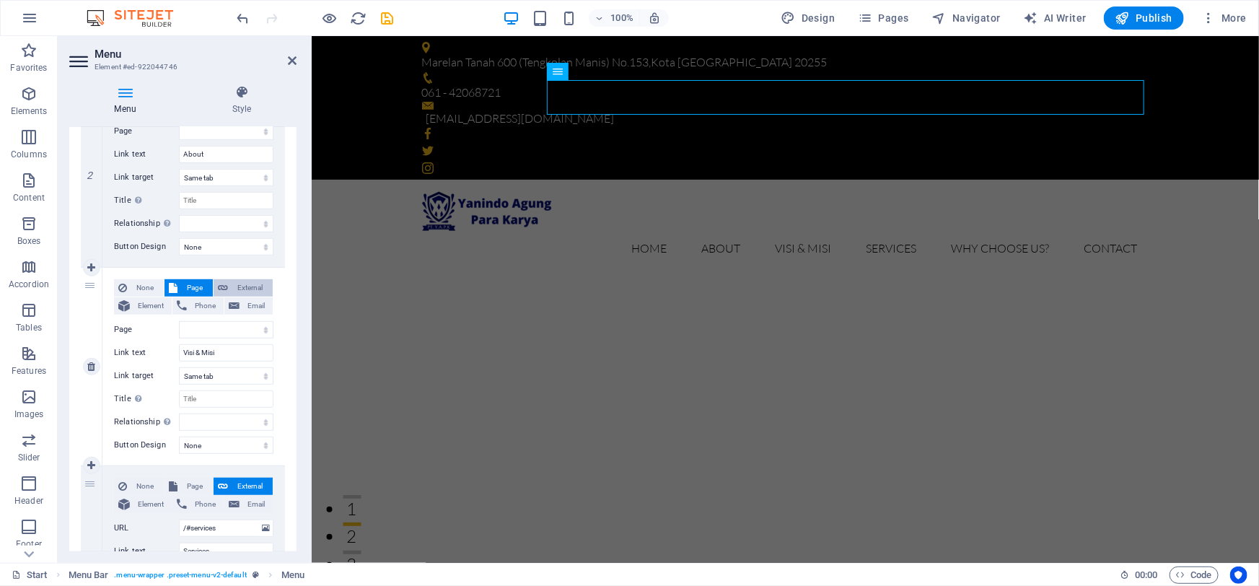
select select
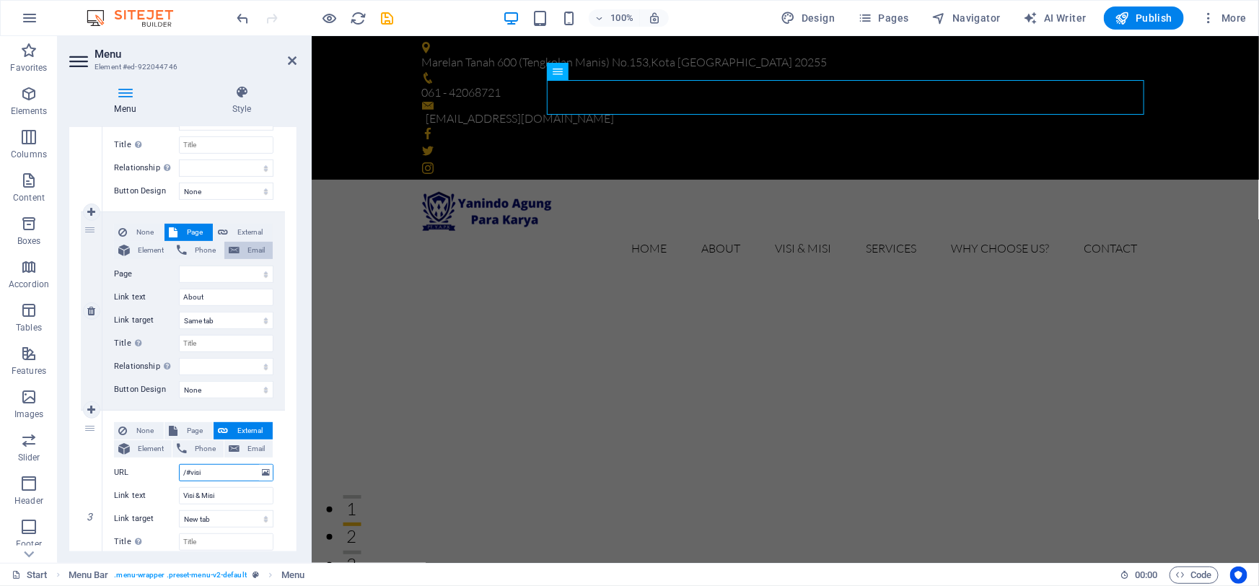
scroll to position [262, 0]
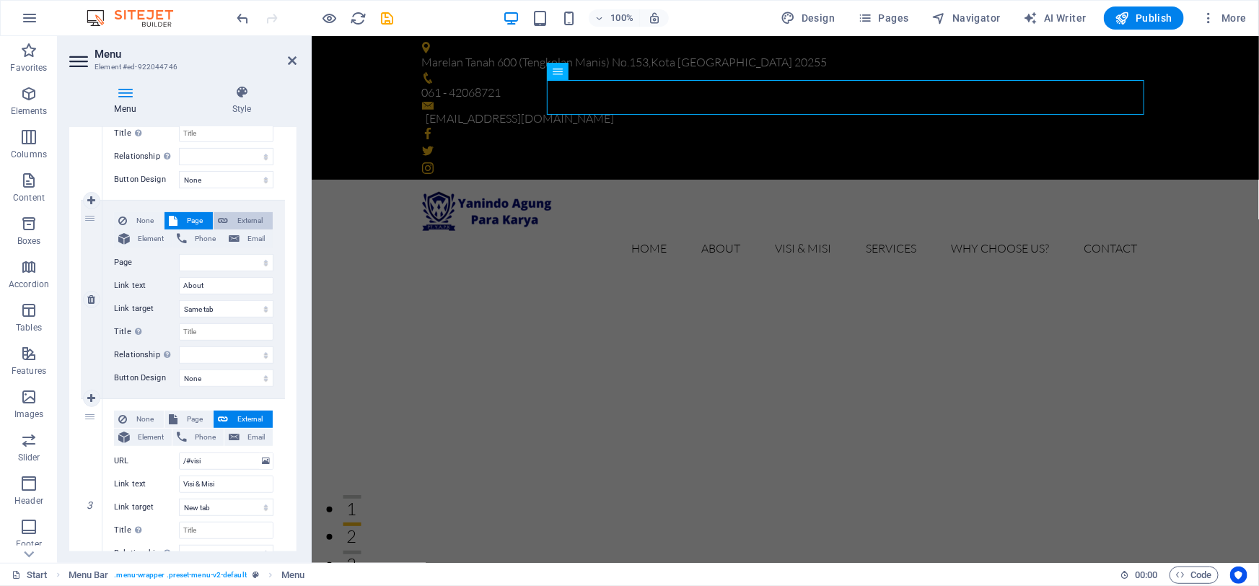
click at [251, 212] on span "External" at bounding box center [250, 220] width 36 height 17
select select
select select "blank"
select select
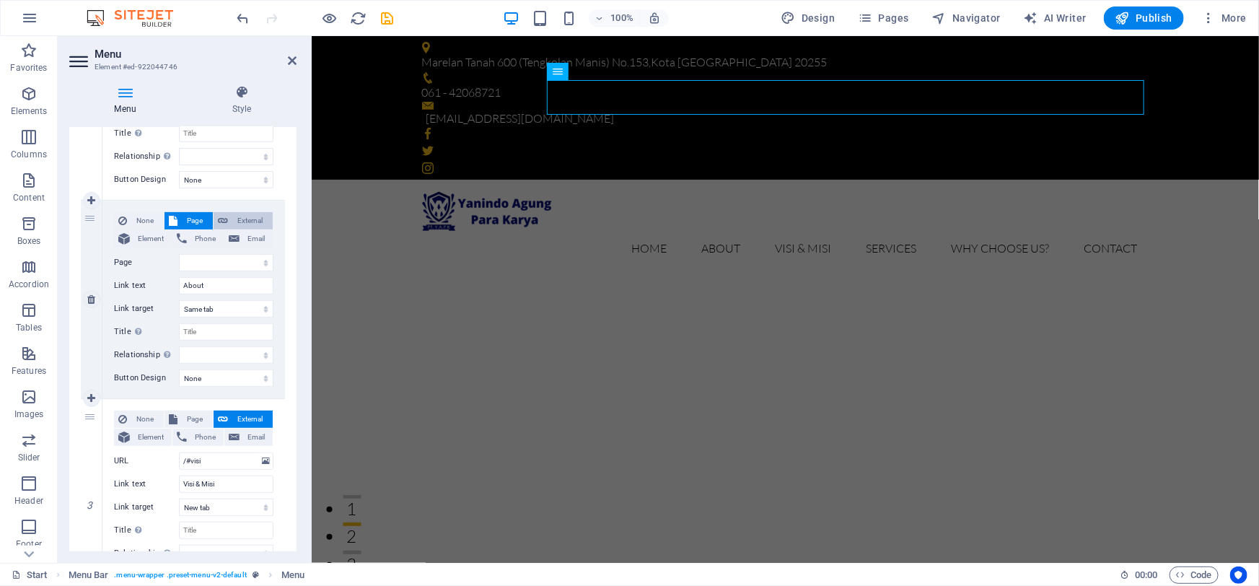
select select
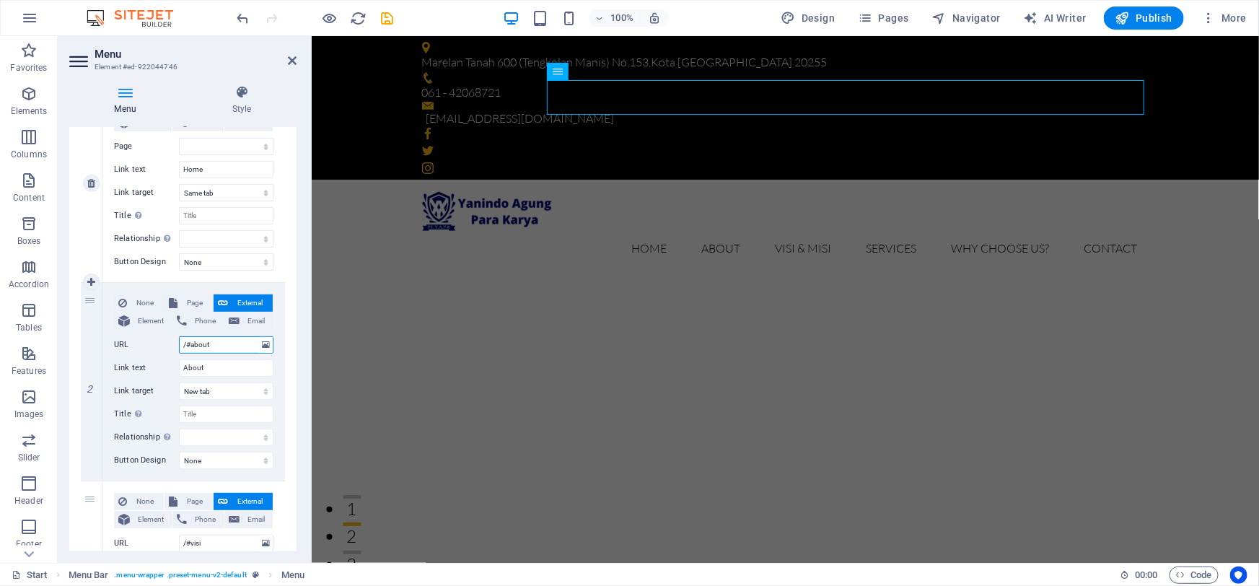
scroll to position [65, 0]
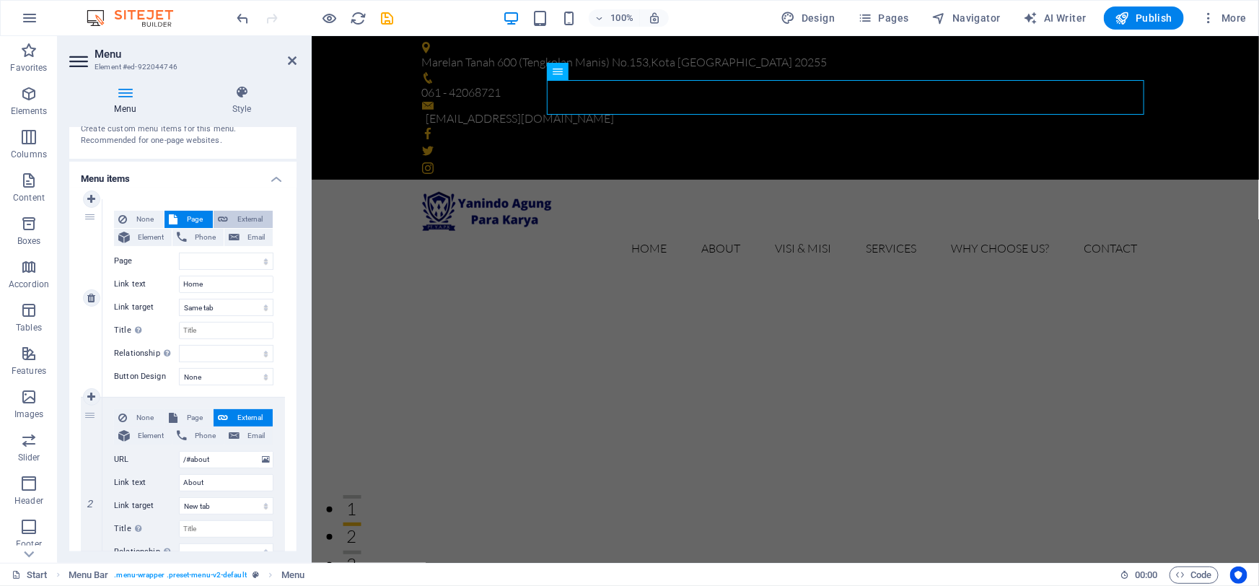
click at [243, 218] on span "External" at bounding box center [250, 219] width 36 height 17
select select "blank"
select select
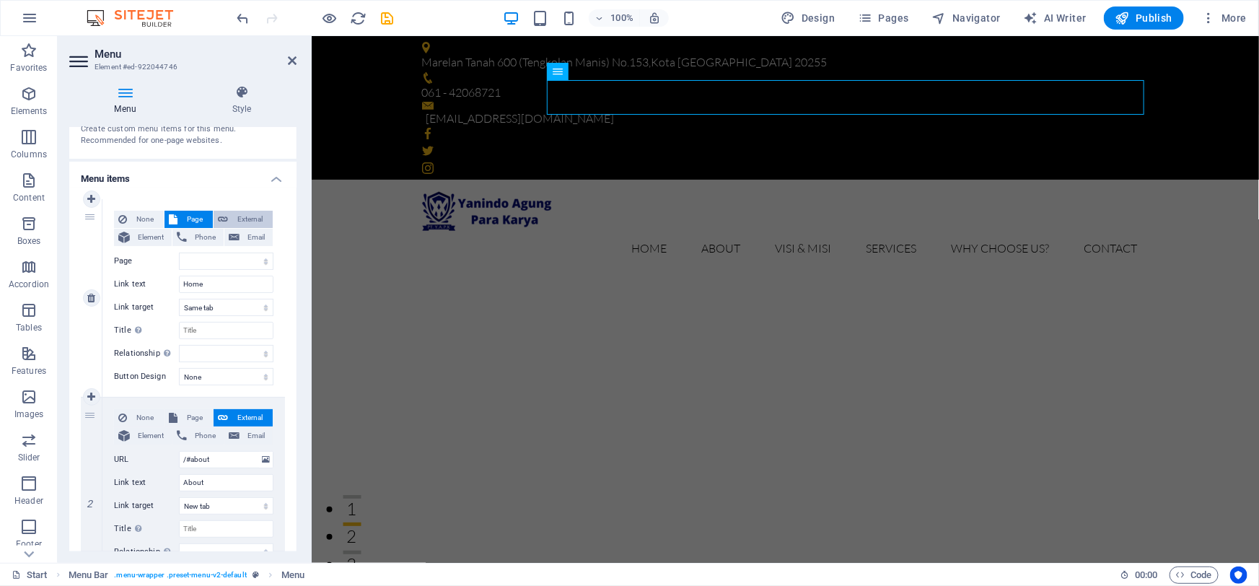
select select
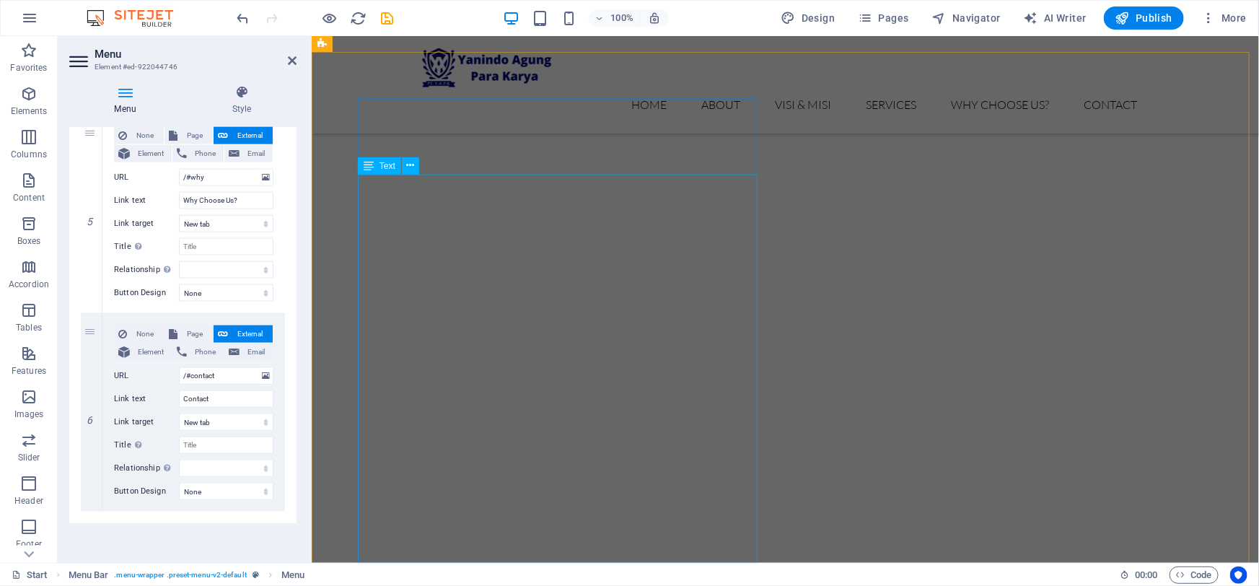
scroll to position [787, 0]
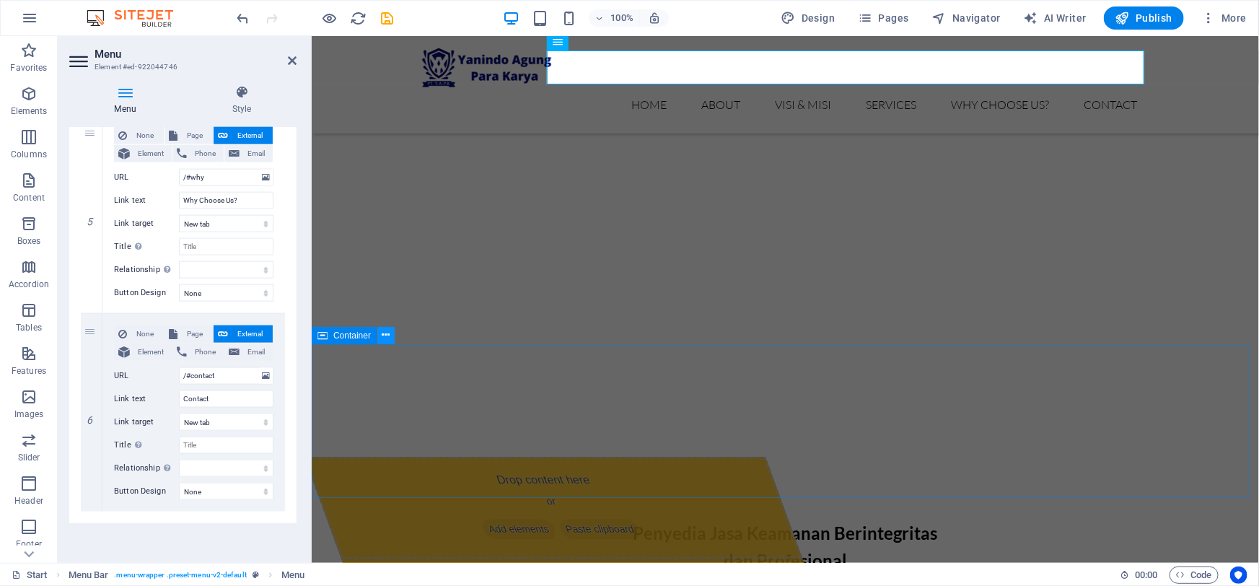
click at [384, 338] on icon at bounding box center [386, 335] width 8 height 15
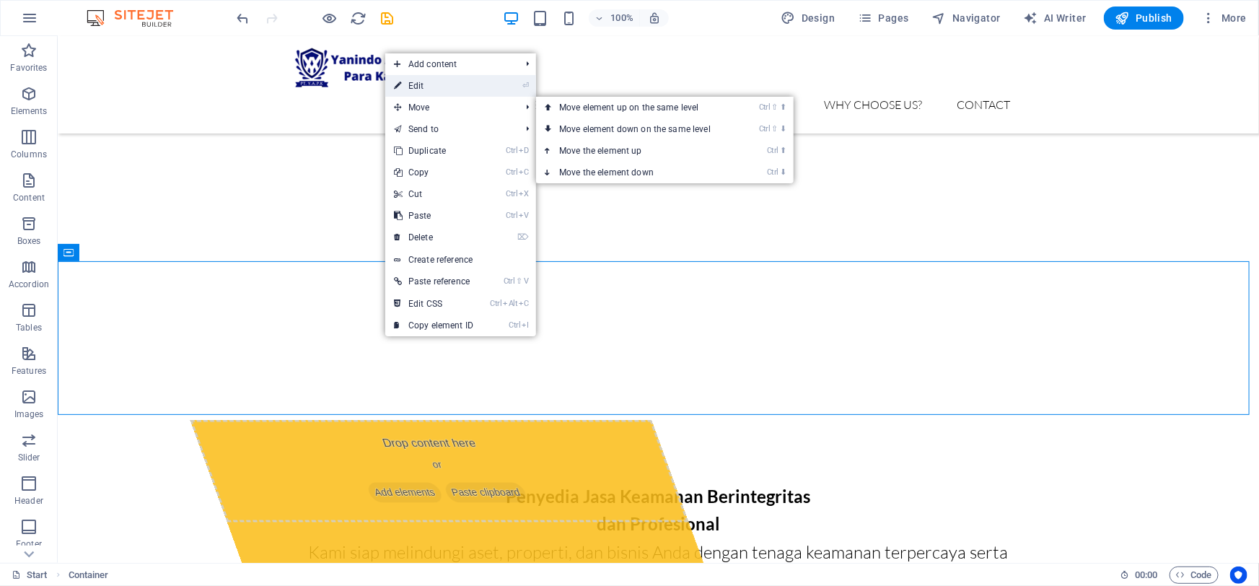
click at [442, 91] on link "⏎ Edit" at bounding box center [433, 86] width 97 height 22
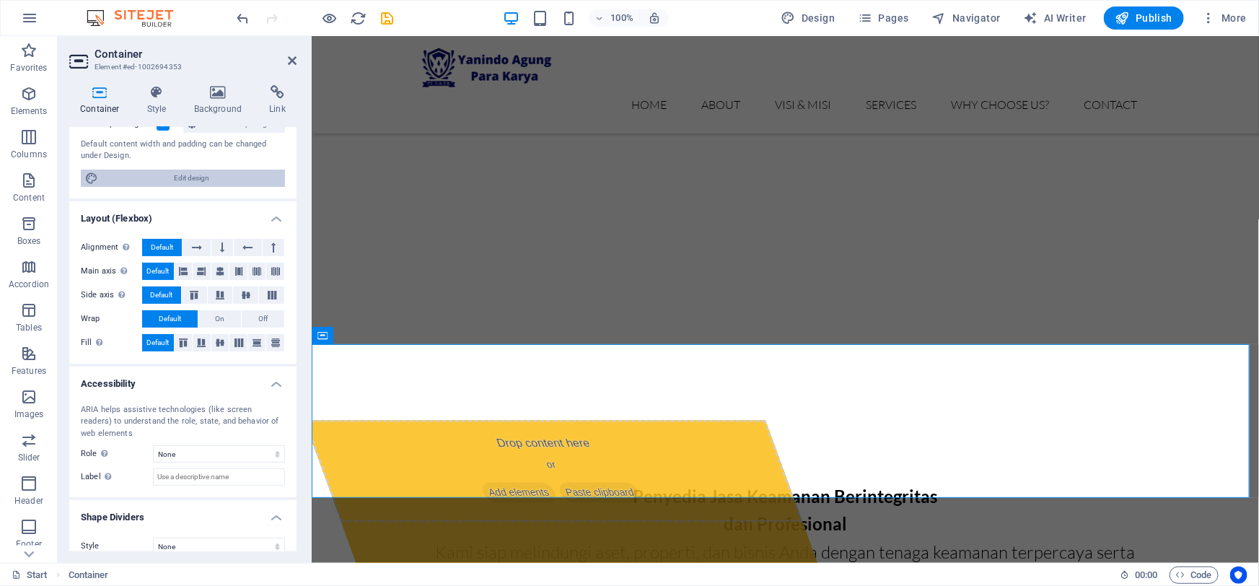
scroll to position [131, 0]
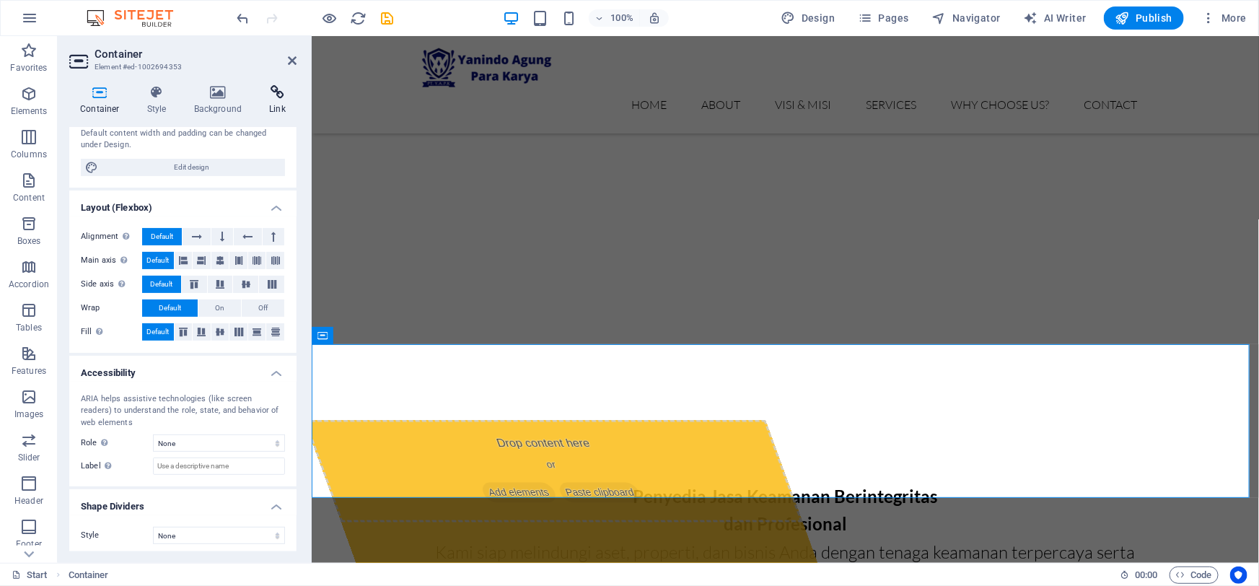
click at [275, 105] on h4 "Link" at bounding box center [277, 100] width 38 height 30
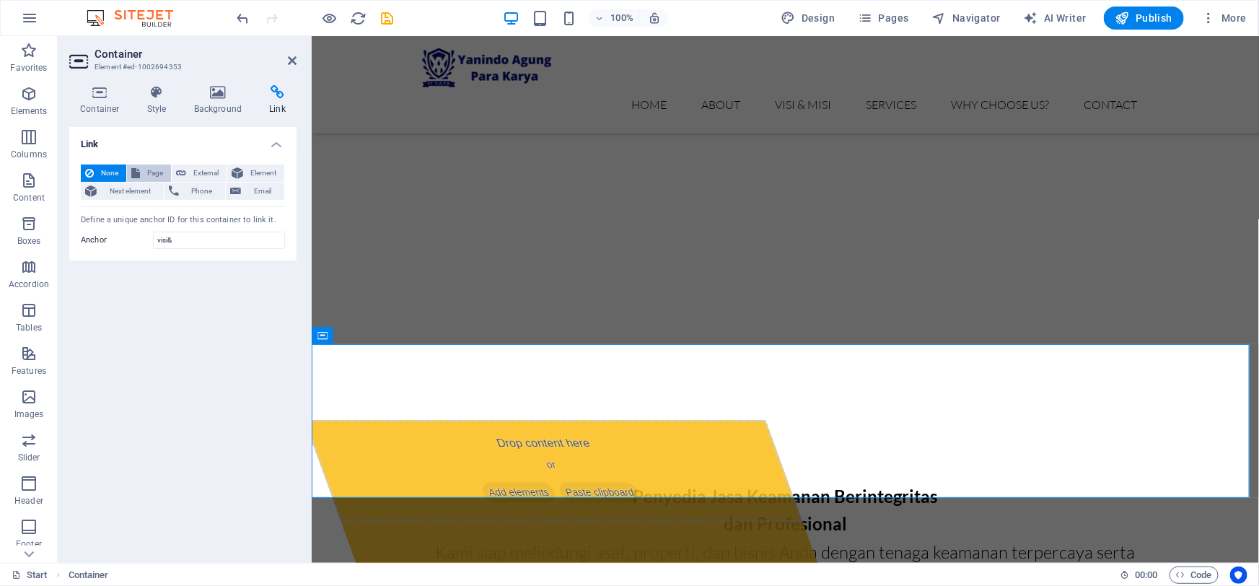
click at [160, 172] on span "Page" at bounding box center [155, 173] width 22 height 17
select select
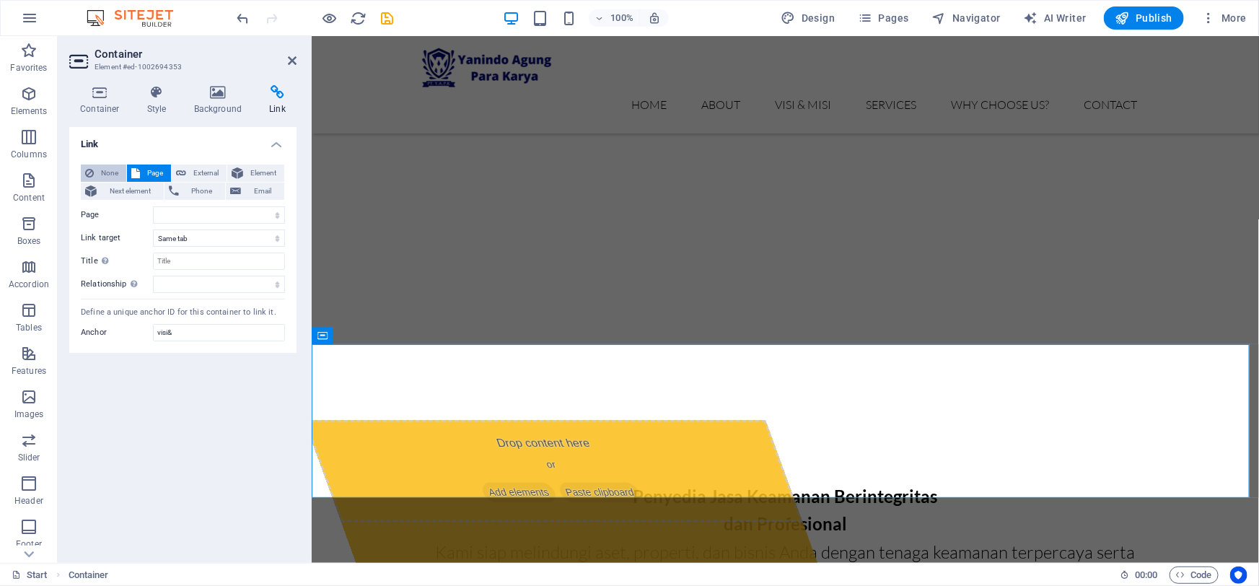
click at [108, 170] on span "None" at bounding box center [110, 173] width 24 height 17
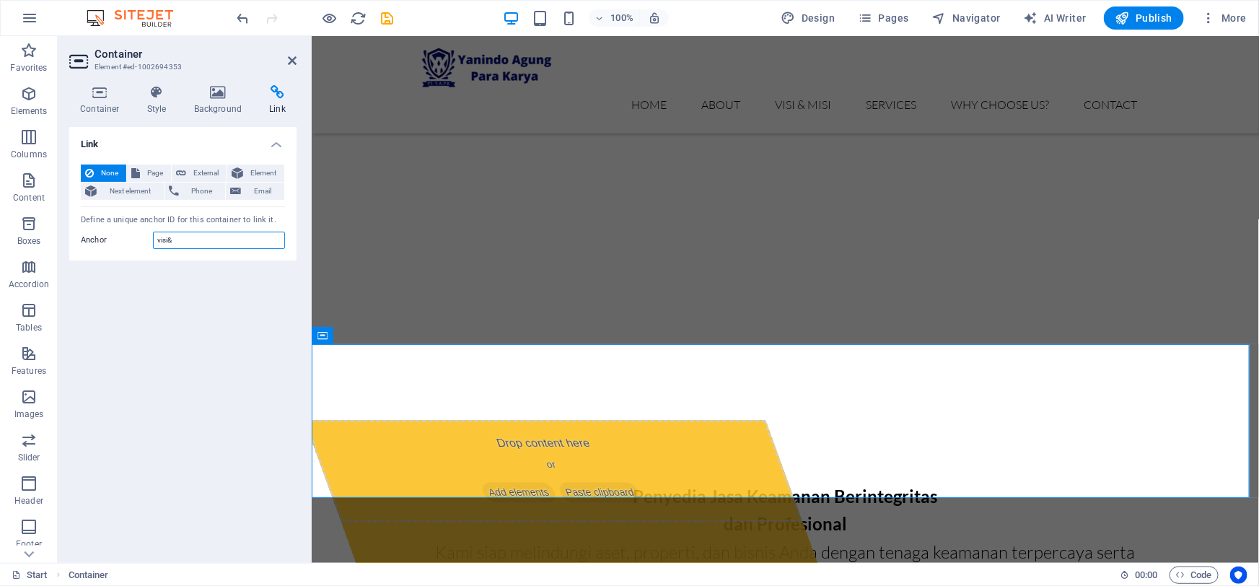
click at [180, 235] on input "visi&" at bounding box center [219, 240] width 132 height 17
type input "visi"
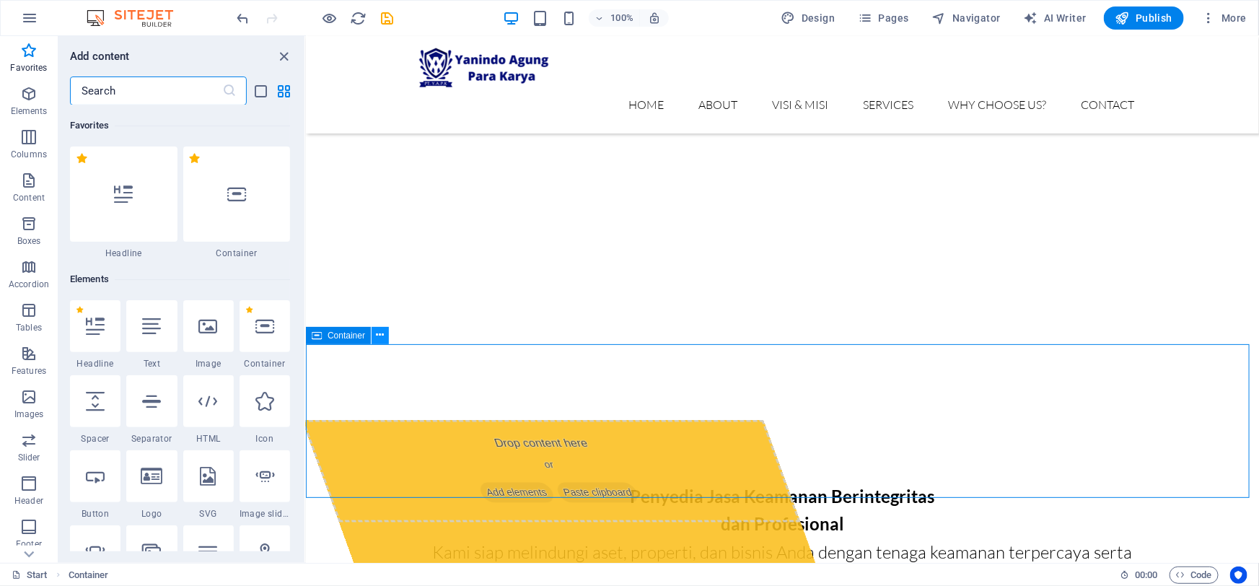
click at [373, 338] on button at bounding box center [380, 335] width 17 height 17
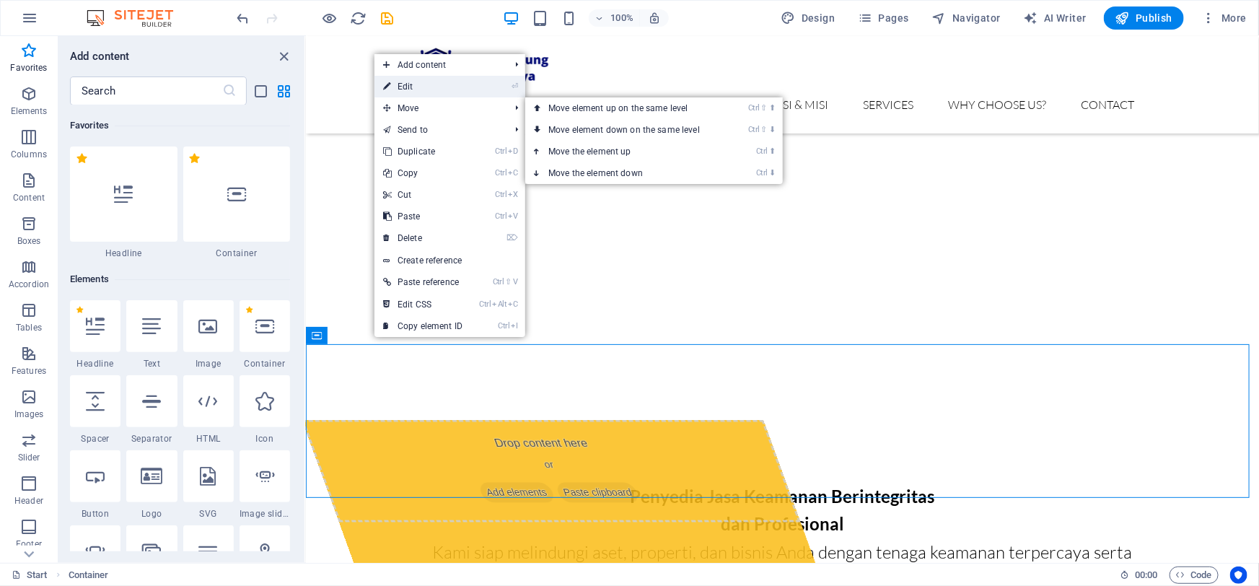
click at [431, 91] on link "⏎ Edit" at bounding box center [423, 87] width 97 height 22
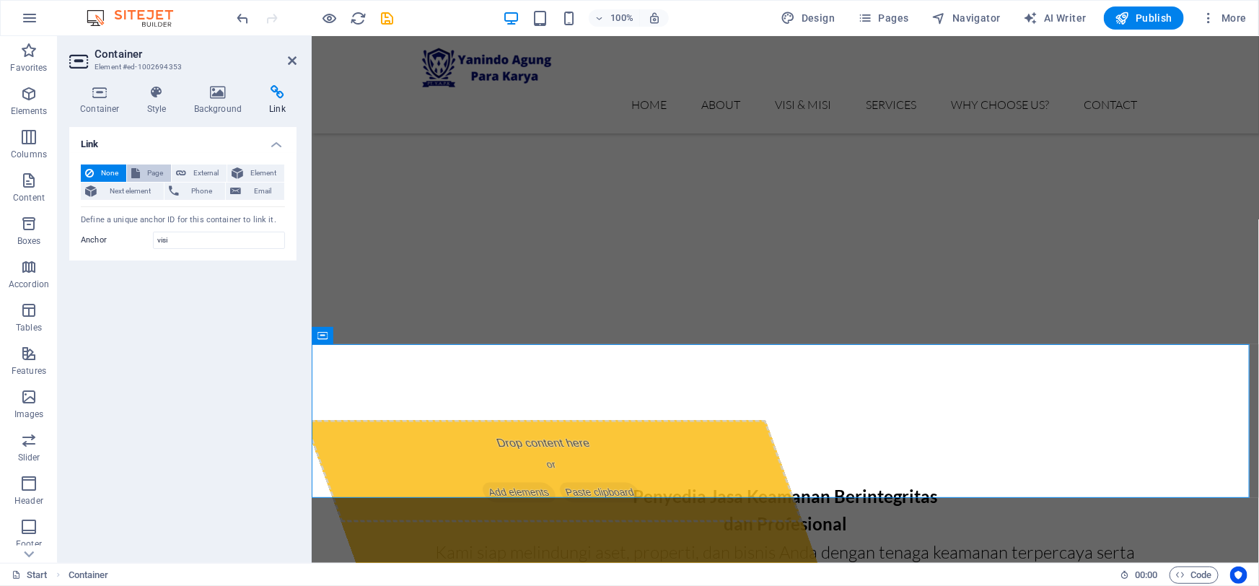
click at [152, 170] on span "Page" at bounding box center [155, 173] width 22 height 17
select select
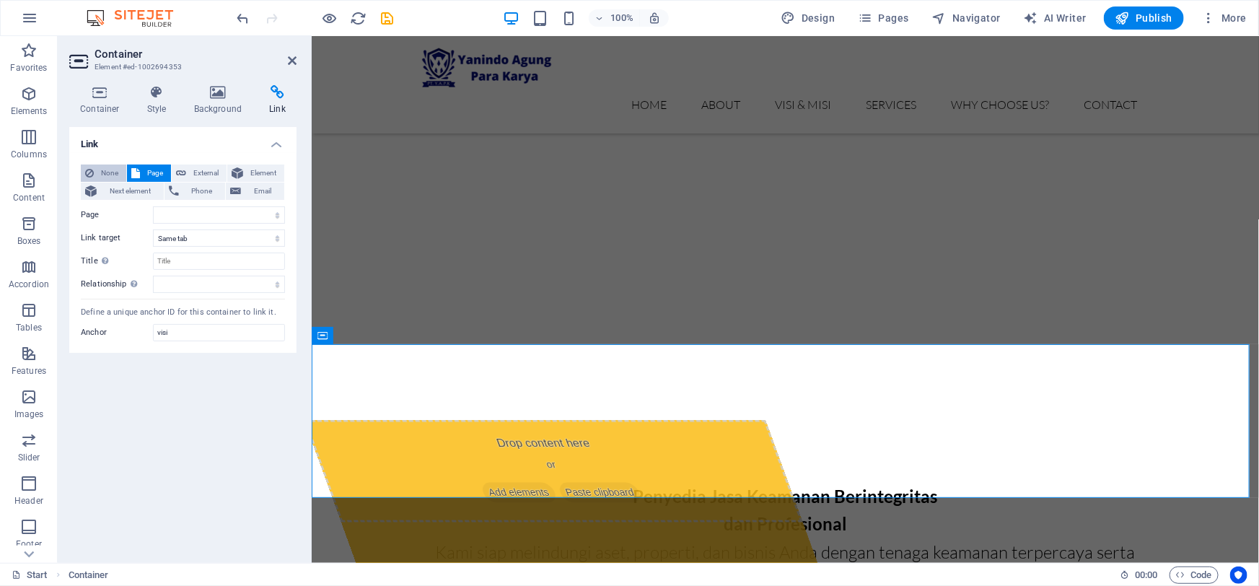
click at [99, 167] on span "None" at bounding box center [110, 173] width 24 height 17
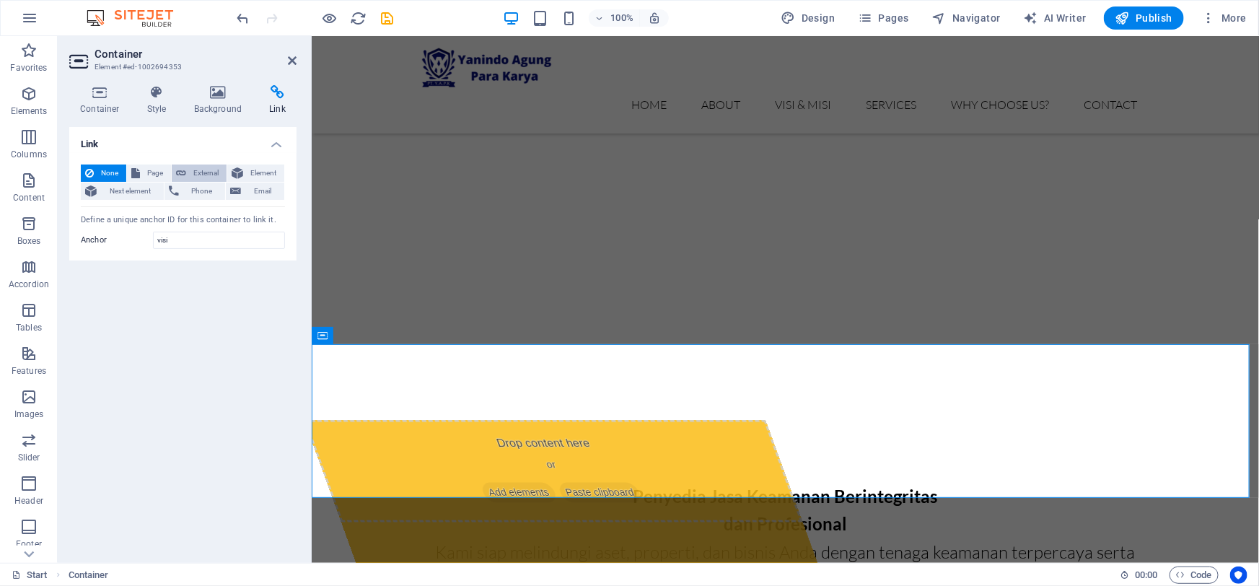
click at [188, 170] on button "External" at bounding box center [199, 173] width 55 height 17
select select "blank"
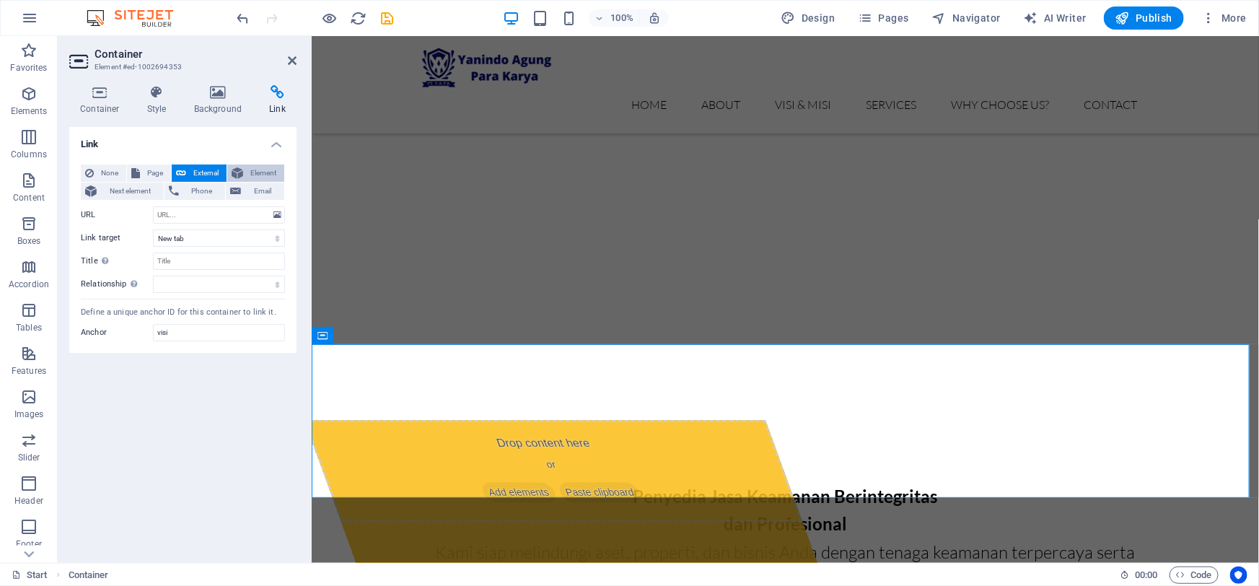
click at [245, 172] on button "Element" at bounding box center [255, 173] width 57 height 17
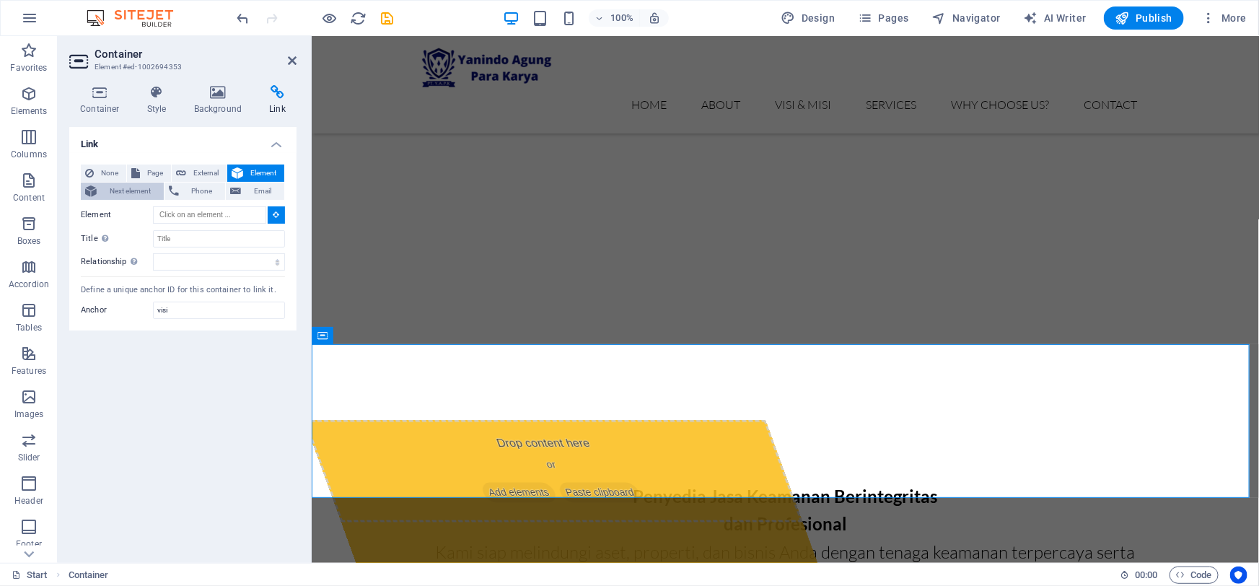
click at [94, 193] on icon at bounding box center [91, 191] width 12 height 17
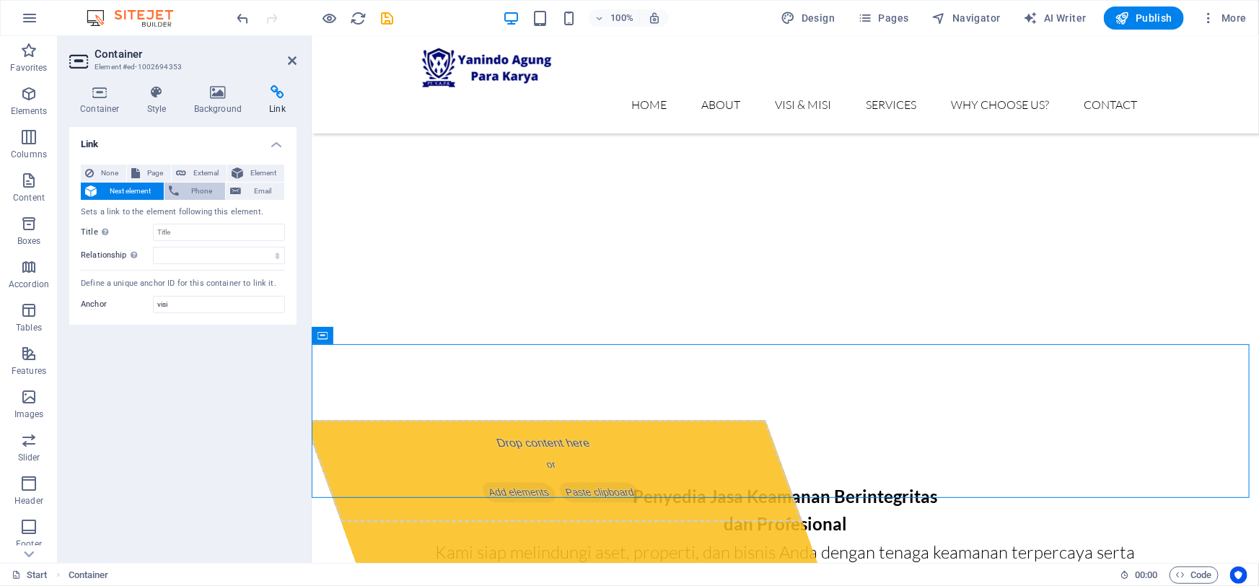
click at [170, 190] on icon at bounding box center [174, 191] width 10 height 17
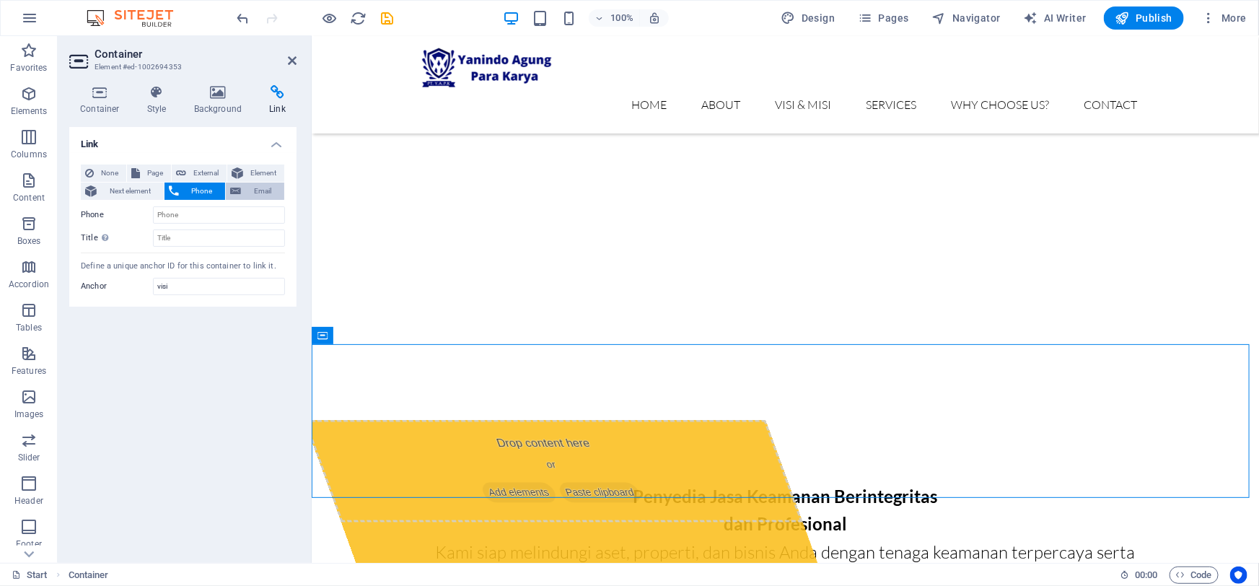
click at [231, 191] on icon at bounding box center [235, 191] width 11 height 17
click at [291, 61] on icon at bounding box center [292, 61] width 9 height 12
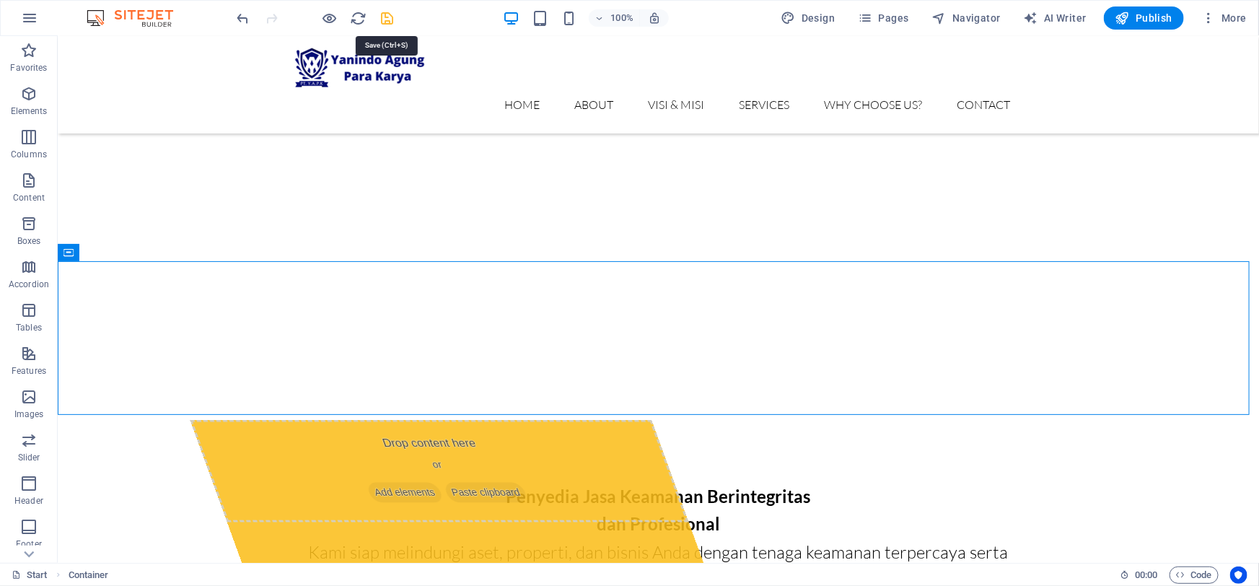
click at [382, 22] on icon "save" at bounding box center [388, 18] width 17 height 17
checkbox input "false"
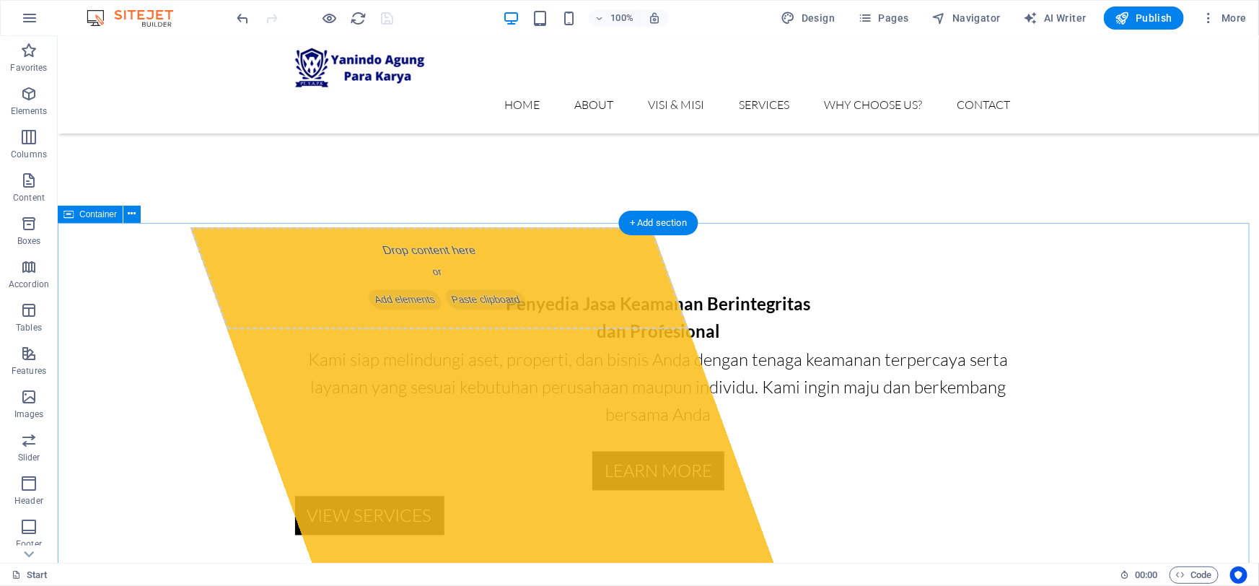
scroll to position [918, 0]
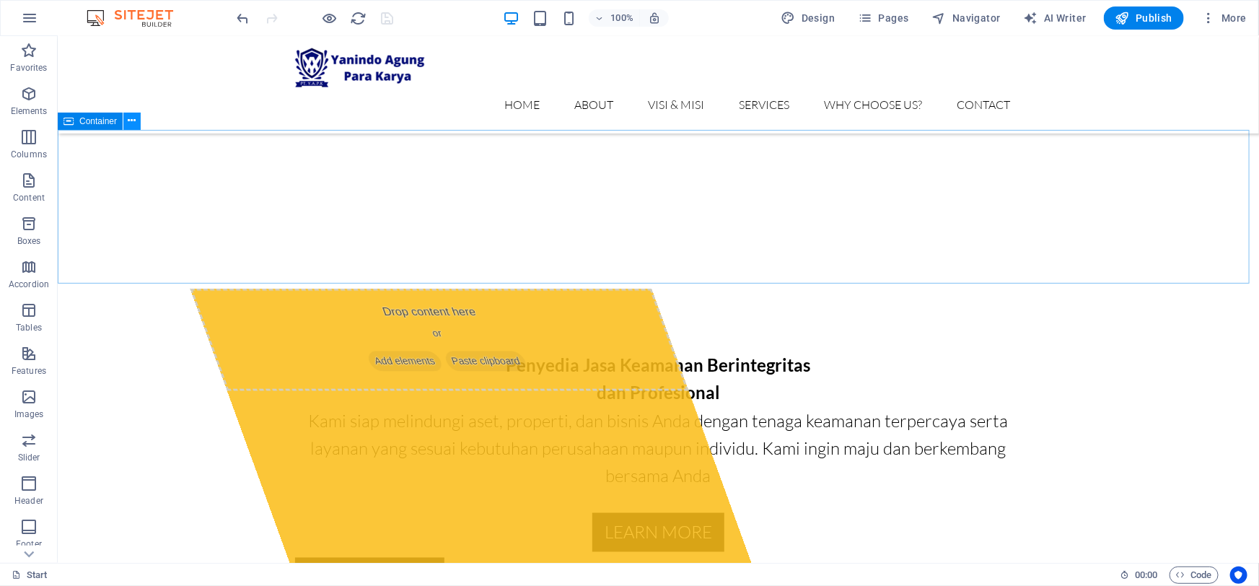
click at [133, 123] on icon at bounding box center [132, 120] width 8 height 15
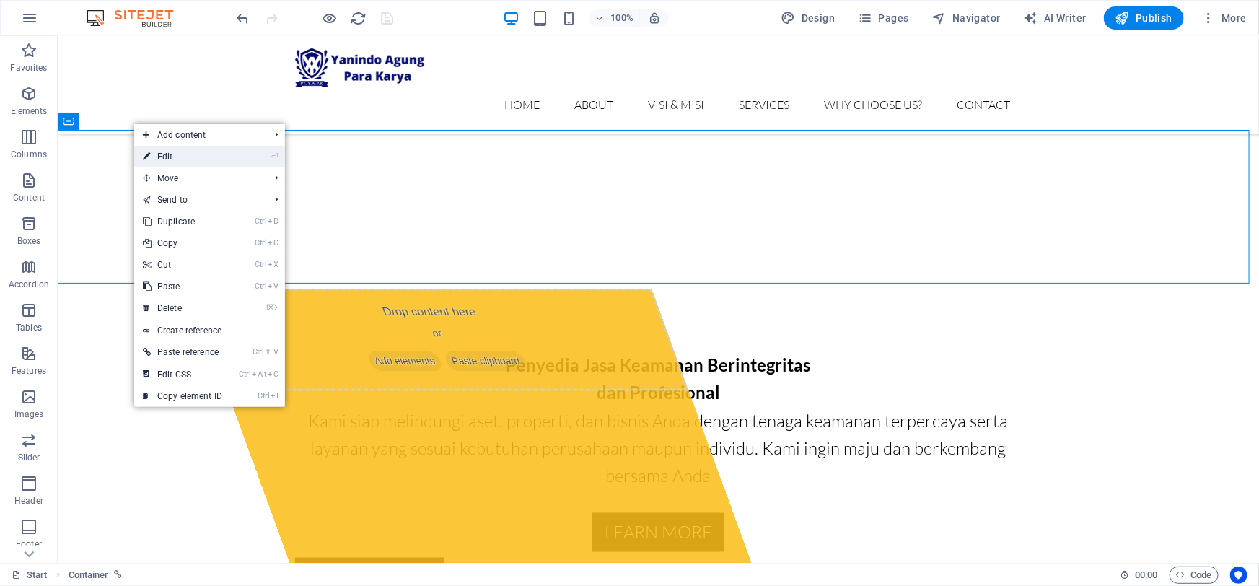
click at [185, 157] on link "⏎ Edit" at bounding box center [182, 157] width 97 height 22
select select
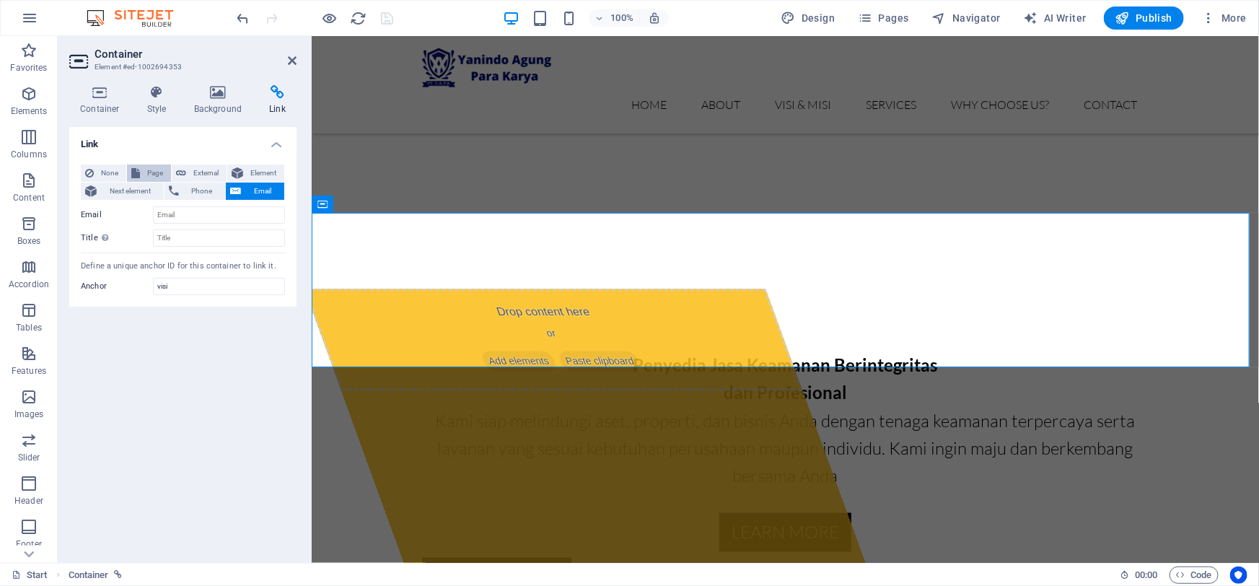
click at [149, 171] on span "Page" at bounding box center [155, 173] width 22 height 17
select select
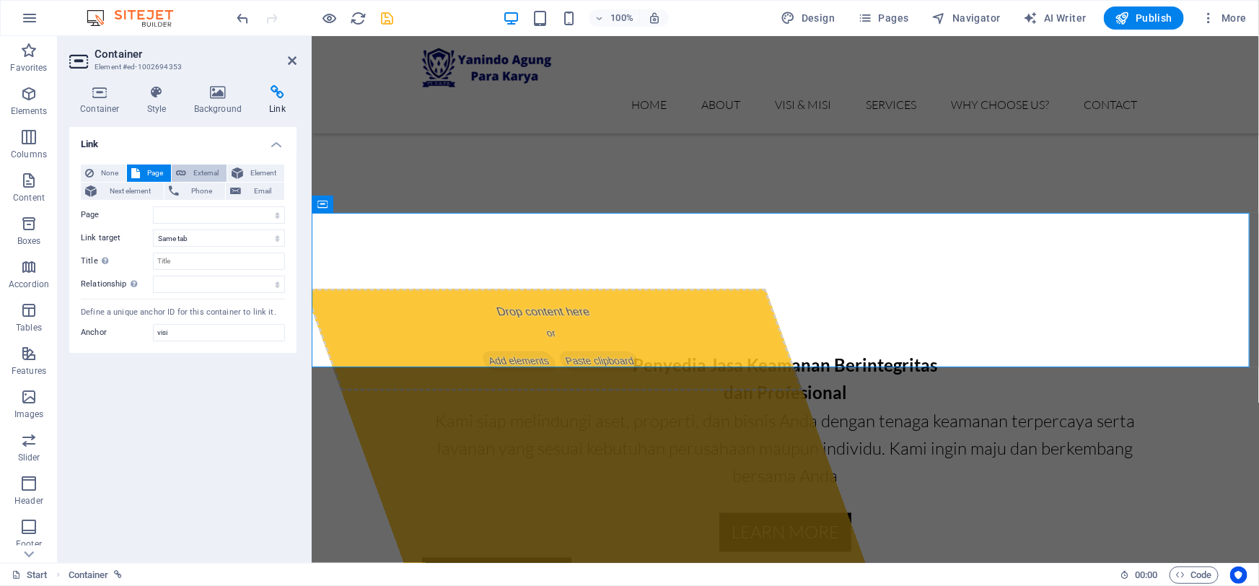
click at [191, 166] on span "External" at bounding box center [207, 173] width 32 height 17
select select "blank"
click at [154, 165] on span "Page" at bounding box center [155, 173] width 22 height 17
select select
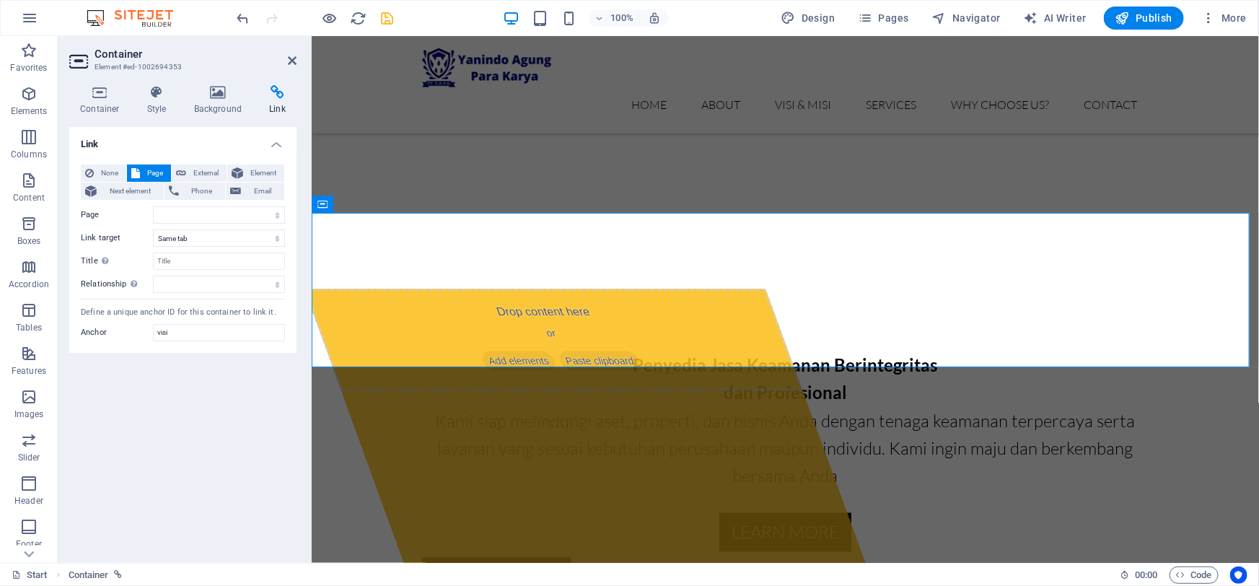
click at [127, 165] on button "Page" at bounding box center [149, 173] width 44 height 17
click at [384, 20] on icon "save" at bounding box center [388, 18] width 17 height 17
checkbox input "false"
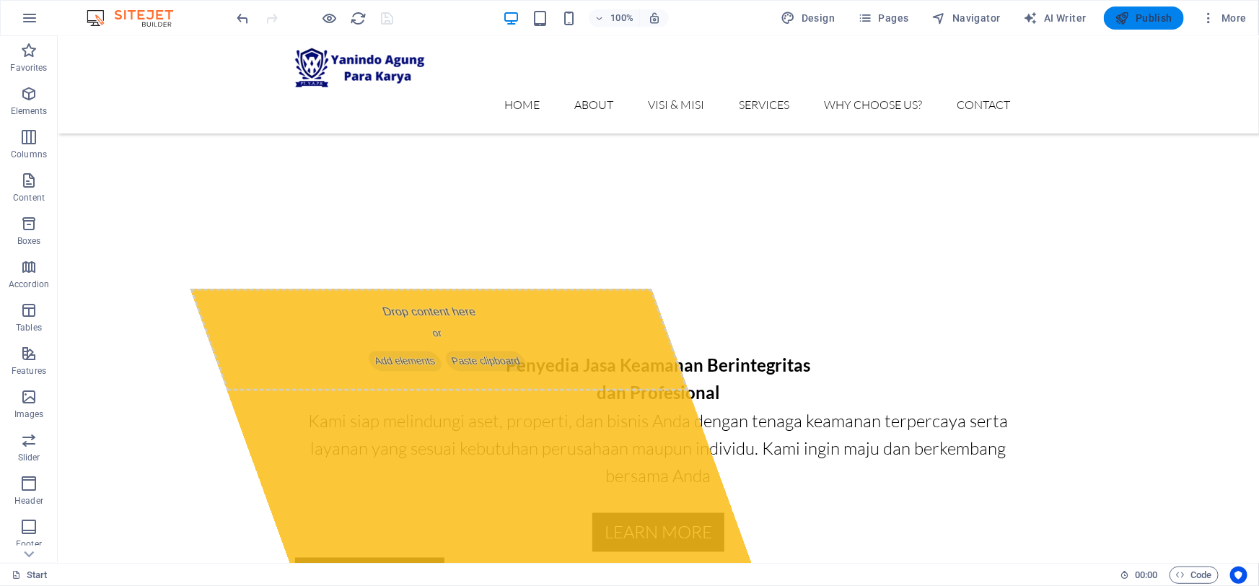
click at [1147, 24] on span "Publish" at bounding box center [1144, 18] width 57 height 14
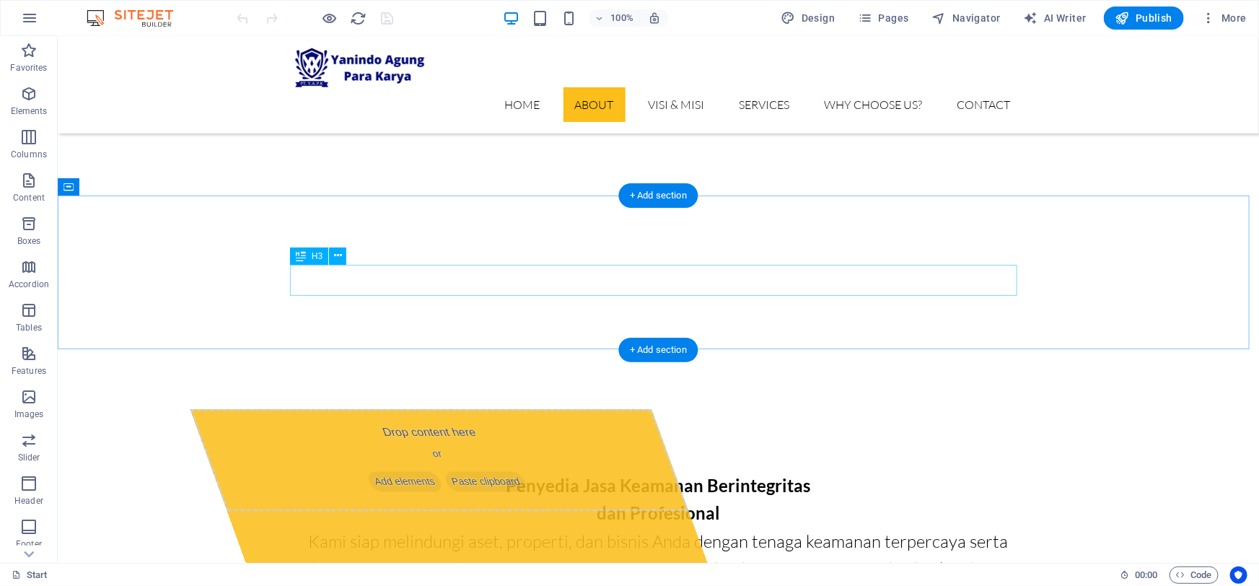
scroll to position [852, 0]
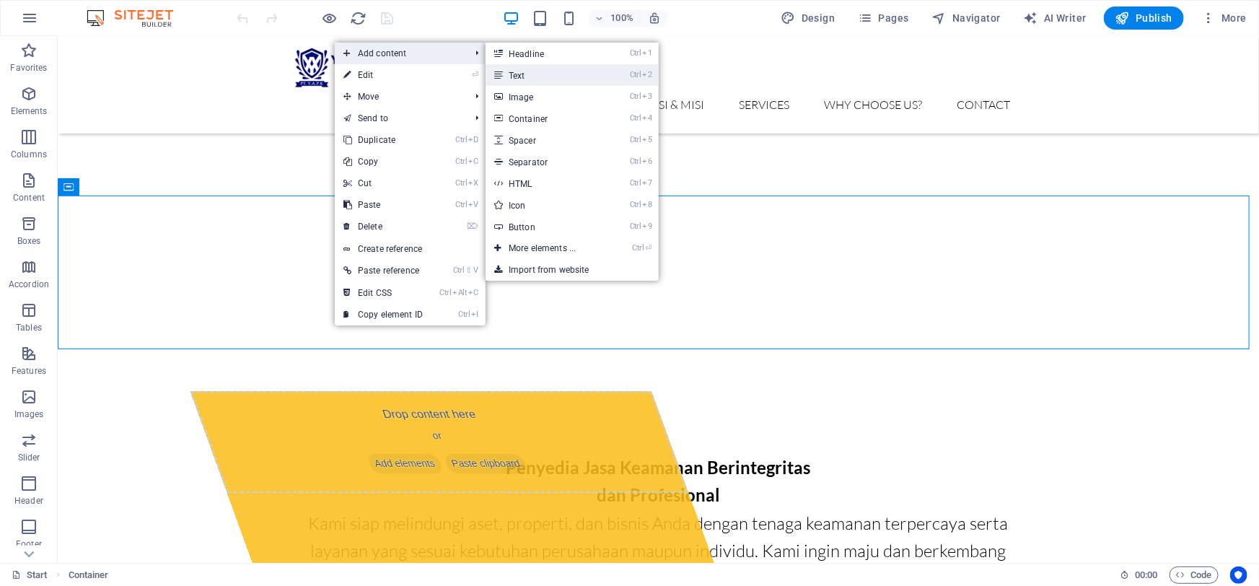
click at [555, 72] on link "Ctrl 2 Text" at bounding box center [545, 75] width 119 height 22
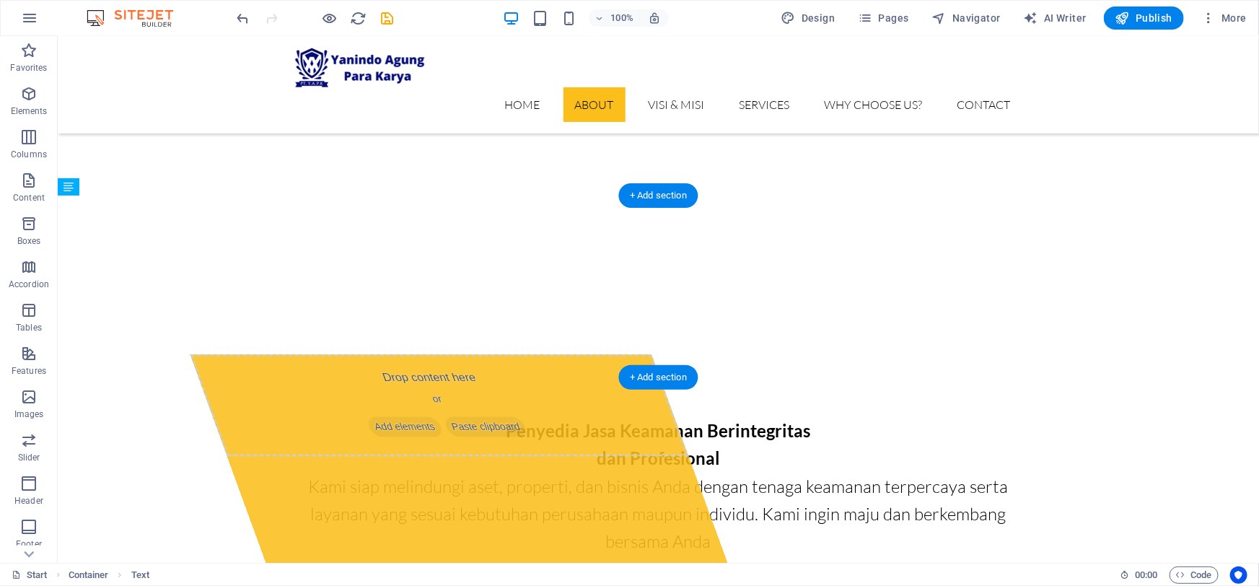
drag, startPoint x: 367, startPoint y: 257, endPoint x: 356, endPoint y: 329, distance: 72.9
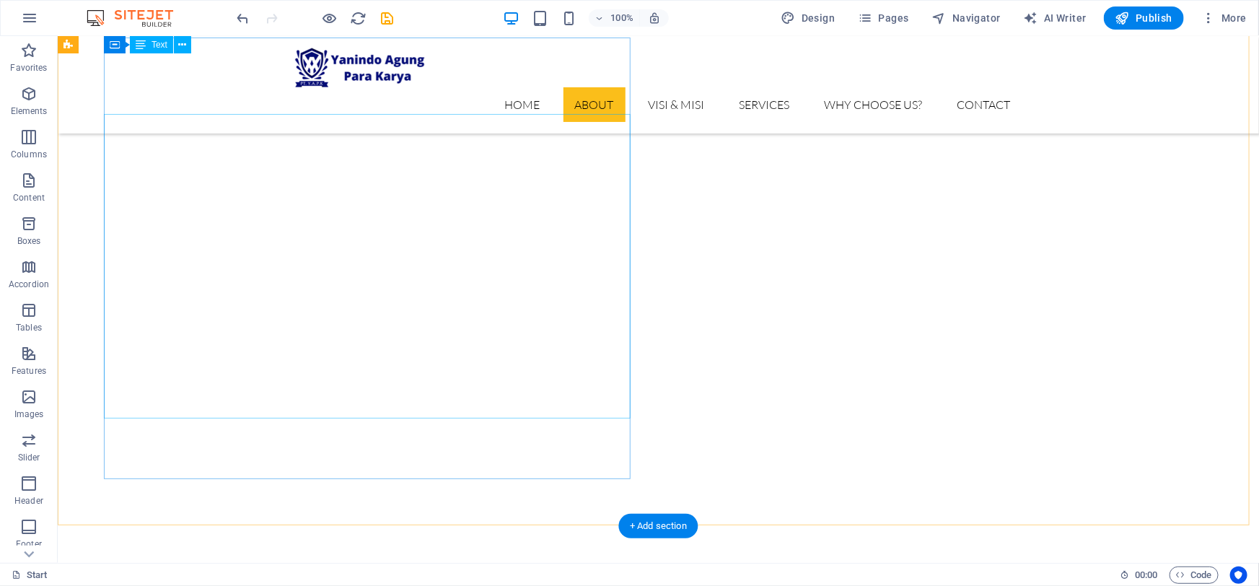
scroll to position [459, 0]
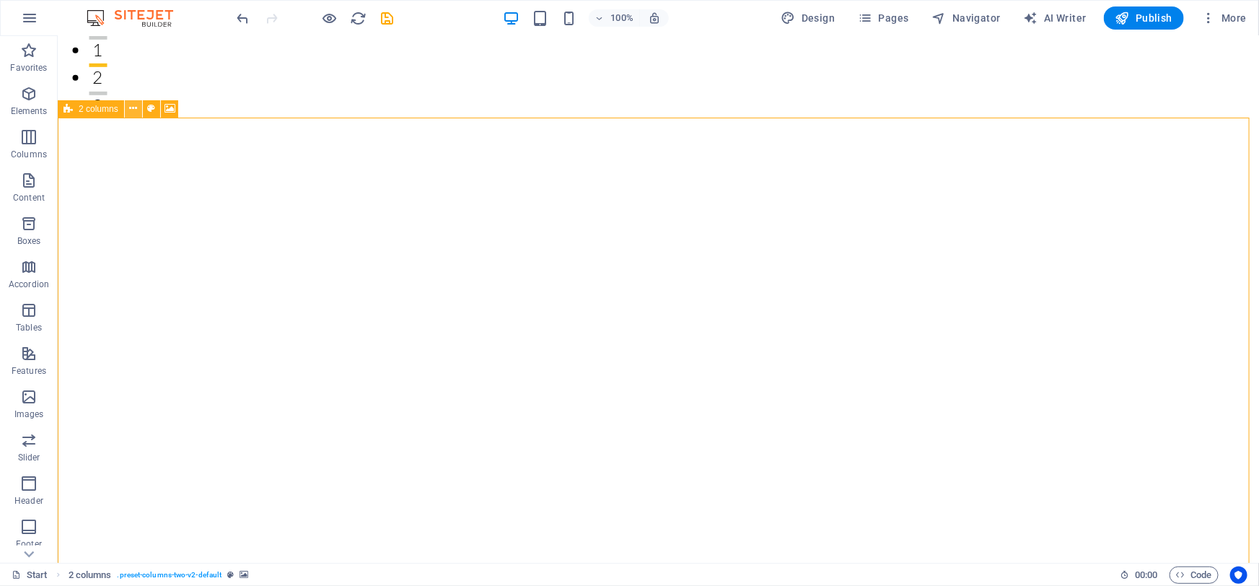
click at [128, 109] on button at bounding box center [133, 108] width 17 height 17
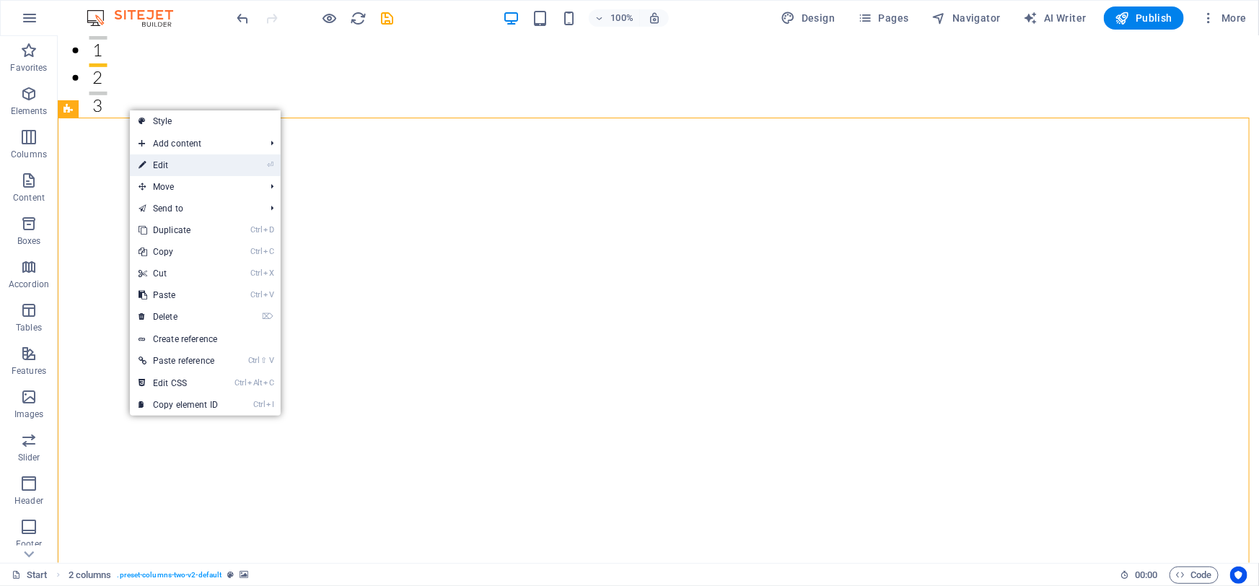
click at [162, 167] on link "⏎ Edit" at bounding box center [178, 165] width 97 height 22
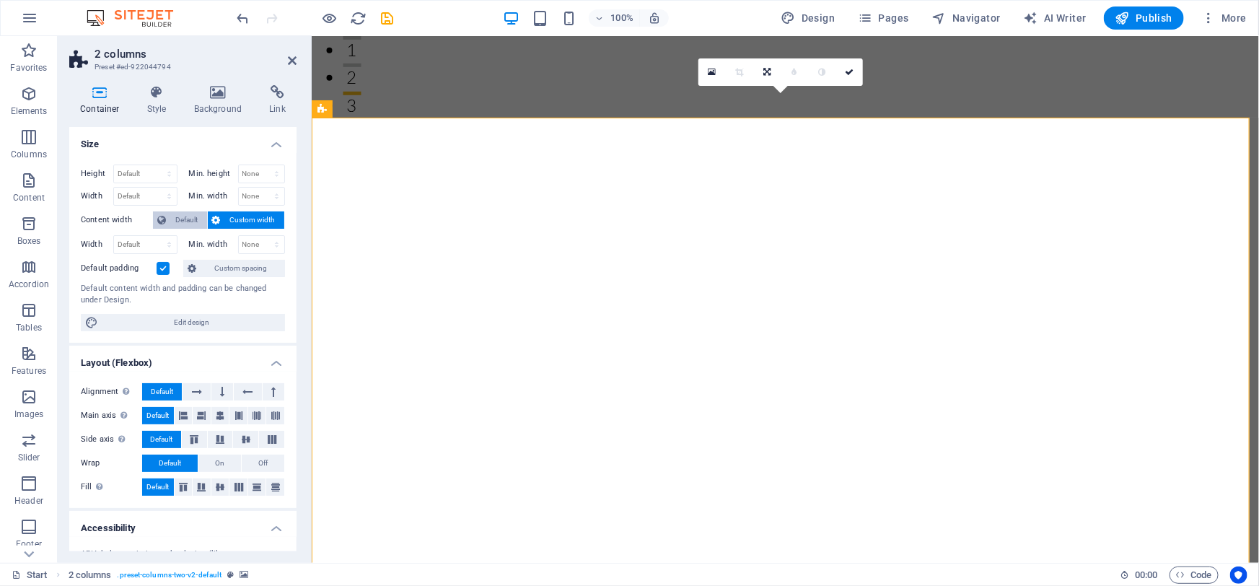
click at [173, 224] on span "Default" at bounding box center [186, 219] width 32 height 17
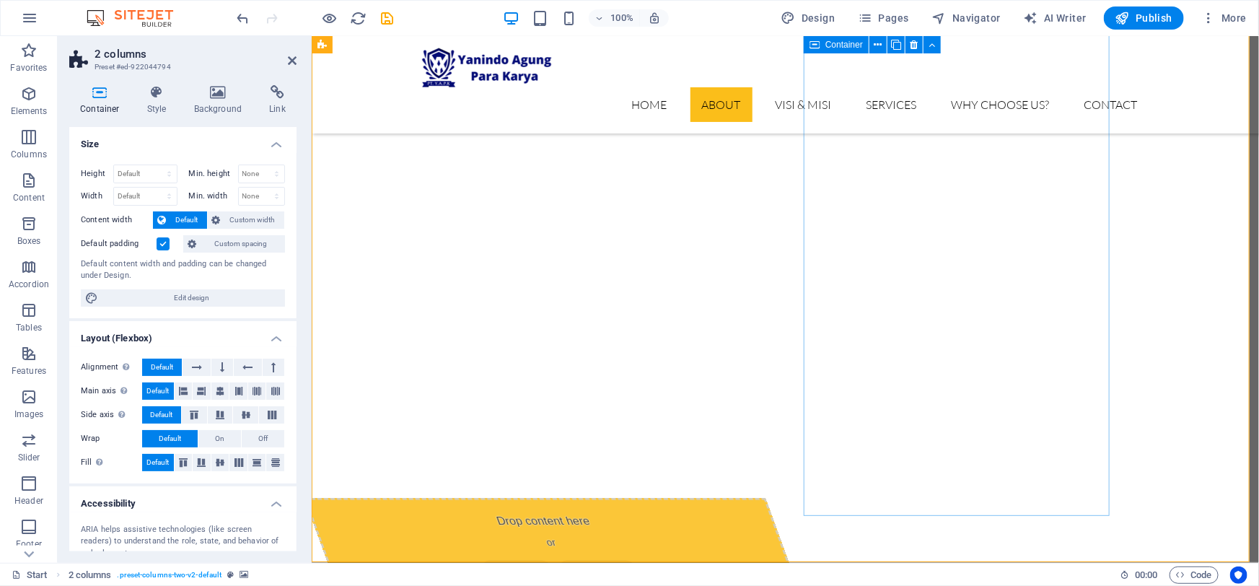
scroll to position [722, 0]
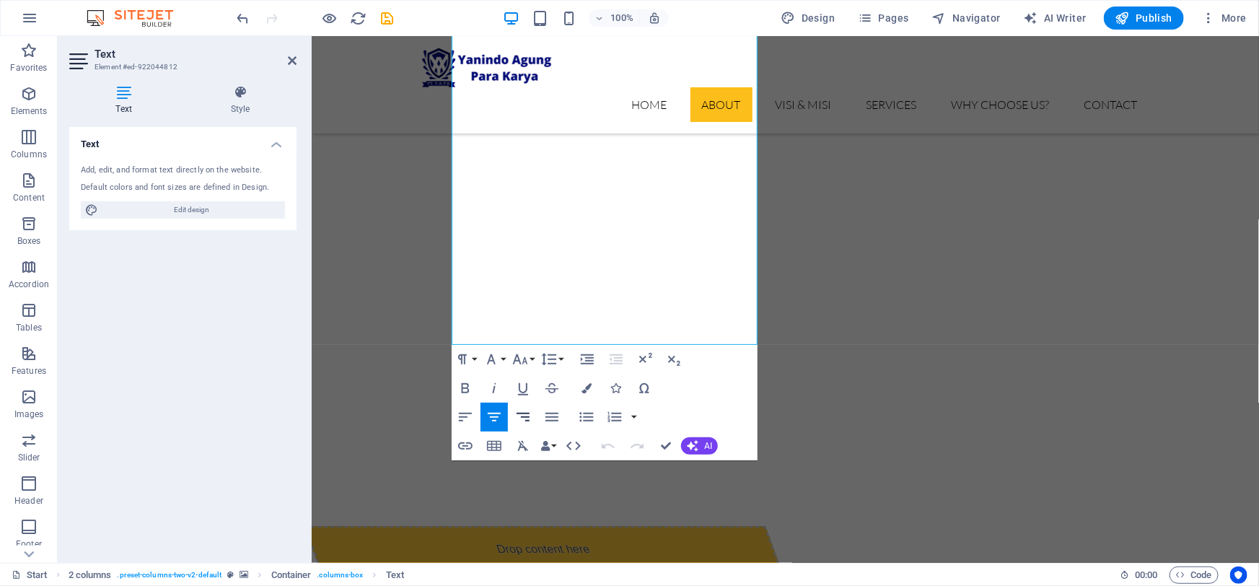
scroll to position [831, 0]
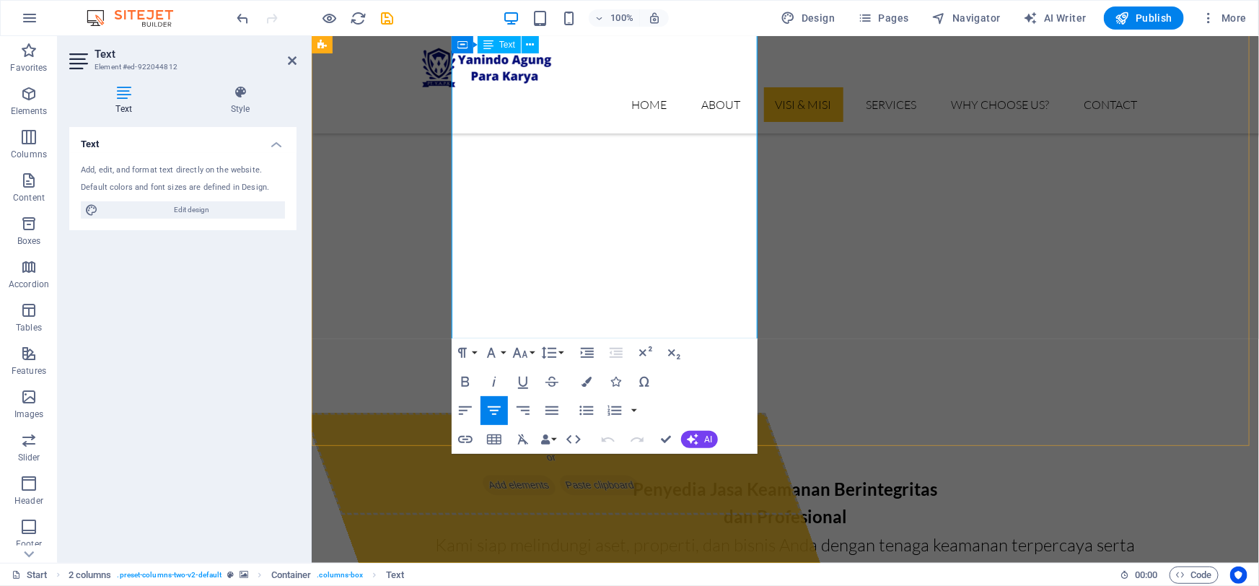
drag, startPoint x: 470, startPoint y: 239, endPoint x: 533, endPoint y: 313, distance: 97.3
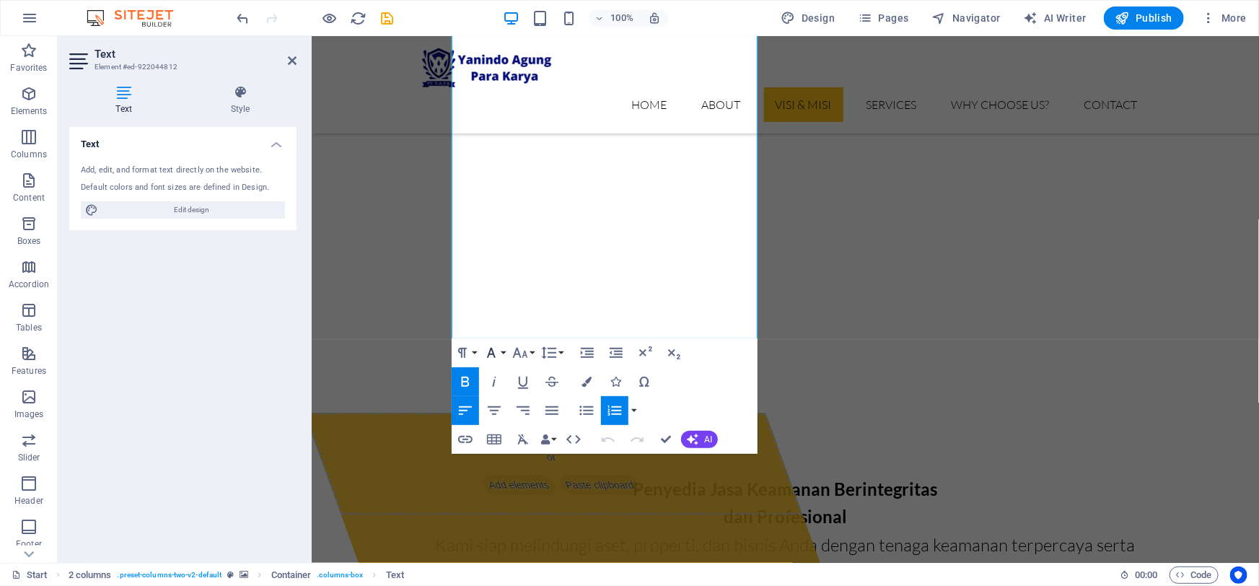
click at [505, 352] on button "Font Family" at bounding box center [494, 352] width 27 height 29
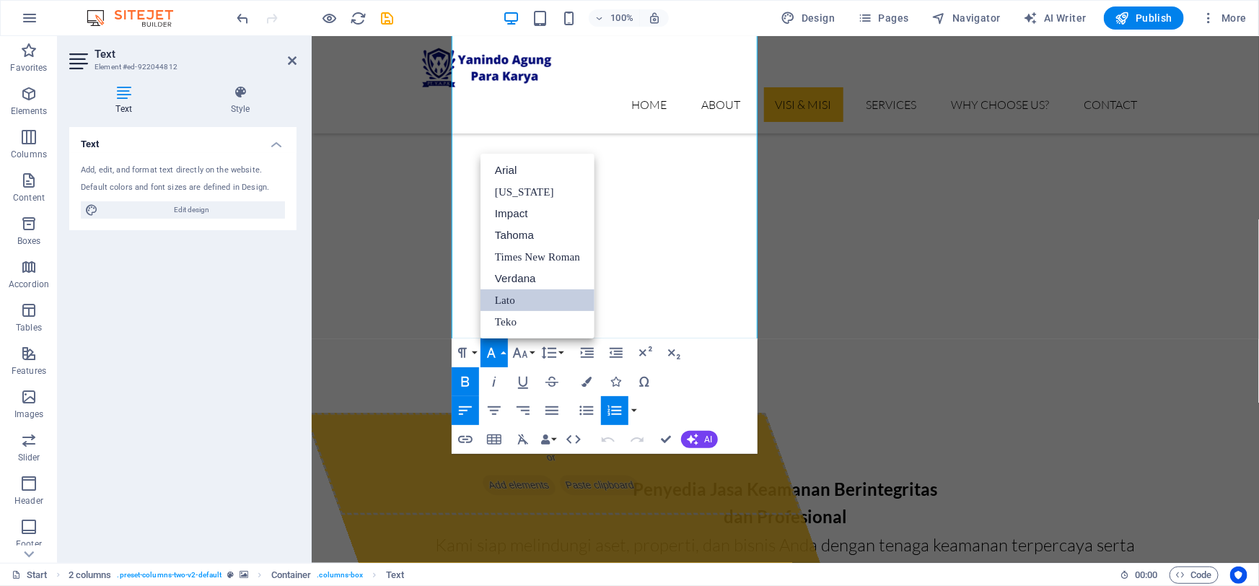
scroll to position [0, 0]
click at [505, 352] on button "Font Family" at bounding box center [494, 352] width 27 height 29
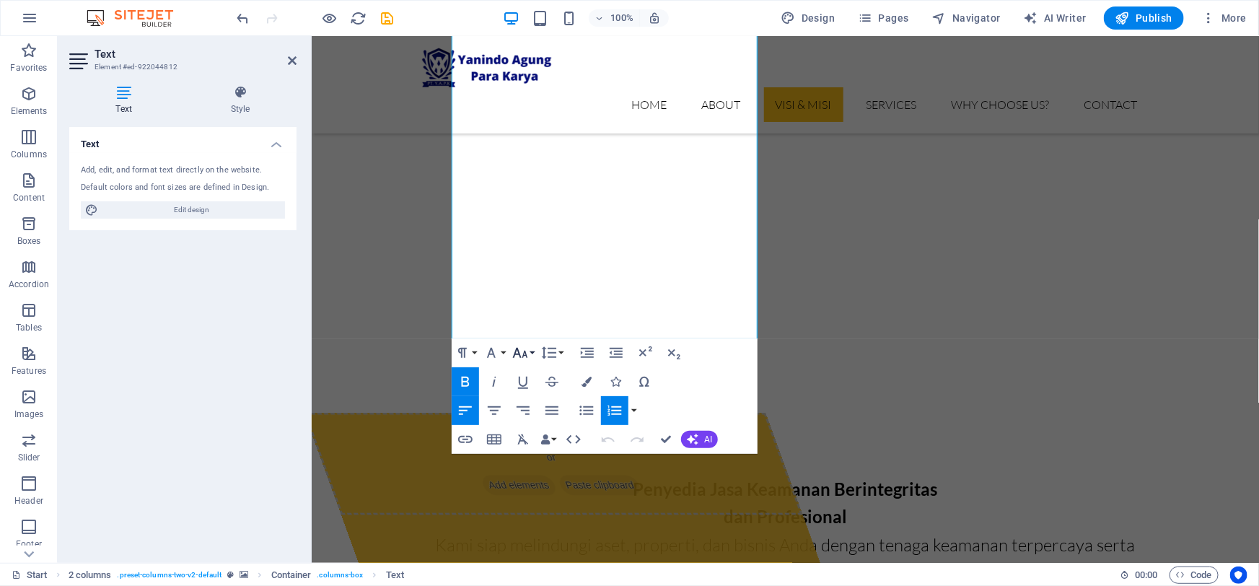
click at [532, 352] on button "Font Size" at bounding box center [522, 352] width 27 height 29
click at [539, 189] on link "24" at bounding box center [535, 193] width 52 height 22
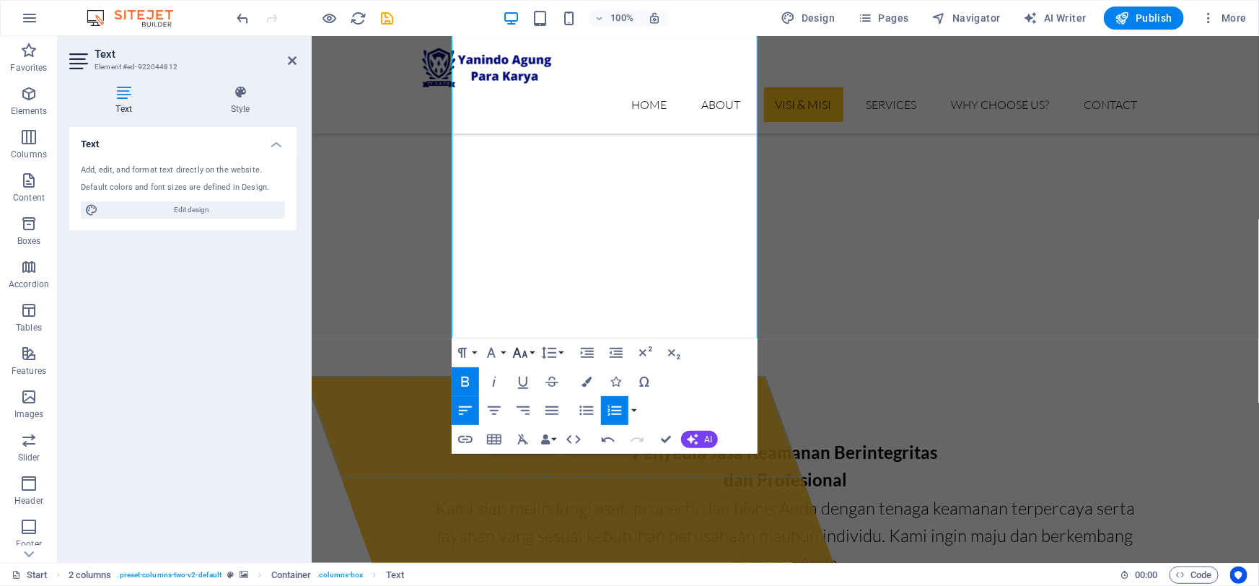
click at [533, 356] on button "Font Size" at bounding box center [522, 352] width 27 height 29
click at [546, 170] on link "18" at bounding box center [535, 171] width 52 height 22
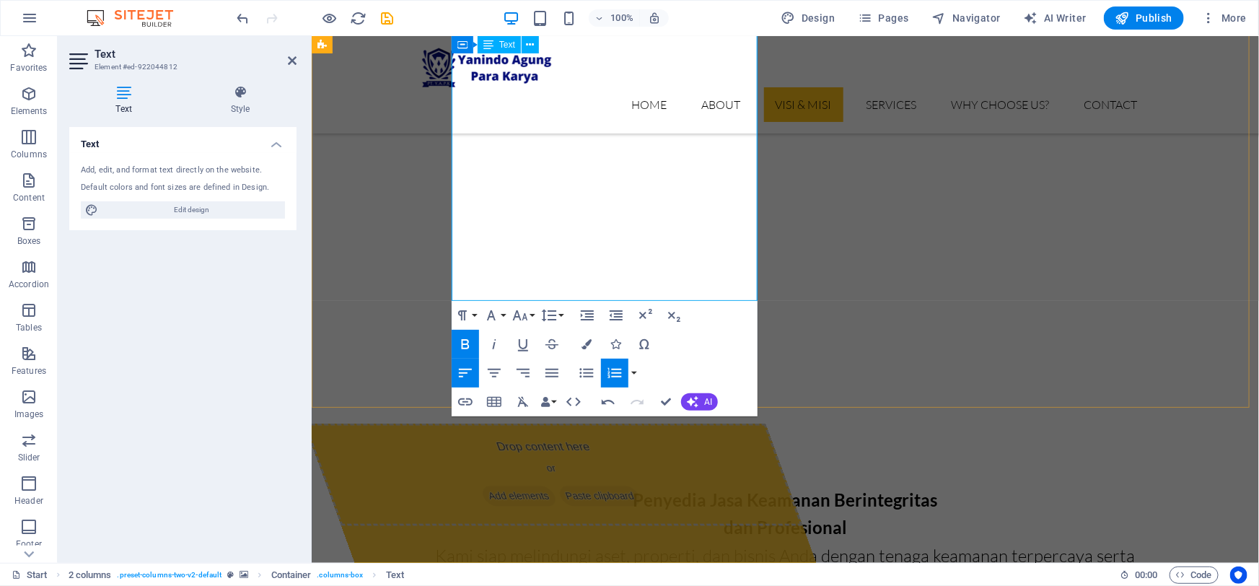
scroll to position [765, 0]
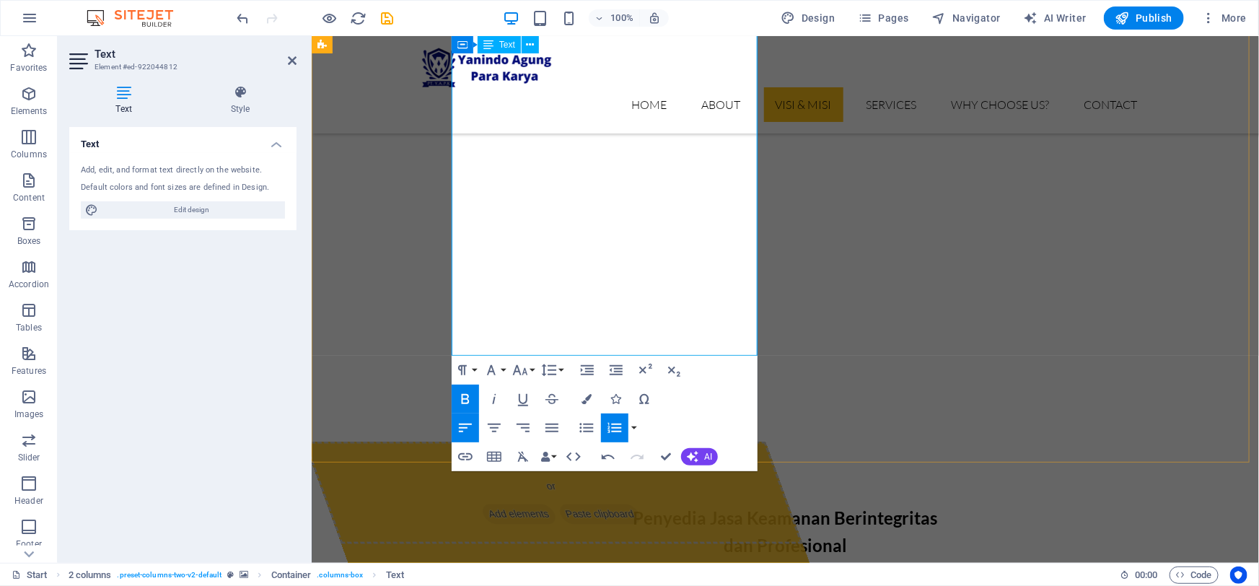
drag, startPoint x: 569, startPoint y: 276, endPoint x: 490, endPoint y: 118, distance: 177.5
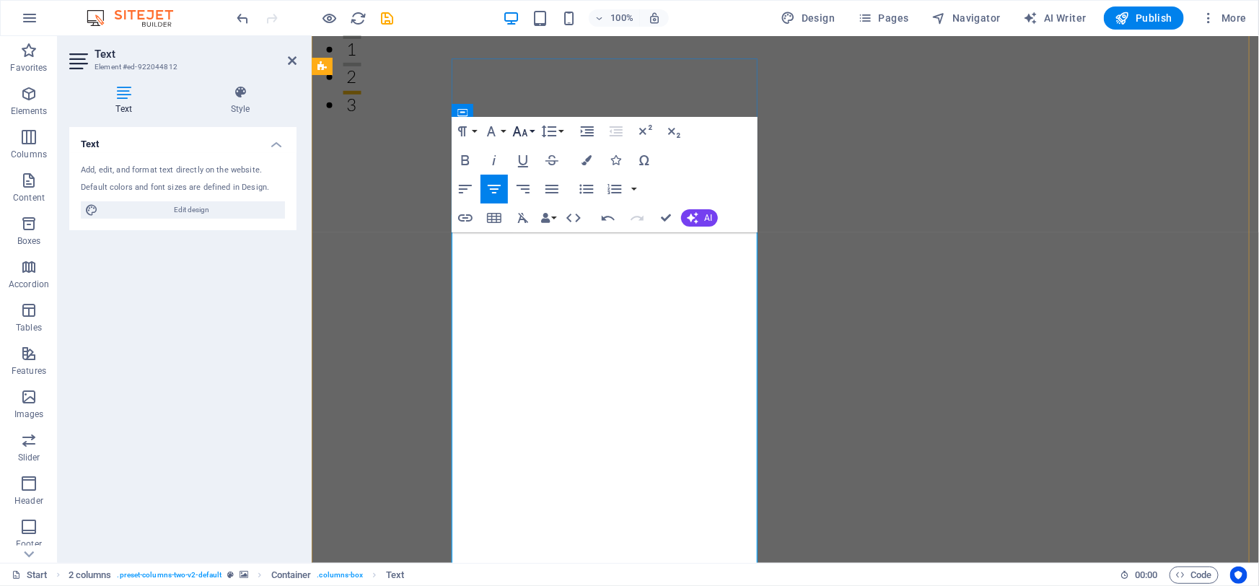
scroll to position [372, 0]
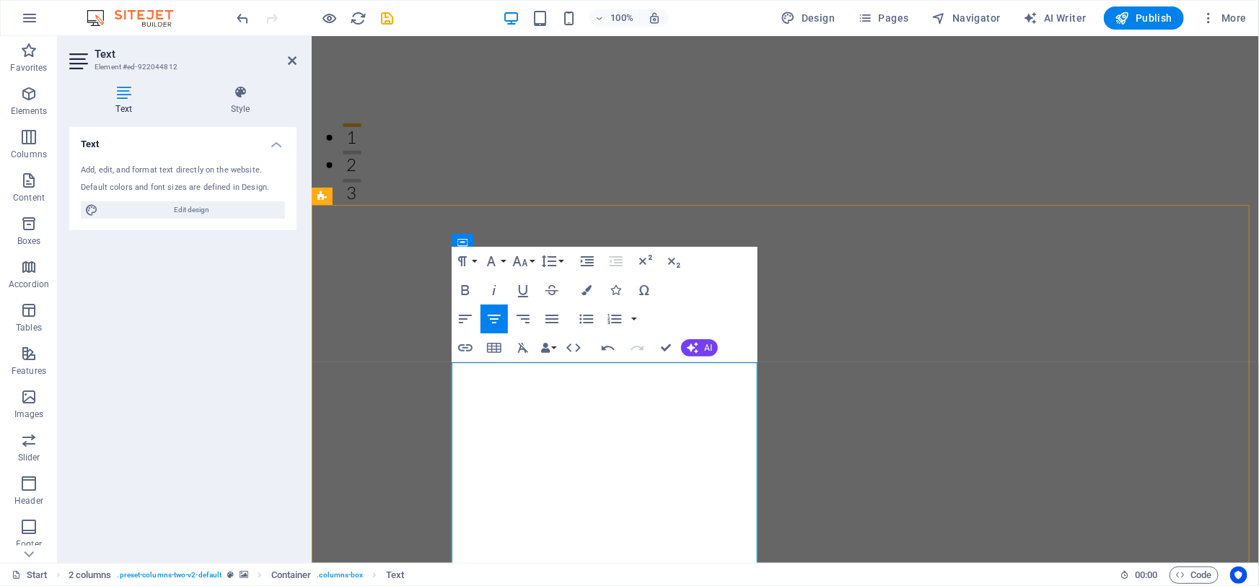
click at [528, 260] on icon "button" at bounding box center [520, 261] width 17 height 17
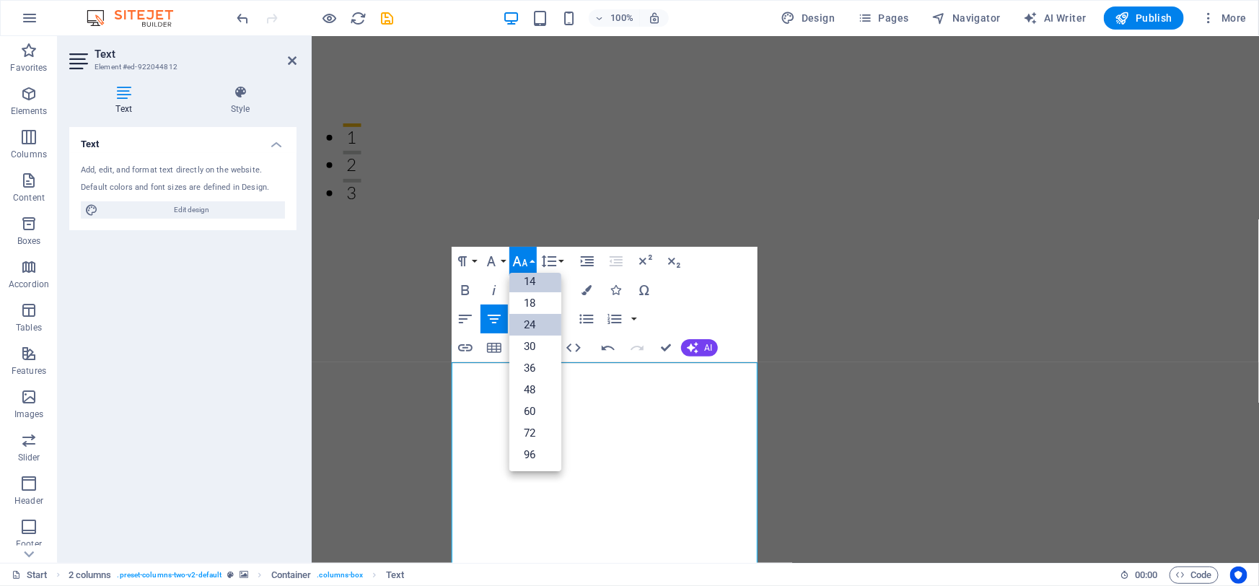
scroll to position [115, 0]
click at [532, 306] on link "18" at bounding box center [535, 304] width 52 height 22
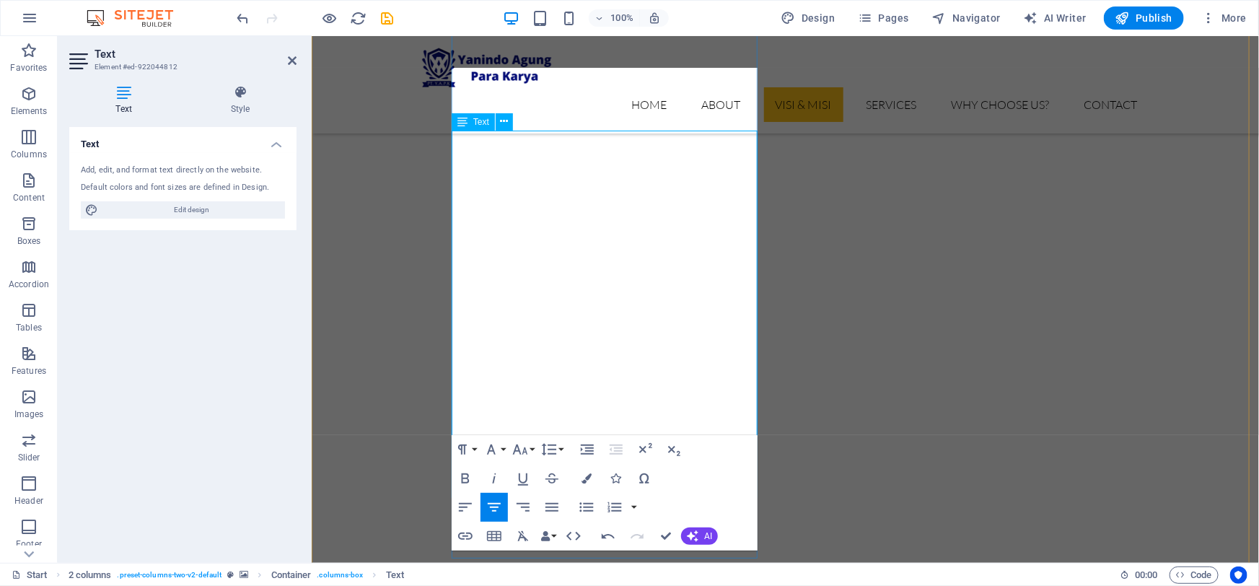
scroll to position [700, 0]
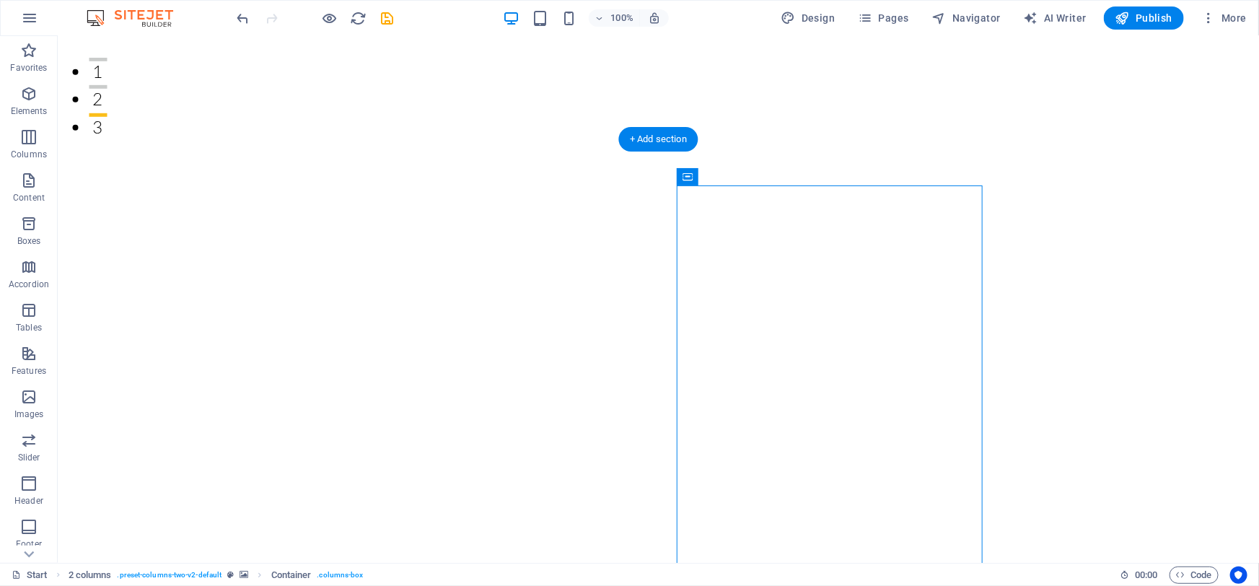
scroll to position [503, 0]
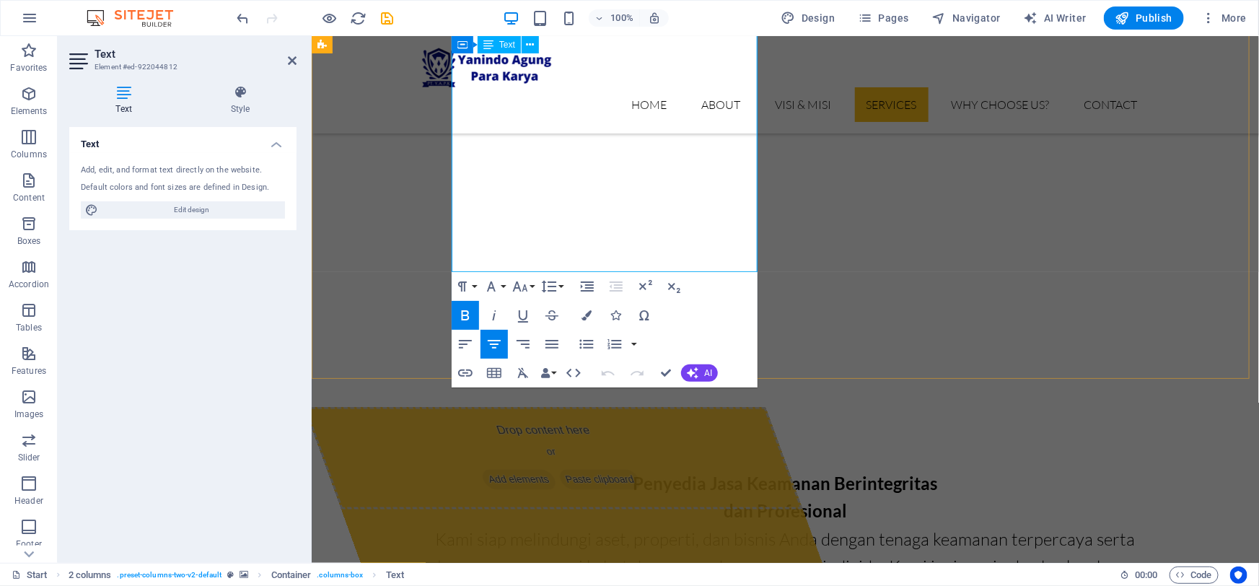
scroll to position [831, 0]
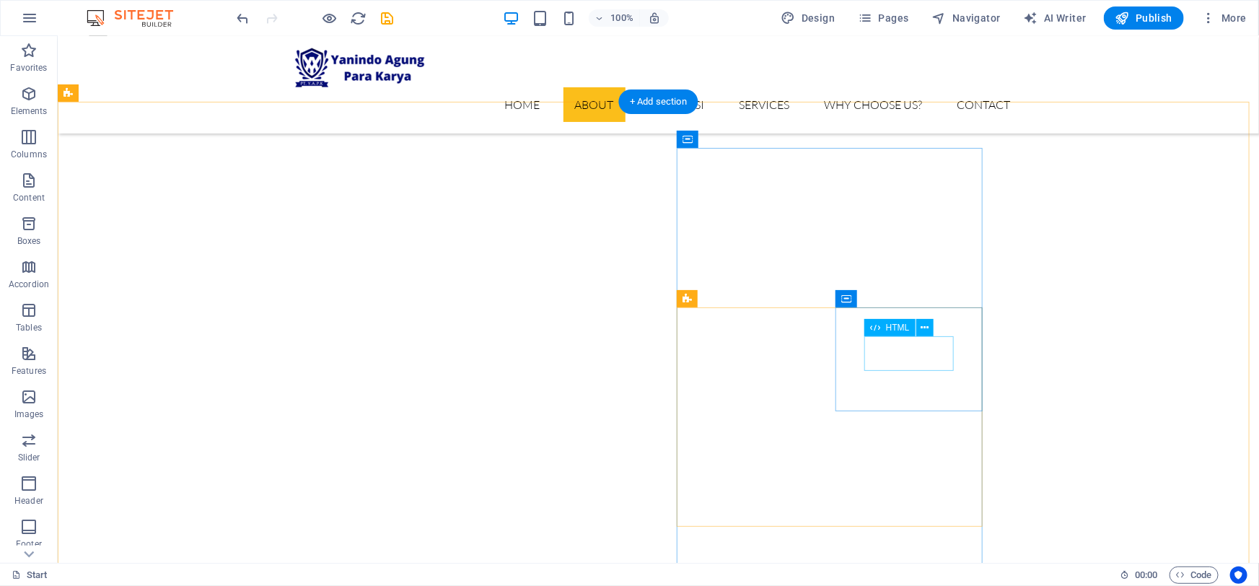
scroll to position [569, 0]
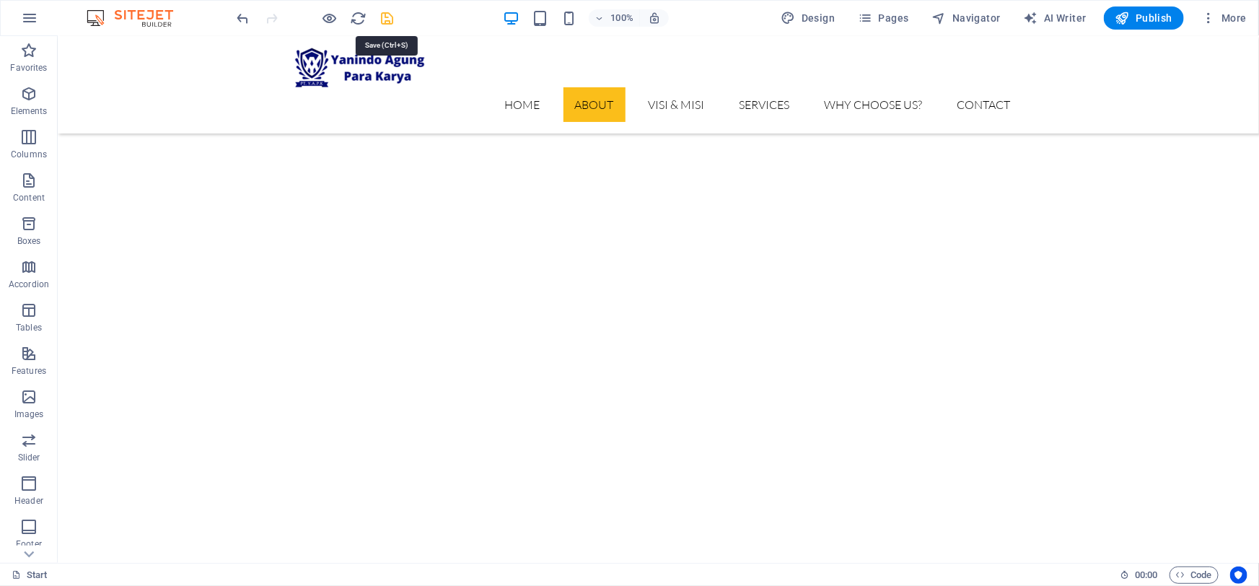
click at [382, 17] on icon "save" at bounding box center [388, 18] width 17 height 17
checkbox input "false"
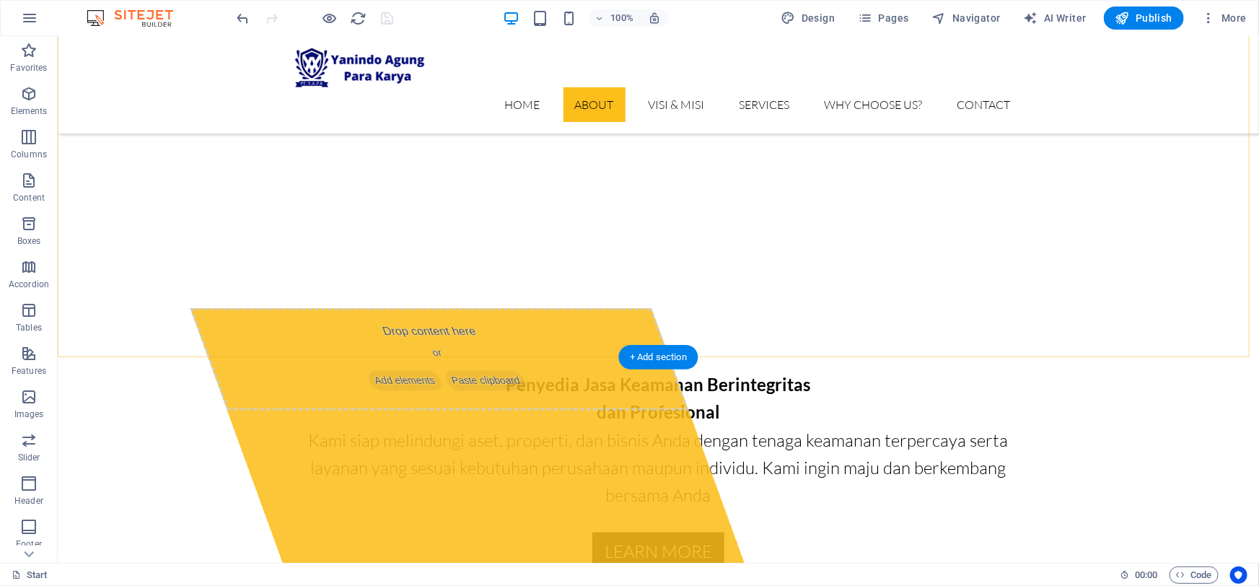
scroll to position [1028, 0]
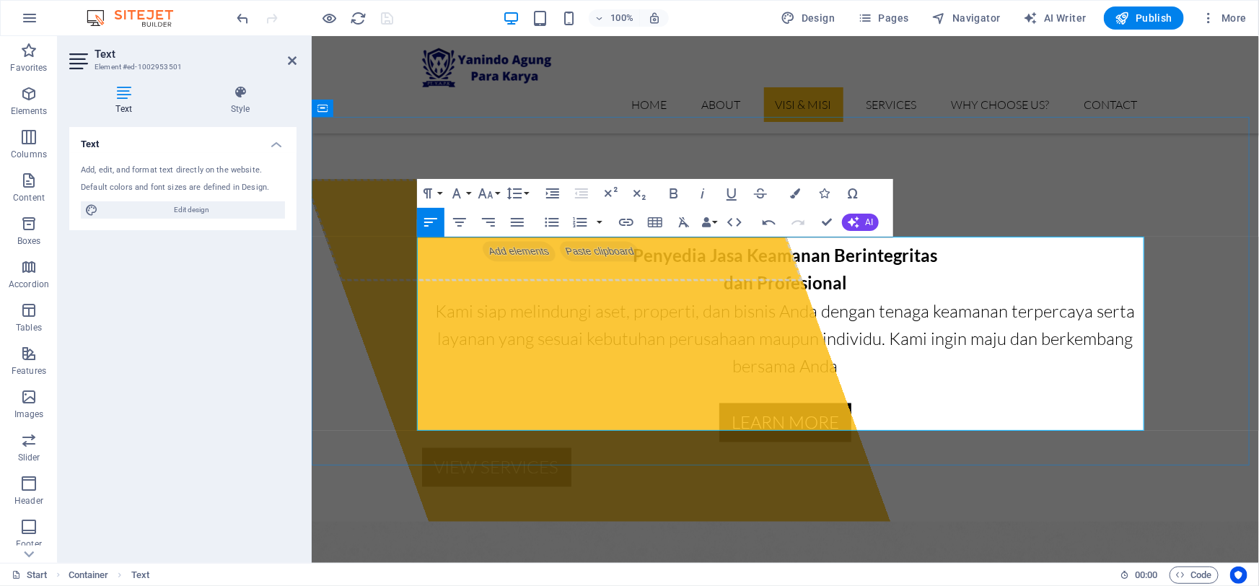
copy div "Visi Menjadi Perusahaan yang profesional, inovatif dan akuntabel mnjadi perusah…"
drag, startPoint x: 418, startPoint y: 250, endPoint x: 696, endPoint y: 304, distance: 283.7
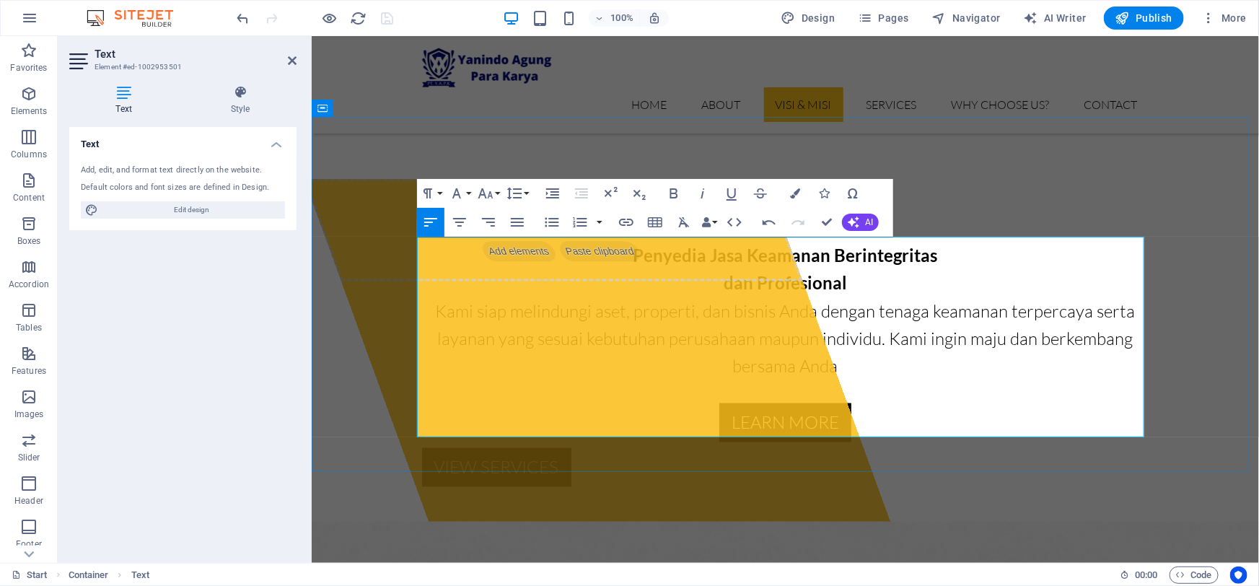
drag, startPoint x: 418, startPoint y: 365, endPoint x: 1006, endPoint y: 419, distance: 590.6
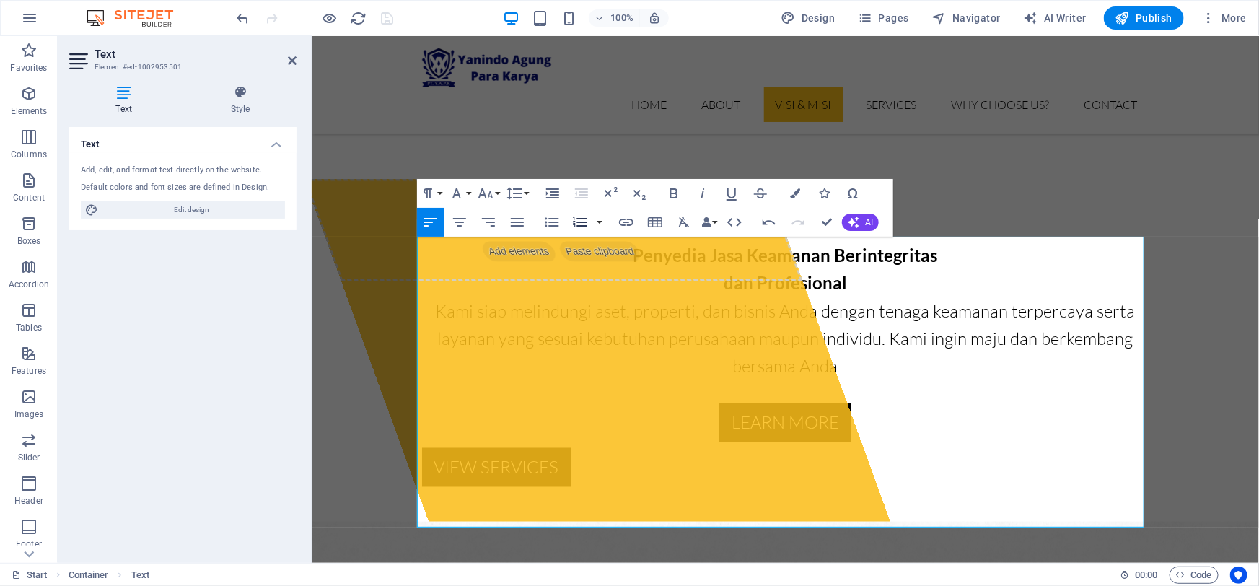
click at [577, 222] on icon "button" at bounding box center [580, 222] width 17 height 17
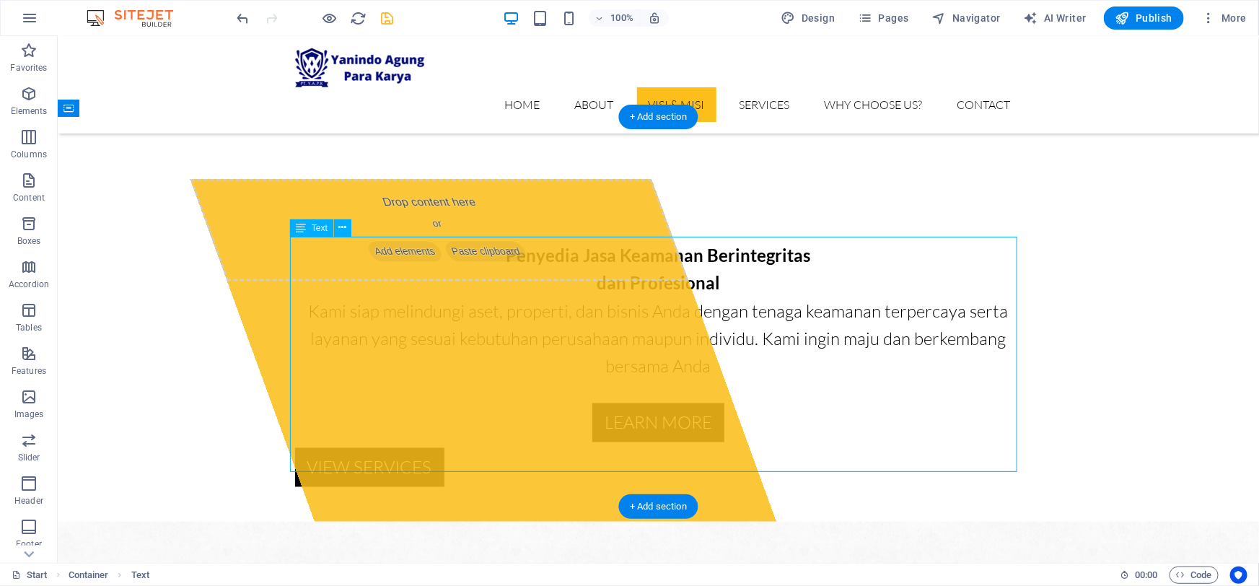
drag, startPoint x: 543, startPoint y: 403, endPoint x: 580, endPoint y: 403, distance: 36.8
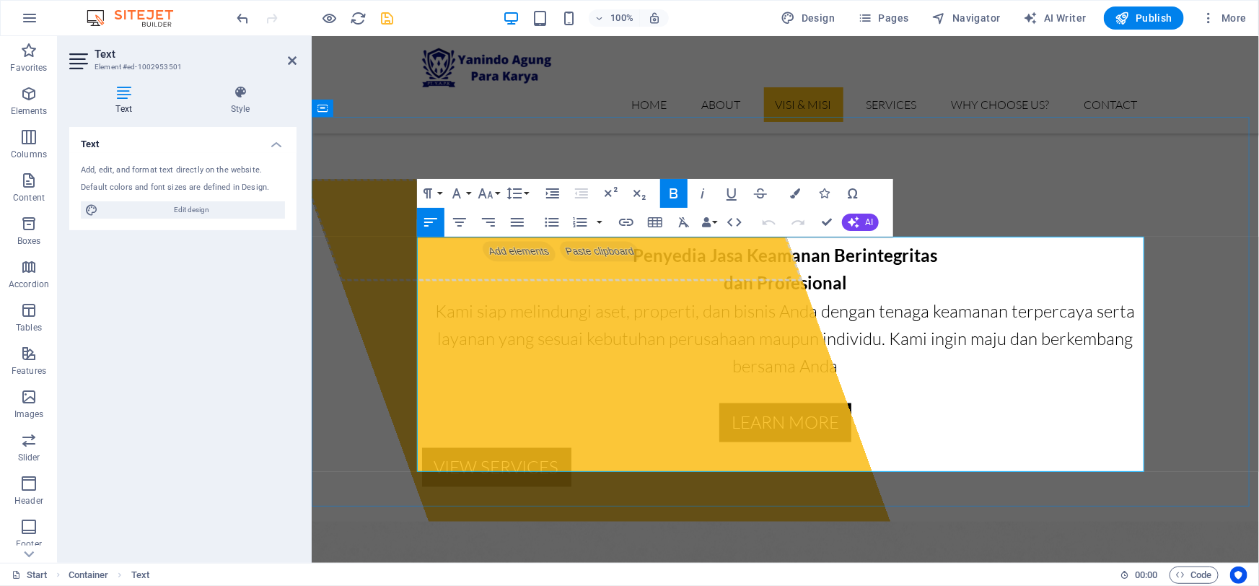
drag, startPoint x: 669, startPoint y: 401, endPoint x: 852, endPoint y: 403, distance: 183.3
click at [675, 196] on icon "button" at bounding box center [674, 193] width 8 height 10
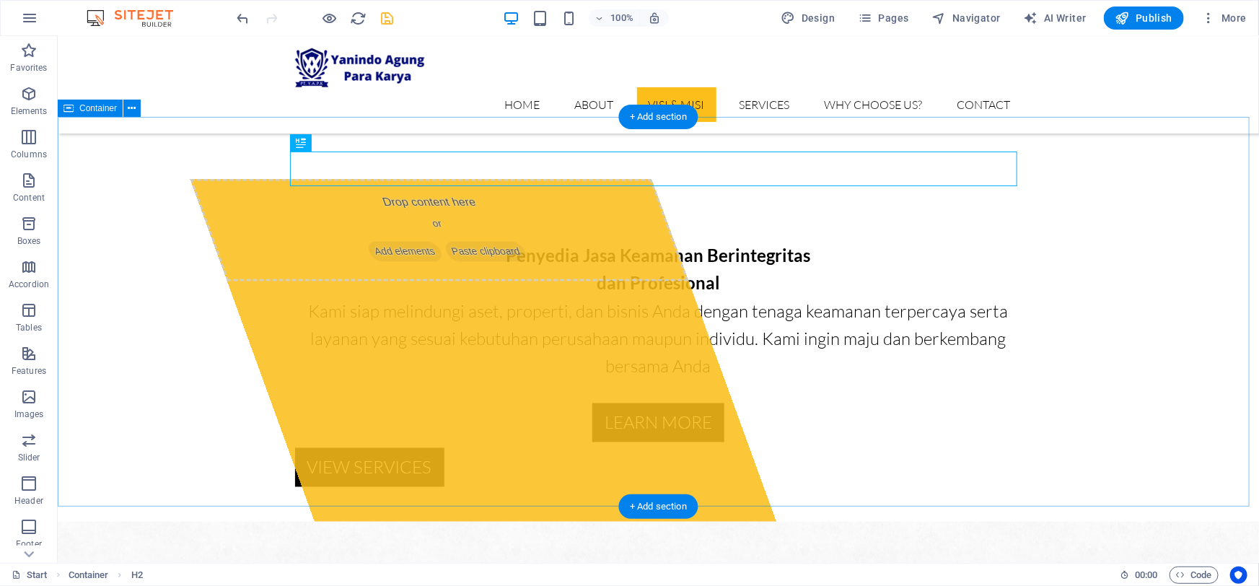
drag, startPoint x: 1206, startPoint y: 301, endPoint x: 1176, endPoint y: 283, distance: 34.7
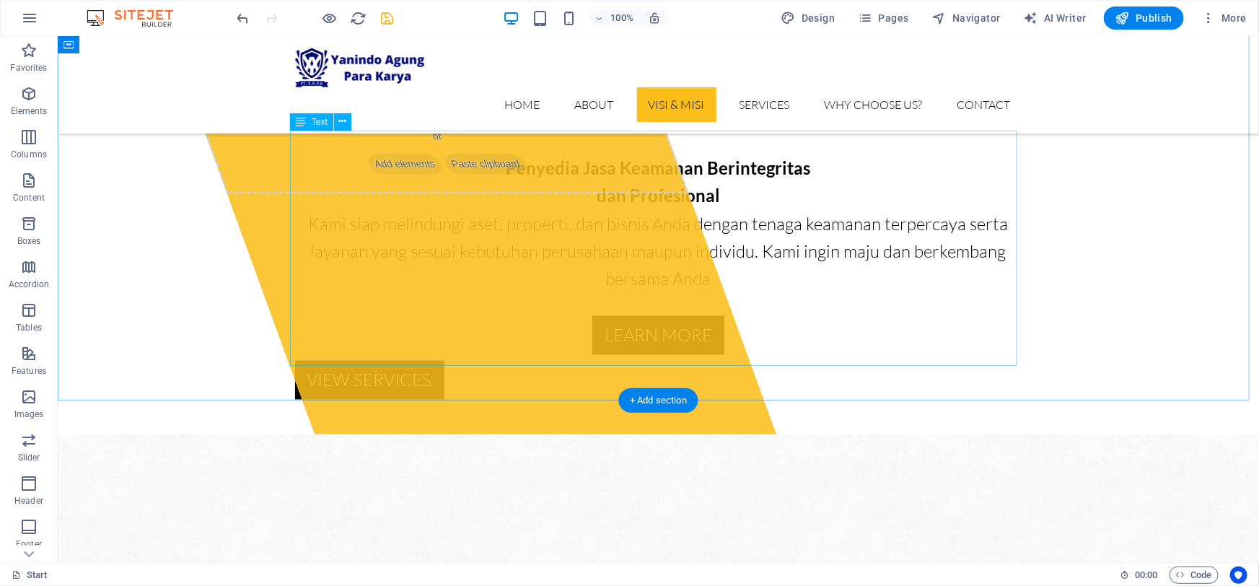
scroll to position [1093, 0]
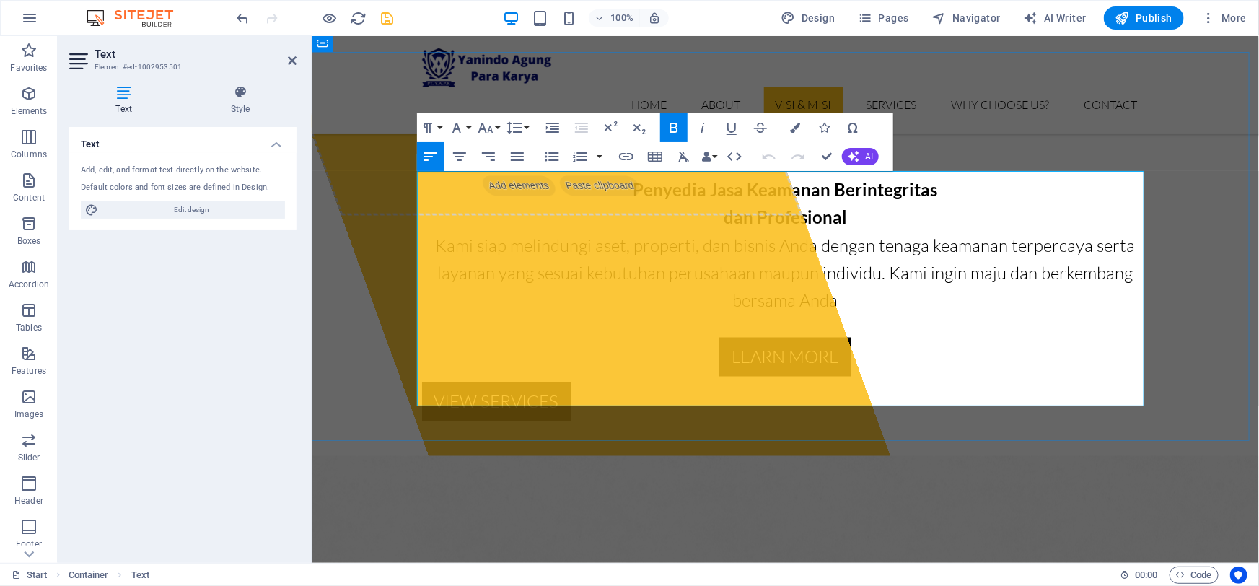
drag, startPoint x: 469, startPoint y: 303, endPoint x: 424, endPoint y: 303, distance: 44.7
copy strong "Misi"
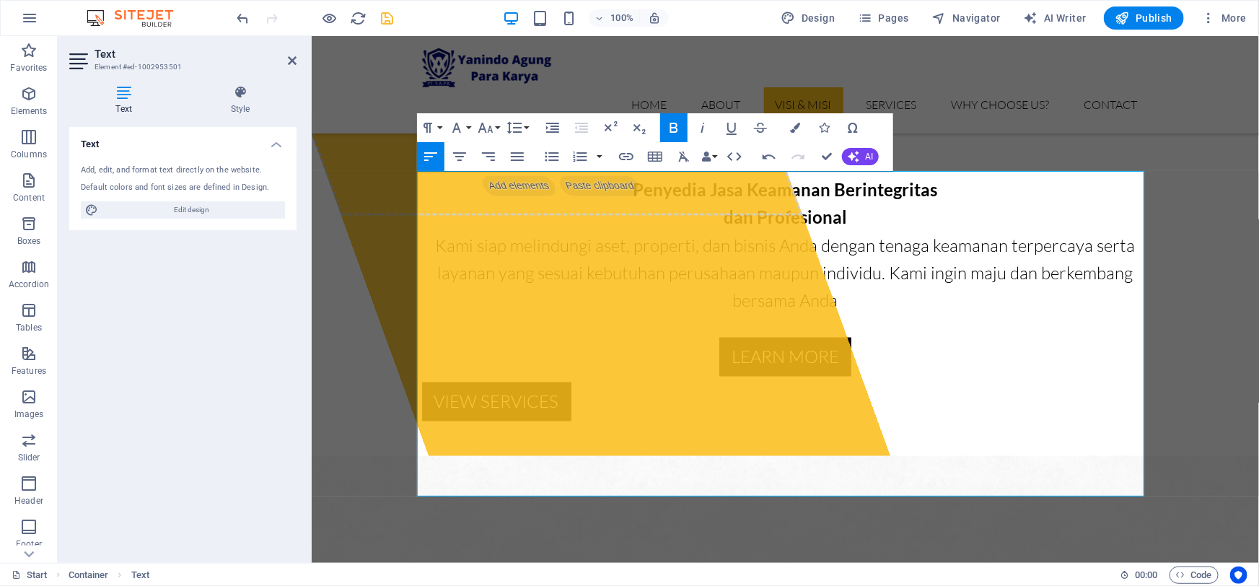
click at [673, 135] on icon "button" at bounding box center [673, 127] width 17 height 17
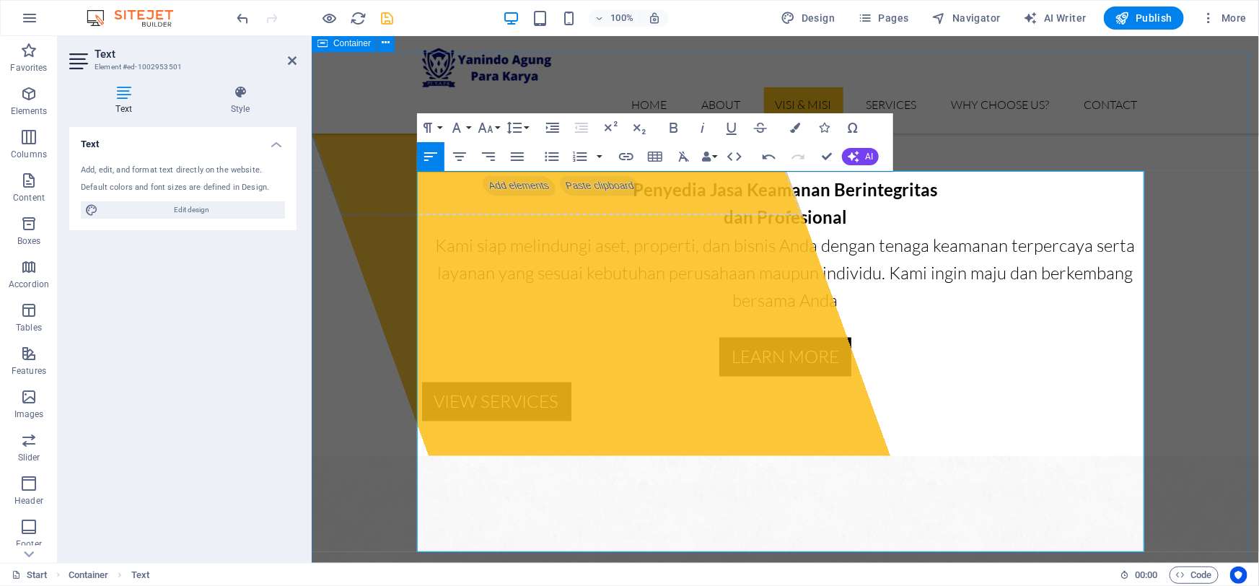
drag, startPoint x: 758, startPoint y: 535, endPoint x: 411, endPoint y: 460, distance: 356.0
copy div "Komitmen ​Sebagai perusahaan yang bergerak dibidang jasa, kami berkomitmen untu…"
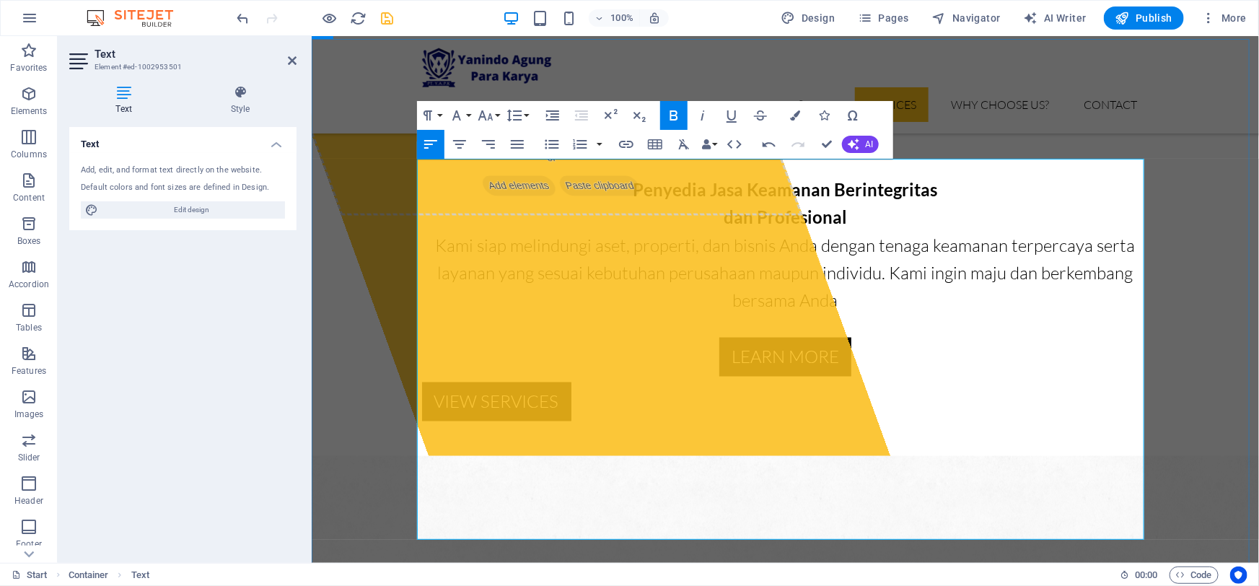
scroll to position [1290, 0]
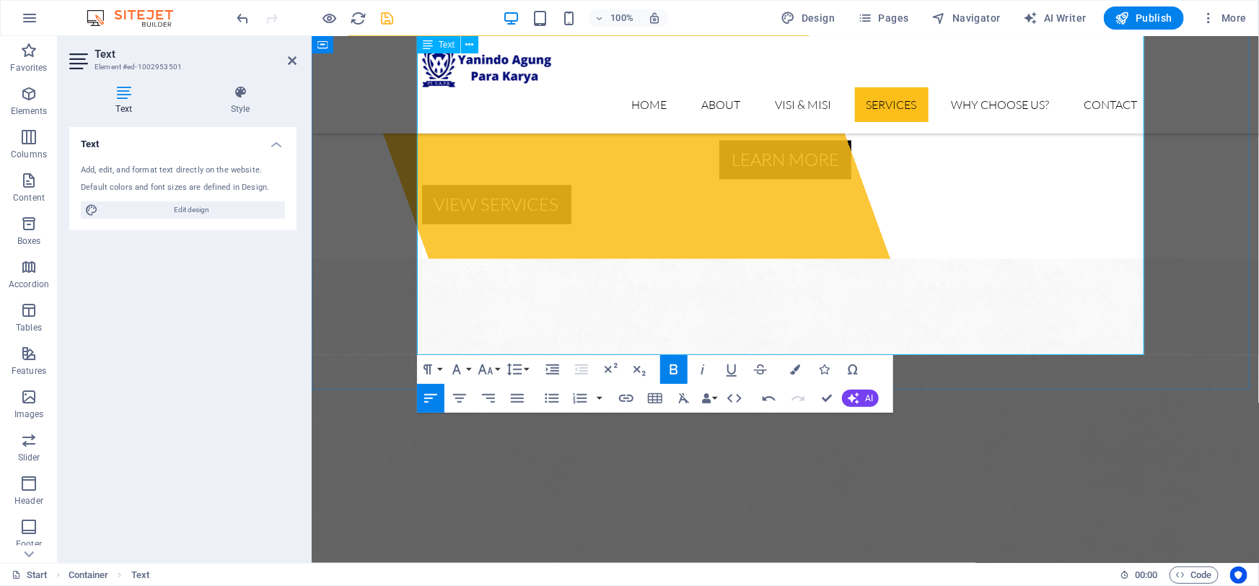
drag, startPoint x: 761, startPoint y: 345, endPoint x: 408, endPoint y: 293, distance: 356.7
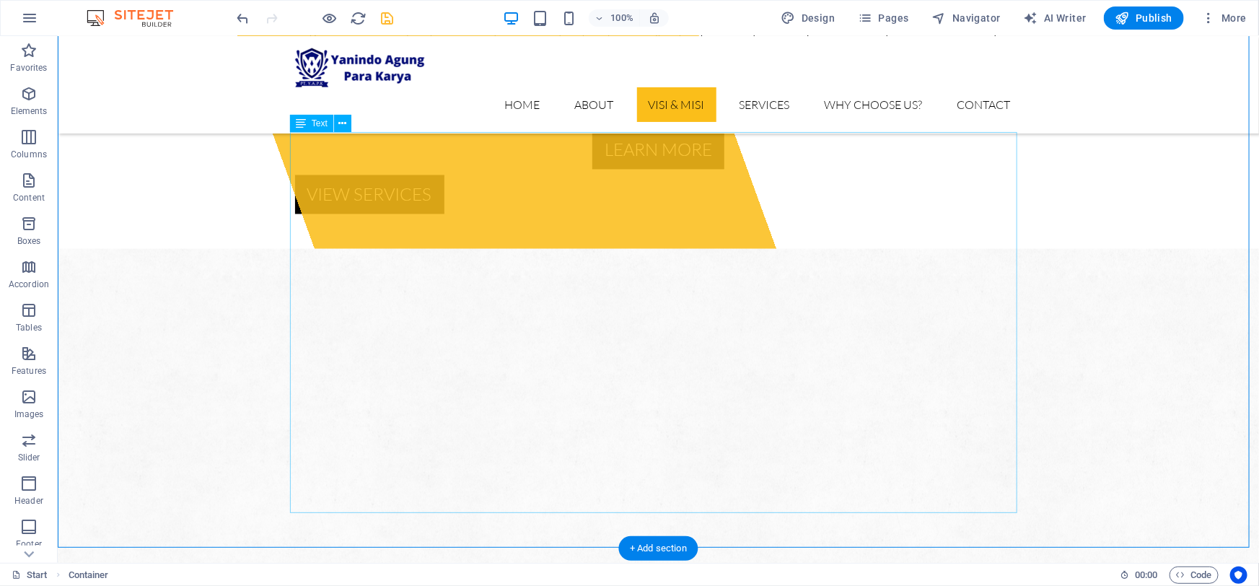
scroll to position [1356, 0]
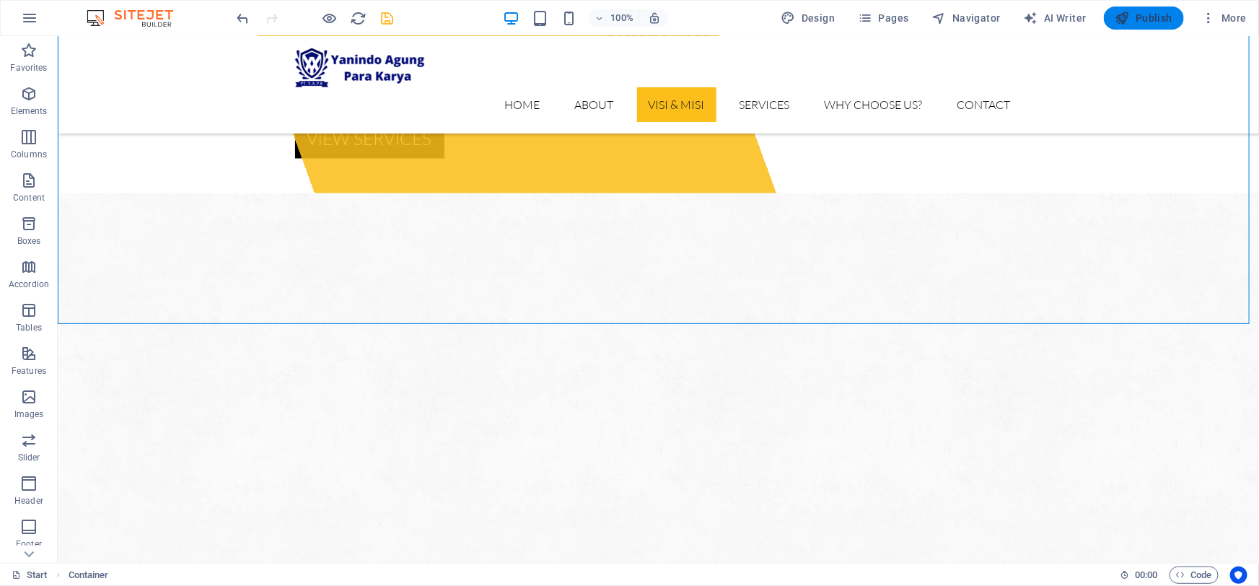
click at [1140, 21] on span "Publish" at bounding box center [1144, 18] width 57 height 14
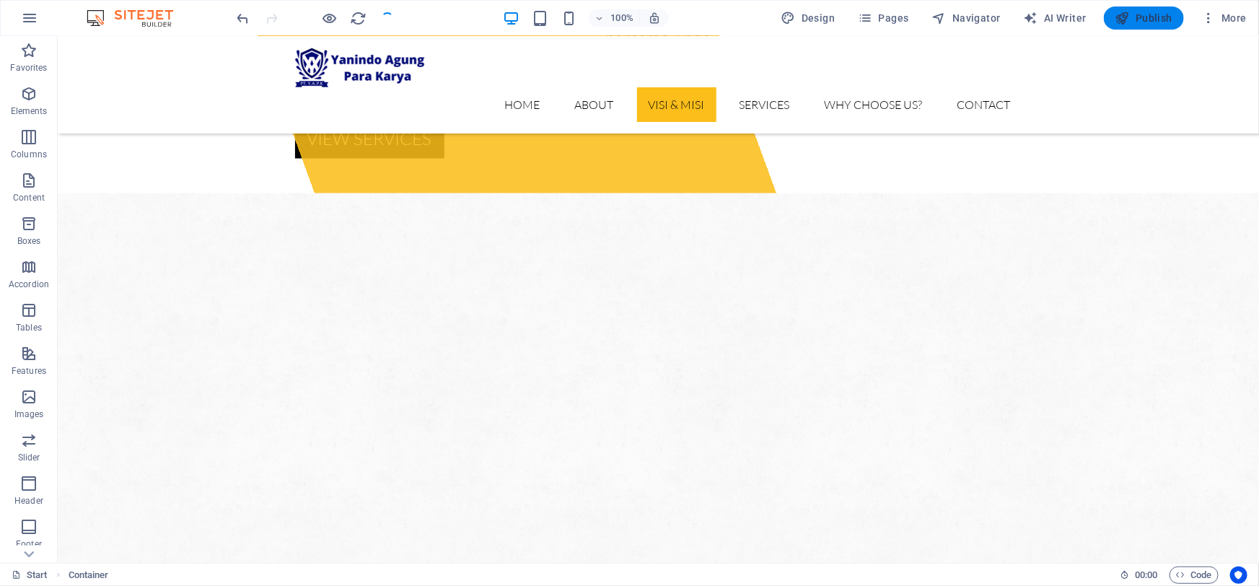
checkbox input "false"
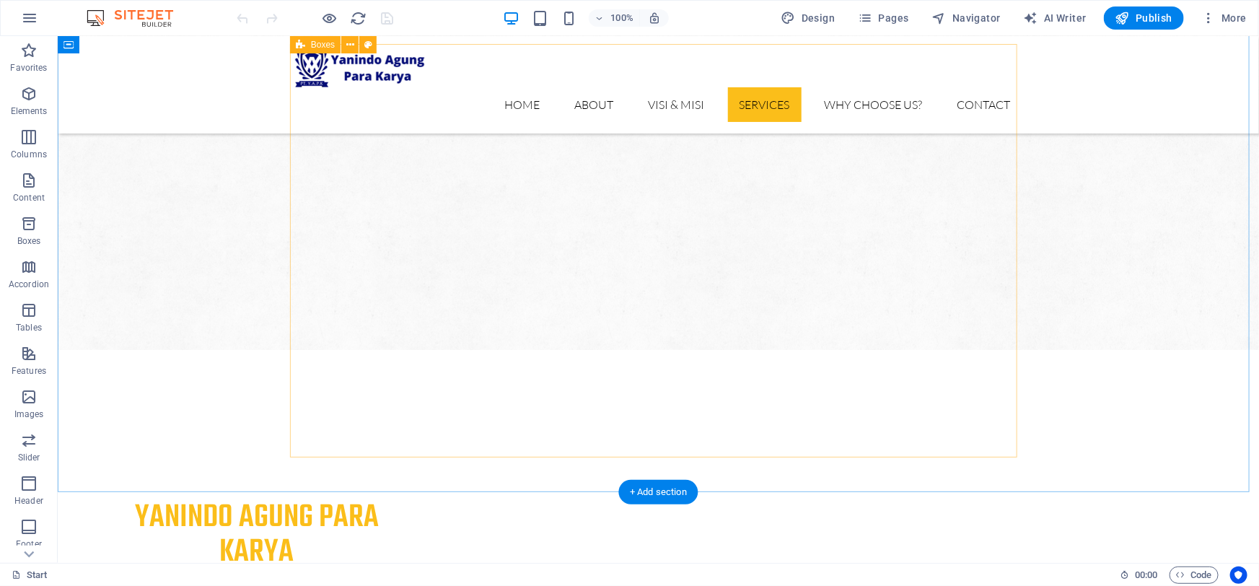
scroll to position [1705, 0]
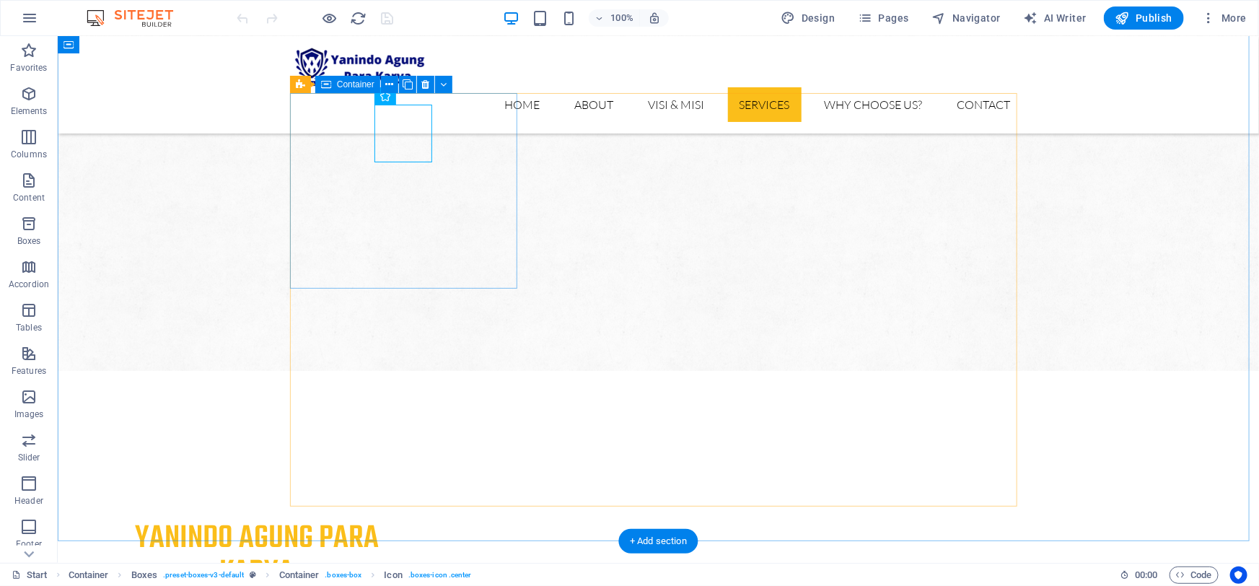
click at [426, 98] on icon at bounding box center [428, 96] width 8 height 15
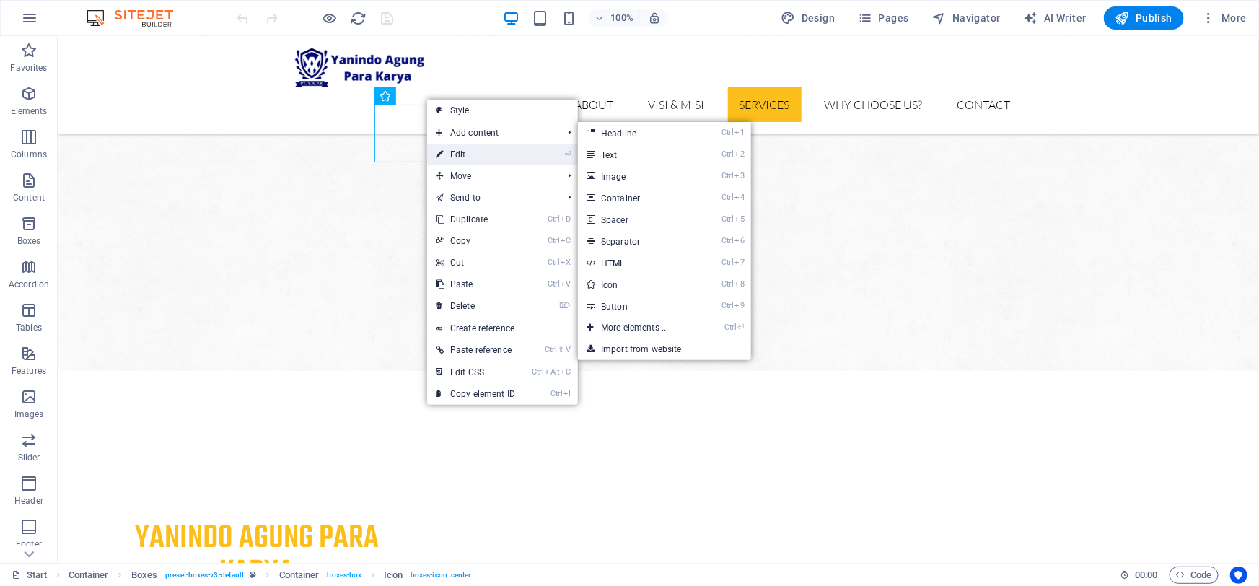
click at [469, 153] on link "⏎ Edit" at bounding box center [475, 155] width 97 height 22
select select "xMidYMid"
select select "px"
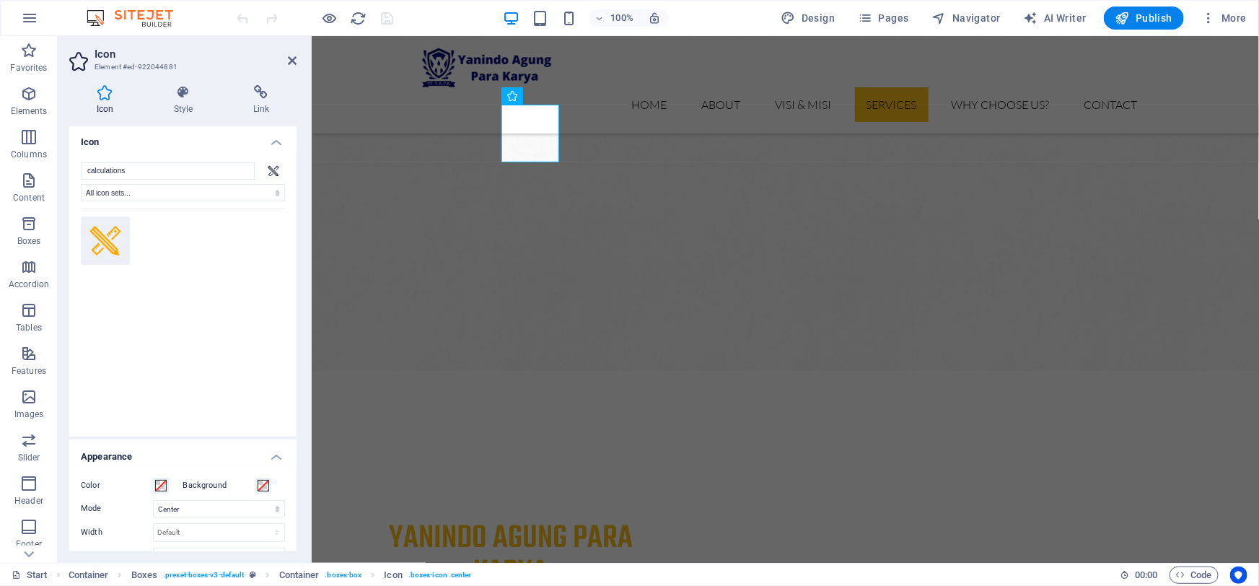
scroll to position [0, 0]
click at [268, 171] on icon at bounding box center [274, 172] width 12 height 11
click at [183, 171] on input "calculations" at bounding box center [168, 173] width 174 height 17
type input "calculations"
click at [174, 170] on input "calculations" at bounding box center [168, 173] width 174 height 17
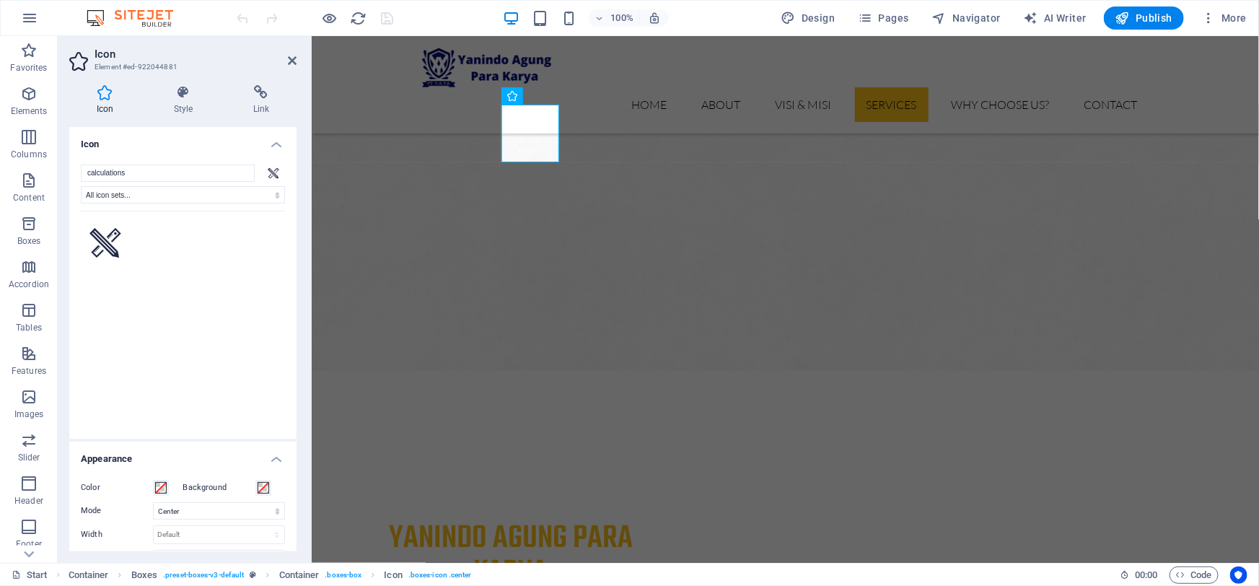
click at [272, 173] on icon at bounding box center [274, 172] width 12 height 11
click at [103, 85] on icon at bounding box center [104, 92] width 71 height 14
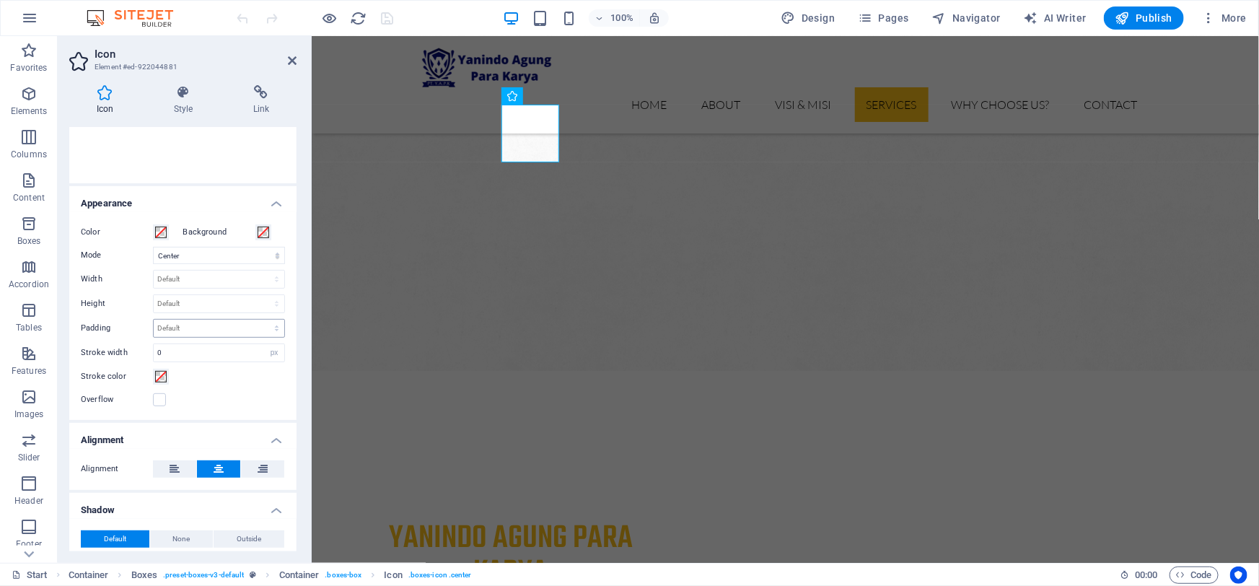
scroll to position [262, 0]
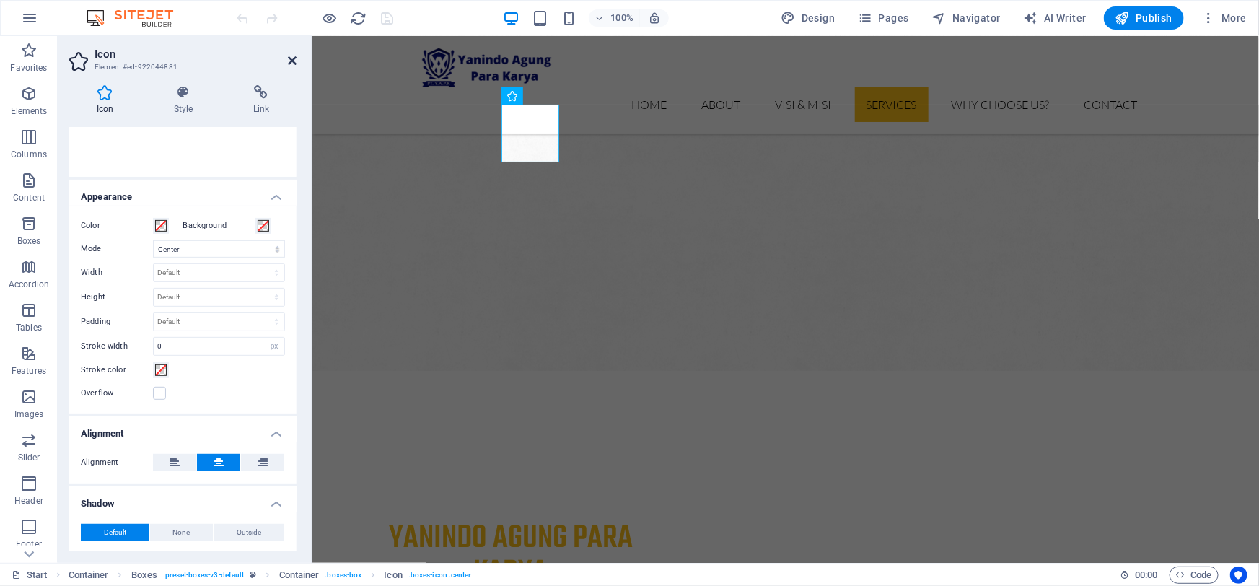
click at [294, 59] on icon at bounding box center [292, 61] width 9 height 12
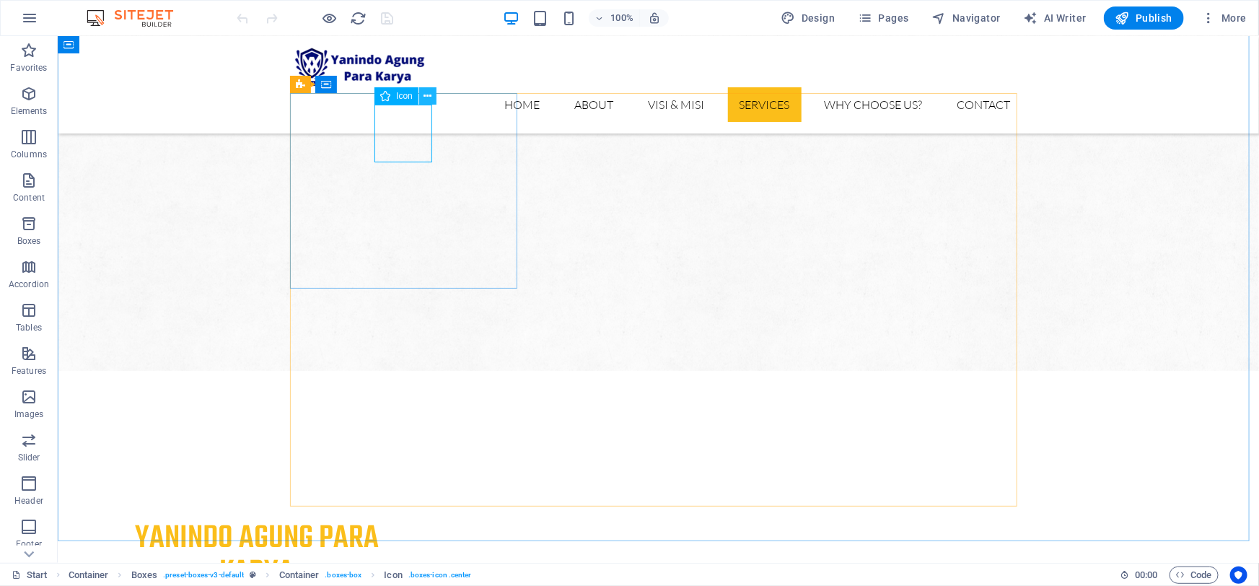
click at [425, 97] on icon at bounding box center [428, 96] width 8 height 15
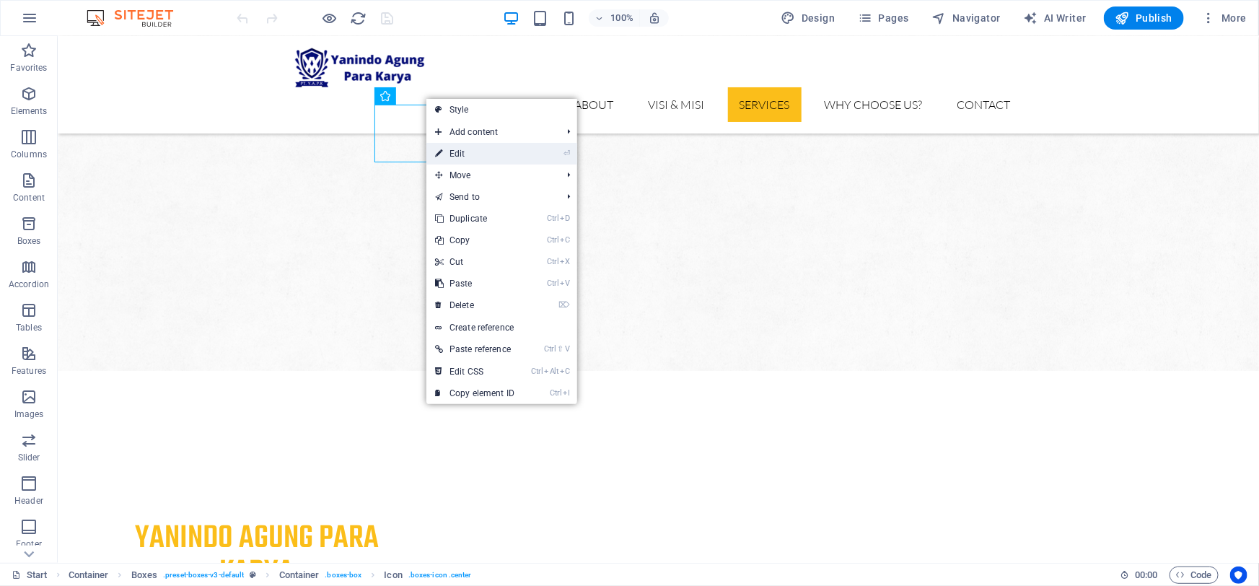
click at [441, 156] on icon at bounding box center [438, 154] width 7 height 22
select select "xMidYMid"
select select "px"
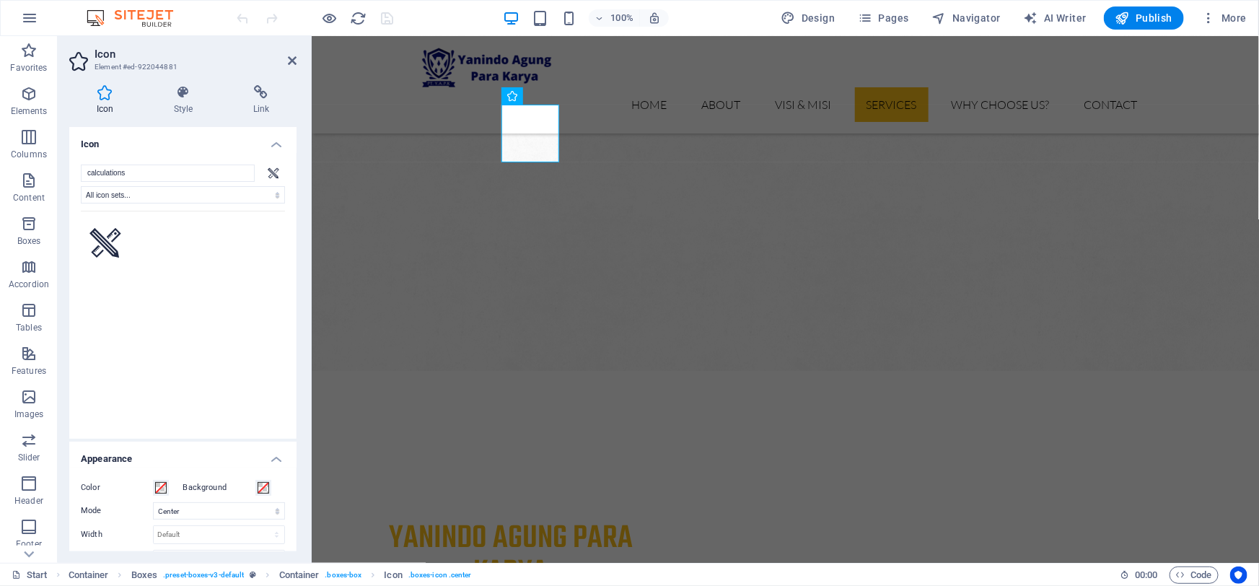
click at [297, 62] on aside "Icon Element #ed-922044881 Icon Style Link Icon calculations All icon sets... I…" at bounding box center [185, 299] width 254 height 527
click at [289, 60] on icon at bounding box center [292, 61] width 9 height 12
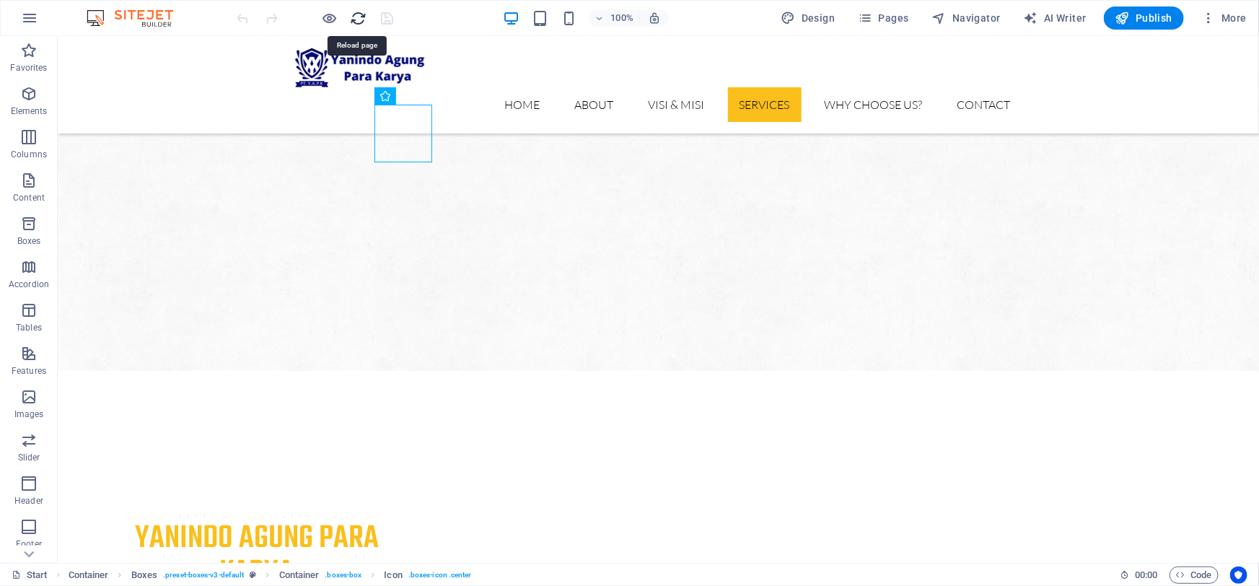
click at [358, 24] on icon "reload" at bounding box center [359, 18] width 17 height 17
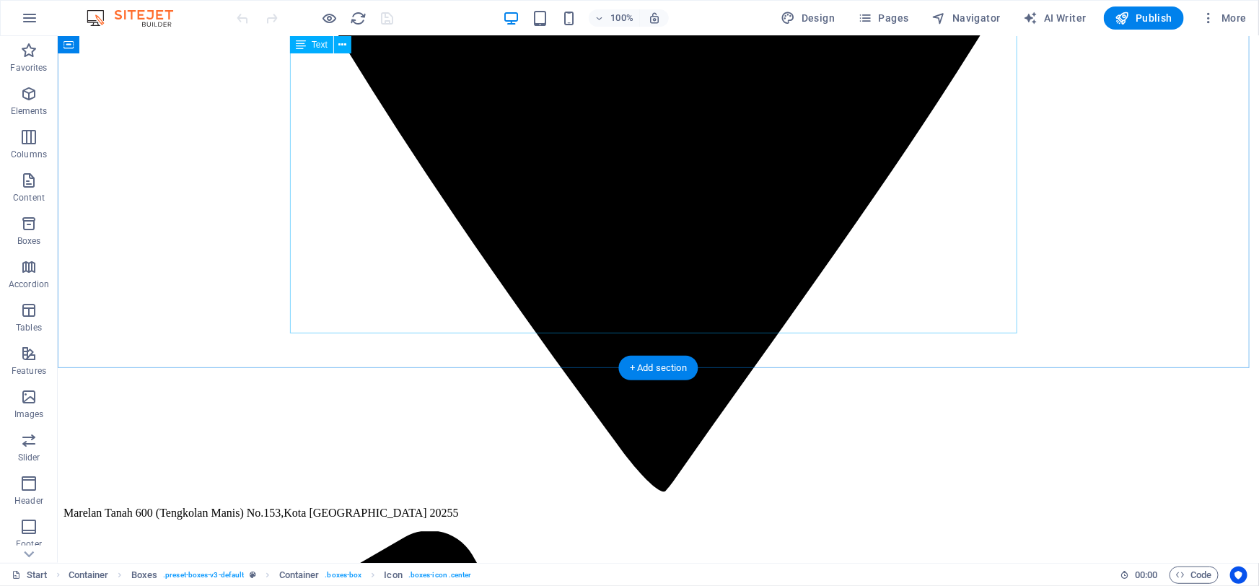
scroll to position [1574, 0]
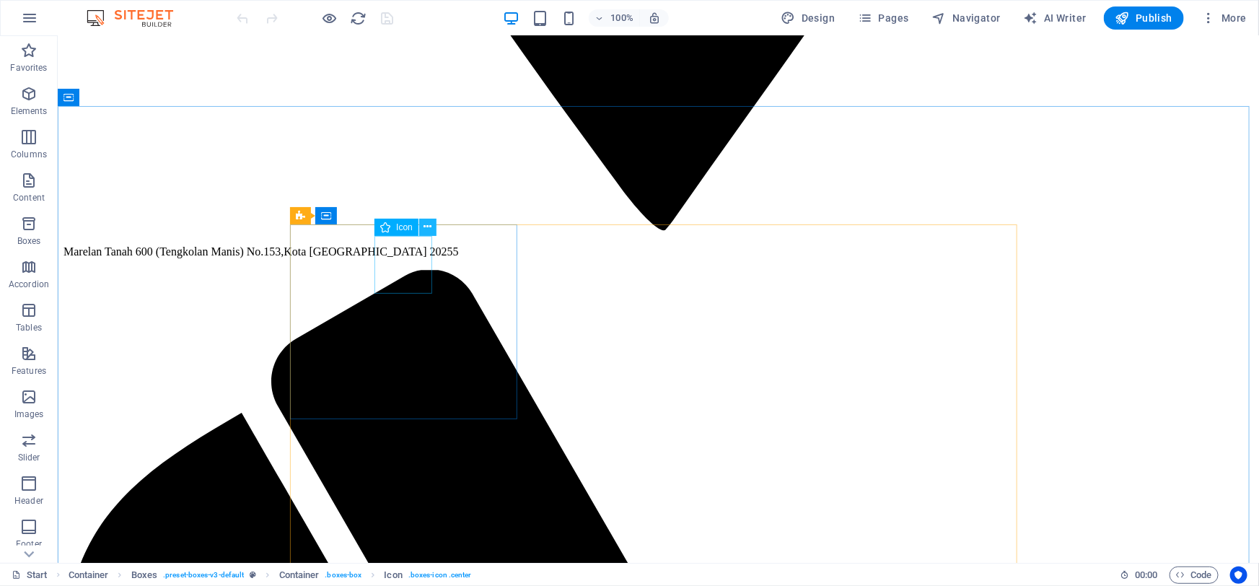
click at [429, 222] on icon at bounding box center [428, 226] width 8 height 15
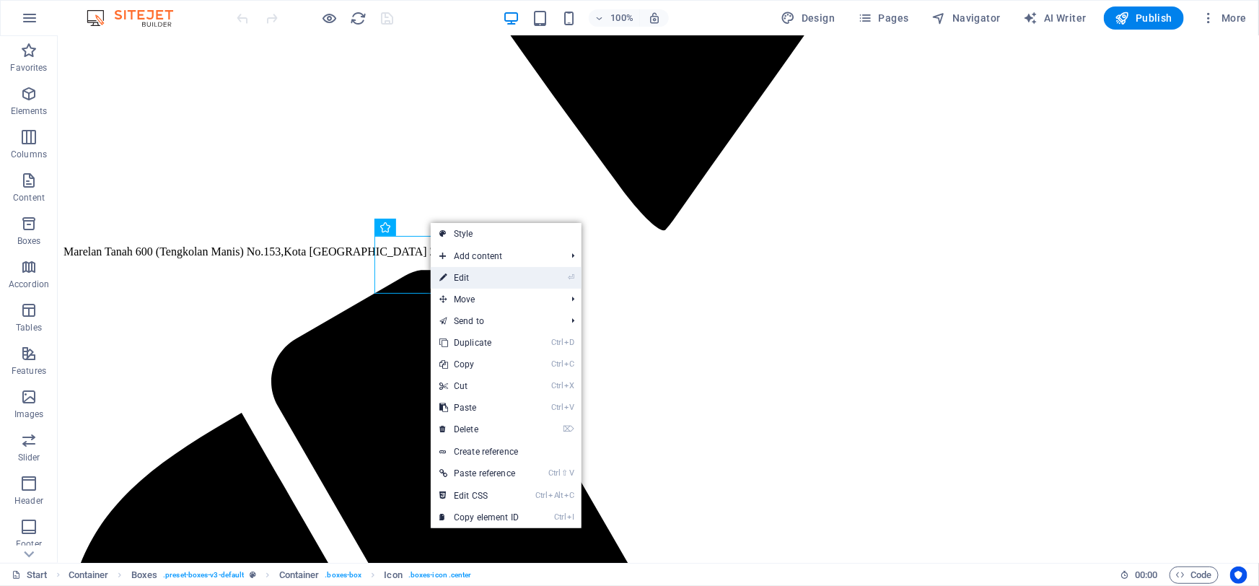
click at [478, 276] on link "⏎ Edit" at bounding box center [479, 278] width 97 height 22
select select "xMidYMid"
select select "px"
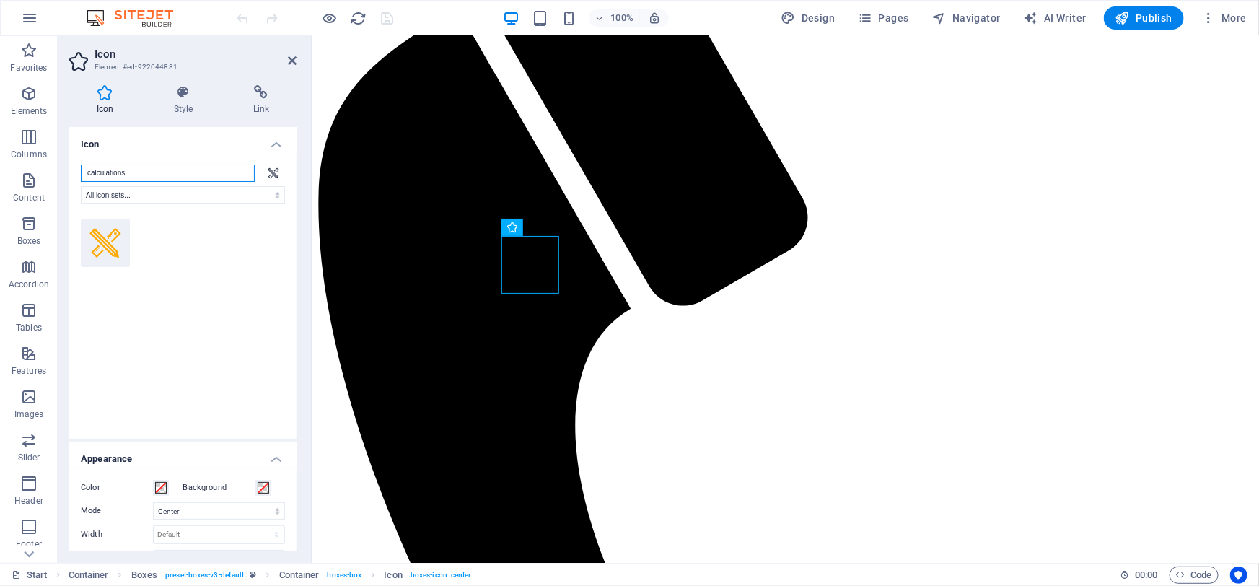
click at [133, 174] on input "calculations" at bounding box center [168, 173] width 174 height 17
click at [180, 102] on h4 "Style" at bounding box center [185, 100] width 79 height 30
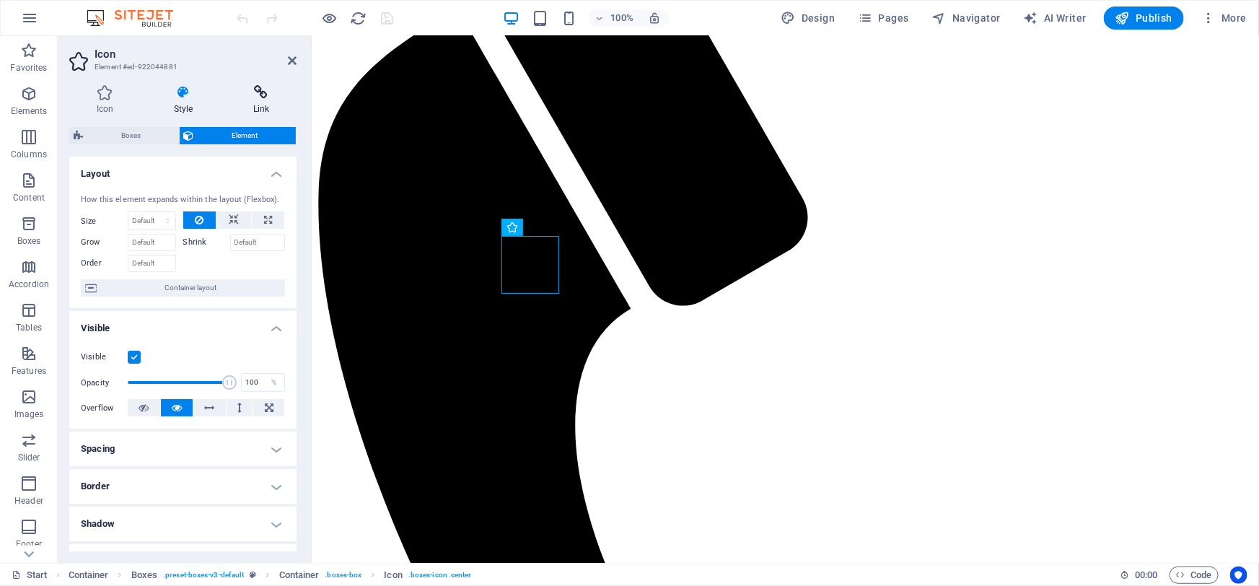
click at [260, 97] on icon at bounding box center [261, 92] width 71 height 14
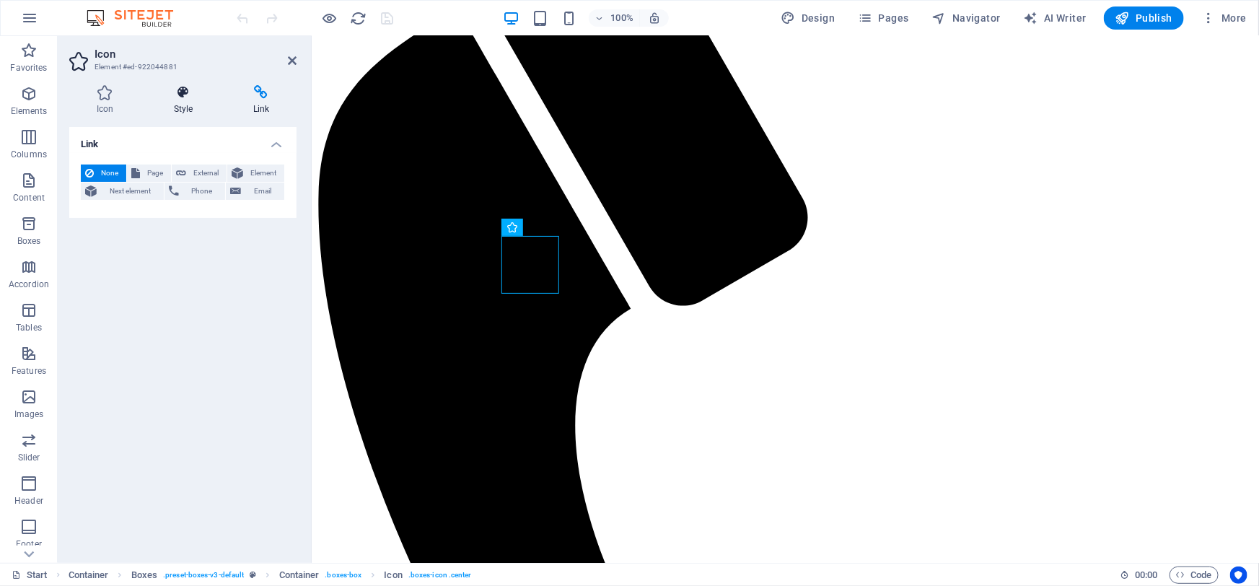
click at [177, 101] on h4 "Style" at bounding box center [185, 100] width 79 height 30
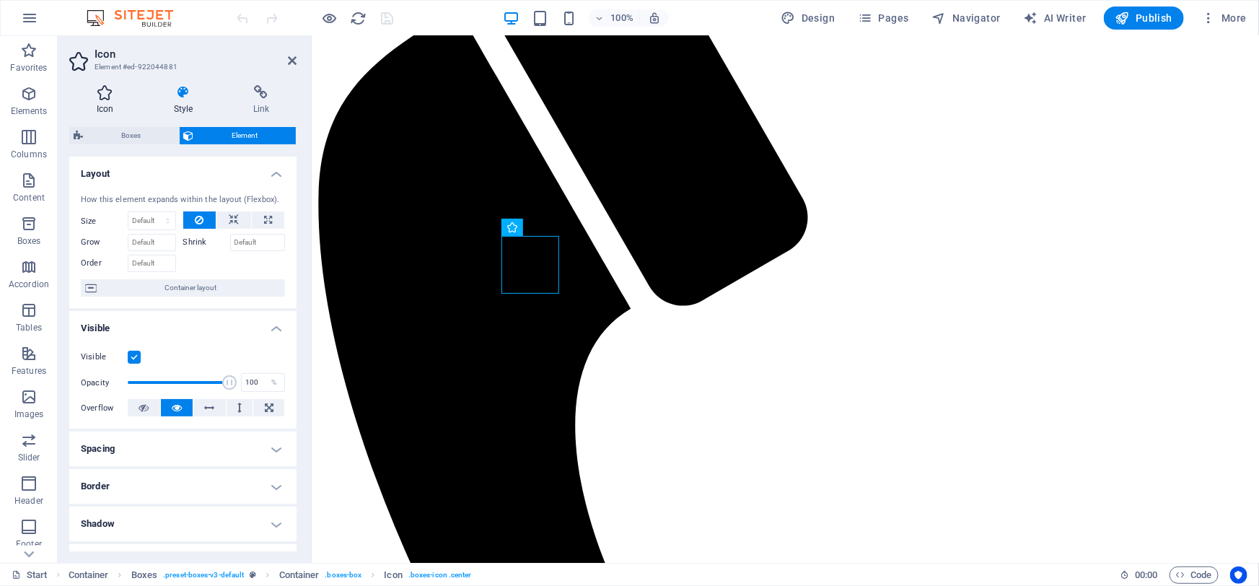
click at [116, 102] on h4 "Icon" at bounding box center [107, 100] width 77 height 30
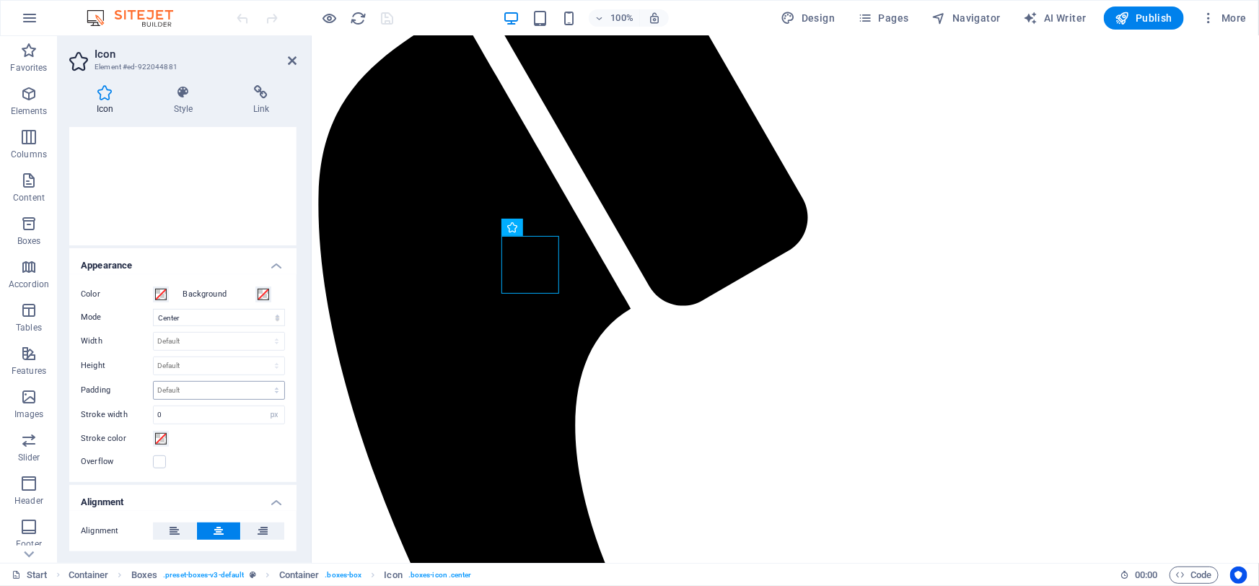
scroll to position [196, 0]
click at [187, 293] on label "Background" at bounding box center [219, 291] width 72 height 17
click at [255, 293] on button "Background" at bounding box center [263, 292] width 16 height 16
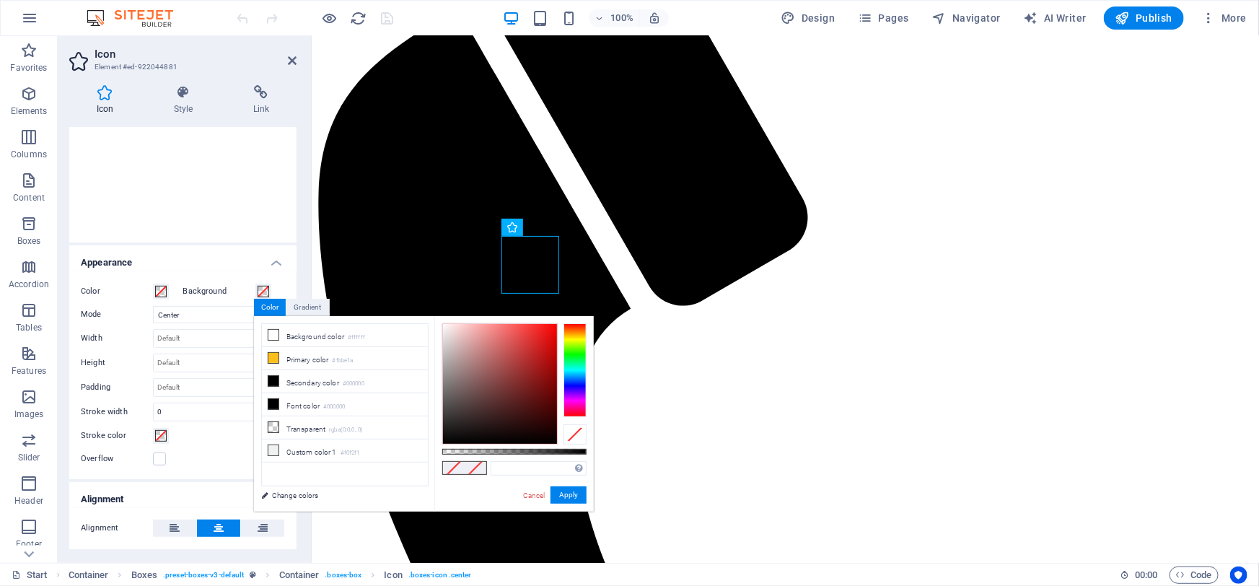
click at [188, 289] on label "Background" at bounding box center [219, 291] width 72 height 17
click at [255, 289] on button "Background" at bounding box center [263, 292] width 16 height 16
click at [271, 259] on h4 "Appearance" at bounding box center [182, 258] width 227 height 26
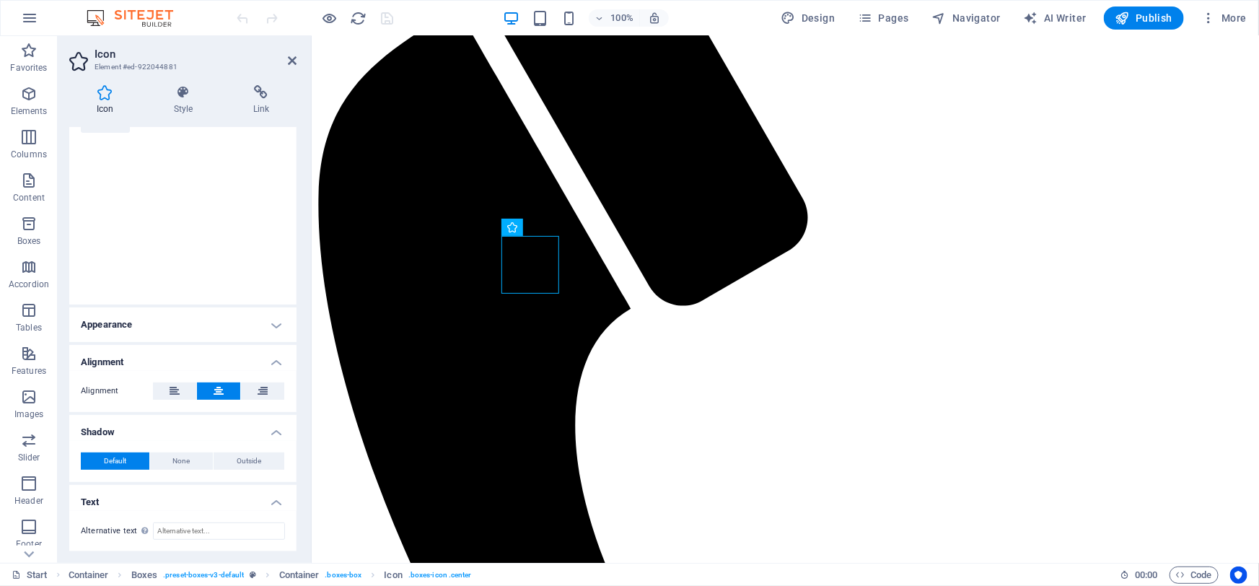
scroll to position [133, 0]
click at [269, 322] on h4 "Appearance" at bounding box center [182, 325] width 227 height 35
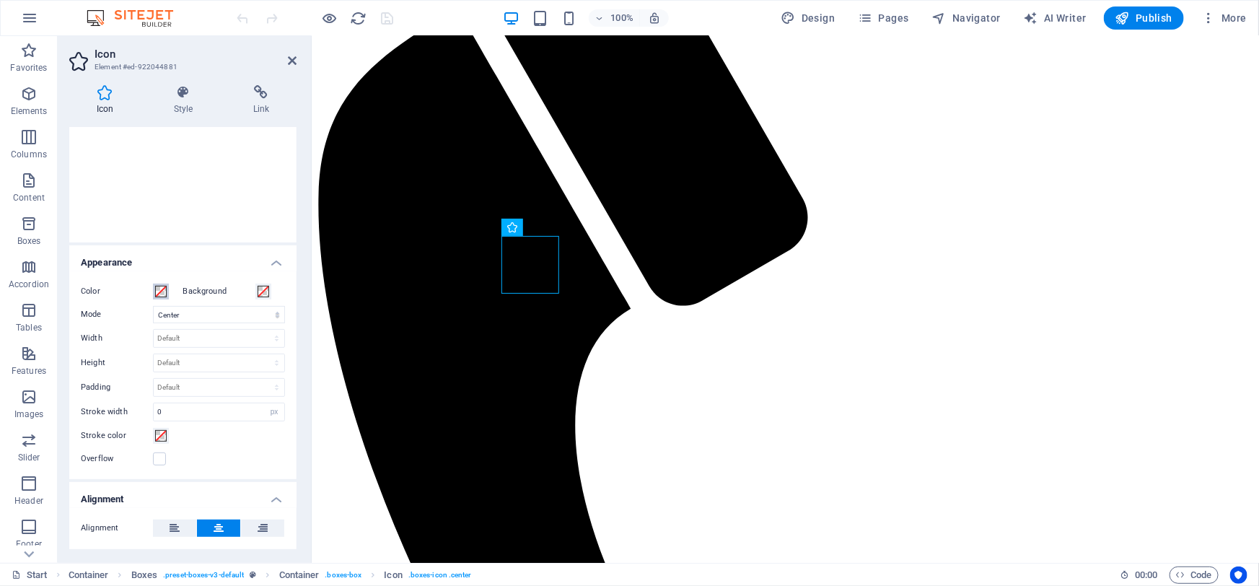
click at [156, 289] on span at bounding box center [161, 292] width 12 height 12
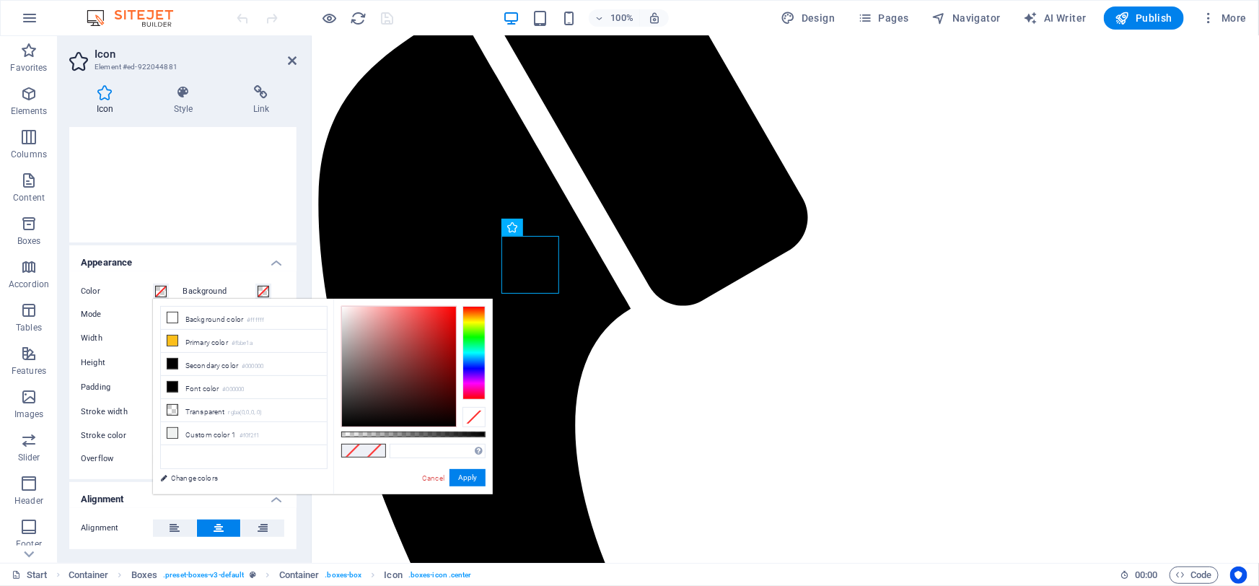
click at [176, 260] on h4 "Appearance" at bounding box center [182, 258] width 227 height 26
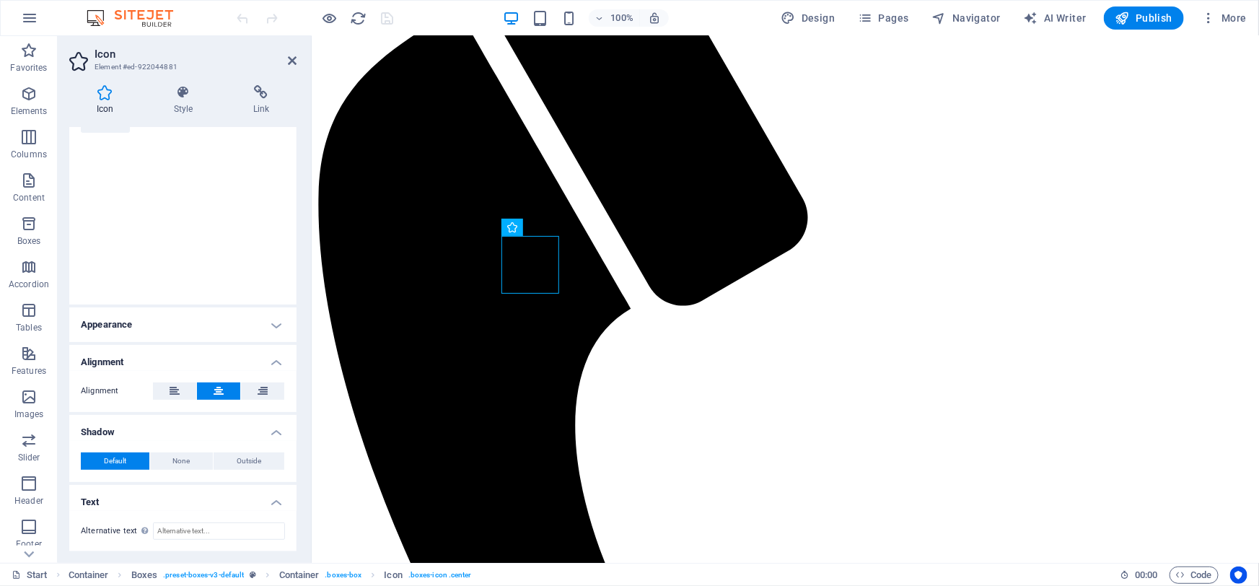
scroll to position [133, 0]
click at [105, 104] on h4 "Icon" at bounding box center [107, 100] width 77 height 30
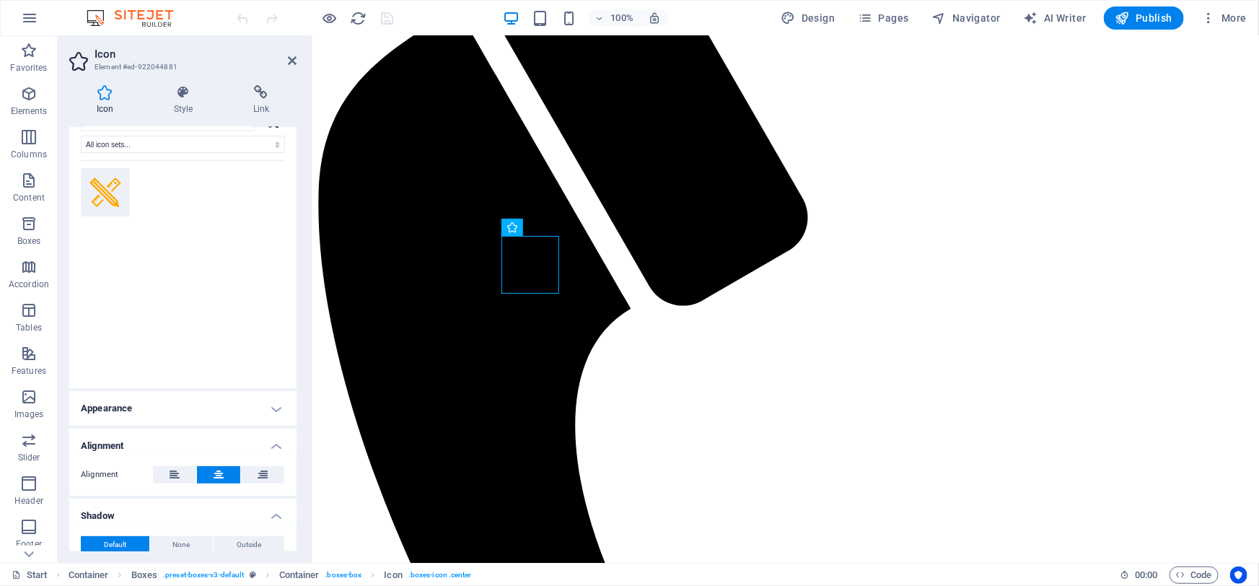
scroll to position [0, 0]
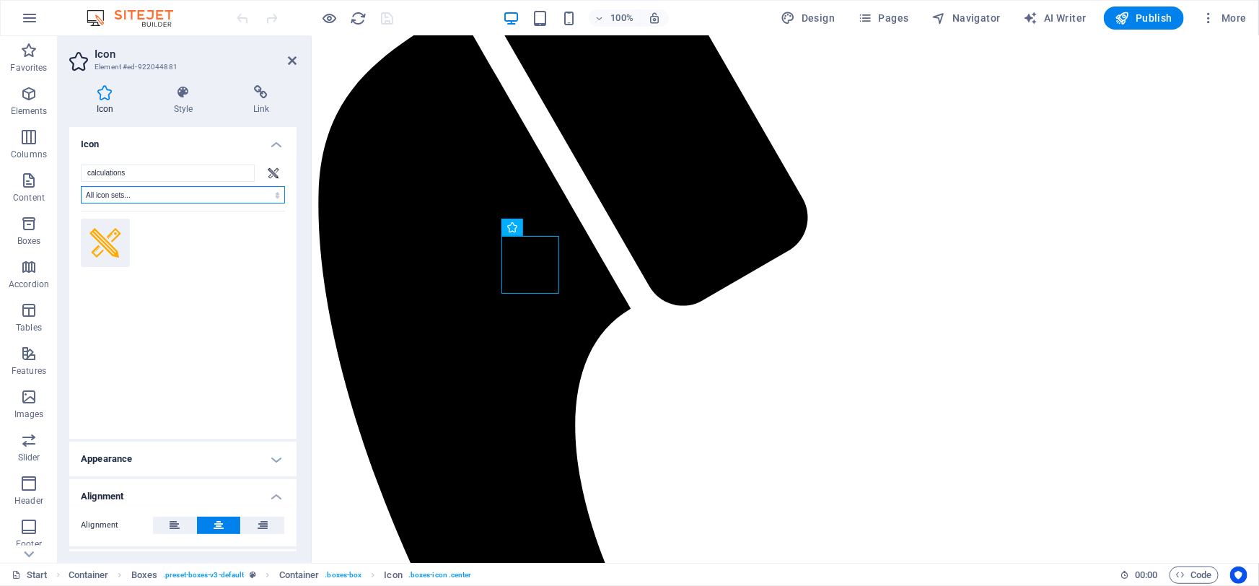
click at [192, 192] on select "All icon sets... IcoFont Ionicons FontAwesome Brands FontAwesome Duotone FontAw…" at bounding box center [183, 194] width 204 height 17
click at [81, 186] on select "All icon sets... IcoFont Ionicons FontAwesome Brands FontAwesome Duotone FontAw…" at bounding box center [183, 194] width 204 height 17
click at [132, 196] on select "All icon sets... IcoFont Ionicons FontAwesome Brands FontAwesome Duotone FontAw…" at bounding box center [183, 194] width 204 height 17
select select "icofont"
click at [81, 186] on select "All icon sets... IcoFont Ionicons FontAwesome Brands FontAwesome Duotone FontAw…" at bounding box center [183, 194] width 204 height 17
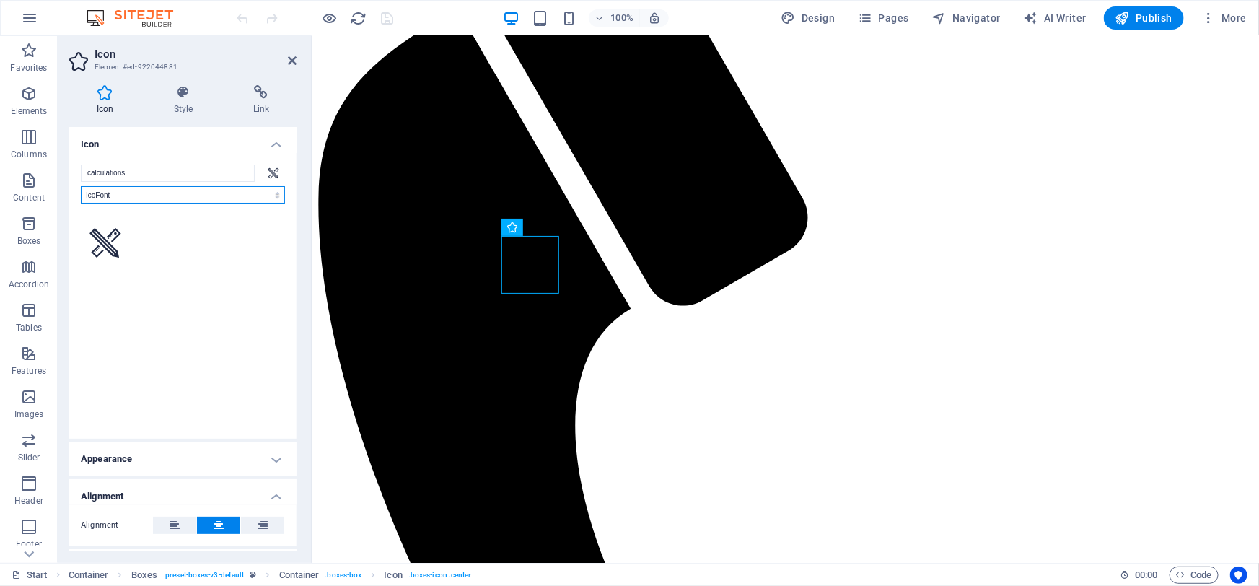
click at [137, 191] on select "All icon sets... IcoFont Ionicons FontAwesome Brands FontAwesome Duotone FontAw…" at bounding box center [183, 194] width 204 height 17
click at [81, 186] on select "All icon sets... IcoFont Ionicons FontAwesome Brands FontAwesome Duotone FontAw…" at bounding box center [183, 194] width 204 height 17
click at [136, 195] on select "All icon sets... IcoFont Ionicons FontAwesome Brands FontAwesome Duotone FontAw…" at bounding box center [183, 194] width 204 height 17
click at [81, 186] on select "All icon sets... IcoFont Ionicons FontAwesome Brands FontAwesome Duotone FontAw…" at bounding box center [183, 194] width 204 height 17
click at [139, 191] on select "All icon sets... IcoFont Ionicons FontAwesome Brands FontAwesome Duotone FontAw…" at bounding box center [183, 194] width 204 height 17
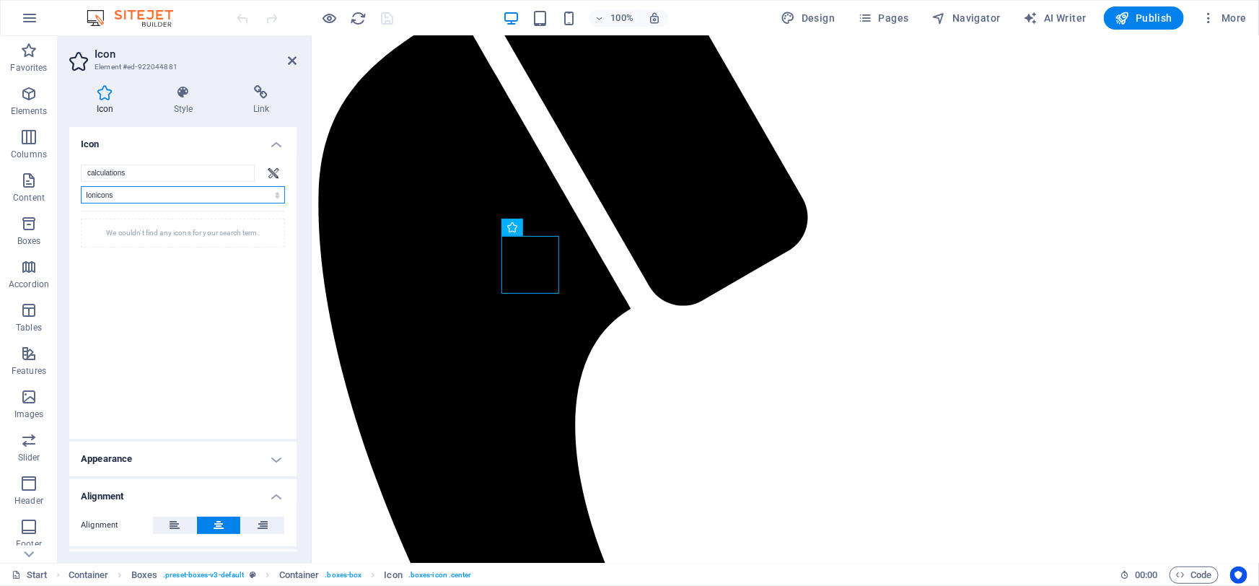
select select "icofont"
click at [81, 186] on select "All icon sets... IcoFont Ionicons FontAwesome Brands FontAwesome Duotone FontAw…" at bounding box center [183, 194] width 204 height 17
click at [139, 203] on div "calculations All icon sets... IcoFont Ionicons FontAwesome Brands FontAwesome D…" at bounding box center [183, 296] width 204 height 263
click at [139, 202] on select "All icon sets... IcoFont Ionicons FontAwesome Brands FontAwesome Duotone FontAw…" at bounding box center [183, 194] width 204 height 17
select select
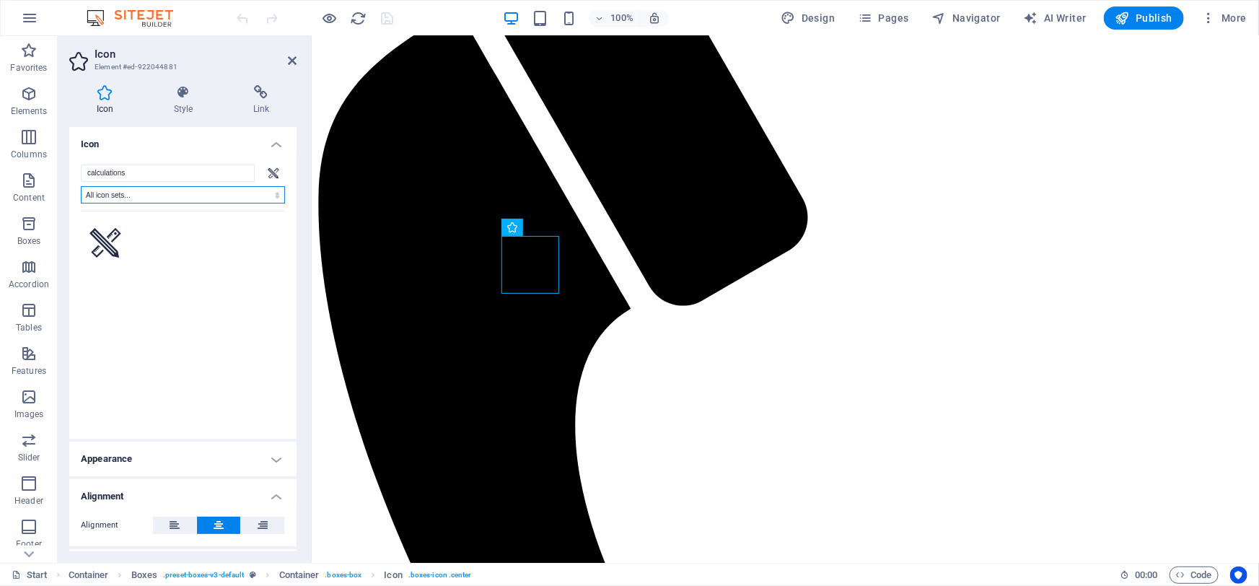
click at [81, 186] on select "All icon sets... IcoFont Ionicons FontAwesome Brands FontAwesome Duotone FontAw…" at bounding box center [183, 194] width 204 height 17
click at [147, 196] on select "All icon sets... IcoFont Ionicons FontAwesome Brands FontAwesome Duotone FontAw…" at bounding box center [183, 194] width 204 height 17
click at [289, 63] on icon at bounding box center [292, 61] width 9 height 12
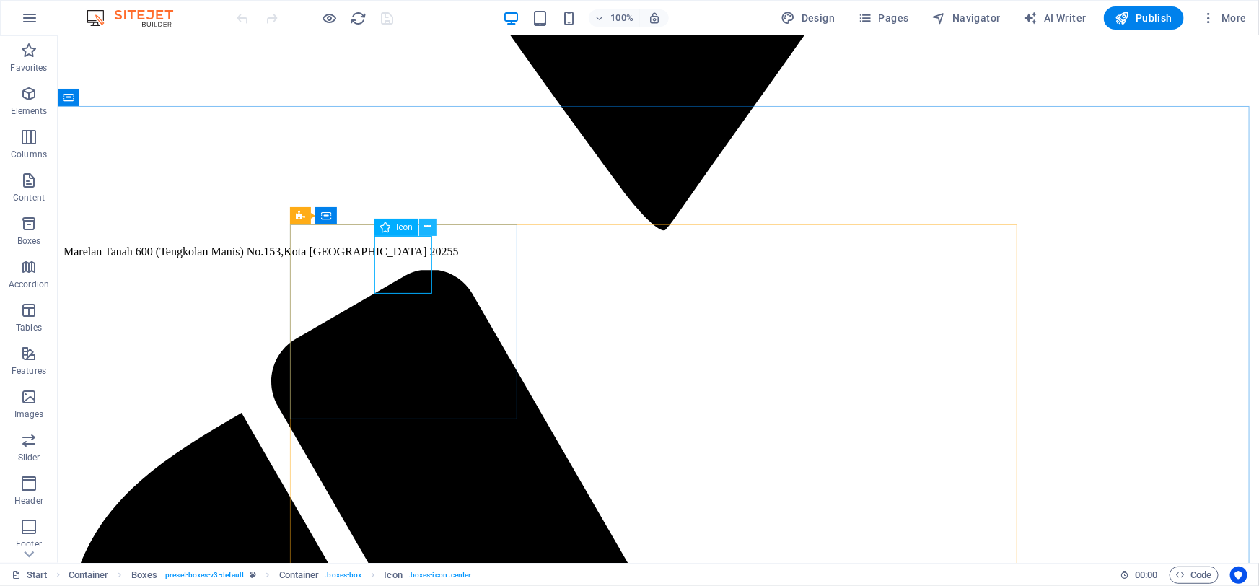
click at [424, 226] on icon at bounding box center [428, 226] width 8 height 15
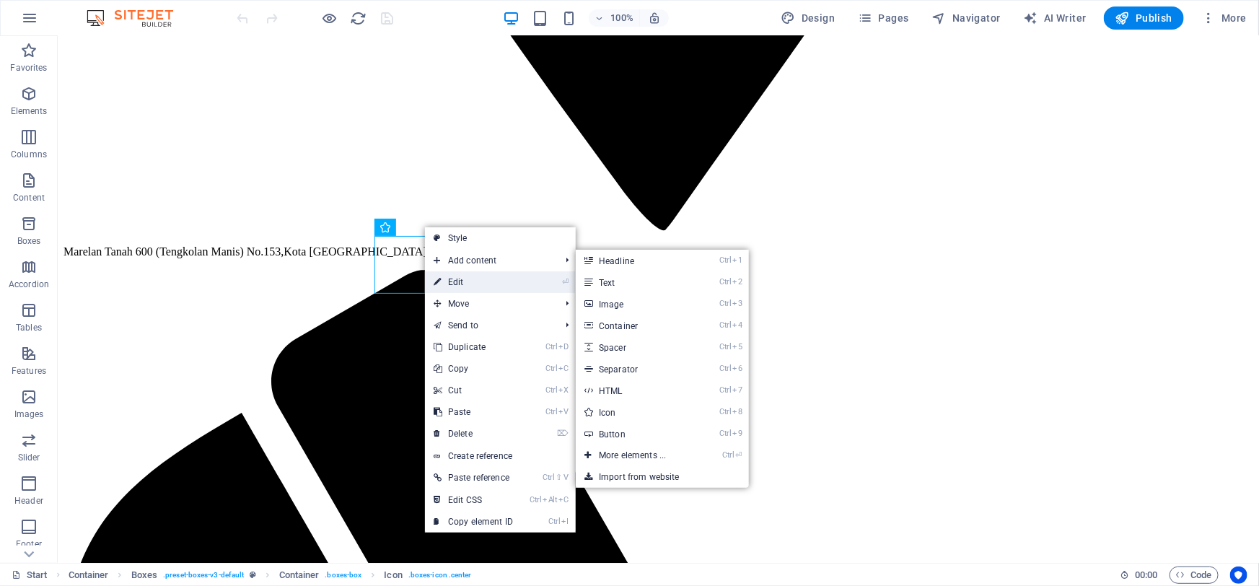
drag, startPoint x: 455, startPoint y: 284, endPoint x: 142, endPoint y: 248, distance: 314.5
click at [455, 284] on link "⏎ Edit" at bounding box center [473, 282] width 97 height 22
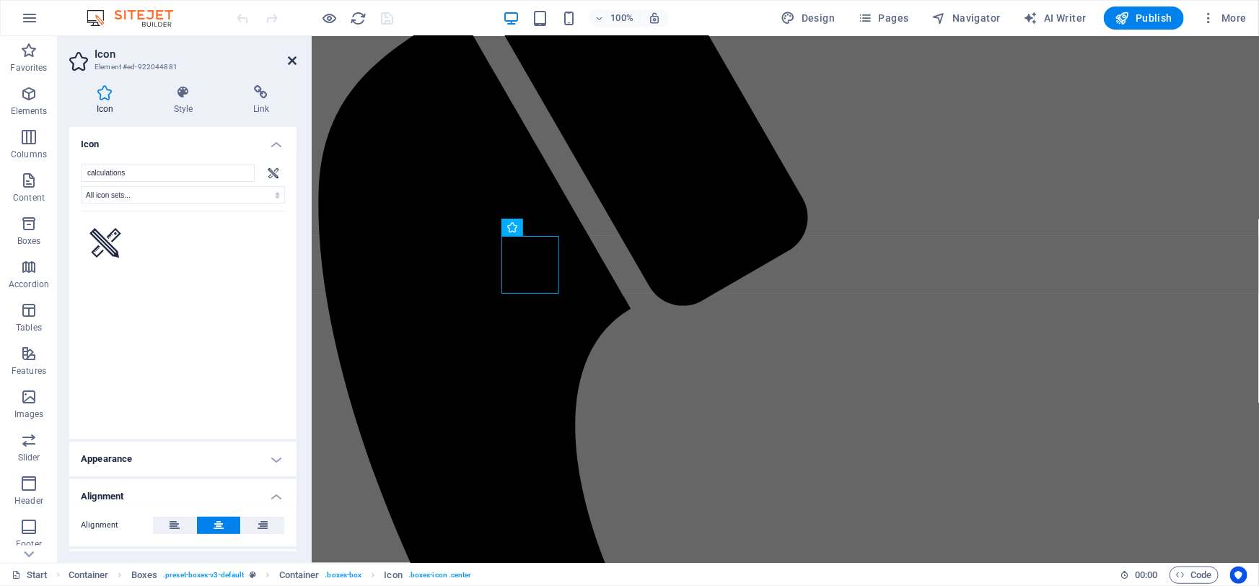
click at [294, 59] on icon at bounding box center [292, 61] width 9 height 12
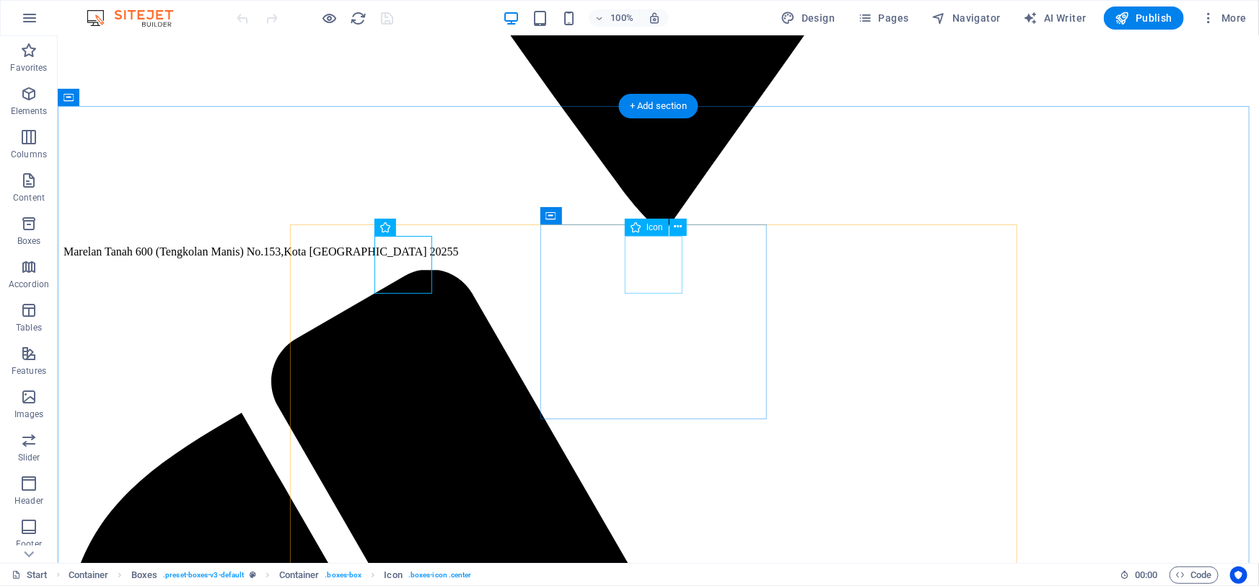
click at [673, 232] on button at bounding box center [678, 227] width 17 height 17
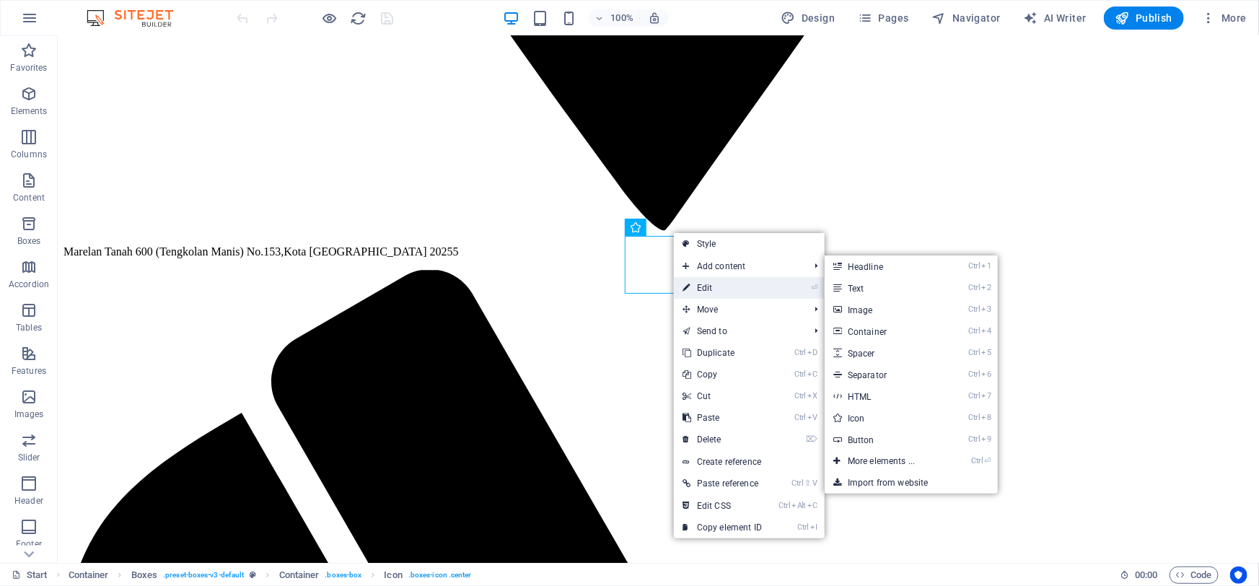
click at [699, 290] on link "⏎ Edit" at bounding box center [722, 288] width 97 height 22
select select "xMidYMid"
select select "px"
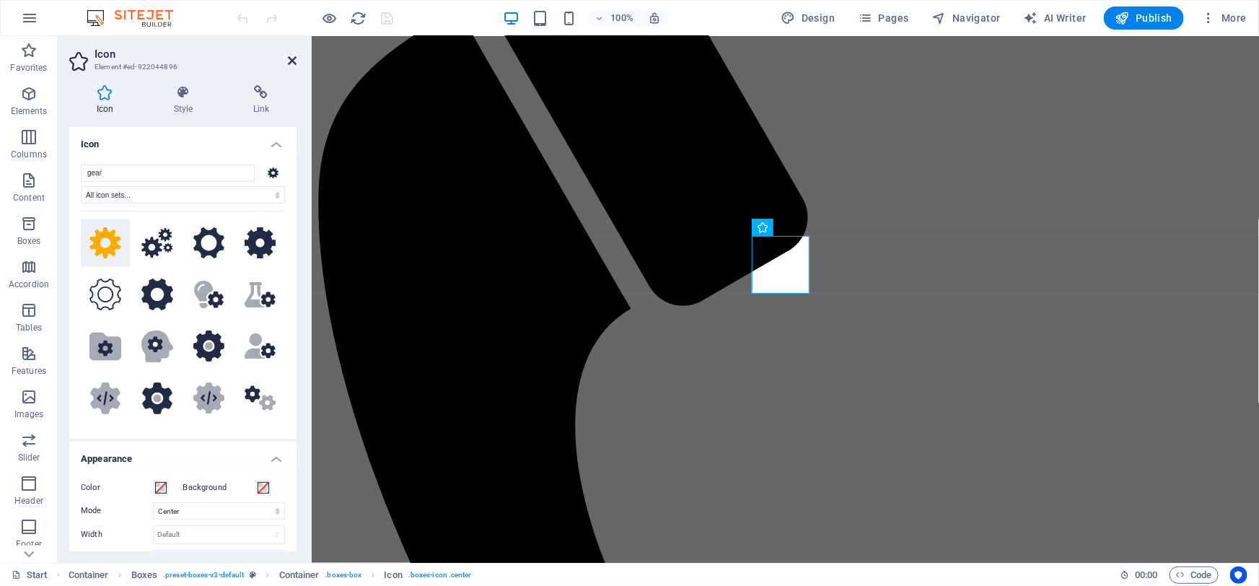
click at [292, 64] on icon at bounding box center [292, 61] width 9 height 12
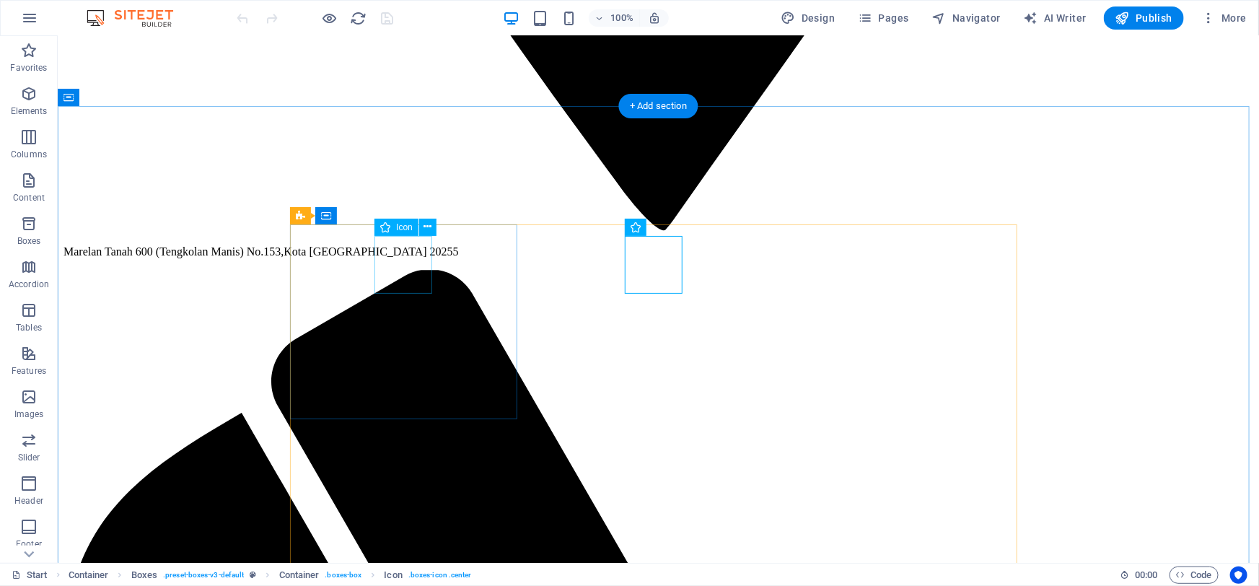
click at [421, 228] on button at bounding box center [427, 227] width 17 height 17
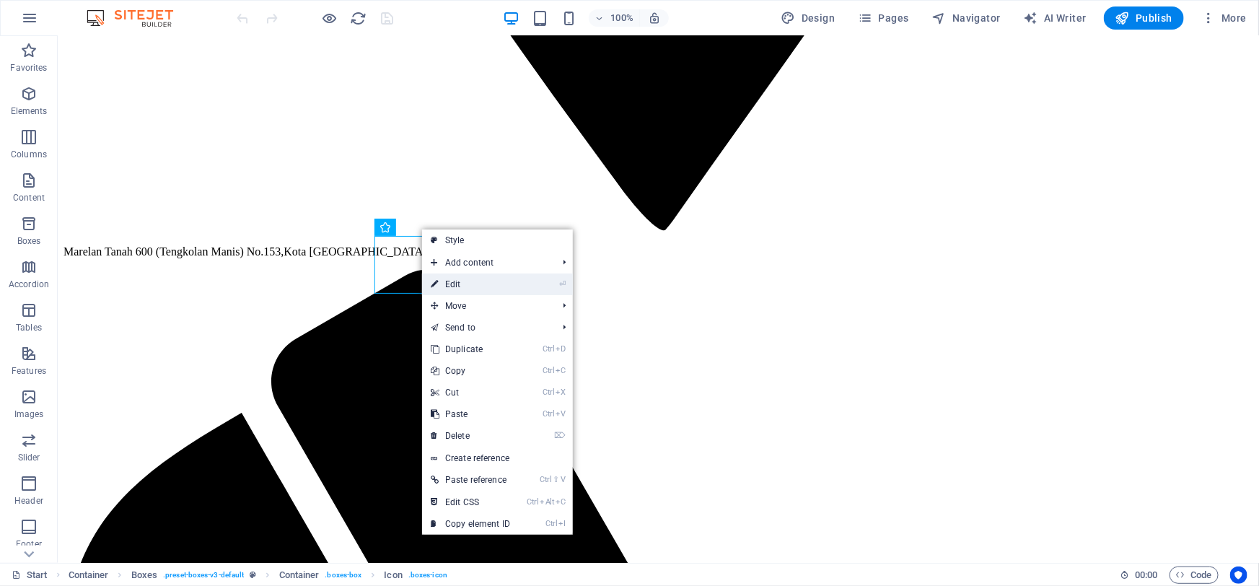
click at [442, 285] on link "⏎ Edit" at bounding box center [470, 284] width 97 height 22
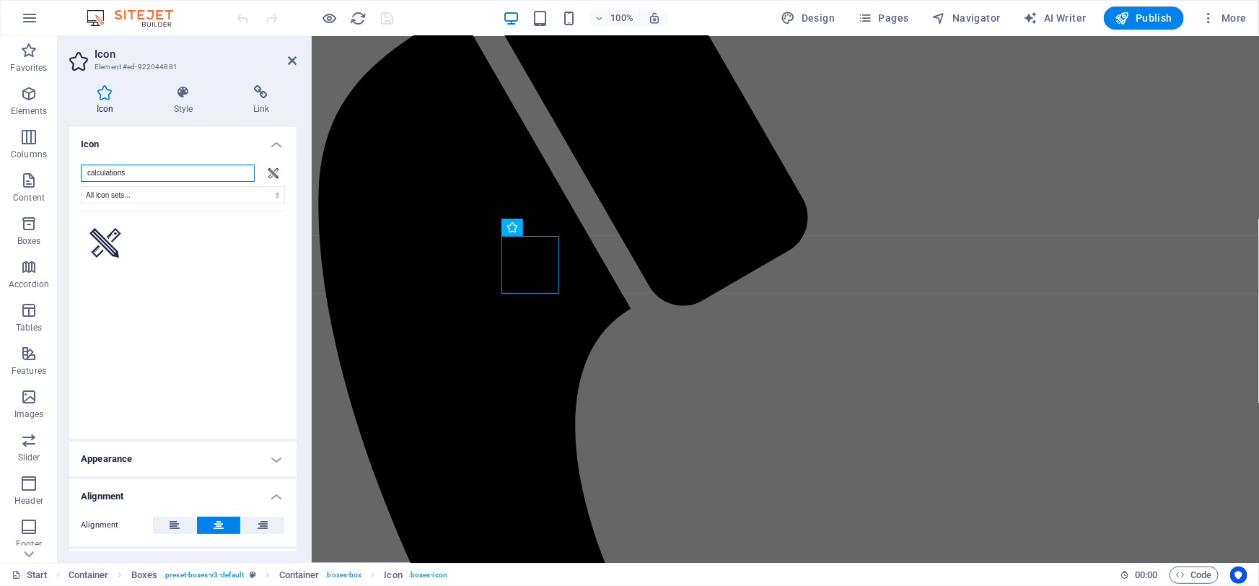
click at [168, 170] on input "calculations" at bounding box center [168, 173] width 174 height 17
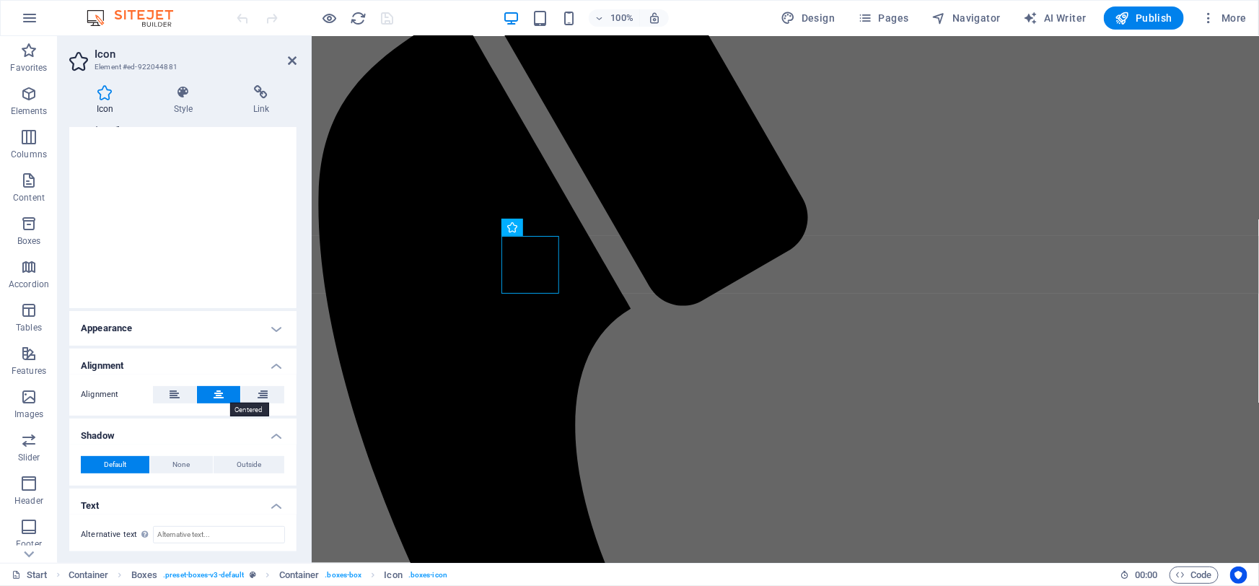
scroll to position [133, 0]
click at [275, 323] on h4 "Appearance" at bounding box center [182, 325] width 227 height 35
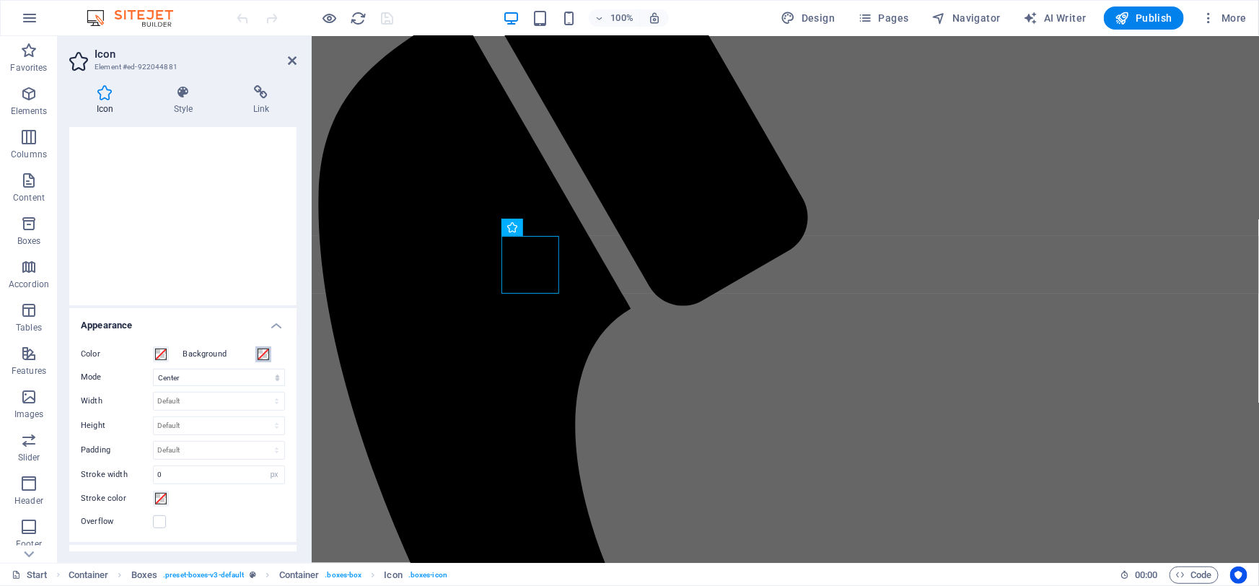
click at [261, 356] on span at bounding box center [264, 355] width 12 height 12
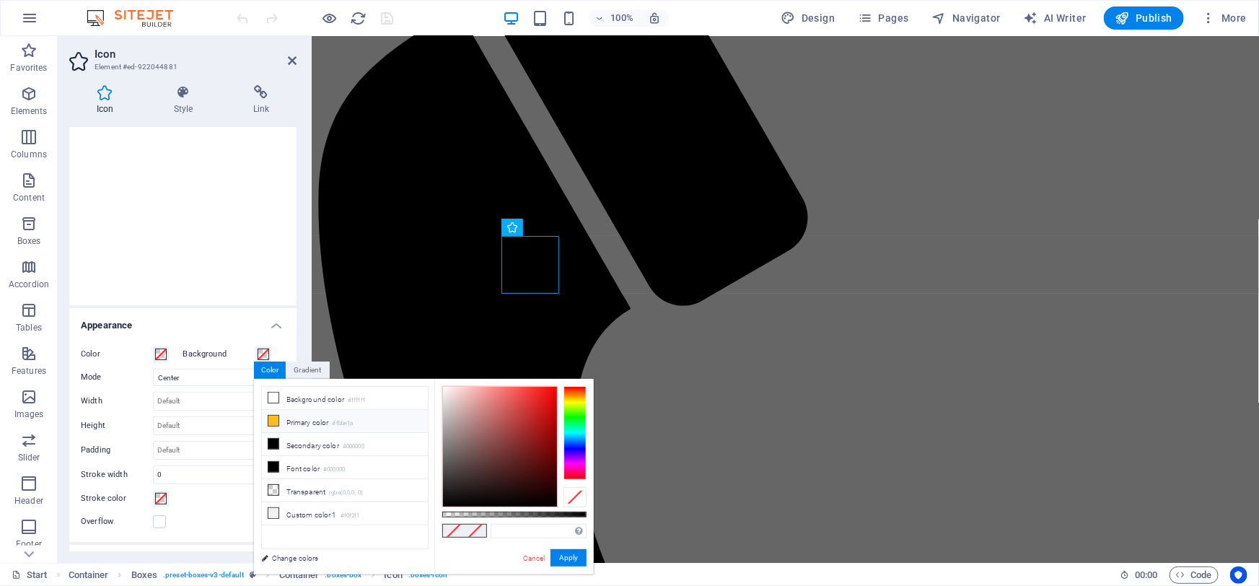
click at [275, 421] on icon at bounding box center [273, 421] width 10 height 10
type input "#fbbe1a"
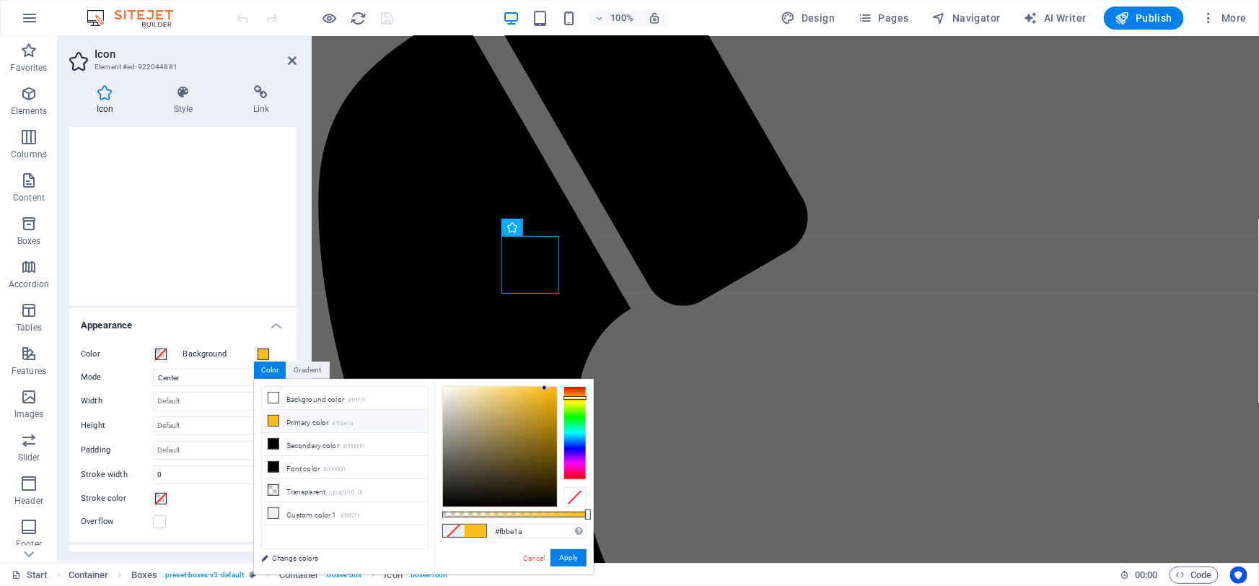
scroll to position [0, 0]
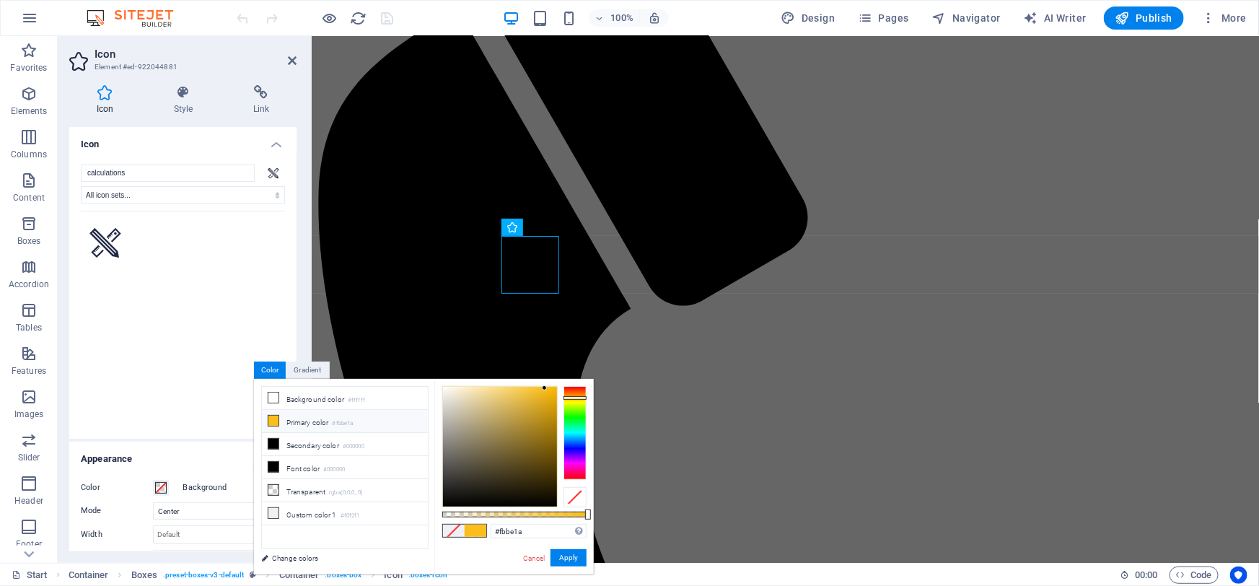
click at [268, 419] on icon at bounding box center [273, 421] width 10 height 10
drag, startPoint x: 272, startPoint y: 419, endPoint x: 569, endPoint y: 581, distance: 338.7
click at [279, 419] on span at bounding box center [274, 421] width 12 height 12
click at [566, 549] on button "Apply" at bounding box center [569, 557] width 36 height 17
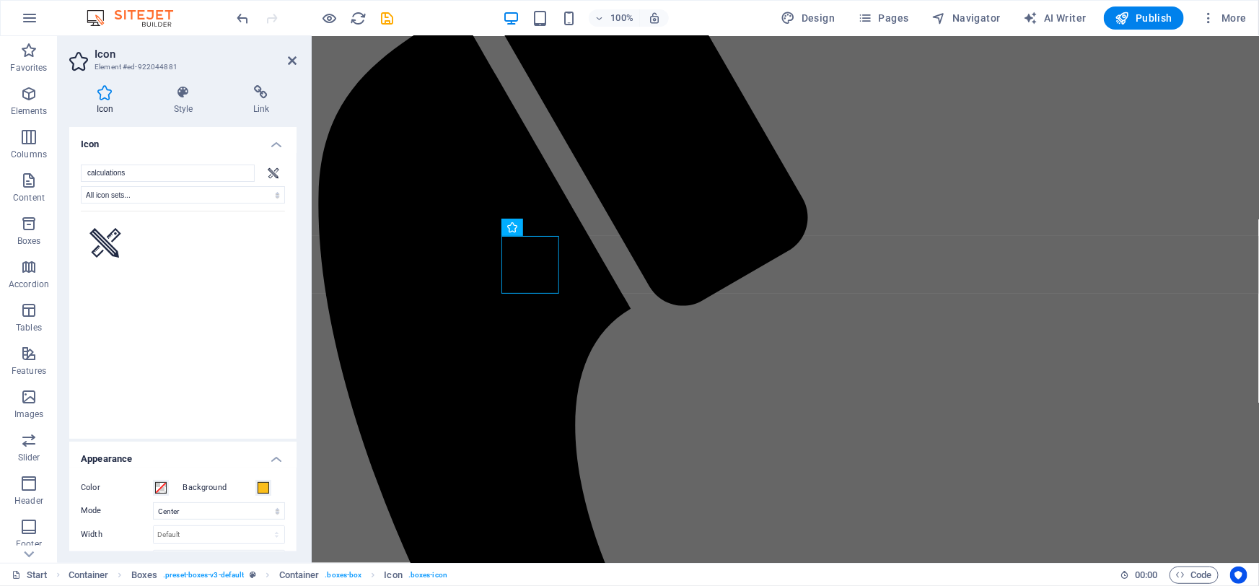
click at [201, 483] on label "Background" at bounding box center [219, 487] width 72 height 17
click at [255, 483] on button "Background" at bounding box center [263, 488] width 16 height 16
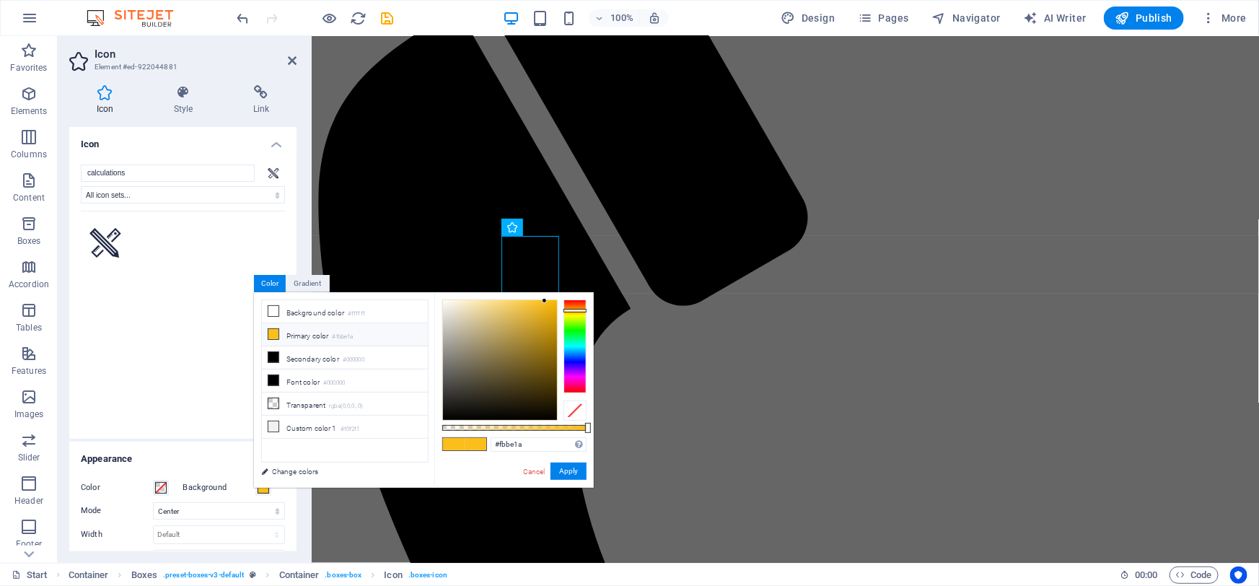
click at [459, 446] on span at bounding box center [454, 444] width 22 height 12
click at [569, 473] on button "Apply" at bounding box center [569, 471] width 36 height 17
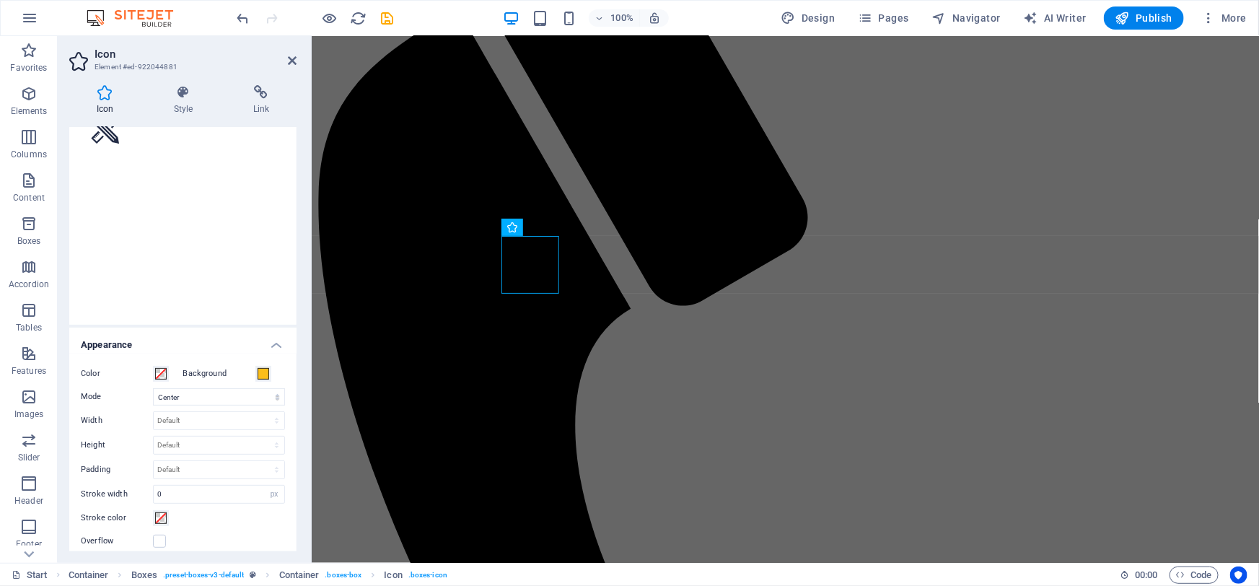
scroll to position [131, 0]
click at [160, 360] on span at bounding box center [161, 357] width 12 height 12
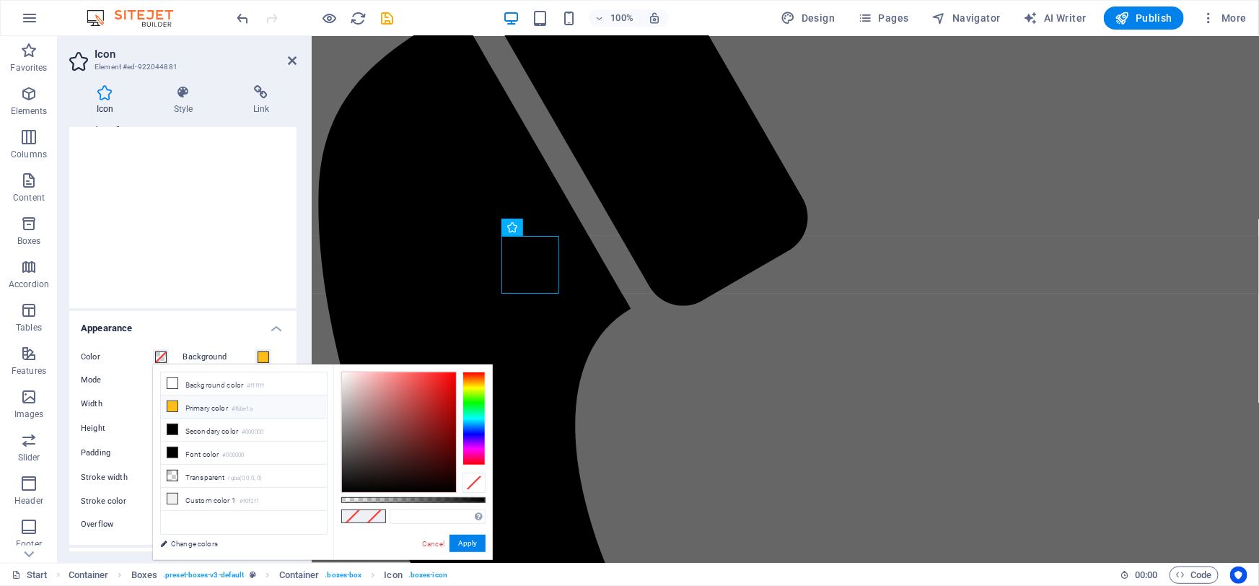
click at [208, 405] on li "Primary color #fbbe1a" at bounding box center [244, 406] width 166 height 23
type input "#fbbe1a"
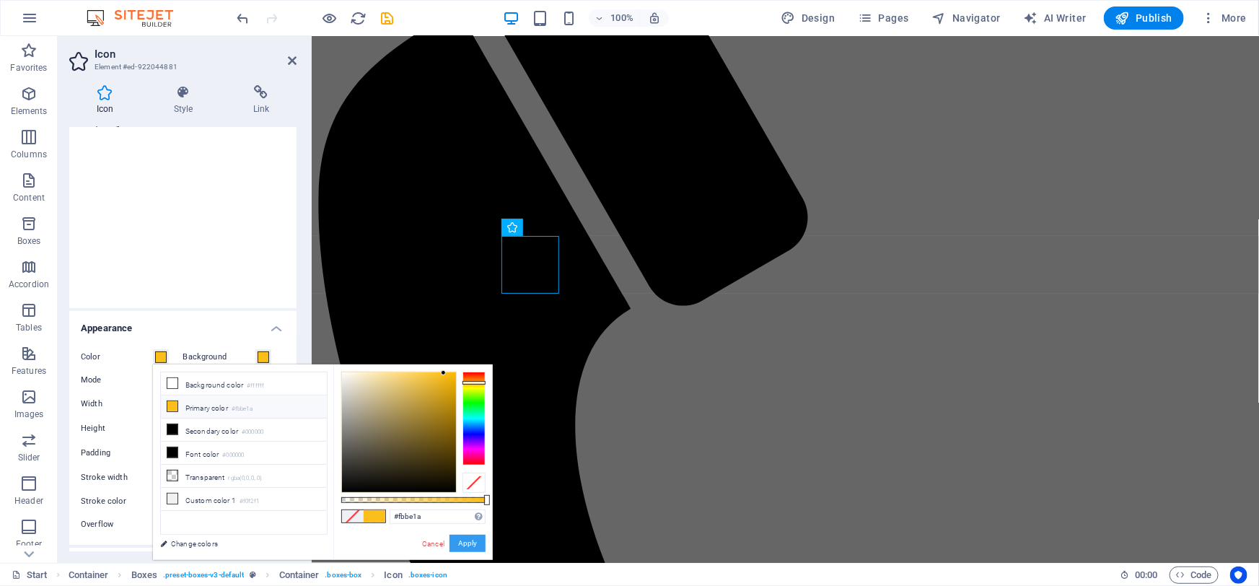
drag, startPoint x: 470, startPoint y: 546, endPoint x: 156, endPoint y: 509, distance: 316.8
click at [470, 546] on button "Apply" at bounding box center [468, 543] width 36 height 17
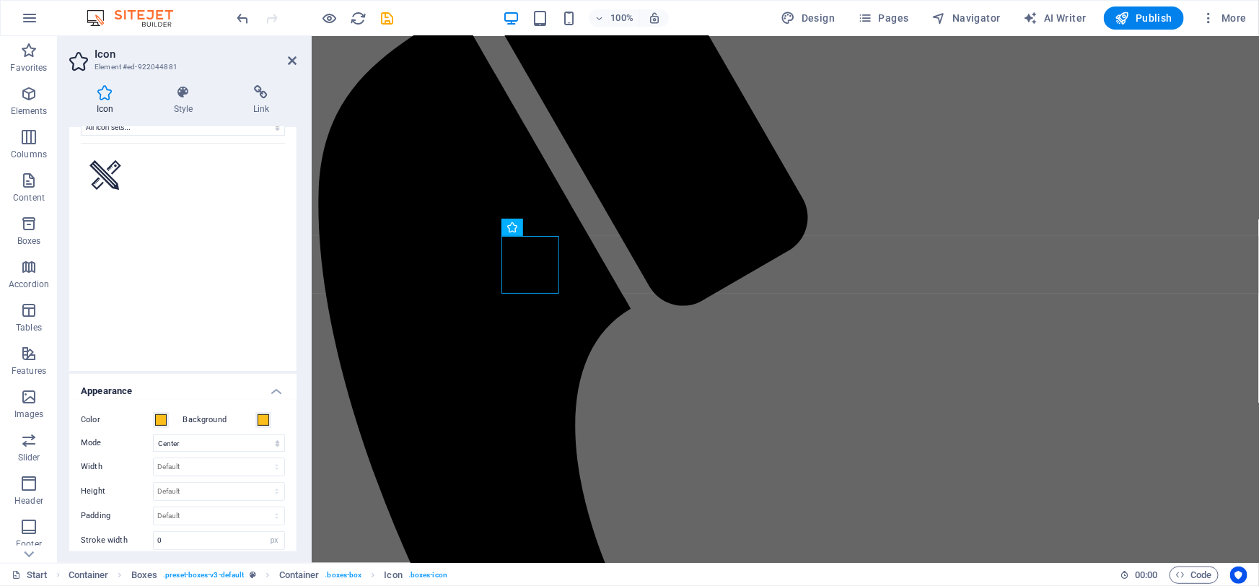
scroll to position [0, 0]
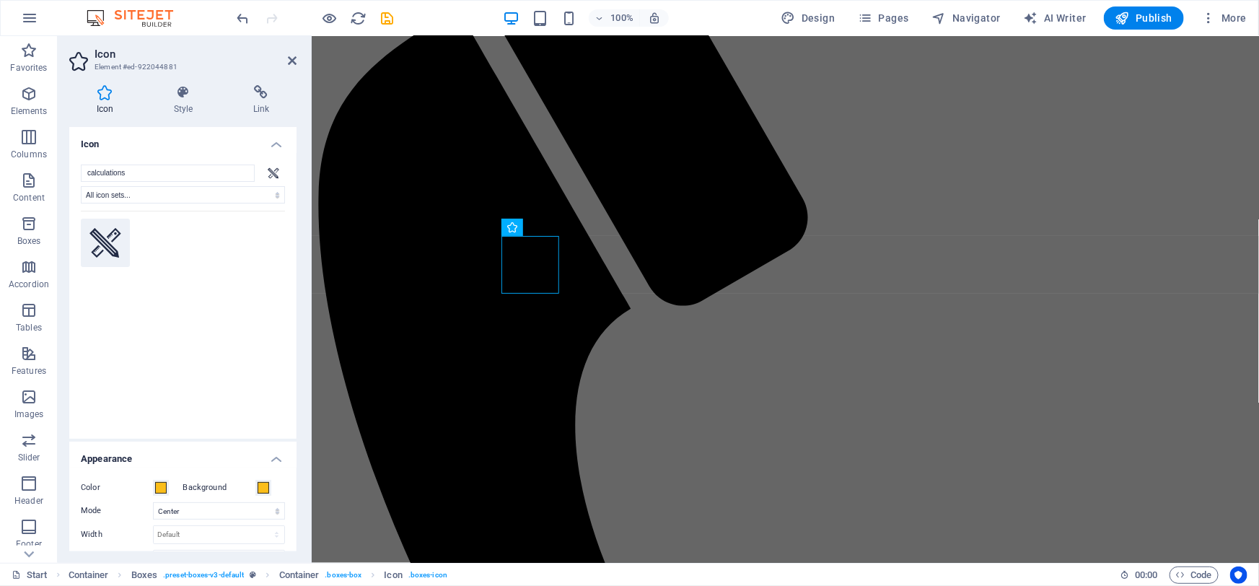
click at [115, 257] on button at bounding box center [105, 243] width 49 height 49
click at [115, 248] on icon at bounding box center [105, 243] width 32 height 30
click at [273, 176] on icon at bounding box center [274, 172] width 12 height 11
click at [293, 56] on icon at bounding box center [292, 61] width 9 height 12
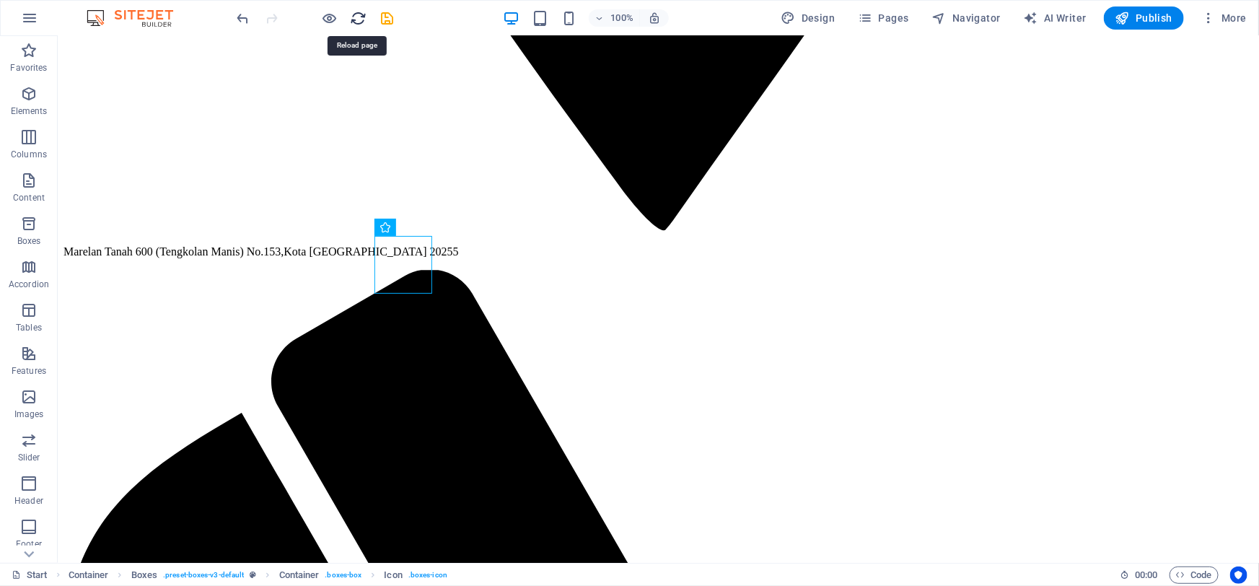
click at [351, 19] on icon "reload" at bounding box center [359, 18] width 17 height 17
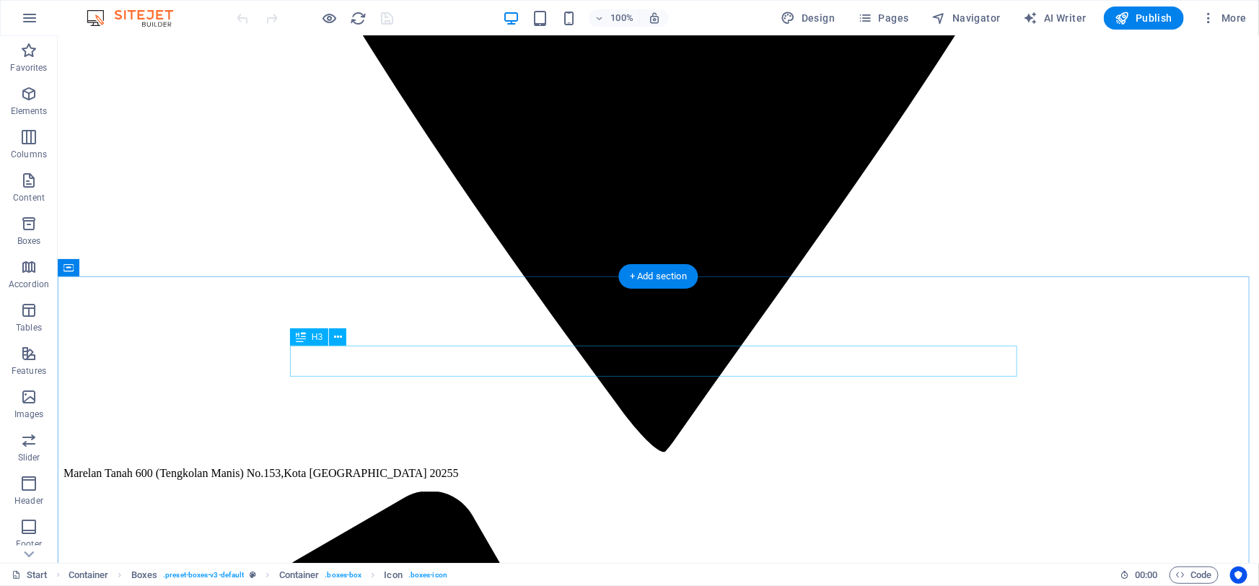
scroll to position [1508, 0]
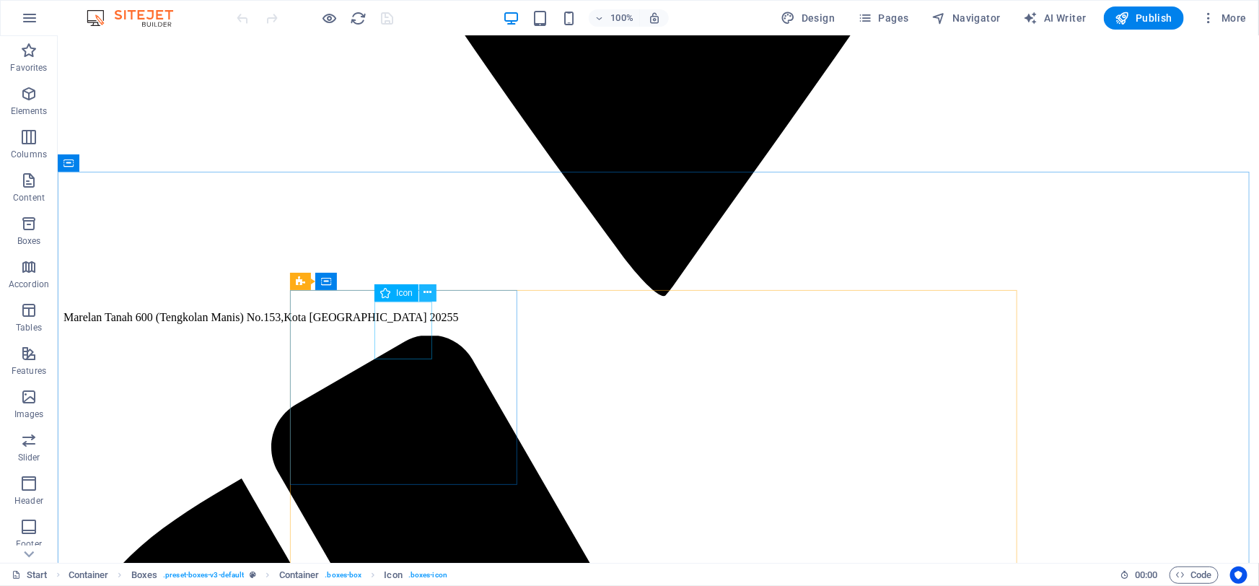
click at [426, 289] on icon at bounding box center [428, 292] width 8 height 15
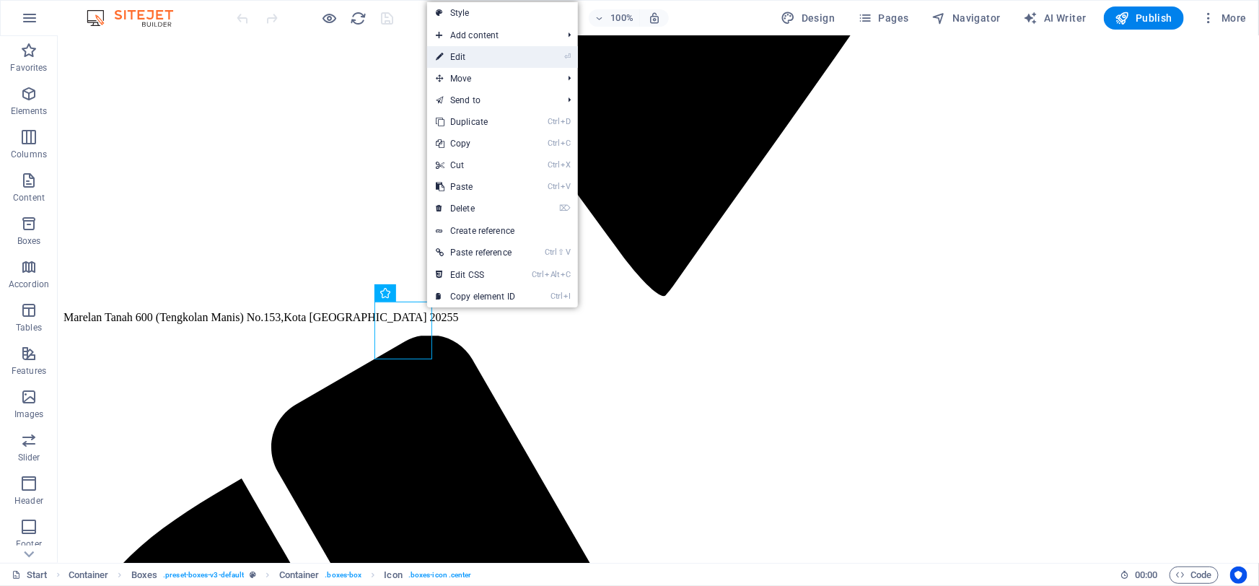
drag, startPoint x: 465, startPoint y: 53, endPoint x: 131, endPoint y: 36, distance: 334.5
click at [465, 53] on link "⏎ Edit" at bounding box center [475, 57] width 97 height 22
select select "xMidYMid"
select select "px"
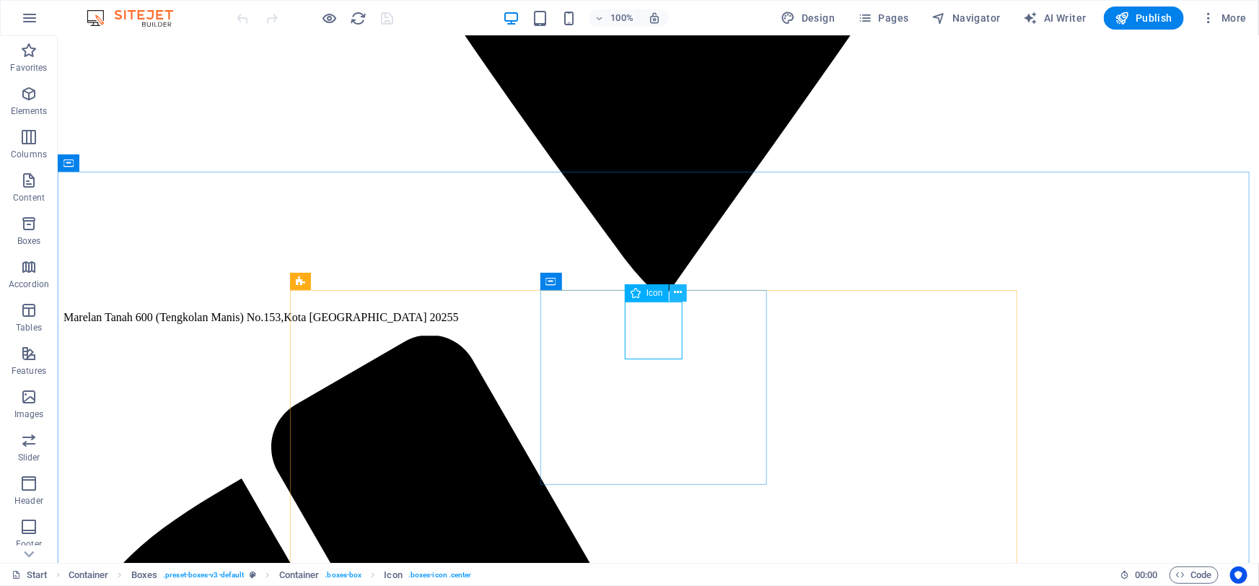
click at [678, 289] on icon at bounding box center [678, 292] width 8 height 15
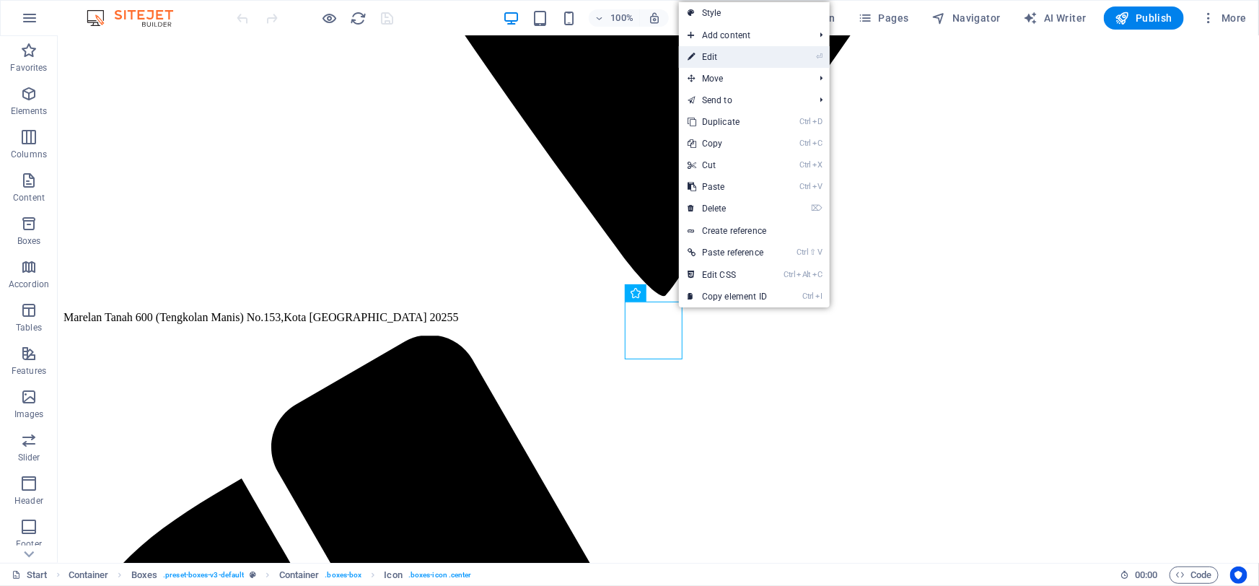
click at [721, 59] on link "⏎ Edit" at bounding box center [727, 57] width 97 height 22
select select "xMidYMid"
select select "px"
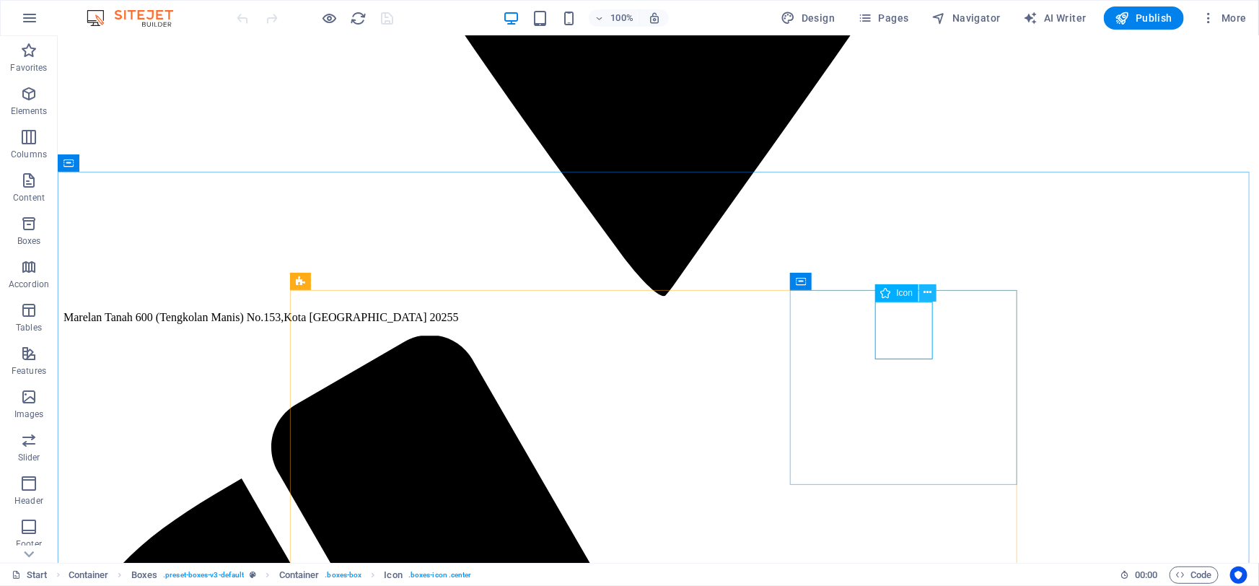
click at [923, 296] on button at bounding box center [927, 292] width 17 height 17
click at [925, 294] on icon at bounding box center [928, 292] width 8 height 15
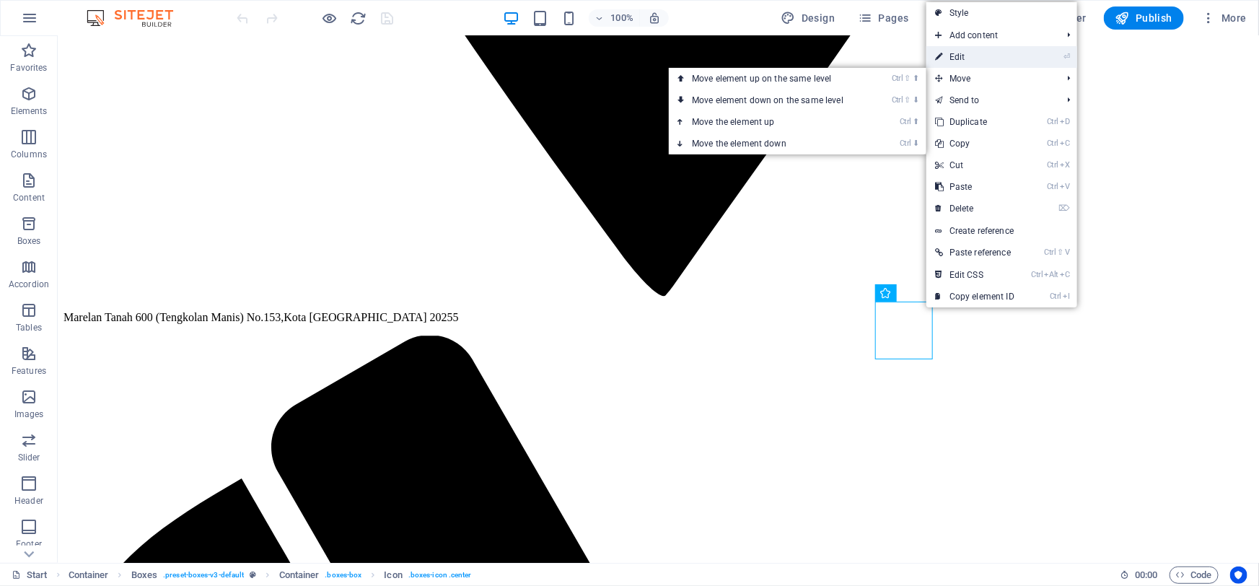
drag, startPoint x: 992, startPoint y: 58, endPoint x: 666, endPoint y: 20, distance: 328.3
click at [992, 58] on link "⏎ Edit" at bounding box center [975, 57] width 97 height 22
select select "xMidYMid"
select select "px"
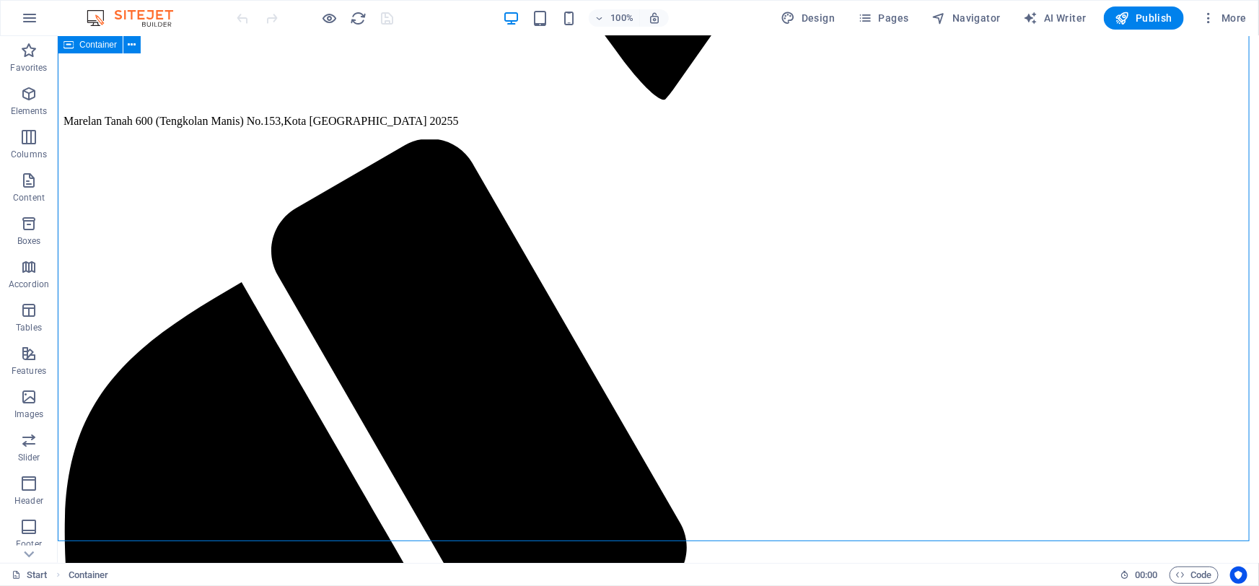
scroll to position [1705, 0]
